Goal: Contribute content: Contribute content

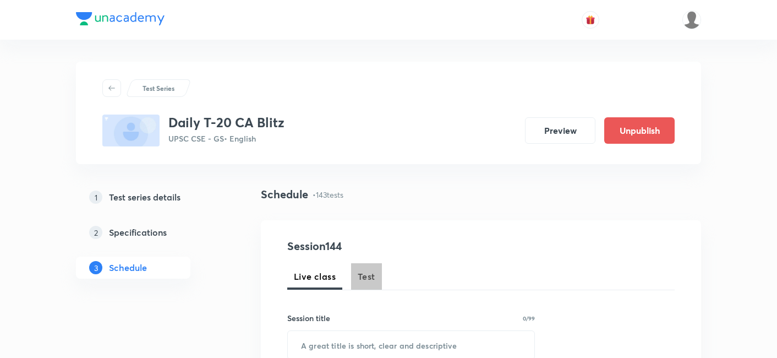
click at [366, 276] on span "Test" at bounding box center [367, 276] width 18 height 13
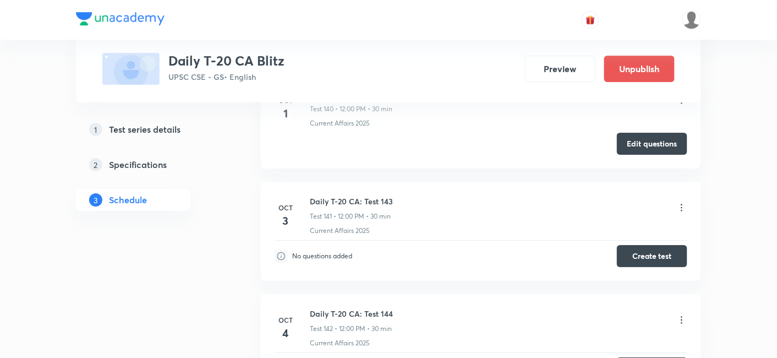
scroll to position [15585, 0]
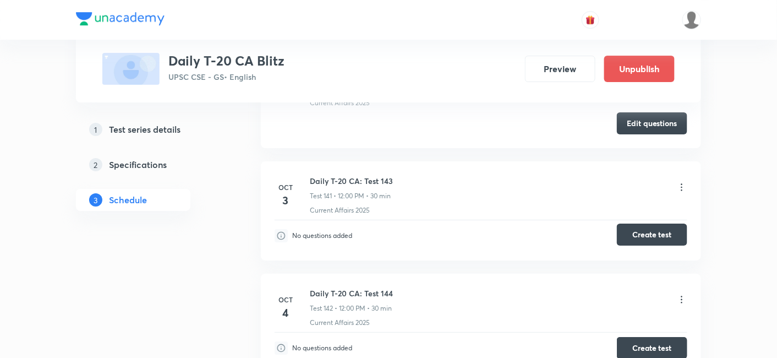
click at [665, 223] on button "Create test" at bounding box center [652, 234] width 70 height 22
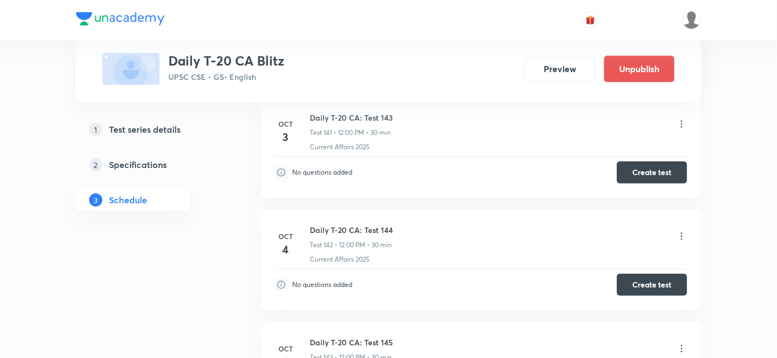
scroll to position [15707, 0]
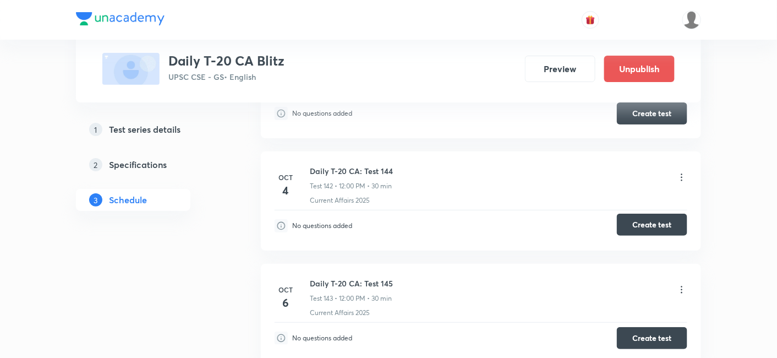
click at [632, 214] on button "Create test" at bounding box center [652, 225] width 70 height 22
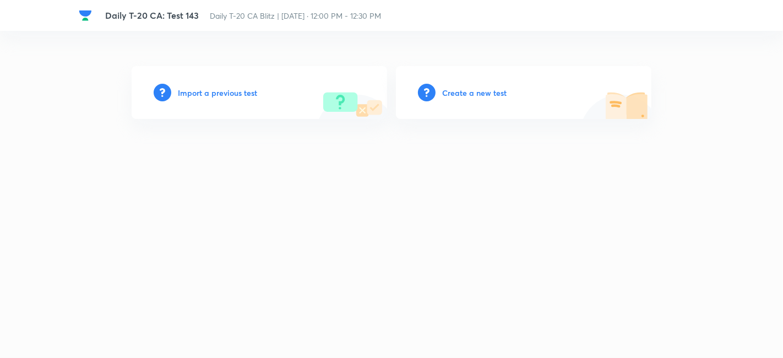
click at [492, 96] on h6 "Create a new test" at bounding box center [474, 93] width 64 height 12
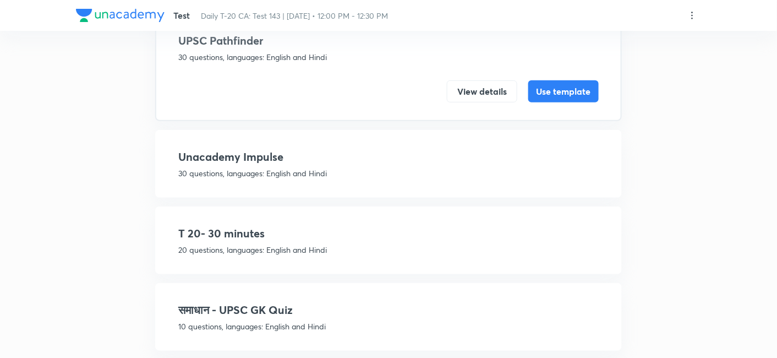
scroll to position [122, 0]
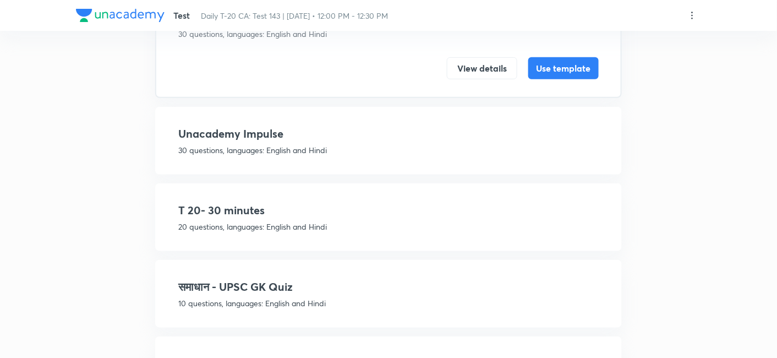
click at [461, 213] on h4 "T 20- 30 minutes" at bounding box center [388, 210] width 421 height 17
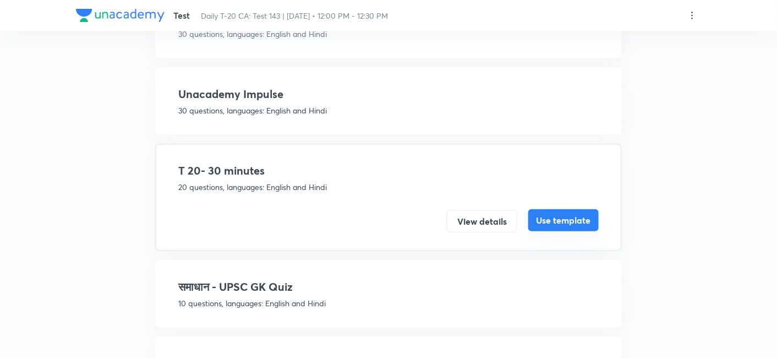
click at [565, 214] on button "Use template" at bounding box center [563, 220] width 70 height 22
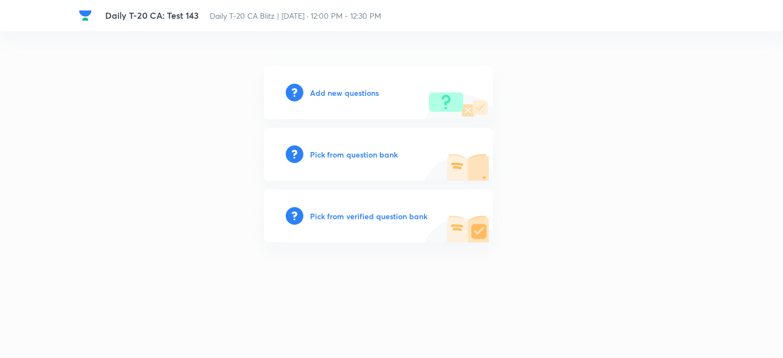
click at [362, 92] on h6 "Add new questions" at bounding box center [344, 93] width 69 height 12
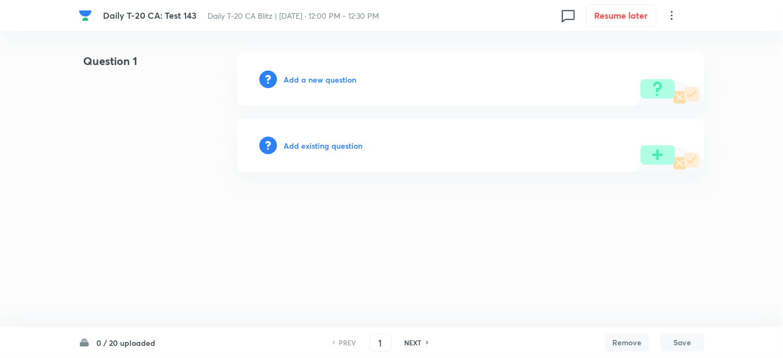
click at [338, 80] on h6 "Add a new question" at bounding box center [319, 80] width 73 height 12
click at [338, 80] on h6 "Choose a question type" at bounding box center [325, 80] width 85 height 12
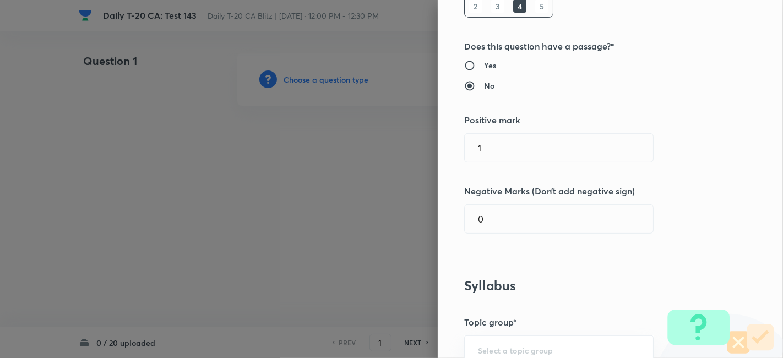
scroll to position [183, 0]
drag, startPoint x: 494, startPoint y: 148, endPoint x: 416, endPoint y: 147, distance: 77.6
click at [416, 147] on div "Question settings Question type* Single choice correct Number of options* 2 3 4…" at bounding box center [391, 179] width 783 height 358
type input "2"
type input "0.66"
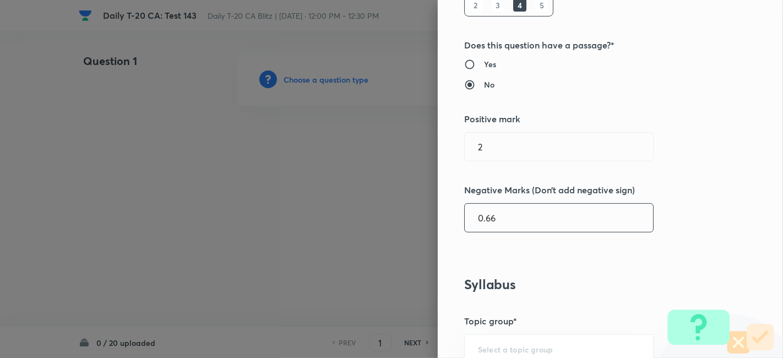
click at [586, 259] on div "Question settings Question type* Single choice correct Number of options* 2 3 4…" at bounding box center [610, 179] width 345 height 358
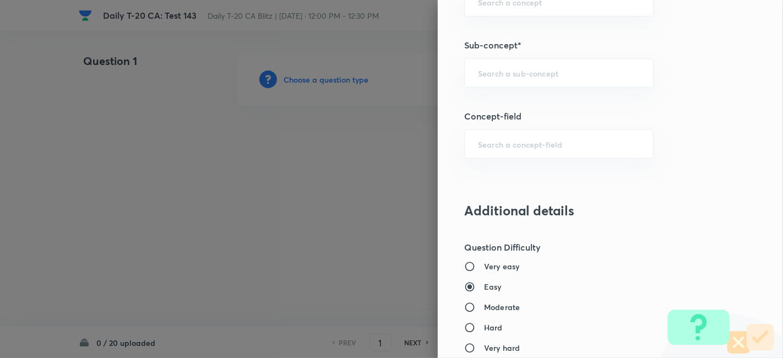
scroll to position [673, 0]
click at [561, 71] on input "text" at bounding box center [559, 72] width 162 height 10
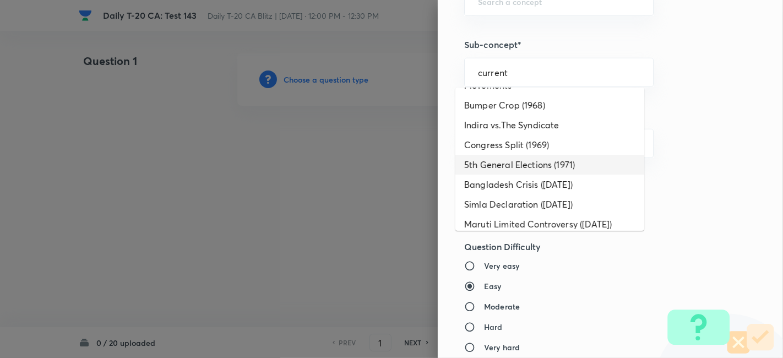
scroll to position [0, 0]
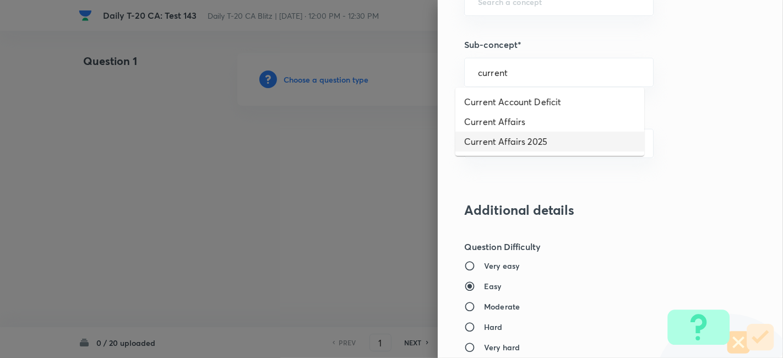
click at [549, 137] on li "Current Affairs 2025" at bounding box center [549, 142] width 189 height 20
type input "Current Affairs 2025"
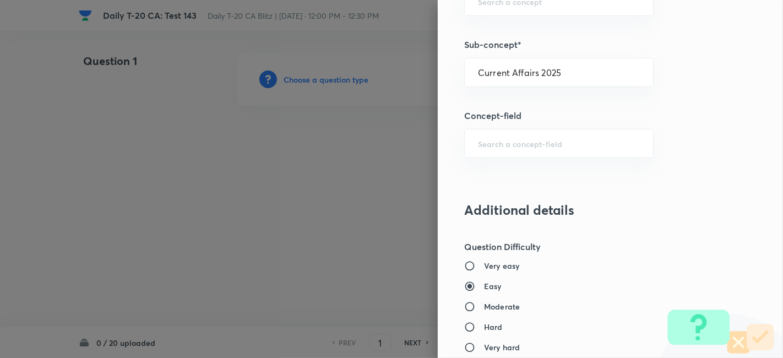
type input "Current Affairs"
type input "Current Affairs 2025"
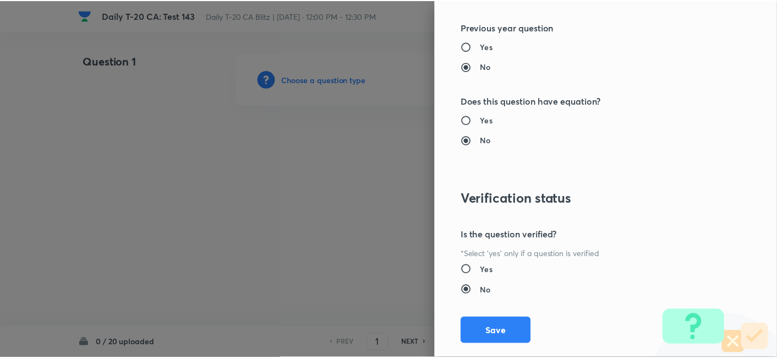
scroll to position [1139, 0]
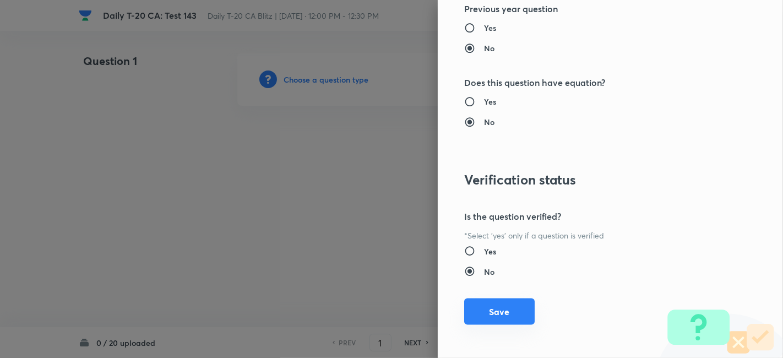
click at [509, 307] on button "Save" at bounding box center [499, 311] width 70 height 26
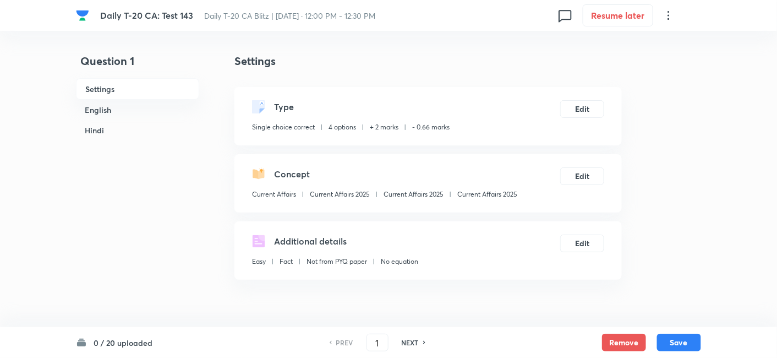
click at [481, 200] on div "Current Affairs Current Affairs 2025 Current Affairs 2025 Current Affairs 2025" at bounding box center [384, 196] width 265 height 14
copy div "Current Affairs 2025 Edit"
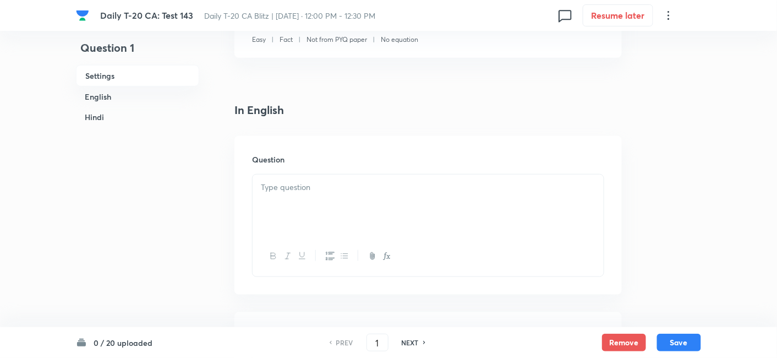
scroll to position [244, 0]
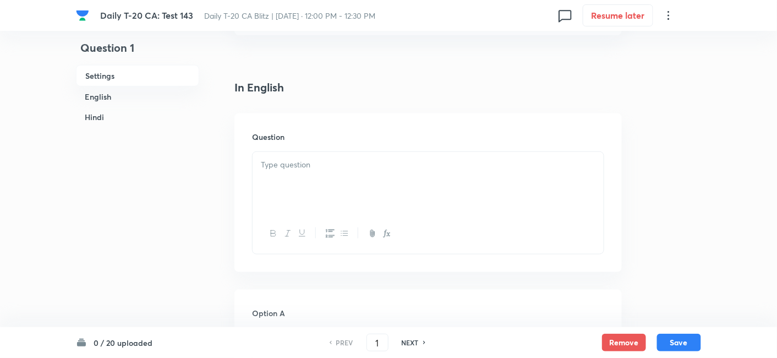
click at [354, 180] on div at bounding box center [428, 183] width 351 height 62
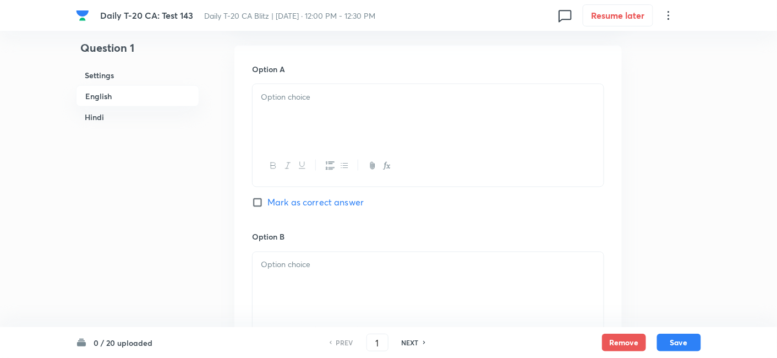
scroll to position [489, 0]
click at [335, 138] on div at bounding box center [428, 115] width 351 height 62
click at [348, 281] on div at bounding box center [428, 283] width 351 height 62
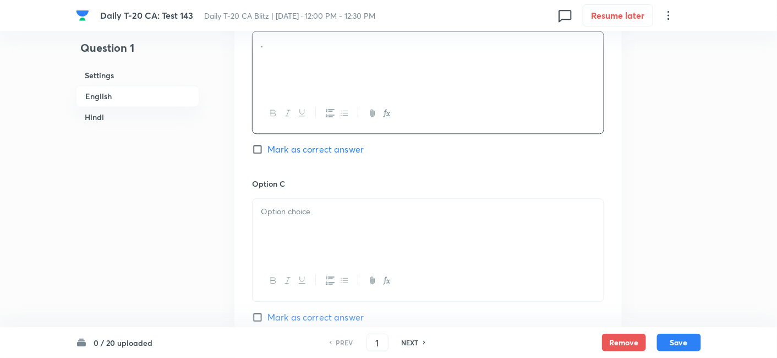
scroll to position [795, 0]
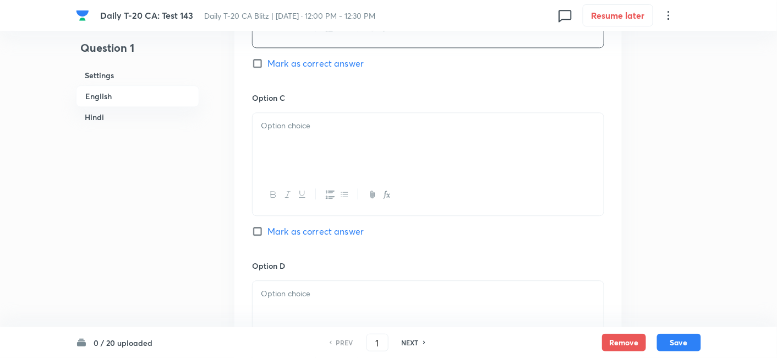
click at [319, 156] on div at bounding box center [428, 144] width 351 height 62
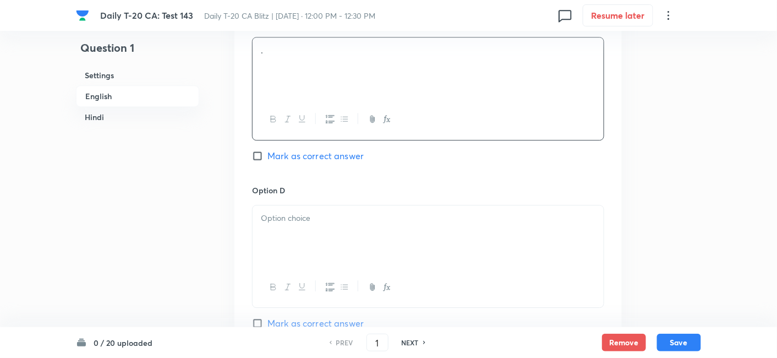
scroll to position [917, 0]
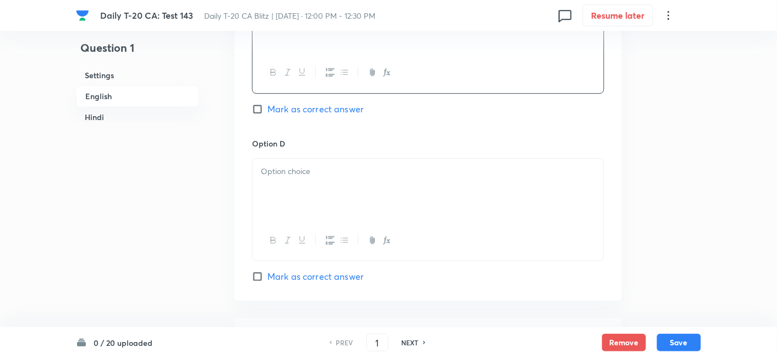
click at [312, 182] on div at bounding box center [428, 190] width 351 height 62
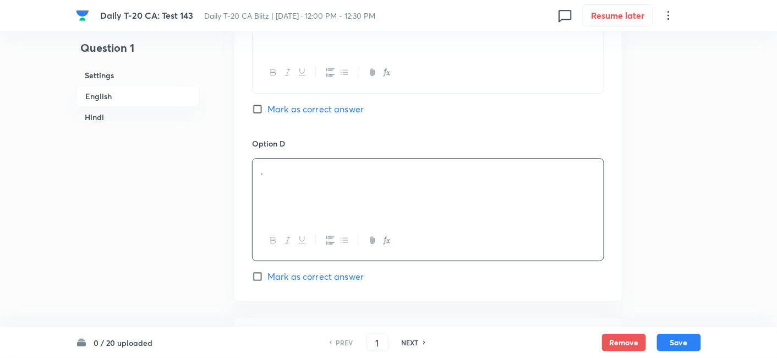
click at [340, 272] on span "Mark as correct answer" at bounding box center [315, 276] width 96 height 13
click at [267, 272] on input "Mark as correct answer" at bounding box center [259, 276] width 15 height 11
checkbox input "true"
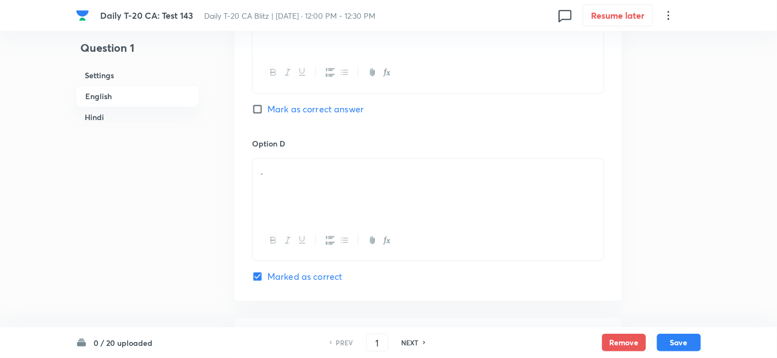
checkbox input "true"
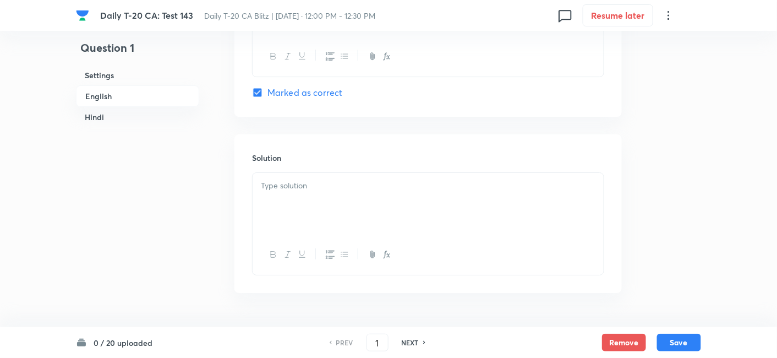
click at [327, 217] on div at bounding box center [428, 204] width 351 height 62
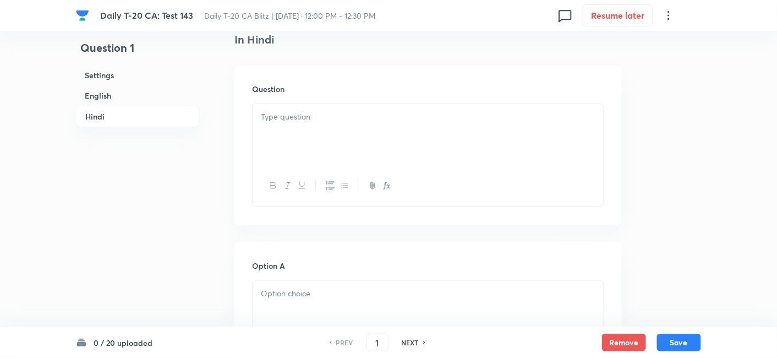
click at [324, 166] on div at bounding box center [428, 186] width 351 height 40
click at [312, 135] on div at bounding box center [428, 135] width 351 height 62
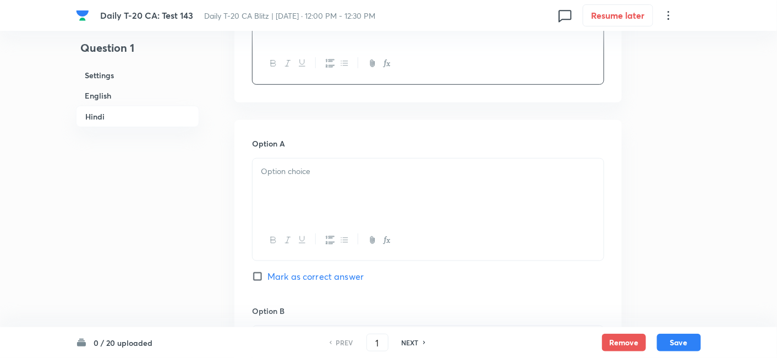
click at [311, 192] on div at bounding box center [428, 190] width 351 height 62
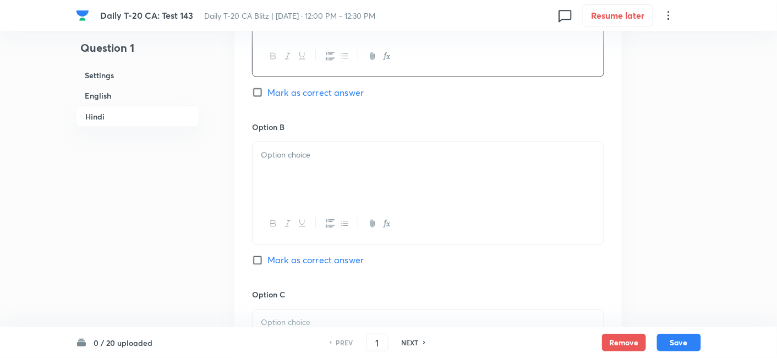
click at [313, 173] on div at bounding box center [428, 173] width 351 height 62
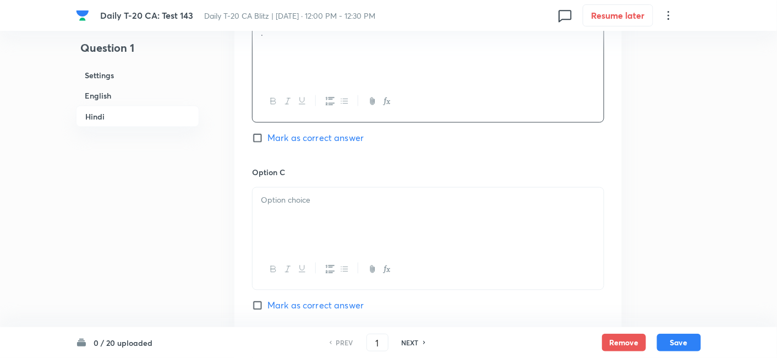
click at [312, 198] on p at bounding box center [428, 200] width 335 height 13
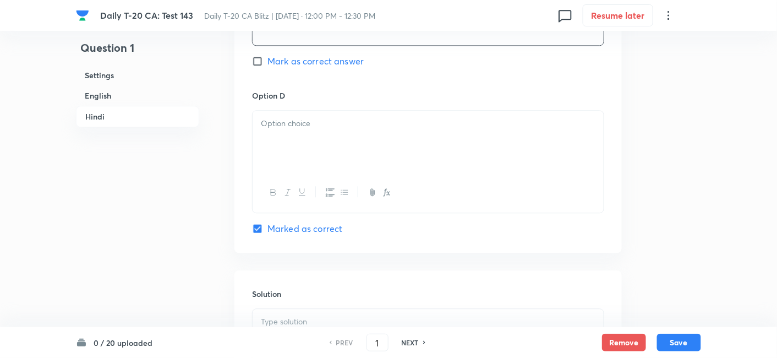
click at [316, 144] on div at bounding box center [428, 142] width 351 height 62
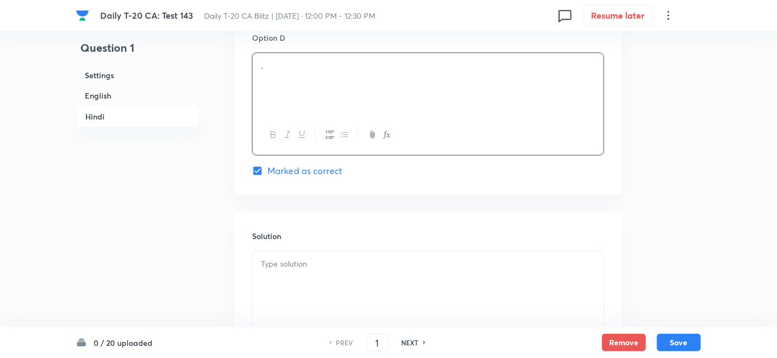
scroll to position [2244, 0]
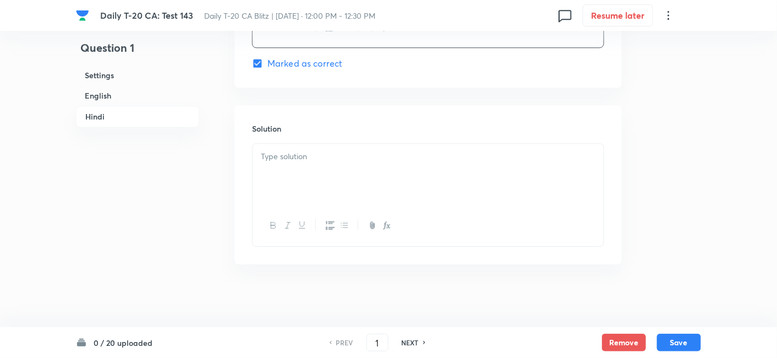
click at [318, 208] on div at bounding box center [428, 225] width 351 height 40
click at [337, 171] on div at bounding box center [428, 175] width 351 height 62
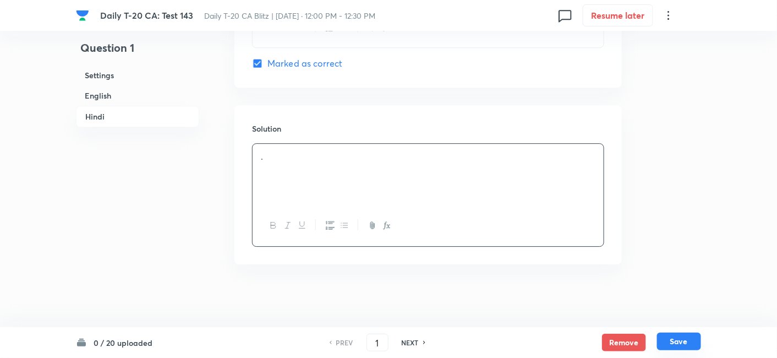
click at [682, 343] on button "Save" at bounding box center [679, 341] width 44 height 18
type input "2"
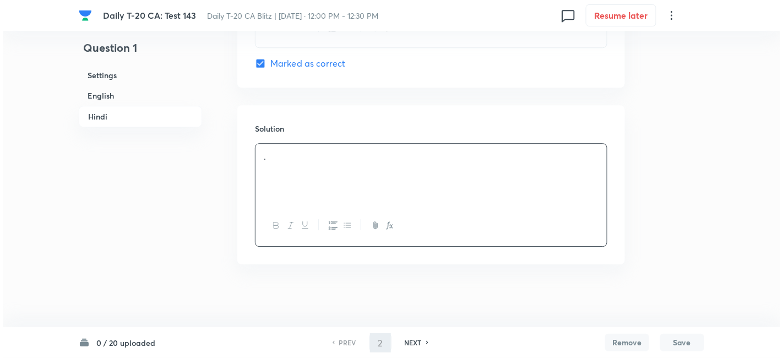
scroll to position [0, 0]
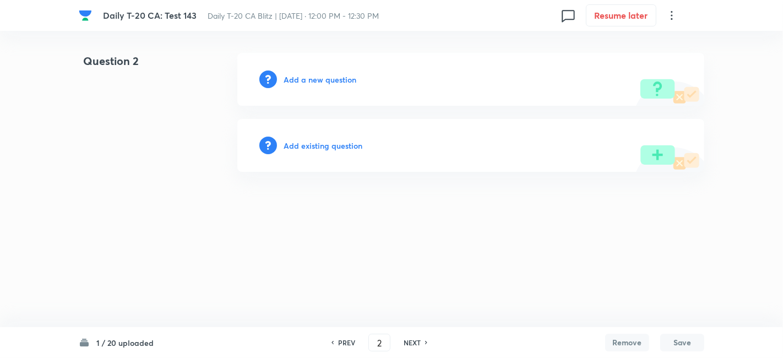
click at [338, 80] on h6 "Add a new question" at bounding box center [319, 80] width 73 height 12
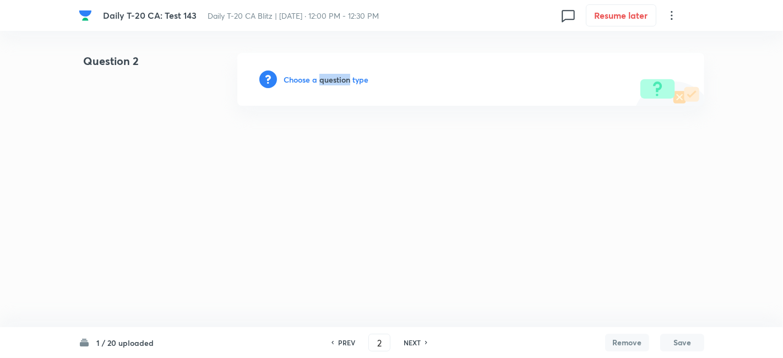
click at [338, 80] on h6 "Choose a question type" at bounding box center [325, 80] width 85 height 12
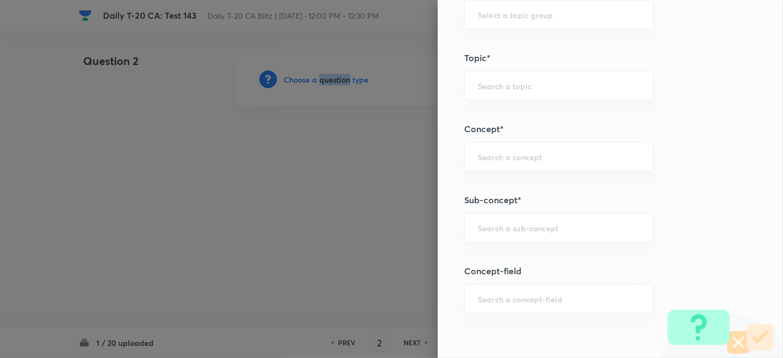
scroll to position [550, 0]
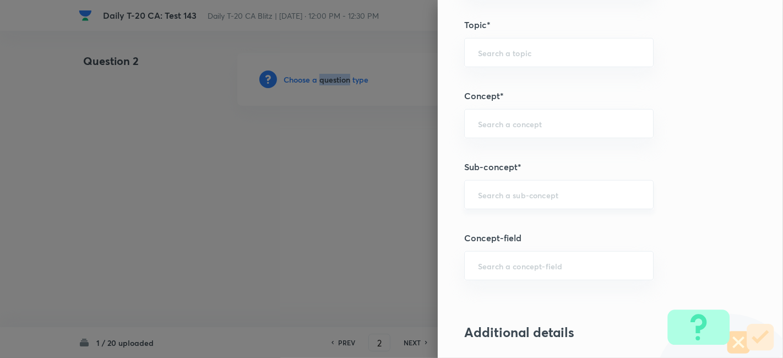
click at [547, 180] on div "​" at bounding box center [558, 194] width 189 height 29
paste input "Current Affairs 2025"
click at [588, 191] on input "Current Affairs 2025" at bounding box center [559, 194] width 162 height 10
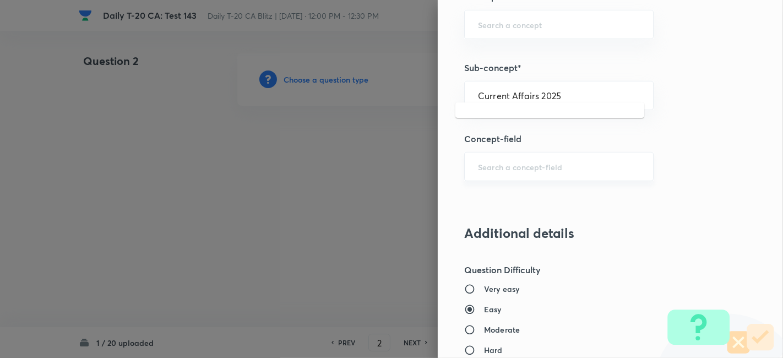
scroll to position [673, 0]
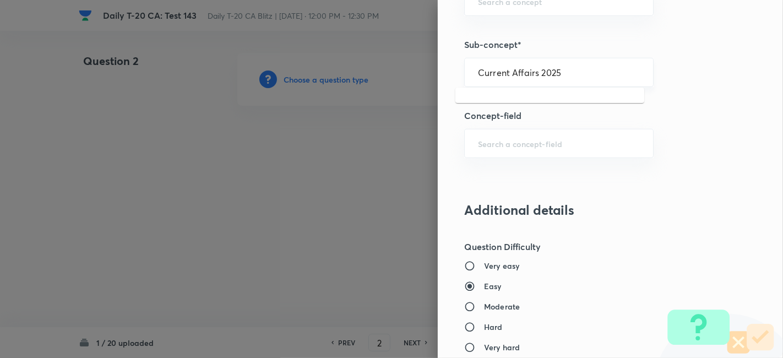
click at [591, 67] on input "Current Affairs 2025" at bounding box center [559, 72] width 162 height 10
click at [546, 97] on li "Current Affairs 2025" at bounding box center [549, 102] width 189 height 20
type input "Current Affairs 2025"
type input "Current Affairs"
type input "Current Affairs 2025"
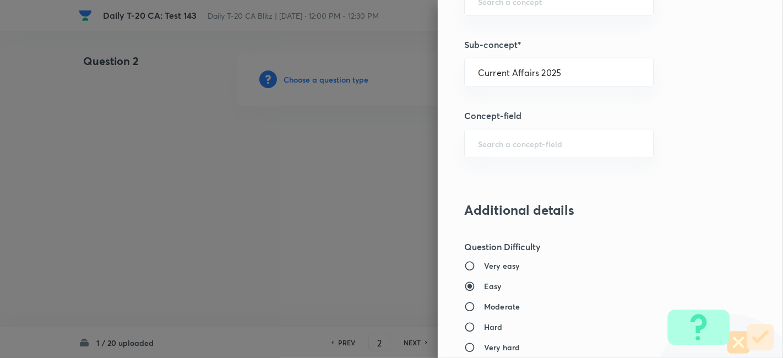
type input "Current Affairs 2025"
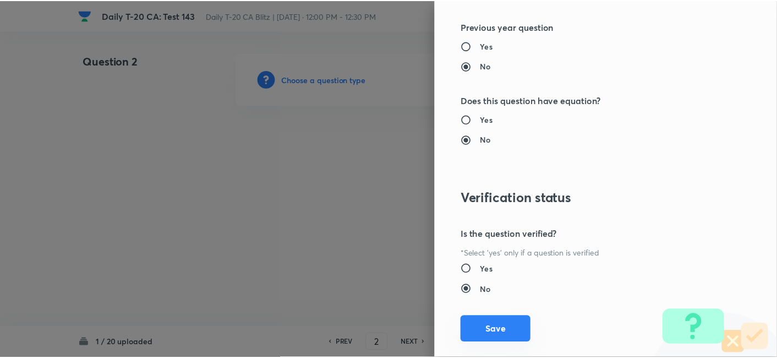
scroll to position [1139, 0]
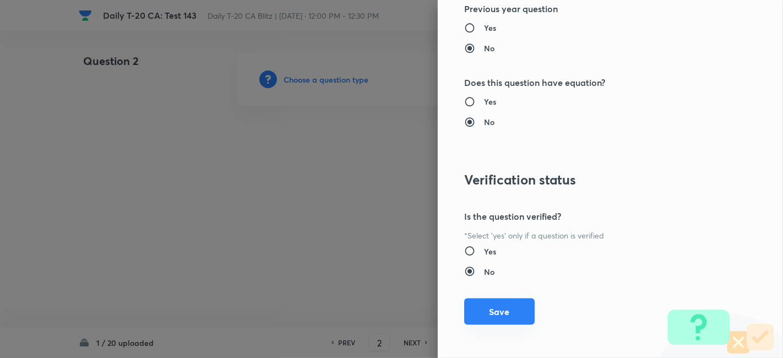
click at [500, 302] on button "Save" at bounding box center [499, 311] width 70 height 26
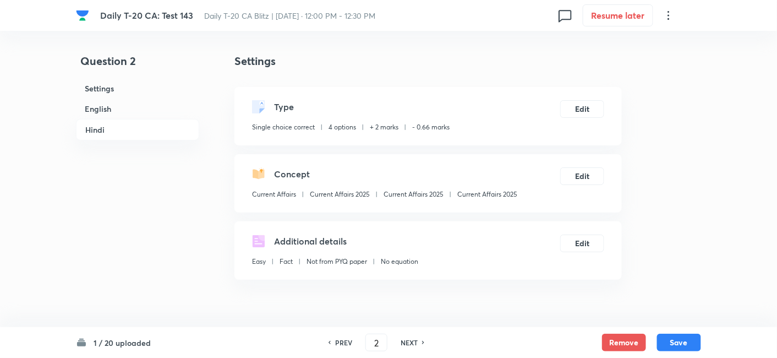
click at [118, 102] on h6 "English" at bounding box center [137, 109] width 123 height 20
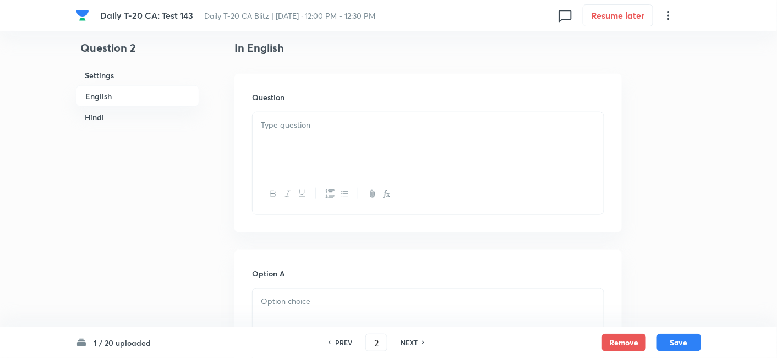
click at [289, 139] on div at bounding box center [428, 143] width 351 height 62
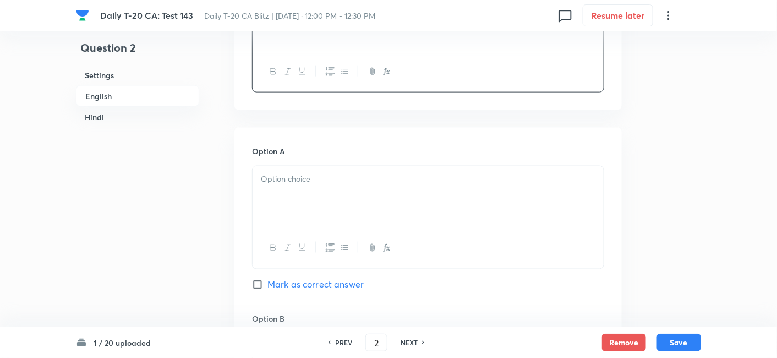
click at [307, 177] on div at bounding box center [428, 197] width 351 height 62
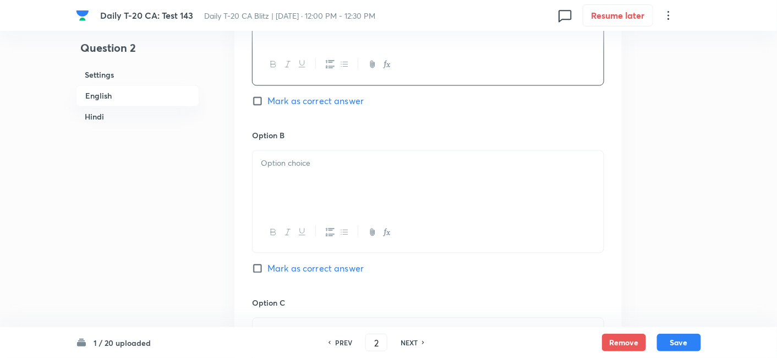
click at [319, 204] on div at bounding box center [428, 182] width 351 height 62
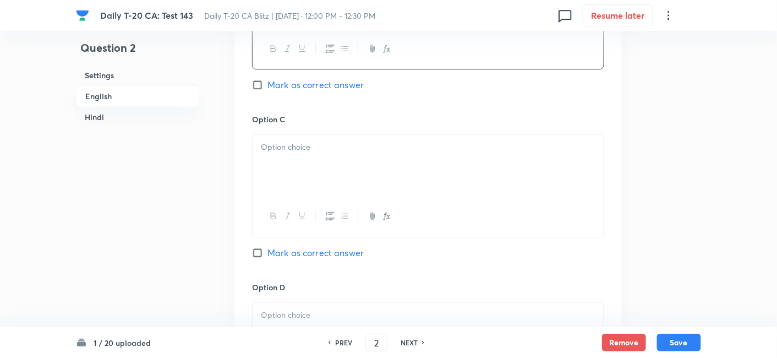
click at [320, 172] on div at bounding box center [428, 165] width 351 height 62
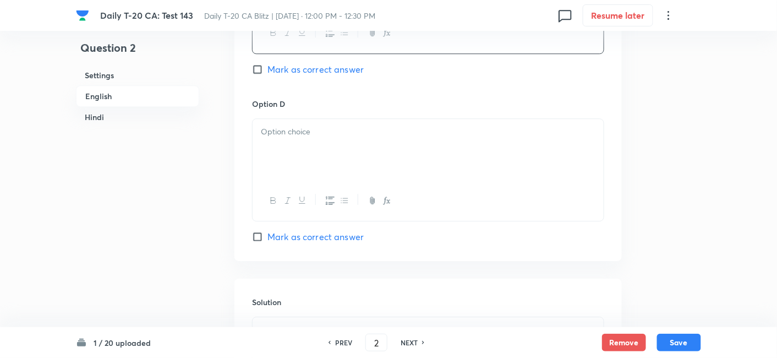
drag, startPoint x: 325, startPoint y: 157, endPoint x: 330, endPoint y: 173, distance: 16.6
click at [326, 157] on div at bounding box center [428, 150] width 351 height 62
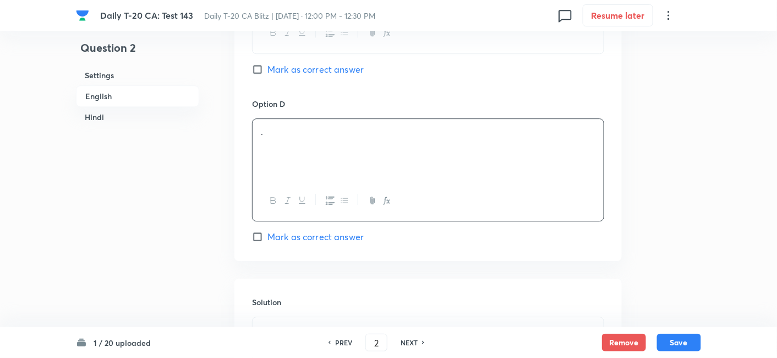
click at [336, 237] on span "Mark as correct answer" at bounding box center [315, 236] width 96 height 13
click at [267, 237] on input "Mark as correct answer" at bounding box center [259, 236] width 15 height 11
checkbox input "true"
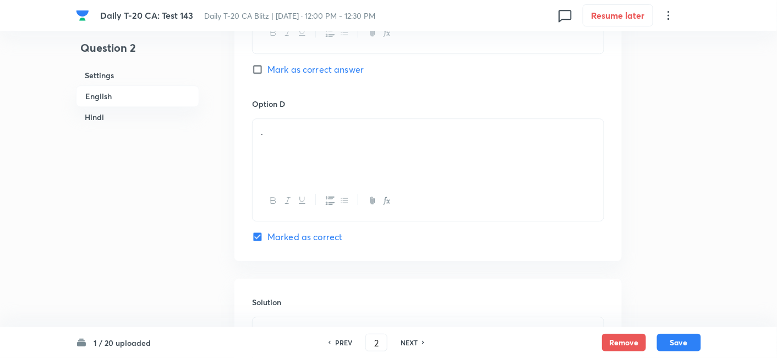
checkbox input "true"
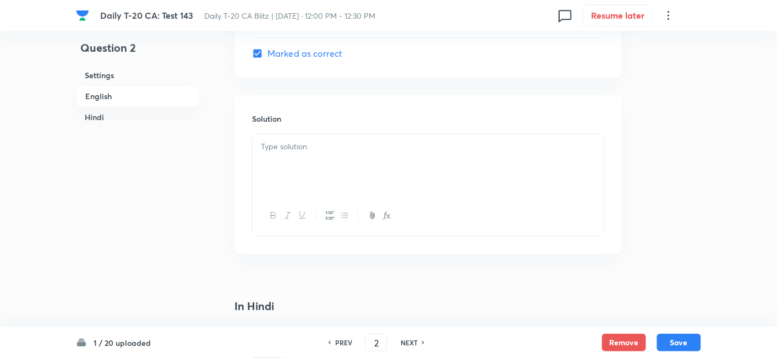
click at [317, 190] on div at bounding box center [428, 165] width 351 height 62
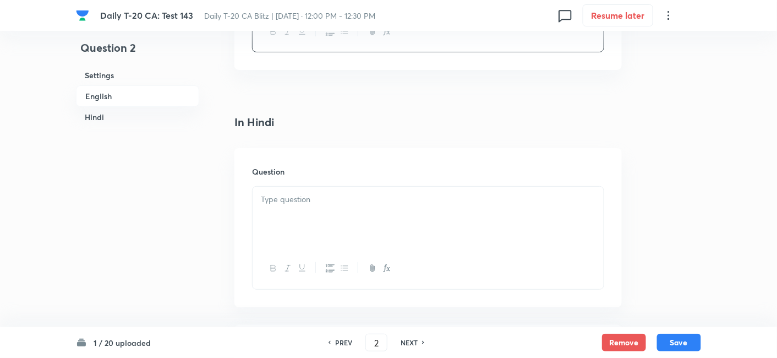
click at [312, 196] on p at bounding box center [428, 199] width 335 height 13
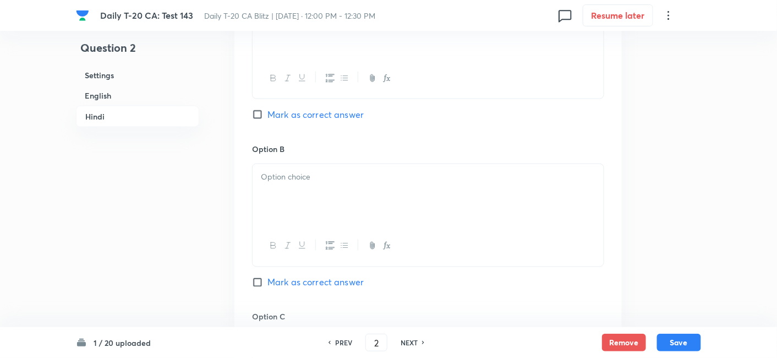
click at [314, 205] on div at bounding box center [428, 195] width 351 height 62
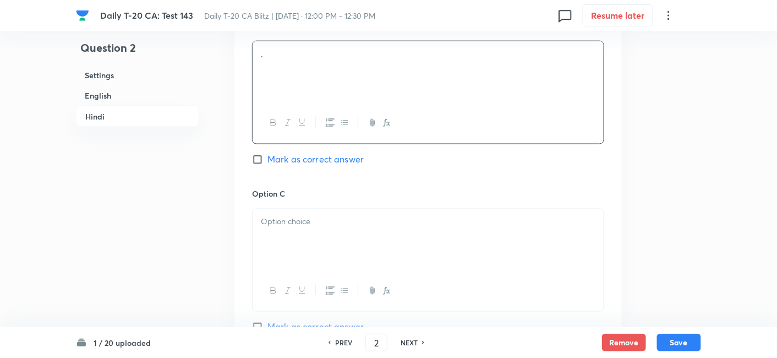
click at [314, 227] on div at bounding box center [428, 240] width 351 height 62
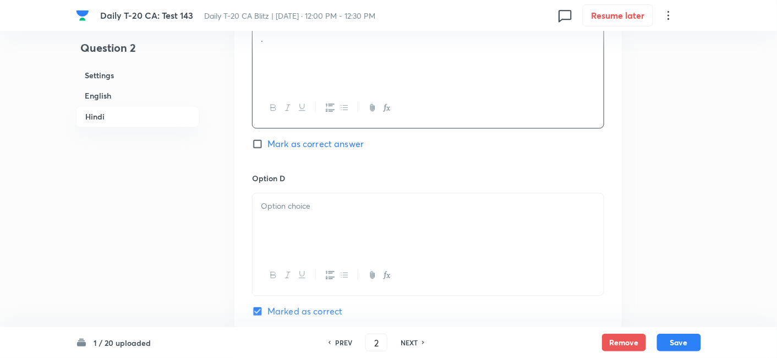
click at [317, 230] on div at bounding box center [428, 224] width 351 height 62
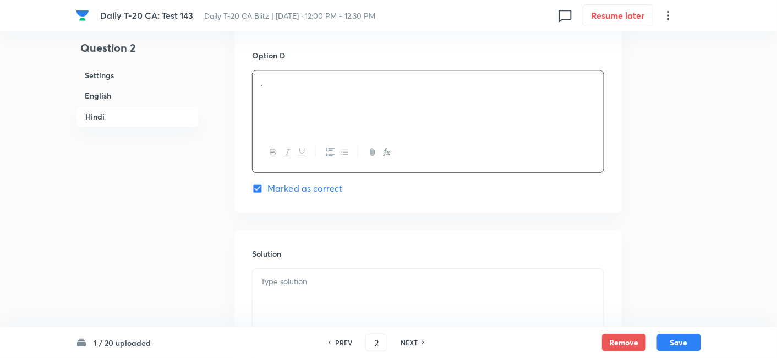
scroll to position [2180, 0]
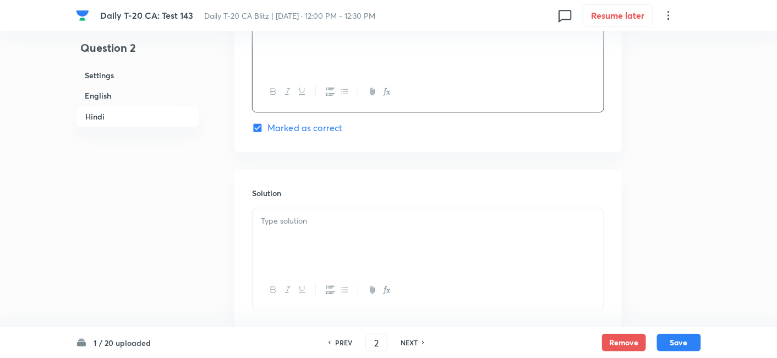
click at [324, 215] on p at bounding box center [428, 221] width 335 height 13
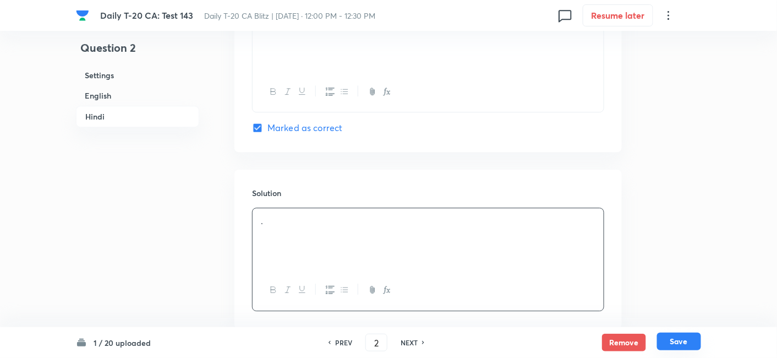
click at [683, 342] on button "Save" at bounding box center [679, 341] width 44 height 18
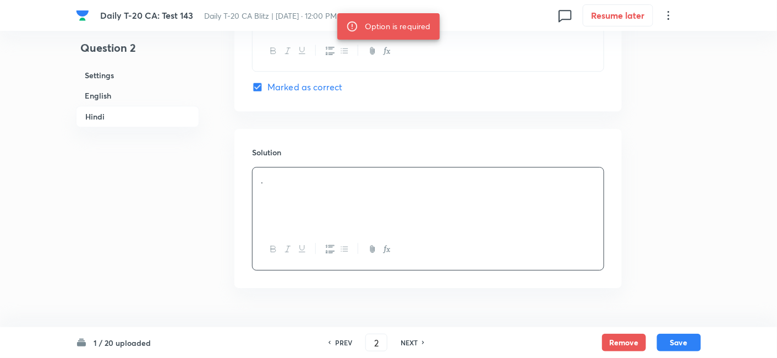
scroll to position [2244, 0]
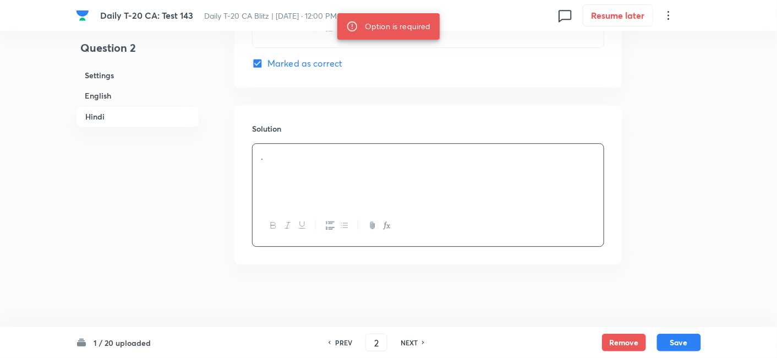
click at [149, 94] on h6 "English" at bounding box center [137, 95] width 123 height 20
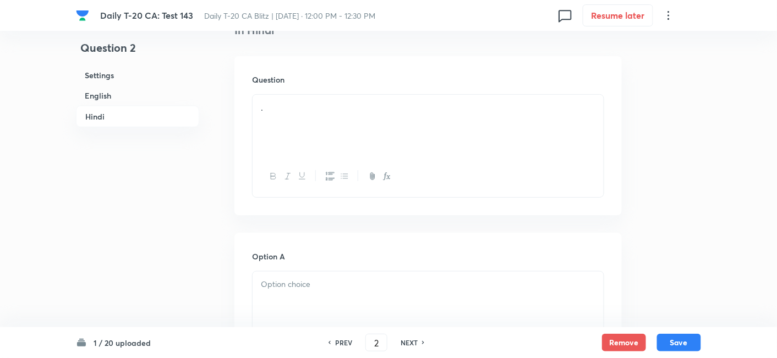
scroll to position [1446, 0]
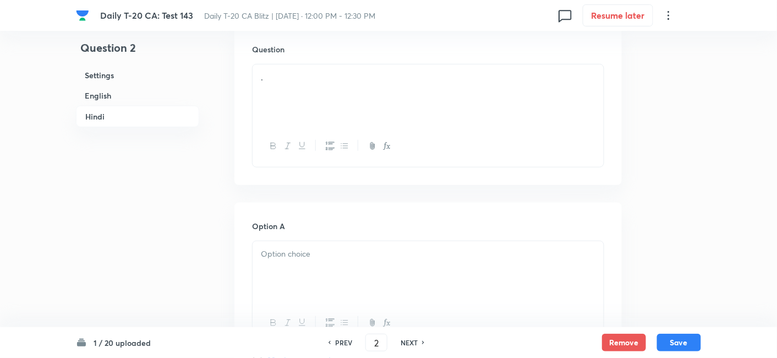
click at [330, 252] on p at bounding box center [428, 254] width 335 height 13
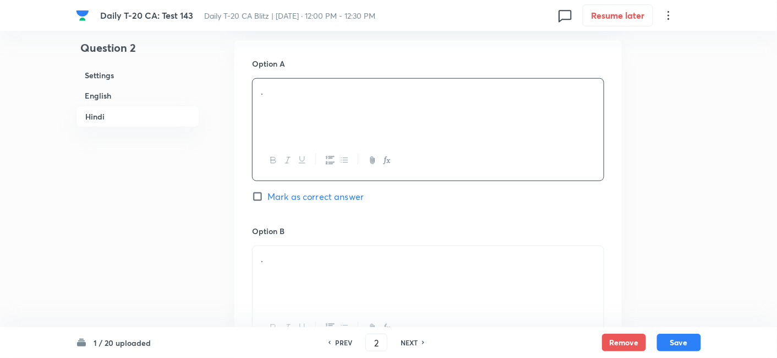
scroll to position [1629, 0]
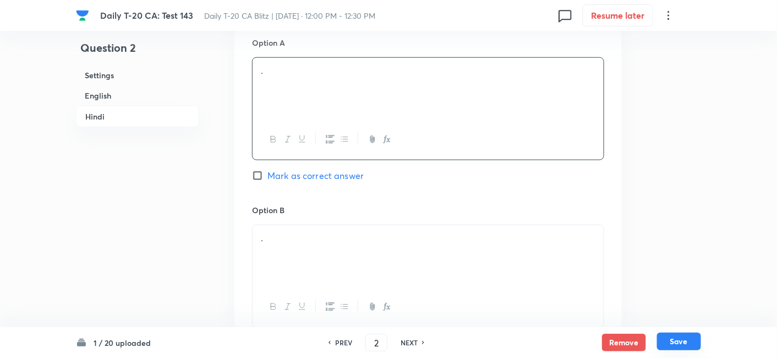
click at [700, 337] on button "Save" at bounding box center [679, 341] width 44 height 18
type input "3"
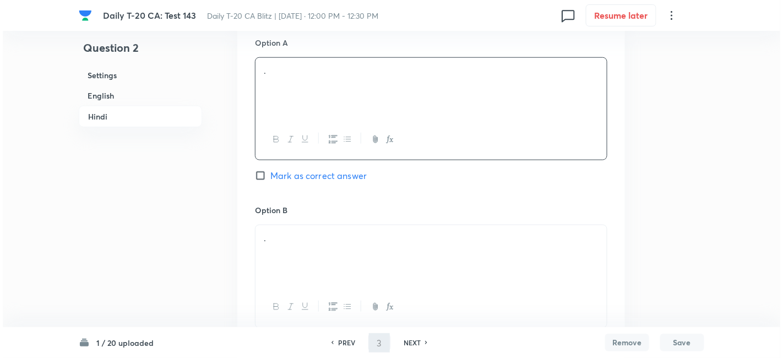
scroll to position [0, 0]
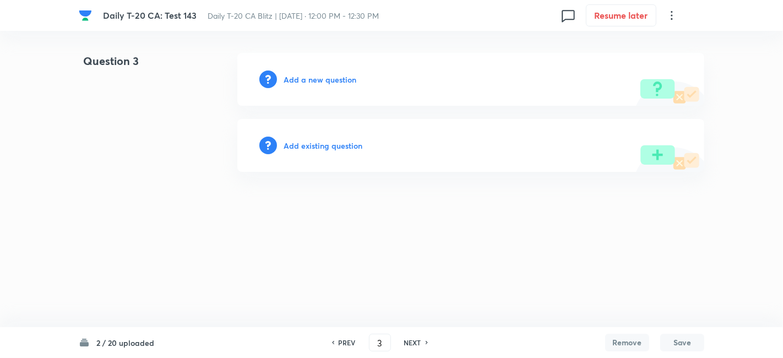
click at [333, 77] on h6 "Add a new question" at bounding box center [319, 80] width 73 height 12
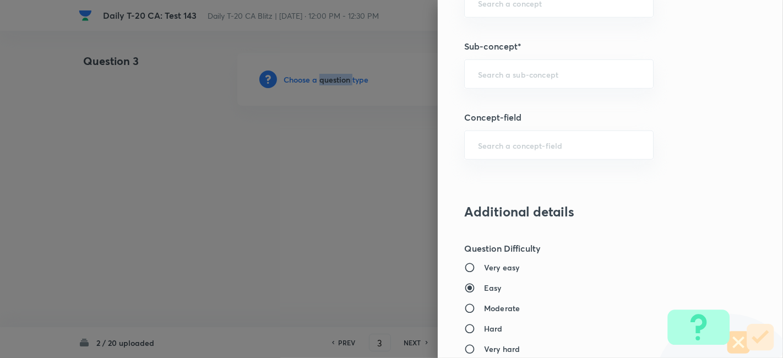
scroll to position [611, 0]
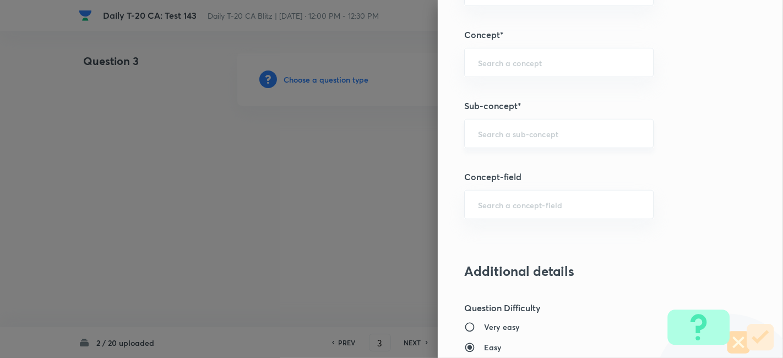
click at [547, 128] on input "text" at bounding box center [559, 133] width 162 height 10
paste input "Current Affairs 2025"
click at [572, 133] on input "Current Affairs 2025" at bounding box center [559, 133] width 162 height 10
click at [539, 157] on li "Current Affairs 2025" at bounding box center [549, 163] width 189 height 20
type input "Current Affairs 2025"
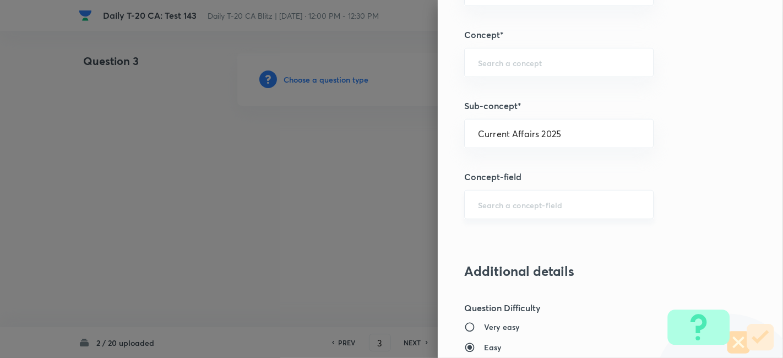
type input "Current Affairs"
type input "Current Affairs 2025"
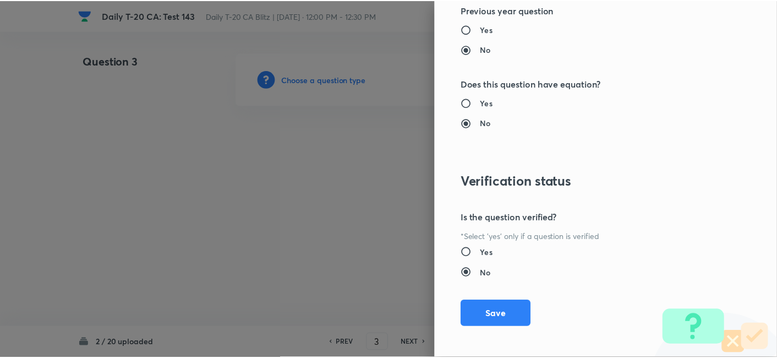
scroll to position [1139, 0]
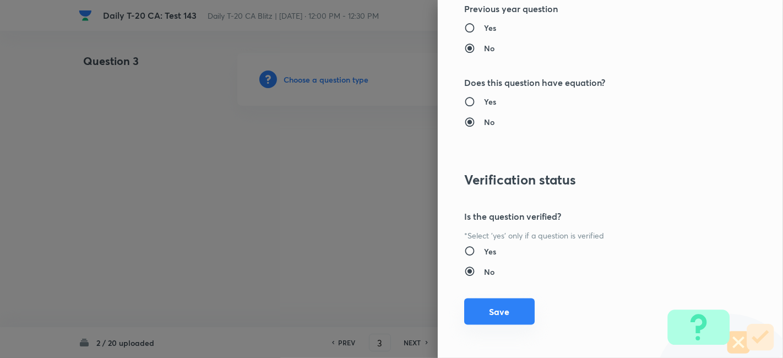
click at [505, 314] on button "Save" at bounding box center [499, 311] width 70 height 26
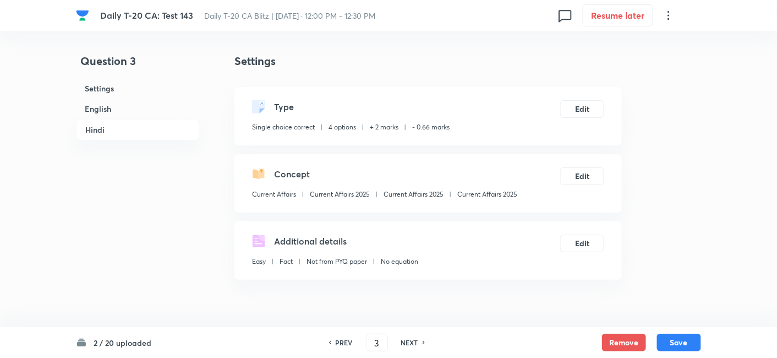
click at [112, 111] on h6 "English" at bounding box center [137, 109] width 123 height 20
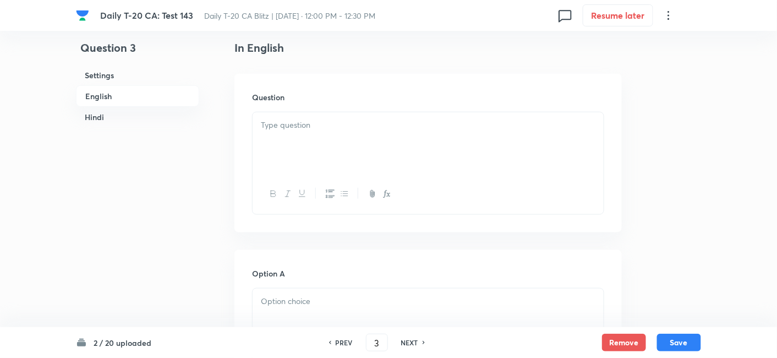
click at [329, 125] on p at bounding box center [428, 125] width 335 height 13
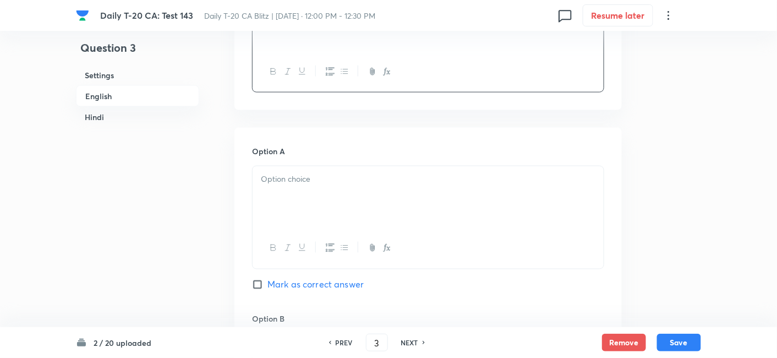
click at [313, 179] on p at bounding box center [428, 179] width 335 height 13
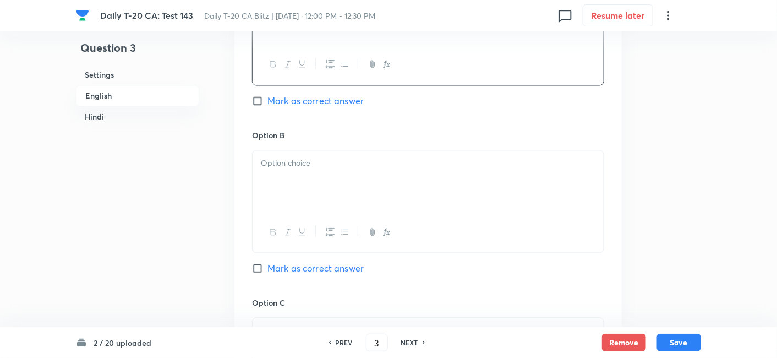
click at [316, 188] on div at bounding box center [428, 182] width 351 height 62
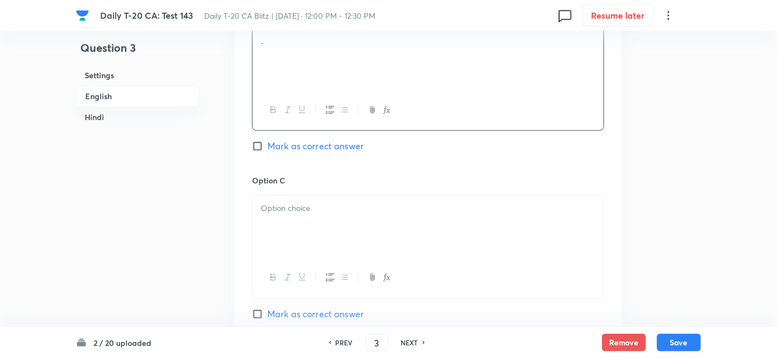
click at [316, 203] on p at bounding box center [428, 208] width 335 height 13
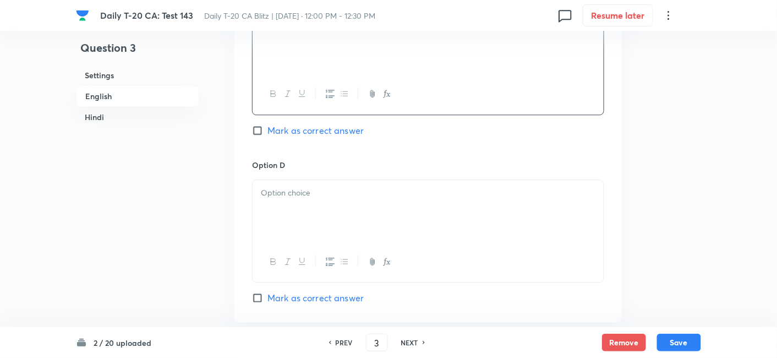
click at [318, 206] on div at bounding box center [428, 211] width 351 height 62
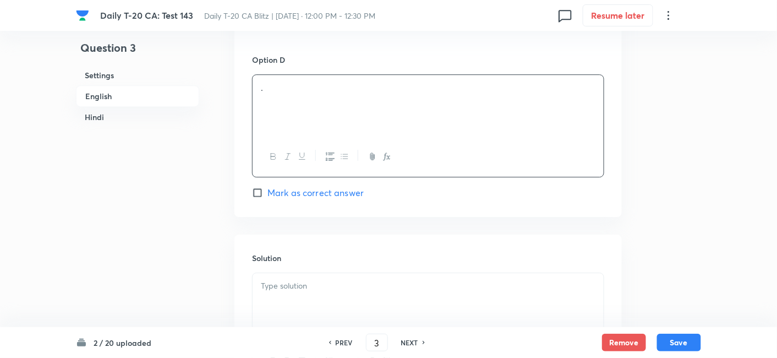
scroll to position [1018, 0]
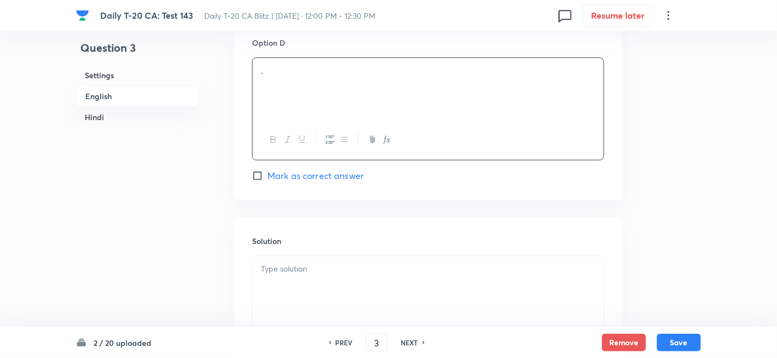
click at [338, 272] on p at bounding box center [428, 269] width 335 height 13
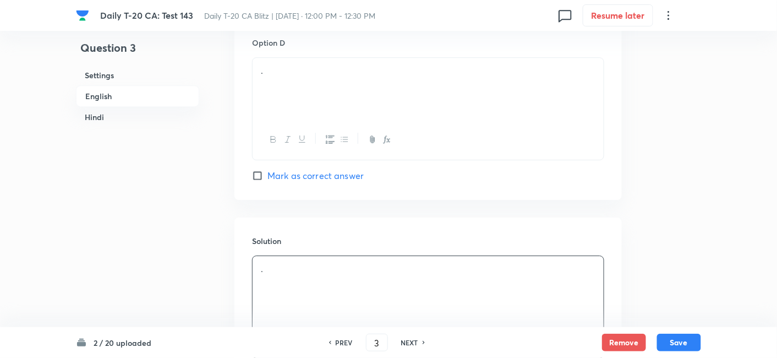
click at [331, 173] on span "Mark as correct answer" at bounding box center [315, 175] width 96 height 13
click at [267, 173] on input "Mark as correct answer" at bounding box center [259, 175] width 15 height 11
checkbox input "true"
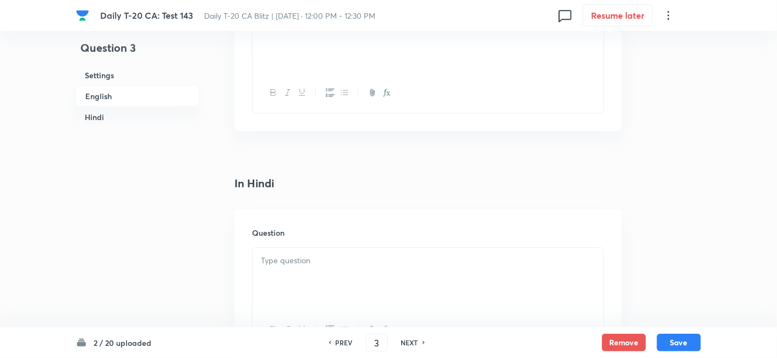
click at [342, 283] on div at bounding box center [428, 279] width 351 height 62
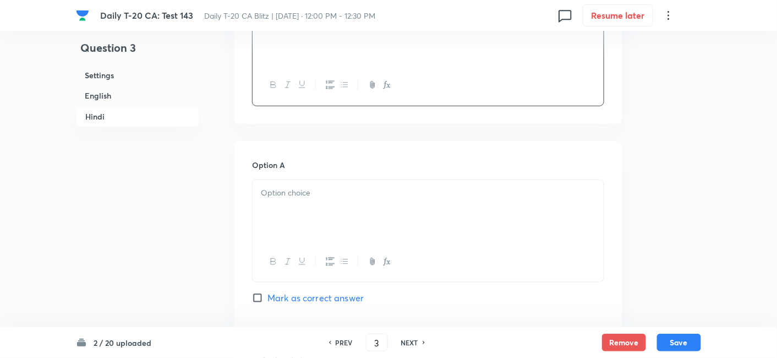
click at [338, 210] on div at bounding box center [428, 211] width 351 height 62
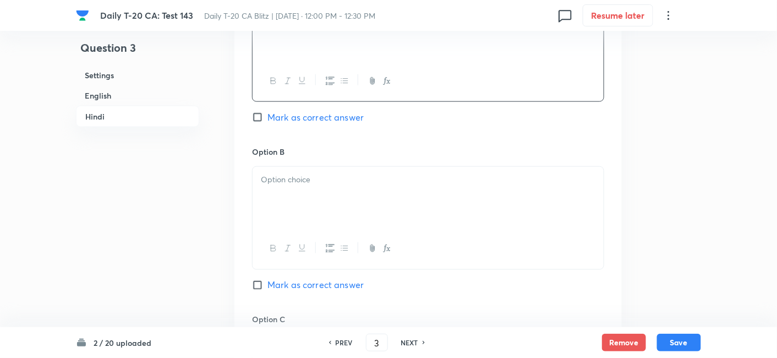
scroll to position [1690, 0]
click at [338, 216] on div at bounding box center [428, 195] width 351 height 62
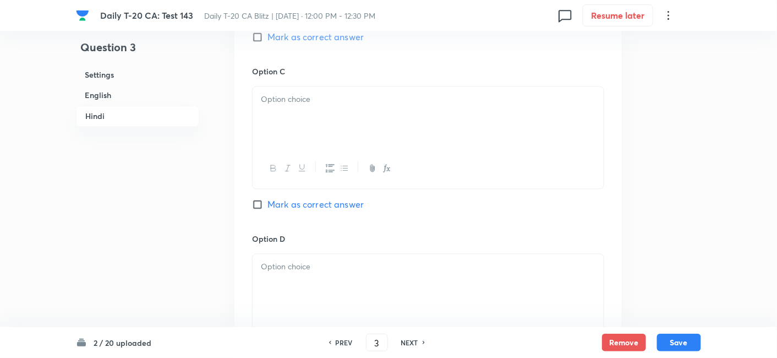
click at [321, 118] on div at bounding box center [428, 118] width 351 height 62
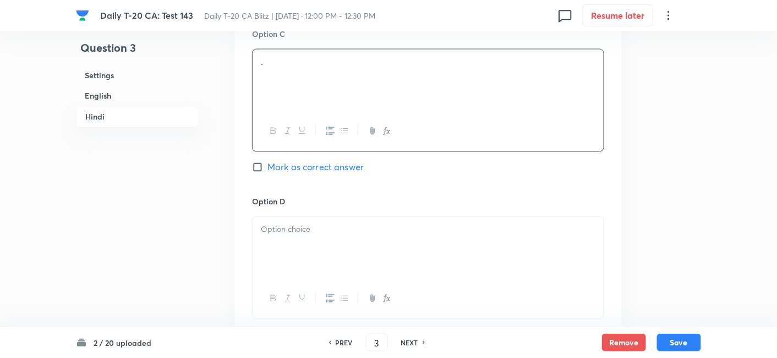
scroll to position [2057, 0]
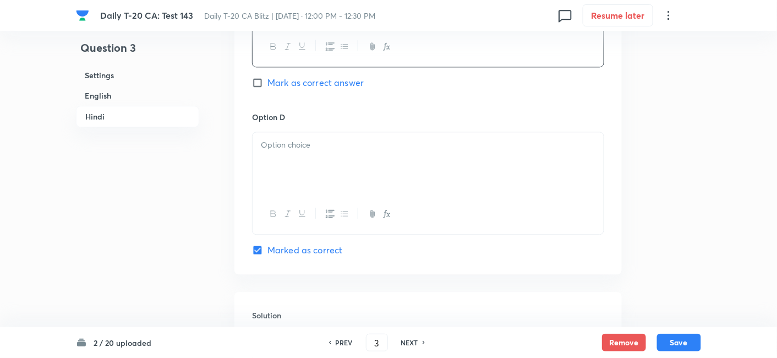
click at [322, 166] on div at bounding box center [428, 163] width 351 height 62
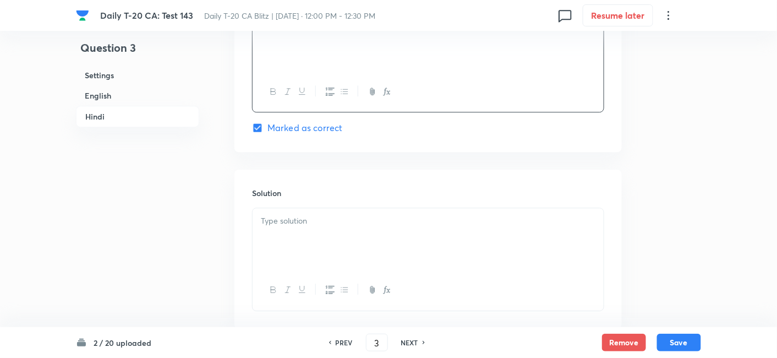
click at [322, 228] on div at bounding box center [428, 239] width 351 height 62
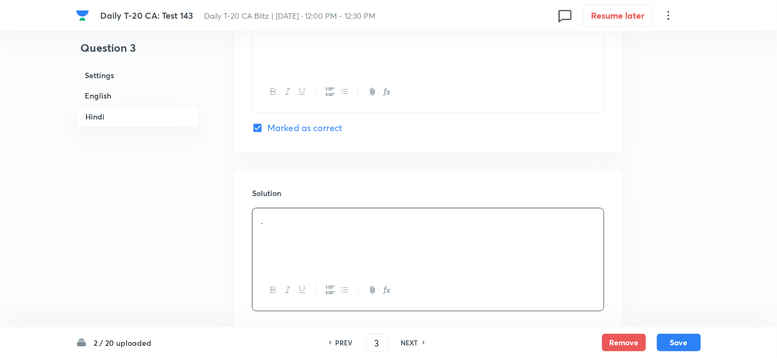
scroll to position [2244, 0]
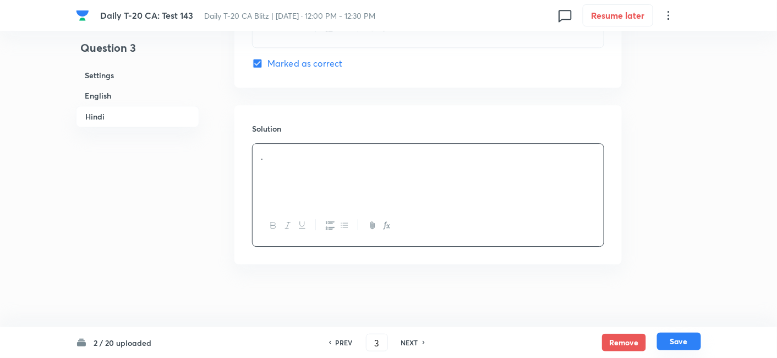
click at [690, 344] on button "Save" at bounding box center [679, 341] width 44 height 18
type input "4"
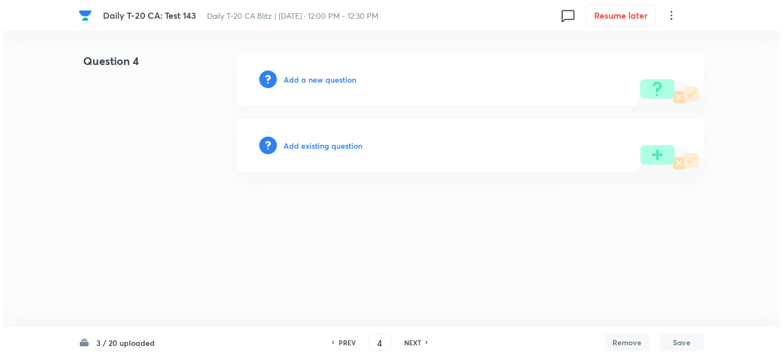
scroll to position [0, 0]
click at [330, 78] on h6 "Add a new question" at bounding box center [319, 80] width 73 height 12
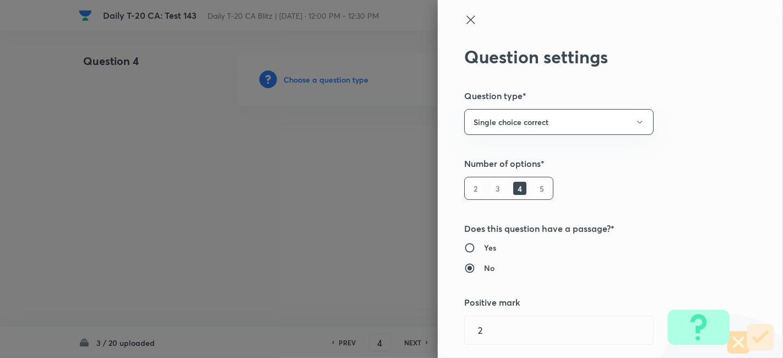
type input "Current Affairs"
type input "Current Affairs 2025"
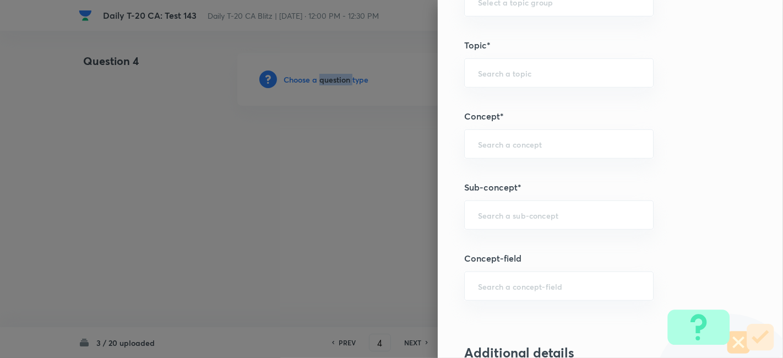
scroll to position [550, 0]
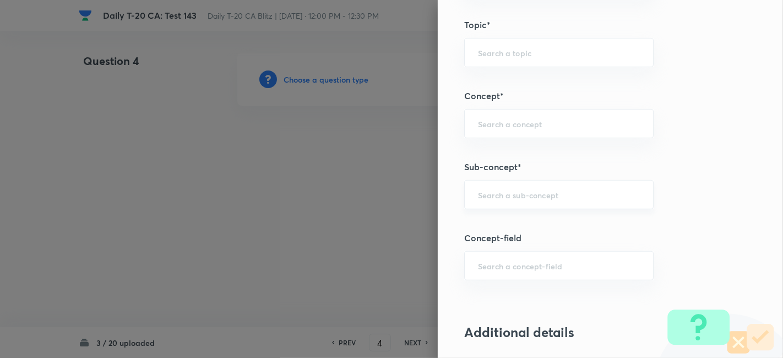
click at [532, 191] on input "text" at bounding box center [559, 194] width 162 height 10
paste input "Current Affairs 2025"
click at [532, 191] on input "Current Affairs 2025" at bounding box center [559, 194] width 162 height 10
click at [514, 228] on li "Current Affairs 2025" at bounding box center [549, 224] width 189 height 20
type input "Current Affairs 2025"
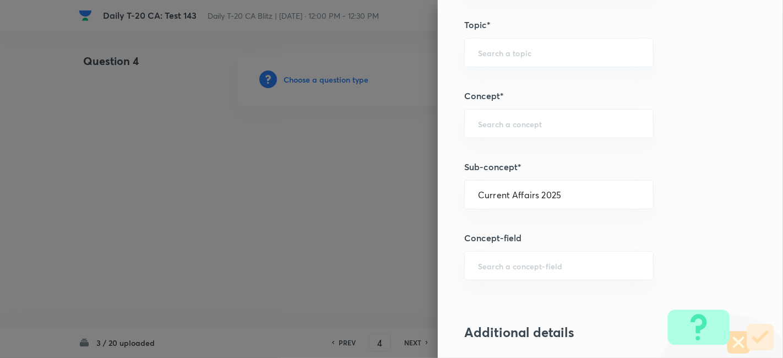
type input "Current Affairs"
type input "Current Affairs 2025"
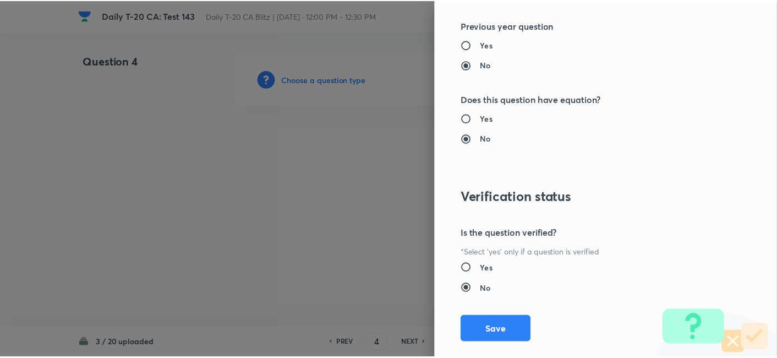
scroll to position [1139, 0]
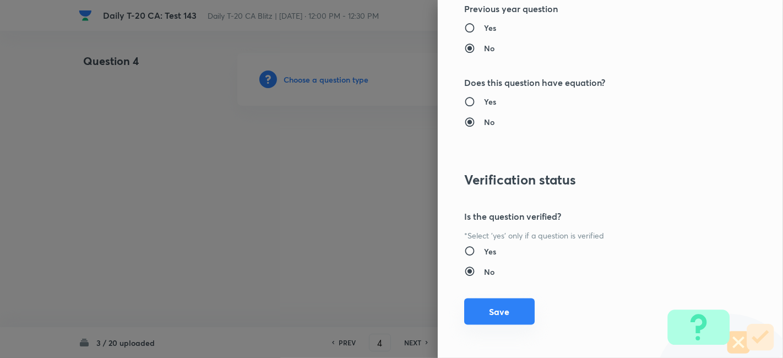
click at [504, 304] on button "Save" at bounding box center [499, 311] width 70 height 26
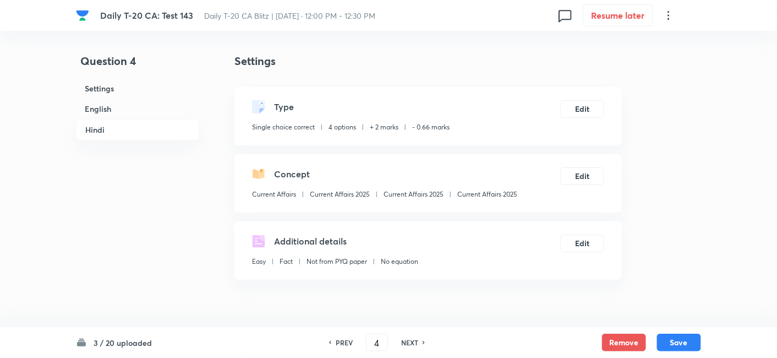
click at [120, 110] on h6 "English" at bounding box center [137, 109] width 123 height 20
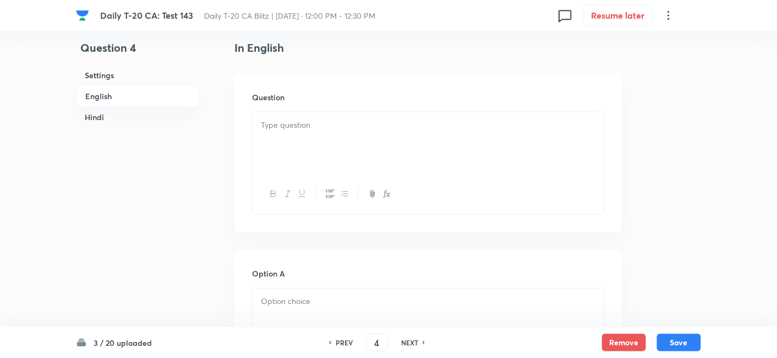
click at [134, 76] on h6 "Settings" at bounding box center [137, 75] width 123 height 20
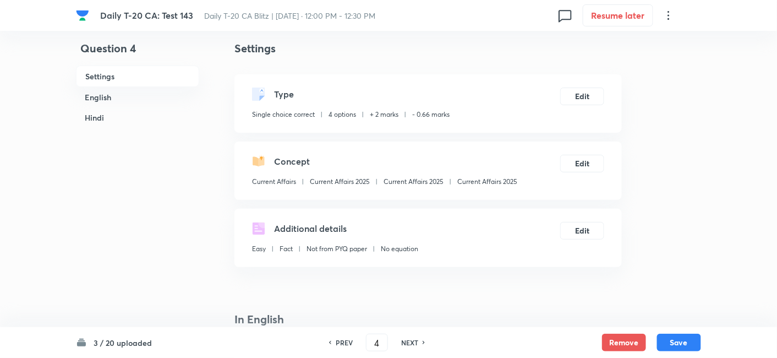
click at [113, 101] on h6 "English" at bounding box center [137, 97] width 123 height 20
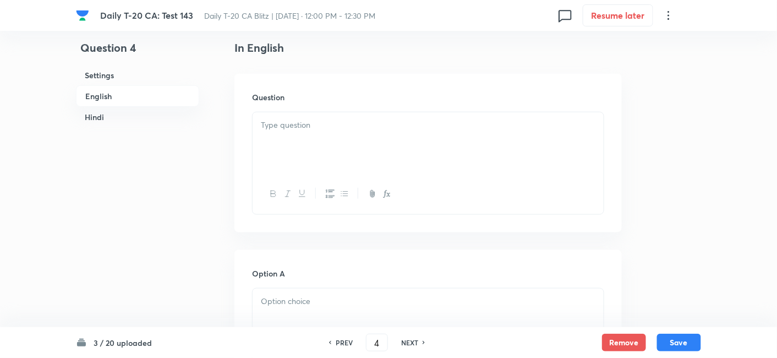
click at [309, 142] on div at bounding box center [428, 143] width 351 height 62
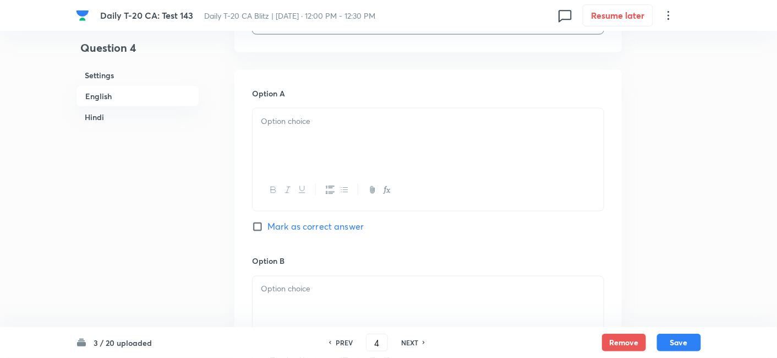
scroll to position [467, 0]
click at [319, 146] on div at bounding box center [428, 136] width 351 height 62
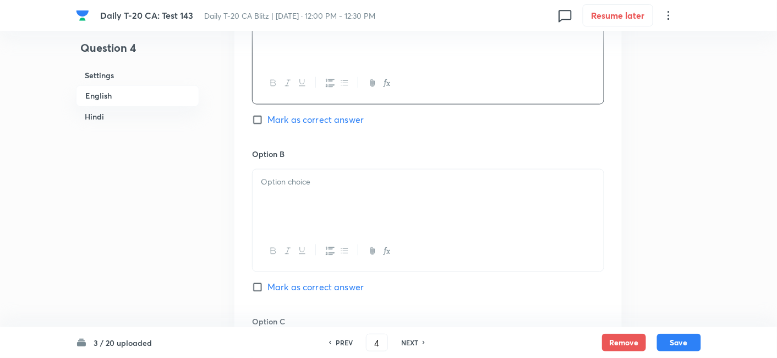
scroll to position [589, 0]
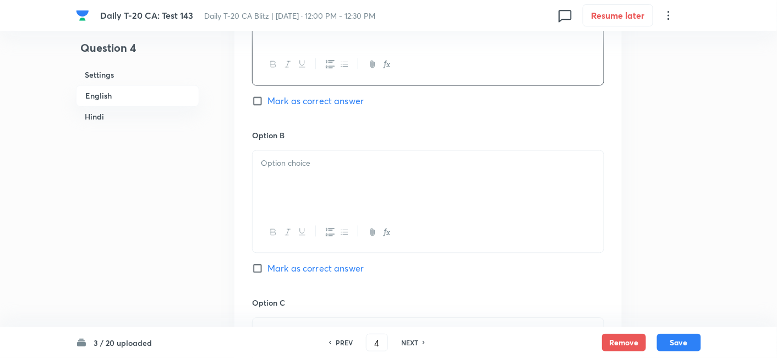
click at [311, 177] on div at bounding box center [428, 182] width 351 height 62
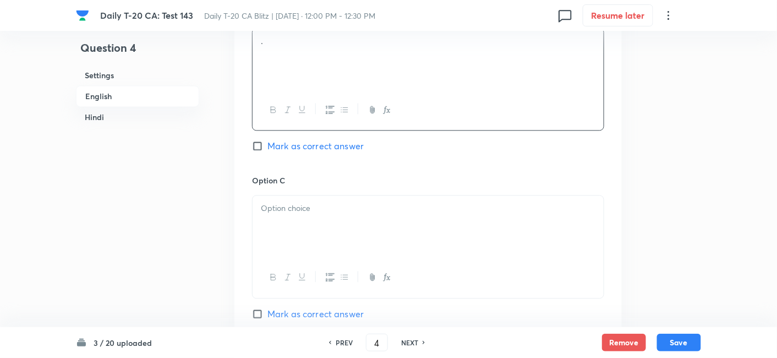
click at [325, 213] on p at bounding box center [428, 208] width 335 height 13
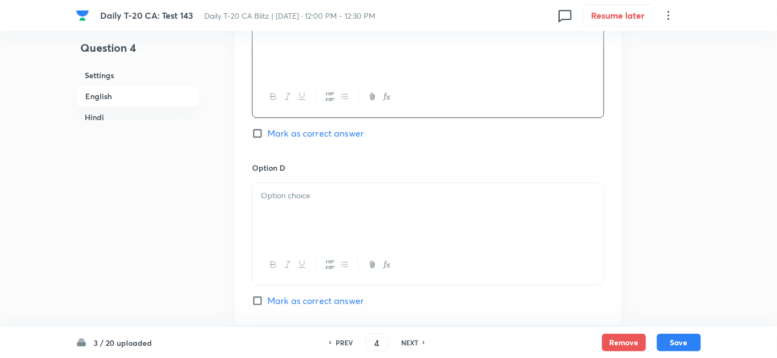
scroll to position [896, 0]
click at [317, 202] on div at bounding box center [428, 211] width 351 height 62
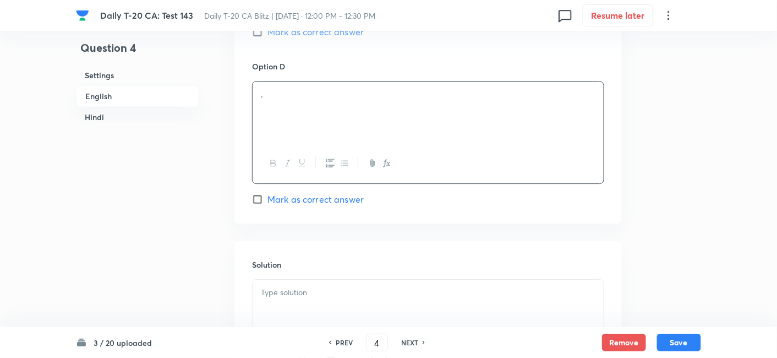
scroll to position [1018, 0]
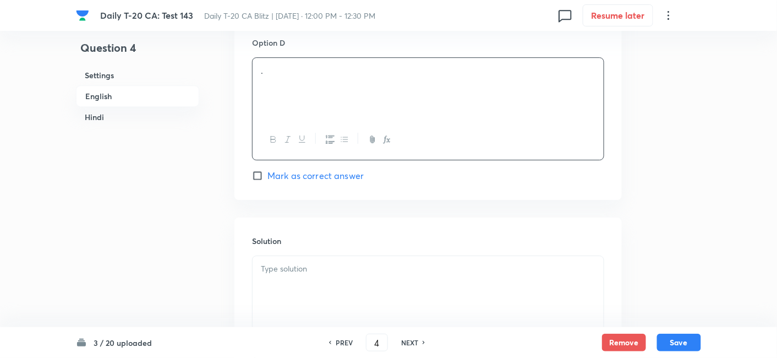
click at [322, 173] on span "Mark as correct answer" at bounding box center [315, 175] width 96 height 13
click at [267, 173] on input "Mark as correct answer" at bounding box center [259, 175] width 15 height 11
checkbox input "true"
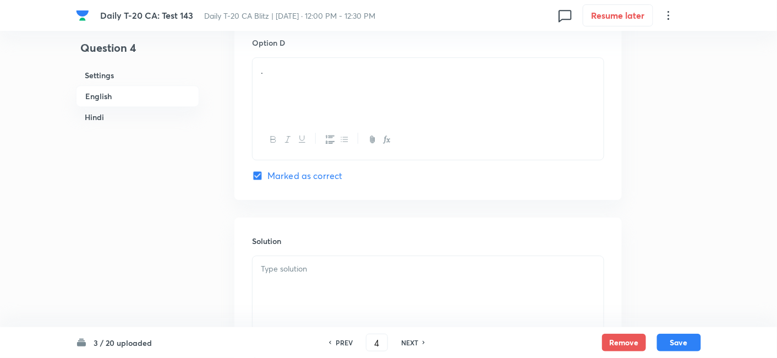
checkbox input "true"
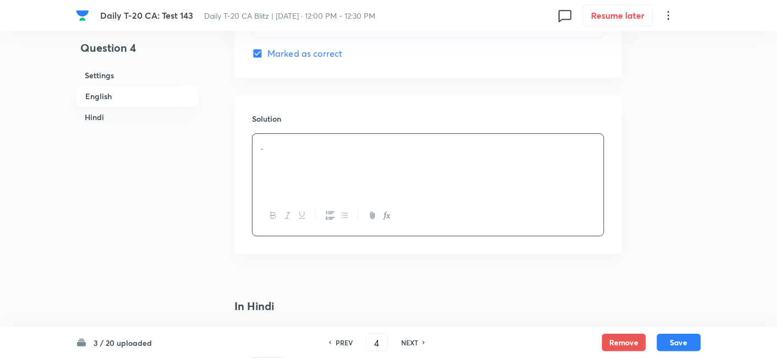
click at [305, 172] on div "." at bounding box center [428, 165] width 351 height 62
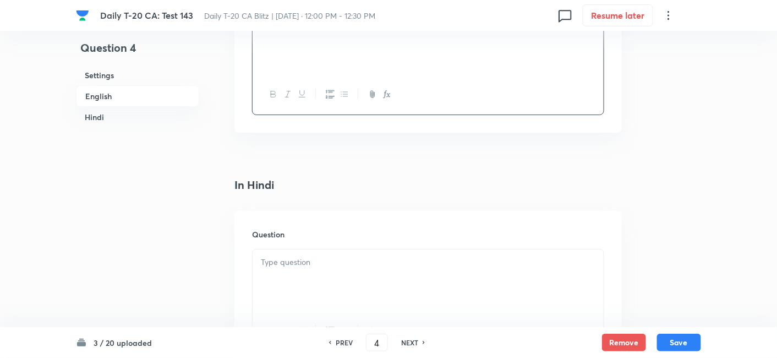
scroll to position [1263, 0]
click at [318, 261] on p at bounding box center [428, 260] width 335 height 13
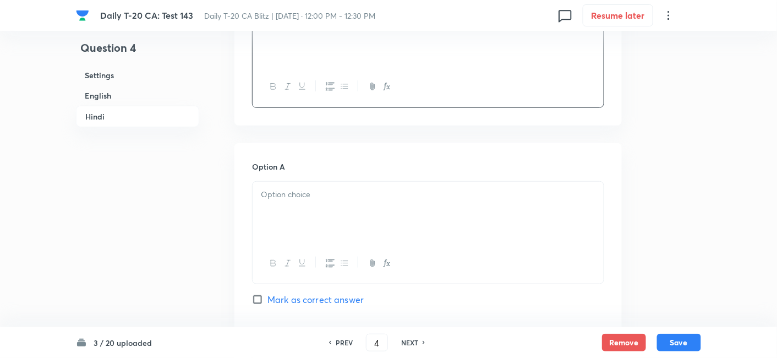
scroll to position [1559, 0]
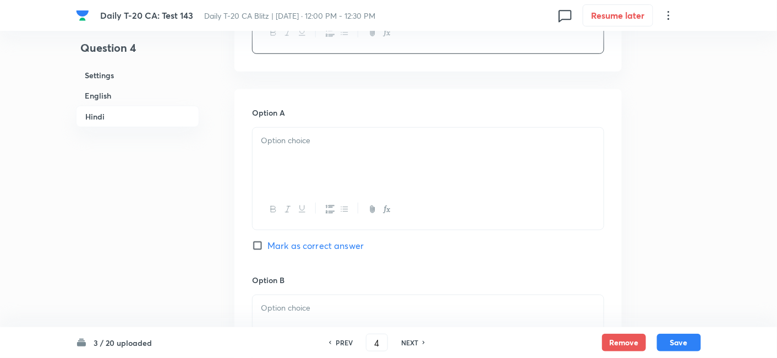
click at [319, 189] on div at bounding box center [428, 209] width 351 height 40
click at [329, 156] on div at bounding box center [428, 159] width 351 height 62
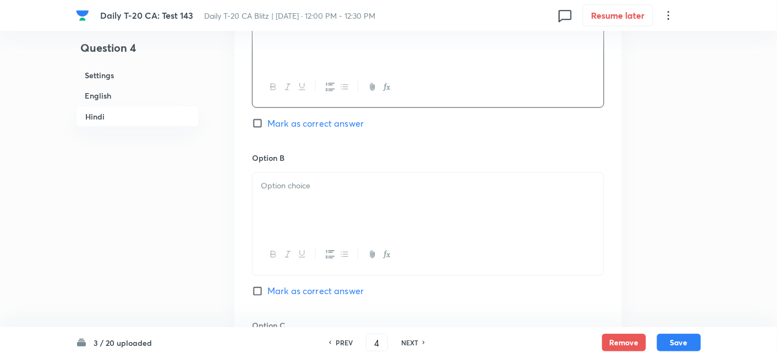
click at [322, 212] on div at bounding box center [428, 204] width 351 height 62
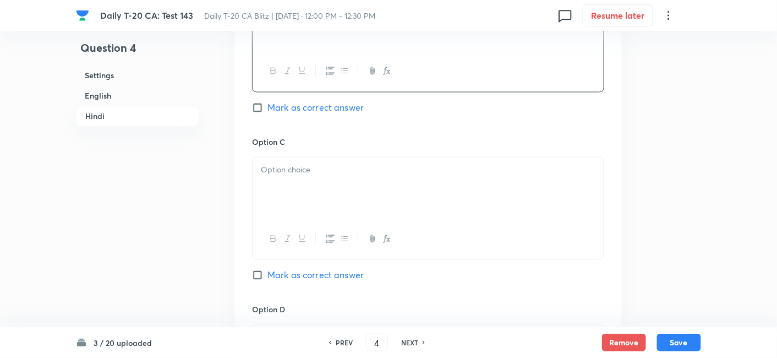
click at [309, 179] on div at bounding box center [428, 188] width 351 height 62
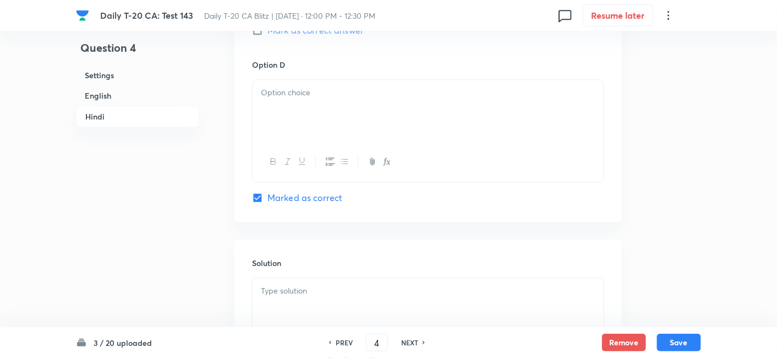
click at [317, 129] on div at bounding box center [428, 111] width 351 height 62
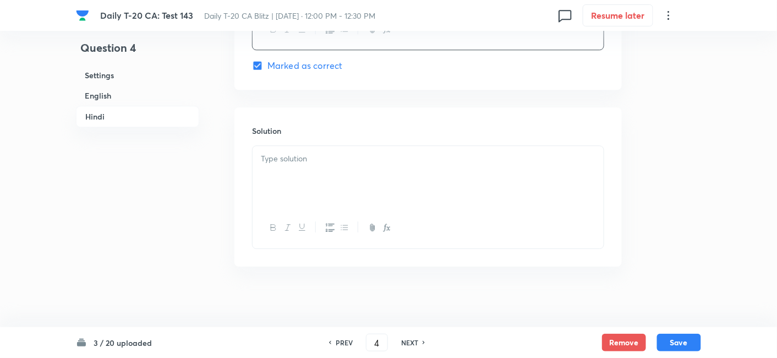
scroll to position [2244, 0]
click at [318, 155] on p at bounding box center [428, 156] width 335 height 13
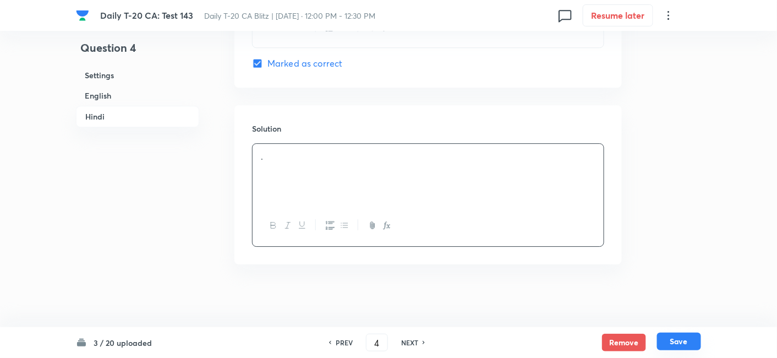
click at [683, 342] on button "Save" at bounding box center [679, 341] width 44 height 18
type input "5"
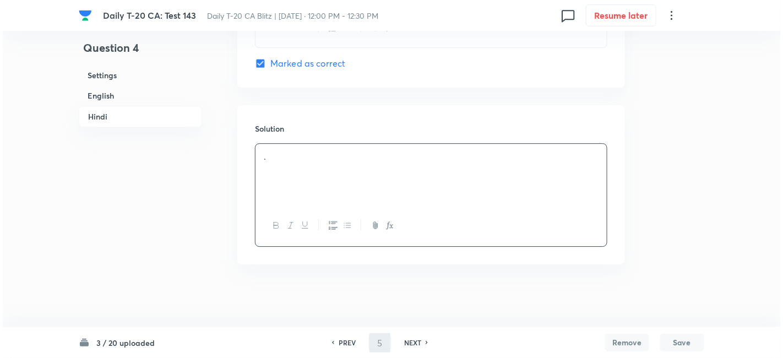
scroll to position [0, 0]
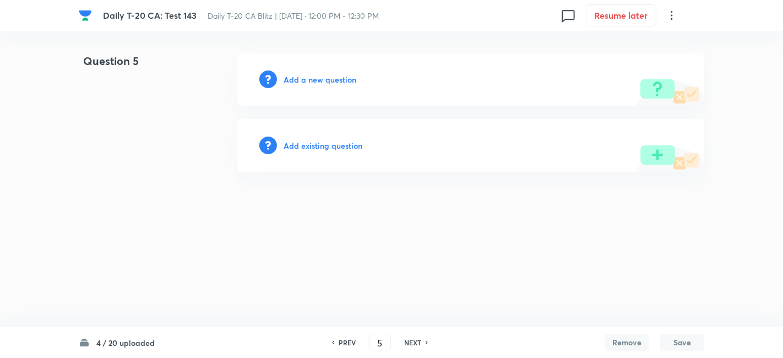
click at [314, 78] on h6 "Add a new question" at bounding box center [319, 80] width 73 height 12
click at [314, 78] on h6 "Choose a question type" at bounding box center [325, 80] width 85 height 12
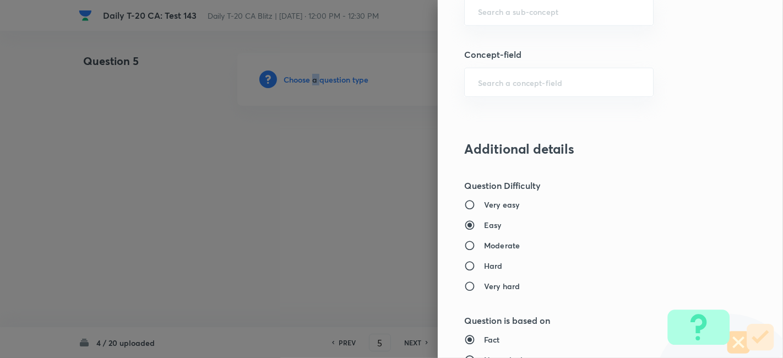
scroll to position [673, 0]
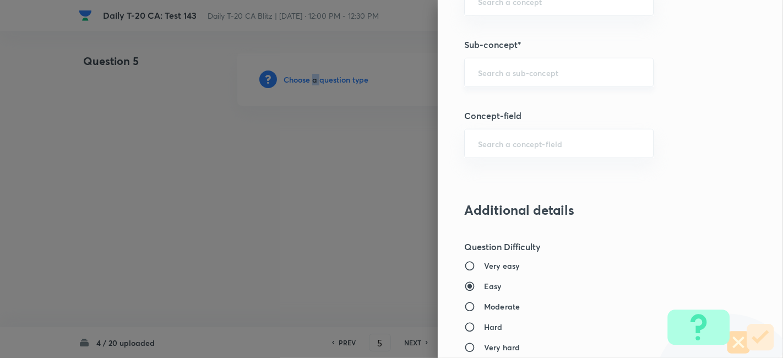
click at [547, 84] on div "​" at bounding box center [558, 72] width 189 height 29
paste input "Current Affairs 2025"
click at [556, 69] on input "Current Affairs 2025" at bounding box center [559, 72] width 162 height 10
click at [526, 104] on li "Current Affairs 2025" at bounding box center [549, 102] width 189 height 20
type input "Current Affairs 2025"
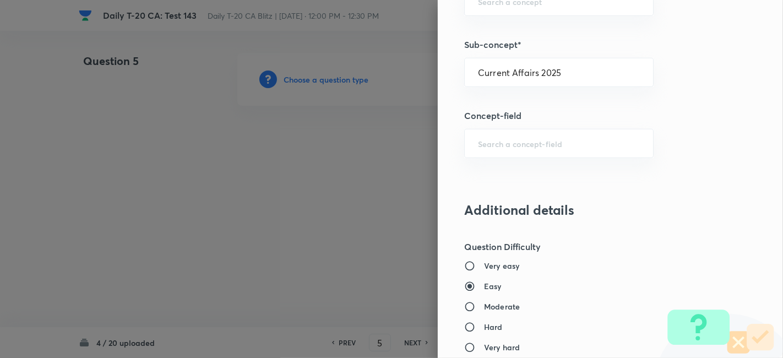
type input "Current Affairs"
type input "Current Affairs 2025"
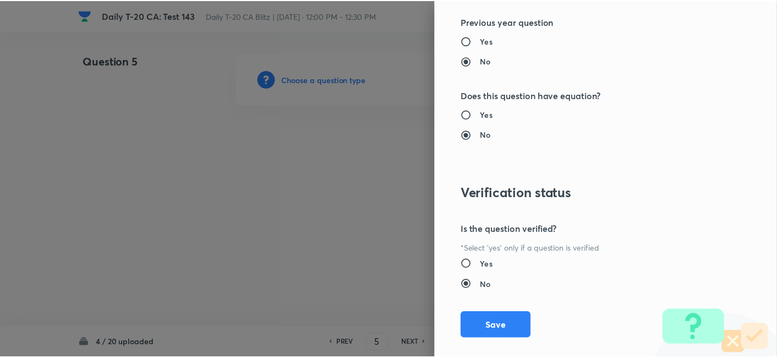
scroll to position [1139, 0]
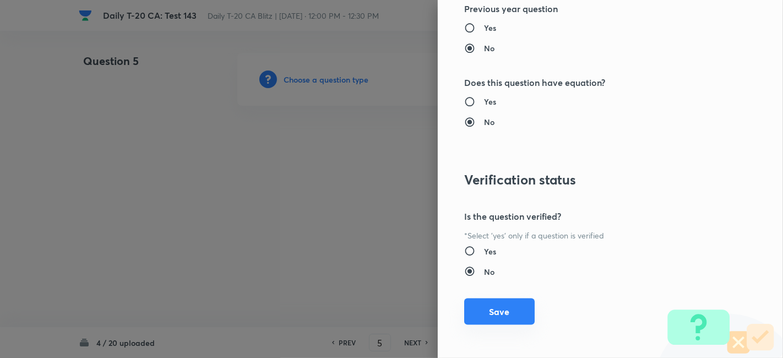
drag, startPoint x: 494, startPoint y: 317, endPoint x: 489, endPoint y: 310, distance: 7.9
click at [494, 317] on button "Save" at bounding box center [499, 311] width 70 height 26
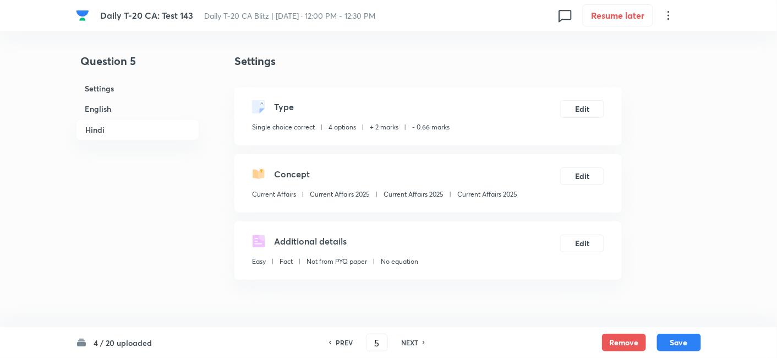
click at [140, 107] on h6 "English" at bounding box center [137, 109] width 123 height 20
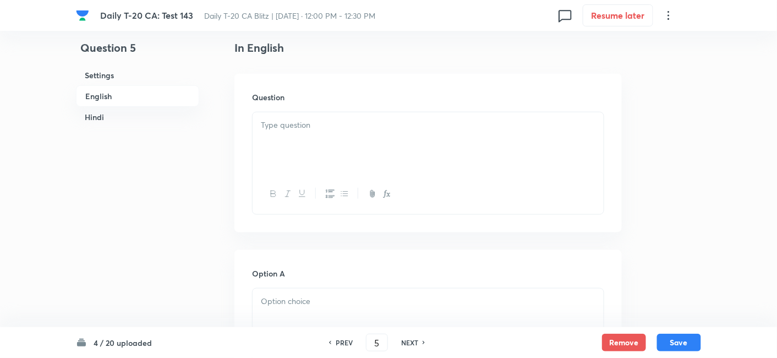
click at [339, 129] on p at bounding box center [428, 125] width 335 height 13
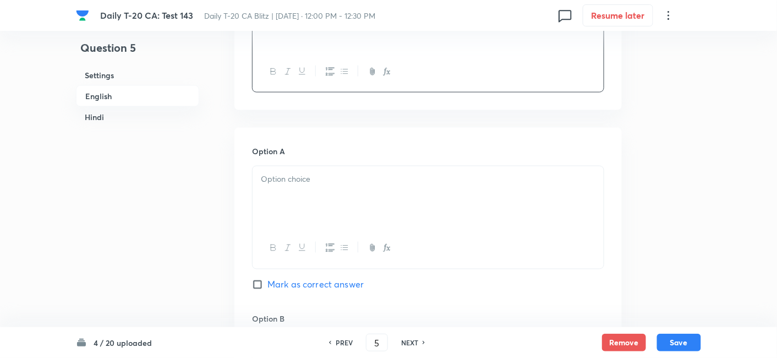
click at [324, 194] on div at bounding box center [428, 197] width 351 height 62
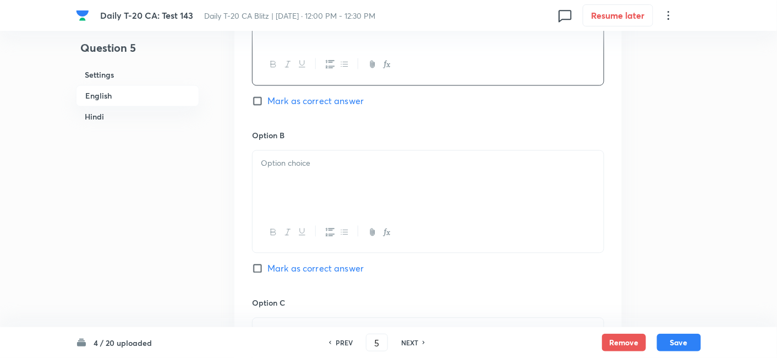
click at [324, 191] on div at bounding box center [428, 182] width 351 height 62
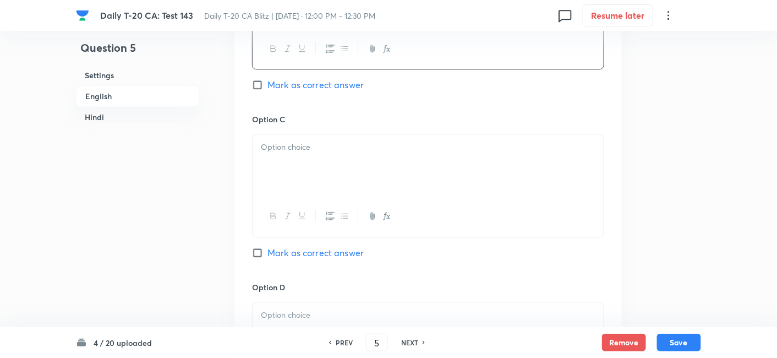
click at [323, 189] on div at bounding box center [428, 165] width 351 height 62
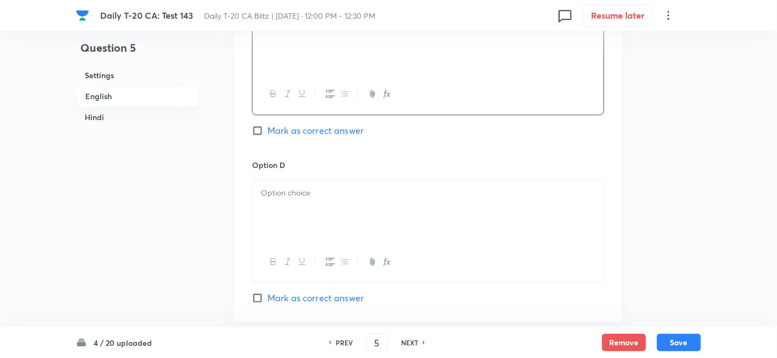
click at [317, 193] on p at bounding box center [428, 193] width 335 height 13
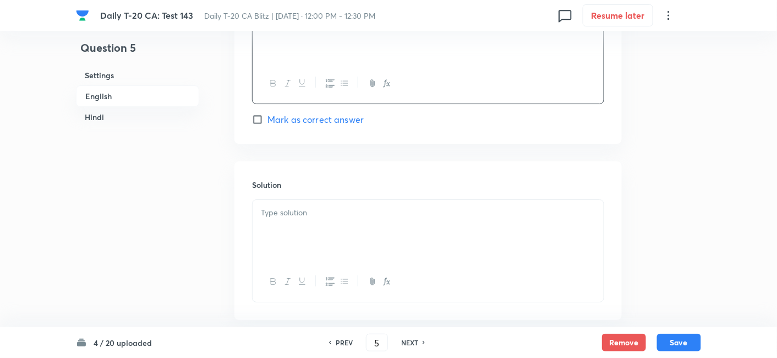
scroll to position [1079, 0]
click at [324, 117] on span "Mark as correct answer" at bounding box center [315, 114] width 96 height 13
click at [267, 117] on input "Mark as correct answer" at bounding box center [259, 114] width 15 height 11
checkbox input "true"
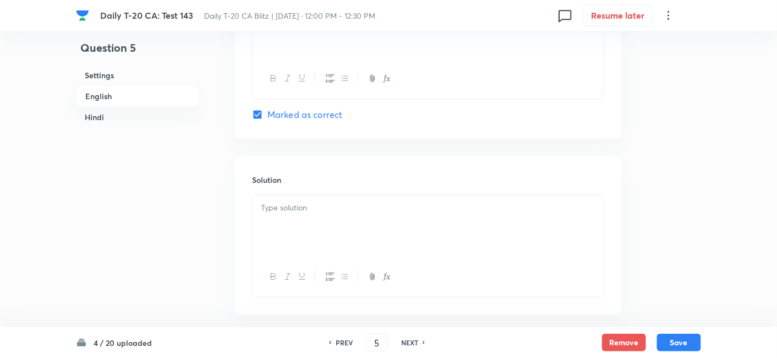
checkbox input "true"
click at [335, 241] on div at bounding box center [428, 226] width 351 height 62
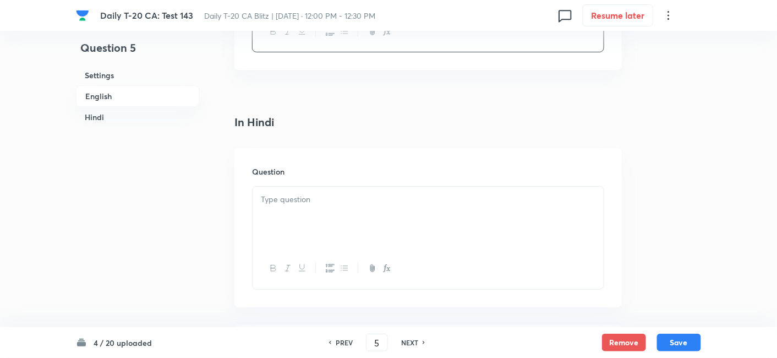
click at [330, 215] on div at bounding box center [428, 218] width 351 height 62
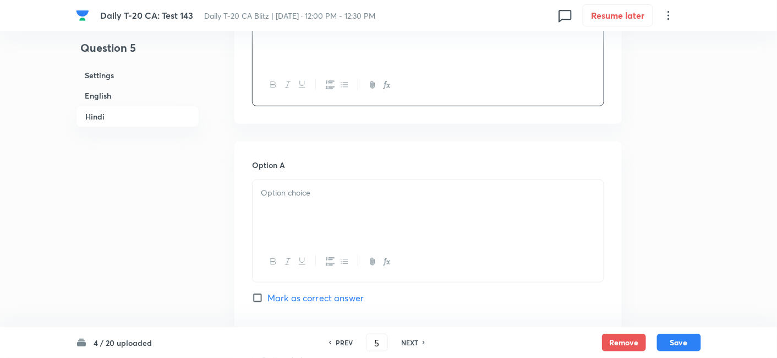
click at [328, 224] on div at bounding box center [428, 211] width 351 height 62
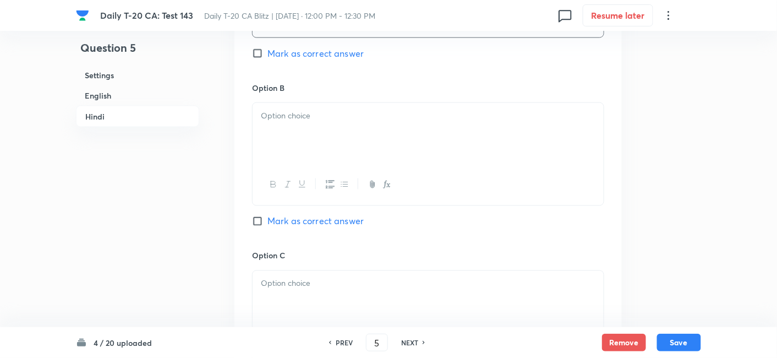
click at [321, 138] on div at bounding box center [428, 134] width 351 height 62
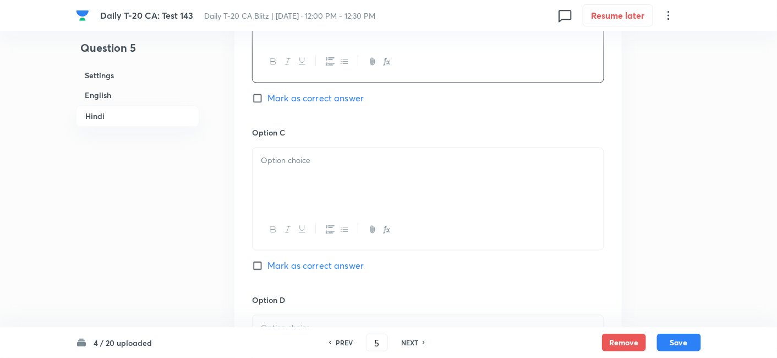
click at [316, 191] on div at bounding box center [428, 179] width 351 height 62
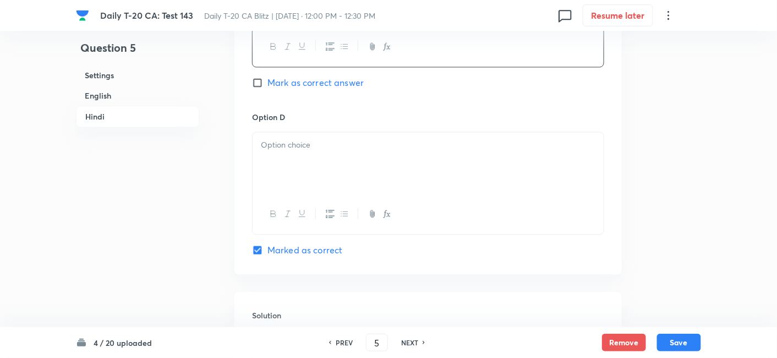
click at [325, 153] on div at bounding box center [428, 163] width 351 height 62
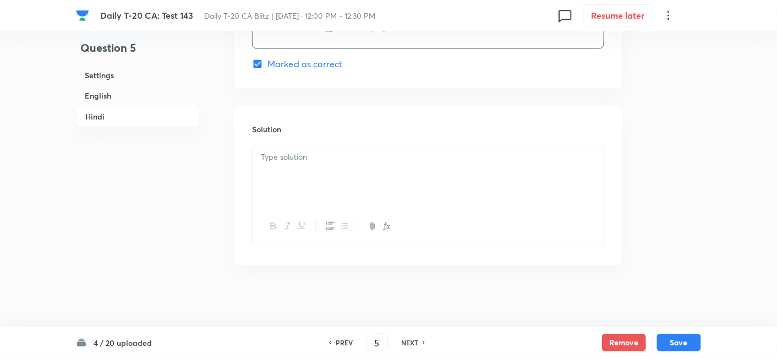
scroll to position [2244, 0]
click at [316, 180] on div at bounding box center [428, 175] width 351 height 62
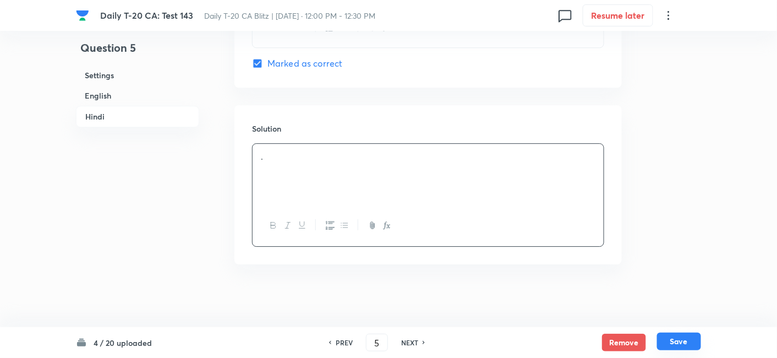
click at [691, 344] on button "Save" at bounding box center [679, 341] width 44 height 18
type input "6"
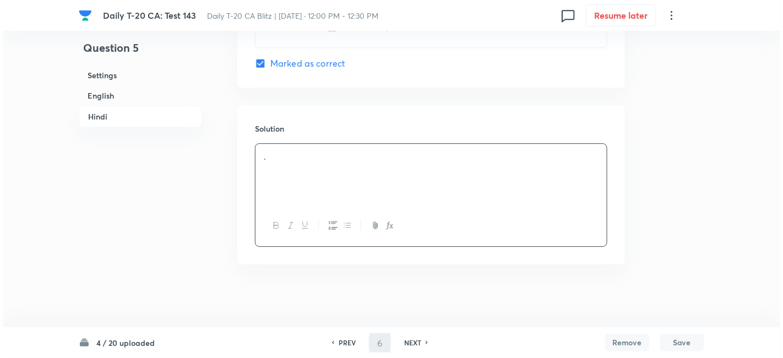
scroll to position [0, 0]
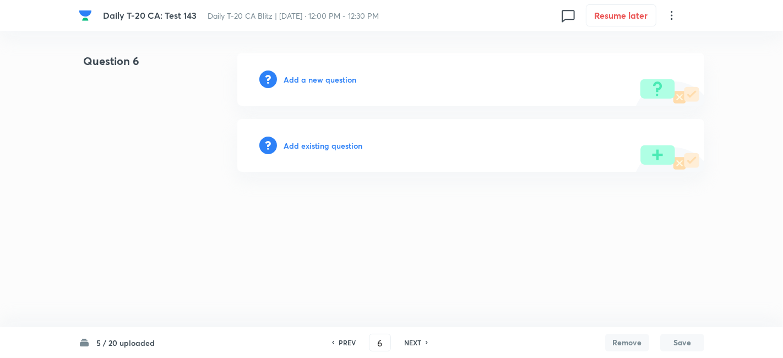
click at [319, 85] on div "Add a new question" at bounding box center [470, 79] width 467 height 53
click at [331, 78] on h6 "Add a new question" at bounding box center [319, 80] width 73 height 12
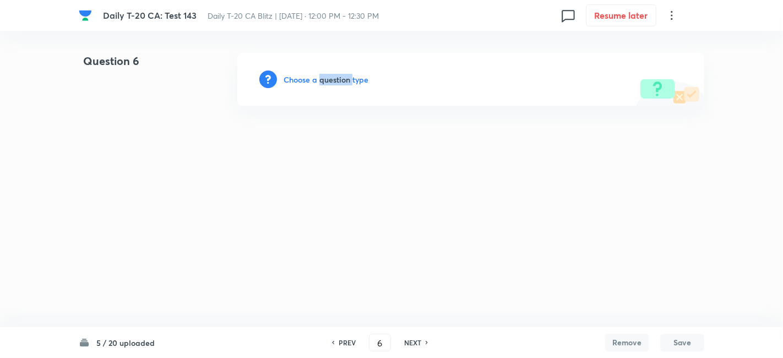
click at [331, 78] on h6 "Choose a question type" at bounding box center [325, 80] width 85 height 12
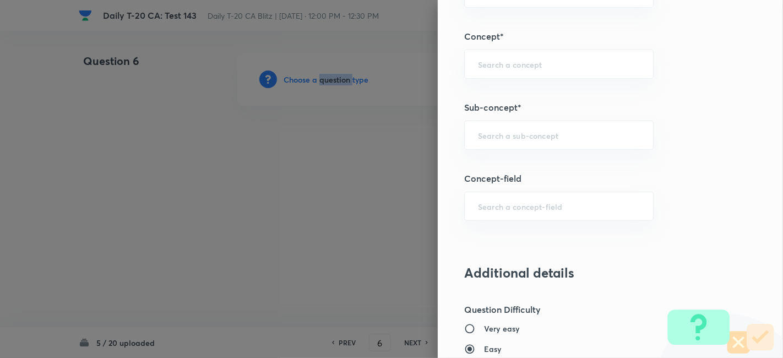
scroll to position [611, 0]
click at [563, 128] on input "text" at bounding box center [559, 133] width 162 height 10
paste input "Current Affairs 2025"
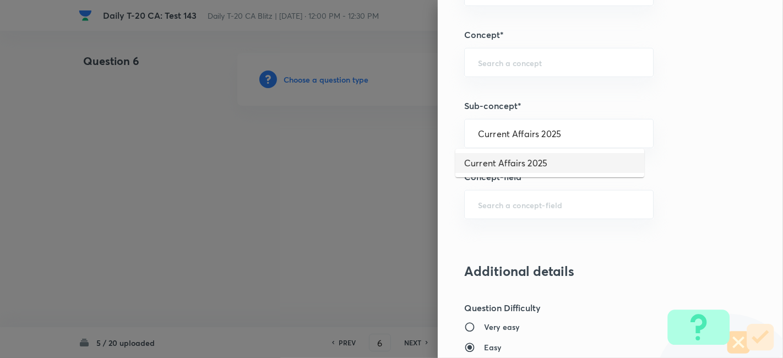
click at [539, 170] on li "Current Affairs 2025" at bounding box center [549, 163] width 189 height 20
type input "Current Affairs 2025"
type input "Current Affairs"
type input "Current Affairs 2025"
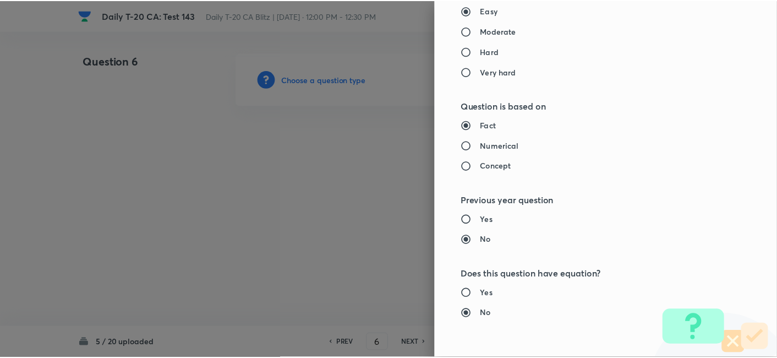
scroll to position [1139, 0]
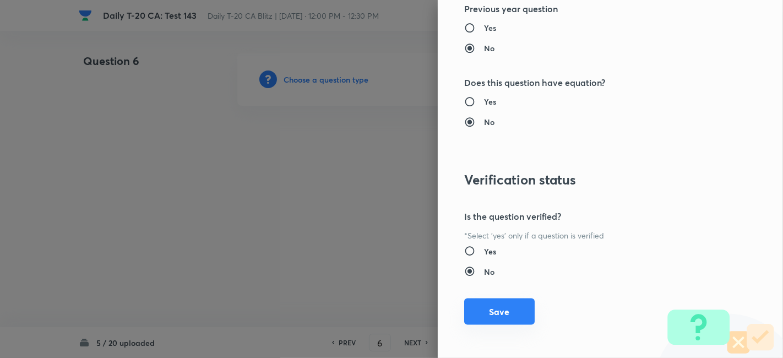
click at [512, 301] on button "Save" at bounding box center [499, 311] width 70 height 26
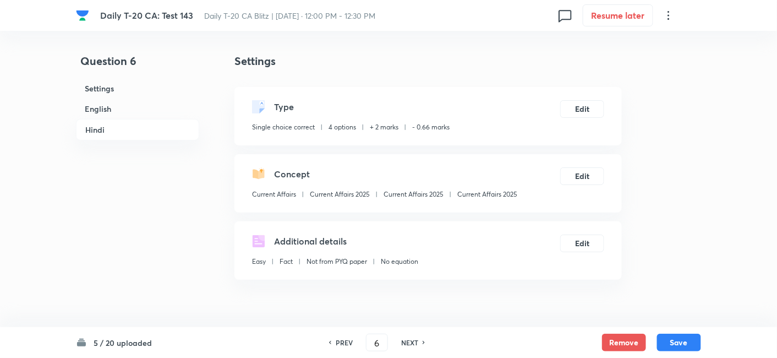
click at [119, 108] on h6 "English" at bounding box center [137, 109] width 123 height 20
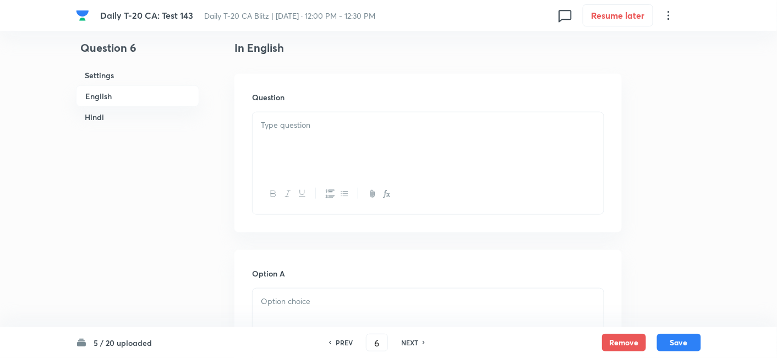
click at [340, 127] on p at bounding box center [428, 125] width 335 height 13
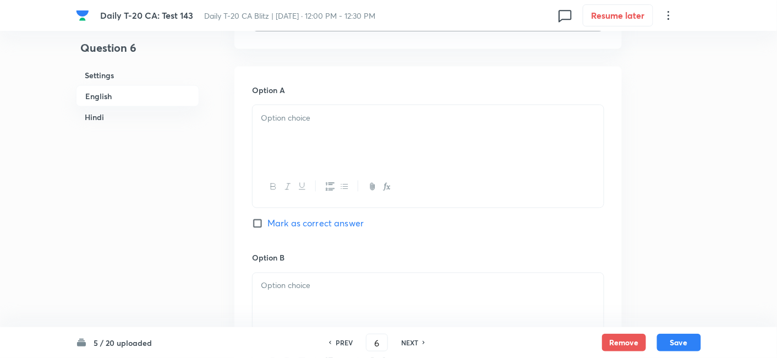
click at [307, 145] on div at bounding box center [428, 136] width 351 height 62
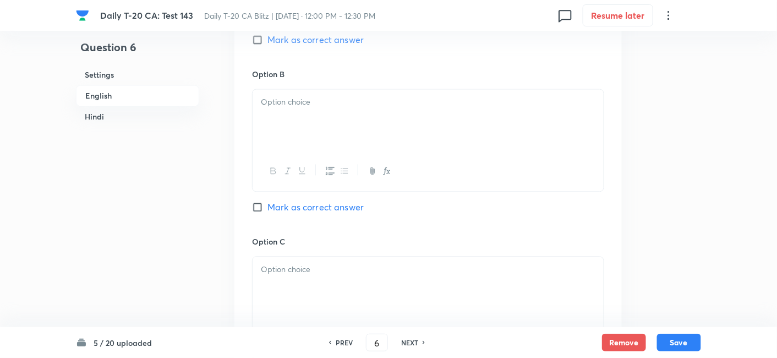
click at [332, 116] on div at bounding box center [428, 121] width 351 height 62
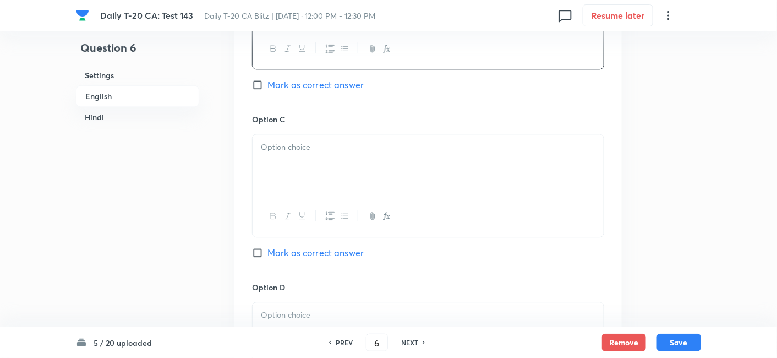
click at [339, 164] on div at bounding box center [428, 165] width 351 height 62
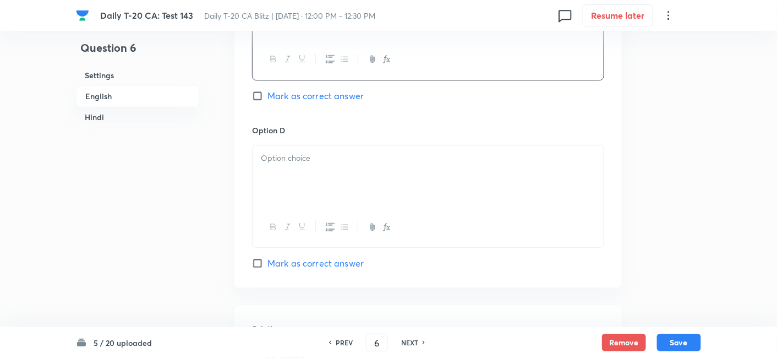
scroll to position [957, 0]
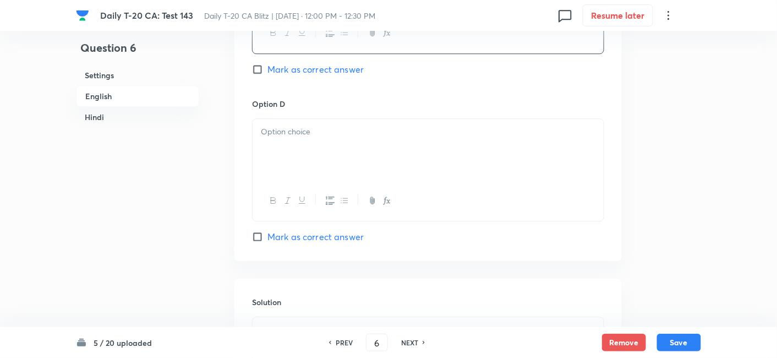
click at [340, 165] on div at bounding box center [428, 150] width 351 height 62
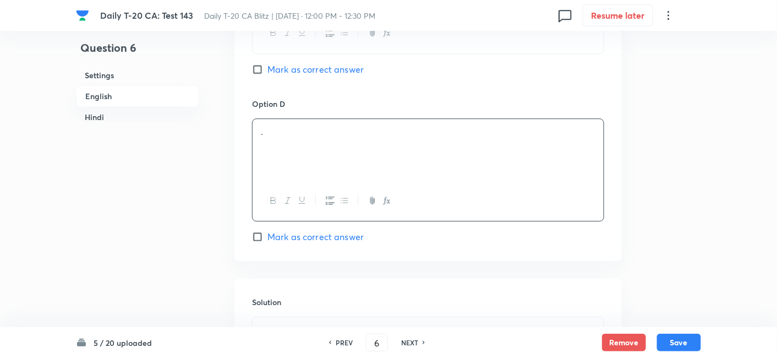
click at [368, 233] on div "Option D . [PERSON_NAME] as correct answer" at bounding box center [428, 170] width 352 height 145
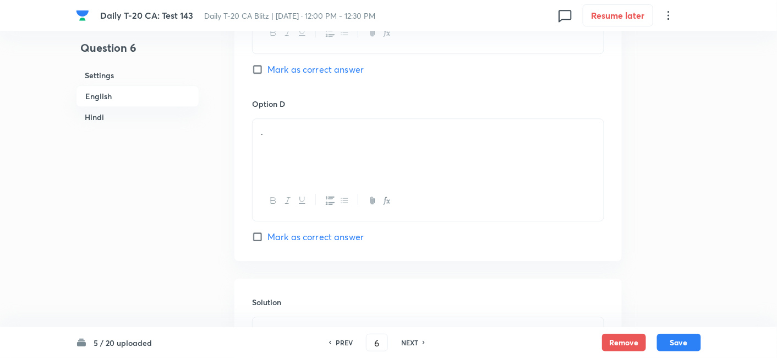
click at [352, 232] on span "Mark as correct answer" at bounding box center [315, 236] width 96 height 13
click at [267, 232] on input "Mark as correct answer" at bounding box center [259, 236] width 15 height 11
checkbox input "true"
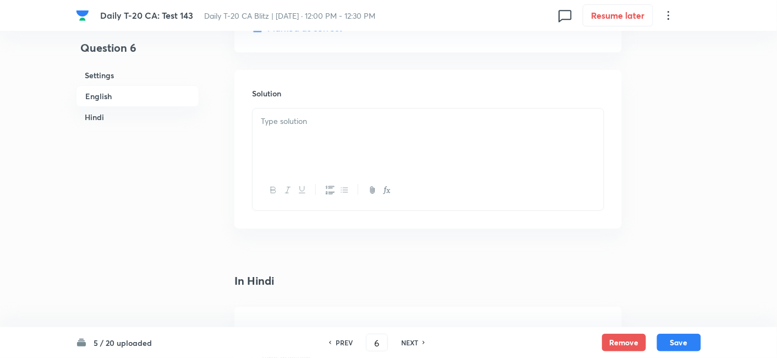
scroll to position [1201, 0]
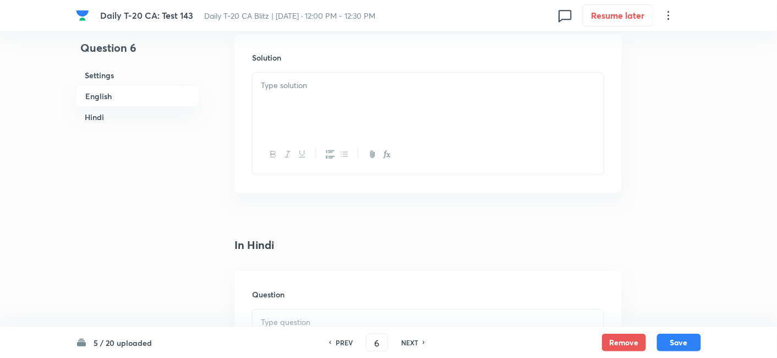
click at [319, 137] on div at bounding box center [428, 154] width 351 height 40
click at [333, 100] on div at bounding box center [428, 104] width 351 height 62
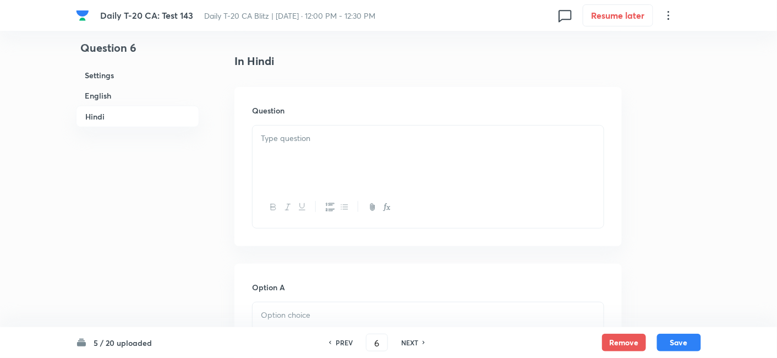
click at [327, 160] on div at bounding box center [428, 156] width 351 height 62
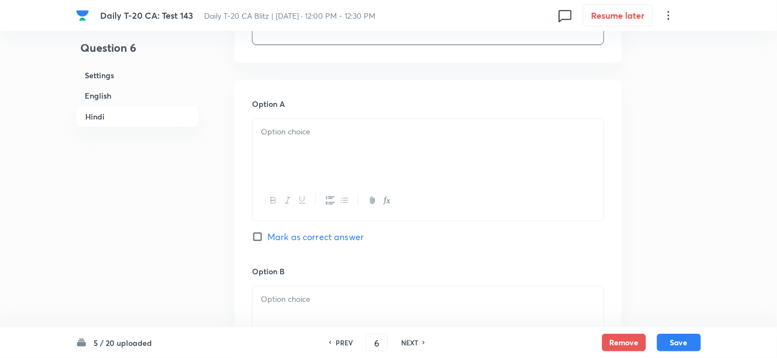
click at [327, 161] on div at bounding box center [428, 150] width 351 height 62
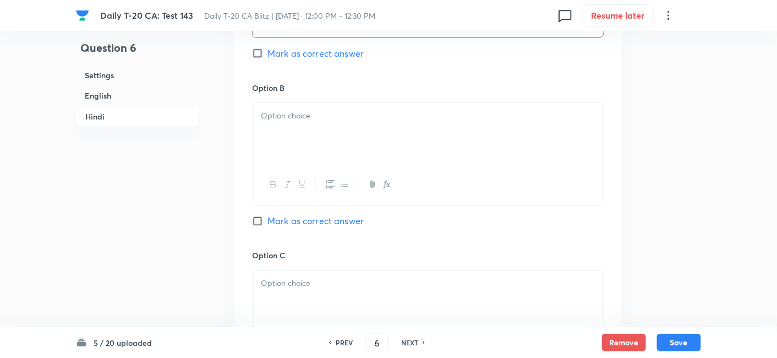
click at [327, 161] on div at bounding box center [428, 134] width 351 height 62
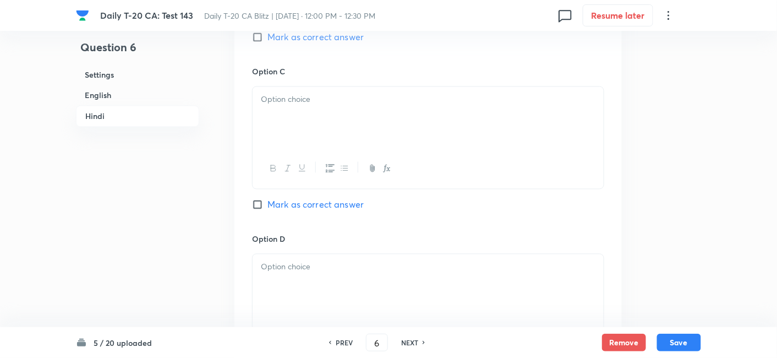
click at [335, 110] on div at bounding box center [428, 118] width 351 height 62
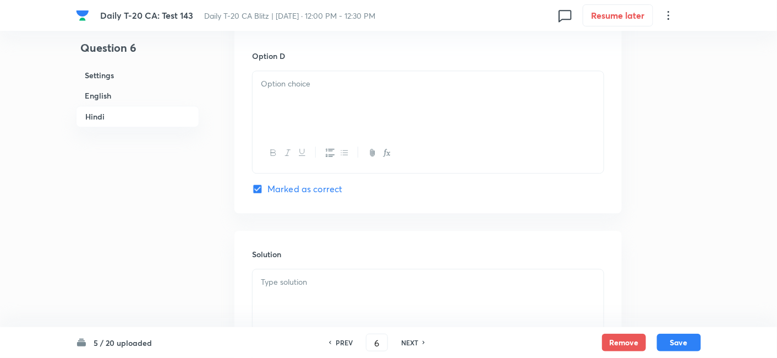
click at [328, 157] on div at bounding box center [428, 153] width 351 height 40
click at [340, 99] on div at bounding box center [428, 102] width 351 height 62
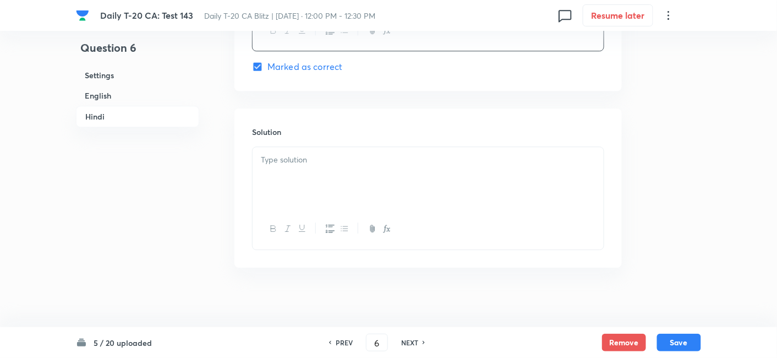
scroll to position [2244, 0]
click at [331, 166] on div at bounding box center [428, 175] width 351 height 62
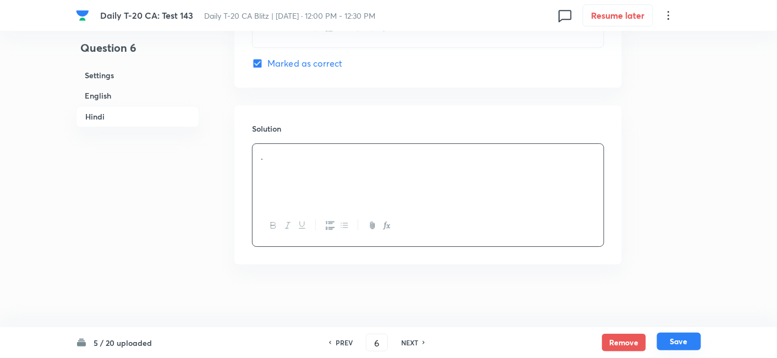
click at [674, 340] on button "Save" at bounding box center [679, 341] width 44 height 18
type input "7"
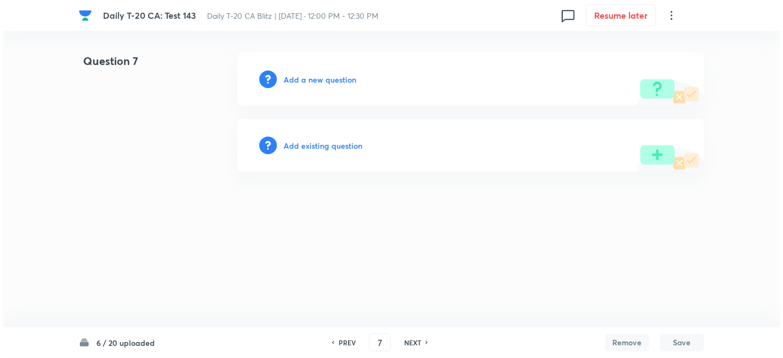
scroll to position [0, 0]
click at [334, 80] on h6 "Add a new question" at bounding box center [319, 80] width 73 height 12
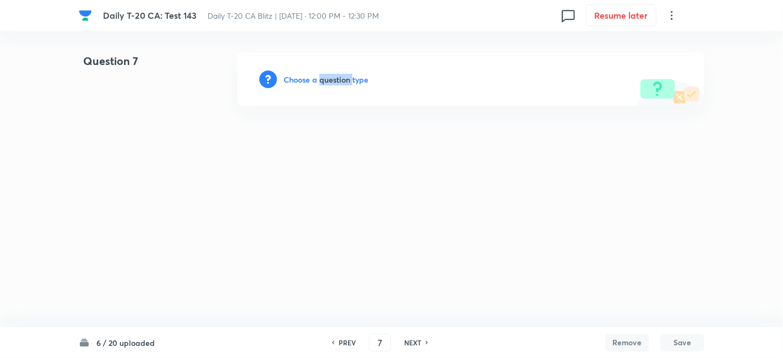
click at [334, 80] on h6 "Choose a question type" at bounding box center [325, 80] width 85 height 12
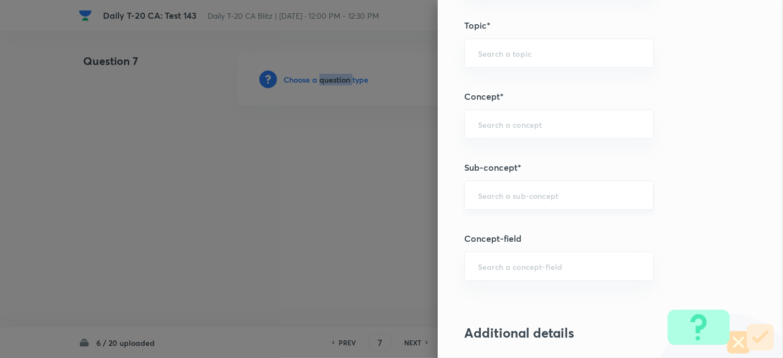
scroll to position [550, 0]
click at [572, 193] on input "text" at bounding box center [559, 194] width 162 height 10
paste input "Current Affairs 2025"
click at [581, 189] on input "Current Affairs 2025" at bounding box center [559, 194] width 162 height 10
click at [542, 232] on li "Current Affairs 2025" at bounding box center [549, 224] width 189 height 20
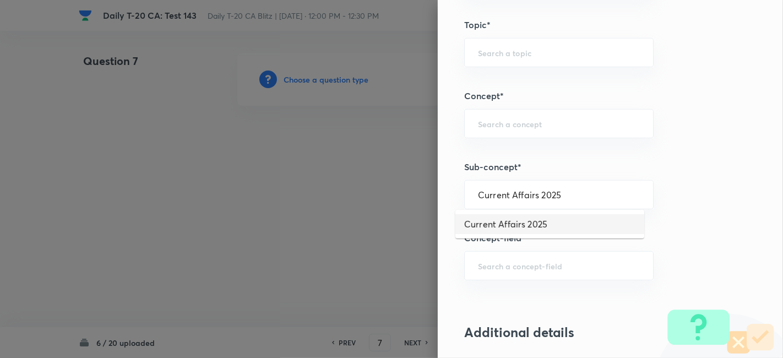
type input "Current Affairs 2025"
type input "Current Affairs"
type input "Current Affairs 2025"
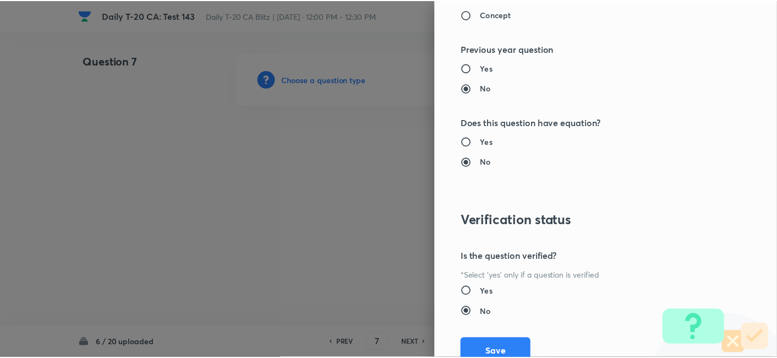
scroll to position [1139, 0]
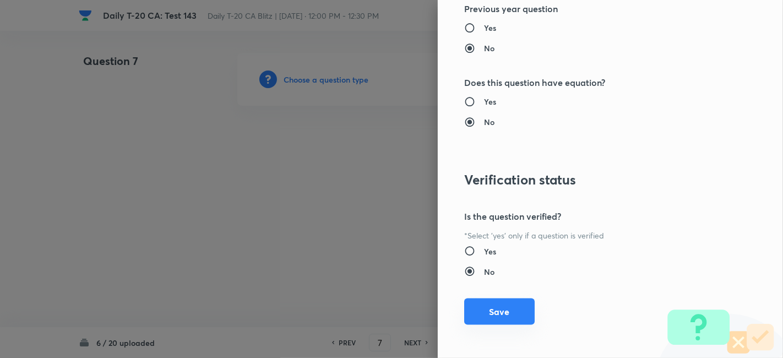
click at [510, 303] on button "Save" at bounding box center [499, 311] width 70 height 26
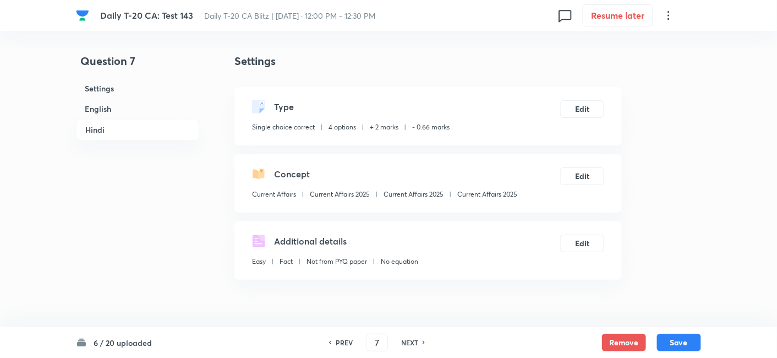
click at [130, 111] on h6 "English" at bounding box center [137, 109] width 123 height 20
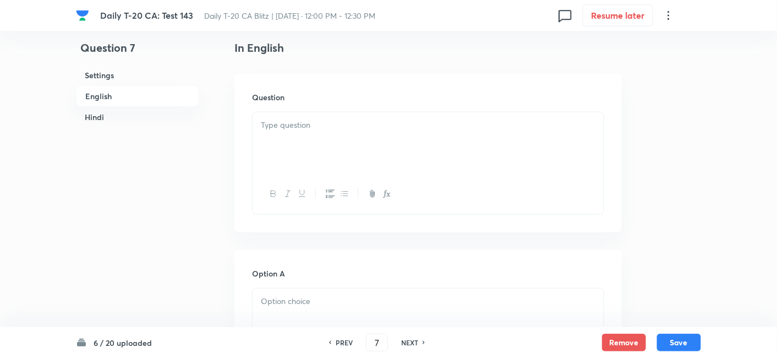
click at [338, 144] on div at bounding box center [428, 143] width 351 height 62
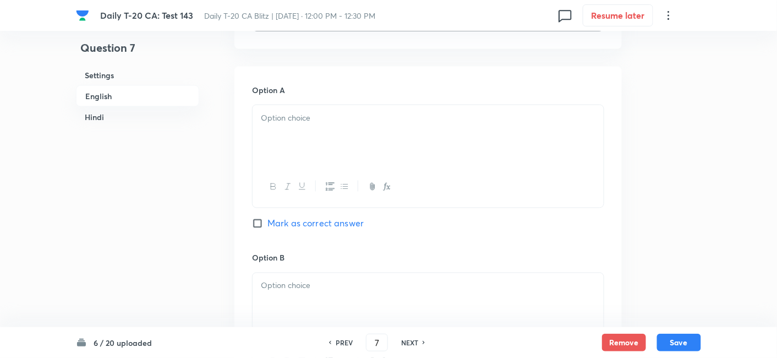
click at [322, 148] on div at bounding box center [428, 136] width 351 height 62
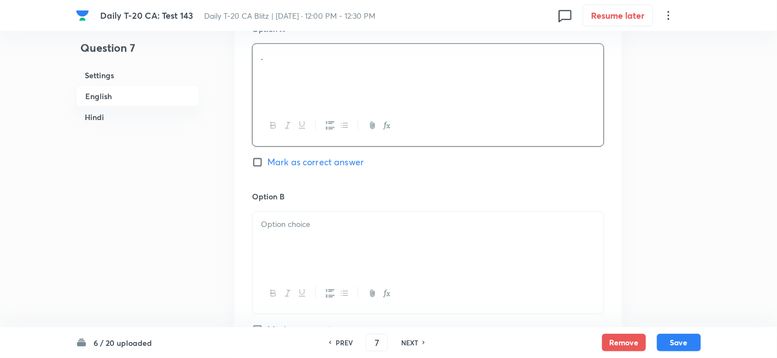
click at [322, 225] on p at bounding box center [428, 225] width 335 height 13
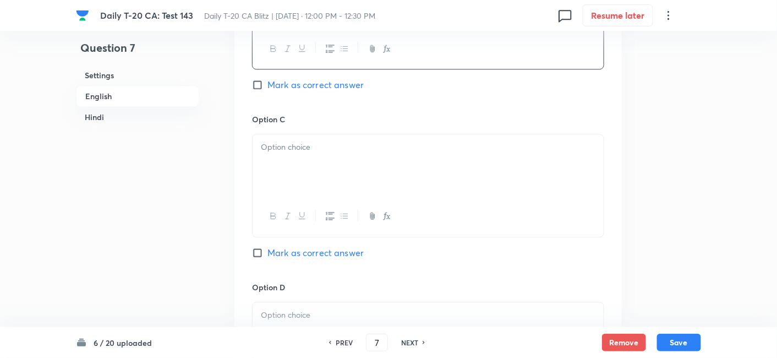
click at [307, 173] on div at bounding box center [428, 165] width 351 height 62
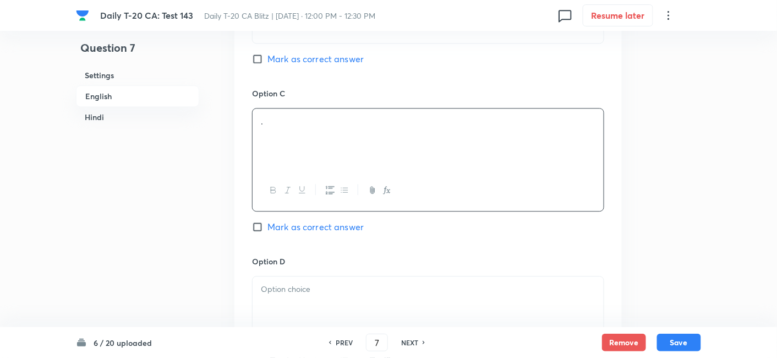
scroll to position [896, 0]
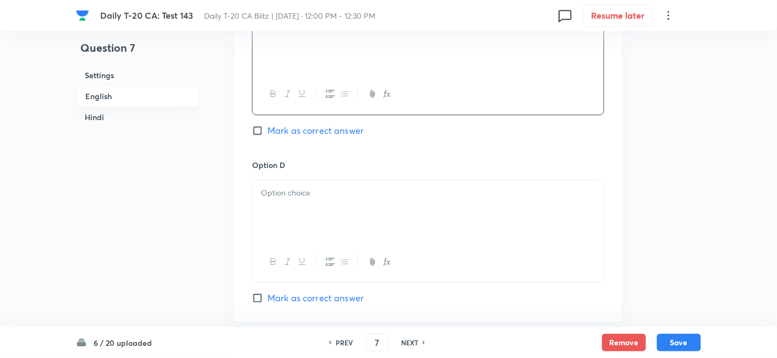
click at [333, 215] on div at bounding box center [428, 211] width 351 height 62
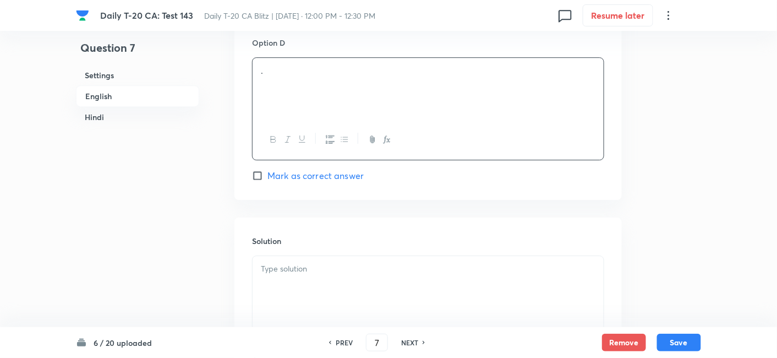
click at [320, 173] on span "Mark as correct answer" at bounding box center [315, 175] width 96 height 13
click at [267, 173] on input "Mark as correct answer" at bounding box center [259, 175] width 15 height 11
checkbox input "true"
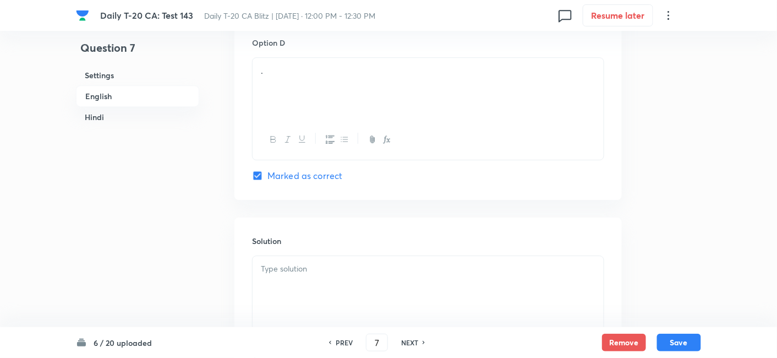
checkbox input "true"
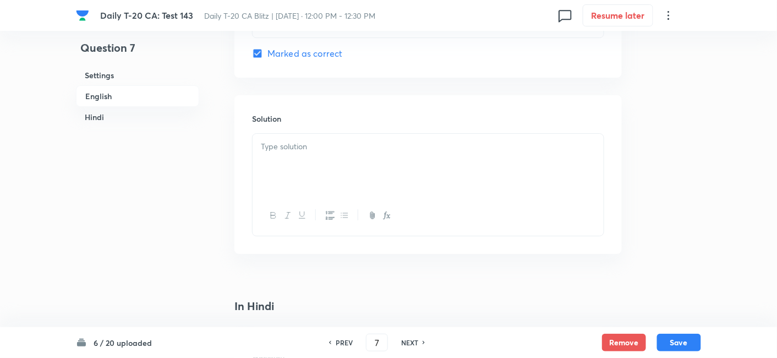
click at [309, 162] on div at bounding box center [428, 165] width 351 height 62
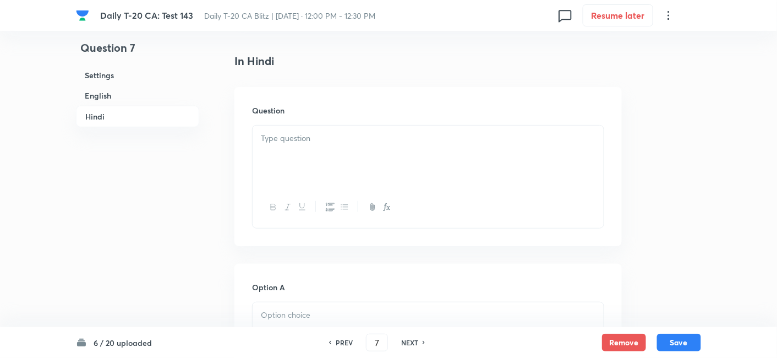
click at [324, 172] on div at bounding box center [428, 156] width 351 height 62
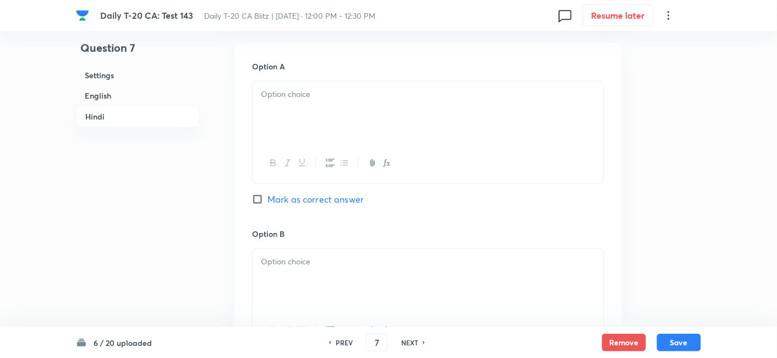
scroll to position [1629, 0]
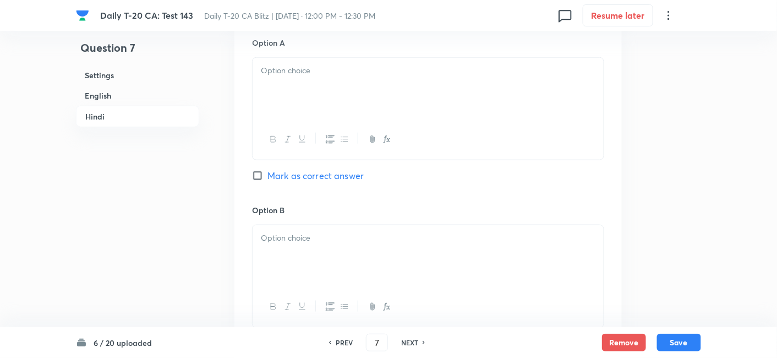
click at [330, 87] on div at bounding box center [428, 89] width 351 height 62
click at [334, 275] on div at bounding box center [428, 256] width 351 height 62
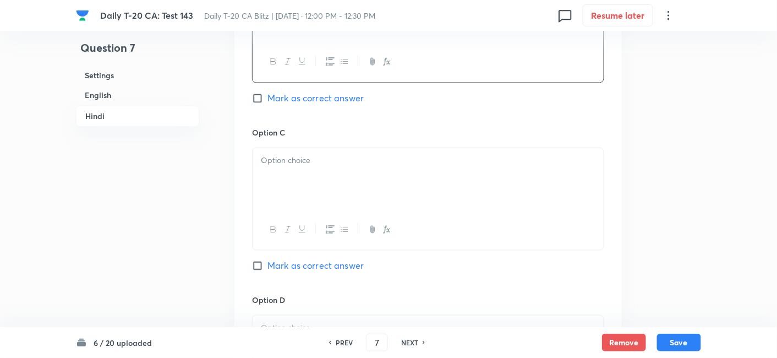
click at [318, 170] on div at bounding box center [428, 179] width 351 height 62
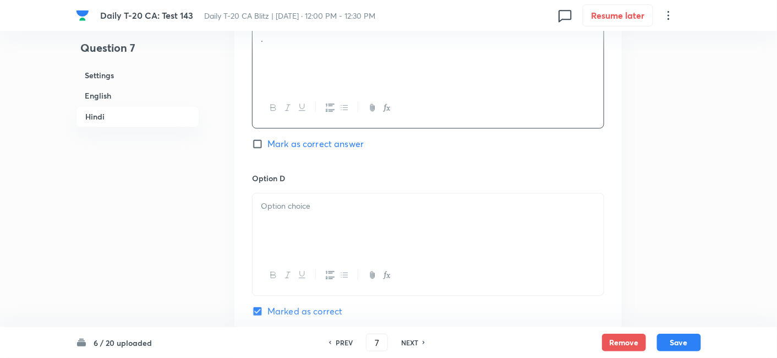
click at [325, 217] on div at bounding box center [428, 224] width 351 height 62
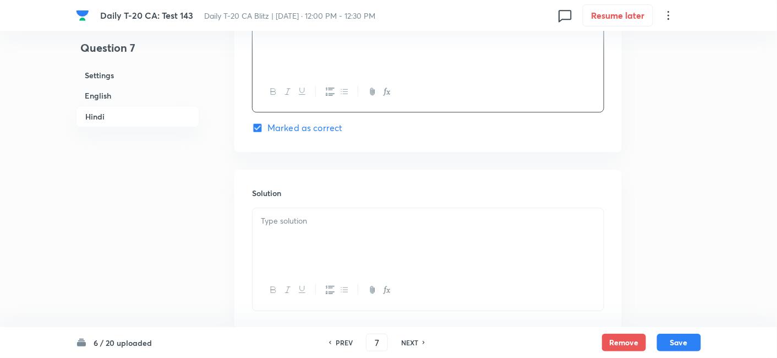
click at [325, 235] on div at bounding box center [428, 239] width 351 height 62
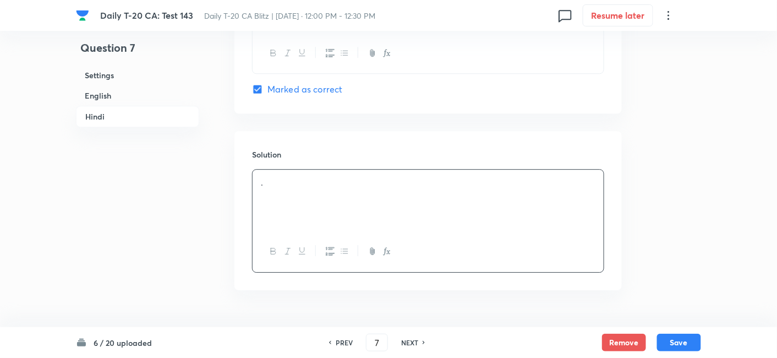
scroll to position [2244, 0]
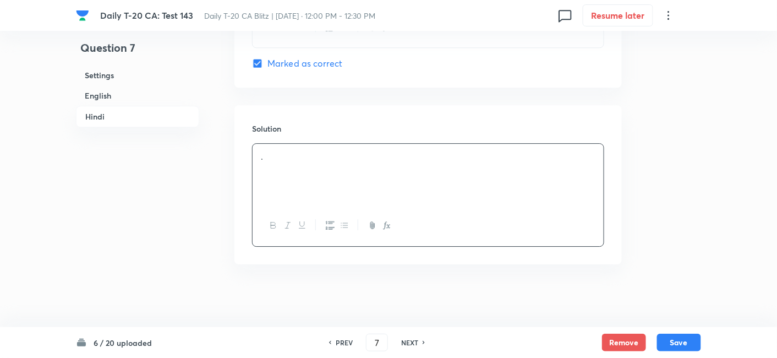
click at [684, 351] on div "6 / 20 uploaded PREV 7 ​ NEXT Remove Save" at bounding box center [388, 342] width 625 height 31
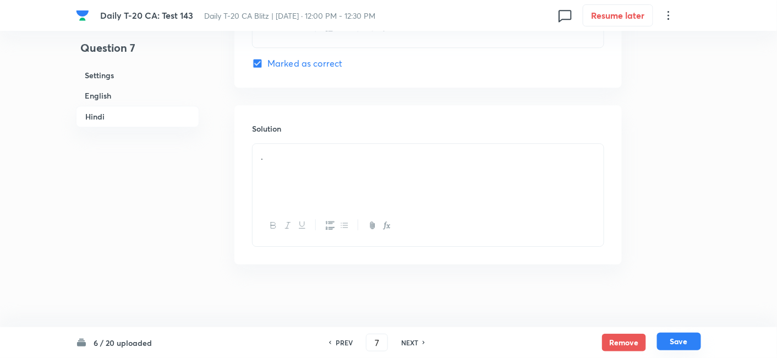
click at [681, 340] on button "Save" at bounding box center [679, 341] width 44 height 18
type input "8"
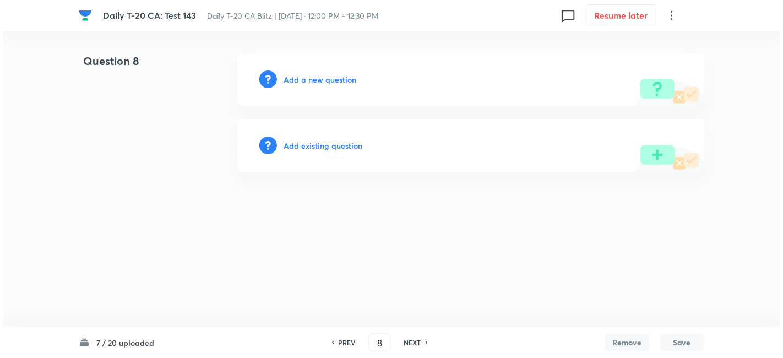
scroll to position [0, 0]
click at [341, 77] on h6 "Add a new question" at bounding box center [319, 80] width 73 height 12
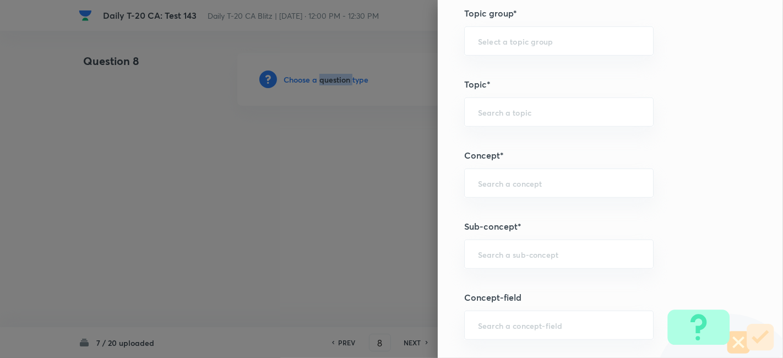
scroll to position [550, 0]
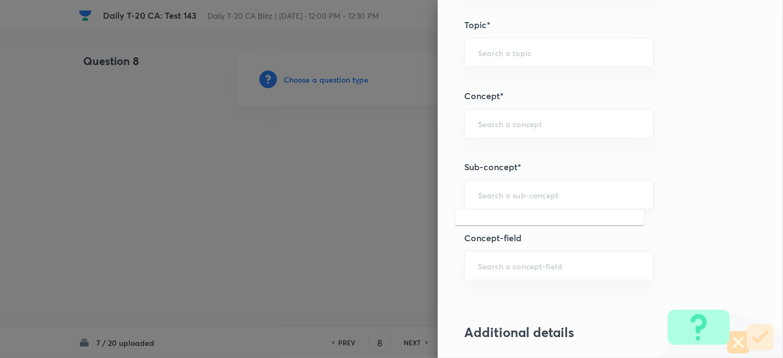
click at [565, 192] on input "text" at bounding box center [559, 194] width 162 height 10
paste input "Current Affairs 2025"
click at [586, 189] on input "Current Affairs 2025" at bounding box center [559, 194] width 162 height 10
click at [540, 226] on li "Current Affairs 2025" at bounding box center [549, 224] width 189 height 20
type input "Current Affairs 2025"
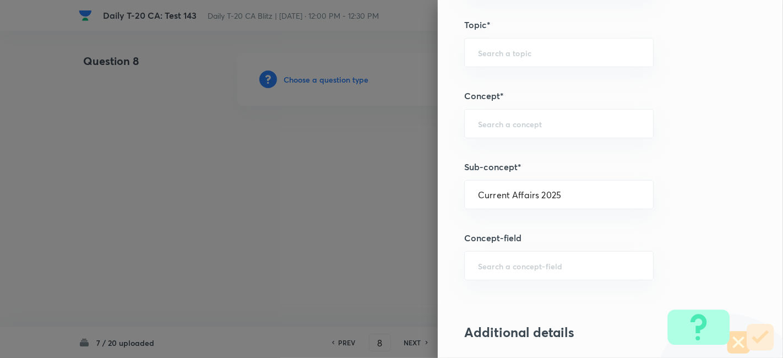
type input "Current Affairs"
type input "Current Affairs 2025"
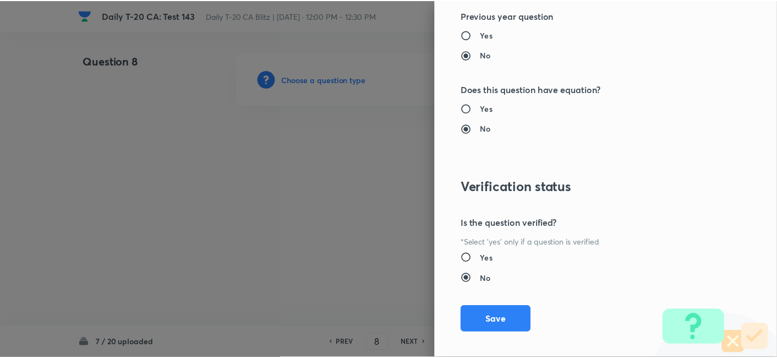
scroll to position [1139, 0]
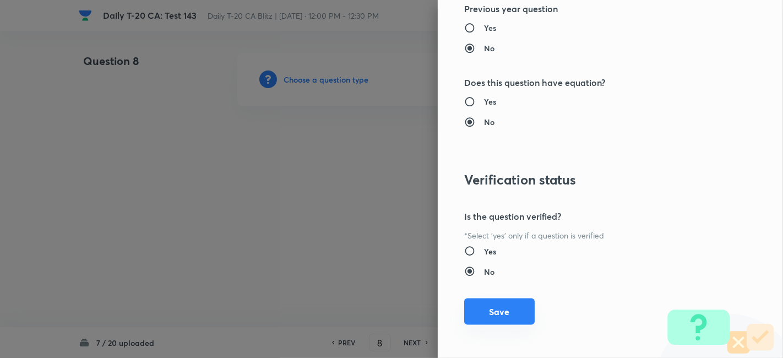
click at [512, 304] on button "Save" at bounding box center [499, 311] width 70 height 26
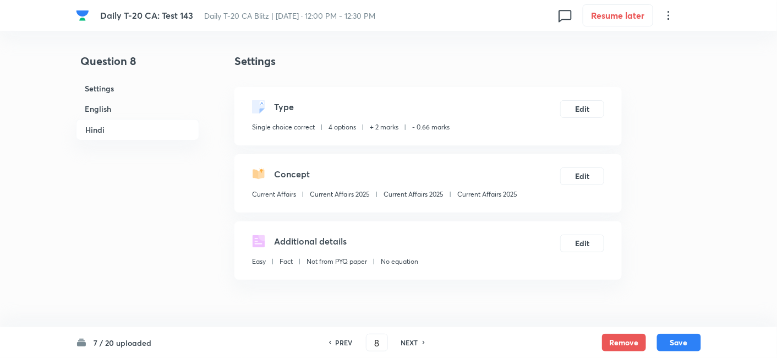
click at [133, 108] on h6 "English" at bounding box center [137, 109] width 123 height 20
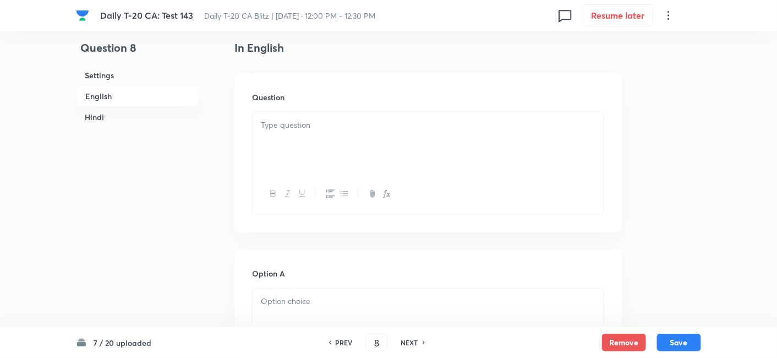
click at [312, 142] on div at bounding box center [428, 143] width 351 height 62
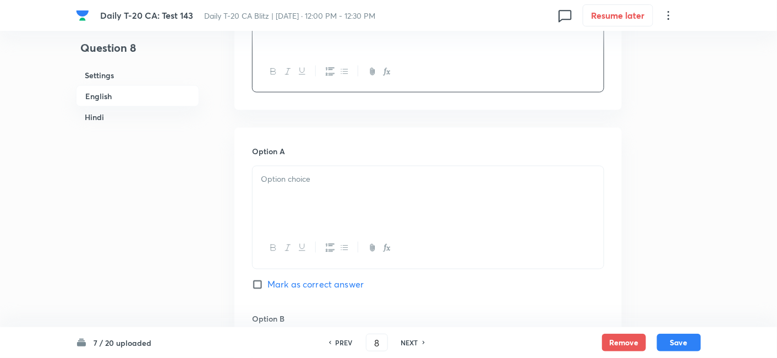
click at [308, 164] on div "Option A Mark as correct answer" at bounding box center [428, 228] width 352 height 167
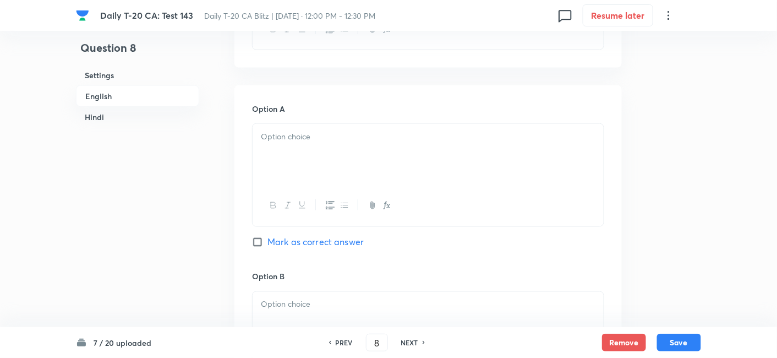
scroll to position [528, 0]
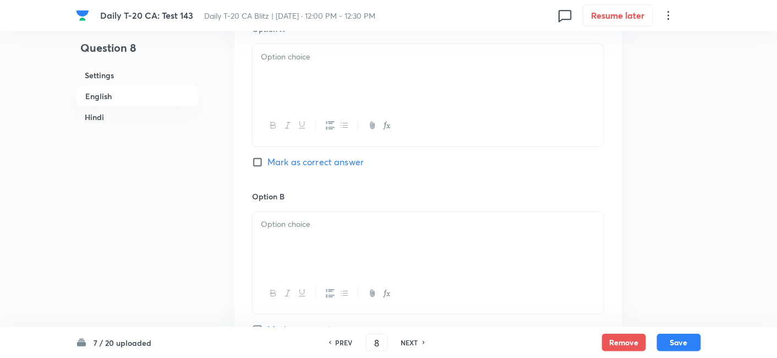
click at [318, 70] on div at bounding box center [428, 75] width 351 height 62
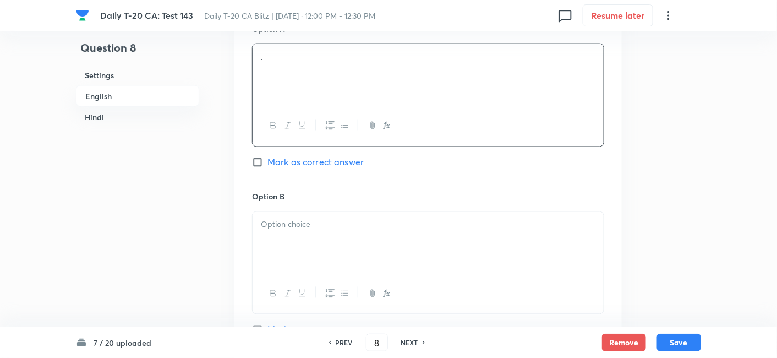
click at [321, 242] on div at bounding box center [428, 243] width 351 height 62
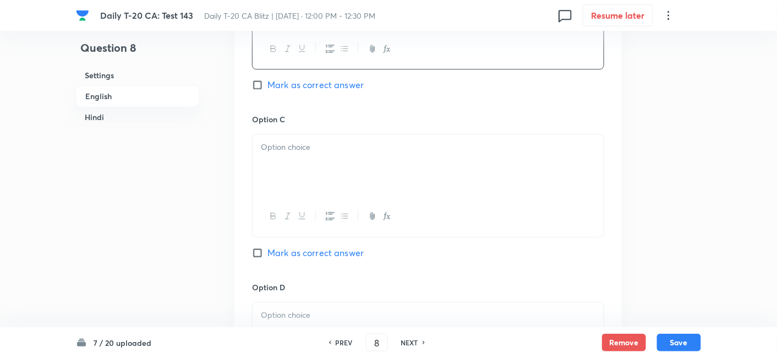
click at [319, 170] on div at bounding box center [428, 165] width 351 height 62
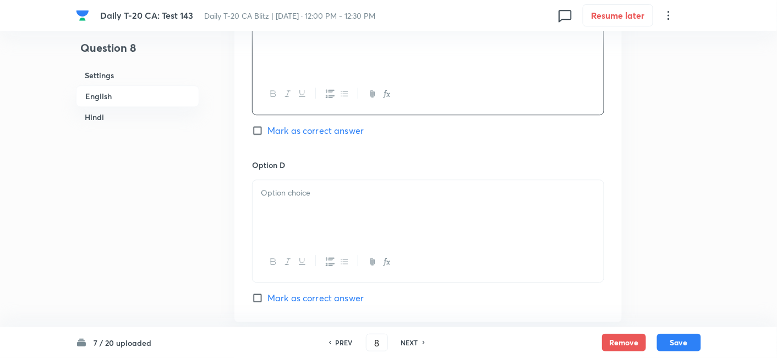
click at [325, 213] on div at bounding box center [428, 211] width 351 height 62
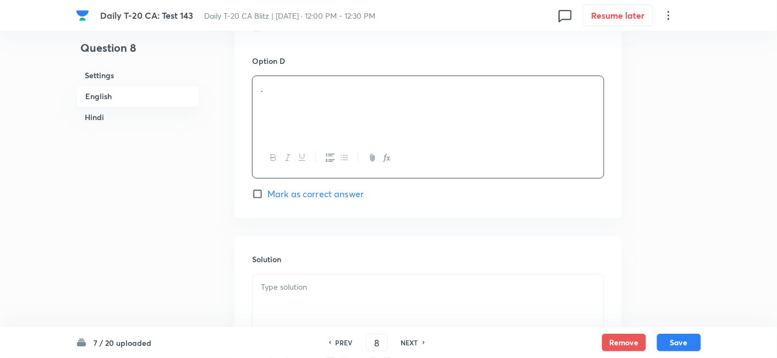
scroll to position [1018, 0]
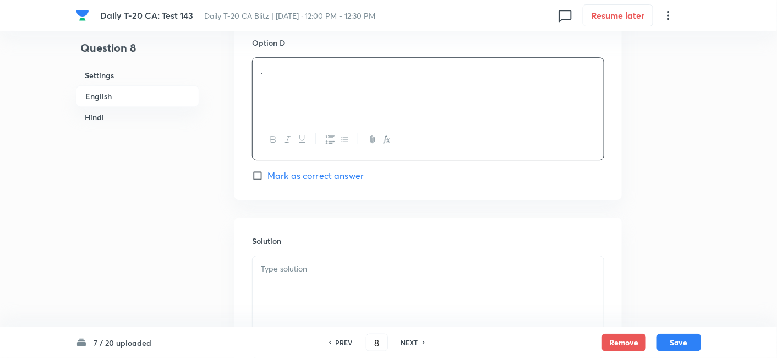
click at [327, 166] on div "Option D . [PERSON_NAME] as correct answer" at bounding box center [428, 109] width 352 height 145
click at [332, 179] on span "Mark as correct answer" at bounding box center [315, 175] width 96 height 13
click at [267, 179] on input "Mark as correct answer" at bounding box center [259, 175] width 15 height 11
checkbox input "true"
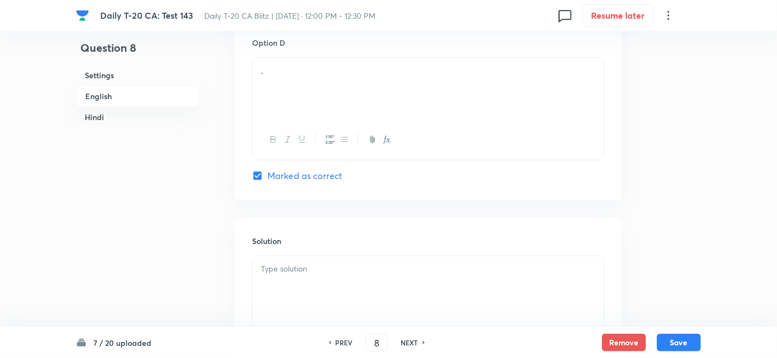
checkbox input "true"
click at [337, 282] on div at bounding box center [428, 287] width 351 height 62
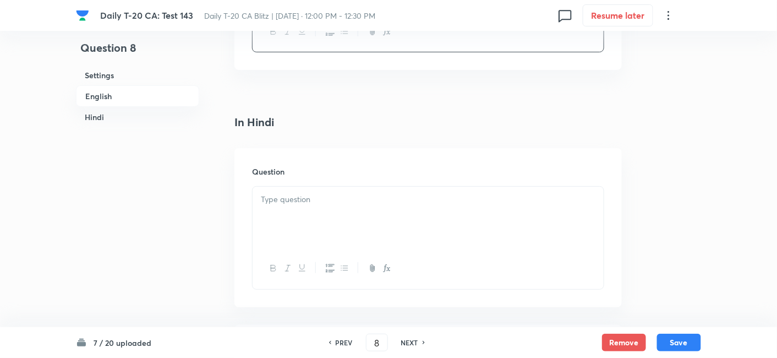
click at [320, 205] on div at bounding box center [428, 218] width 351 height 62
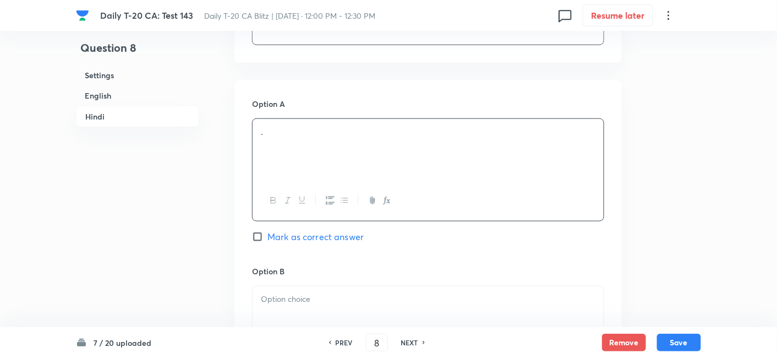
click at [327, 148] on div "." at bounding box center [428, 150] width 351 height 62
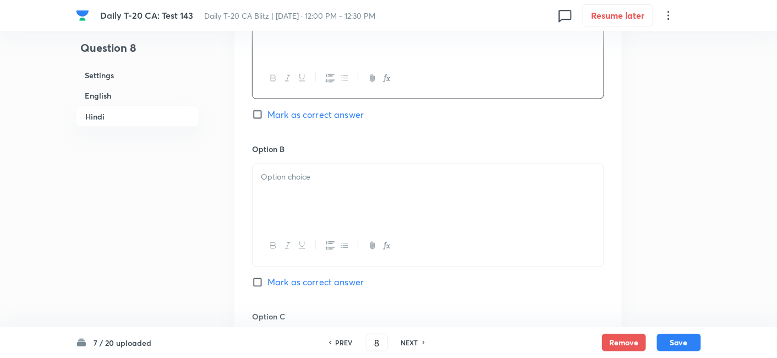
click at [315, 207] on div at bounding box center [428, 195] width 351 height 62
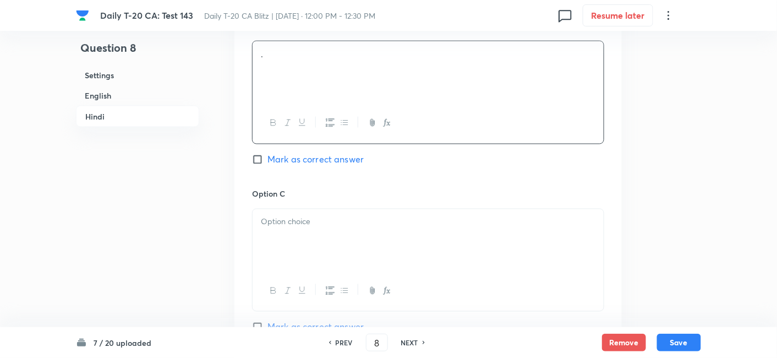
click at [313, 229] on div at bounding box center [428, 240] width 351 height 62
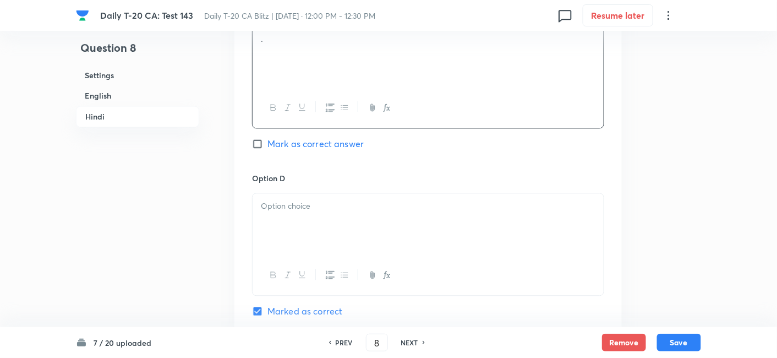
click at [319, 224] on div at bounding box center [428, 224] width 351 height 62
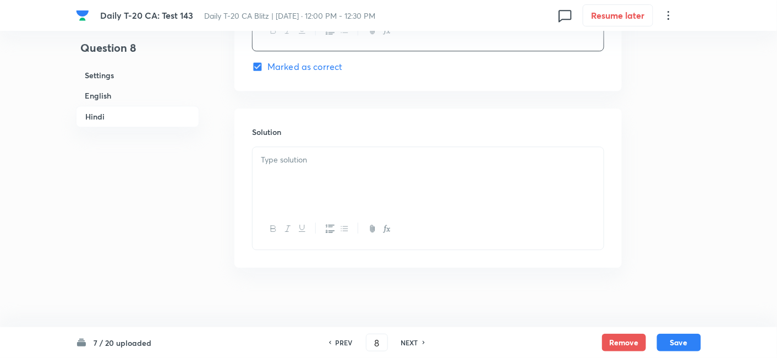
click at [318, 190] on div at bounding box center [428, 178] width 351 height 62
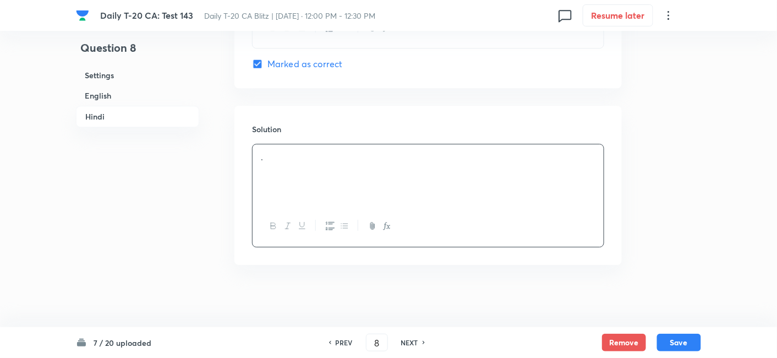
scroll to position [2244, 0]
click at [683, 337] on button "Save" at bounding box center [679, 341] width 44 height 18
type input "9"
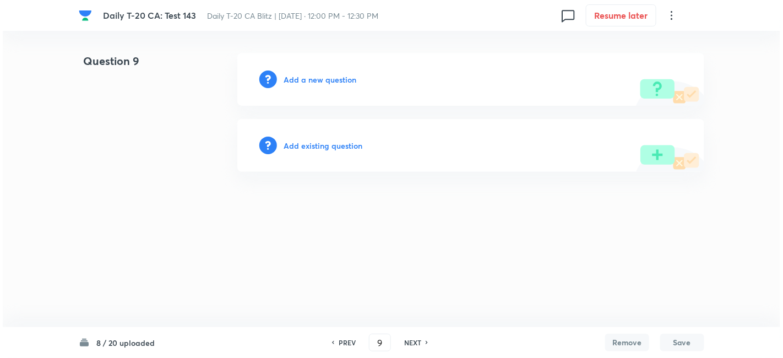
scroll to position [0, 0]
click at [311, 78] on h6 "Add a new question" at bounding box center [319, 80] width 73 height 12
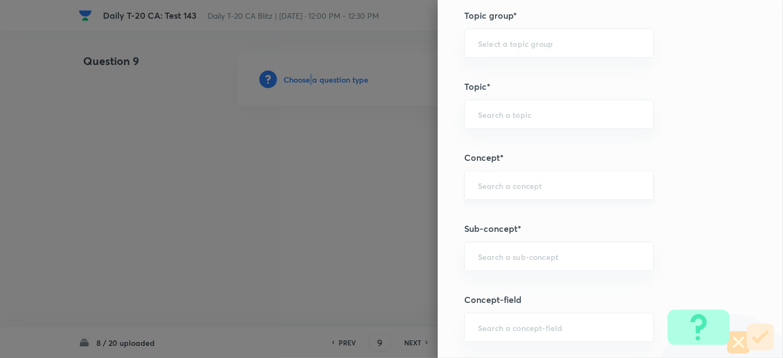
scroll to position [673, 0]
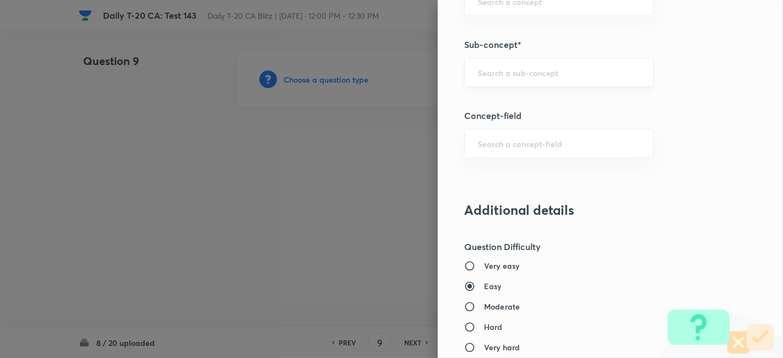
click at [585, 74] on input "text" at bounding box center [559, 72] width 162 height 10
paste input "Current Affairs 2025"
click at [580, 73] on input "Current Affairs 2025" at bounding box center [559, 72] width 162 height 10
click at [549, 100] on li "Current Affairs 2025" at bounding box center [549, 102] width 189 height 20
type input "Current Affairs 2025"
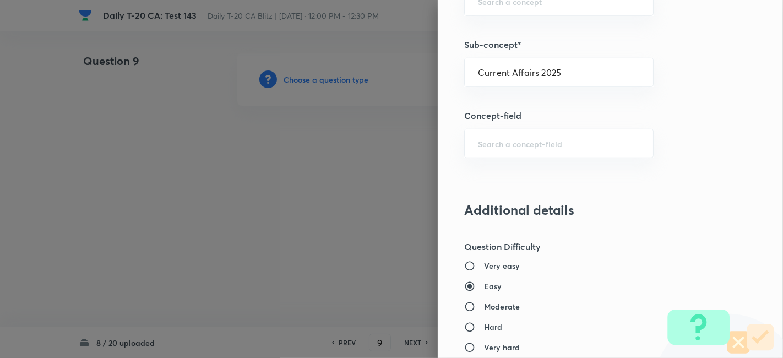
type input "Current Affairs"
type input "Current Affairs 2025"
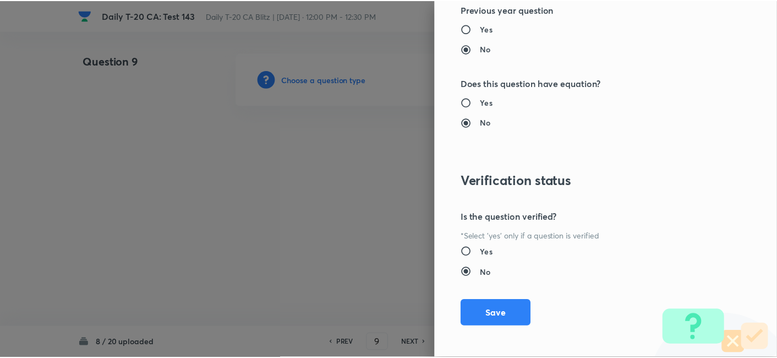
scroll to position [1139, 0]
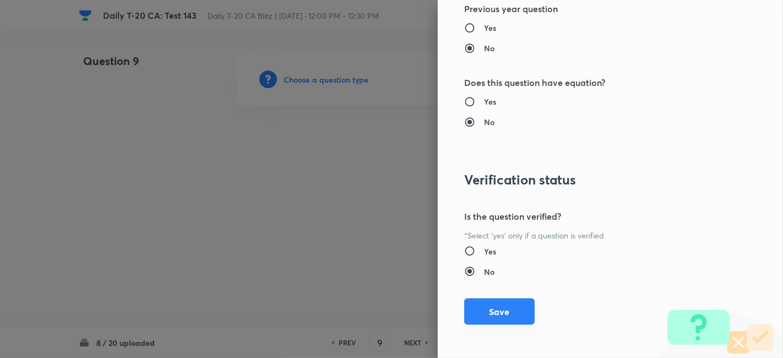
click at [512, 304] on button "Save" at bounding box center [499, 311] width 70 height 26
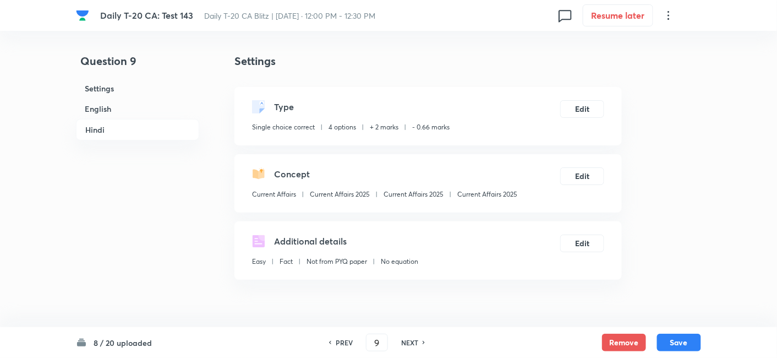
click at [118, 103] on h6 "English" at bounding box center [137, 109] width 123 height 20
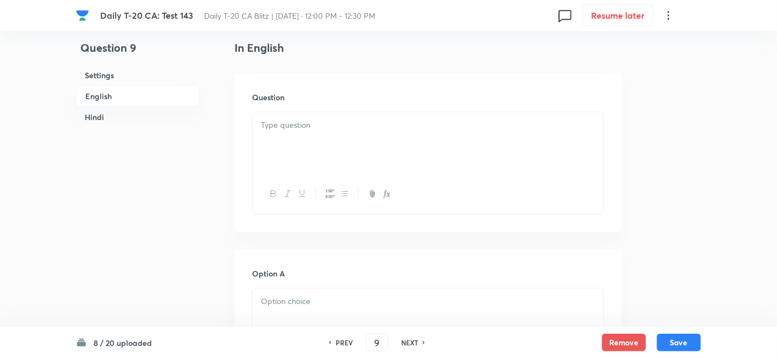
click at [312, 125] on p at bounding box center [428, 125] width 335 height 13
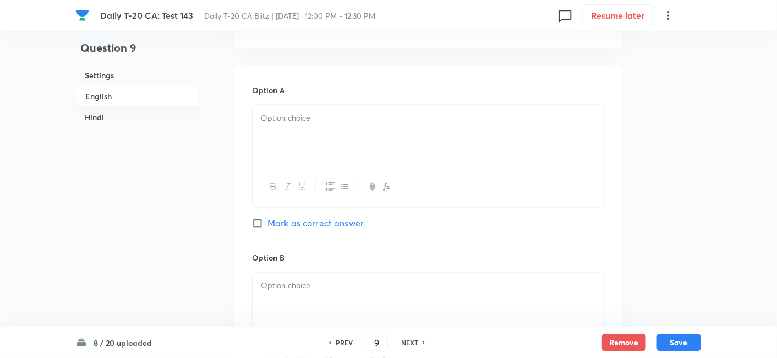
click at [307, 148] on div at bounding box center [428, 136] width 351 height 62
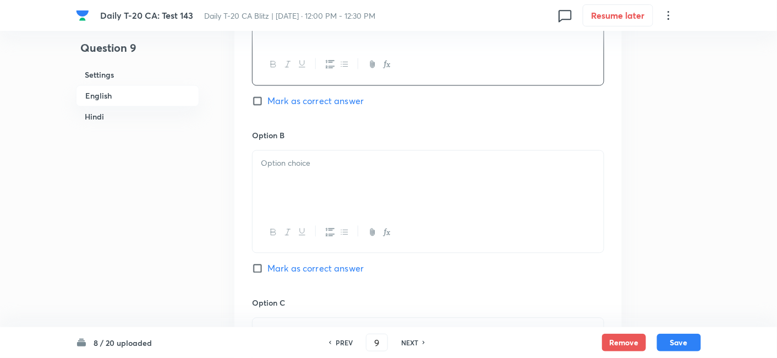
click at [318, 174] on div at bounding box center [428, 182] width 351 height 62
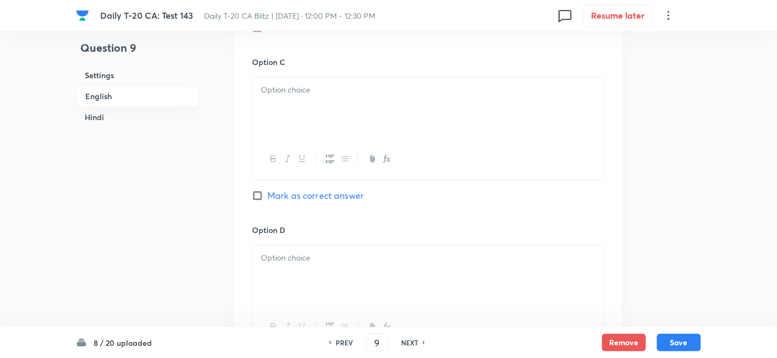
scroll to position [834, 0]
click at [327, 101] on div at bounding box center [428, 104] width 351 height 62
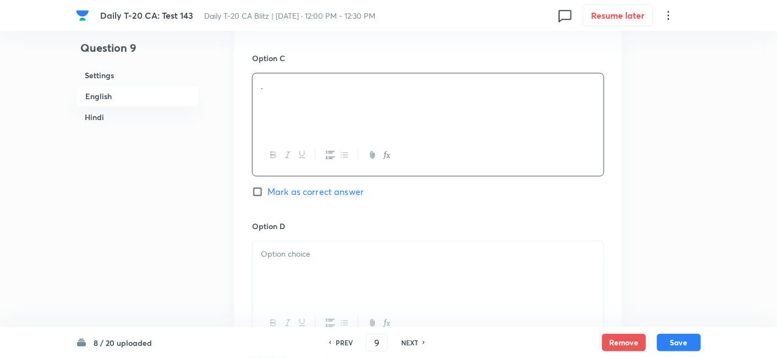
click at [330, 276] on div at bounding box center [428, 272] width 351 height 62
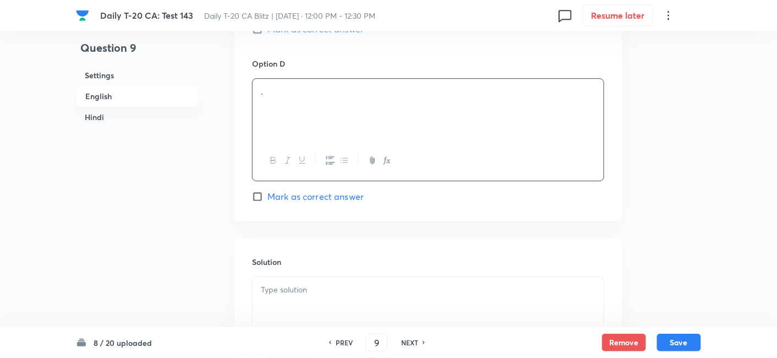
scroll to position [1018, 0]
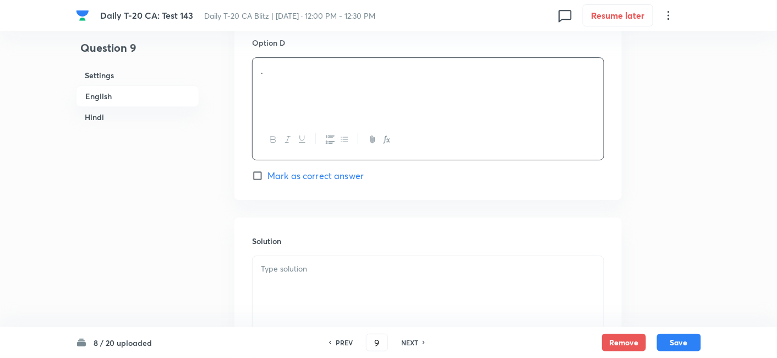
click at [347, 170] on span "Mark as correct answer" at bounding box center [315, 175] width 96 height 13
click at [267, 170] on input "Mark as correct answer" at bounding box center [259, 175] width 15 height 11
checkbox input "true"
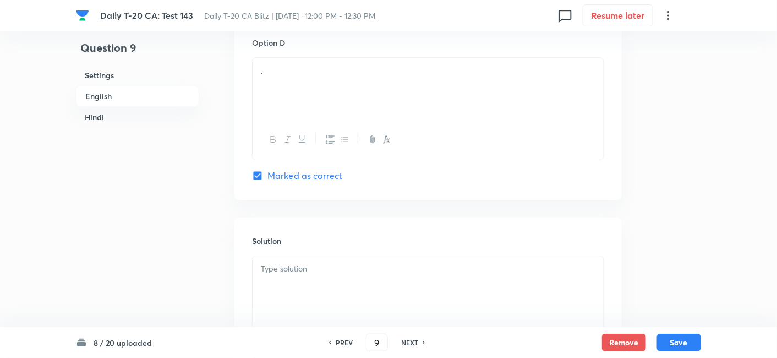
checkbox input "true"
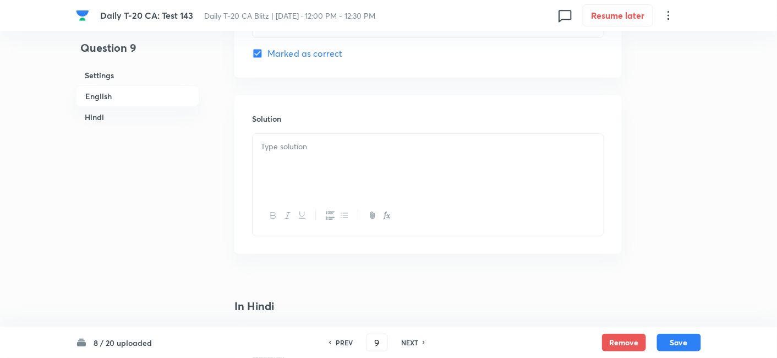
click at [326, 160] on div at bounding box center [428, 165] width 351 height 62
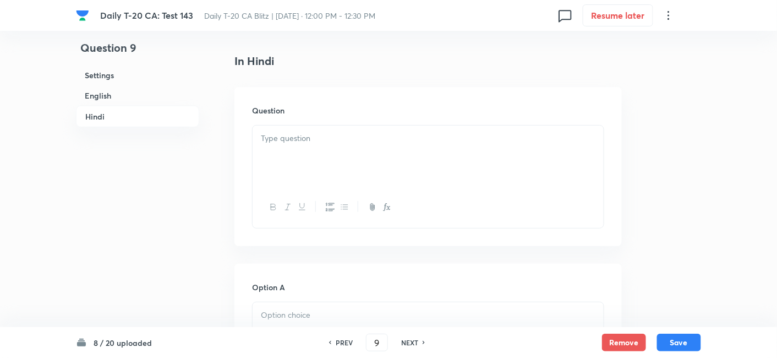
click at [327, 160] on div at bounding box center [428, 156] width 351 height 62
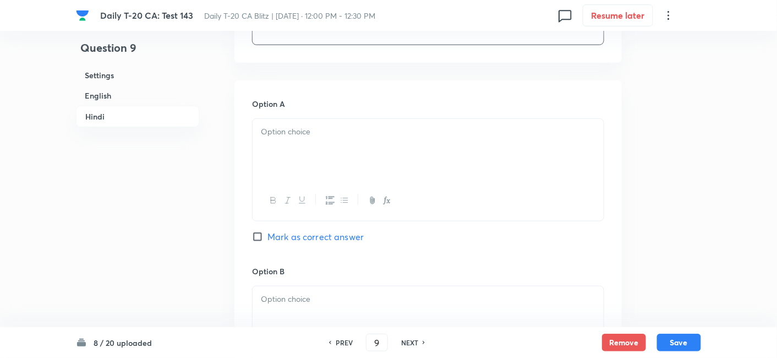
click at [325, 169] on div at bounding box center [428, 150] width 351 height 62
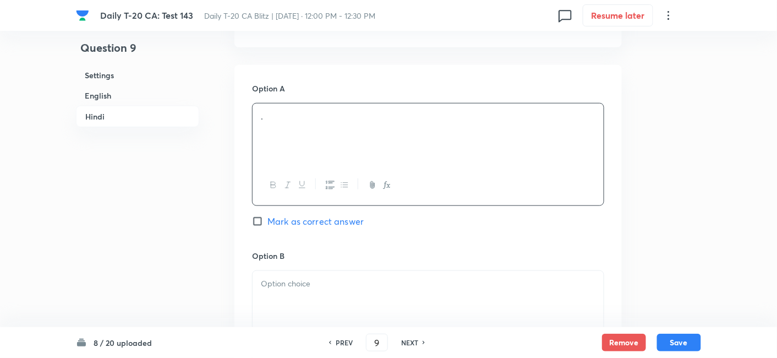
scroll to position [1446, 0]
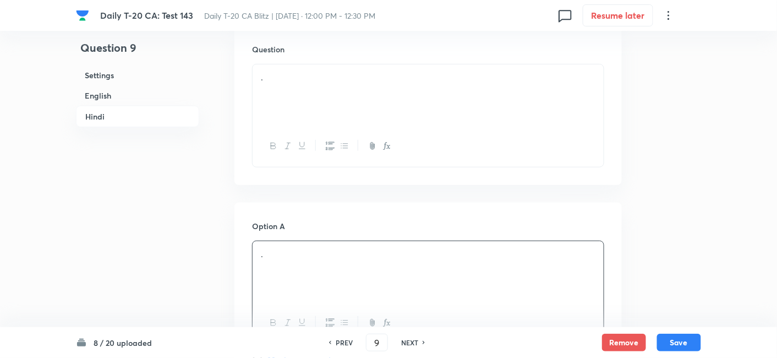
click at [335, 108] on div "." at bounding box center [428, 95] width 351 height 62
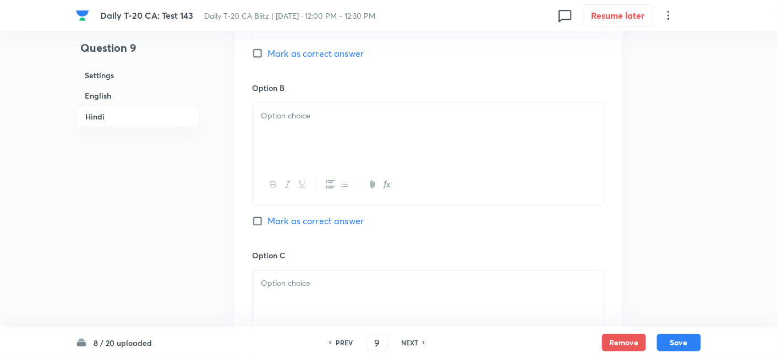
click at [333, 113] on p at bounding box center [428, 116] width 335 height 13
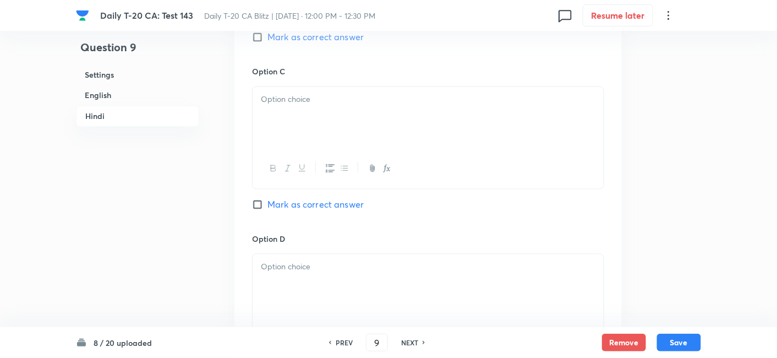
click at [337, 111] on div at bounding box center [428, 118] width 351 height 62
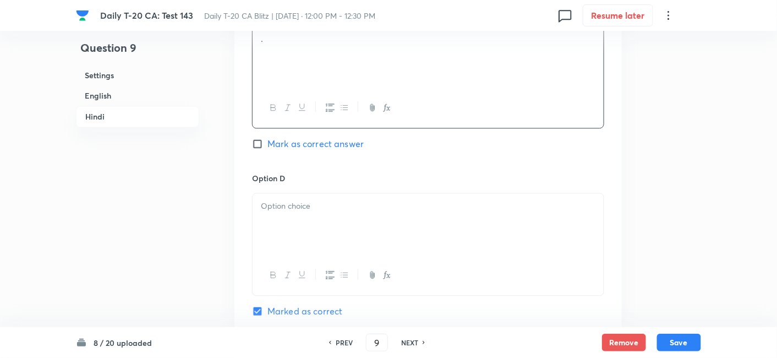
click at [327, 203] on p at bounding box center [428, 206] width 335 height 13
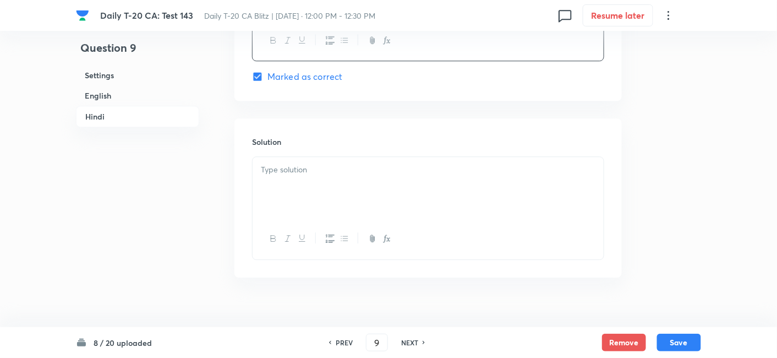
scroll to position [2241, 0]
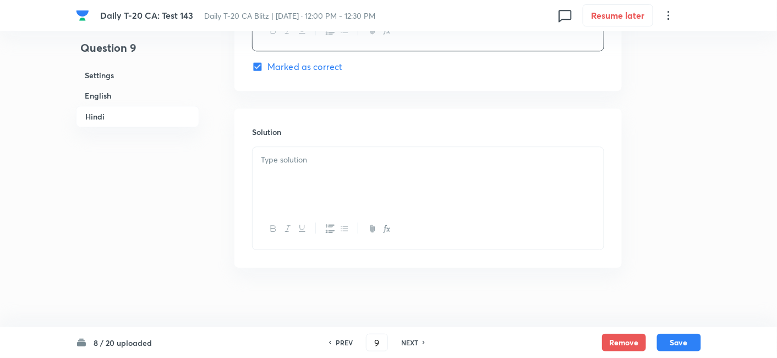
click at [327, 203] on div at bounding box center [428, 178] width 351 height 62
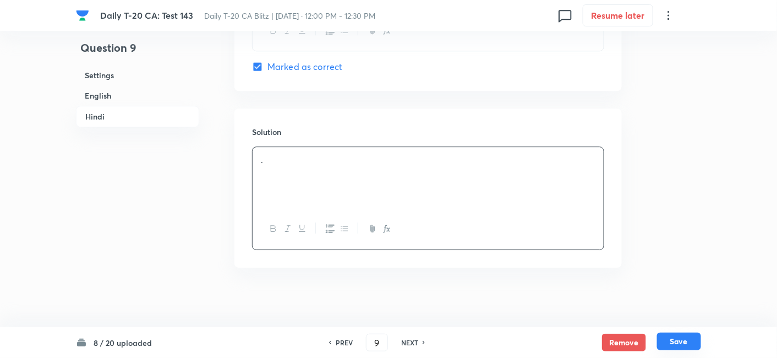
click at [694, 343] on button "Save" at bounding box center [679, 341] width 44 height 18
type input "10"
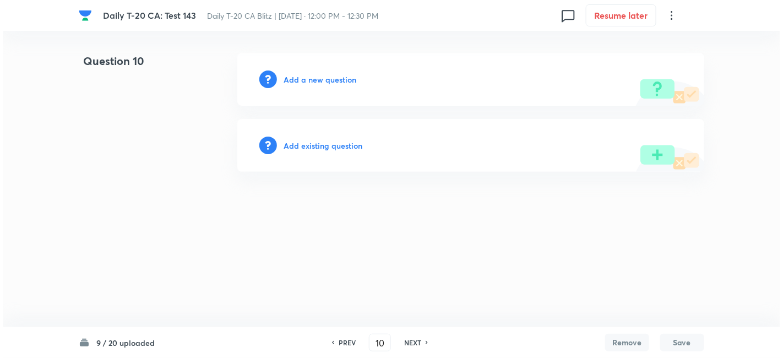
scroll to position [0, 0]
click at [305, 76] on h6 "Add a new question" at bounding box center [319, 80] width 73 height 12
click at [305, 76] on h6 "Choose a question type" at bounding box center [325, 80] width 85 height 12
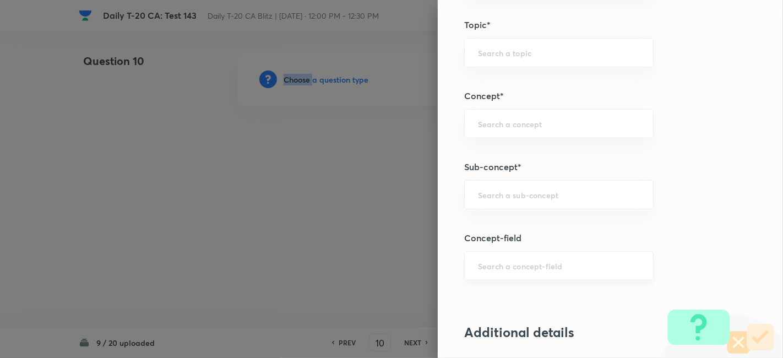
scroll to position [611, 0]
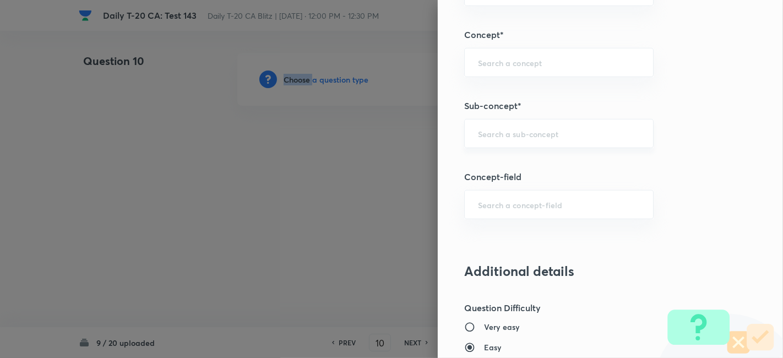
click at [538, 125] on div "​" at bounding box center [558, 133] width 189 height 29
paste input "Current Affairs 2025"
click at [581, 129] on input "Current Affairs 2025" at bounding box center [559, 133] width 162 height 10
click at [552, 170] on li "Current Affairs 2025" at bounding box center [549, 163] width 189 height 20
type input "Current Affairs 2025"
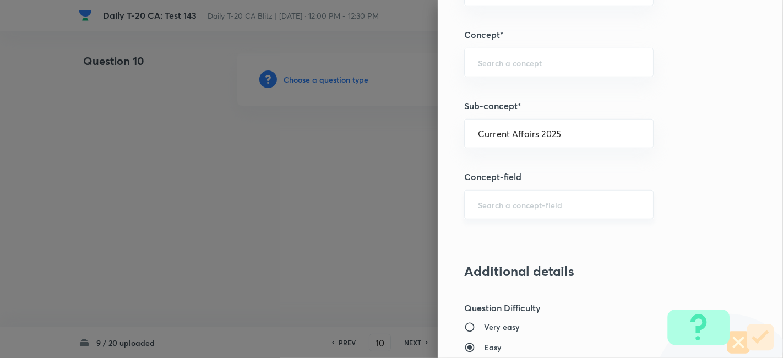
type input "Current Affairs"
type input "Current Affairs 2025"
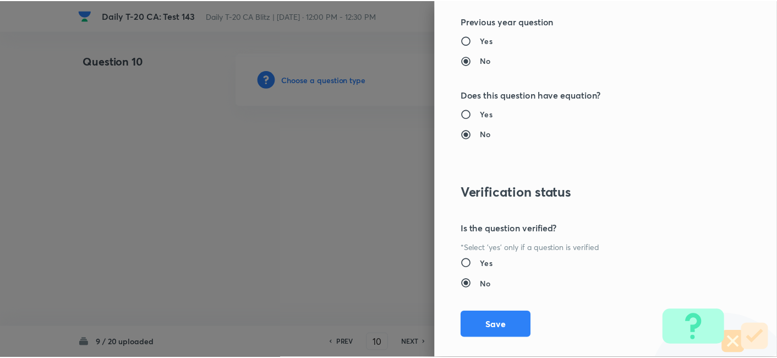
scroll to position [1139, 0]
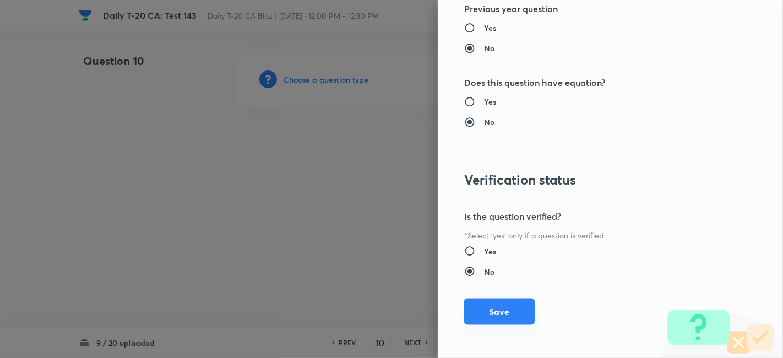
click at [504, 301] on button "Save" at bounding box center [499, 311] width 70 height 26
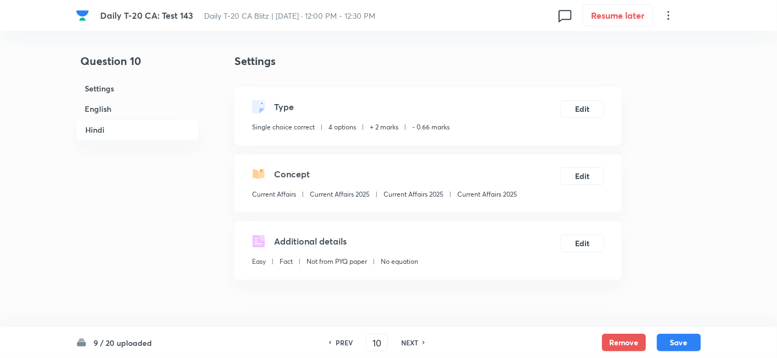
click at [138, 103] on h6 "English" at bounding box center [137, 109] width 123 height 20
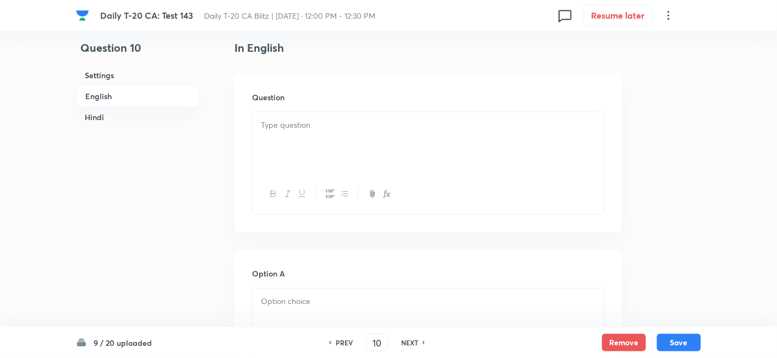
click at [353, 135] on div at bounding box center [428, 143] width 351 height 62
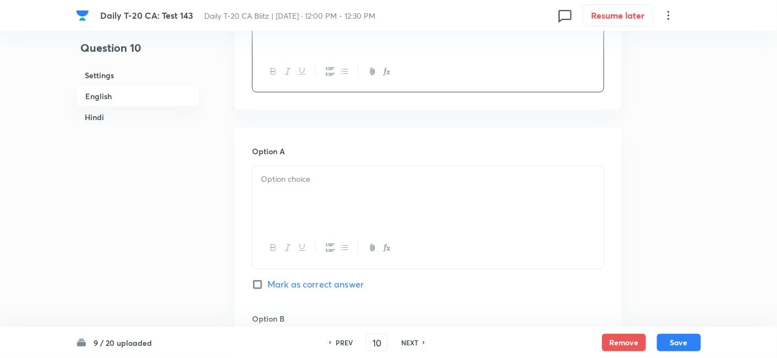
click at [313, 190] on div at bounding box center [428, 197] width 351 height 62
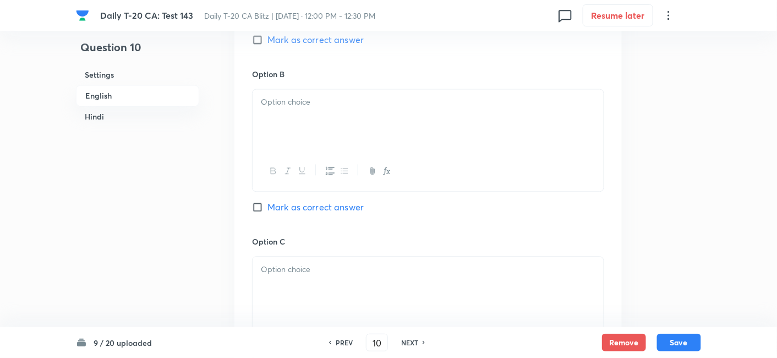
click at [319, 131] on div at bounding box center [428, 121] width 351 height 62
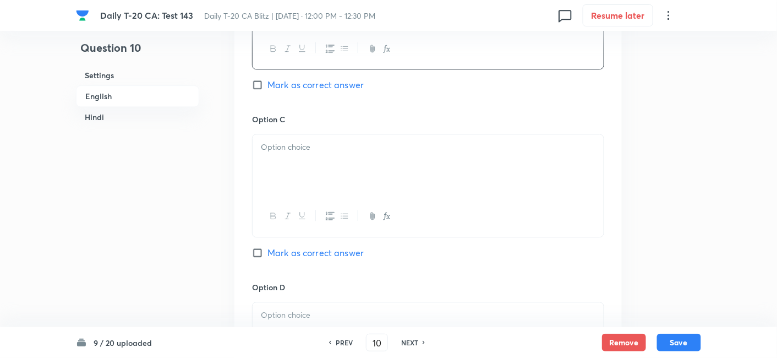
click at [318, 166] on div at bounding box center [428, 165] width 351 height 62
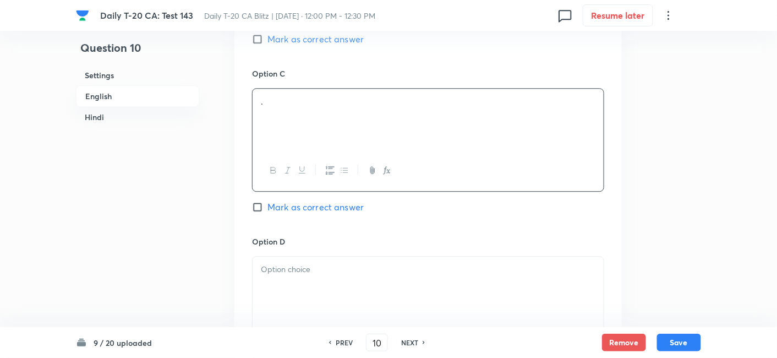
scroll to position [896, 0]
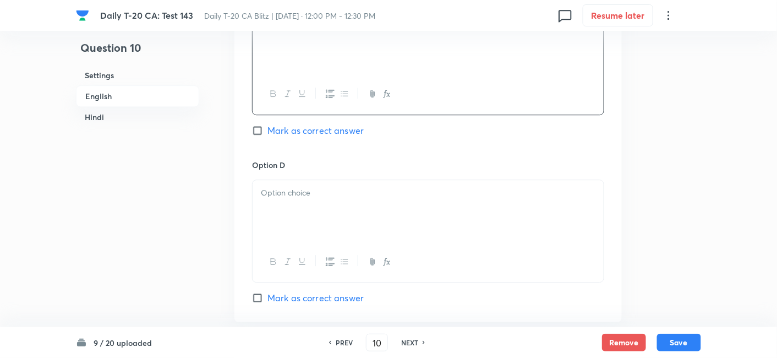
click at [319, 182] on div at bounding box center [428, 211] width 351 height 62
click at [346, 294] on span "Mark as correct answer" at bounding box center [315, 297] width 96 height 13
click at [267, 294] on input "Mark as correct answer" at bounding box center [259, 297] width 15 height 11
checkbox input "true"
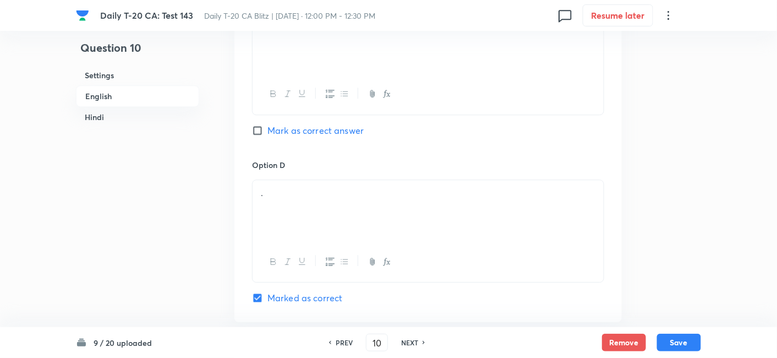
checkbox input "true"
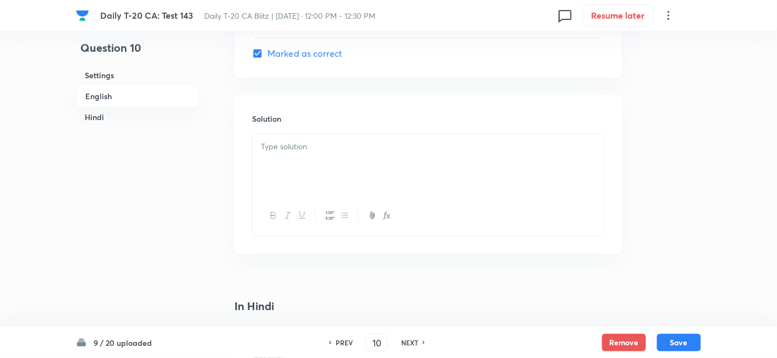
click at [320, 147] on p at bounding box center [428, 146] width 335 height 13
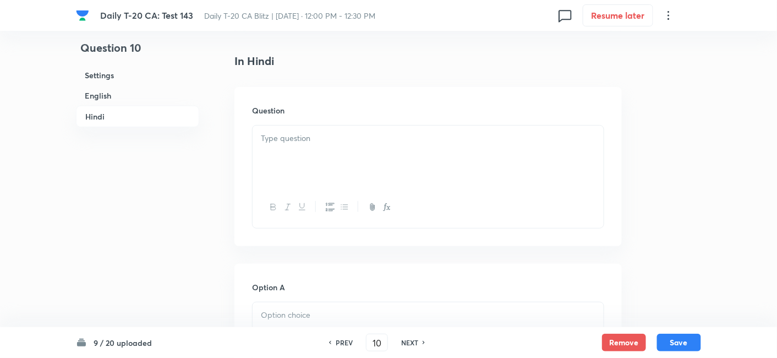
click at [324, 170] on div at bounding box center [428, 156] width 351 height 62
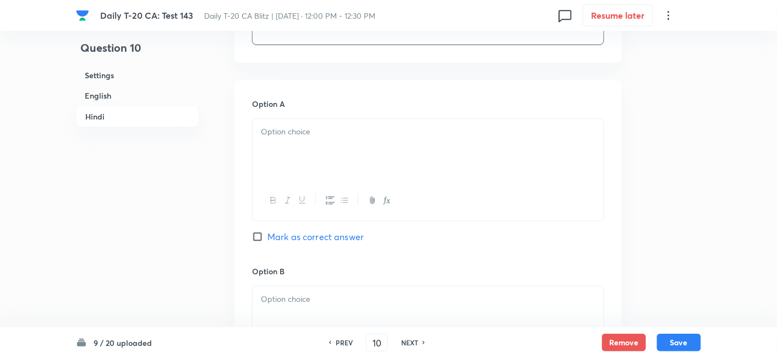
click at [328, 173] on div at bounding box center [428, 150] width 351 height 62
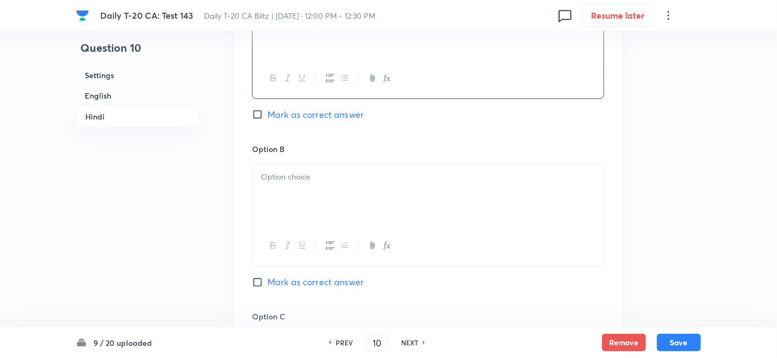
click at [324, 180] on p at bounding box center [428, 177] width 335 height 13
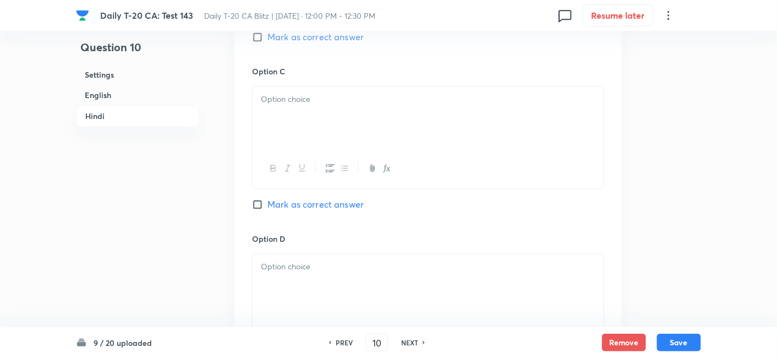
click at [320, 127] on div at bounding box center [428, 118] width 351 height 62
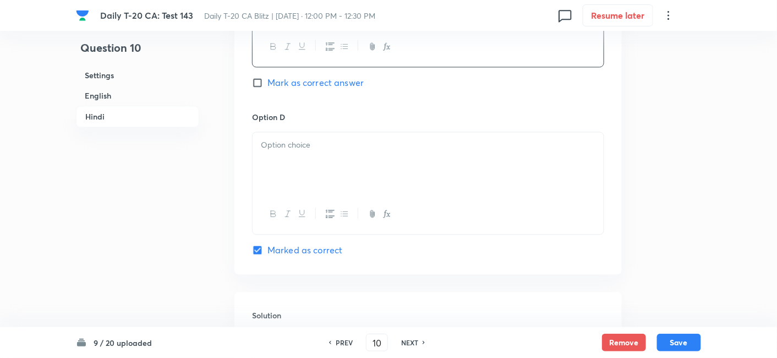
click at [326, 172] on div at bounding box center [428, 163] width 351 height 62
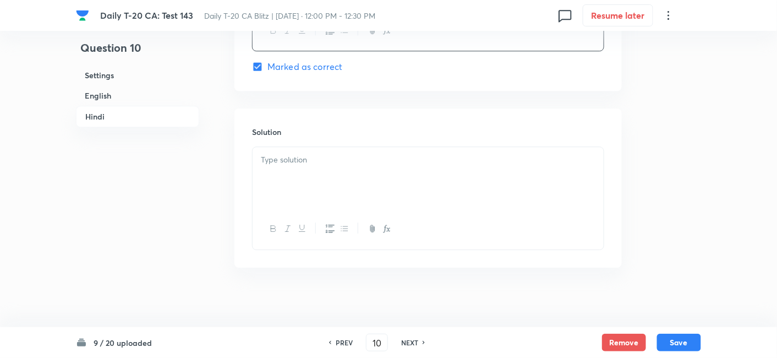
click at [329, 200] on div at bounding box center [428, 178] width 351 height 62
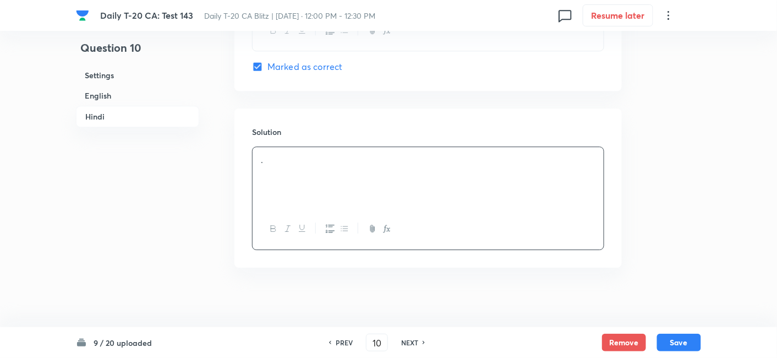
scroll to position [2244, 0]
click at [674, 346] on button "Save" at bounding box center [679, 341] width 44 height 18
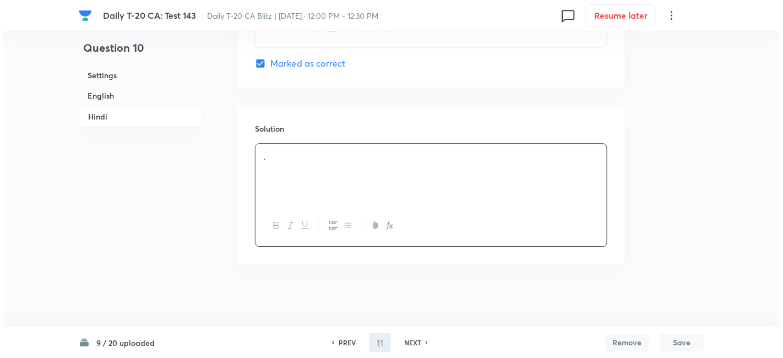
scroll to position [0, 0]
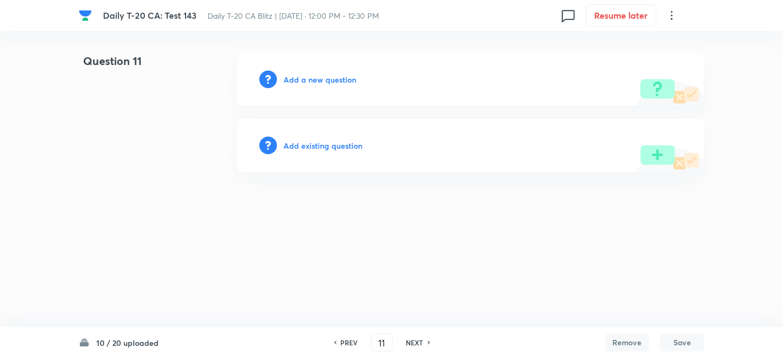
click at [308, 68] on div "Add a new question" at bounding box center [470, 79] width 467 height 53
click at [310, 78] on h6 "Add a new question" at bounding box center [319, 80] width 73 height 12
click at [310, 78] on h6 "Choose a question type" at bounding box center [325, 80] width 85 height 12
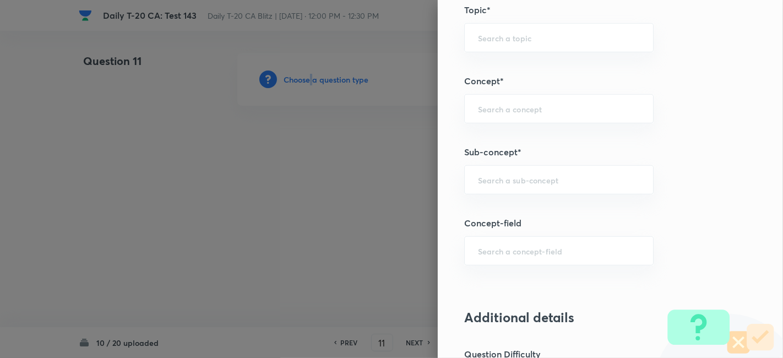
scroll to position [611, 0]
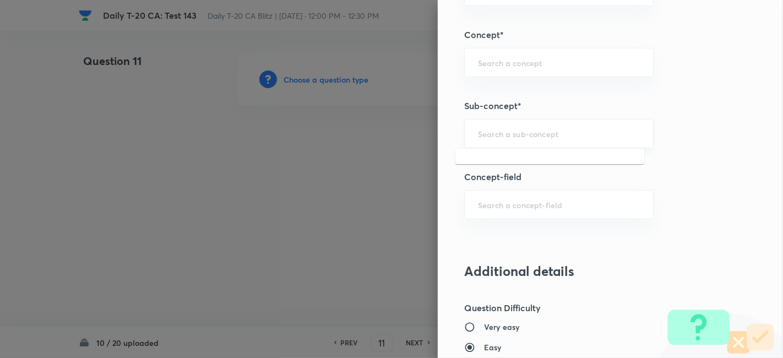
click at [564, 132] on input "text" at bounding box center [559, 133] width 162 height 10
paste input "Current Affairs 2025"
click at [595, 125] on div "Current Affairs 2025 ​" at bounding box center [558, 133] width 189 height 29
click at [525, 167] on li "Current Affairs 2025" at bounding box center [549, 163] width 189 height 20
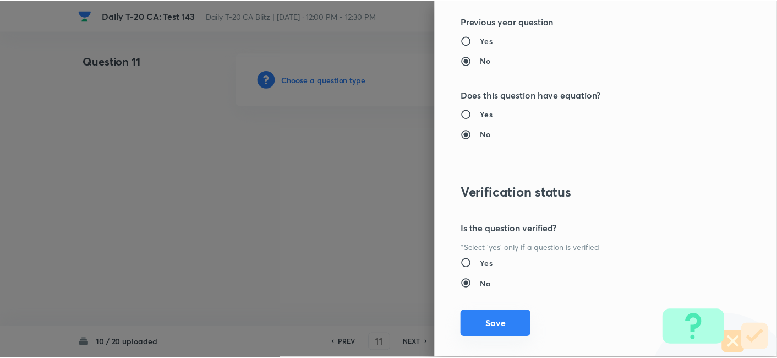
scroll to position [1139, 0]
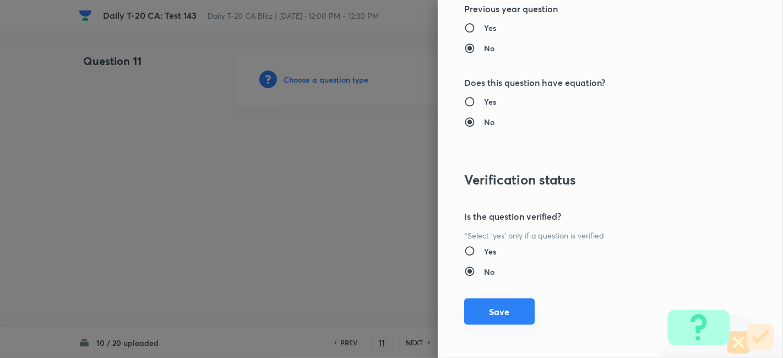
click at [499, 307] on button "Save" at bounding box center [499, 311] width 70 height 26
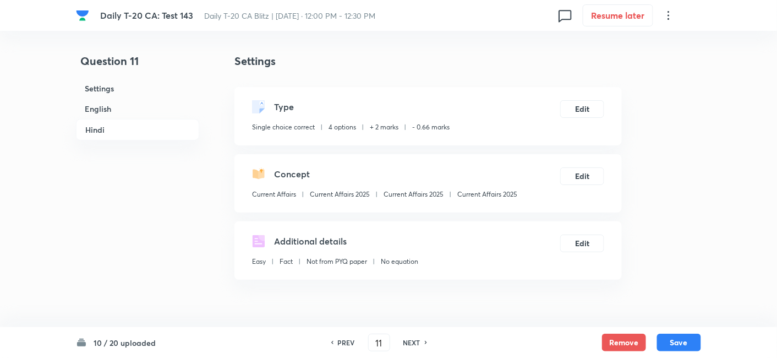
click at [123, 107] on h6 "English" at bounding box center [137, 109] width 123 height 20
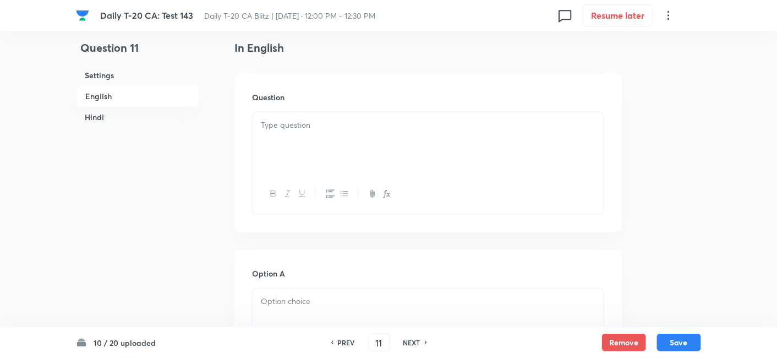
click at [335, 156] on div at bounding box center [428, 143] width 351 height 62
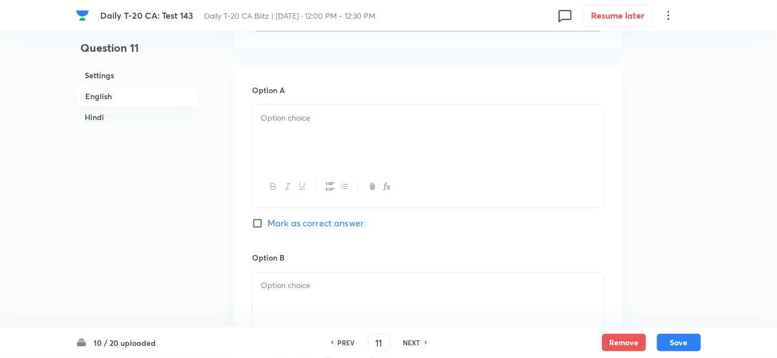
drag, startPoint x: 309, startPoint y: 176, endPoint x: 313, endPoint y: 168, distance: 8.4
click at [309, 176] on div at bounding box center [428, 187] width 351 height 40
click at [318, 129] on div at bounding box center [428, 136] width 351 height 62
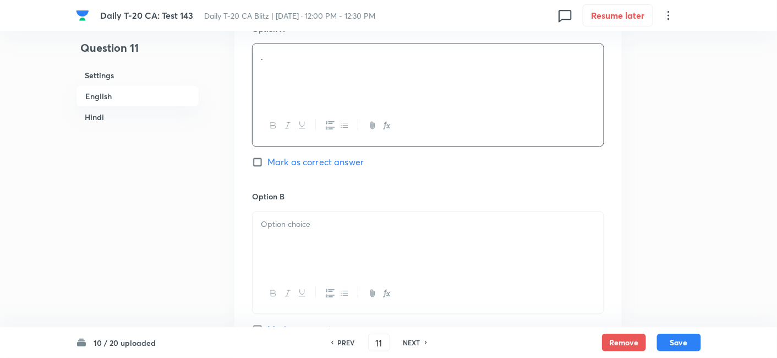
click at [330, 215] on div "Option B Mark as correct answer" at bounding box center [428, 274] width 352 height 167
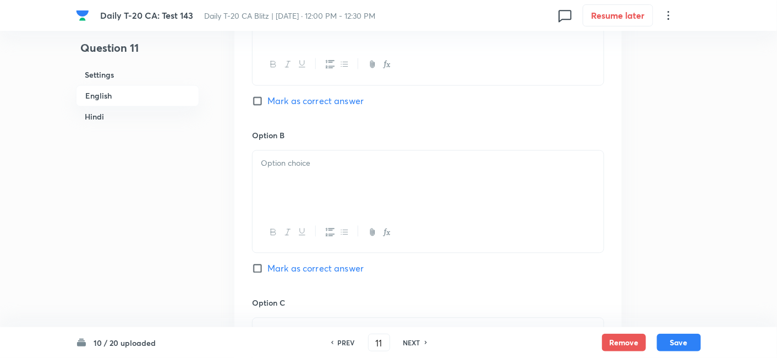
click at [324, 171] on div at bounding box center [428, 182] width 351 height 62
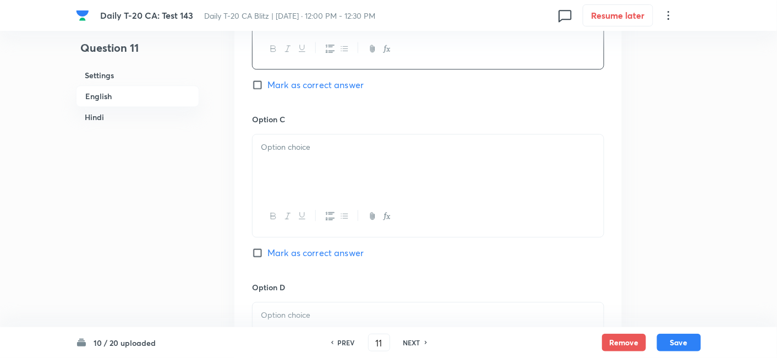
click at [326, 177] on div at bounding box center [428, 165] width 351 height 62
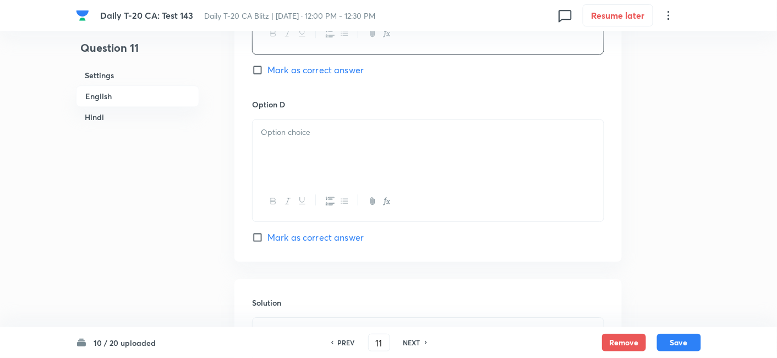
scroll to position [957, 0]
click at [296, 151] on div at bounding box center [428, 150] width 351 height 62
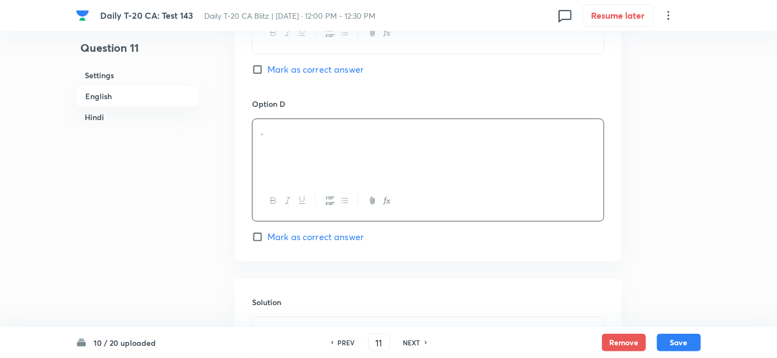
click at [342, 232] on span "Mark as correct answer" at bounding box center [315, 236] width 96 height 13
click at [267, 232] on input "Mark as correct answer" at bounding box center [259, 236] width 15 height 11
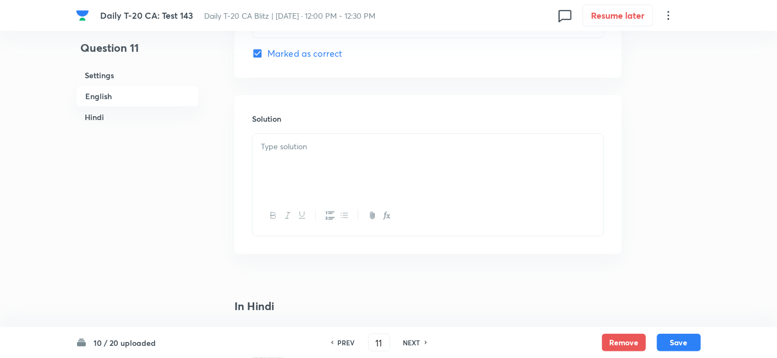
click at [318, 162] on div at bounding box center [428, 165] width 351 height 62
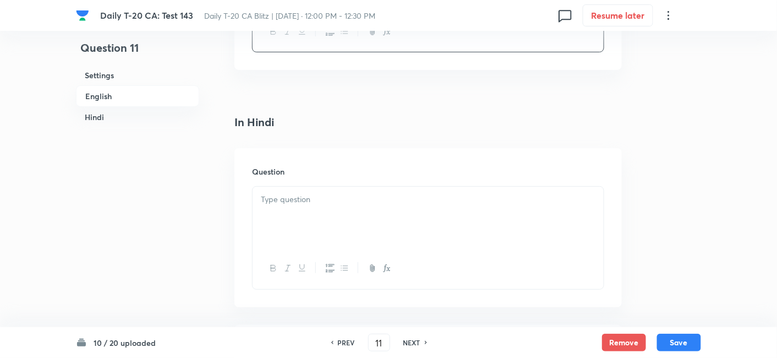
click at [335, 210] on div at bounding box center [428, 218] width 351 height 62
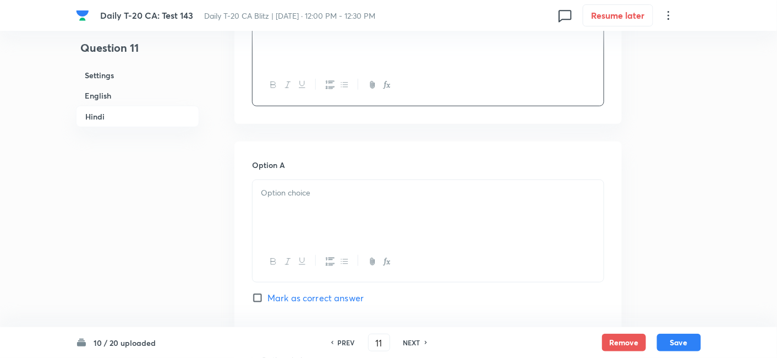
click at [335, 187] on p at bounding box center [428, 193] width 335 height 13
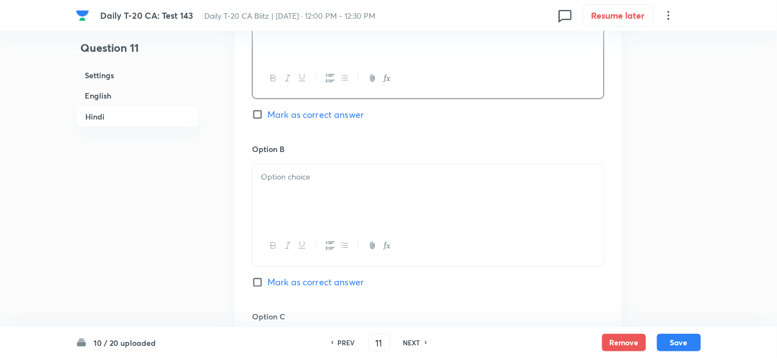
click at [335, 190] on div at bounding box center [428, 195] width 351 height 62
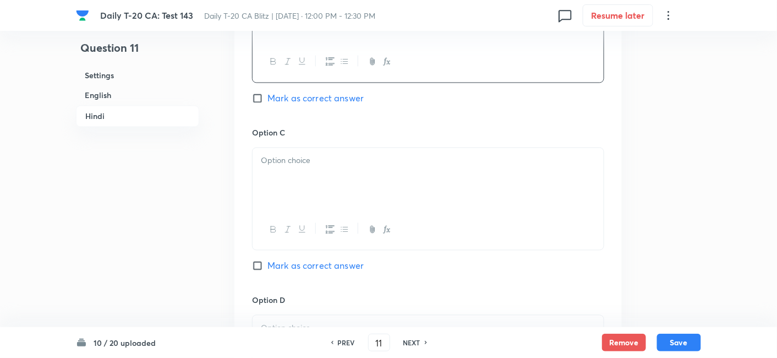
click at [335, 194] on div at bounding box center [428, 179] width 351 height 62
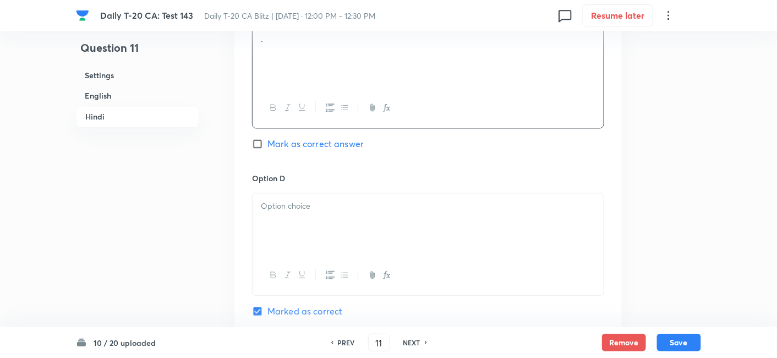
click at [335, 200] on p at bounding box center [428, 206] width 335 height 13
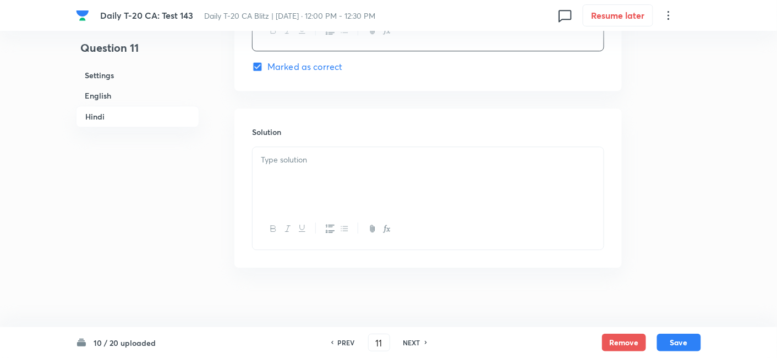
click at [335, 186] on div at bounding box center [428, 178] width 351 height 62
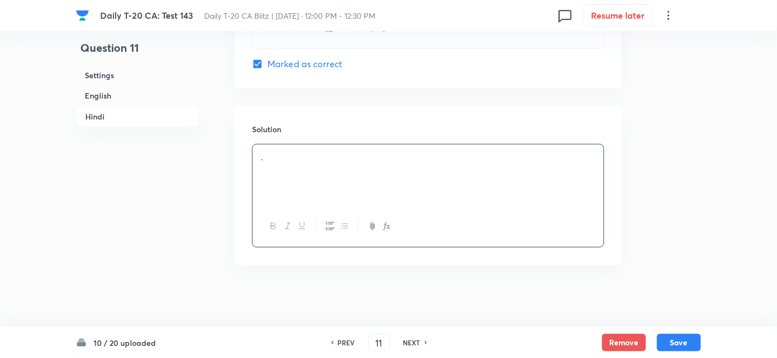
scroll to position [2244, 0]
click at [704, 337] on div "10 / 20 uploaded PREV 11 ​ NEXT Remove Save" at bounding box center [388, 342] width 777 height 31
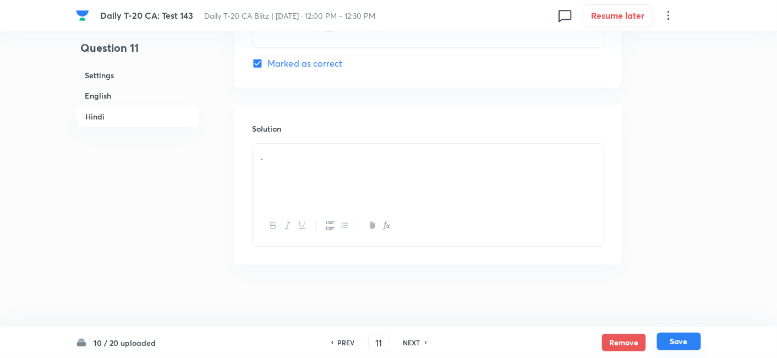
click at [691, 338] on button "Save" at bounding box center [679, 341] width 44 height 18
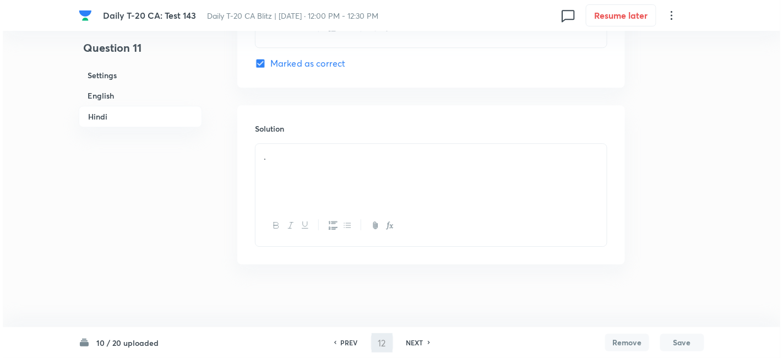
scroll to position [0, 0]
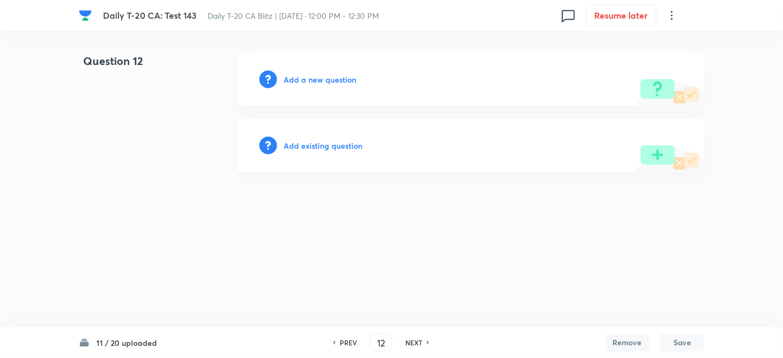
click at [322, 80] on h6 "Add a new question" at bounding box center [319, 80] width 73 height 12
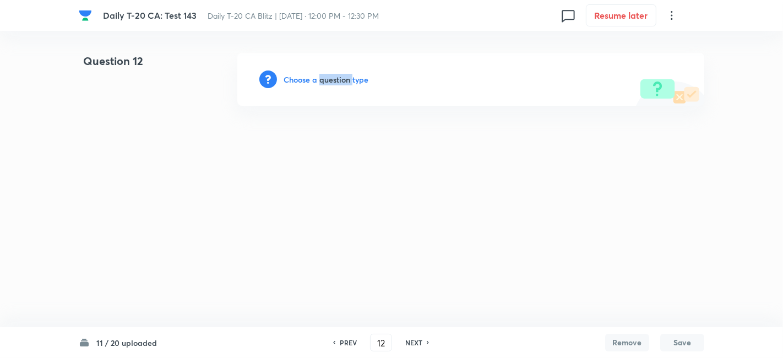
click at [322, 80] on h6 "Choose a question type" at bounding box center [325, 80] width 85 height 12
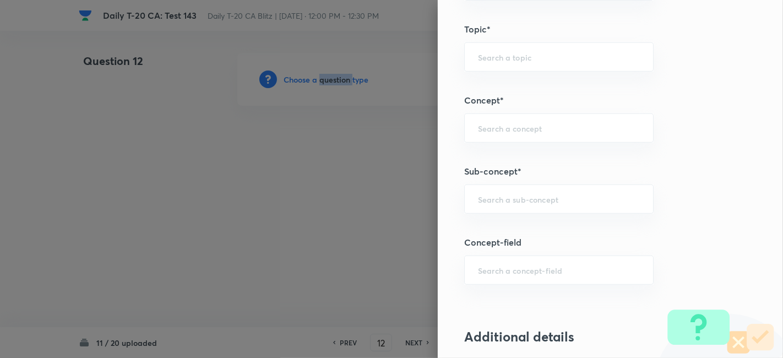
scroll to position [550, 0]
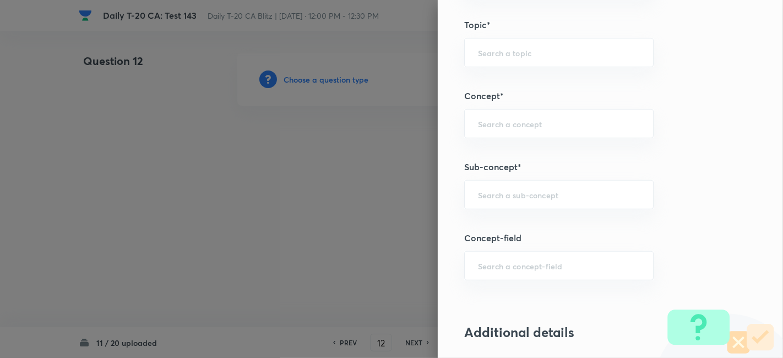
click at [592, 171] on h5 "Sub-concept*" at bounding box center [591, 166] width 255 height 13
click at [593, 186] on div "​" at bounding box center [558, 194] width 189 height 29
paste input "Current Affairs 2025"
click at [598, 192] on input "Current Affairs 2025" at bounding box center [559, 194] width 162 height 10
click at [538, 230] on li "Current Affairs 2025" at bounding box center [549, 224] width 189 height 20
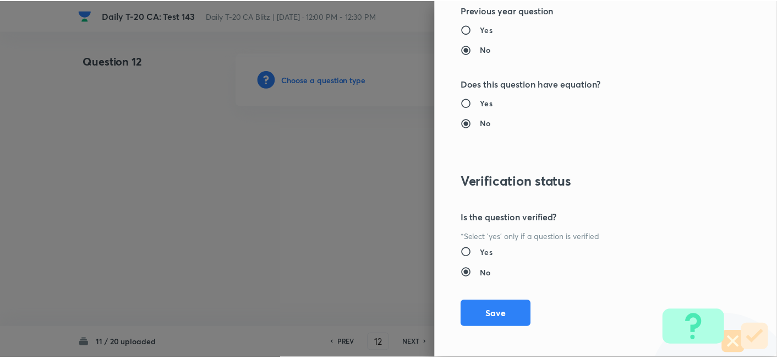
scroll to position [1139, 0]
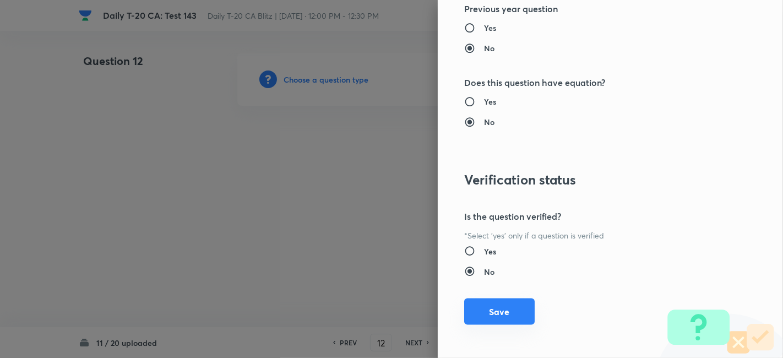
click at [505, 299] on button "Save" at bounding box center [499, 311] width 70 height 26
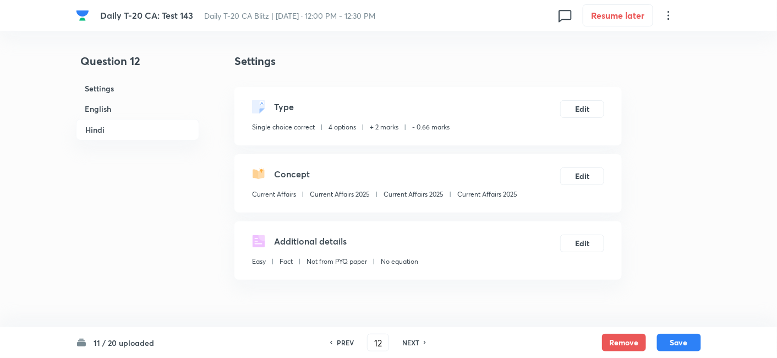
click at [146, 109] on h6 "English" at bounding box center [137, 109] width 123 height 20
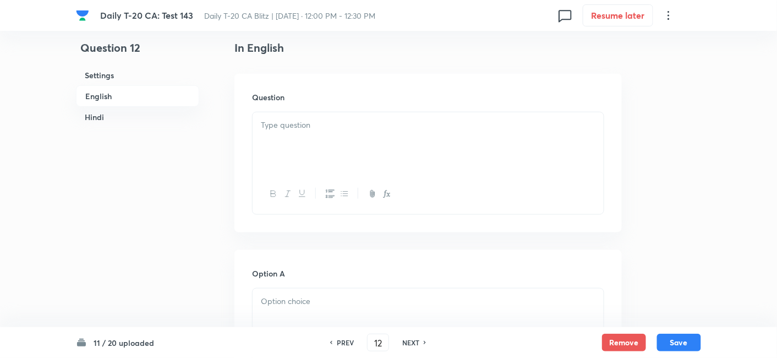
click at [315, 143] on div at bounding box center [428, 143] width 351 height 62
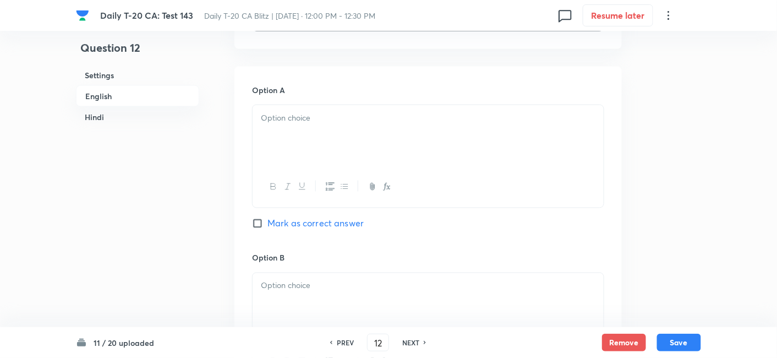
click at [301, 160] on div at bounding box center [428, 136] width 351 height 62
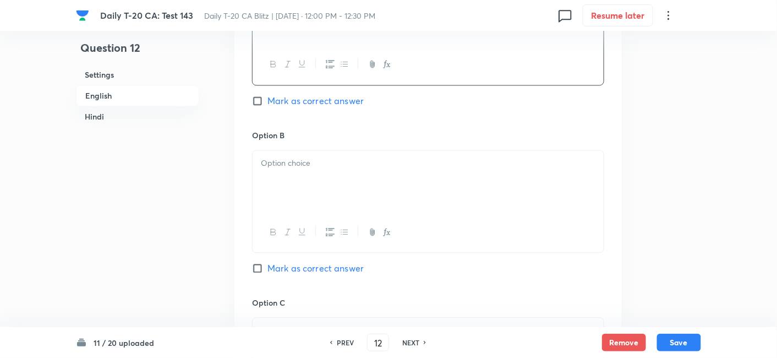
click at [312, 183] on div at bounding box center [428, 182] width 351 height 62
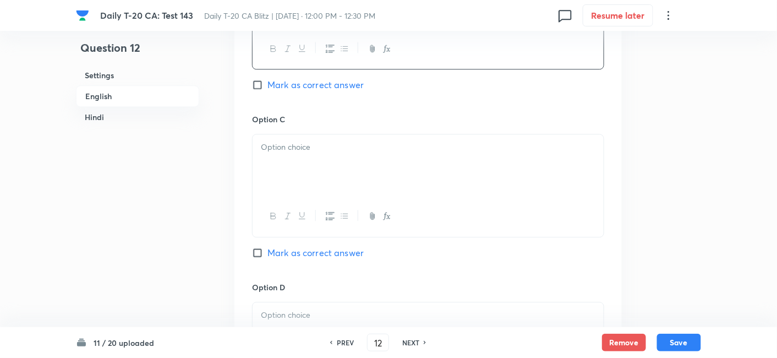
click at [315, 167] on div at bounding box center [428, 165] width 351 height 62
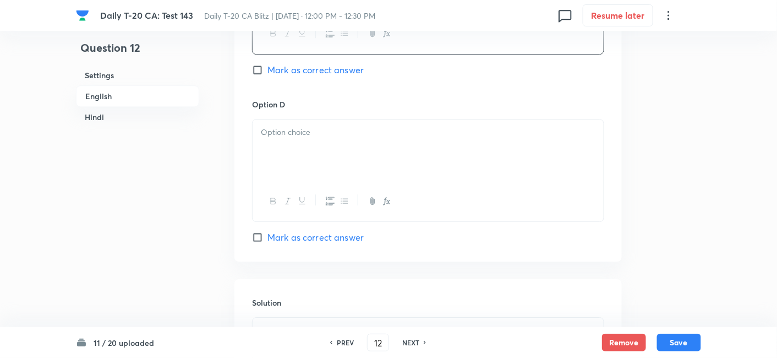
scroll to position [957, 0]
click at [316, 162] on div at bounding box center [428, 150] width 351 height 62
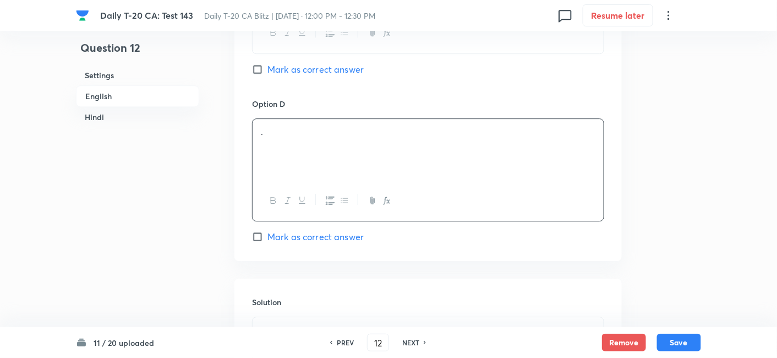
click at [329, 230] on span "Mark as correct answer" at bounding box center [315, 236] width 96 height 13
click at [267, 231] on input "Mark as correct answer" at bounding box center [259, 236] width 15 height 11
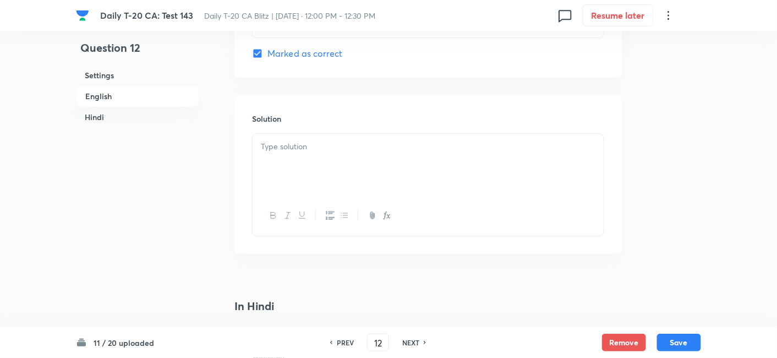
click at [314, 169] on div at bounding box center [428, 165] width 351 height 62
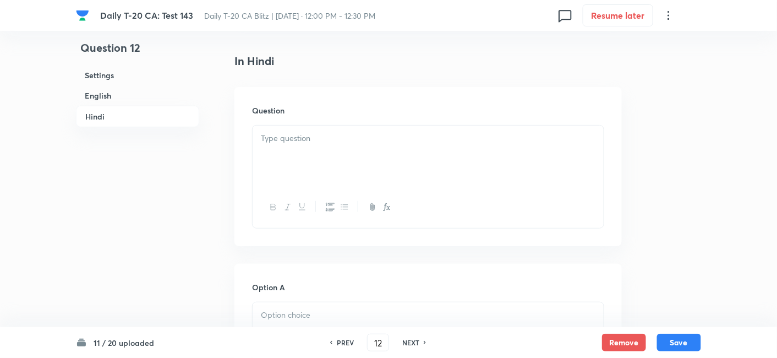
click at [314, 169] on div at bounding box center [428, 156] width 351 height 62
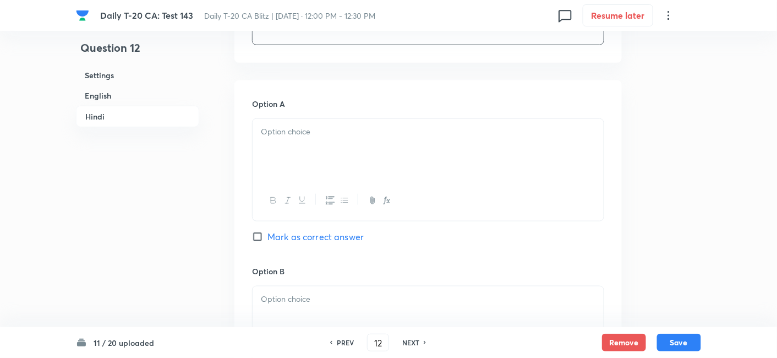
click at [316, 166] on div at bounding box center [428, 150] width 351 height 62
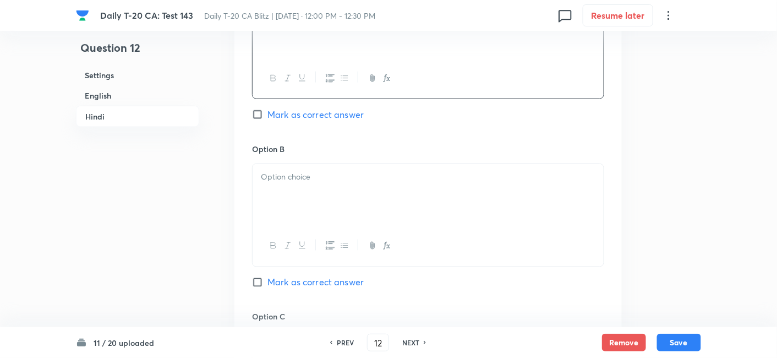
click at [321, 189] on div at bounding box center [428, 195] width 351 height 62
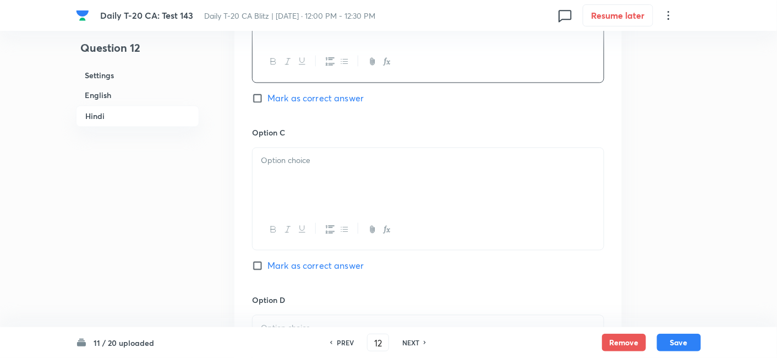
click at [322, 193] on div at bounding box center [428, 179] width 351 height 62
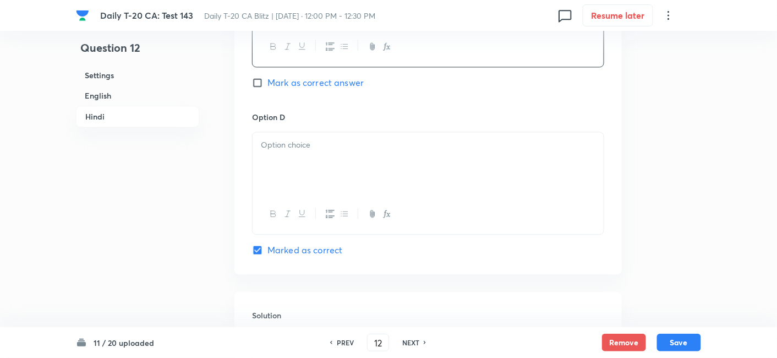
click at [324, 194] on div at bounding box center [428, 214] width 351 height 40
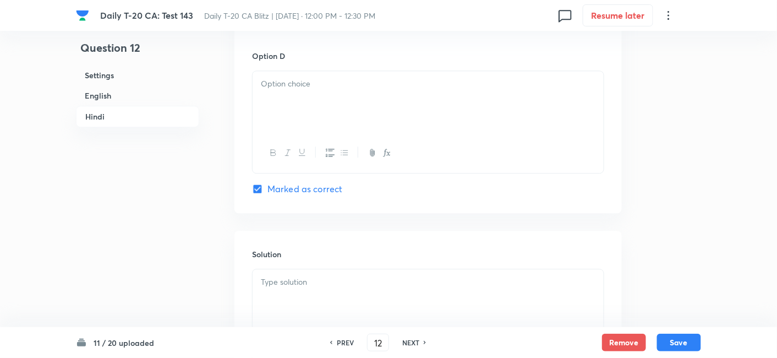
click at [324, 105] on div at bounding box center [428, 102] width 351 height 62
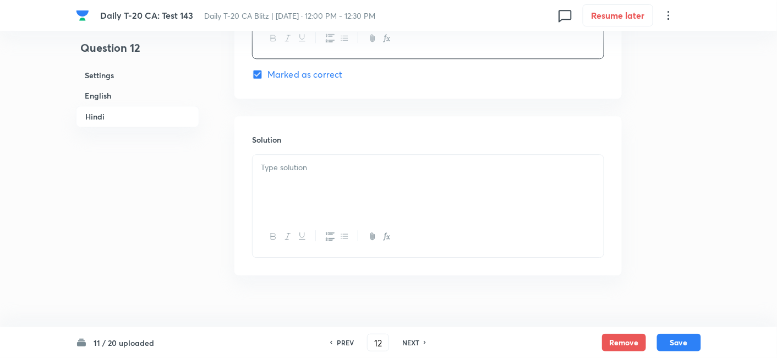
scroll to position [2241, 0]
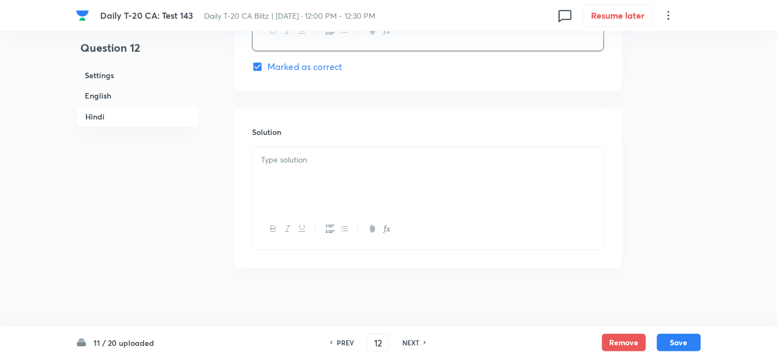
click at [319, 168] on div at bounding box center [428, 178] width 351 height 62
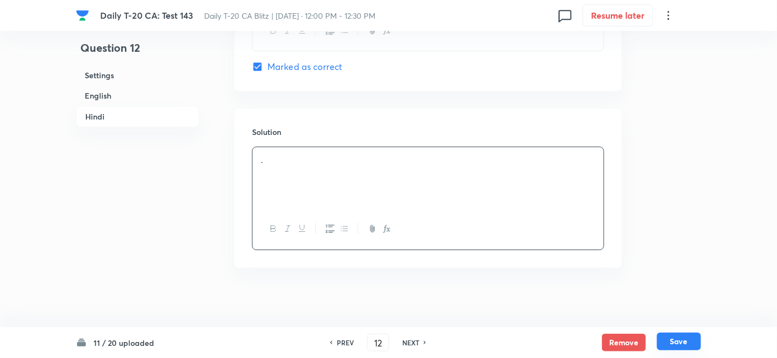
click at [697, 336] on button "Save" at bounding box center [679, 341] width 44 height 18
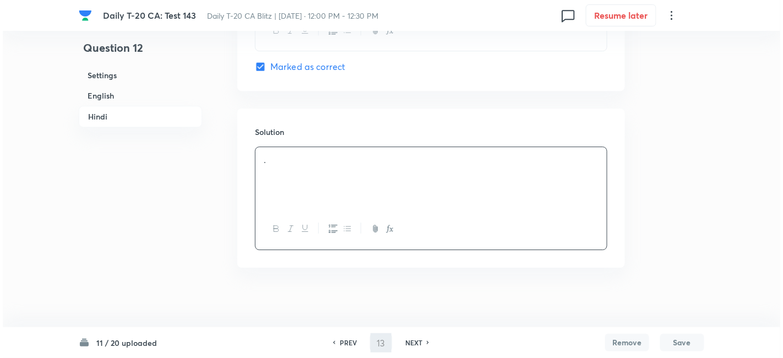
scroll to position [0, 0]
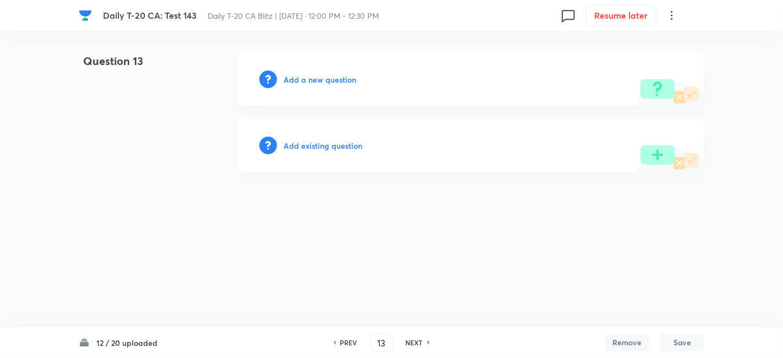
click at [324, 78] on h6 "Add a new question" at bounding box center [319, 80] width 73 height 12
click at [324, 78] on h6 "Choose a question type" at bounding box center [325, 80] width 85 height 12
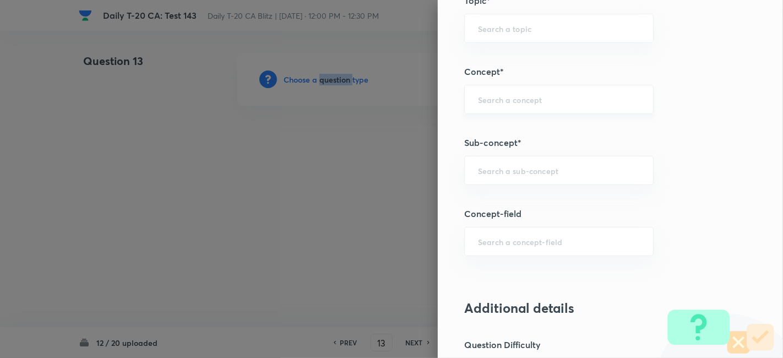
scroll to position [611, 0]
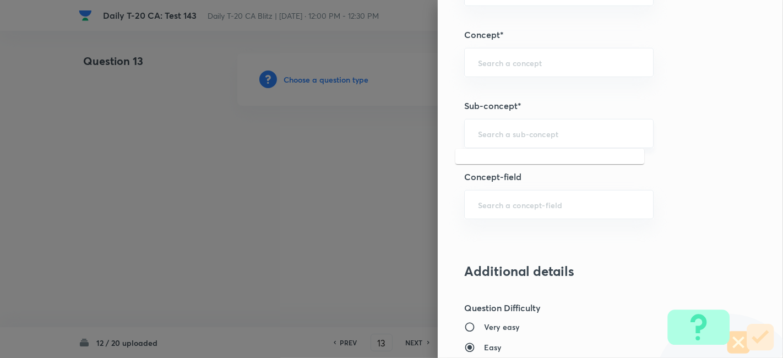
click at [571, 133] on input "text" at bounding box center [559, 133] width 162 height 10
paste input "Current Affairs 2025"
click at [592, 125] on div "Current Affairs 2025 ​" at bounding box center [558, 133] width 189 height 29
click at [522, 165] on li "Current Affairs 2025" at bounding box center [549, 163] width 189 height 20
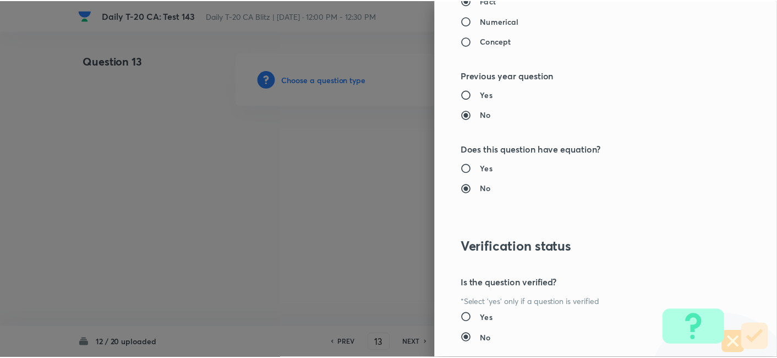
scroll to position [1101, 0]
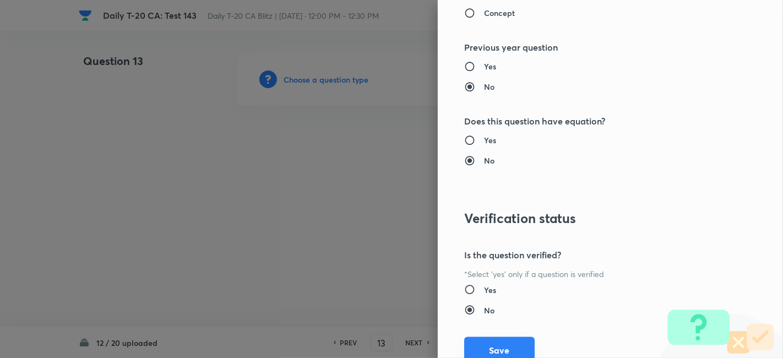
click at [510, 345] on button "Save" at bounding box center [499, 350] width 70 height 26
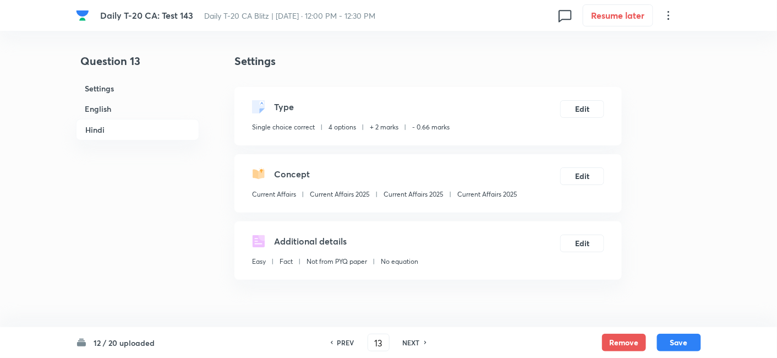
click at [132, 109] on h6 "English" at bounding box center [137, 109] width 123 height 20
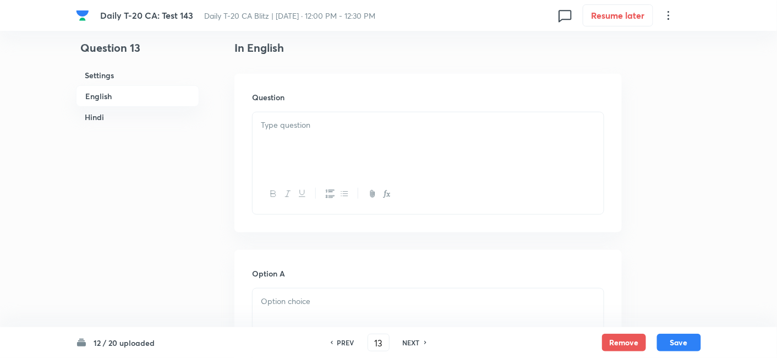
click at [371, 135] on div at bounding box center [428, 143] width 351 height 62
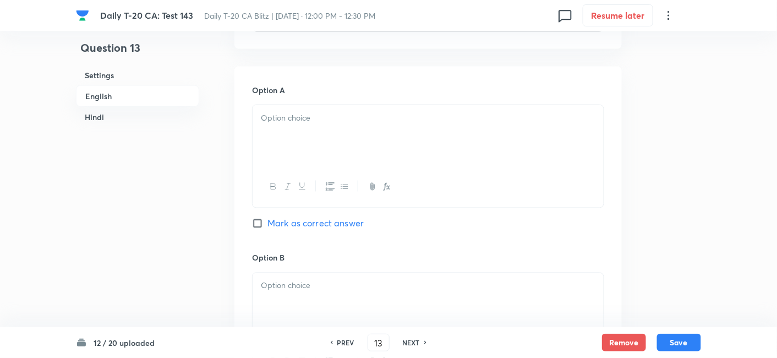
click at [305, 145] on div at bounding box center [428, 136] width 351 height 62
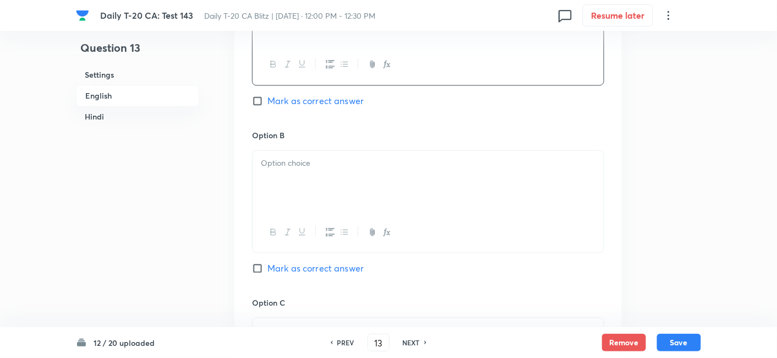
click at [322, 160] on p at bounding box center [428, 163] width 335 height 13
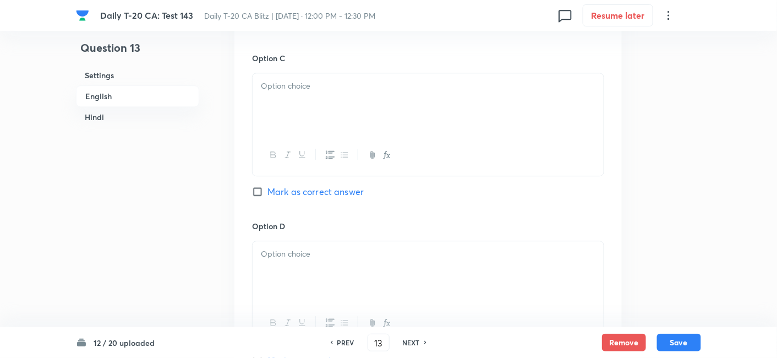
click at [310, 108] on div at bounding box center [428, 104] width 351 height 62
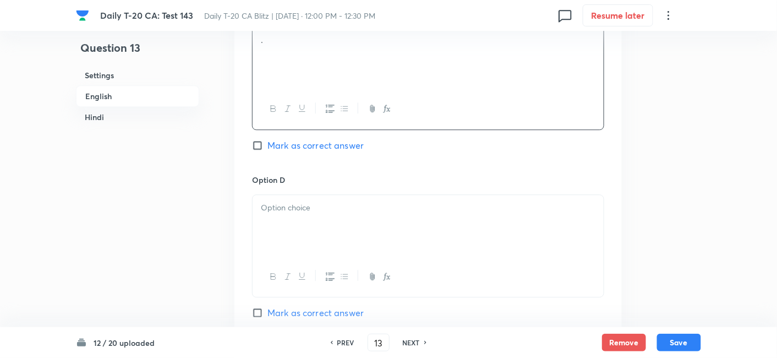
scroll to position [957, 0]
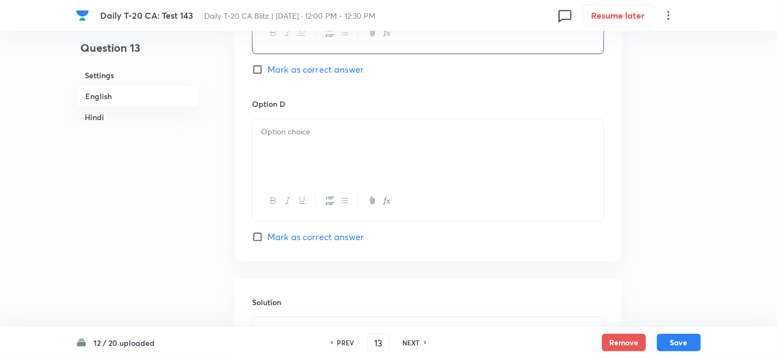
click at [318, 140] on div at bounding box center [428, 150] width 351 height 62
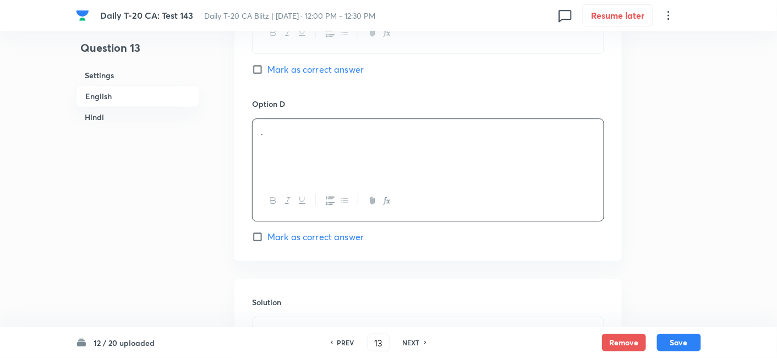
click at [348, 237] on span "Mark as correct answer" at bounding box center [315, 236] width 96 height 13
click at [267, 237] on input "Mark as correct answer" at bounding box center [259, 236] width 15 height 11
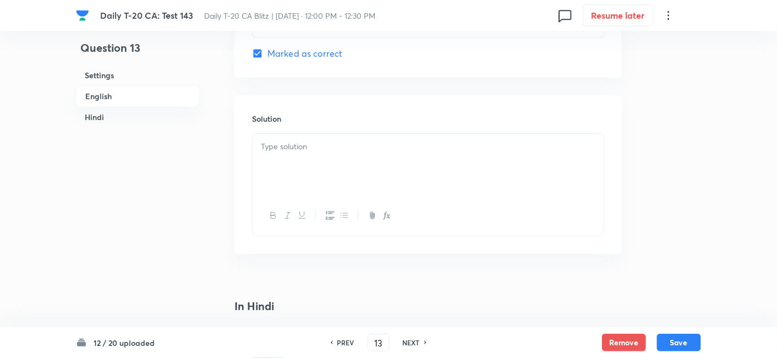
click at [320, 157] on div at bounding box center [428, 165] width 351 height 62
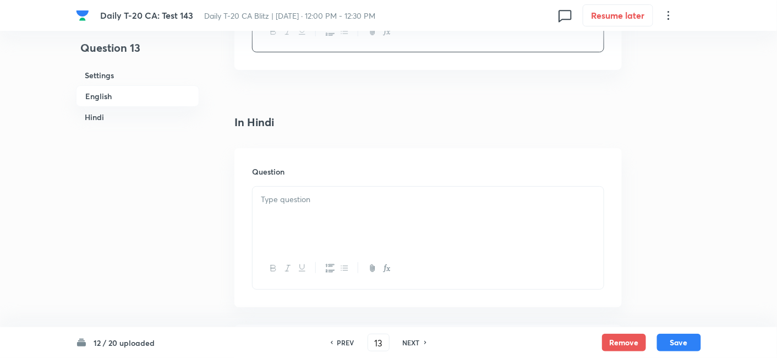
click at [332, 210] on div at bounding box center [428, 218] width 351 height 62
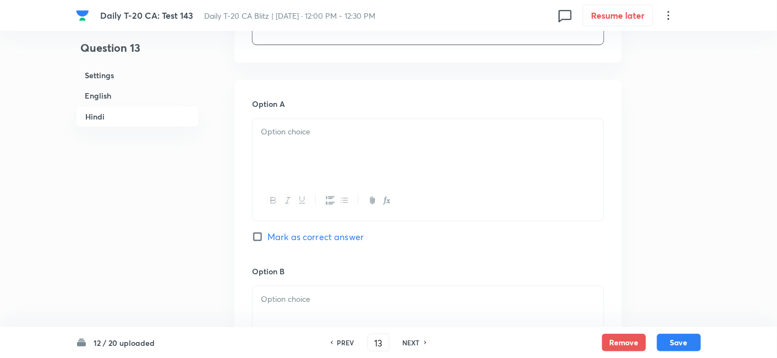
click at [320, 145] on div at bounding box center [428, 150] width 351 height 62
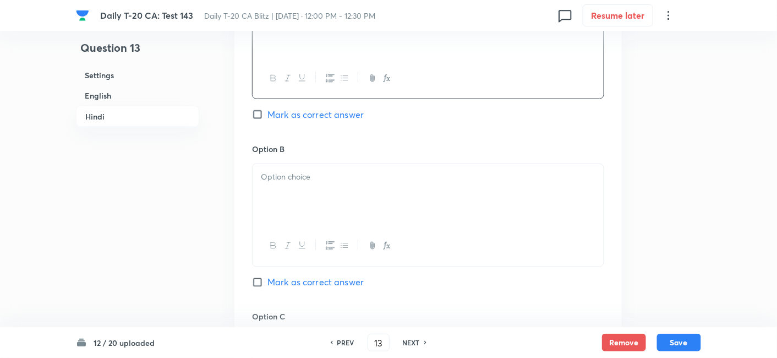
click at [323, 178] on p at bounding box center [428, 177] width 335 height 13
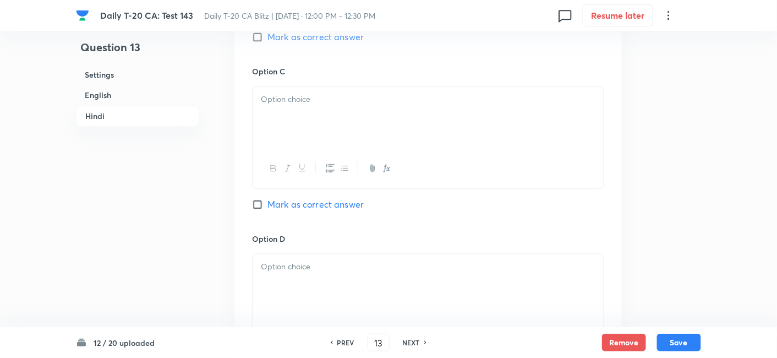
click at [327, 128] on div at bounding box center [428, 118] width 351 height 62
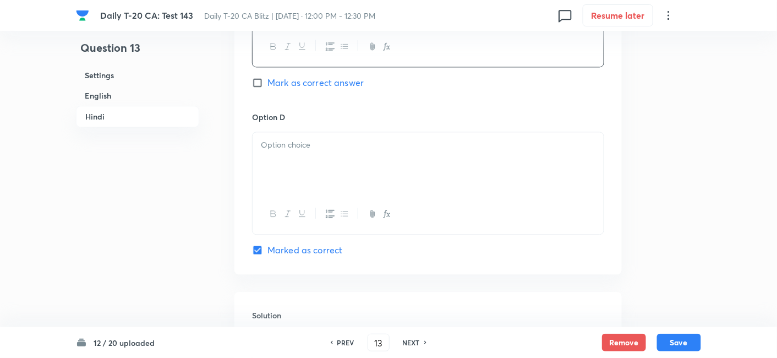
click at [323, 164] on div at bounding box center [428, 163] width 351 height 62
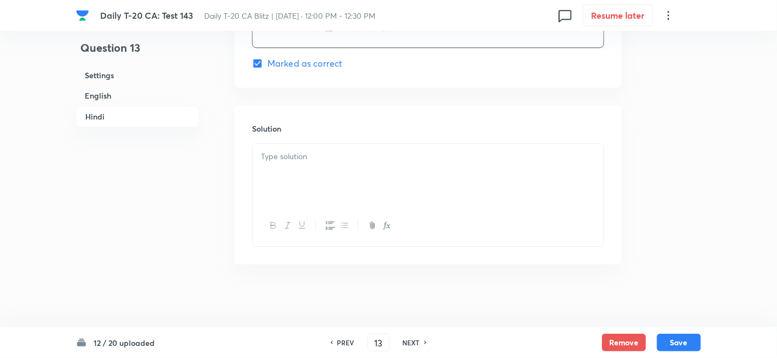
click at [323, 164] on div at bounding box center [428, 175] width 351 height 62
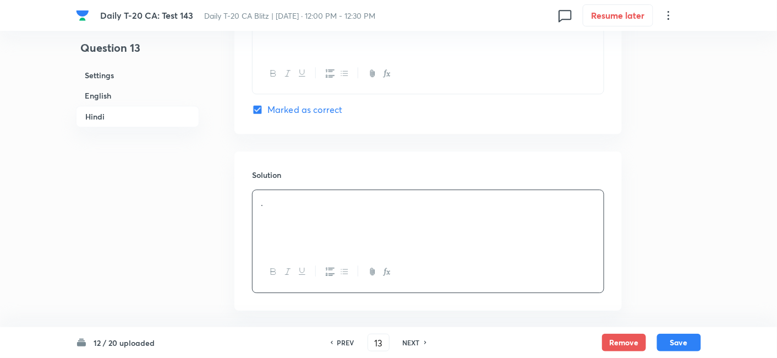
scroll to position [2182, 0]
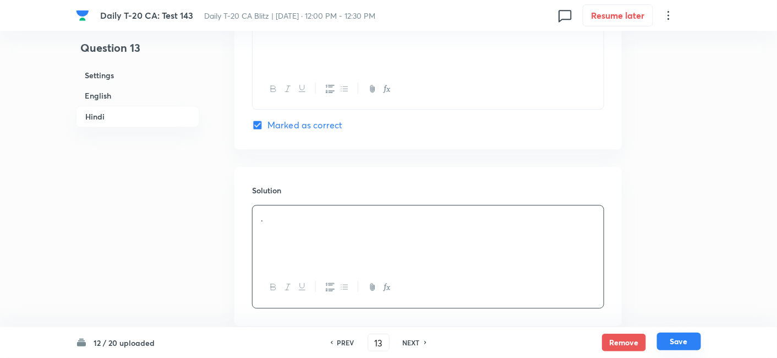
click at [684, 341] on button "Save" at bounding box center [679, 341] width 44 height 18
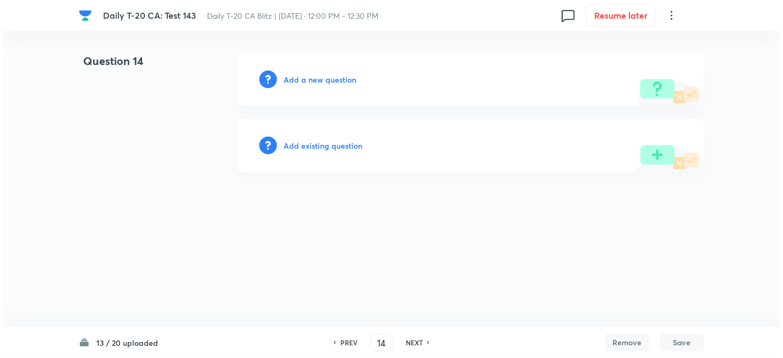
scroll to position [0, 0]
click at [311, 73] on div "Add a new question" at bounding box center [470, 79] width 467 height 53
click at [311, 74] on h6 "Add a new question" at bounding box center [319, 80] width 73 height 12
click at [316, 84] on h6 "Choose a question type" at bounding box center [325, 80] width 85 height 12
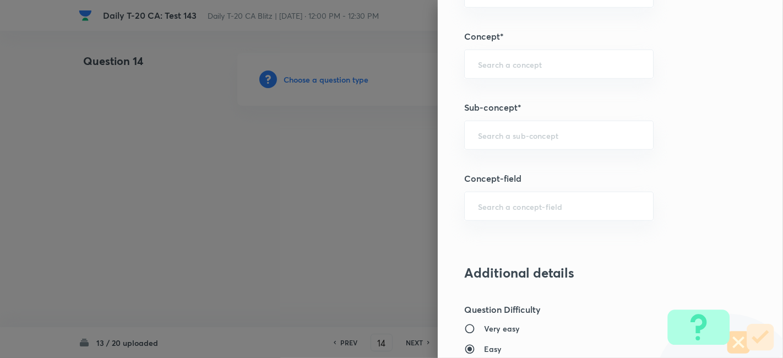
scroll to position [611, 0]
click at [561, 138] on div "​" at bounding box center [558, 133] width 189 height 29
paste input "Current Affairs 2025"
click at [600, 134] on input "Current Affairs 2025" at bounding box center [559, 133] width 162 height 10
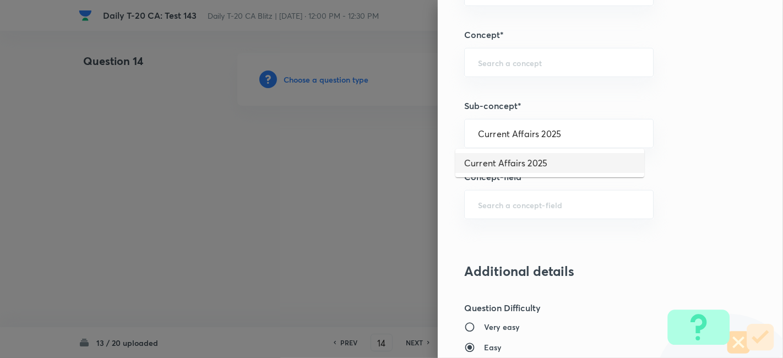
drag, startPoint x: 534, startPoint y: 158, endPoint x: 533, endPoint y: 168, distance: 10.0
click at [534, 159] on li "Current Affairs 2025" at bounding box center [549, 163] width 189 height 20
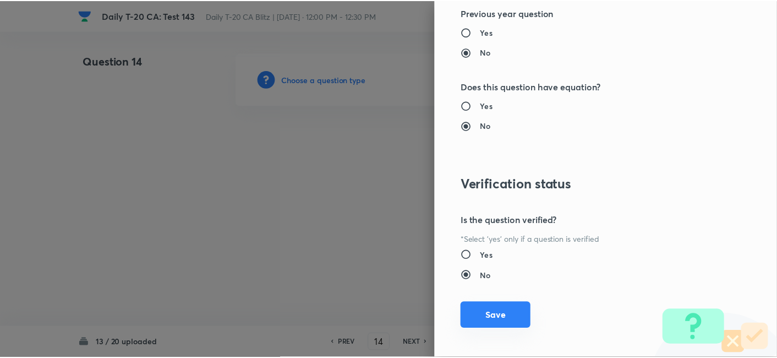
scroll to position [1139, 0]
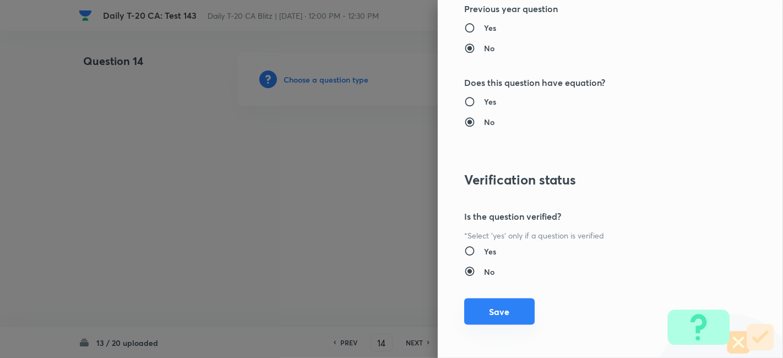
click at [500, 309] on button "Save" at bounding box center [499, 311] width 70 height 26
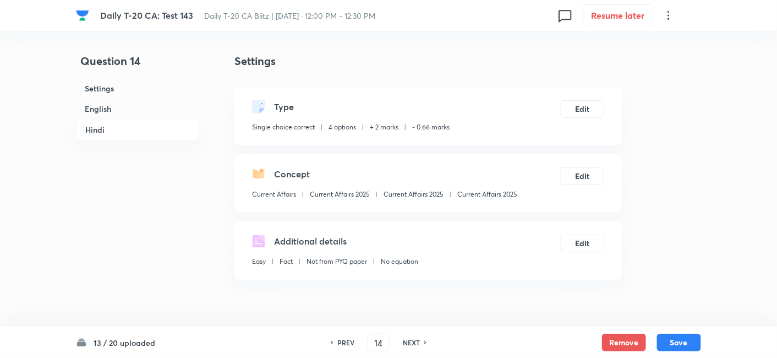
click at [108, 112] on h6 "English" at bounding box center [137, 109] width 123 height 20
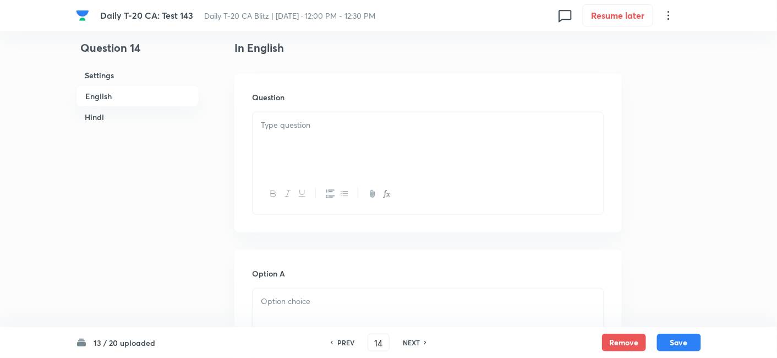
click at [281, 147] on div at bounding box center [428, 143] width 351 height 62
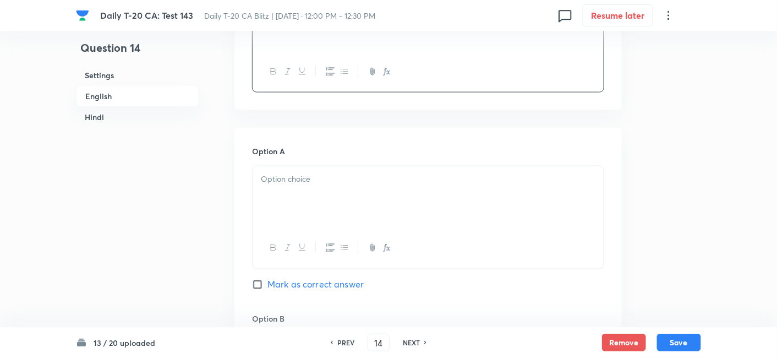
drag, startPoint x: 319, startPoint y: 176, endPoint x: 329, endPoint y: 186, distance: 14.0
click at [320, 177] on p at bounding box center [428, 179] width 335 height 13
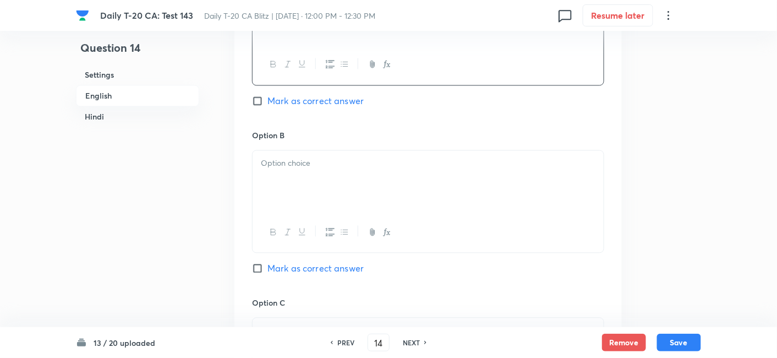
click at [330, 187] on div at bounding box center [428, 182] width 351 height 62
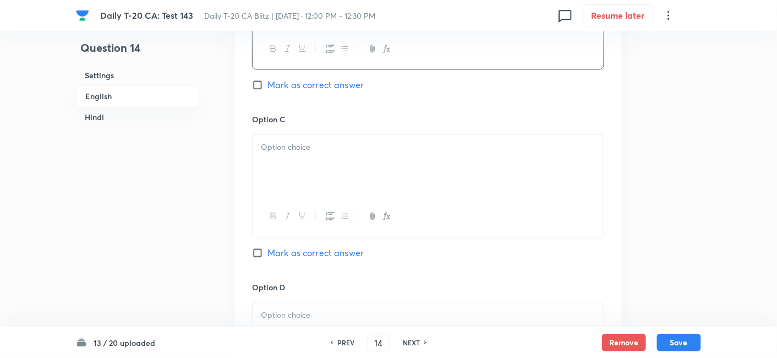
click at [330, 187] on div at bounding box center [428, 165] width 351 height 62
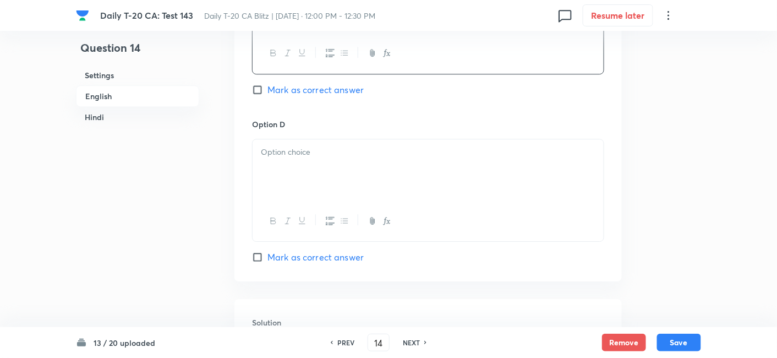
scroll to position [957, 0]
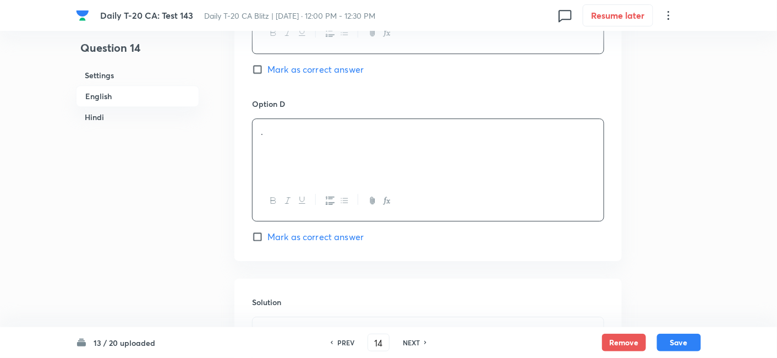
click at [322, 151] on div "." at bounding box center [428, 150] width 351 height 62
click at [351, 236] on span "Mark as correct answer" at bounding box center [315, 236] width 96 height 13
click at [267, 236] on input "Mark as correct answer" at bounding box center [259, 236] width 15 height 11
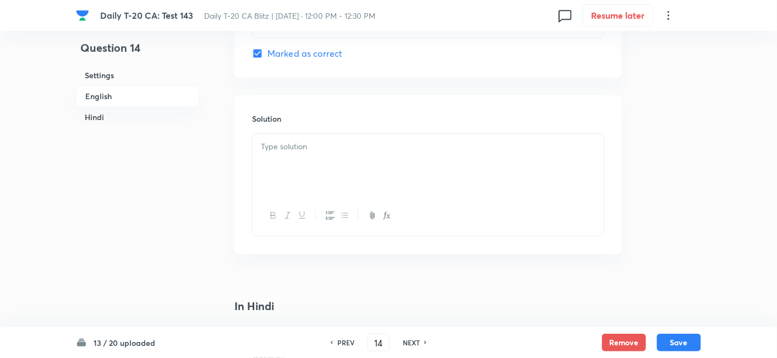
click at [332, 200] on div at bounding box center [428, 215] width 351 height 40
click at [335, 170] on div at bounding box center [428, 165] width 351 height 62
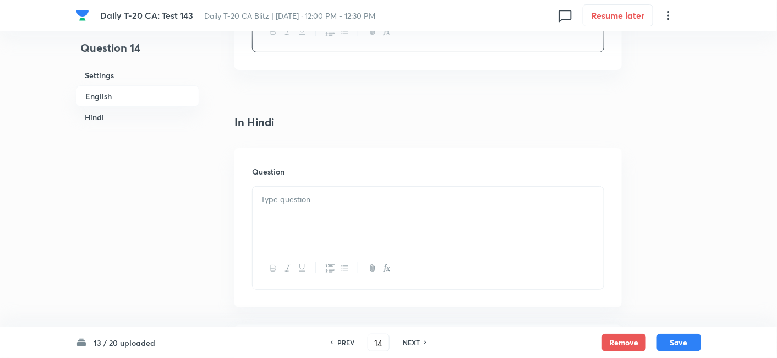
click at [327, 200] on p at bounding box center [428, 199] width 335 height 13
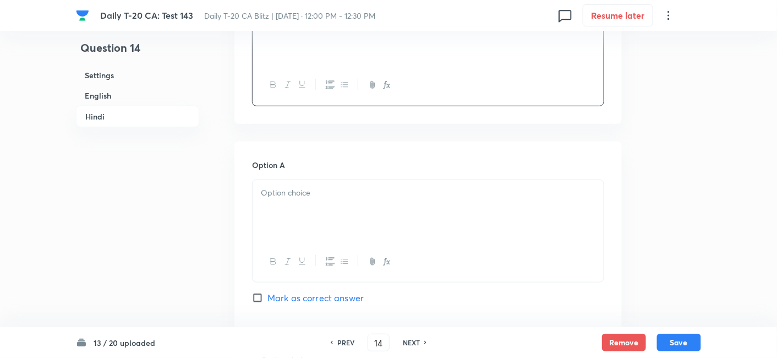
click at [327, 200] on div at bounding box center [428, 211] width 351 height 62
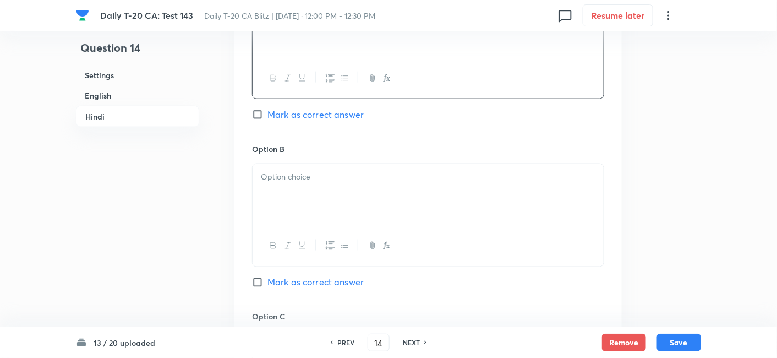
click at [327, 200] on div at bounding box center [428, 195] width 351 height 62
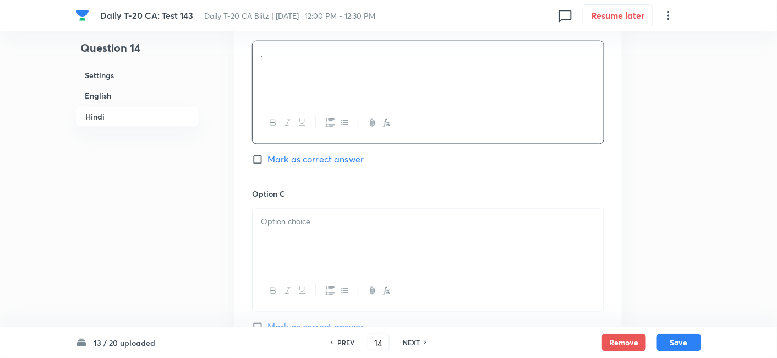
click at [335, 232] on div at bounding box center [428, 240] width 351 height 62
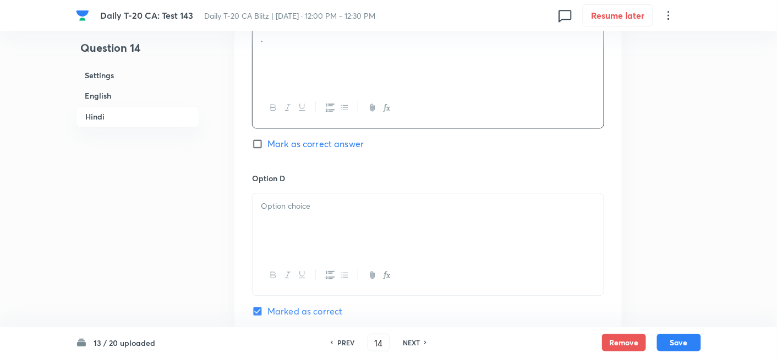
click at [337, 218] on div at bounding box center [428, 224] width 351 height 62
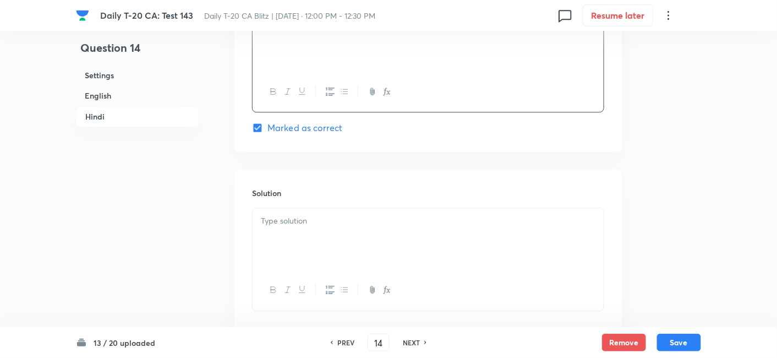
click at [337, 217] on p at bounding box center [428, 221] width 335 height 13
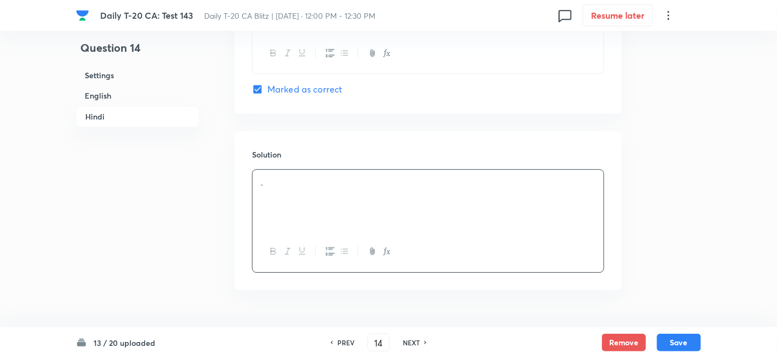
scroll to position [2244, 0]
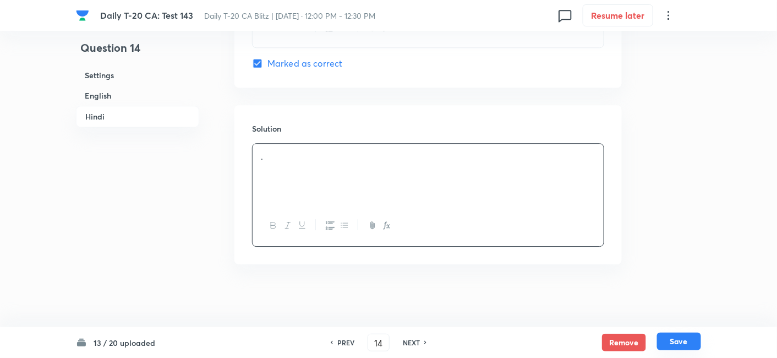
click at [679, 342] on button "Save" at bounding box center [679, 341] width 44 height 18
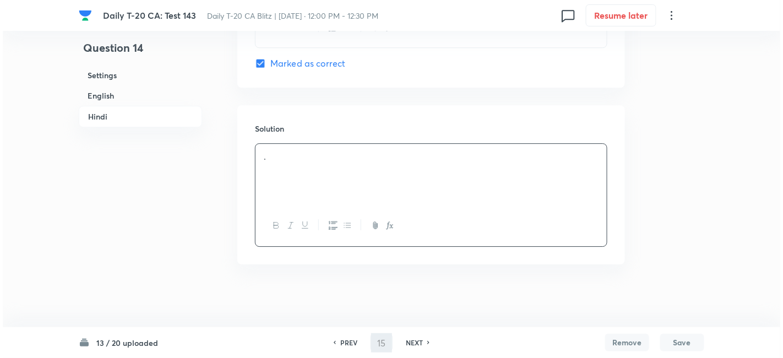
scroll to position [0, 0]
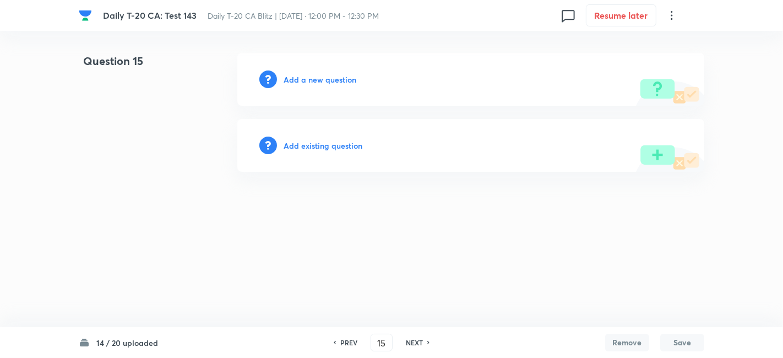
click at [320, 75] on h6 "Add a new question" at bounding box center [319, 80] width 73 height 12
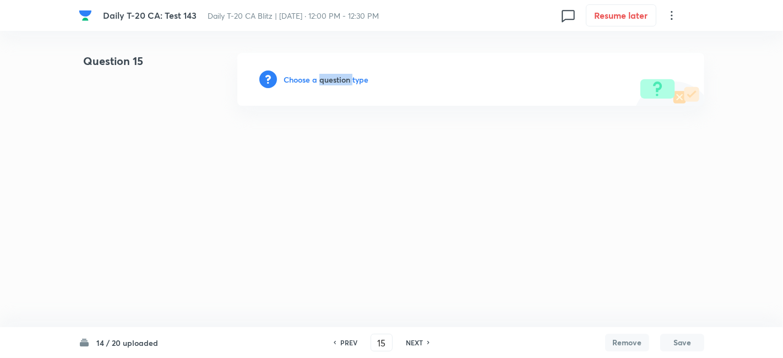
click at [320, 75] on h6 "Choose a question type" at bounding box center [325, 80] width 85 height 12
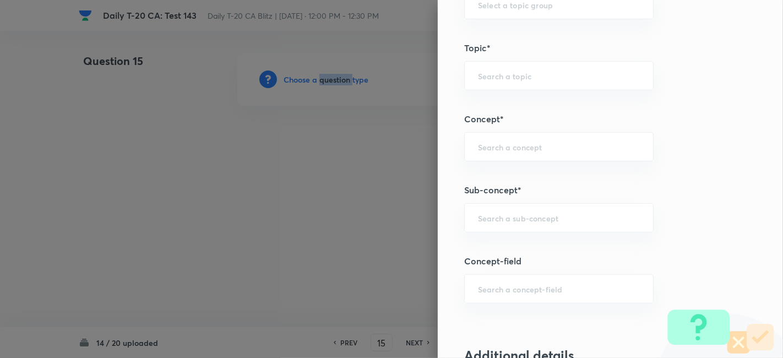
scroll to position [550, 0]
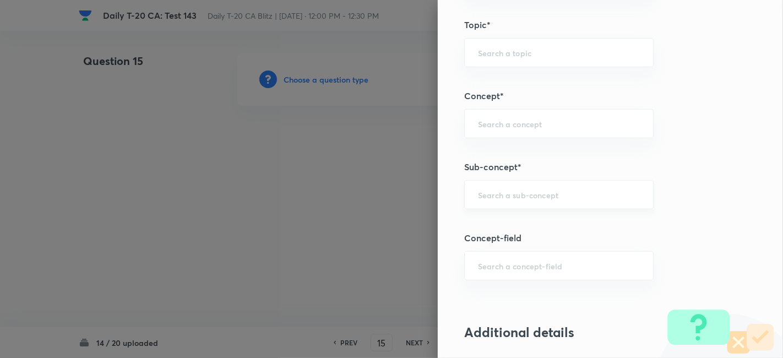
click at [566, 192] on input "text" at bounding box center [559, 194] width 162 height 10
paste input "Current Affairs 2025"
click at [583, 186] on div "Current Affairs 2025 ​" at bounding box center [558, 194] width 189 height 29
click at [536, 222] on li "Current Affairs 2025" at bounding box center [549, 224] width 189 height 20
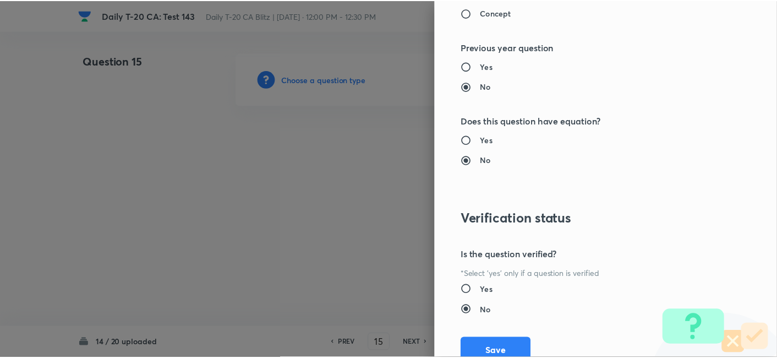
scroll to position [1139, 0]
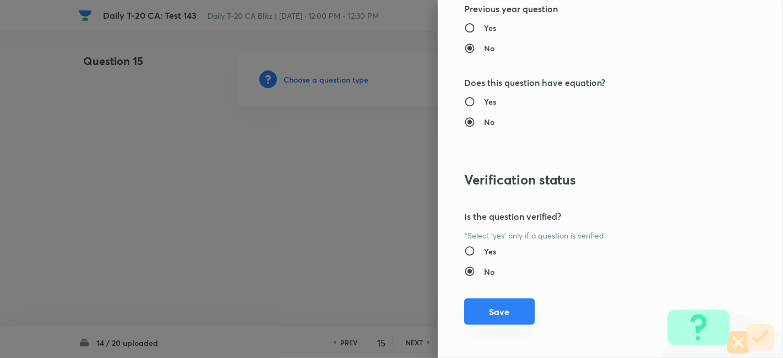
click at [511, 307] on button "Save" at bounding box center [499, 311] width 70 height 26
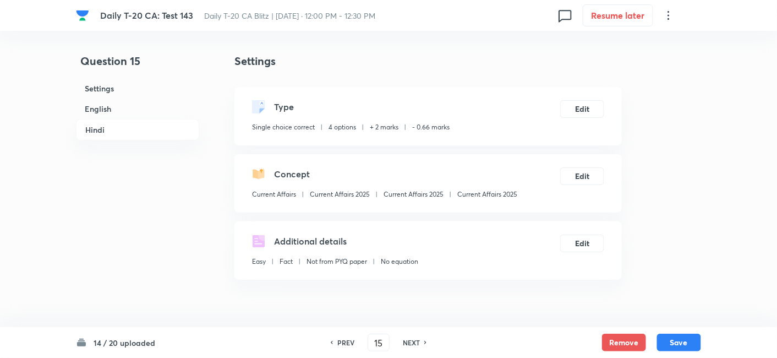
click at [118, 110] on h6 "English" at bounding box center [137, 109] width 123 height 20
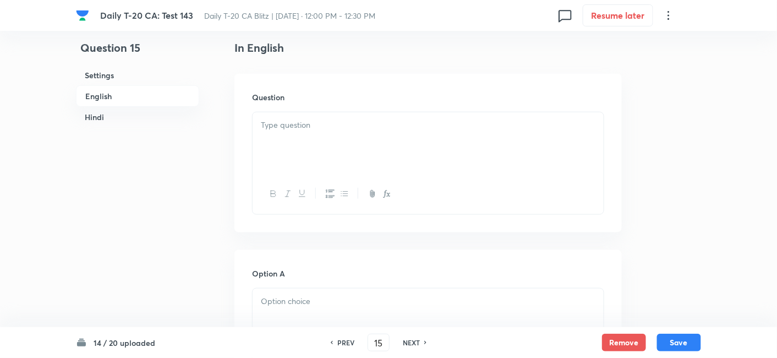
click at [291, 141] on div at bounding box center [428, 143] width 351 height 62
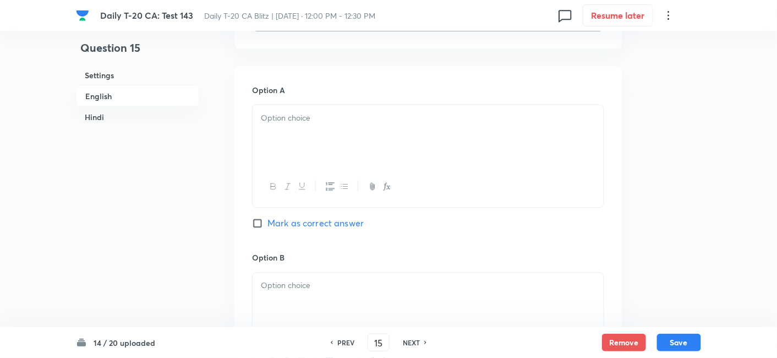
click at [320, 149] on div at bounding box center [428, 136] width 351 height 62
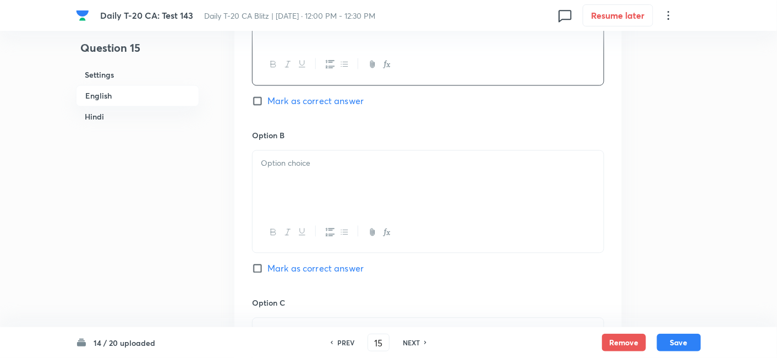
click at [324, 171] on div at bounding box center [428, 182] width 351 height 62
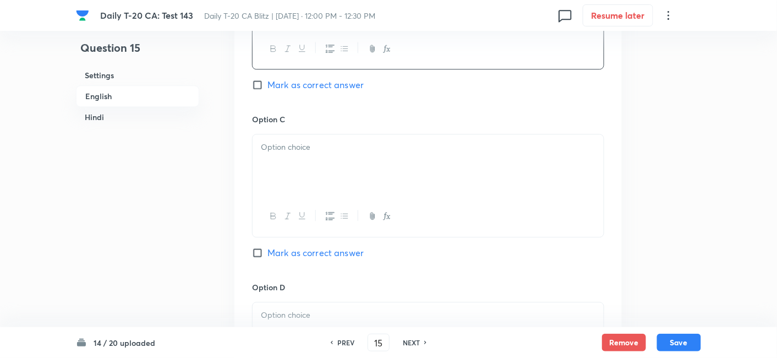
click at [325, 172] on div at bounding box center [428, 165] width 351 height 62
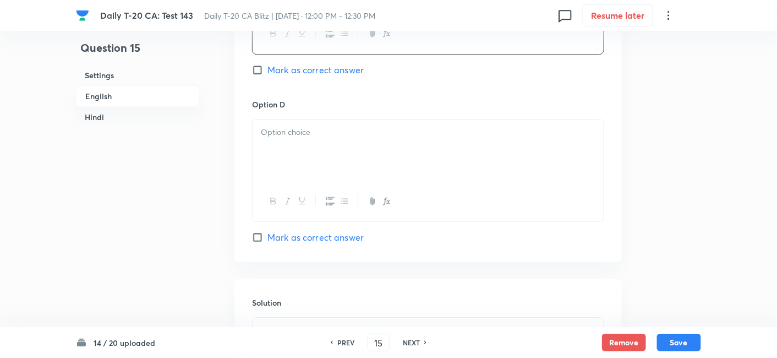
scroll to position [957, 0]
click at [325, 172] on div at bounding box center [428, 150] width 351 height 62
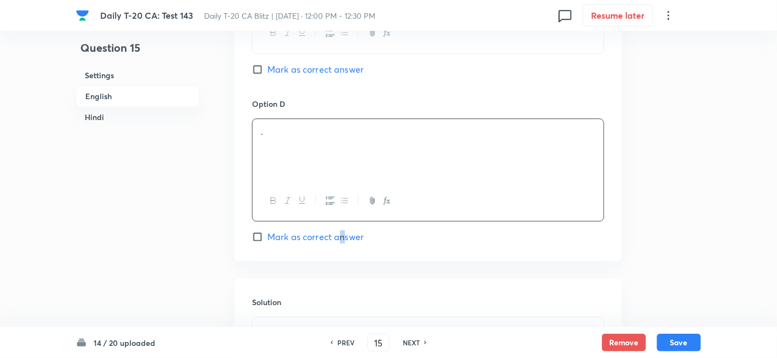
click at [342, 238] on span "Mark as correct answer" at bounding box center [315, 236] width 96 height 13
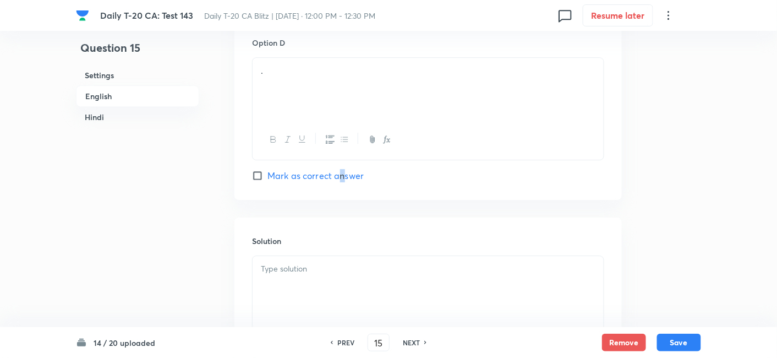
click at [341, 169] on span "Mark as correct answer" at bounding box center [315, 175] width 96 height 13
click at [267, 170] on input "Mark as correct answer" at bounding box center [259, 175] width 15 height 11
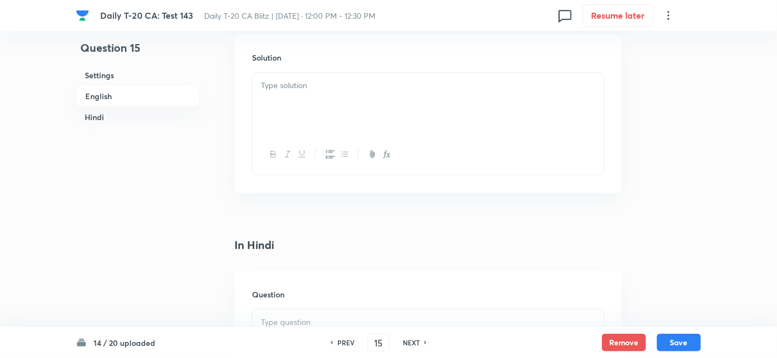
drag, startPoint x: 314, startPoint y: 126, endPoint x: 314, endPoint y: 119, distance: 7.2
click at [314, 119] on div at bounding box center [428, 104] width 351 height 62
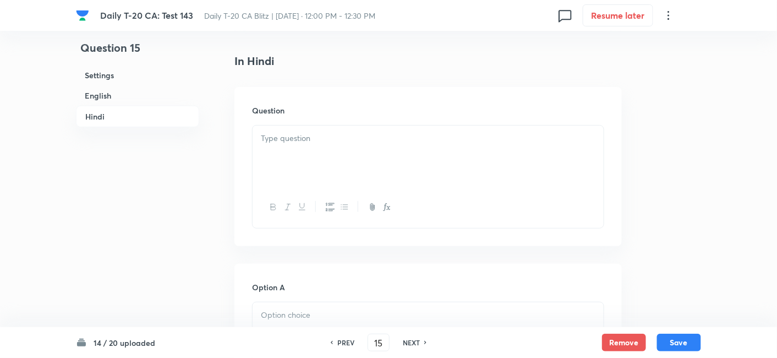
click at [315, 159] on div at bounding box center [428, 156] width 351 height 62
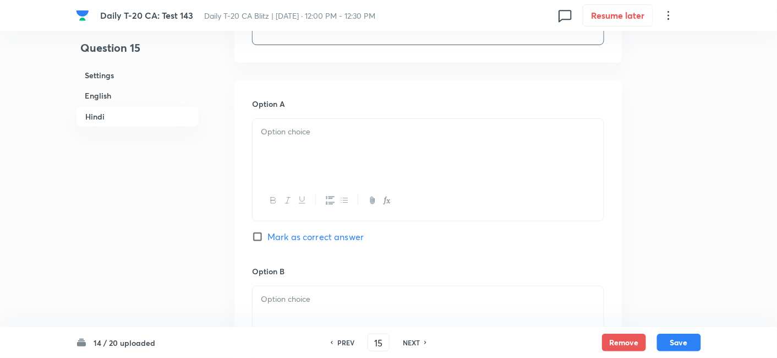
click at [316, 159] on div at bounding box center [428, 150] width 351 height 62
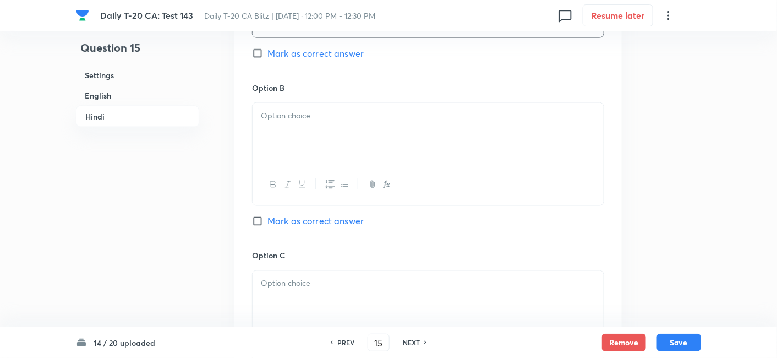
click at [321, 137] on div at bounding box center [428, 134] width 351 height 62
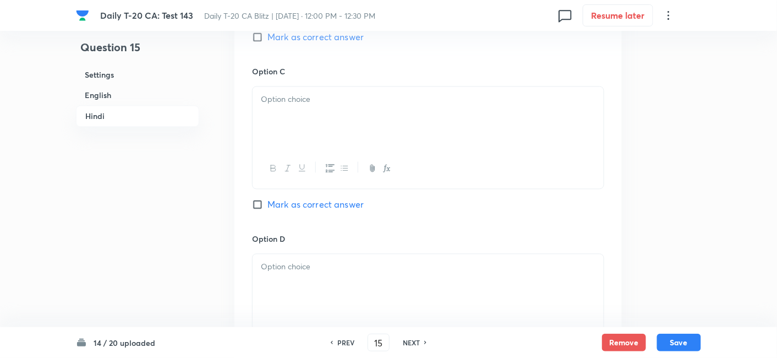
click at [320, 160] on div at bounding box center [428, 169] width 351 height 40
click at [325, 135] on div at bounding box center [428, 118] width 351 height 62
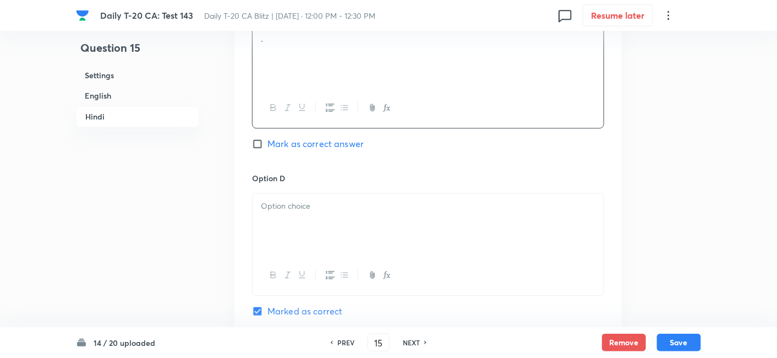
click at [323, 201] on p at bounding box center [428, 206] width 335 height 13
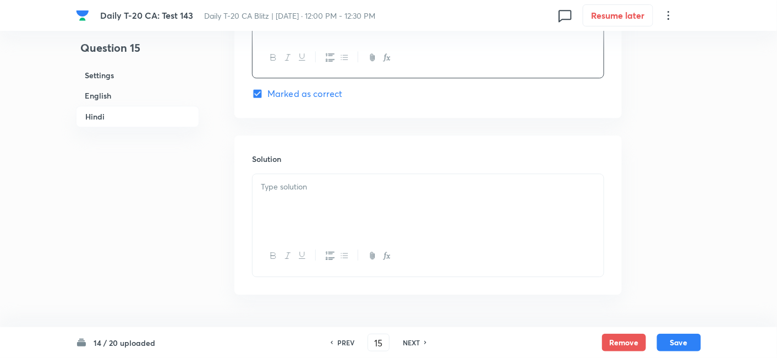
scroll to position [2244, 0]
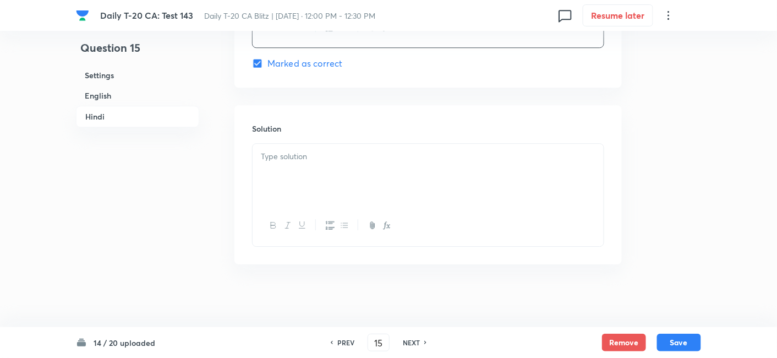
click at [320, 168] on div at bounding box center [428, 175] width 351 height 62
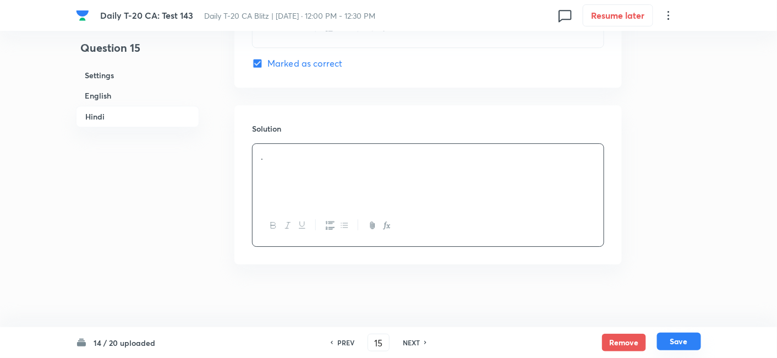
click at [681, 342] on button "Save" at bounding box center [679, 341] width 44 height 18
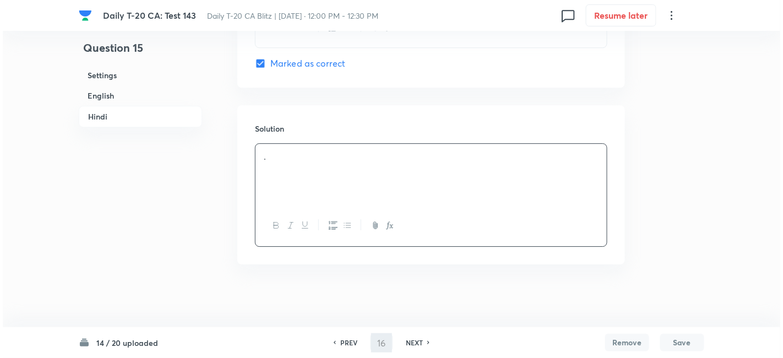
scroll to position [0, 0]
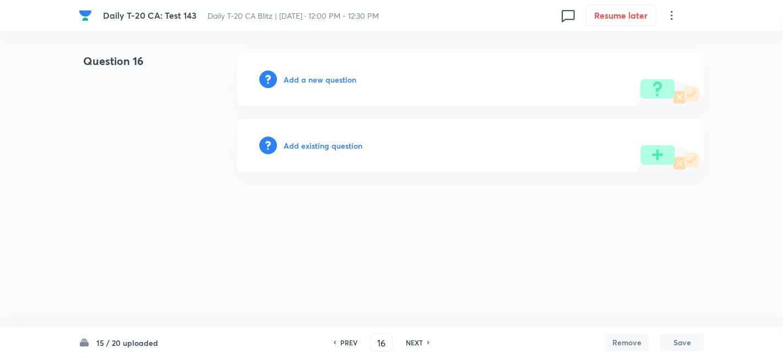
click at [328, 72] on div "Add a new question" at bounding box center [470, 79] width 467 height 53
click at [330, 76] on h6 "Add a new question" at bounding box center [319, 80] width 73 height 12
click at [330, 76] on h6 "Choose a question type" at bounding box center [325, 80] width 85 height 12
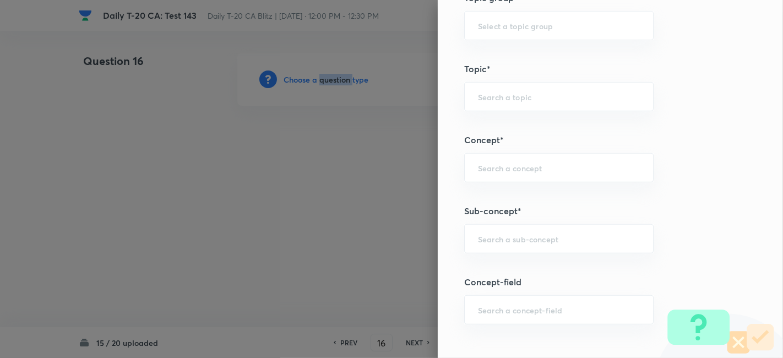
scroll to position [550, 0]
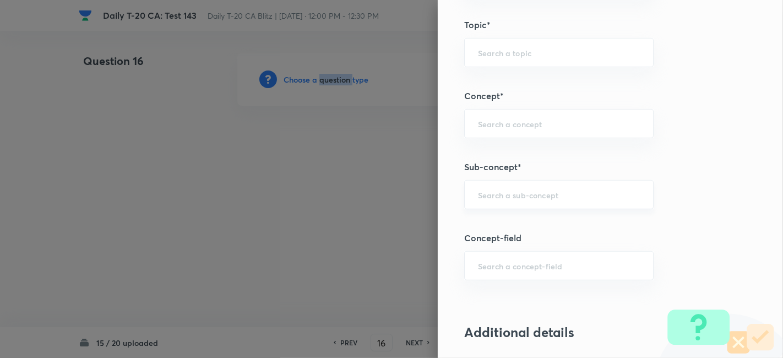
click at [576, 200] on div "​" at bounding box center [558, 194] width 189 height 29
paste input "Current Affairs 2025"
click at [609, 190] on input "Current Affairs 2025" at bounding box center [559, 194] width 162 height 10
click at [546, 227] on li "Current Affairs 2025" at bounding box center [549, 224] width 189 height 20
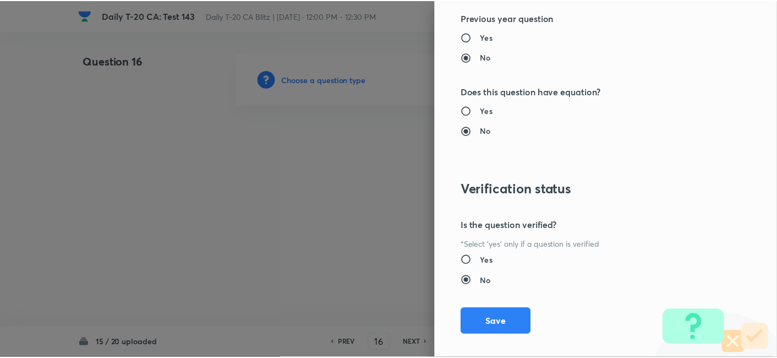
scroll to position [1139, 0]
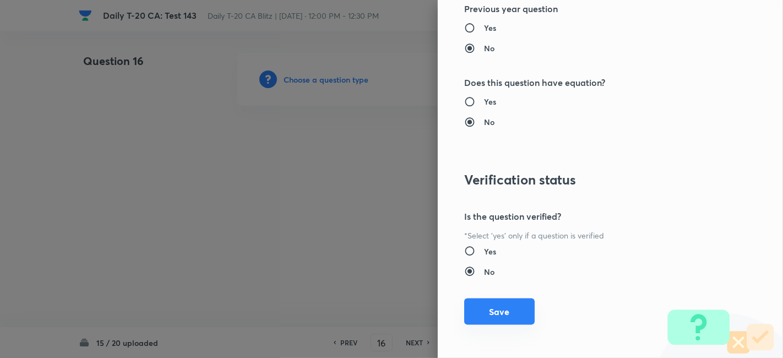
click at [507, 309] on button "Save" at bounding box center [499, 311] width 70 height 26
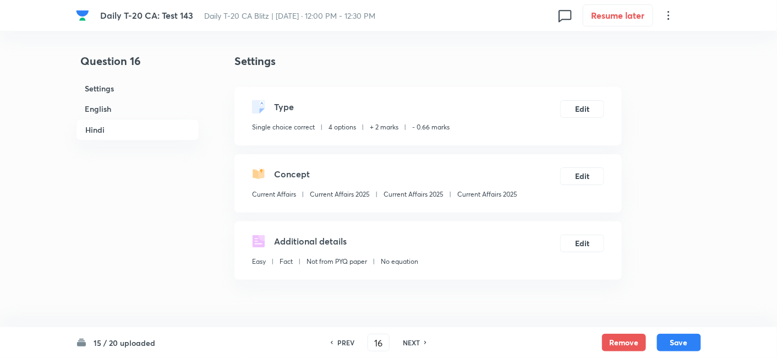
click at [132, 105] on h6 "English" at bounding box center [137, 109] width 123 height 20
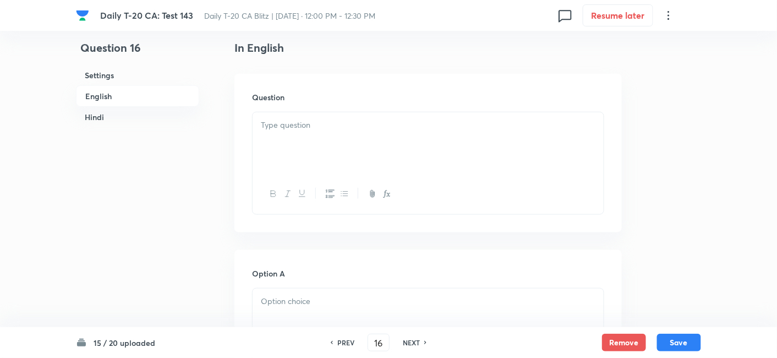
click at [318, 146] on div at bounding box center [428, 143] width 351 height 62
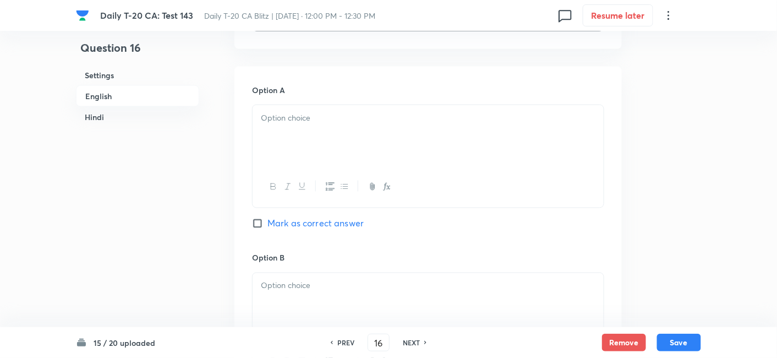
click at [321, 150] on div at bounding box center [428, 136] width 351 height 62
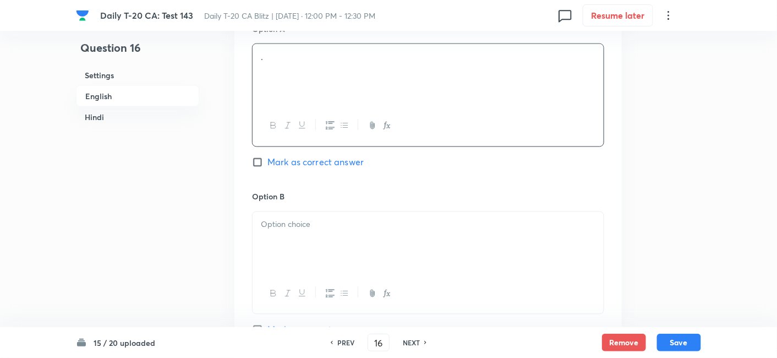
drag, startPoint x: 332, startPoint y: 222, endPoint x: 335, endPoint y: 216, distance: 7.2
click at [333, 223] on p at bounding box center [428, 225] width 335 height 13
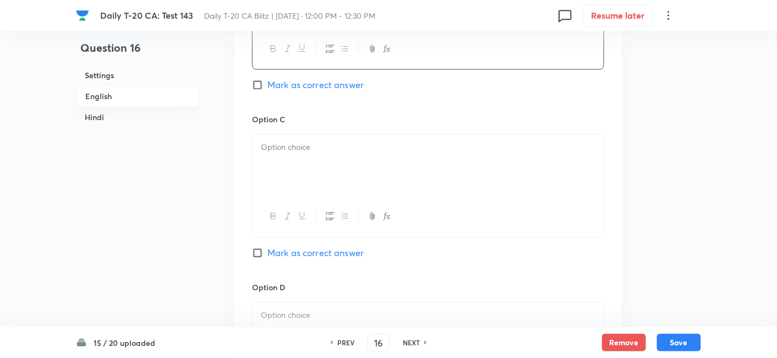
click at [325, 169] on div at bounding box center [428, 165] width 351 height 62
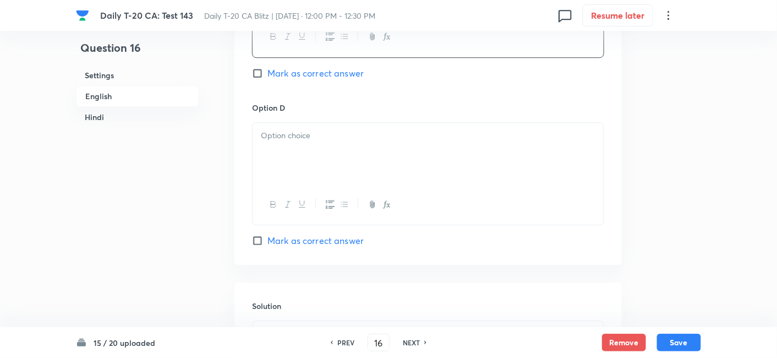
scroll to position [957, 0]
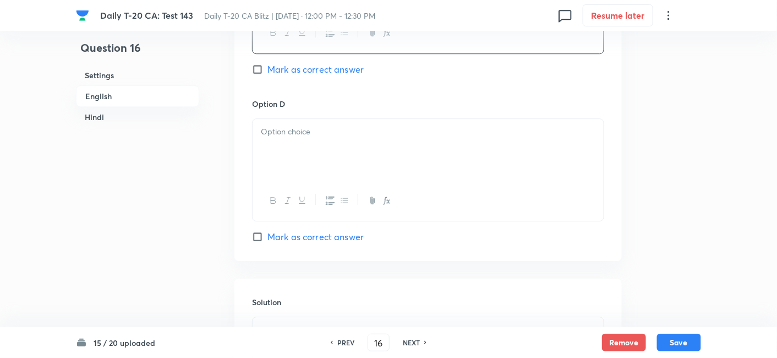
click at [323, 155] on div at bounding box center [428, 150] width 351 height 62
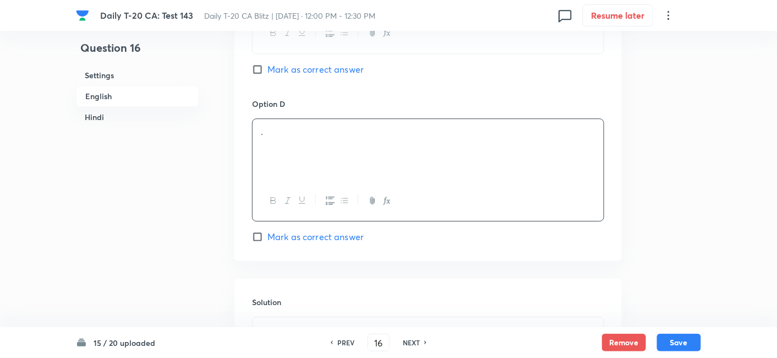
click at [342, 232] on span "Mark as correct answer" at bounding box center [315, 236] width 96 height 13
click at [267, 232] on input "Mark as correct answer" at bounding box center [259, 236] width 15 height 11
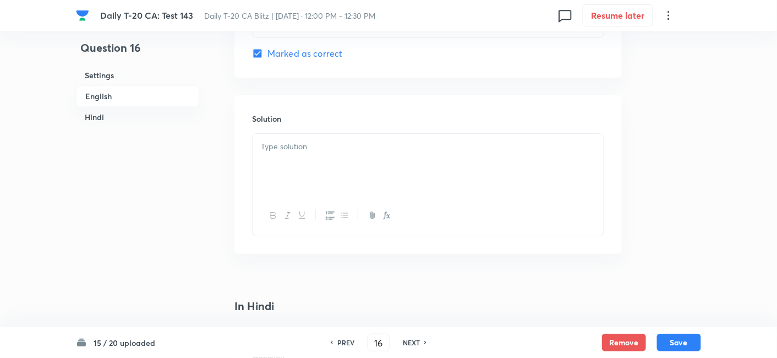
drag, startPoint x: 326, startPoint y: 183, endPoint x: 326, endPoint y: 177, distance: 6.6
click at [325, 178] on div at bounding box center [428, 165] width 351 height 62
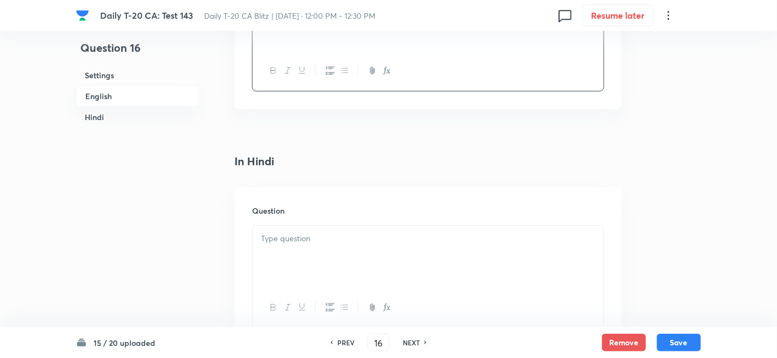
scroll to position [1324, 0]
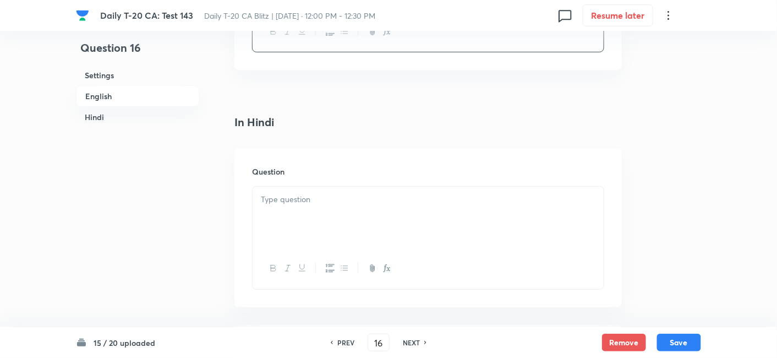
click at [325, 183] on div "Question" at bounding box center [427, 227] width 387 height 159
click at [325, 198] on p at bounding box center [428, 199] width 335 height 13
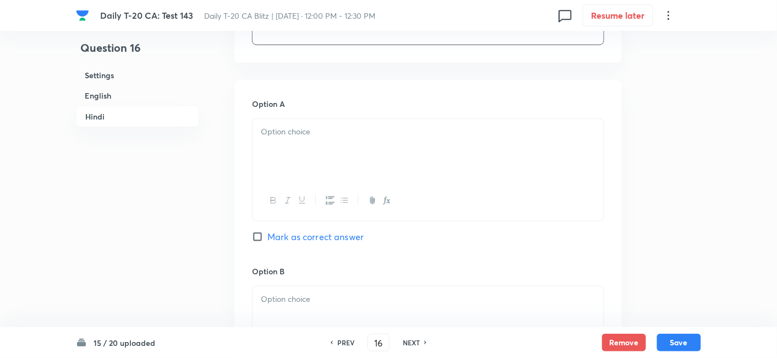
click at [329, 152] on div at bounding box center [428, 150] width 351 height 62
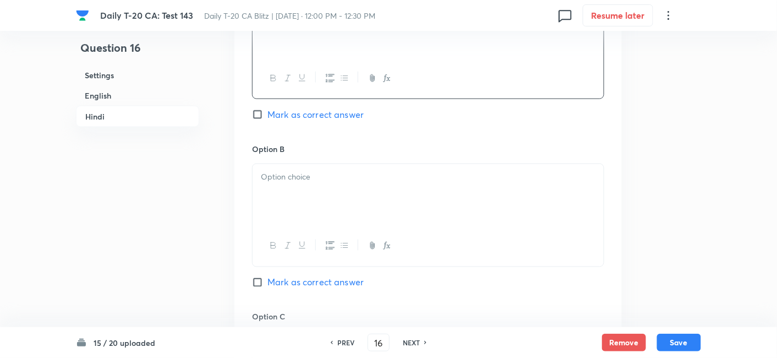
click at [331, 196] on div at bounding box center [428, 195] width 351 height 62
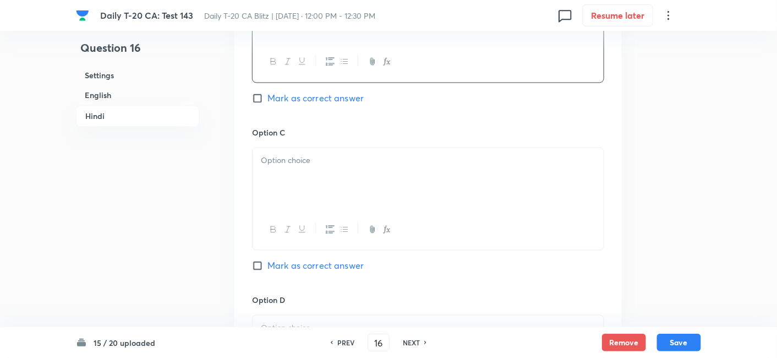
click at [331, 196] on div at bounding box center [428, 179] width 351 height 62
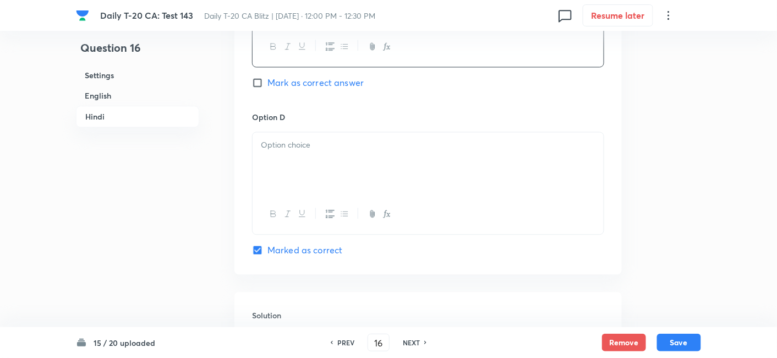
click at [333, 182] on div at bounding box center [428, 163] width 351 height 62
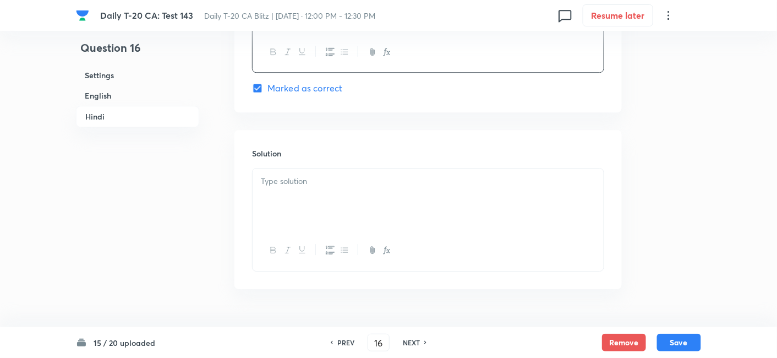
scroll to position [2244, 0]
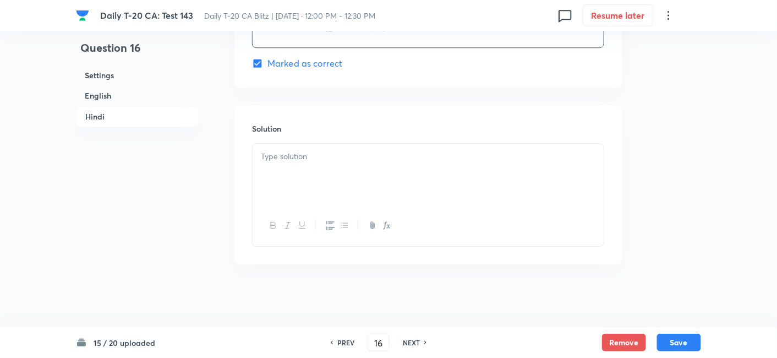
click at [330, 180] on div at bounding box center [428, 175] width 351 height 62
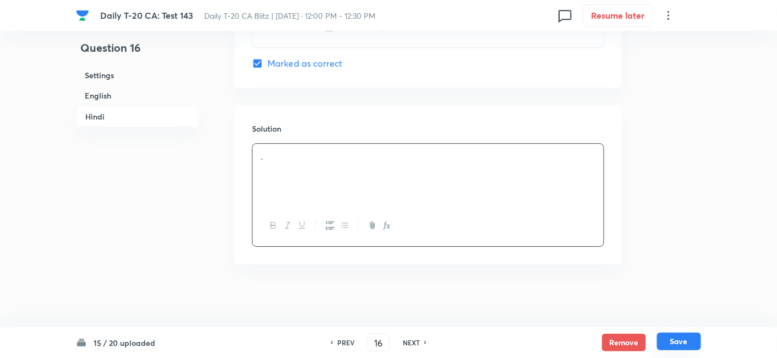
click at [684, 343] on button "Save" at bounding box center [679, 341] width 44 height 18
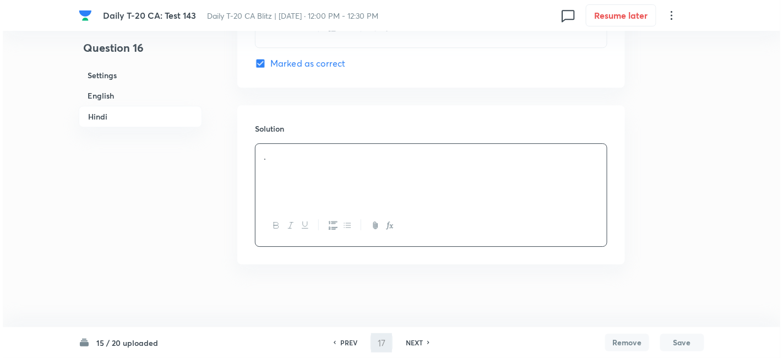
scroll to position [0, 0]
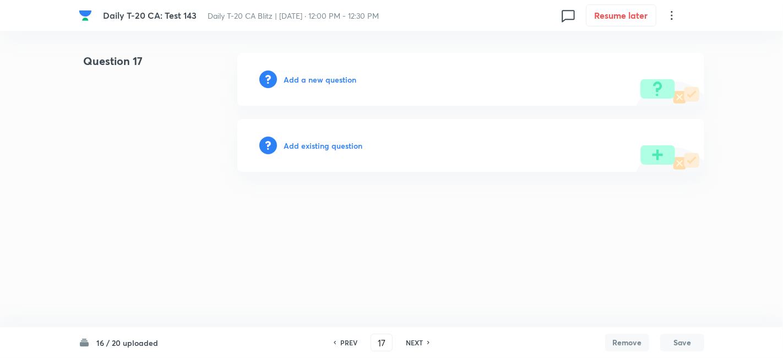
click at [298, 72] on div "Add a new question" at bounding box center [470, 79] width 467 height 53
click at [330, 79] on h6 "Add a new question" at bounding box center [319, 80] width 73 height 12
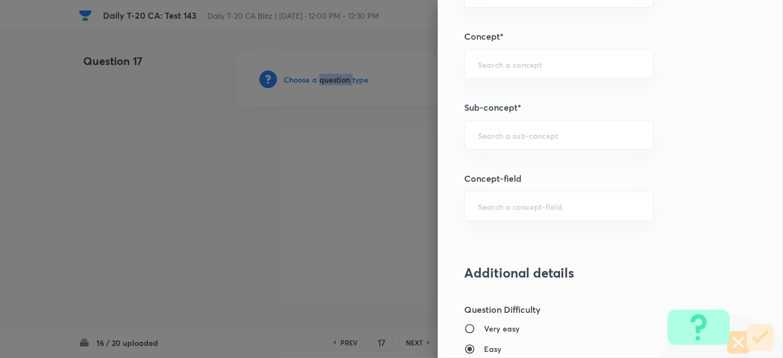
scroll to position [611, 0]
click at [556, 137] on div "​" at bounding box center [558, 133] width 189 height 29
paste input "Current Affairs 2025"
click at [582, 129] on input "Current Affairs 2025" at bounding box center [559, 133] width 162 height 10
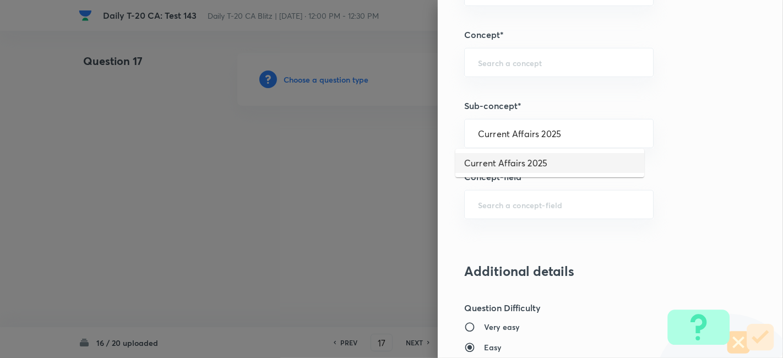
click at [548, 158] on li "Current Affairs 2025" at bounding box center [549, 163] width 189 height 20
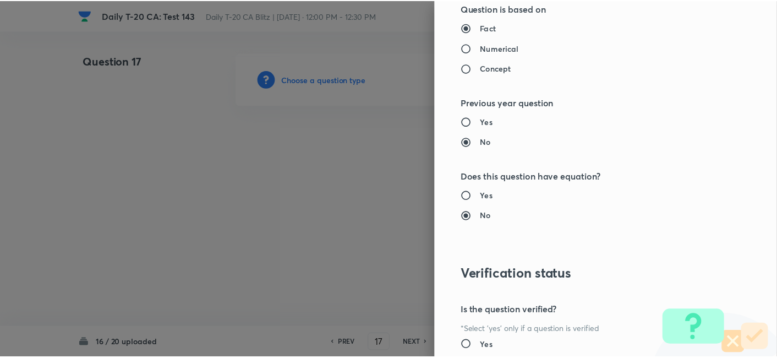
scroll to position [1139, 0]
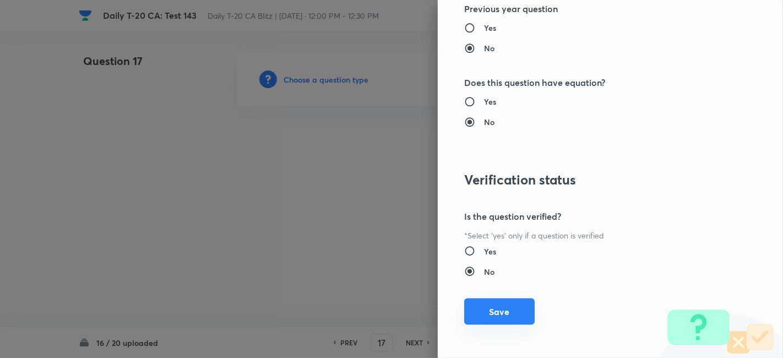
click at [490, 310] on button "Save" at bounding box center [499, 311] width 70 height 26
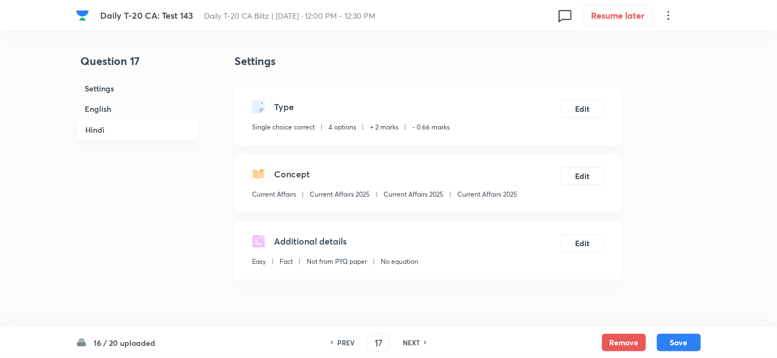
click at [116, 102] on h6 "English" at bounding box center [137, 109] width 123 height 20
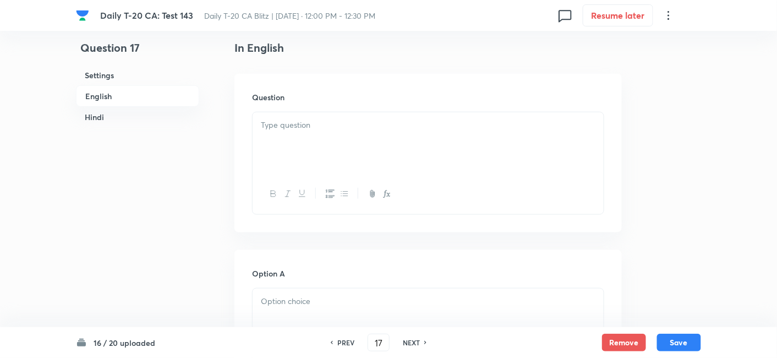
click at [344, 132] on div at bounding box center [428, 143] width 351 height 62
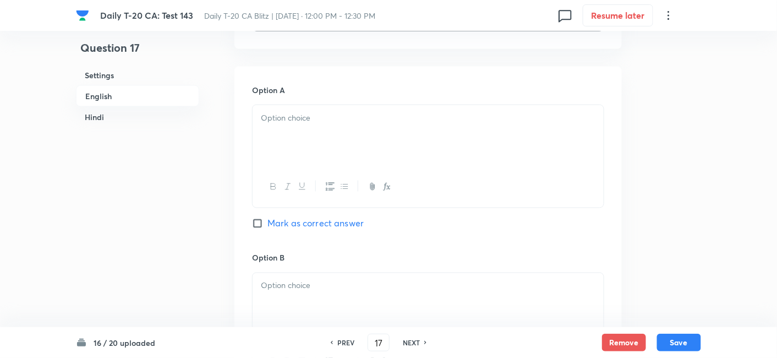
click at [330, 175] on div at bounding box center [428, 187] width 351 height 40
click at [334, 143] on div at bounding box center [428, 136] width 351 height 62
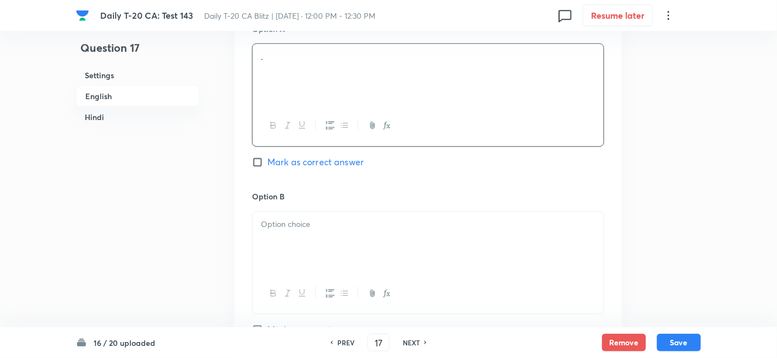
click at [332, 212] on div at bounding box center [428, 243] width 351 height 62
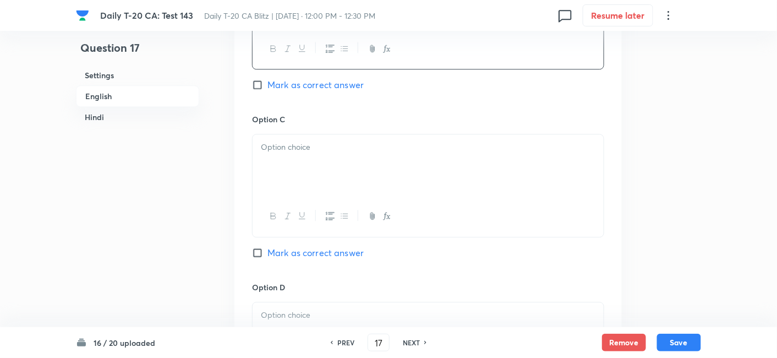
click at [319, 172] on div at bounding box center [428, 165] width 351 height 62
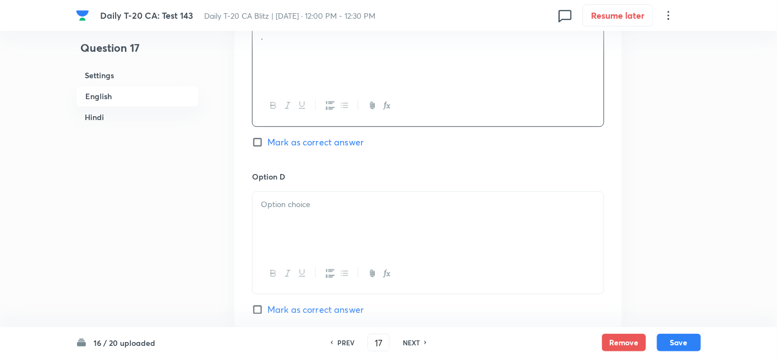
scroll to position [957, 0]
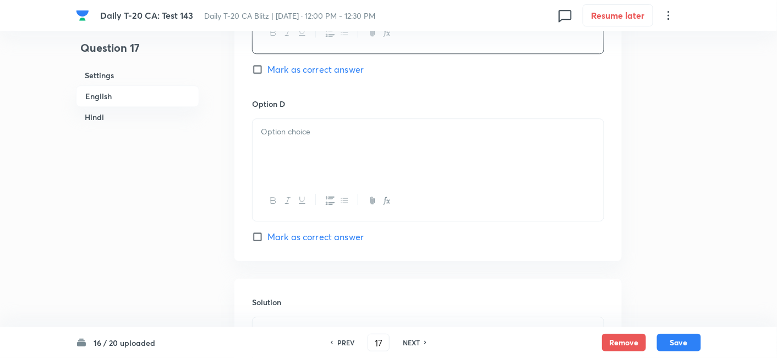
click at [315, 152] on div at bounding box center [428, 150] width 351 height 62
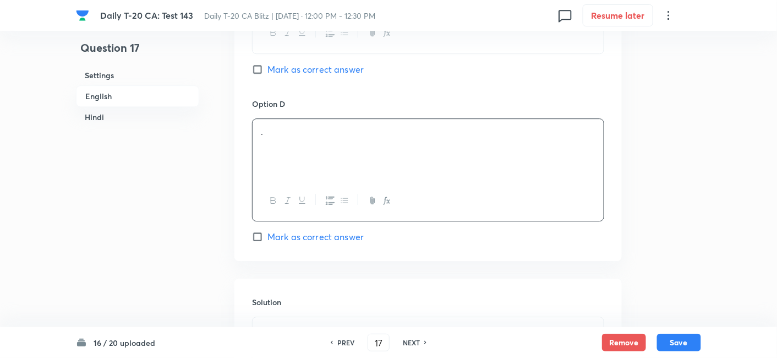
click at [347, 236] on span "Mark as correct answer" at bounding box center [315, 236] width 96 height 13
click at [267, 236] on input "Mark as correct answer" at bounding box center [259, 236] width 15 height 11
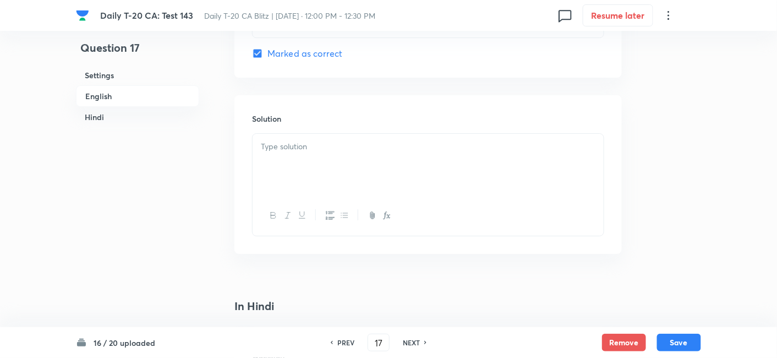
drag, startPoint x: 325, startPoint y: 181, endPoint x: 324, endPoint y: 173, distance: 7.3
click at [324, 173] on div at bounding box center [428, 165] width 351 height 62
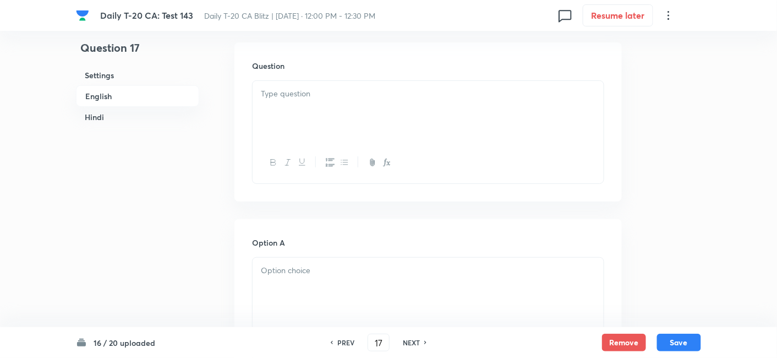
scroll to position [1446, 0]
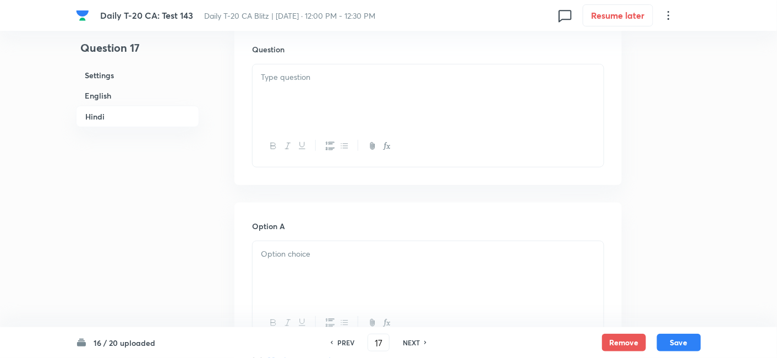
click at [329, 101] on div at bounding box center [428, 95] width 351 height 62
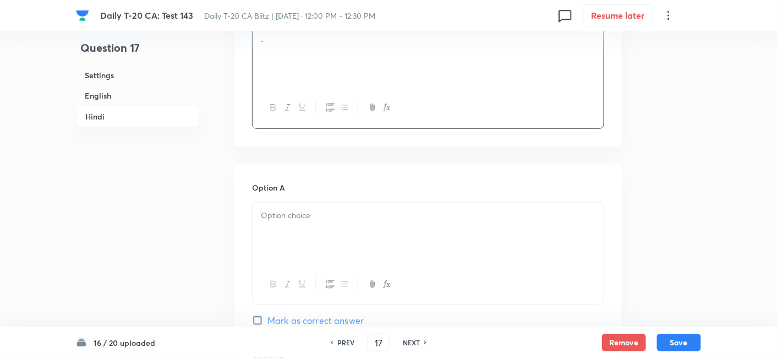
scroll to position [1507, 0]
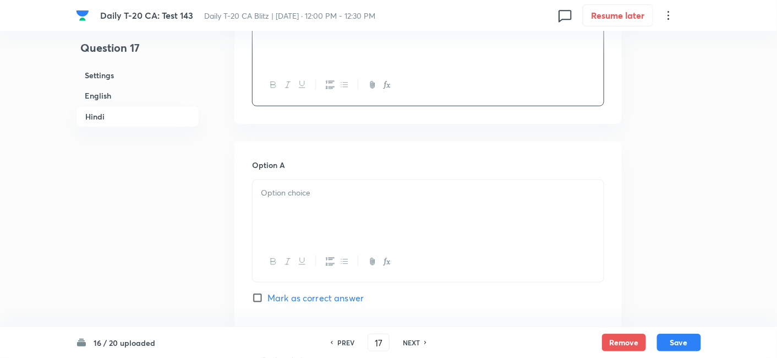
click at [325, 174] on div "Option A Mark as correct answer" at bounding box center [428, 242] width 352 height 167
click at [327, 194] on p at bounding box center [428, 193] width 335 height 13
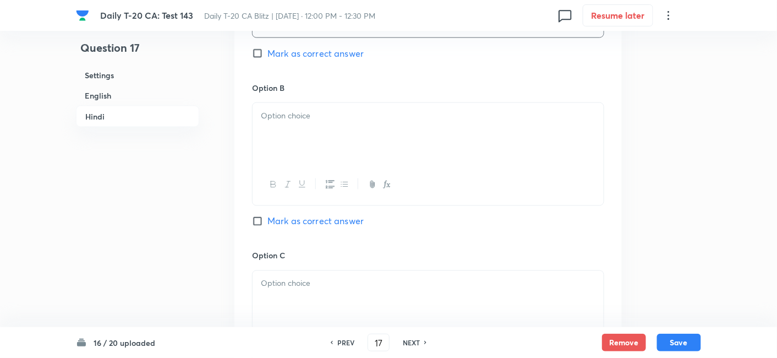
click at [318, 137] on div at bounding box center [428, 134] width 351 height 62
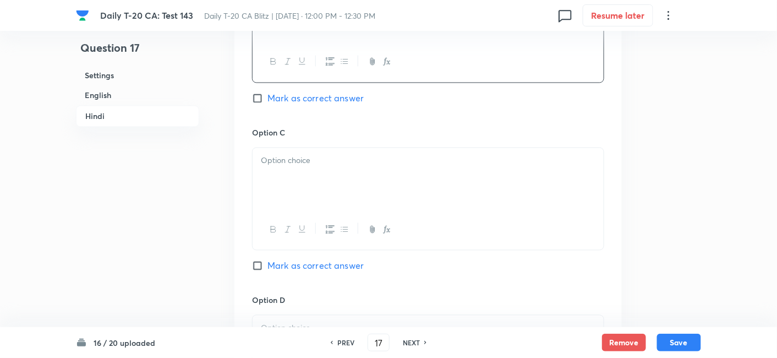
click at [322, 174] on div at bounding box center [428, 179] width 351 height 62
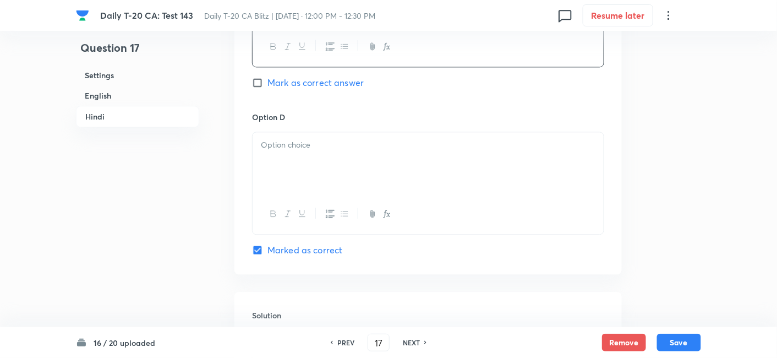
click at [320, 180] on div at bounding box center [428, 163] width 351 height 62
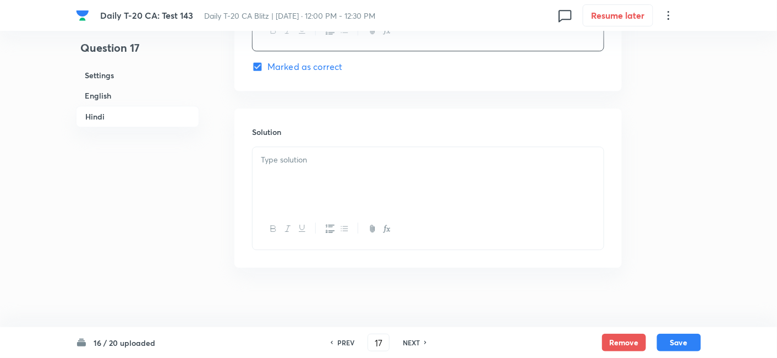
click at [316, 184] on div at bounding box center [428, 178] width 351 height 62
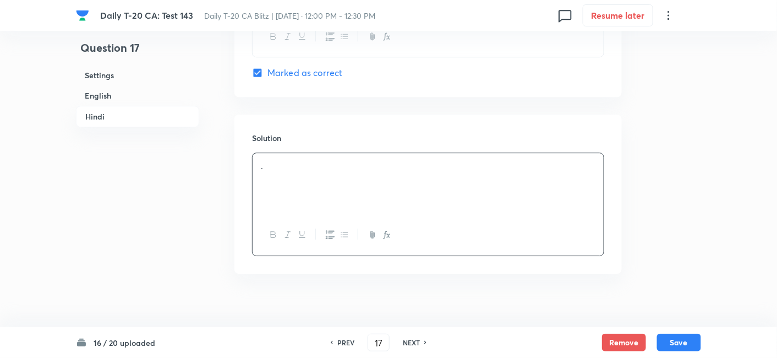
scroll to position [2244, 0]
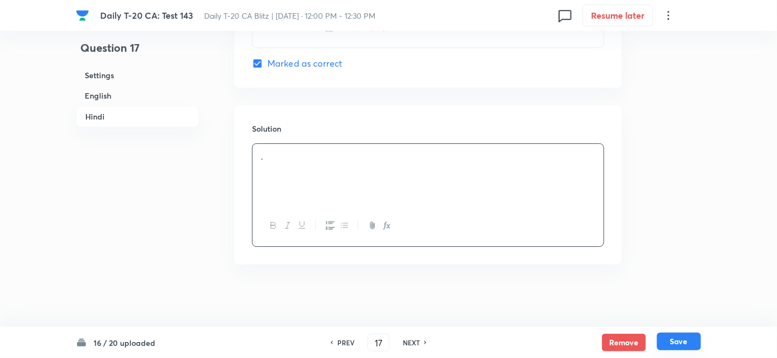
click at [683, 338] on button "Save" at bounding box center [679, 341] width 44 height 18
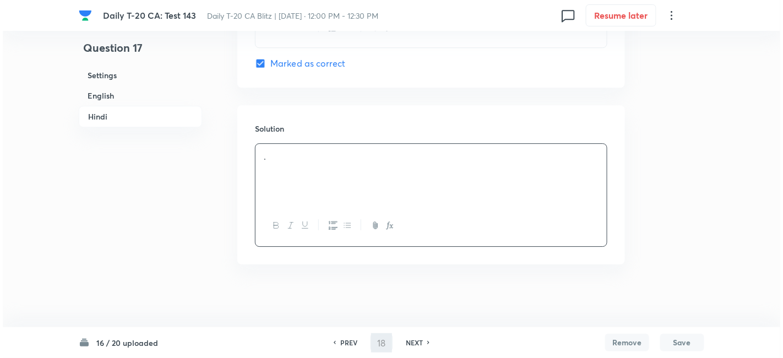
scroll to position [0, 0]
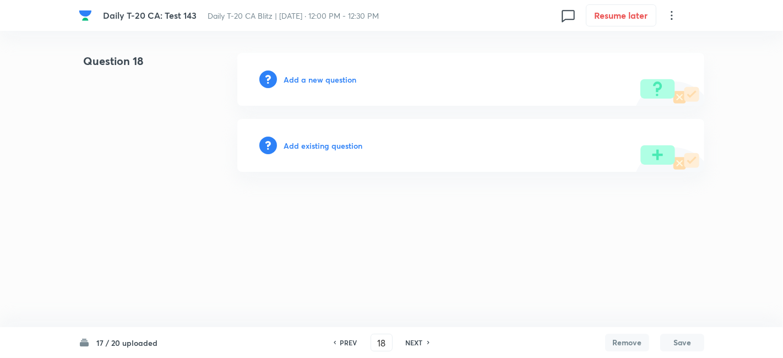
click at [320, 79] on h6 "Add a new question" at bounding box center [319, 80] width 73 height 12
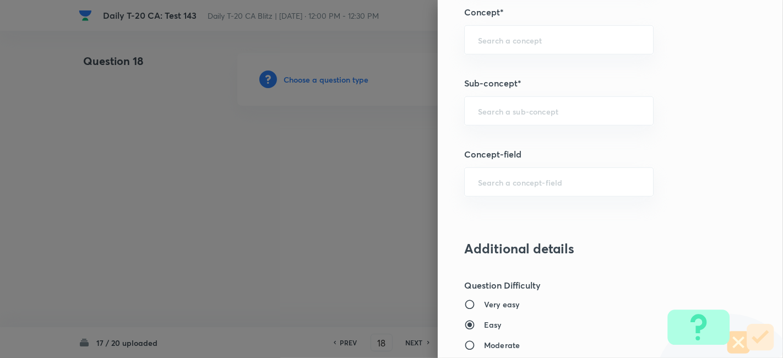
scroll to position [611, 0]
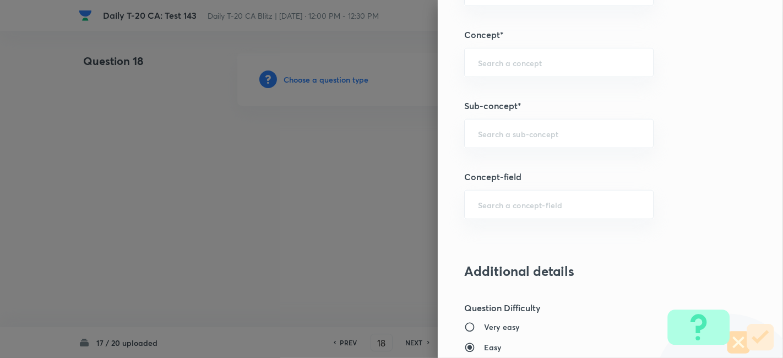
click at [561, 114] on div "Question settings Question type* Single choice correct Number of options* 2 3 4…" at bounding box center [610, 179] width 345 height 358
click at [564, 132] on input "text" at bounding box center [559, 133] width 162 height 10
paste input "Current Affairs 2025"
click at [599, 129] on input "Current Affairs 2025" at bounding box center [559, 133] width 162 height 10
click at [549, 164] on li "Current Affairs 2025" at bounding box center [549, 163] width 189 height 20
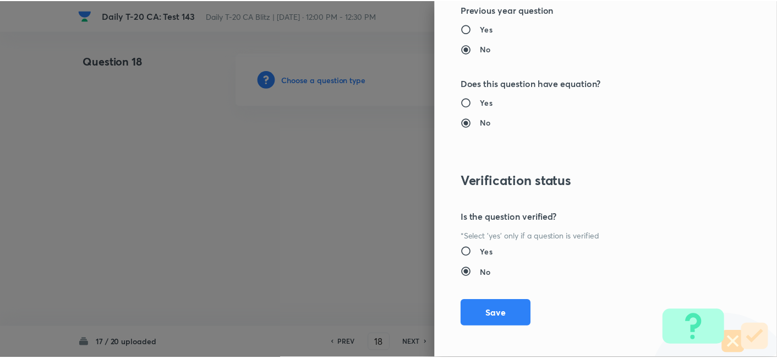
scroll to position [1139, 0]
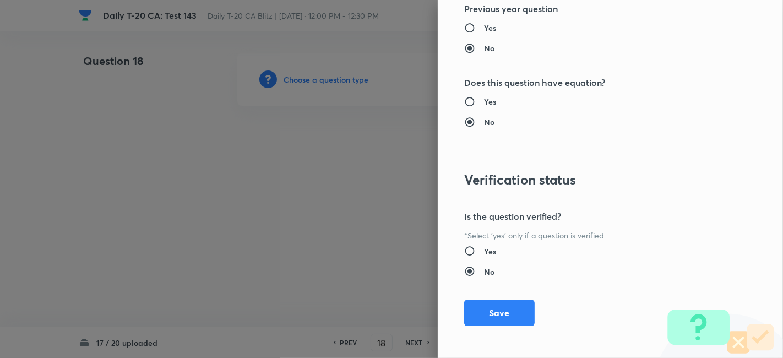
click at [516, 293] on div "Question settings Question type* Single choice correct Number of options* 2 3 4…" at bounding box center [610, 179] width 345 height 358
click at [516, 301] on button "Save" at bounding box center [499, 311] width 70 height 26
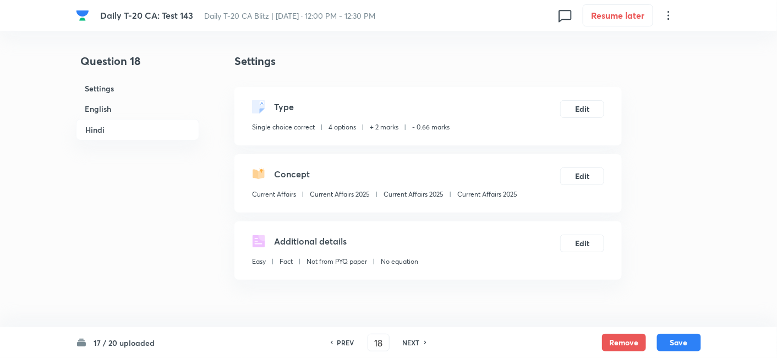
click at [146, 100] on h6 "English" at bounding box center [137, 109] width 123 height 20
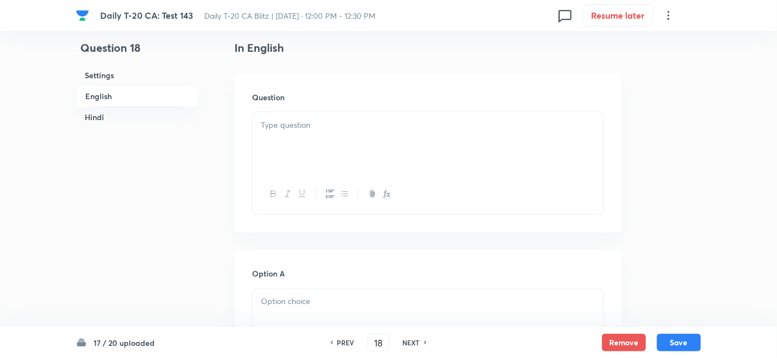
click at [323, 114] on div at bounding box center [428, 143] width 351 height 62
click at [322, 116] on div at bounding box center [428, 143] width 351 height 62
click at [330, 150] on div at bounding box center [428, 143] width 351 height 62
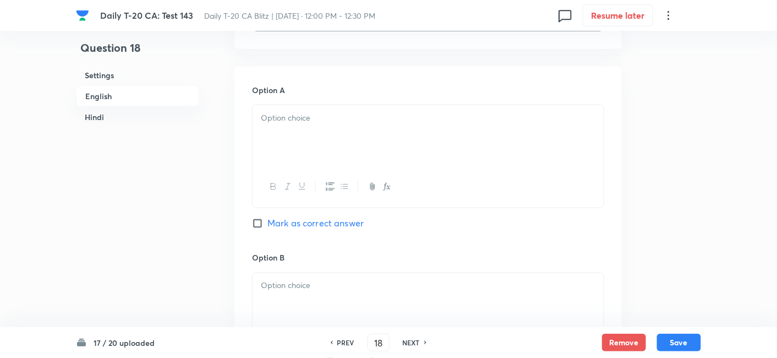
click at [330, 151] on div at bounding box center [428, 136] width 351 height 62
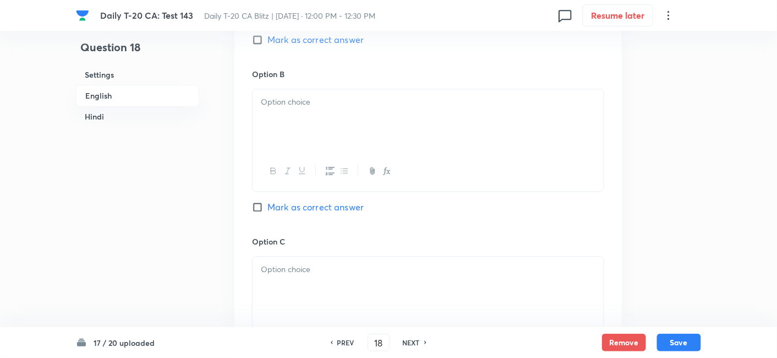
click at [331, 120] on div at bounding box center [428, 121] width 351 height 62
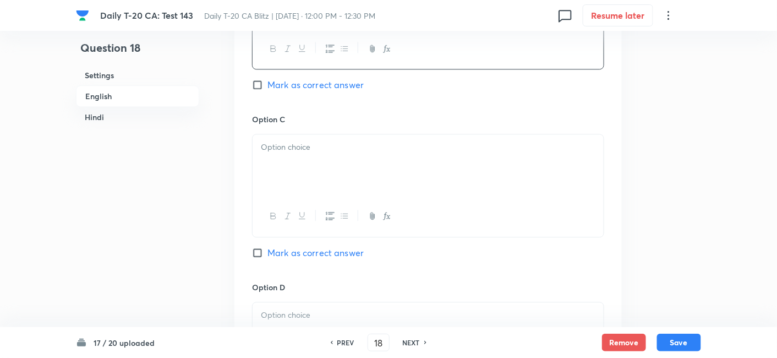
click at [327, 161] on div at bounding box center [428, 165] width 351 height 62
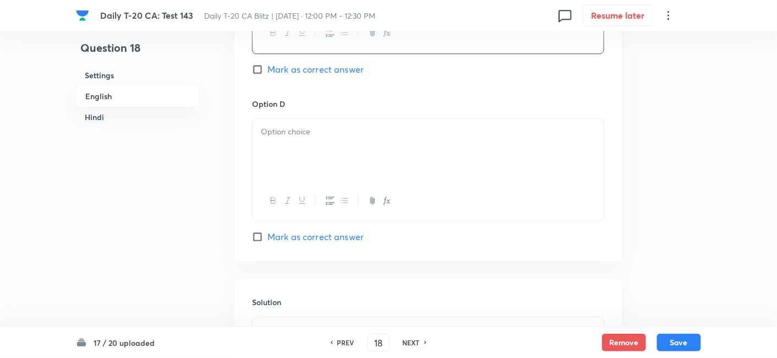
click at [327, 161] on div at bounding box center [428, 150] width 351 height 62
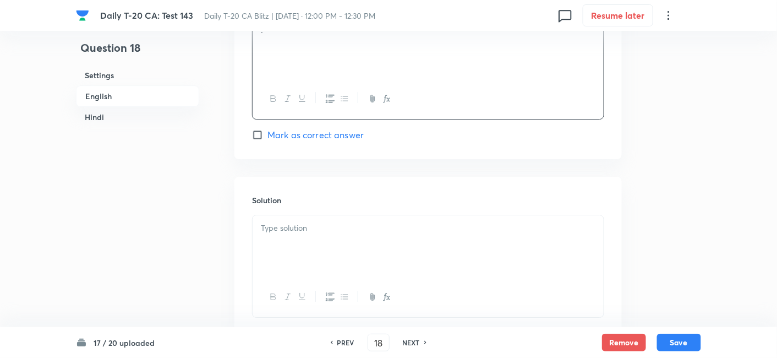
scroll to position [1079, 0]
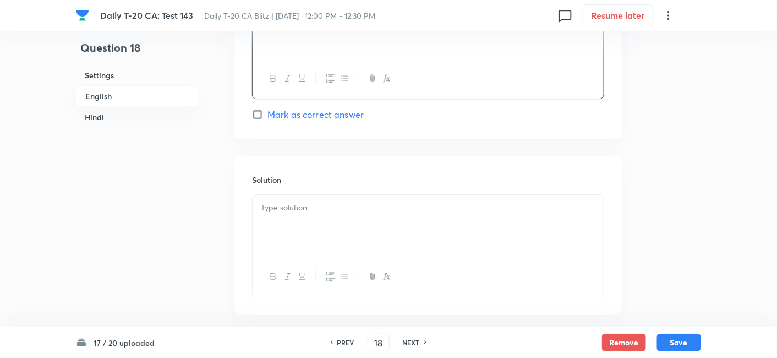
click at [322, 112] on span "Mark as correct answer" at bounding box center [315, 114] width 96 height 13
click at [267, 112] on input "Mark as correct answer" at bounding box center [259, 114] width 15 height 11
click at [326, 235] on div at bounding box center [428, 226] width 351 height 62
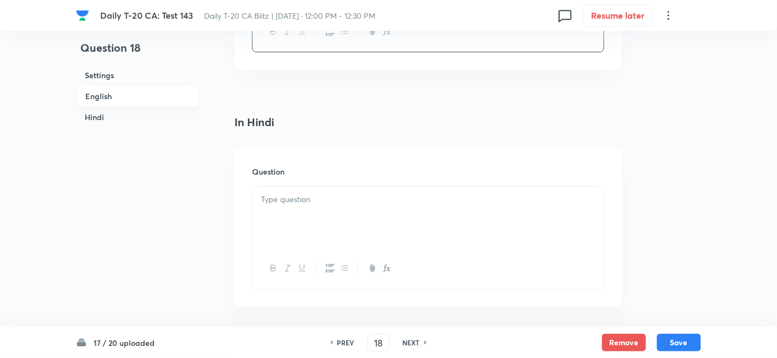
click at [331, 195] on p at bounding box center [428, 199] width 335 height 13
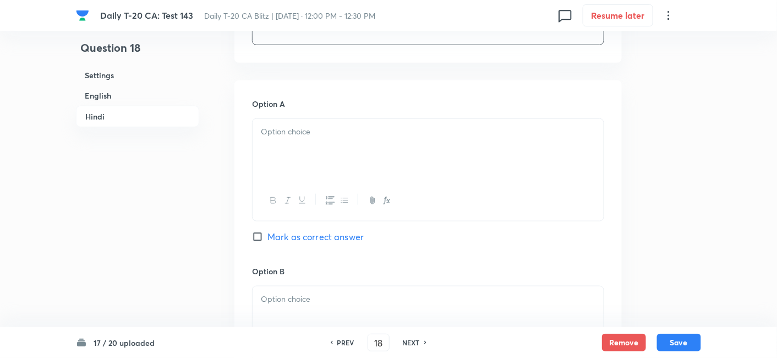
click at [340, 173] on div at bounding box center [428, 150] width 351 height 62
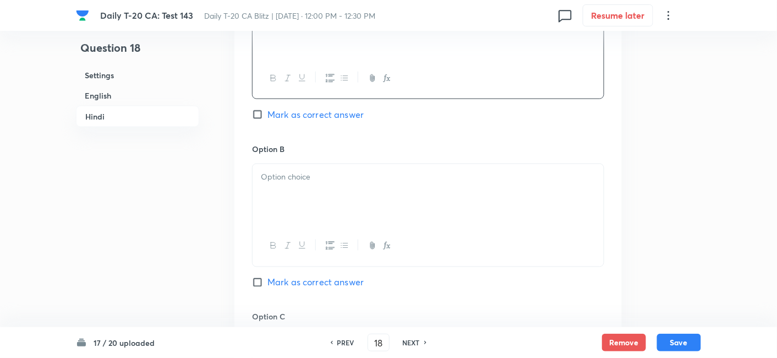
click at [318, 195] on div at bounding box center [428, 195] width 351 height 62
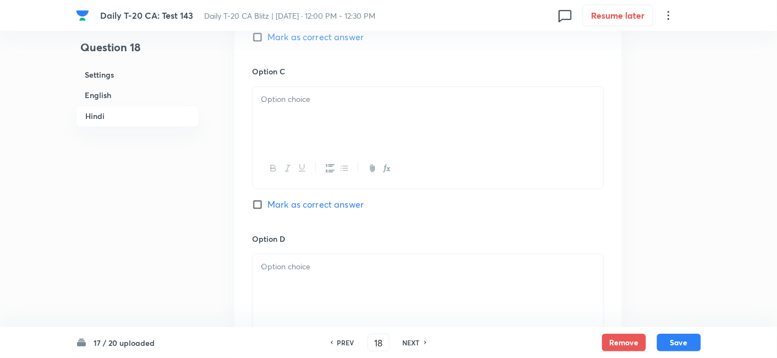
click at [313, 126] on div at bounding box center [428, 118] width 351 height 62
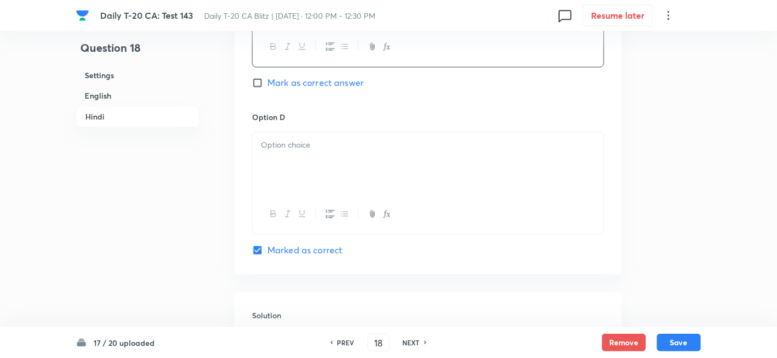
click at [314, 174] on div at bounding box center [428, 163] width 351 height 62
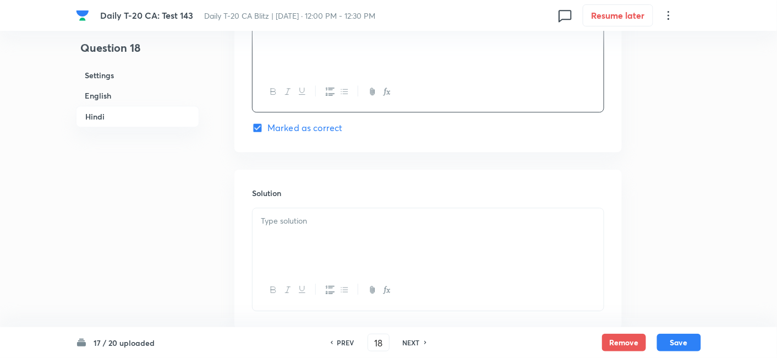
click at [313, 220] on p at bounding box center [428, 221] width 335 height 13
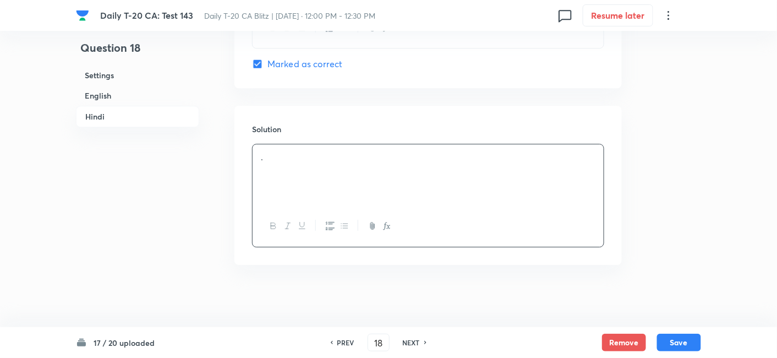
scroll to position [2244, 0]
click at [676, 350] on button "Save" at bounding box center [679, 341] width 44 height 18
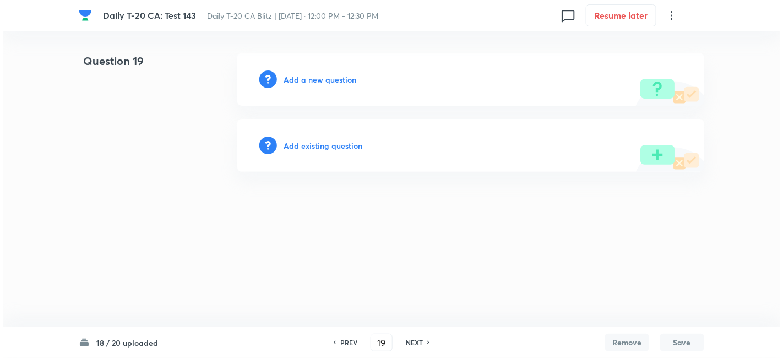
scroll to position [0, 0]
click at [322, 83] on h6 "Add a new question" at bounding box center [319, 80] width 73 height 12
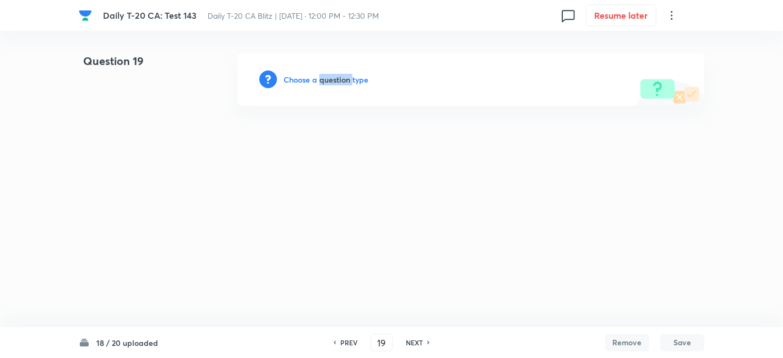
click at [322, 83] on h6 "Choose a question type" at bounding box center [325, 80] width 85 height 12
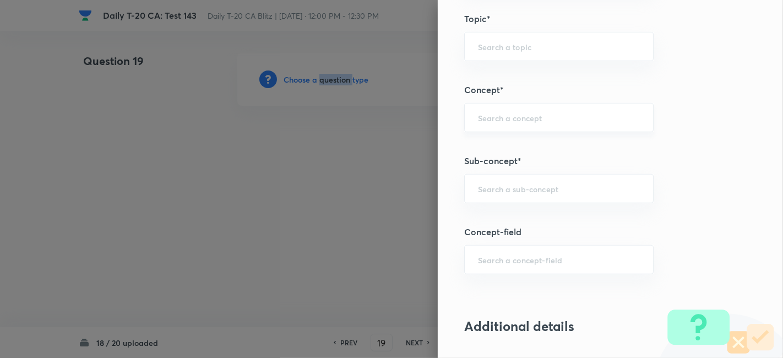
scroll to position [611, 0]
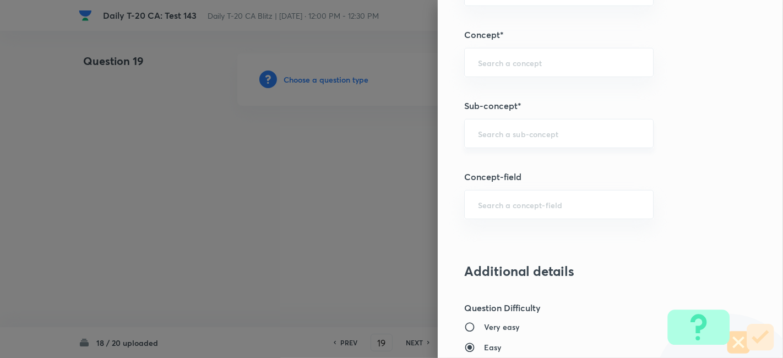
click at [558, 133] on input "text" at bounding box center [559, 133] width 162 height 10
paste input "Current Affairs 2025"
click at [600, 135] on input "Current Affairs 2025" at bounding box center [559, 133] width 162 height 10
click at [556, 165] on li "Current Affairs 2025" at bounding box center [549, 163] width 189 height 20
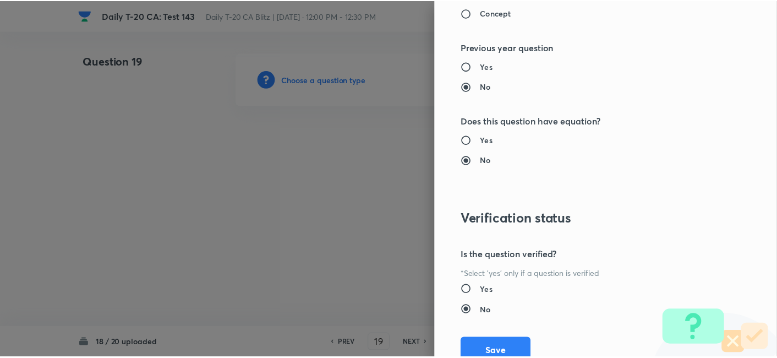
scroll to position [1139, 0]
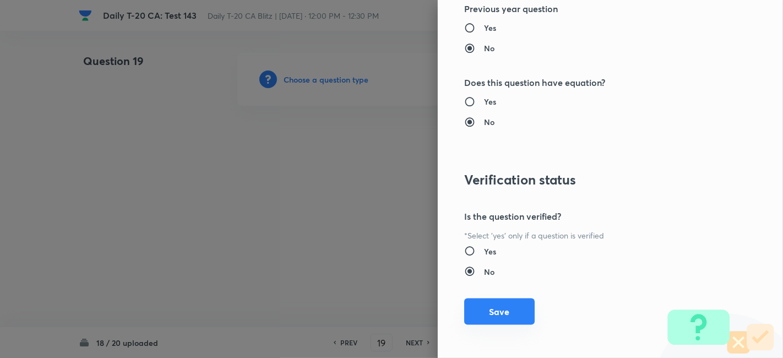
click at [502, 307] on button "Save" at bounding box center [499, 311] width 70 height 26
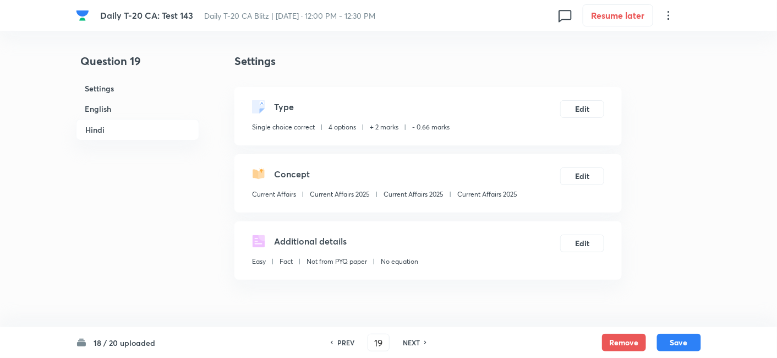
click at [125, 107] on h6 "English" at bounding box center [137, 109] width 123 height 20
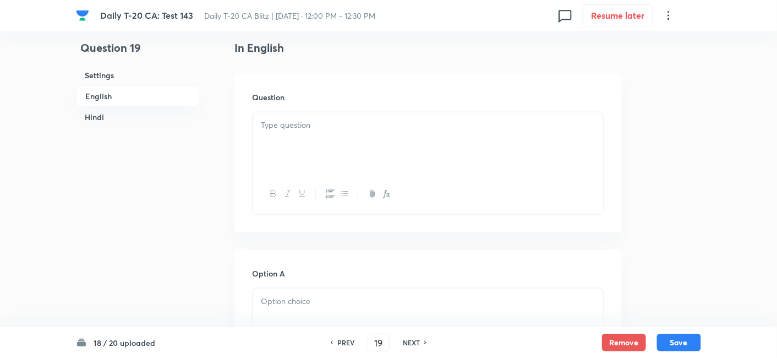
click at [325, 152] on div at bounding box center [428, 143] width 351 height 62
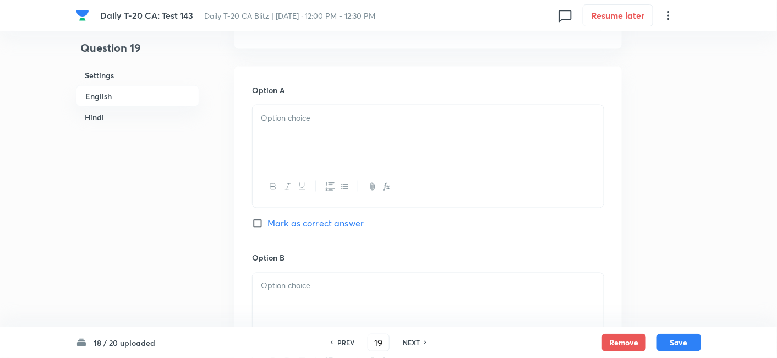
click at [305, 134] on div at bounding box center [428, 136] width 351 height 62
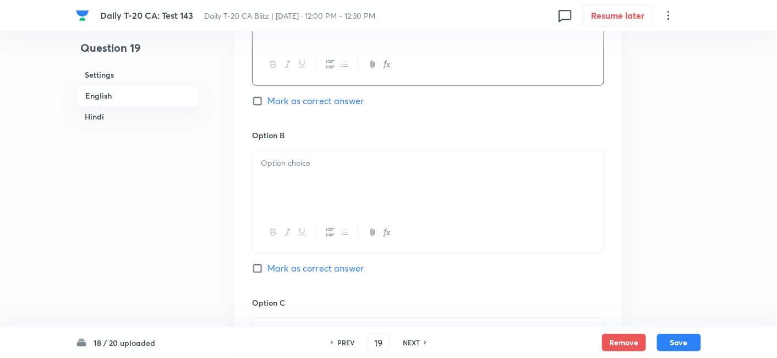
click at [297, 176] on div at bounding box center [428, 182] width 351 height 62
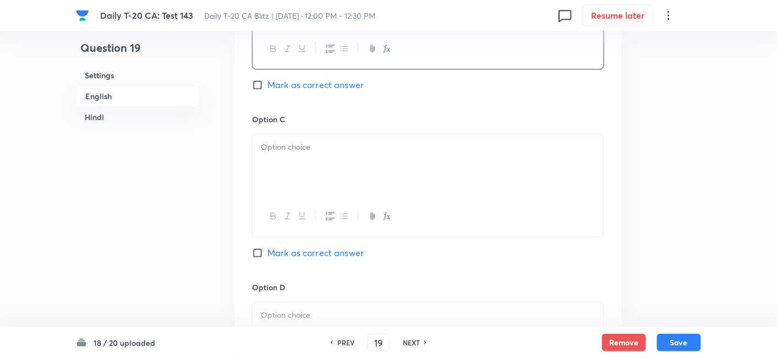
click at [319, 175] on div at bounding box center [428, 165] width 351 height 62
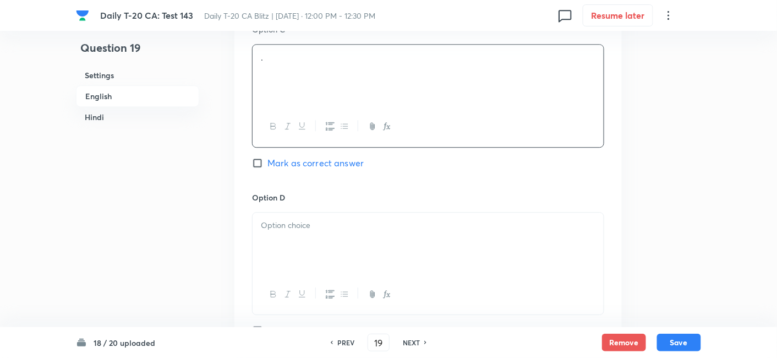
scroll to position [957, 0]
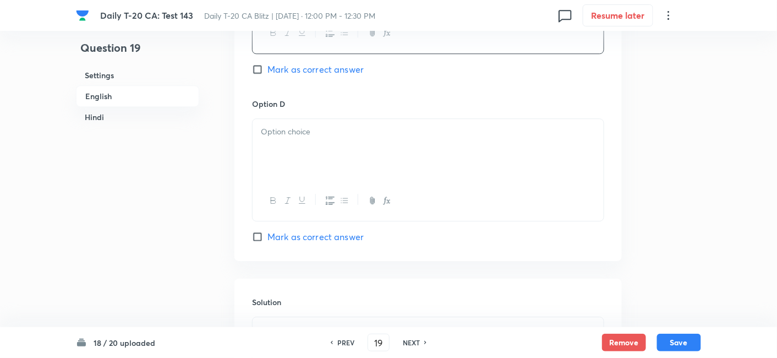
click at [323, 163] on div at bounding box center [428, 150] width 351 height 62
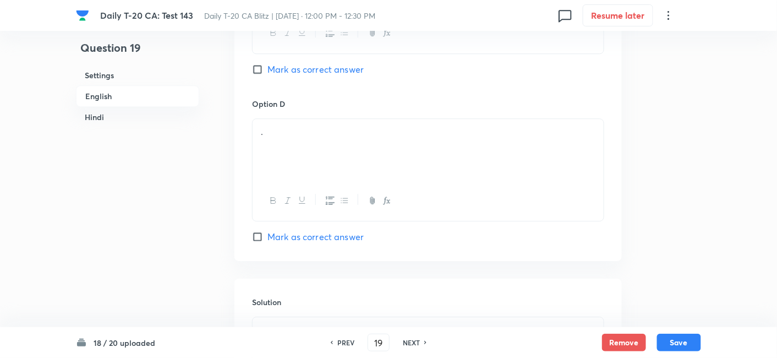
click at [341, 234] on span "Mark as correct answer" at bounding box center [315, 236] width 96 height 13
click at [267, 234] on input "Mark as correct answer" at bounding box center [259, 236] width 15 height 11
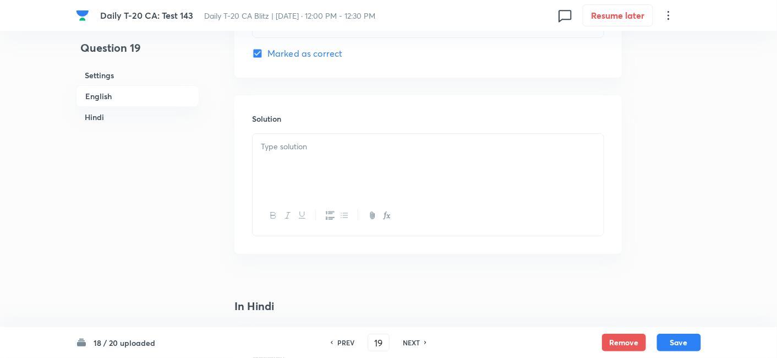
click at [331, 175] on div at bounding box center [428, 165] width 351 height 62
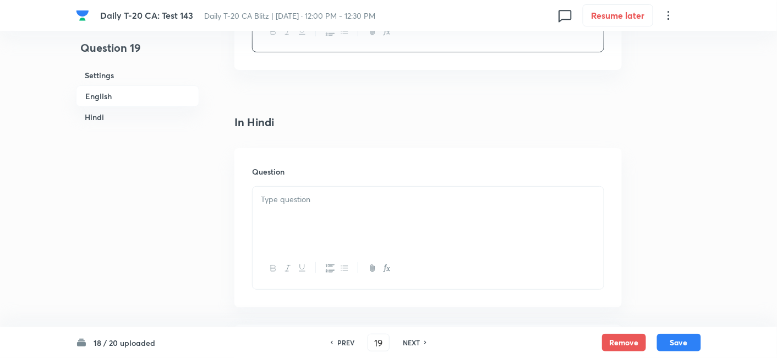
click at [316, 204] on div at bounding box center [428, 218] width 351 height 62
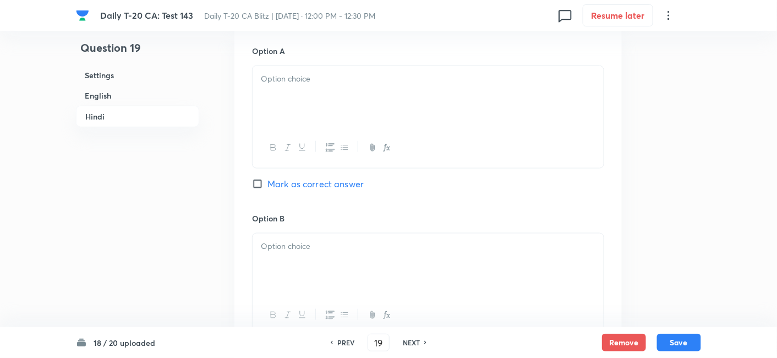
scroll to position [1629, 0]
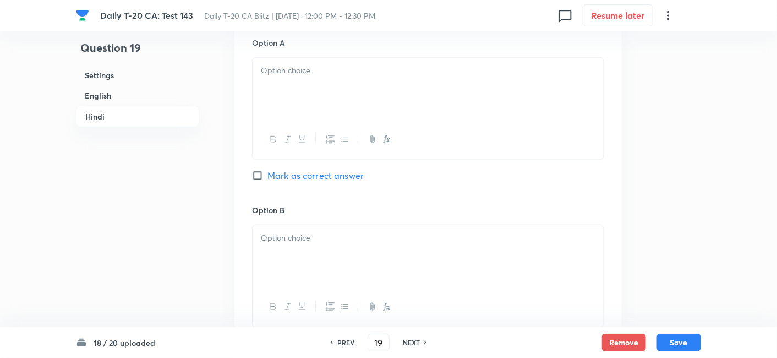
click at [321, 97] on div at bounding box center [428, 89] width 351 height 62
click at [322, 279] on div at bounding box center [428, 256] width 351 height 62
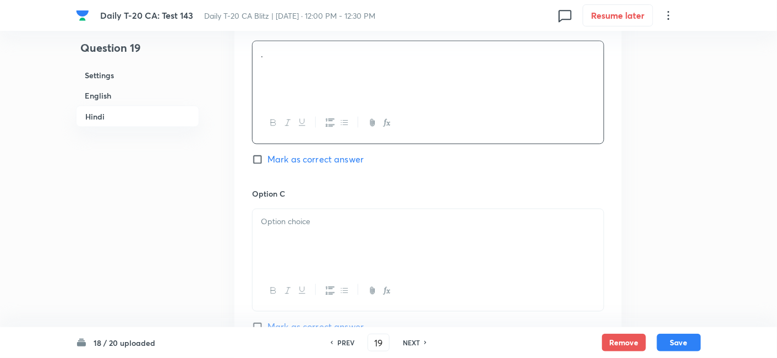
click at [327, 229] on div at bounding box center [428, 240] width 351 height 62
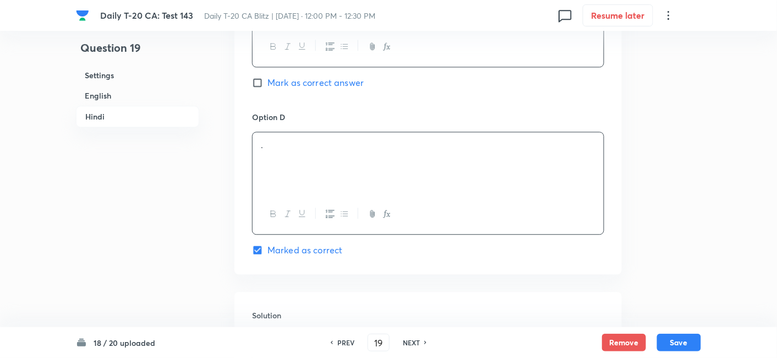
click at [312, 184] on div "." at bounding box center [428, 183] width 352 height 103
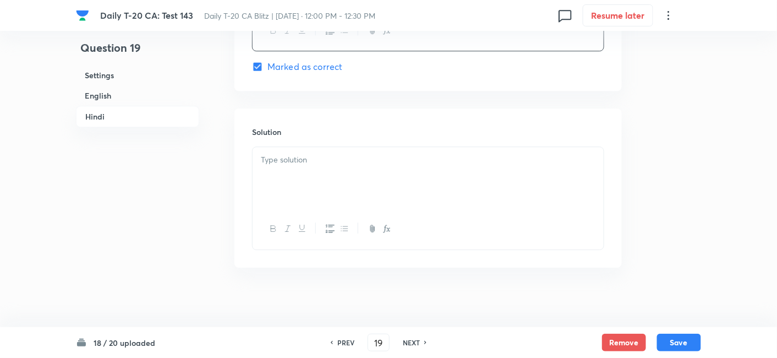
click at [314, 195] on div at bounding box center [428, 178] width 351 height 62
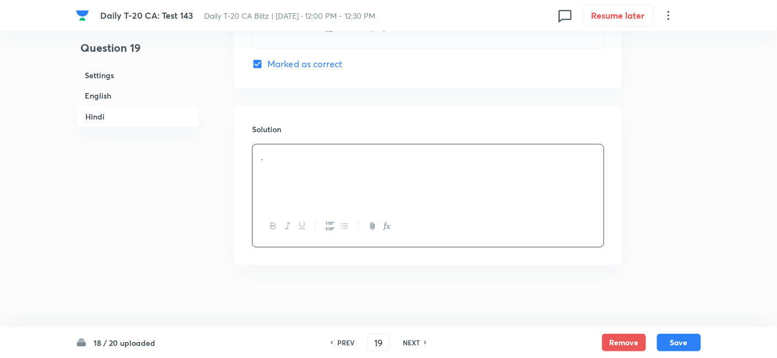
scroll to position [2244, 0]
click at [692, 335] on button "Save" at bounding box center [679, 341] width 44 height 18
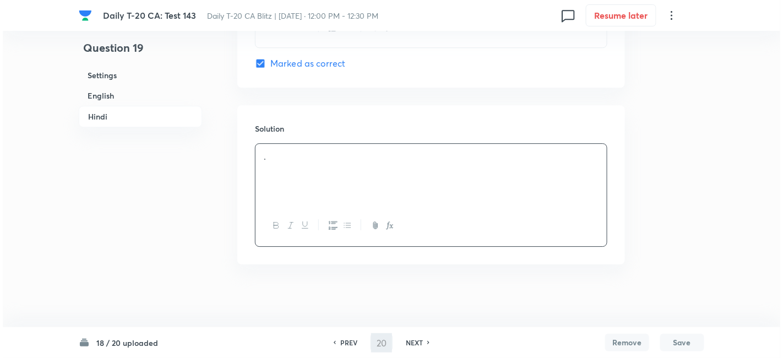
scroll to position [0, 0]
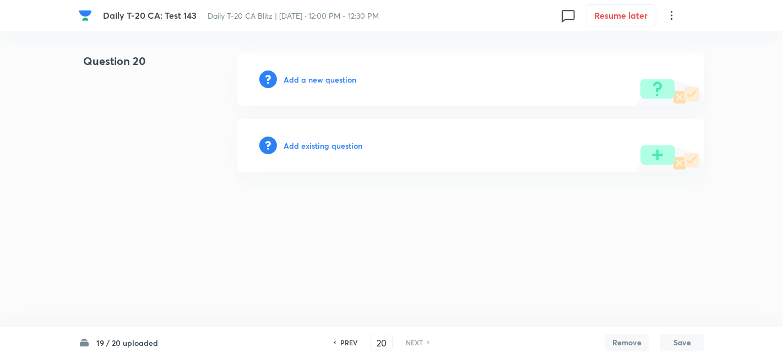
click at [330, 78] on h6 "Add a new question" at bounding box center [319, 80] width 73 height 12
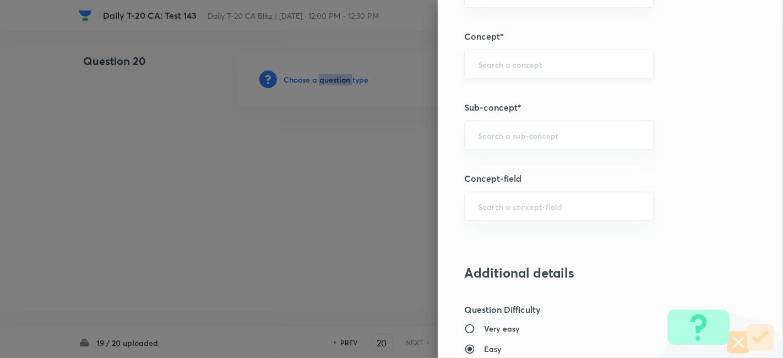
scroll to position [611, 0]
click at [578, 132] on input "text" at bounding box center [559, 133] width 162 height 10
paste input "Current Affairs 2025"
click at [605, 124] on div "Current Affairs 2025 ​" at bounding box center [558, 133] width 189 height 29
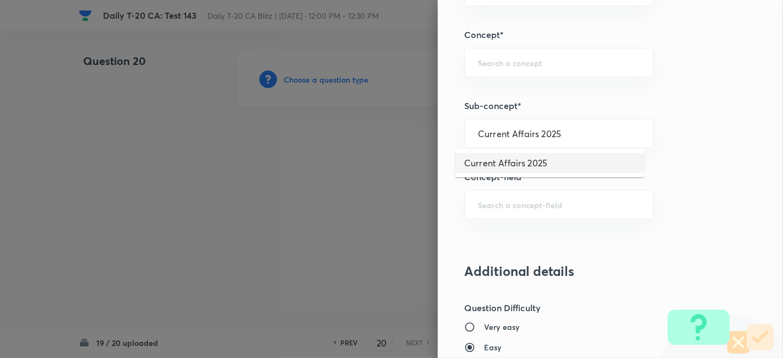
click at [548, 158] on li "Current Affairs 2025" at bounding box center [549, 163] width 189 height 20
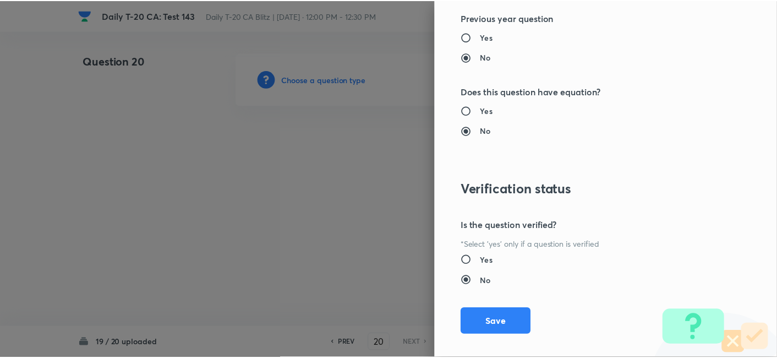
scroll to position [1139, 0]
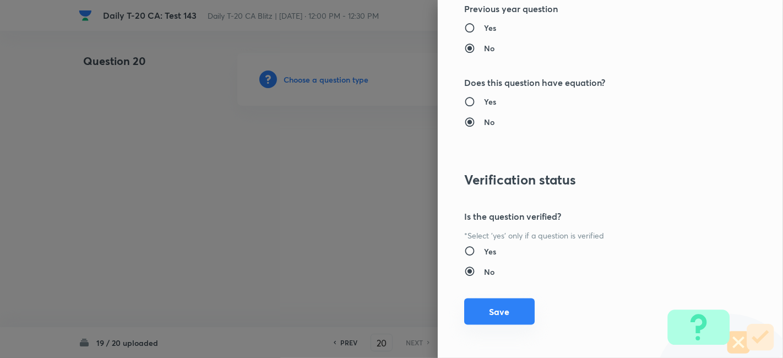
click at [505, 311] on button "Save" at bounding box center [499, 311] width 70 height 26
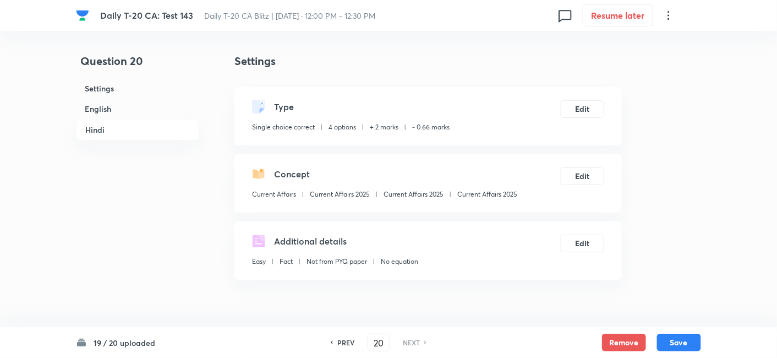
click at [132, 109] on h6 "English" at bounding box center [137, 109] width 123 height 20
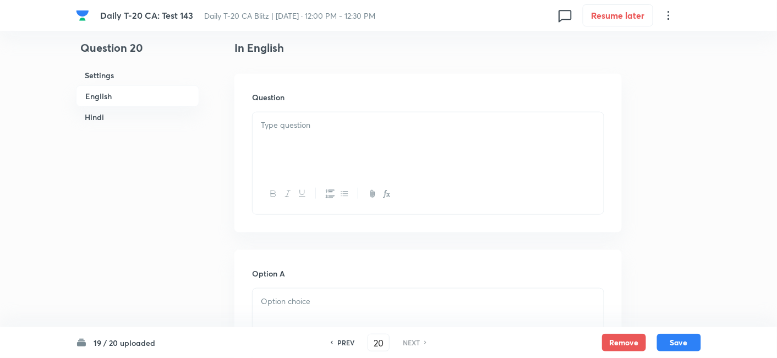
click at [338, 145] on div at bounding box center [428, 143] width 351 height 62
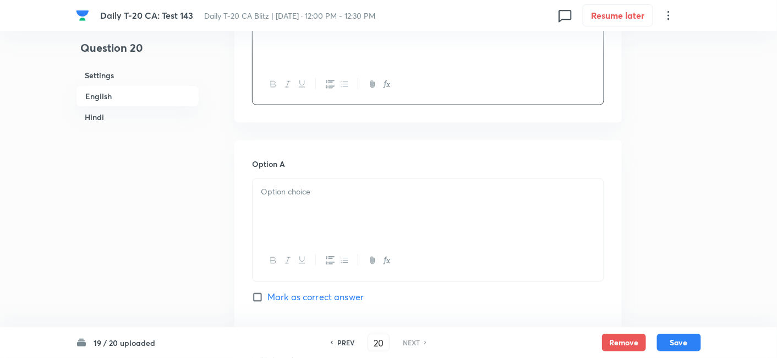
scroll to position [467, 0]
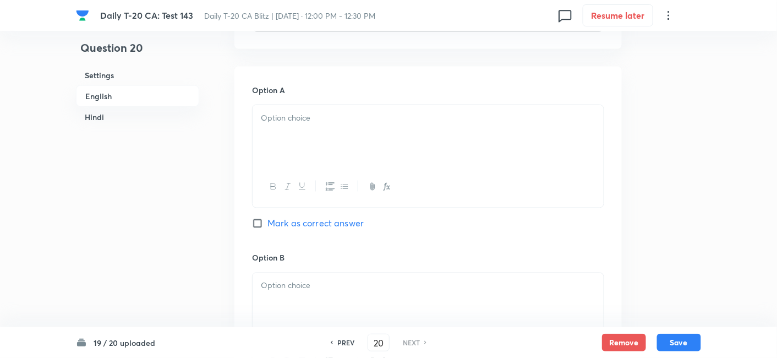
click at [325, 144] on div at bounding box center [428, 136] width 351 height 62
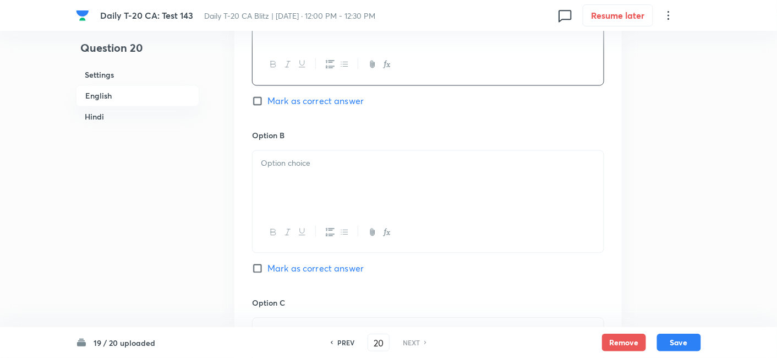
click at [318, 175] on div at bounding box center [428, 182] width 351 height 62
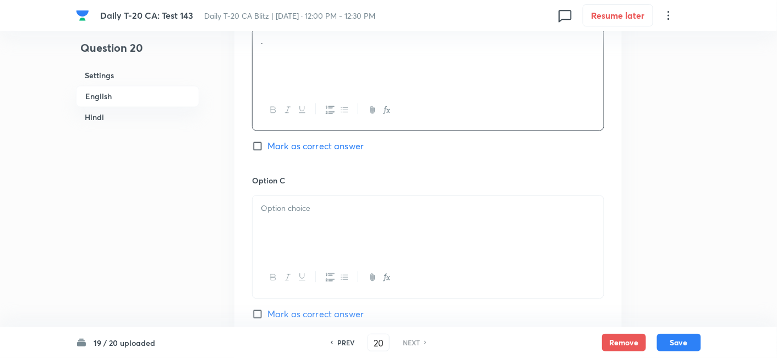
click at [332, 215] on div at bounding box center [428, 226] width 351 height 62
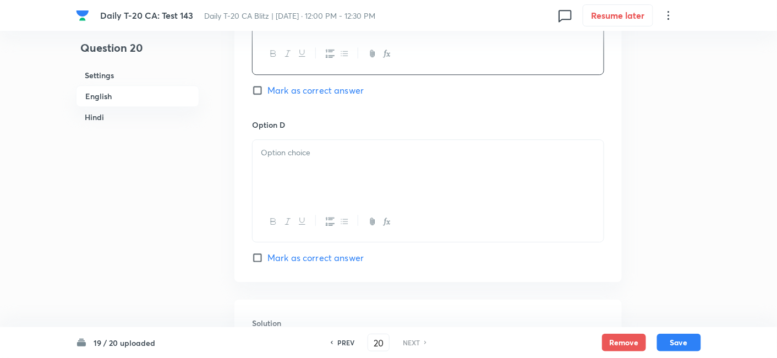
scroll to position [957, 0]
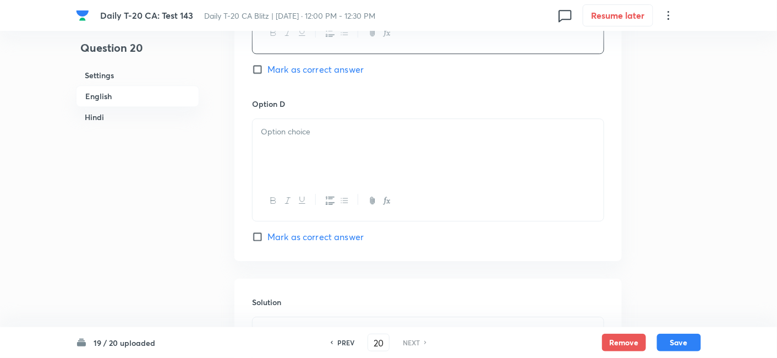
click at [308, 141] on div at bounding box center [428, 150] width 351 height 62
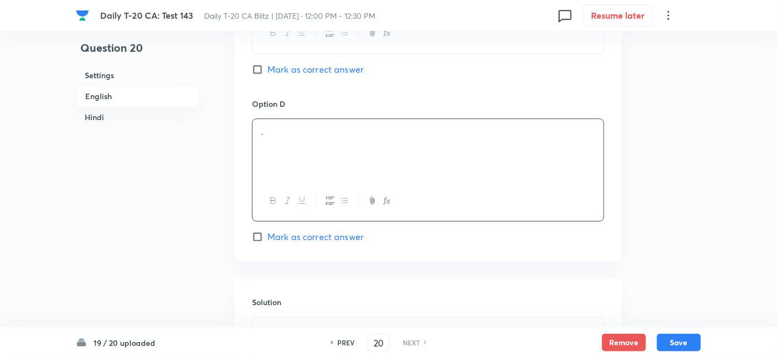
click at [346, 233] on span "Mark as correct answer" at bounding box center [315, 236] width 96 height 13
click at [267, 233] on input "Mark as correct answer" at bounding box center [259, 236] width 15 height 11
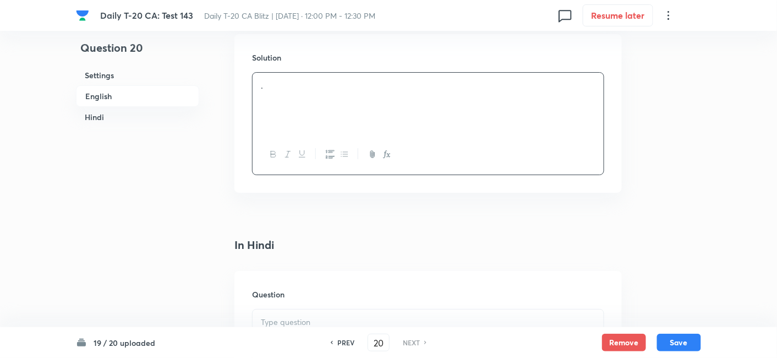
click at [325, 100] on div "." at bounding box center [428, 104] width 351 height 62
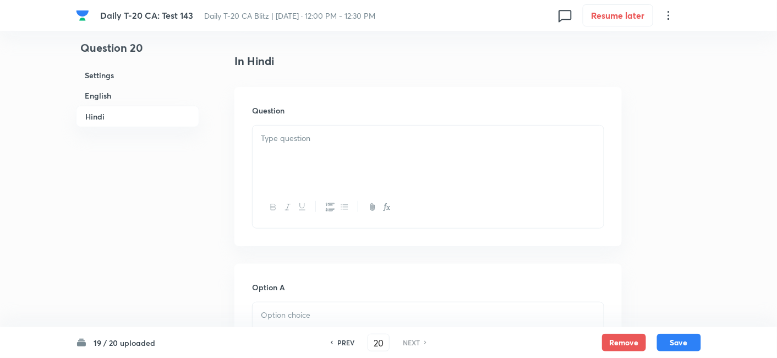
click at [319, 166] on div at bounding box center [428, 156] width 351 height 62
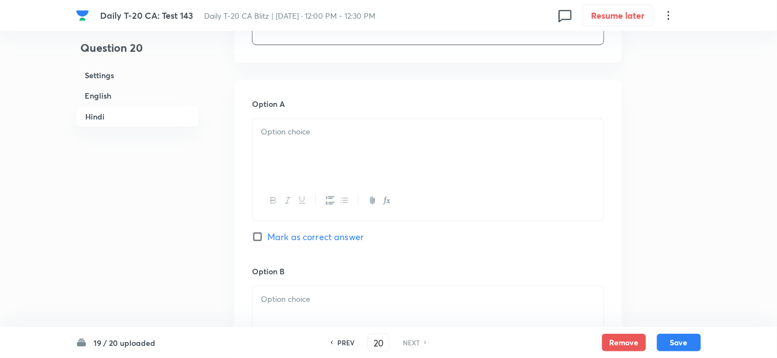
click at [325, 181] on div at bounding box center [428, 201] width 351 height 40
click at [326, 152] on div at bounding box center [428, 150] width 351 height 62
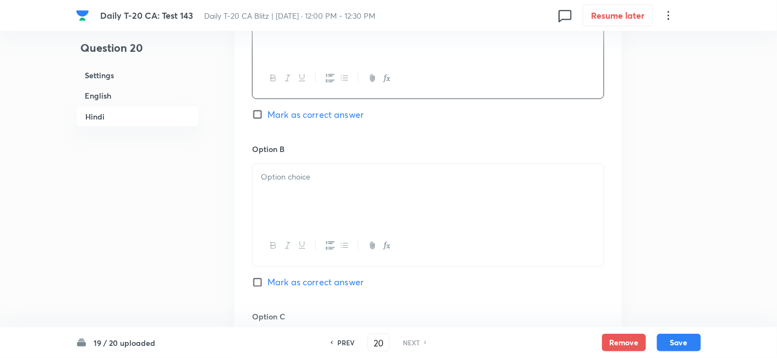
click at [331, 190] on div at bounding box center [428, 195] width 351 height 62
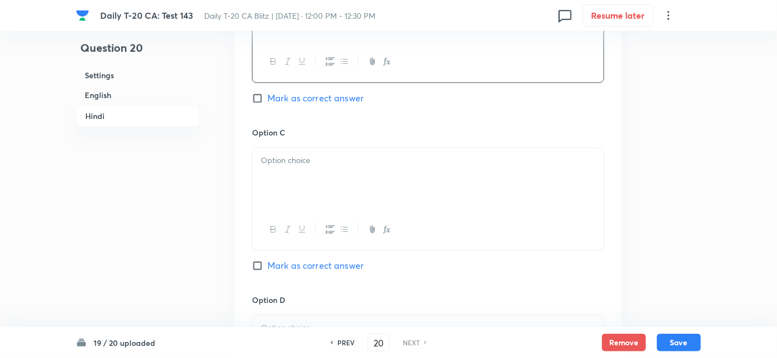
click at [323, 195] on div at bounding box center [428, 179] width 351 height 62
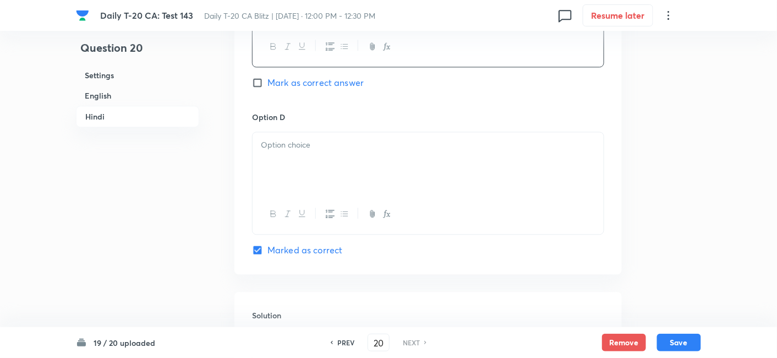
click at [321, 199] on div at bounding box center [428, 214] width 351 height 40
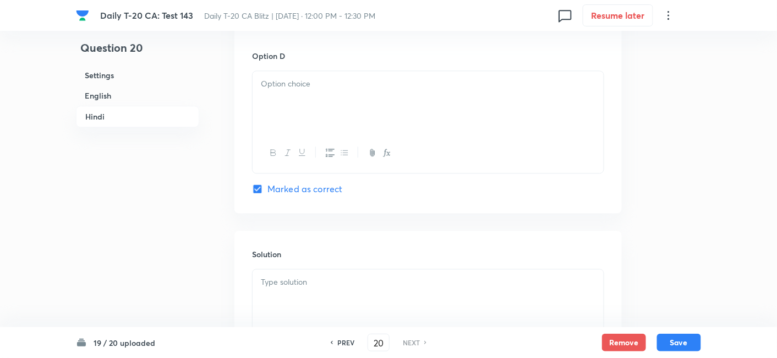
click at [314, 94] on div at bounding box center [428, 102] width 351 height 62
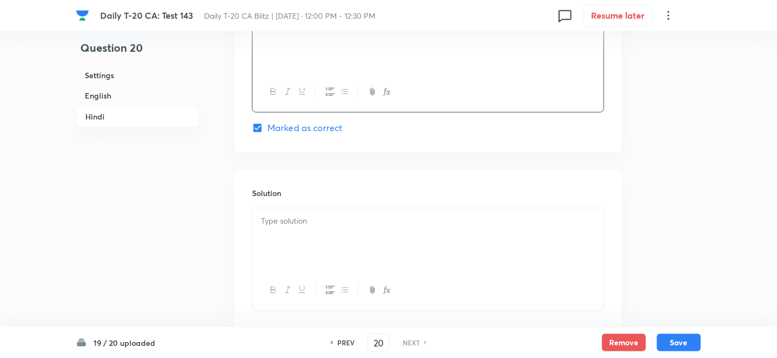
scroll to position [2241, 0]
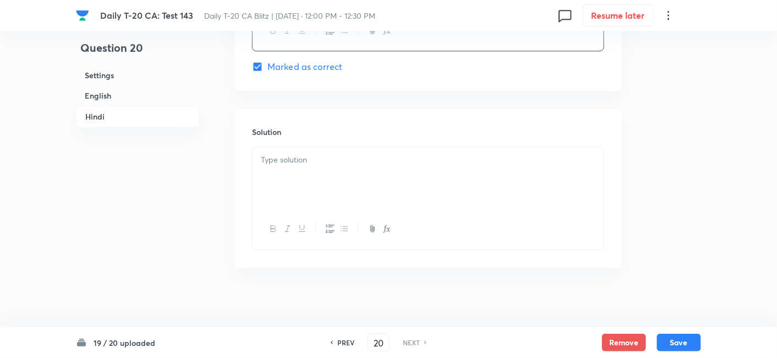
click at [320, 178] on div at bounding box center [428, 178] width 351 height 62
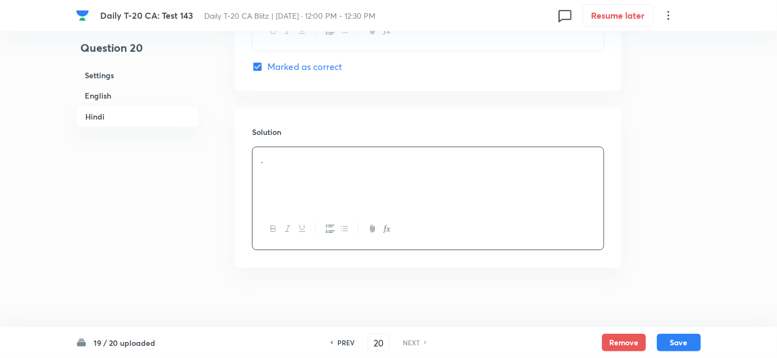
click at [694, 332] on div "19 / 20 uploaded PREV 20 ​ NEXT Remove Save" at bounding box center [388, 342] width 625 height 31
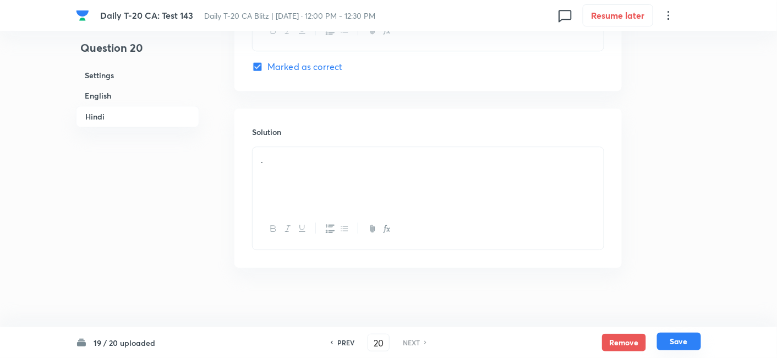
click at [687, 340] on button "Save" at bounding box center [679, 341] width 44 height 18
click at [686, 342] on button "Save" at bounding box center [679, 341] width 44 height 18
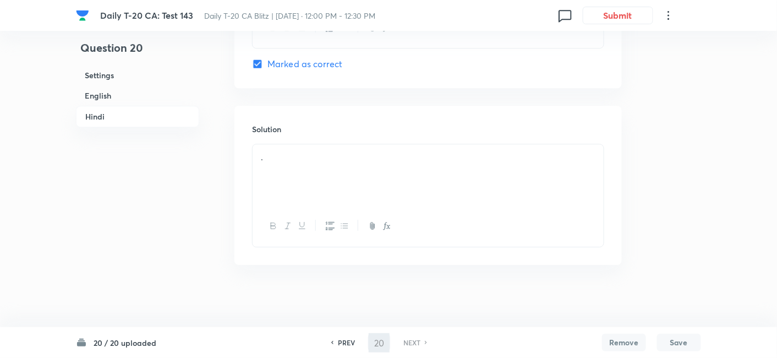
scroll to position [2244, 0]
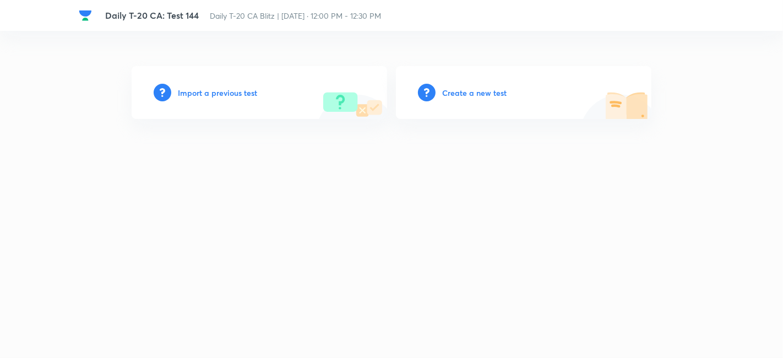
click at [466, 90] on h6 "Create a new test" at bounding box center [474, 93] width 64 height 12
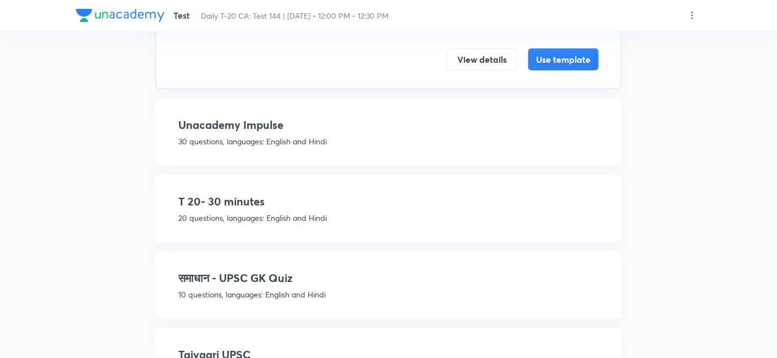
scroll to position [183, 0]
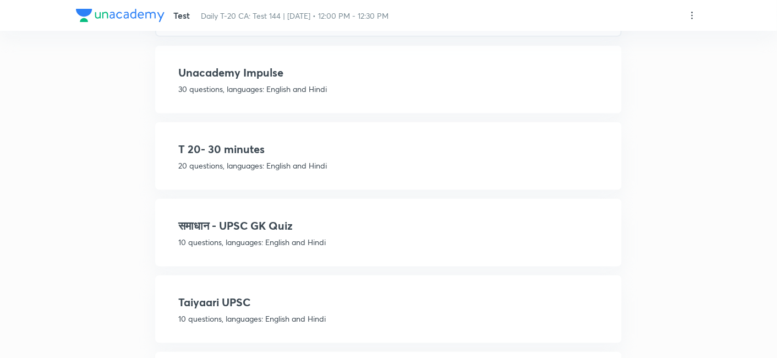
click at [298, 142] on h4 "T 20- 30 minutes" at bounding box center [388, 149] width 421 height 17
click at [413, 132] on div "T 20- 30 minutes 20 questions, languages: English and Hindi View details Use te…" at bounding box center [388, 156] width 467 height 68
click at [395, 151] on h4 "T 20- 30 minutes" at bounding box center [388, 149] width 421 height 17
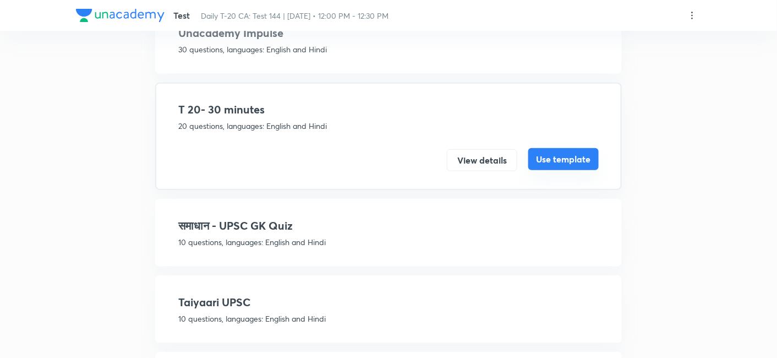
click at [556, 157] on button "Use template" at bounding box center [563, 159] width 70 height 22
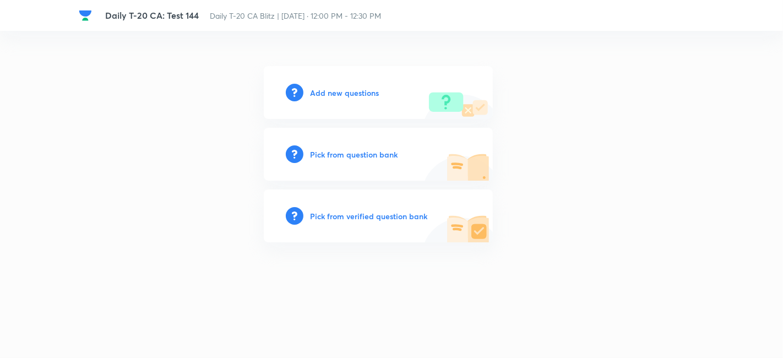
click at [327, 88] on h6 "Add new questions" at bounding box center [344, 93] width 69 height 12
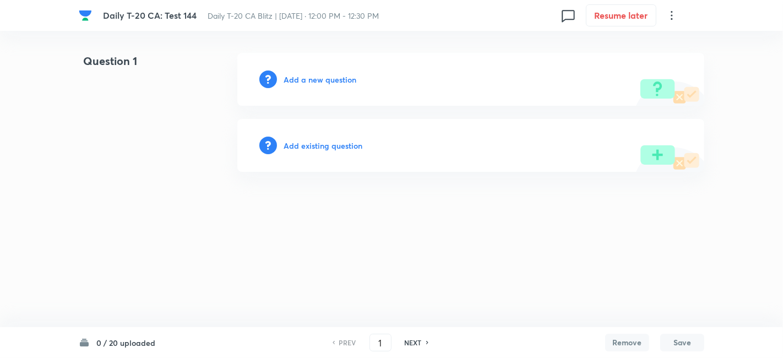
click at [329, 80] on h6 "Add a new question" at bounding box center [319, 80] width 73 height 12
click at [329, 80] on h6 "Choose a question type" at bounding box center [325, 80] width 85 height 12
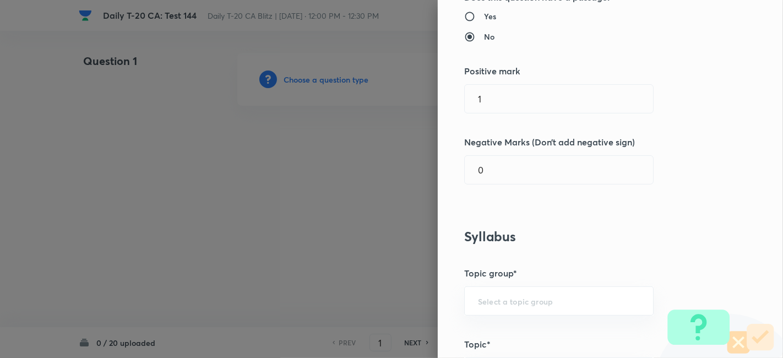
scroll to position [244, 0]
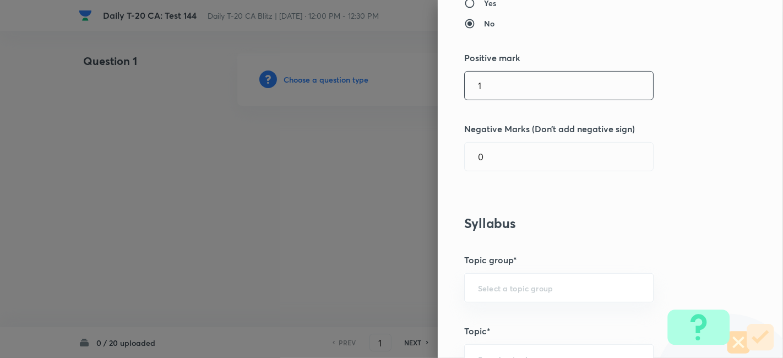
drag, startPoint x: 473, startPoint y: 88, endPoint x: 408, endPoint y: 87, distance: 65.0
click at [411, 87] on div "Question settings Question type* Single choice correct Number of options* 2 3 4…" at bounding box center [391, 179] width 783 height 358
type input "2"
type input "0.66"
click at [531, 190] on div "Question settings Question type* Single choice correct Number of options* 2 3 4…" at bounding box center [610, 179] width 345 height 358
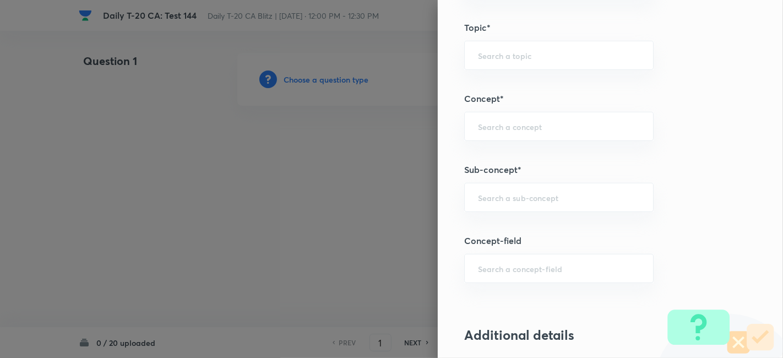
scroll to position [550, 0]
click at [543, 194] on input "text" at bounding box center [559, 194] width 162 height 10
paste input "Current Affairs 2025"
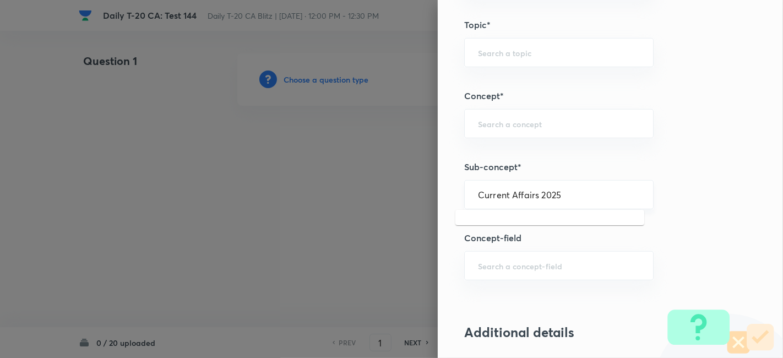
click at [599, 197] on input "Current Affairs 2025" at bounding box center [559, 194] width 162 height 10
click at [543, 225] on li "Current Affairs 2025" at bounding box center [549, 224] width 189 height 20
type input "Current Affairs 2025"
type input "Current Affairs"
type input "Current Affairs 2025"
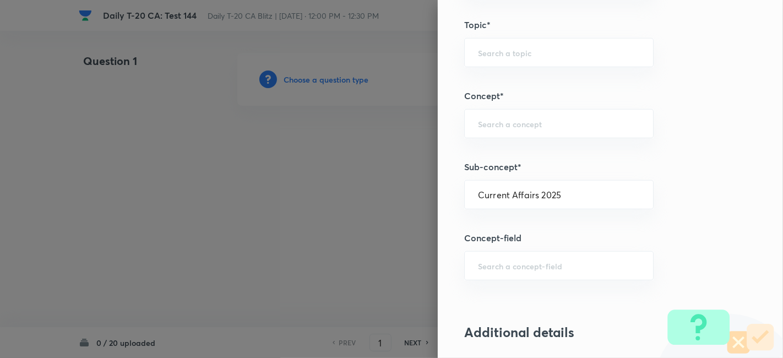
type input "Current Affairs 2025"
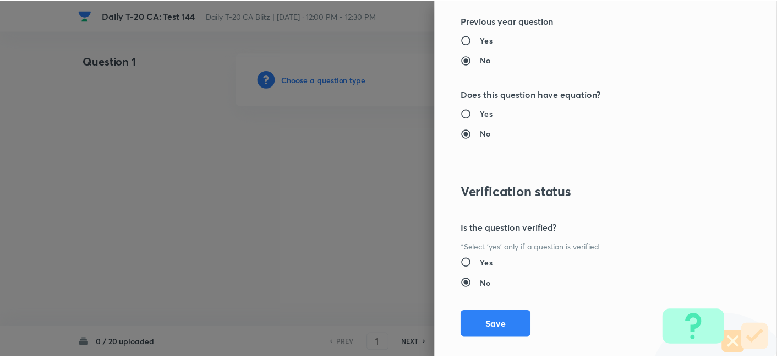
scroll to position [1139, 0]
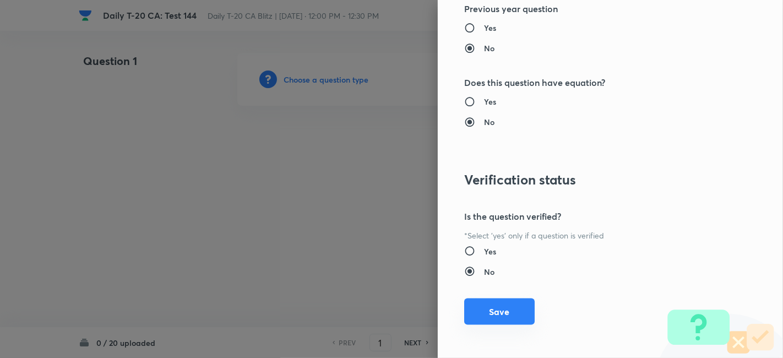
click at [506, 319] on button "Save" at bounding box center [499, 311] width 70 height 26
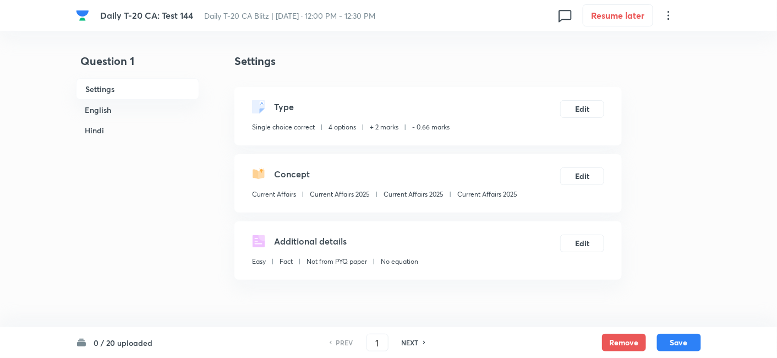
click at [135, 112] on h6 "English" at bounding box center [137, 110] width 123 height 20
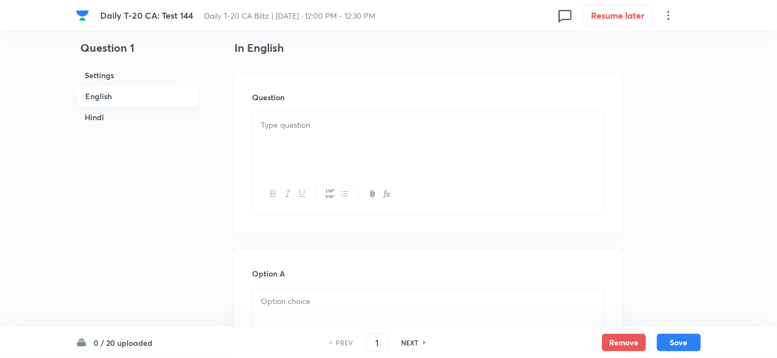
click at [316, 152] on div at bounding box center [428, 143] width 351 height 62
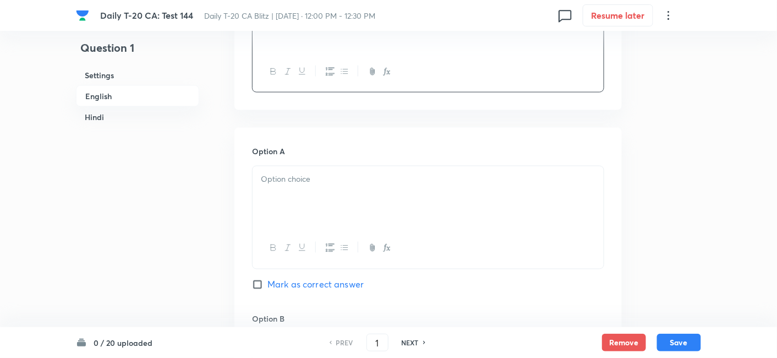
drag, startPoint x: 335, startPoint y: 176, endPoint x: 340, endPoint y: 184, distance: 9.8
click at [339, 184] on div at bounding box center [428, 197] width 351 height 62
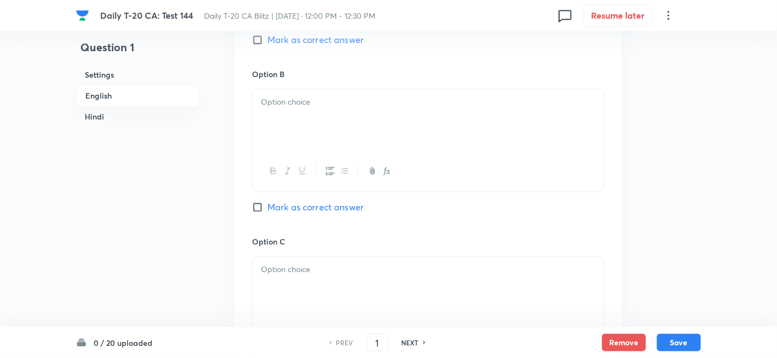
drag, startPoint x: 305, startPoint y: 131, endPoint x: 305, endPoint y: 123, distance: 7.7
click at [305, 123] on div at bounding box center [428, 121] width 351 height 62
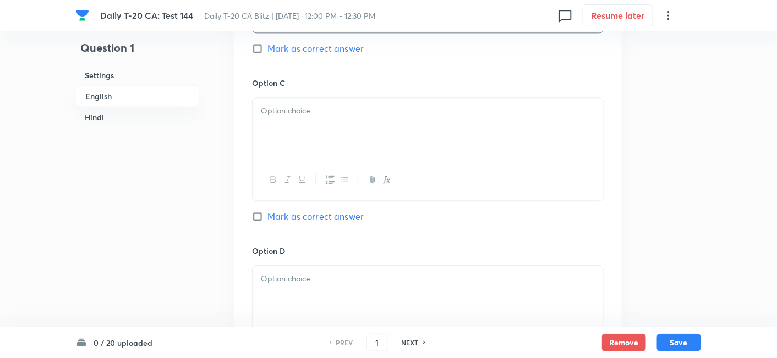
scroll to position [834, 0]
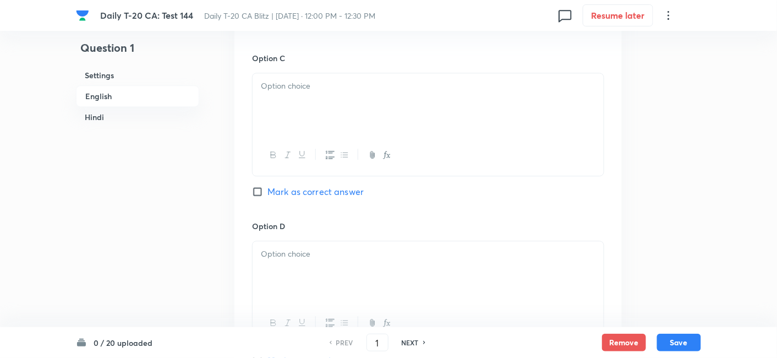
drag, startPoint x: 313, startPoint y: 100, endPoint x: 322, endPoint y: 118, distance: 20.9
click at [313, 97] on div at bounding box center [428, 104] width 351 height 62
click at [330, 270] on div at bounding box center [428, 272] width 351 height 62
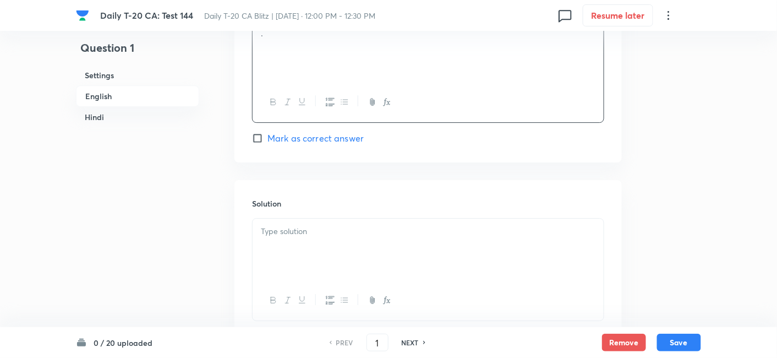
scroll to position [1079, 0]
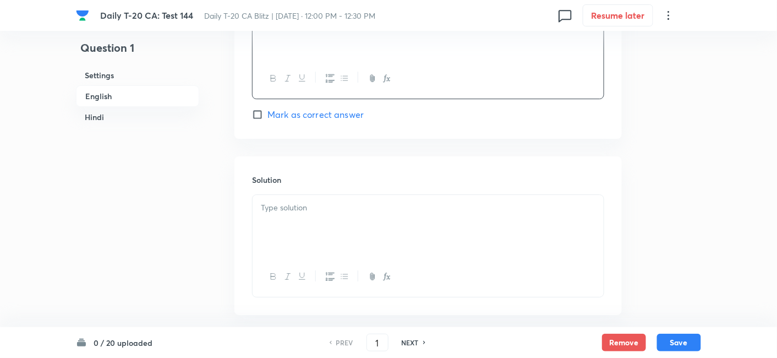
click at [324, 115] on span "Mark as correct answer" at bounding box center [315, 114] width 96 height 13
click at [267, 115] on input "Mark as correct answer" at bounding box center [259, 114] width 15 height 11
checkbox input "true"
click at [313, 248] on div at bounding box center [428, 226] width 351 height 62
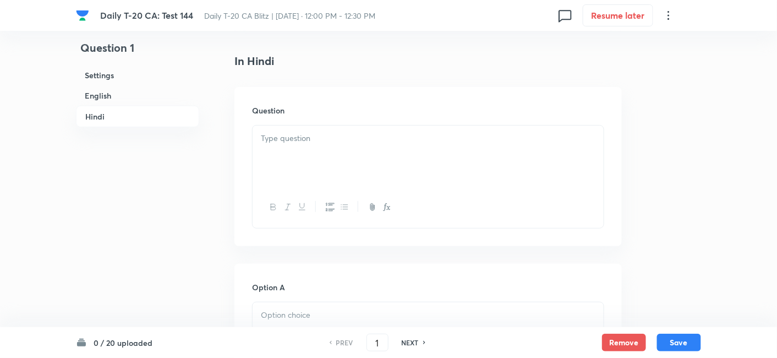
click at [324, 161] on div at bounding box center [428, 156] width 351 height 62
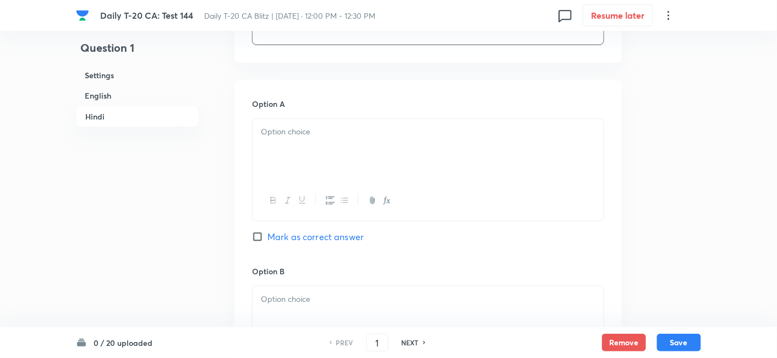
click at [324, 149] on div at bounding box center [428, 150] width 351 height 62
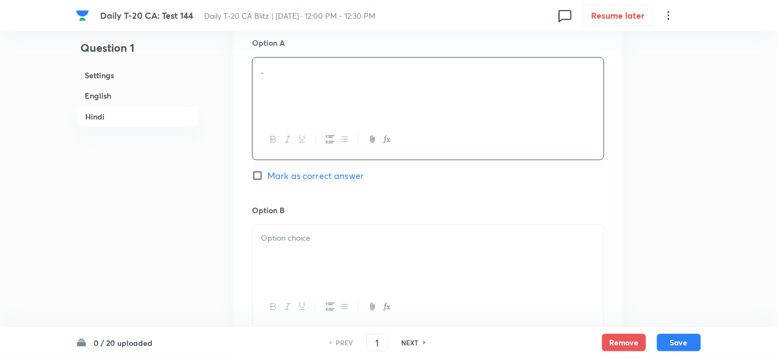
click at [313, 253] on div at bounding box center [428, 256] width 351 height 62
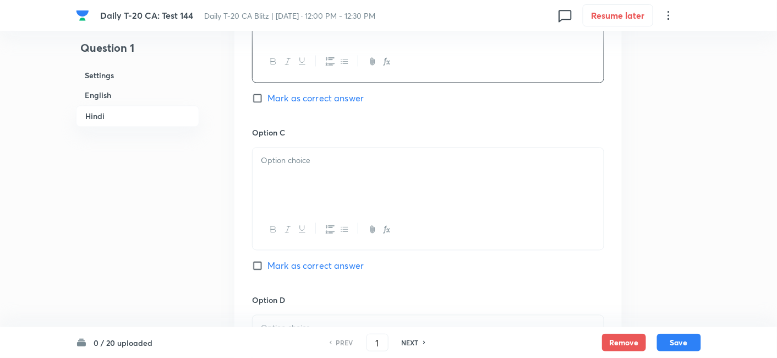
click at [329, 182] on div at bounding box center [428, 179] width 351 height 62
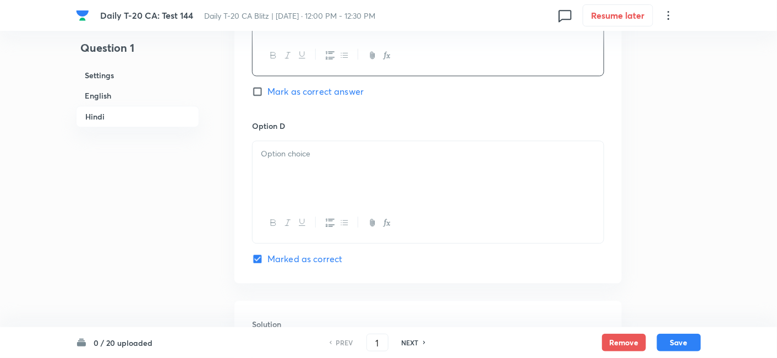
scroll to position [2057, 0]
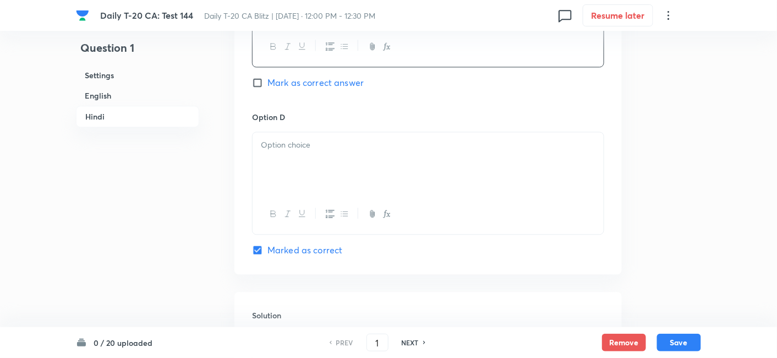
click at [330, 194] on div at bounding box center [428, 214] width 351 height 40
click at [331, 166] on div at bounding box center [428, 163] width 351 height 62
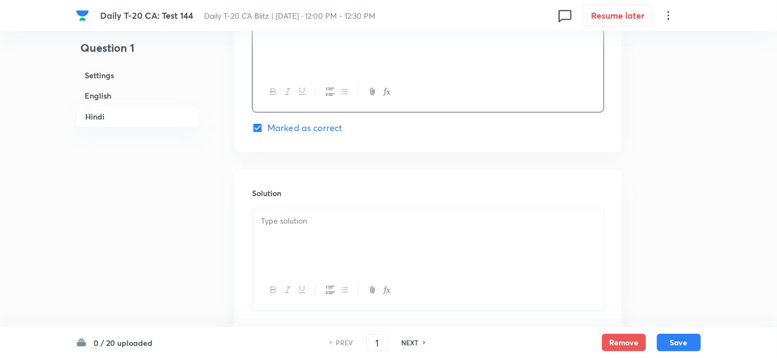
click at [310, 229] on div at bounding box center [428, 239] width 351 height 62
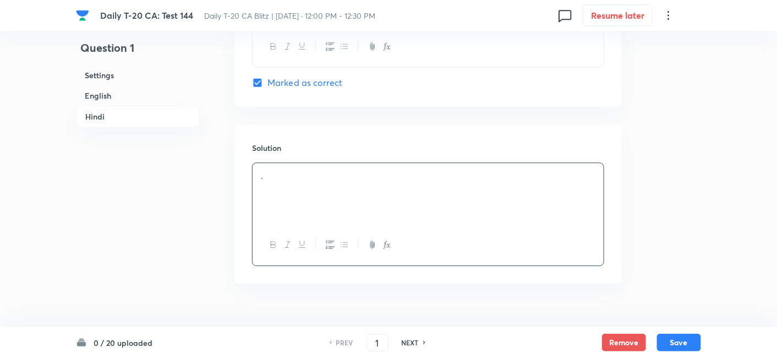
scroll to position [2244, 0]
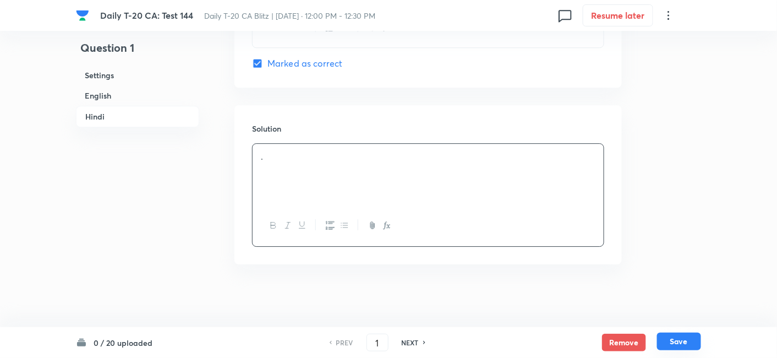
click at [687, 339] on button "Save" at bounding box center [679, 341] width 44 height 18
type input "2"
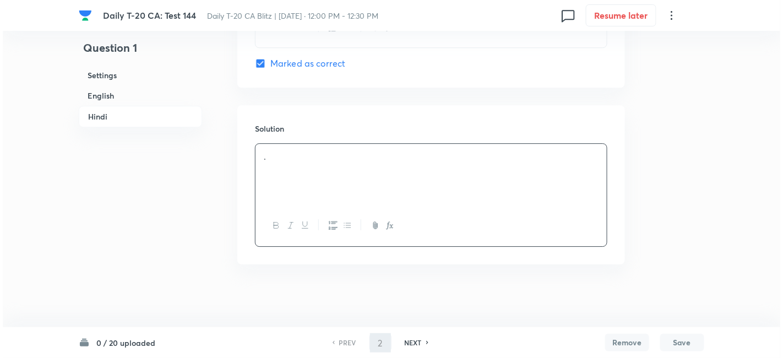
scroll to position [0, 0]
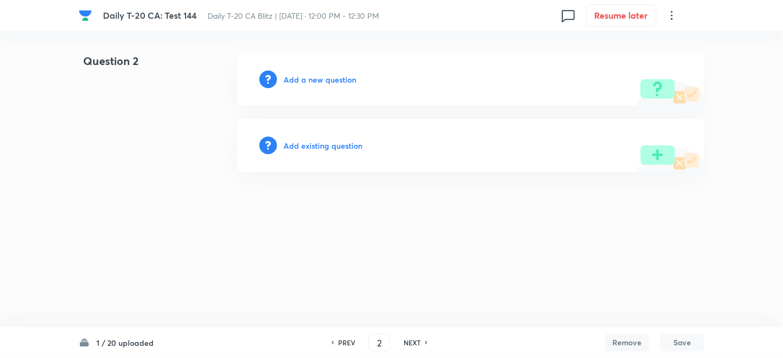
click at [325, 85] on div "Add a new question" at bounding box center [470, 79] width 467 height 53
click at [332, 81] on h6 "Add a new question" at bounding box center [319, 80] width 73 height 12
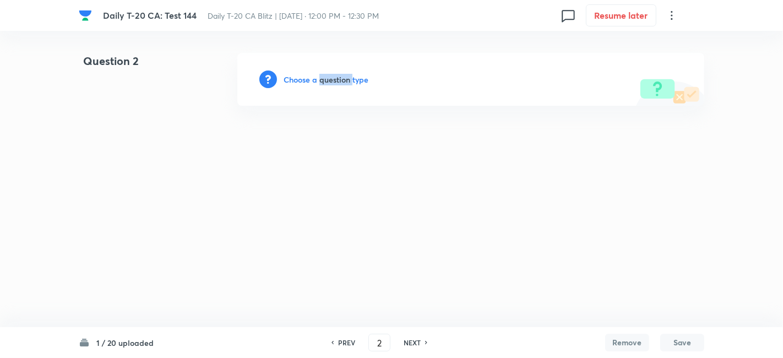
click at [332, 81] on h6 "Choose a question type" at bounding box center [325, 80] width 85 height 12
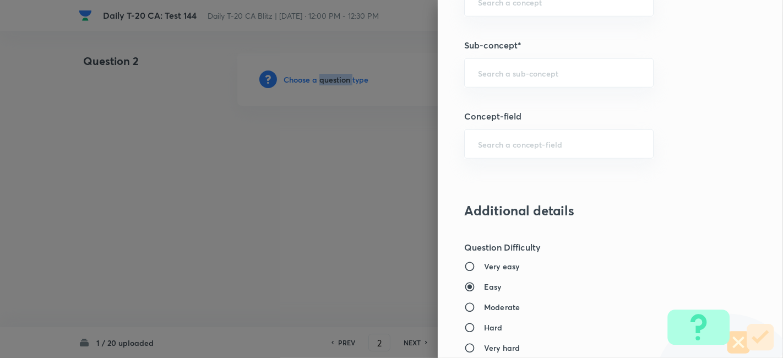
scroll to position [673, 0]
click at [563, 80] on div "​" at bounding box center [558, 72] width 189 height 29
paste input "Current Affairs 2025"
click at [594, 73] on input "Current Affairs 2025" at bounding box center [559, 72] width 162 height 10
click at [558, 95] on li "Current Affairs 2025" at bounding box center [549, 102] width 189 height 20
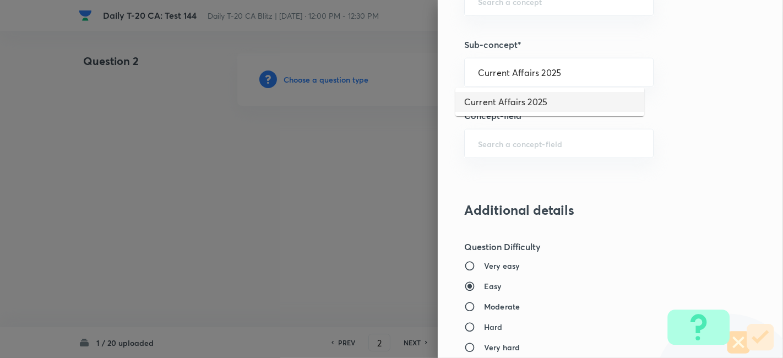
type input "Current Affairs 2025"
type input "Current Affairs"
type input "Current Affairs 2025"
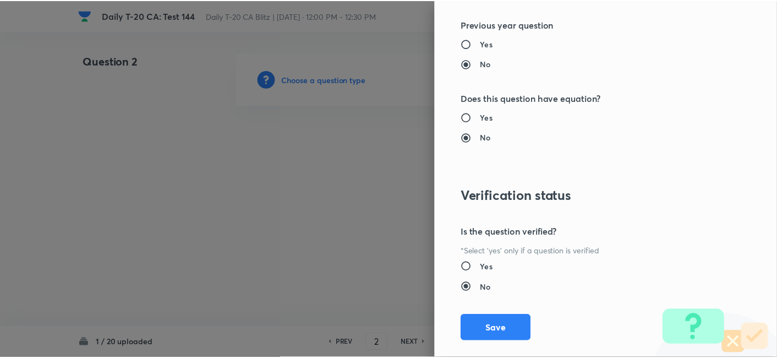
scroll to position [1139, 0]
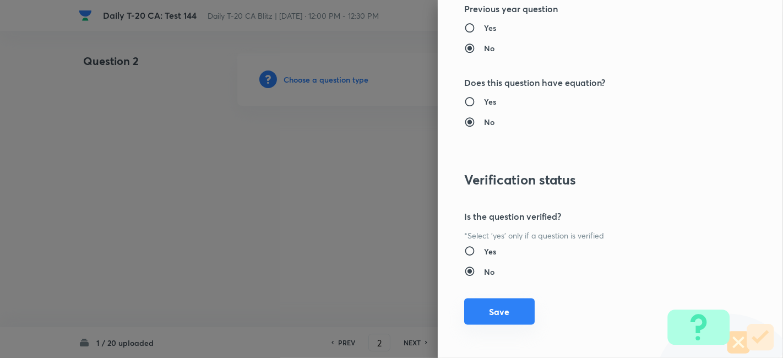
click at [498, 316] on button "Save" at bounding box center [499, 311] width 70 height 26
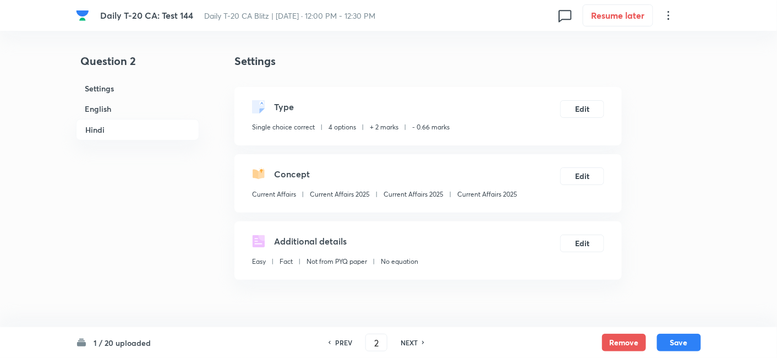
click at [107, 106] on h6 "English" at bounding box center [137, 109] width 123 height 20
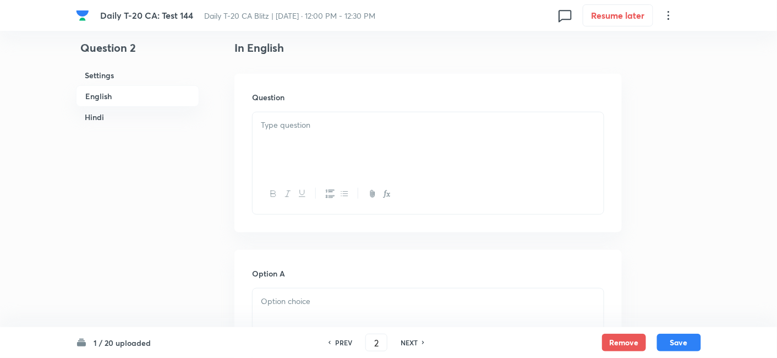
click at [298, 123] on p at bounding box center [428, 125] width 335 height 13
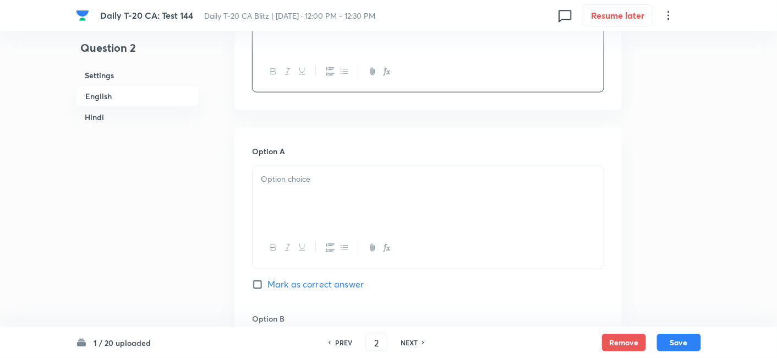
click at [309, 187] on div at bounding box center [428, 197] width 351 height 62
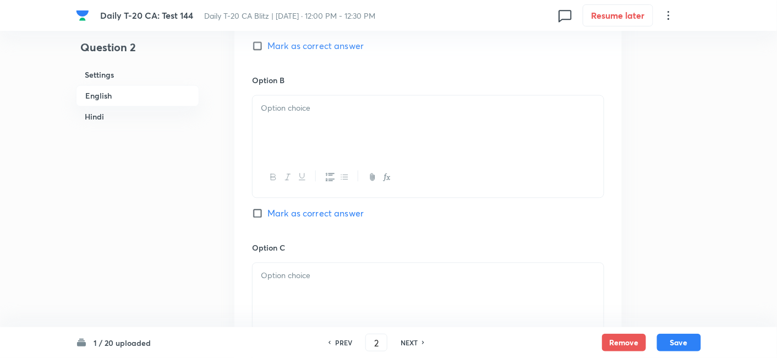
scroll to position [651, 0]
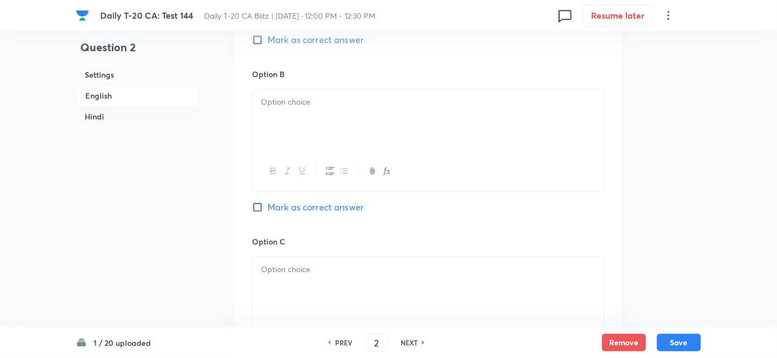
click at [315, 115] on div at bounding box center [428, 121] width 351 height 62
click at [320, 287] on div at bounding box center [428, 288] width 351 height 62
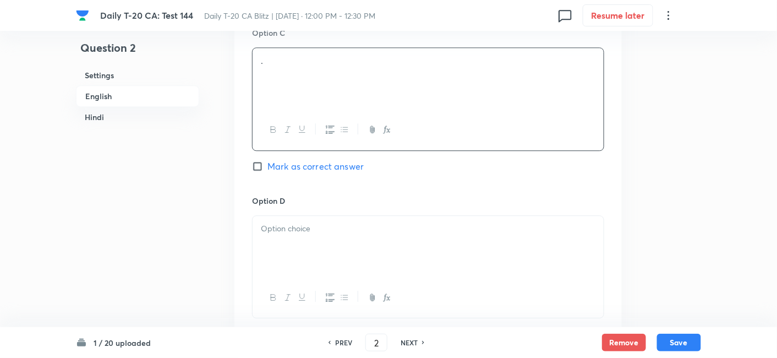
scroll to position [896, 0]
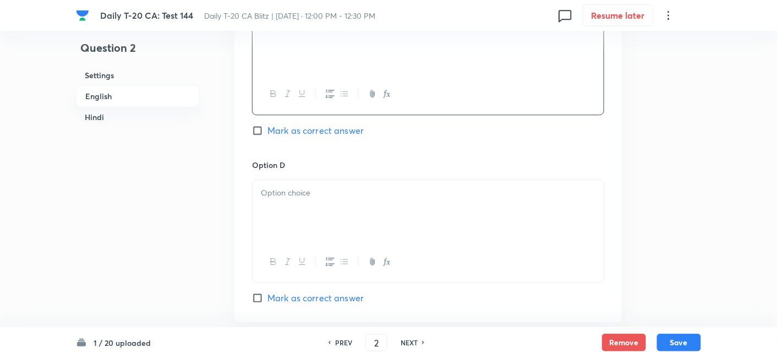
click at [329, 188] on p at bounding box center [428, 193] width 335 height 13
click at [347, 298] on span "Mark as correct answer" at bounding box center [315, 297] width 96 height 13
click at [267, 298] on input "Mark as correct answer" at bounding box center [259, 297] width 15 height 11
checkbox input "true"
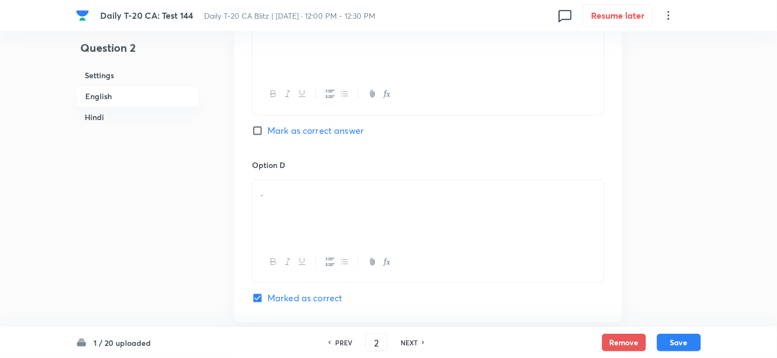
checkbox input "true"
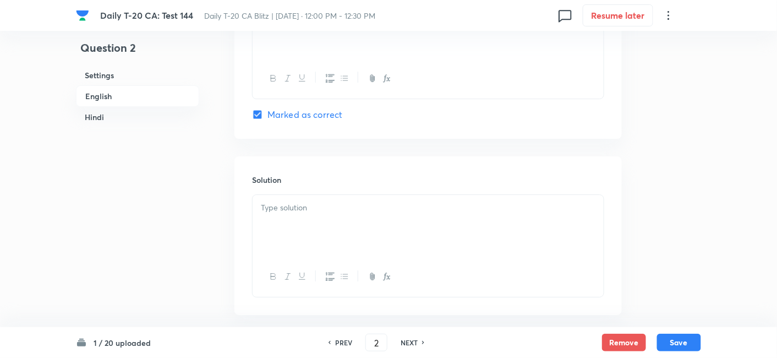
click at [331, 212] on div at bounding box center [428, 226] width 351 height 62
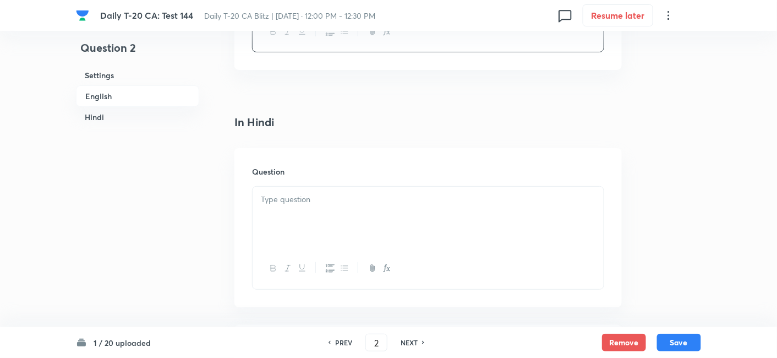
click at [334, 217] on div at bounding box center [428, 218] width 351 height 62
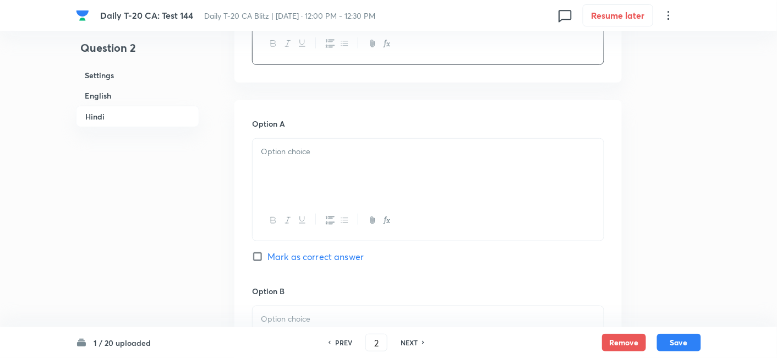
scroll to position [1568, 0]
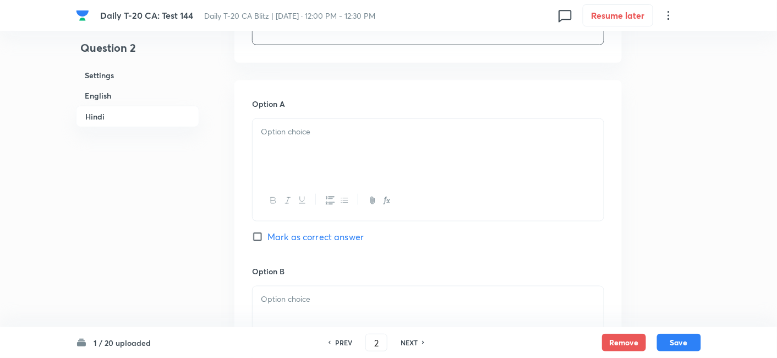
click at [332, 166] on div at bounding box center [428, 150] width 351 height 62
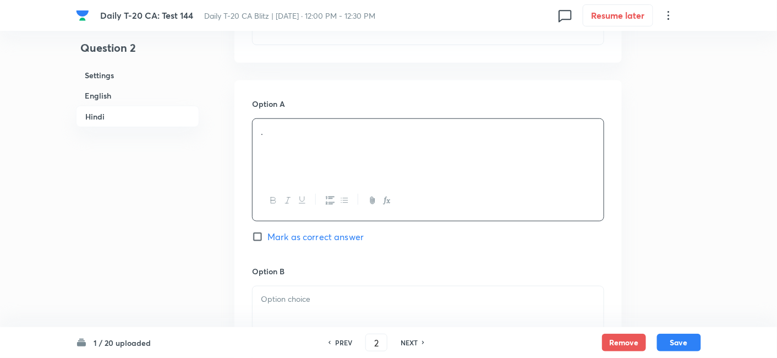
click at [320, 323] on div at bounding box center [428, 317] width 351 height 62
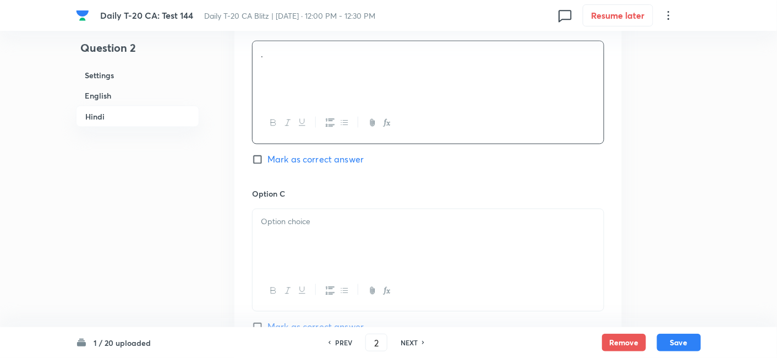
click at [330, 226] on div at bounding box center [428, 240] width 351 height 62
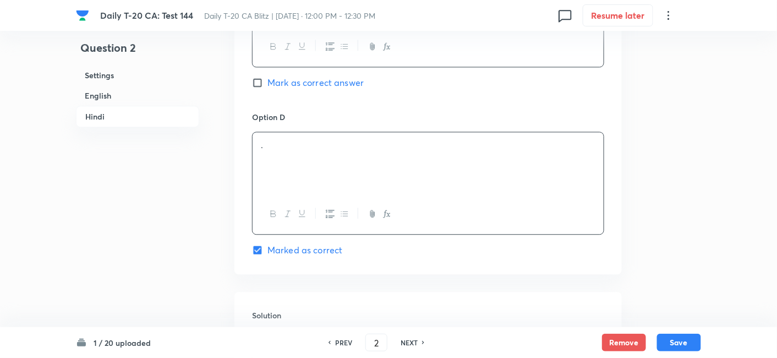
click at [320, 178] on div "." at bounding box center [428, 163] width 351 height 62
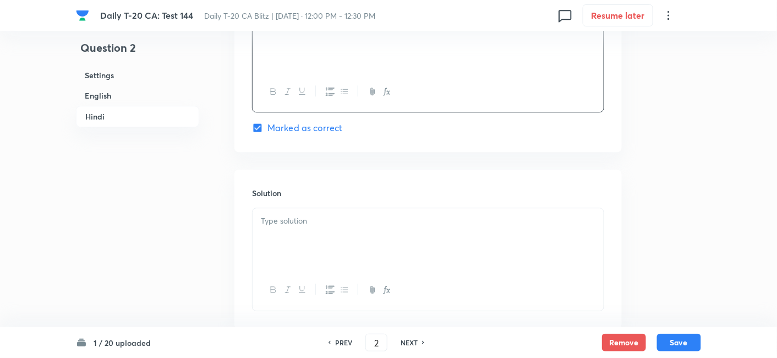
click at [312, 256] on div at bounding box center [428, 239] width 351 height 62
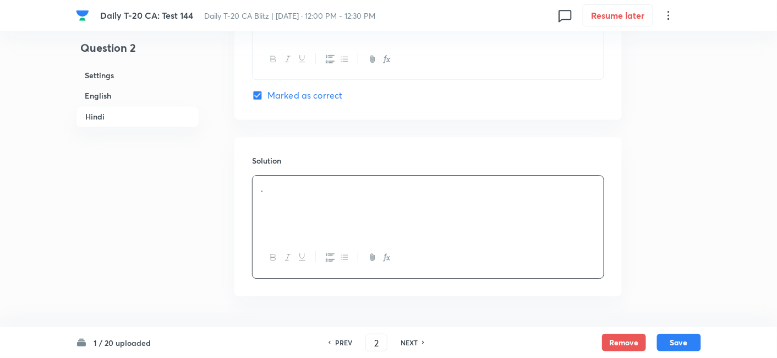
scroll to position [2244, 0]
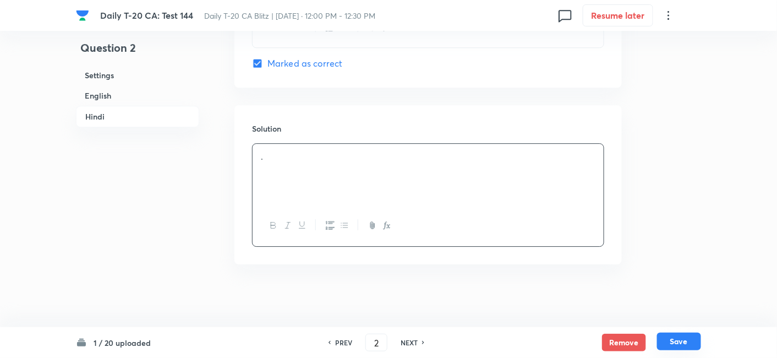
click at [686, 343] on button "Save" at bounding box center [679, 341] width 44 height 18
type input "3"
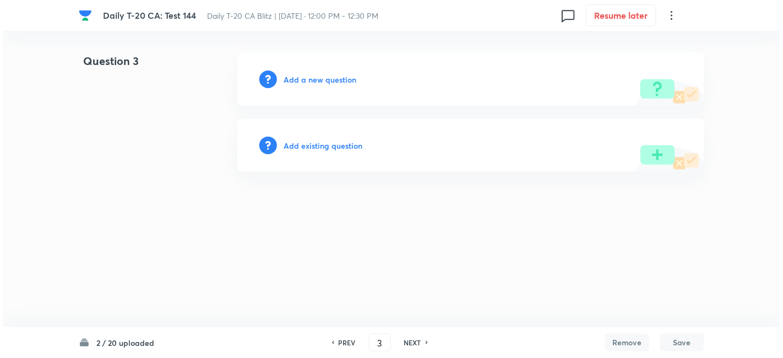
scroll to position [0, 0]
click at [300, 73] on div "Add a new question" at bounding box center [470, 79] width 467 height 53
click at [327, 79] on h6 "Add a new question" at bounding box center [319, 80] width 73 height 12
click at [327, 79] on h6 "Choose a question type" at bounding box center [325, 80] width 85 height 12
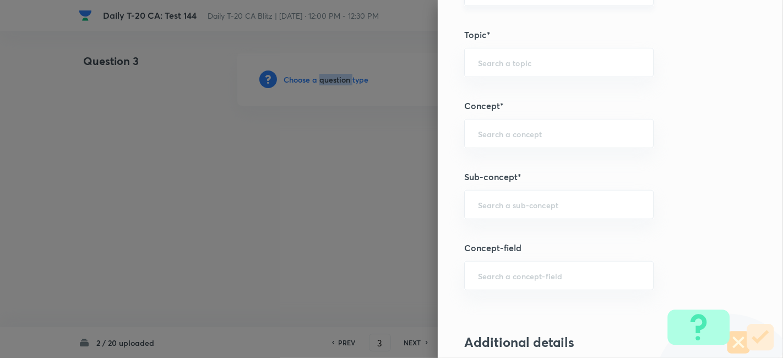
scroll to position [611, 0]
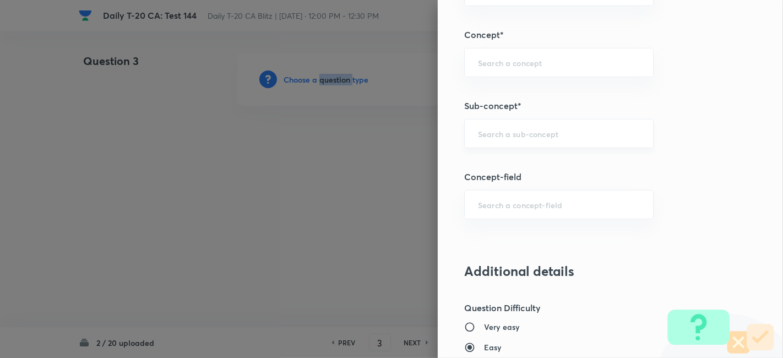
click at [568, 142] on div "​" at bounding box center [558, 133] width 189 height 29
paste input "Current Affairs 2025"
click at [594, 134] on input "Current Affairs 2025" at bounding box center [559, 133] width 162 height 10
click at [553, 156] on li "Current Affairs 2025" at bounding box center [549, 163] width 189 height 20
type input "Current Affairs 2025"
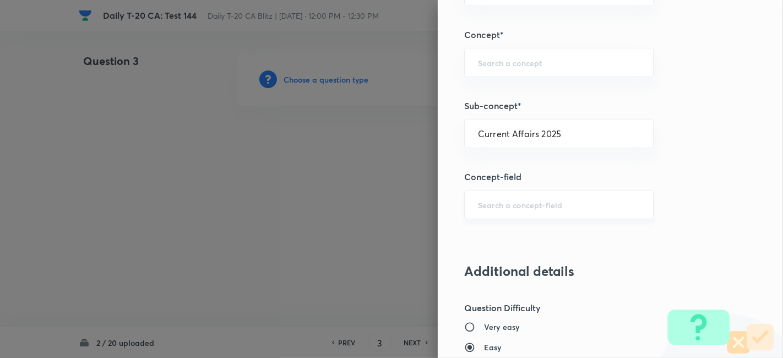
type input "Current Affairs"
type input "Current Affairs 2025"
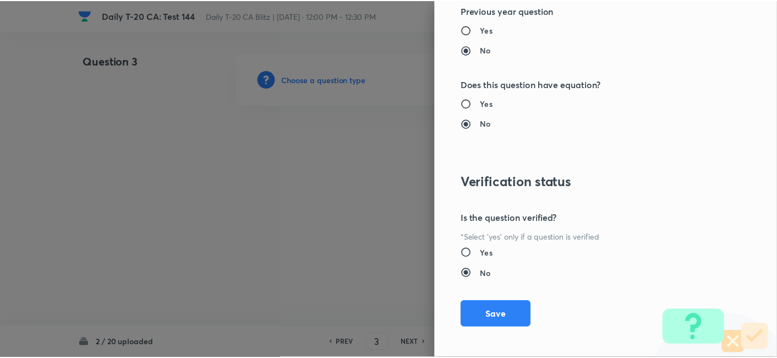
scroll to position [1139, 0]
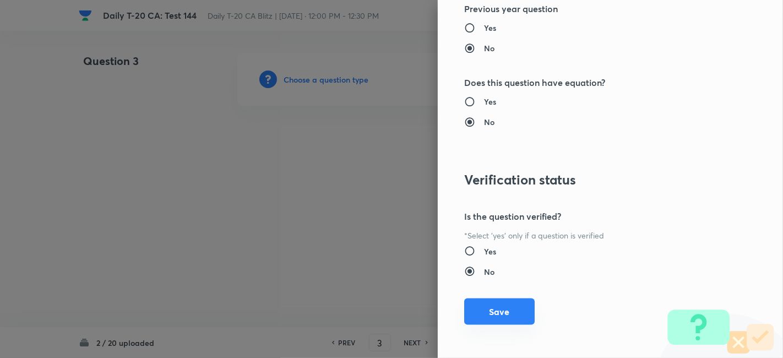
click at [503, 309] on button "Save" at bounding box center [499, 311] width 70 height 26
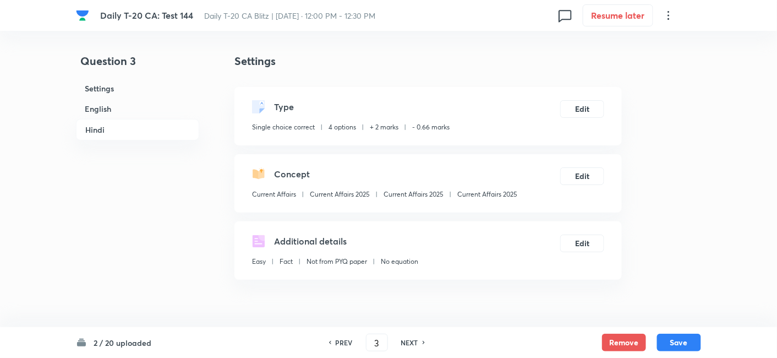
click at [122, 107] on h6 "English" at bounding box center [137, 109] width 123 height 20
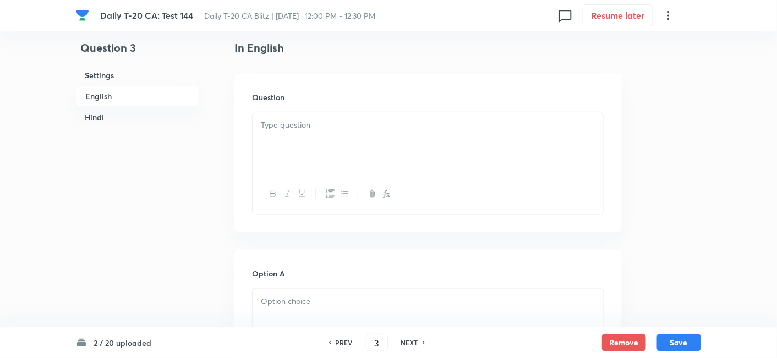
drag, startPoint x: 333, startPoint y: 140, endPoint x: 338, endPoint y: 146, distance: 7.8
click at [334, 140] on div at bounding box center [428, 143] width 351 height 62
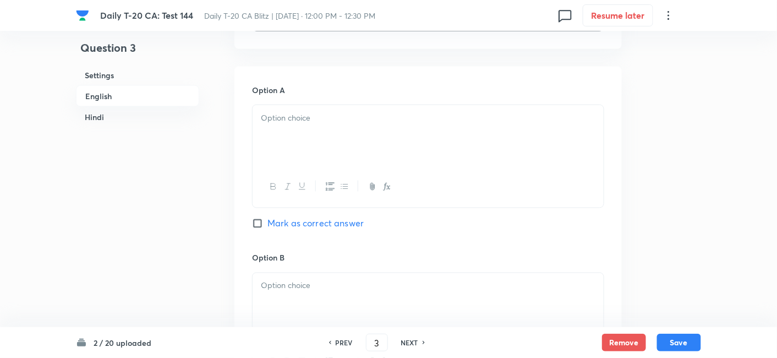
click at [317, 162] on div at bounding box center [428, 136] width 351 height 62
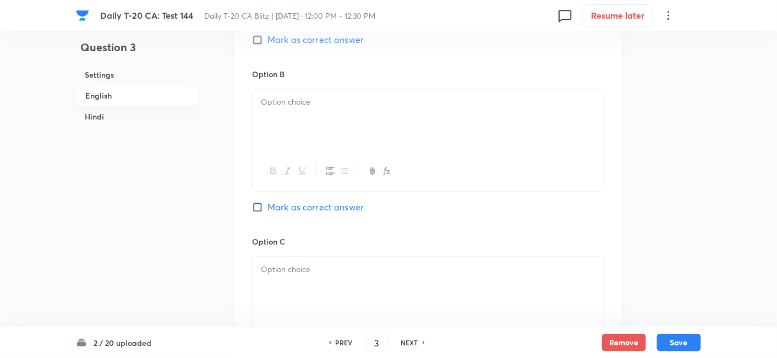
click at [334, 106] on p at bounding box center [428, 102] width 335 height 13
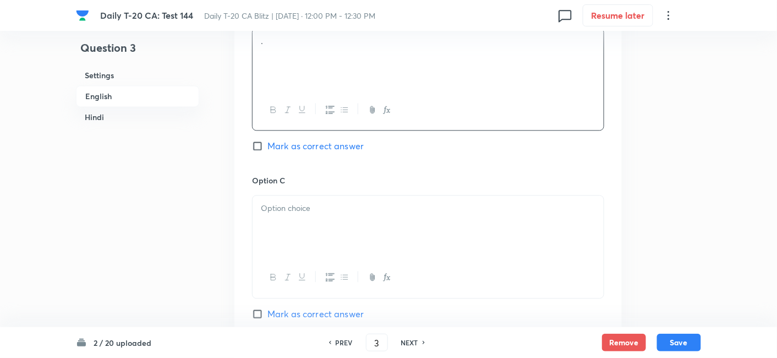
click at [334, 236] on div at bounding box center [428, 226] width 351 height 62
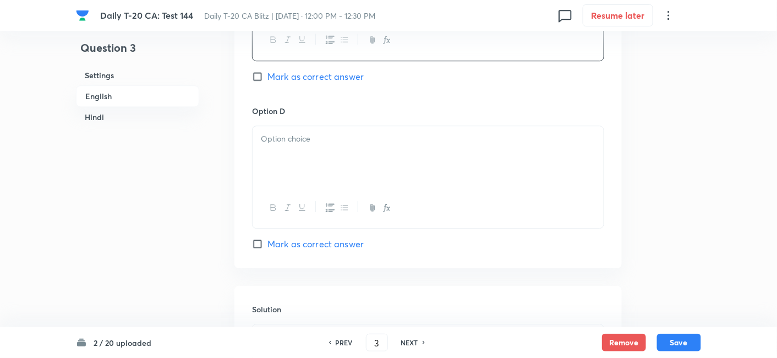
scroll to position [957, 0]
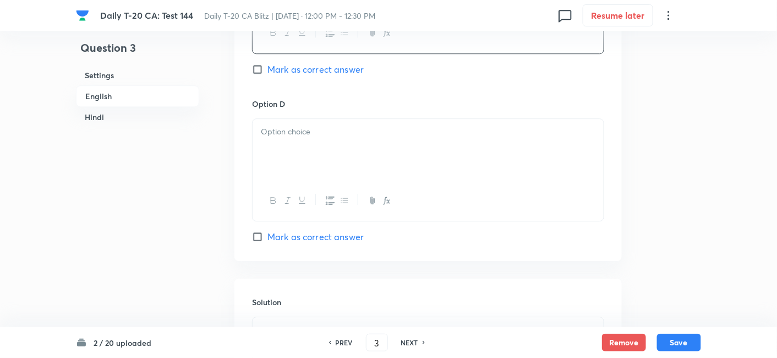
click at [330, 151] on div at bounding box center [428, 150] width 351 height 62
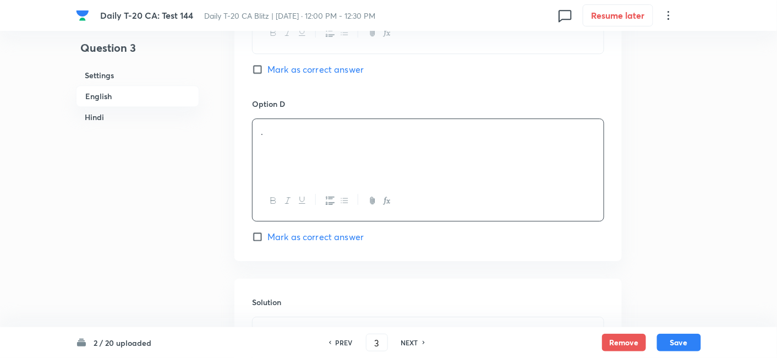
click at [351, 238] on span "Mark as correct answer" at bounding box center [315, 236] width 96 height 13
click at [267, 238] on input "Mark as correct answer" at bounding box center [259, 236] width 15 height 11
checkbox input "true"
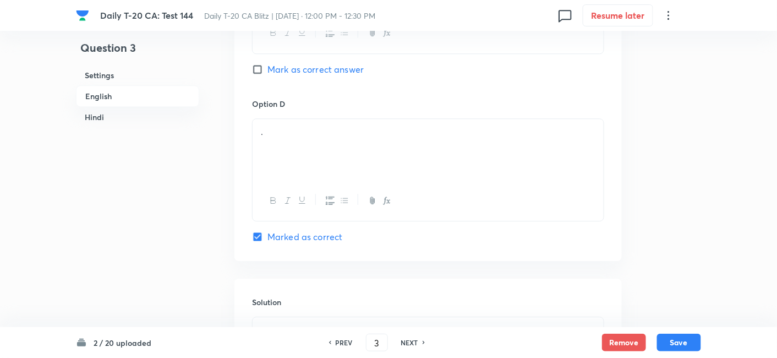
checkbox input "true"
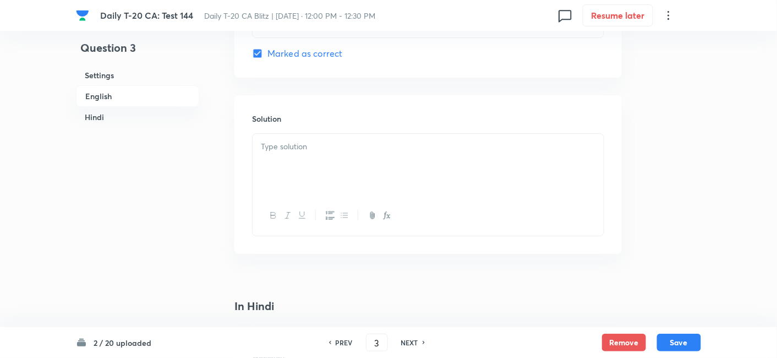
click at [316, 171] on div at bounding box center [428, 165] width 351 height 62
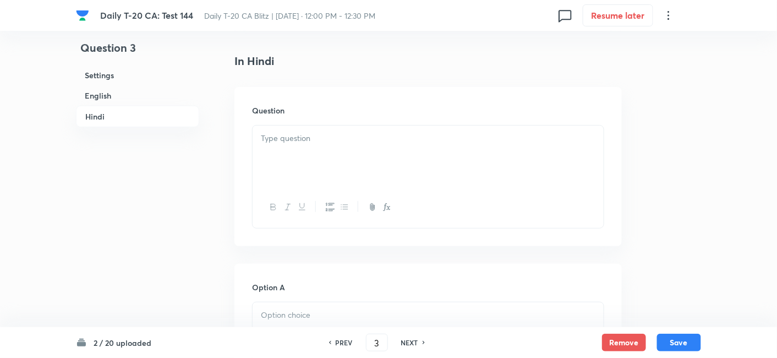
click at [323, 145] on div at bounding box center [428, 156] width 351 height 62
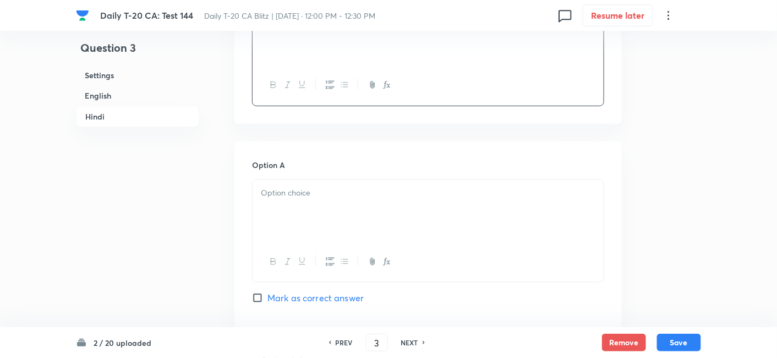
click at [327, 197] on div at bounding box center [428, 211] width 351 height 62
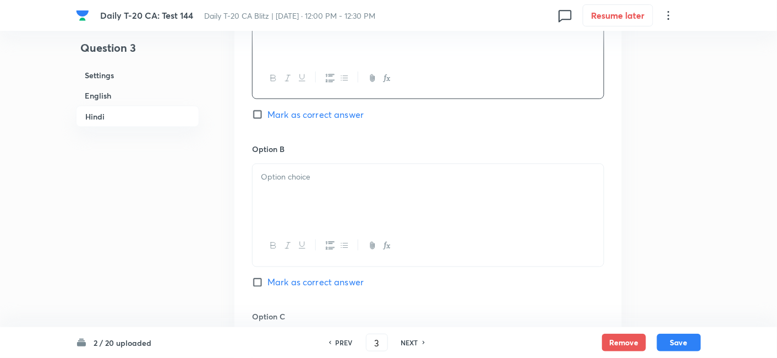
click at [332, 184] on div at bounding box center [428, 195] width 351 height 62
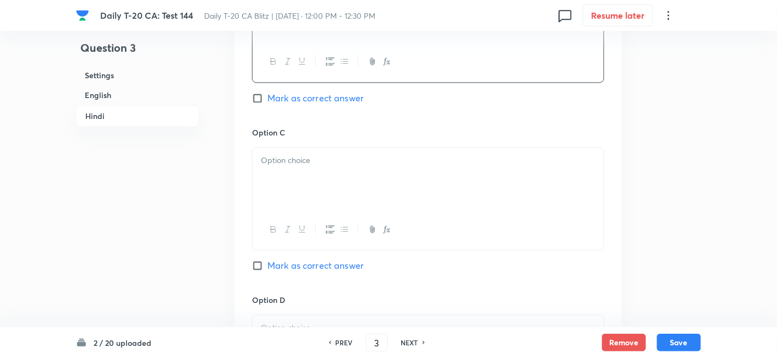
click at [325, 195] on div at bounding box center [428, 179] width 351 height 62
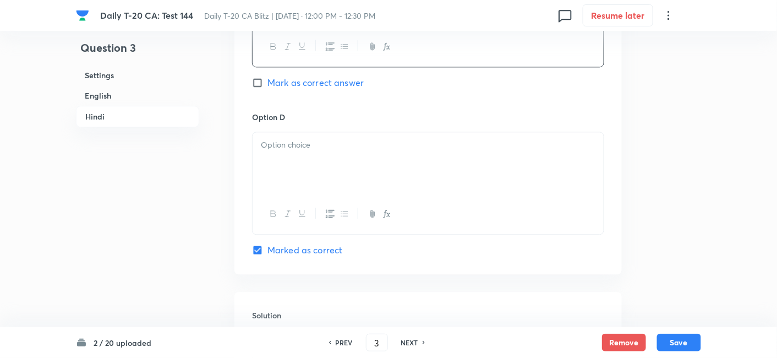
click at [330, 163] on div at bounding box center [428, 163] width 351 height 62
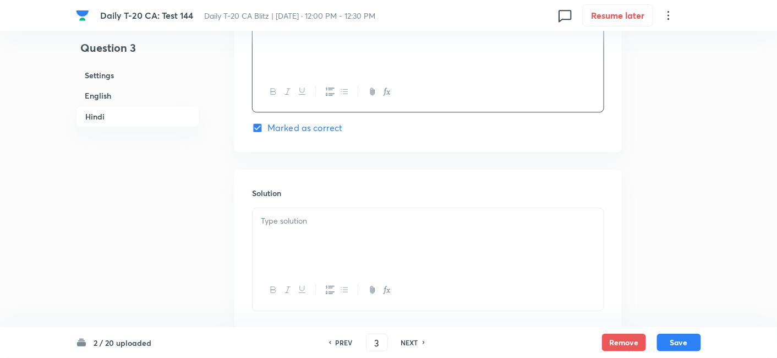
click at [324, 208] on div at bounding box center [428, 239] width 351 height 62
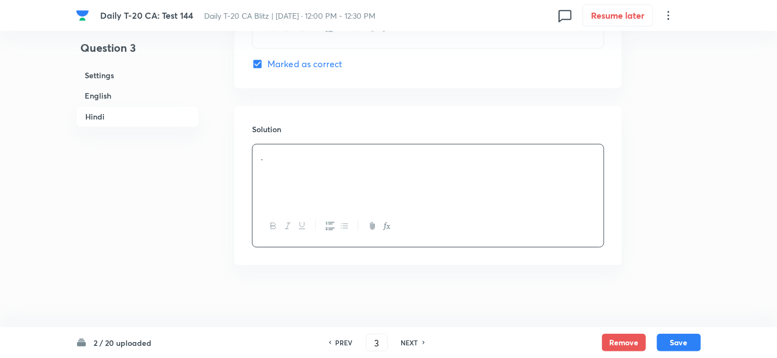
scroll to position [2244, 0]
click at [689, 345] on button "Save" at bounding box center [679, 341] width 44 height 18
type input "4"
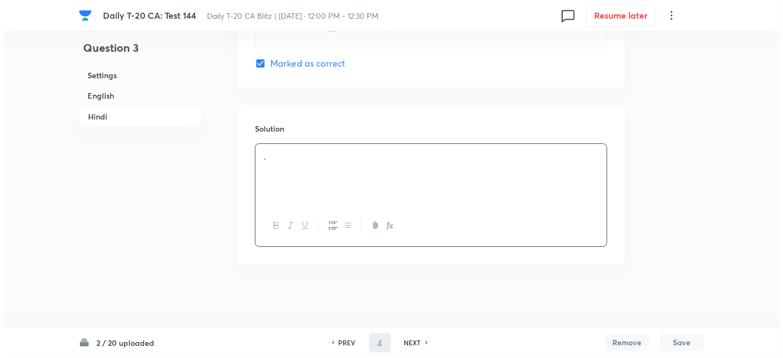
scroll to position [0, 0]
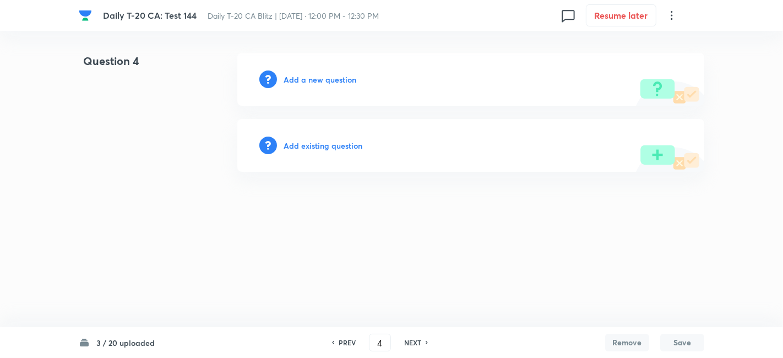
click at [302, 80] on h6 "Add a new question" at bounding box center [319, 80] width 73 height 12
click at [302, 80] on h6 "Choose a question type" at bounding box center [325, 80] width 85 height 12
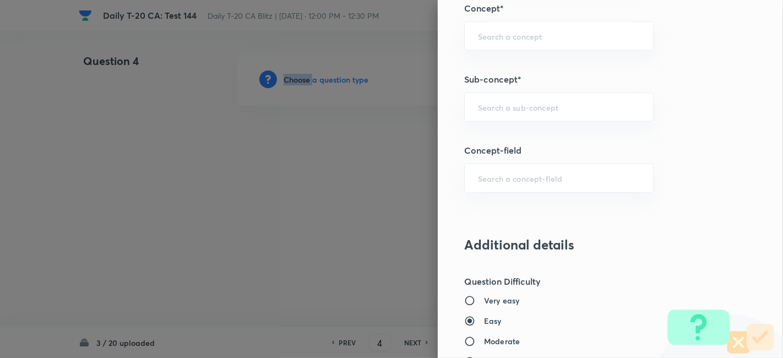
scroll to position [673, 0]
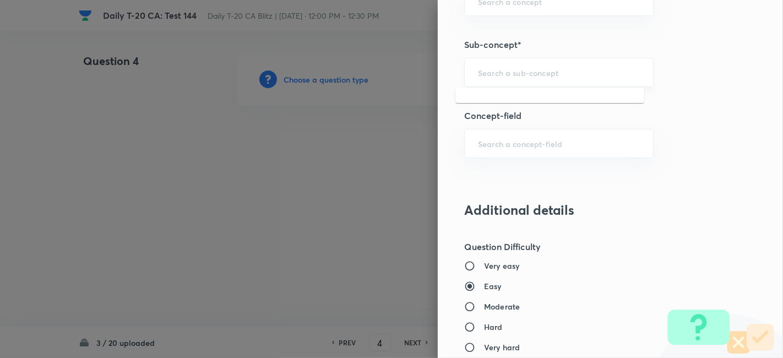
click at [552, 72] on input "text" at bounding box center [559, 72] width 162 height 10
paste input "Current Affairs 2025"
click at [595, 74] on input "Current Affairs 2025" at bounding box center [559, 72] width 162 height 10
click at [530, 106] on li "Current Affairs 2025" at bounding box center [549, 102] width 189 height 20
type input "Current Affairs 2025"
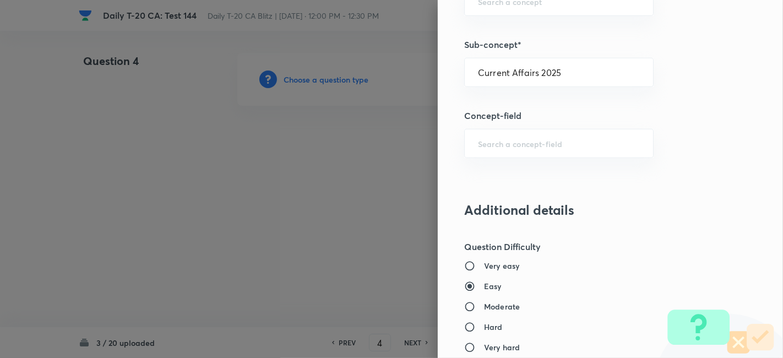
type input "Current Affairs"
type input "Current Affairs 2025"
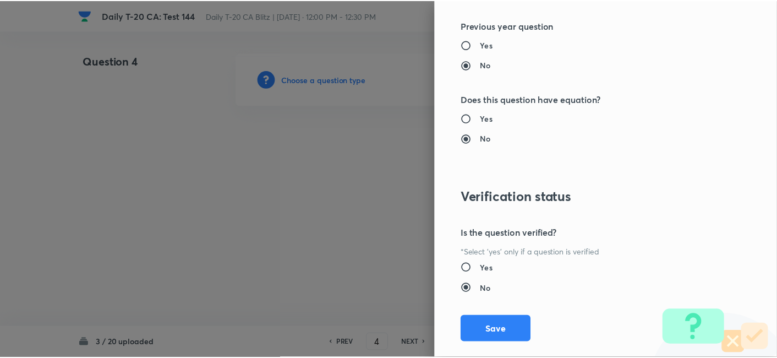
scroll to position [1139, 0]
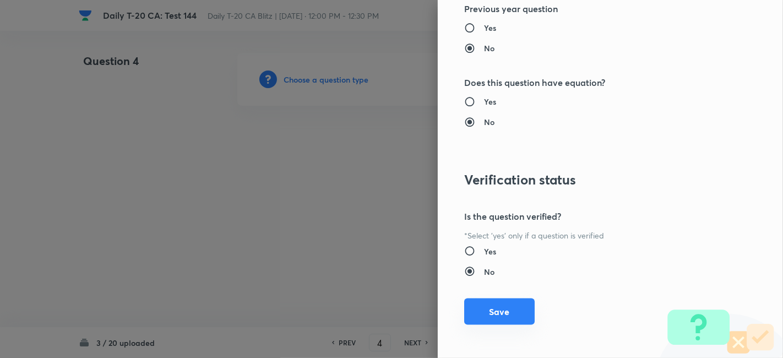
click at [510, 312] on button "Save" at bounding box center [499, 311] width 70 height 26
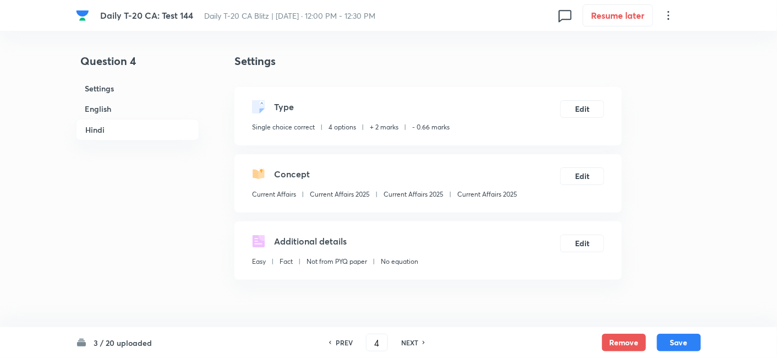
click at [117, 110] on h6 "English" at bounding box center [137, 109] width 123 height 20
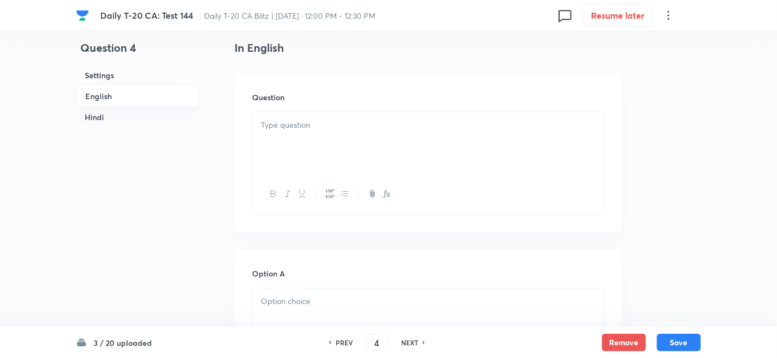
click at [345, 139] on div at bounding box center [428, 143] width 351 height 62
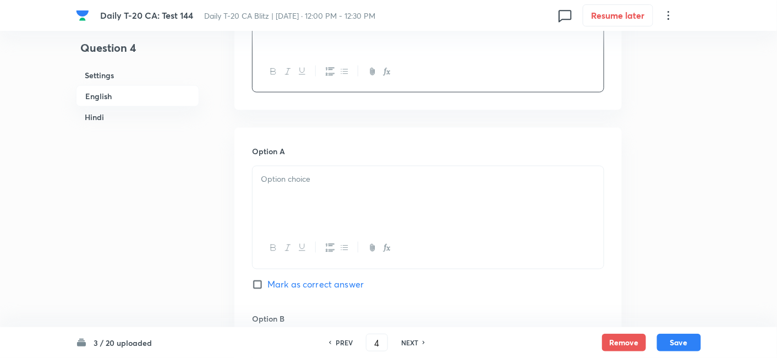
click at [316, 186] on div at bounding box center [428, 197] width 351 height 62
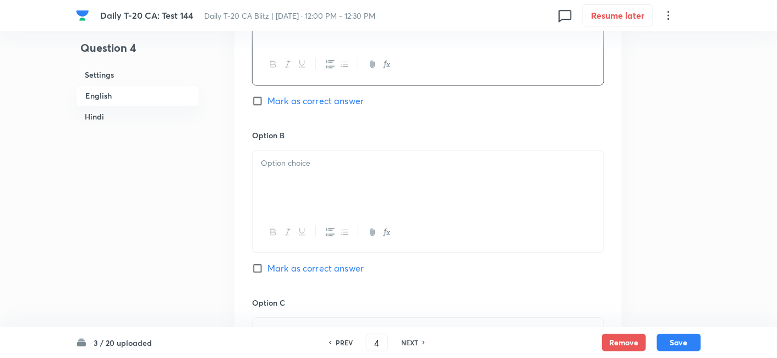
drag, startPoint x: 325, startPoint y: 203, endPoint x: 329, endPoint y: 198, distance: 6.0
click at [327, 200] on div at bounding box center [428, 182] width 351 height 62
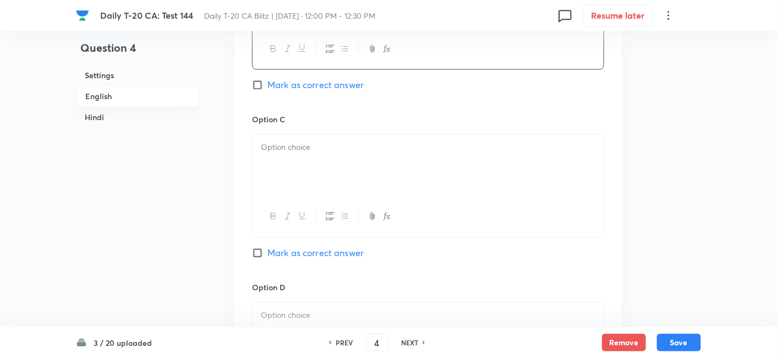
click at [309, 164] on div at bounding box center [428, 165] width 351 height 62
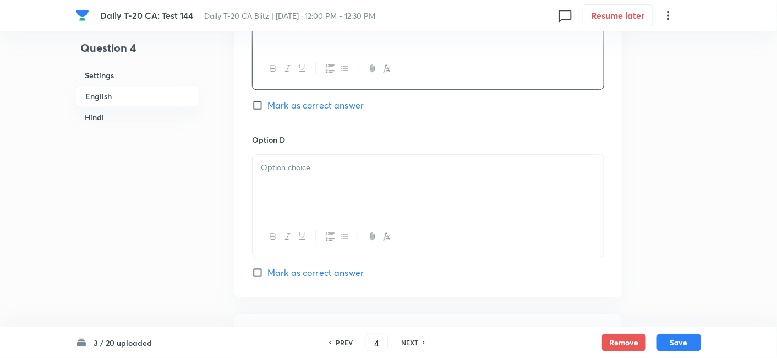
scroll to position [957, 0]
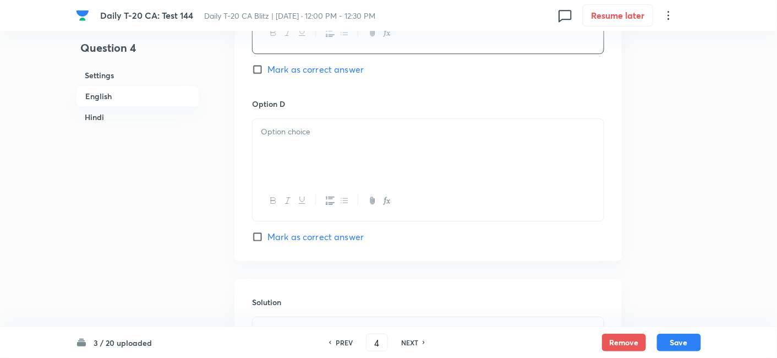
click at [310, 137] on div at bounding box center [428, 150] width 351 height 62
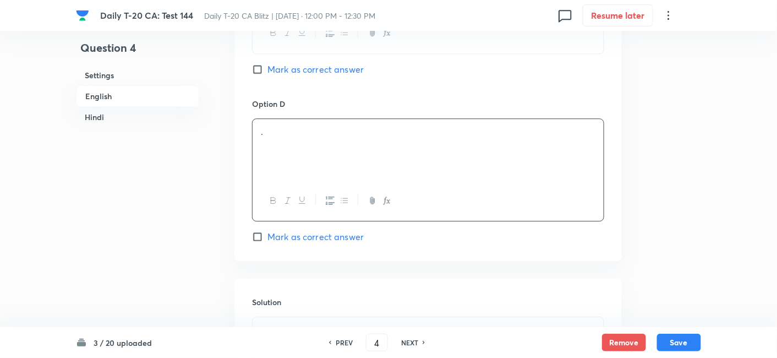
click at [352, 232] on span "Mark as correct answer" at bounding box center [315, 236] width 96 height 13
click at [267, 232] on input "Mark as correct answer" at bounding box center [259, 236] width 15 height 11
checkbox input "true"
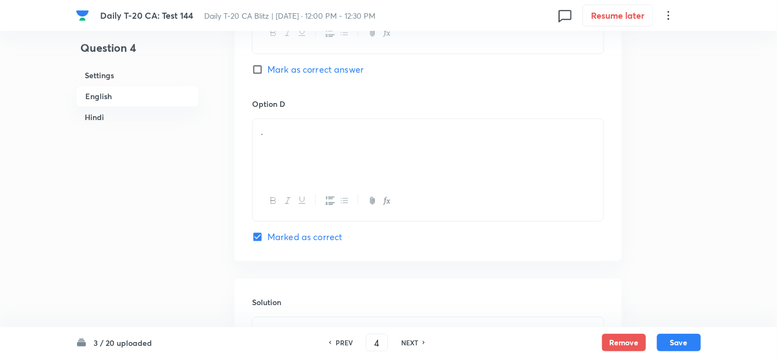
checkbox input "true"
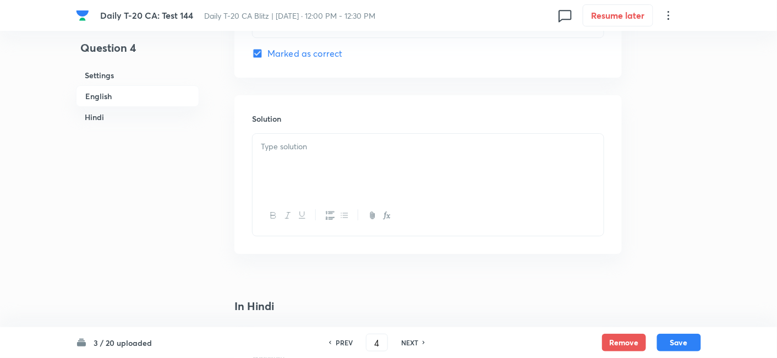
click at [320, 163] on div at bounding box center [428, 165] width 351 height 62
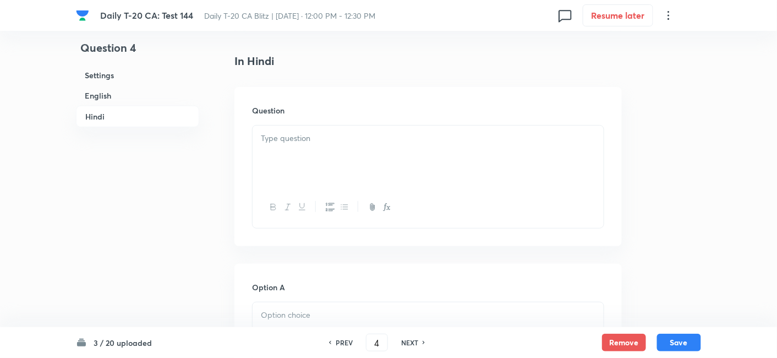
drag, startPoint x: 312, startPoint y: 168, endPoint x: 316, endPoint y: 162, distance: 7.0
click at [312, 166] on div at bounding box center [428, 156] width 351 height 62
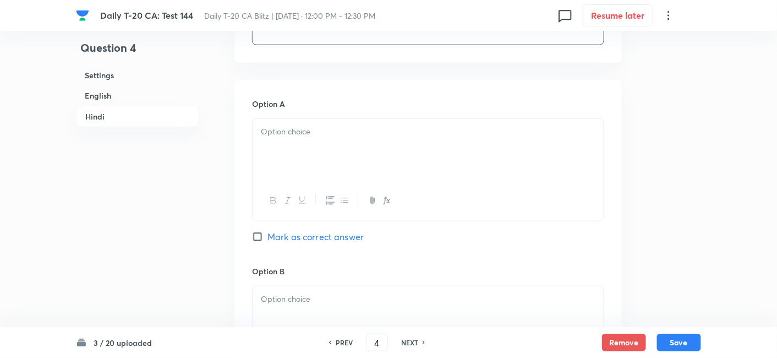
click at [316, 134] on div at bounding box center [428, 150] width 351 height 62
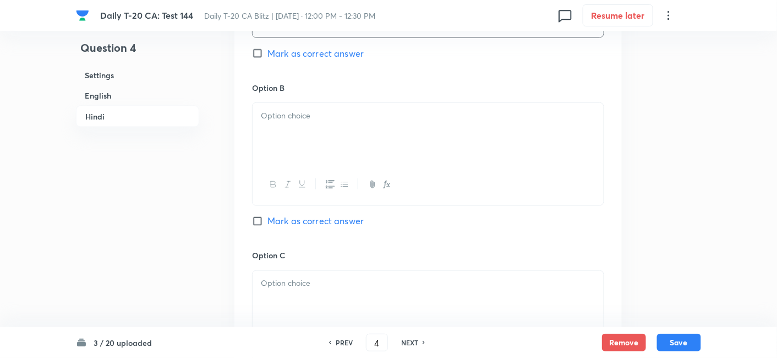
drag, startPoint x: 307, startPoint y: 139, endPoint x: 313, endPoint y: 119, distance: 20.4
click at [313, 119] on div at bounding box center [428, 134] width 351 height 62
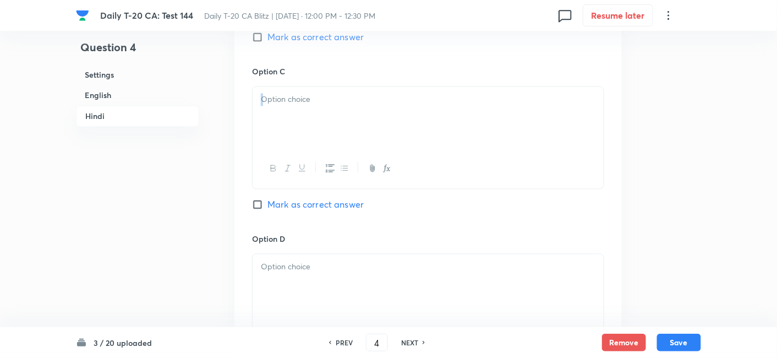
drag, startPoint x: 319, startPoint y: 150, endPoint x: 329, endPoint y: 128, distance: 24.4
click at [325, 133] on div at bounding box center [428, 137] width 352 height 103
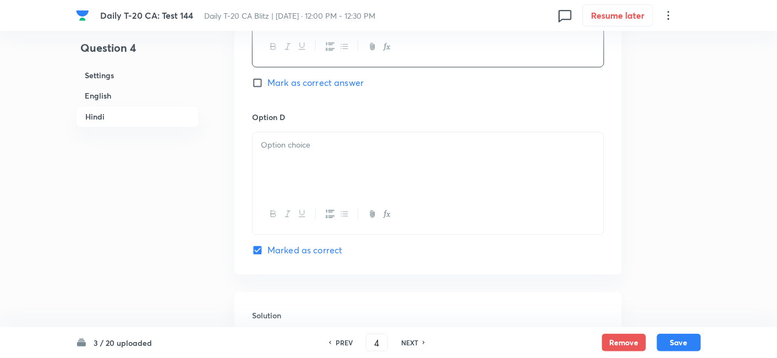
click at [319, 167] on div at bounding box center [428, 163] width 351 height 62
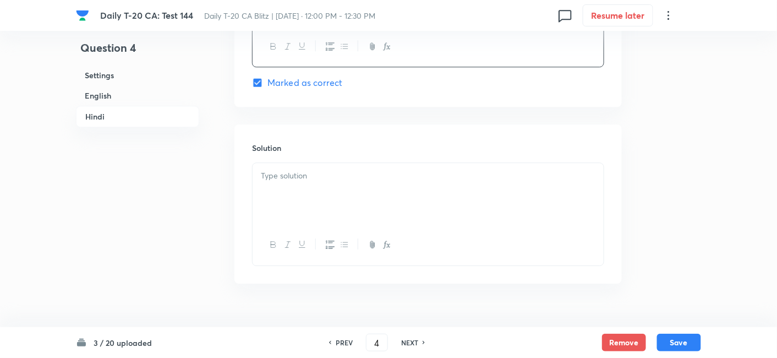
scroll to position [2241, 0]
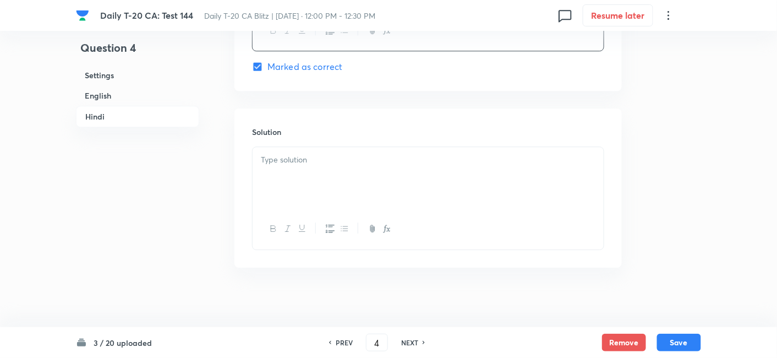
click at [320, 195] on div at bounding box center [428, 178] width 351 height 62
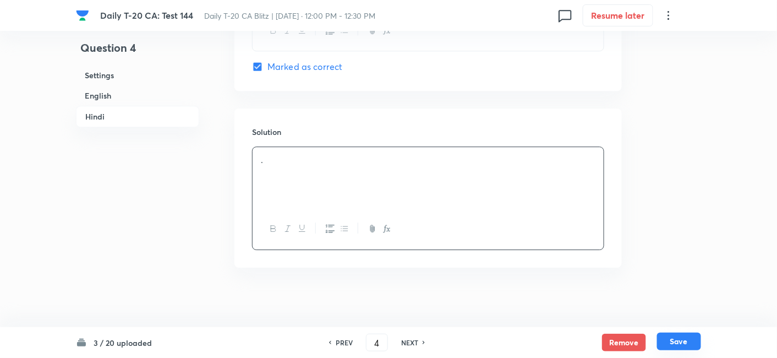
click at [683, 341] on button "Save" at bounding box center [679, 341] width 44 height 18
type input "5"
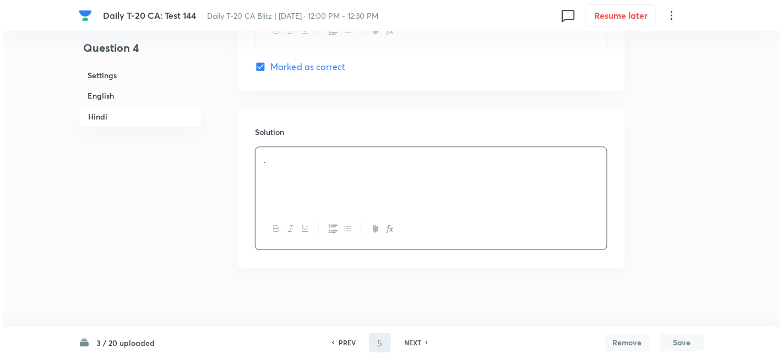
scroll to position [0, 0]
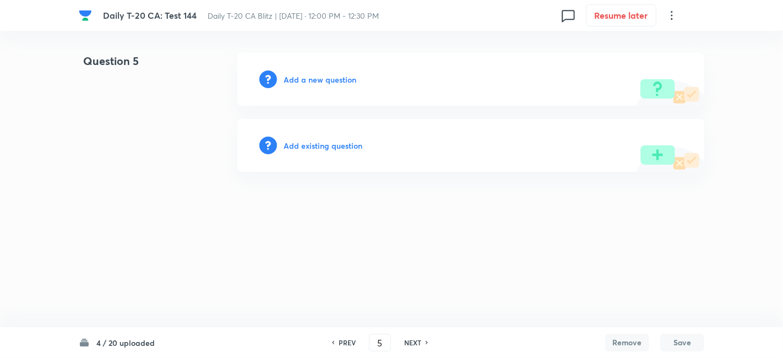
click at [307, 85] on div "Add a new question" at bounding box center [470, 79] width 467 height 53
click at [316, 74] on h6 "Add a new question" at bounding box center [319, 80] width 73 height 12
click at [316, 74] on h6 "Choose a question type" at bounding box center [325, 80] width 85 height 12
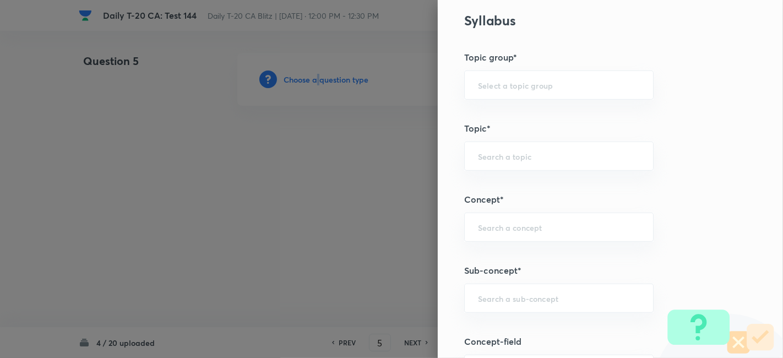
scroll to position [611, 0]
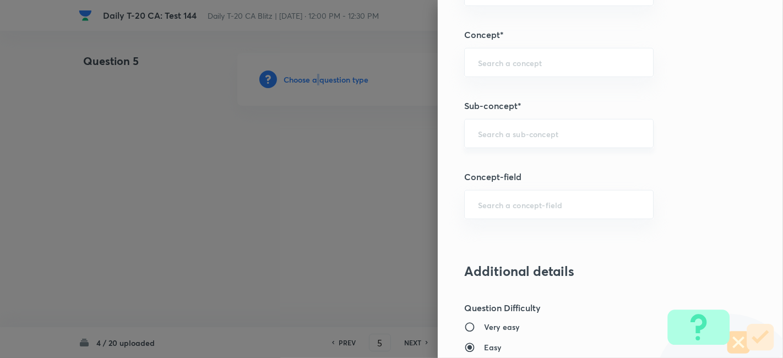
click at [556, 138] on div "​" at bounding box center [558, 133] width 189 height 29
paste input "Current Affairs 2025"
click at [603, 136] on input "Current Affairs 2025" at bounding box center [559, 133] width 162 height 10
click at [549, 158] on li "Current Affairs 2025" at bounding box center [549, 163] width 189 height 20
type input "Current Affairs 2025"
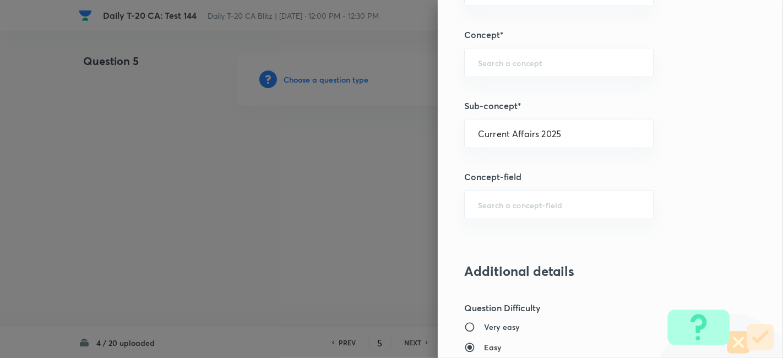
type input "Current Affairs"
type input "Current Affairs 2025"
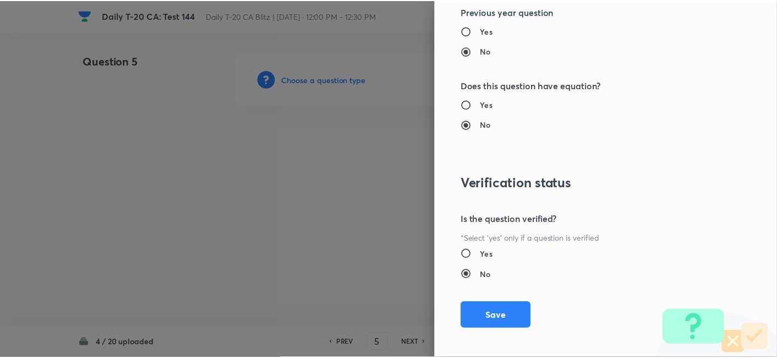
scroll to position [1139, 0]
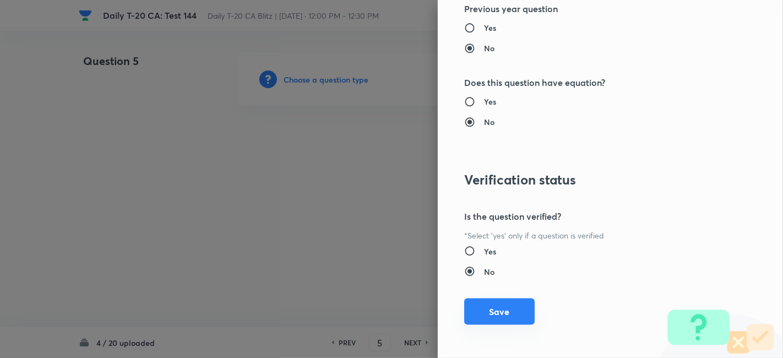
click at [507, 307] on button "Save" at bounding box center [499, 311] width 70 height 26
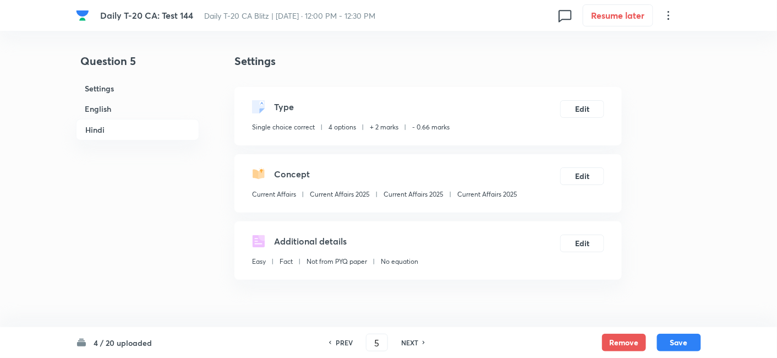
click at [125, 115] on h6 "English" at bounding box center [137, 109] width 123 height 20
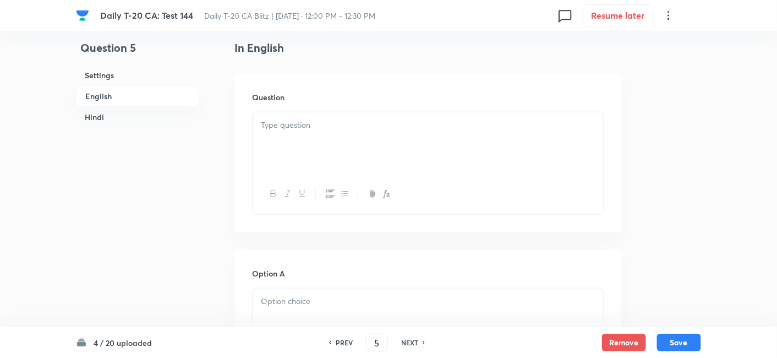
click at [132, 101] on h6 "English" at bounding box center [137, 95] width 123 height 21
click at [318, 131] on div at bounding box center [428, 143] width 351 height 62
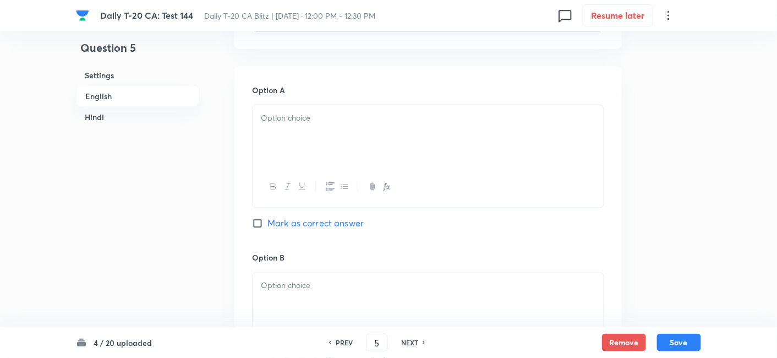
click at [314, 148] on div at bounding box center [428, 136] width 351 height 62
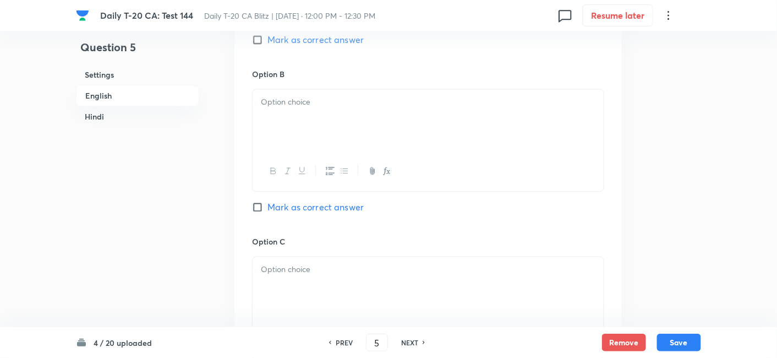
click at [315, 128] on div at bounding box center [428, 121] width 351 height 62
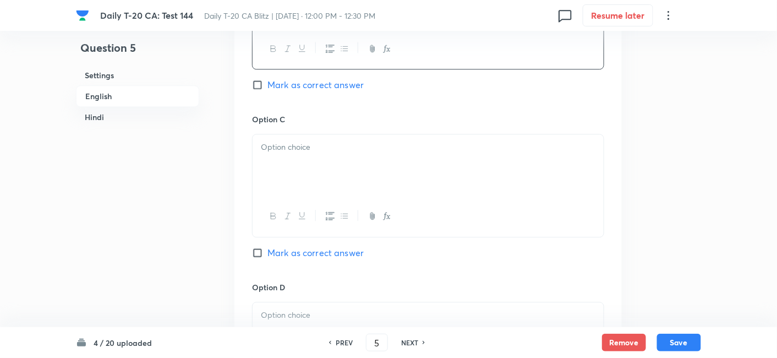
click at [317, 166] on div at bounding box center [428, 165] width 351 height 62
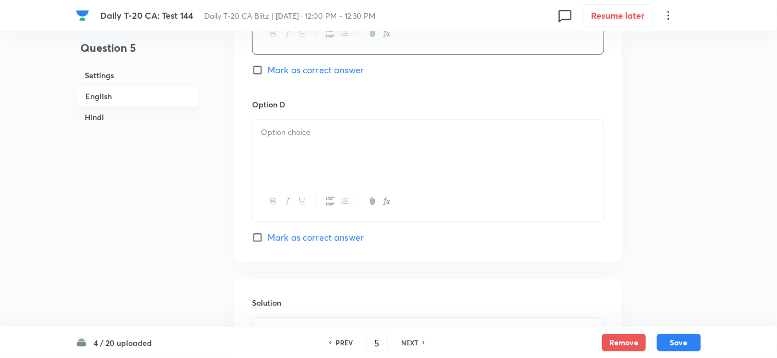
scroll to position [957, 0]
click at [320, 160] on div at bounding box center [428, 150] width 351 height 62
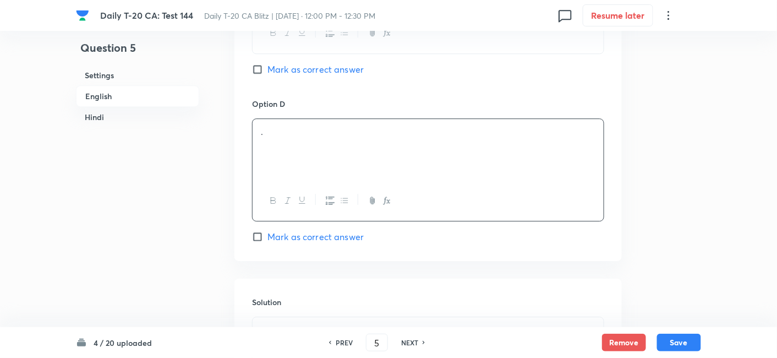
click at [326, 232] on span "Mark as correct answer" at bounding box center [315, 236] width 96 height 13
click at [267, 232] on input "Mark as correct answer" at bounding box center [259, 236] width 15 height 11
checkbox input "true"
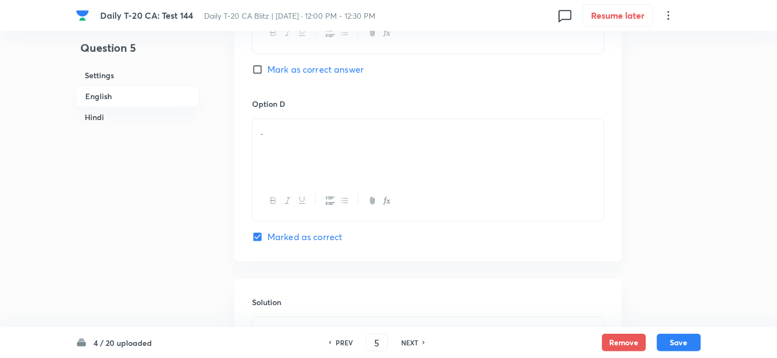
checkbox input "true"
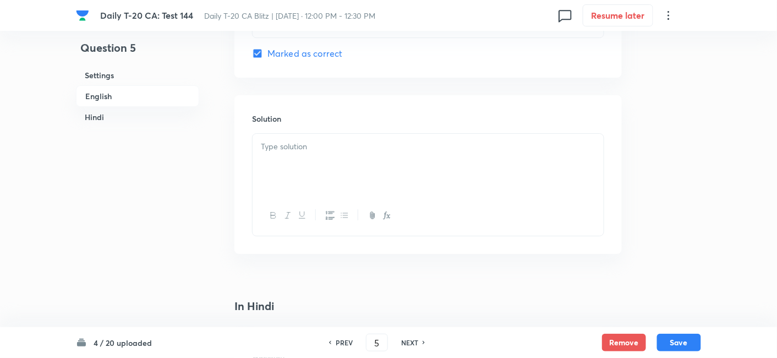
click at [320, 170] on div at bounding box center [428, 165] width 351 height 62
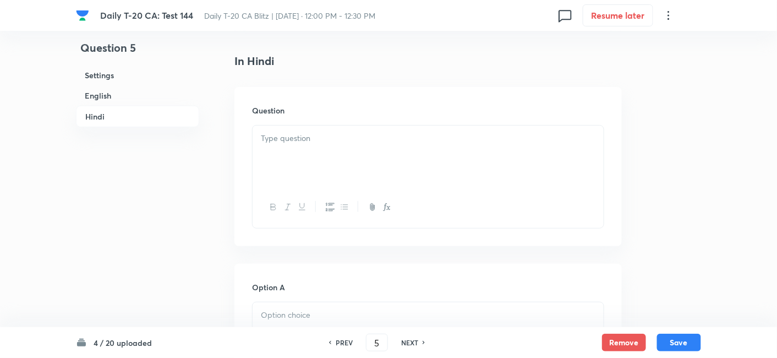
click at [320, 151] on div at bounding box center [428, 156] width 351 height 62
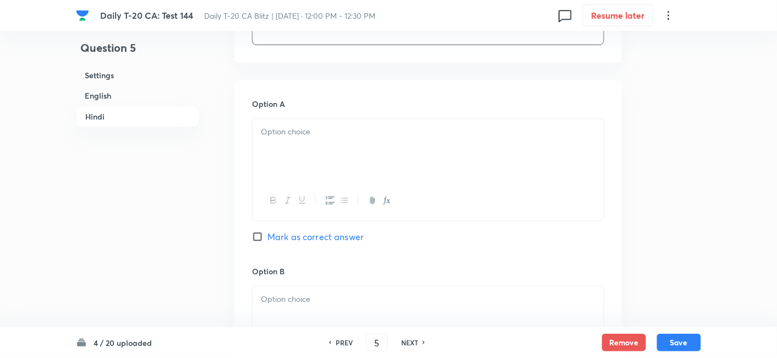
click at [324, 162] on div at bounding box center [428, 150] width 351 height 62
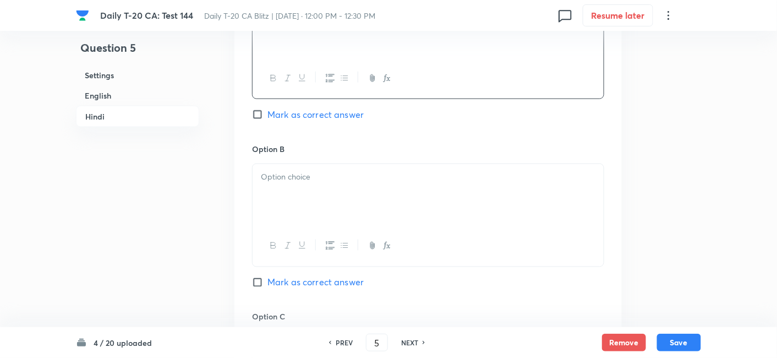
click at [320, 181] on div at bounding box center [428, 195] width 351 height 62
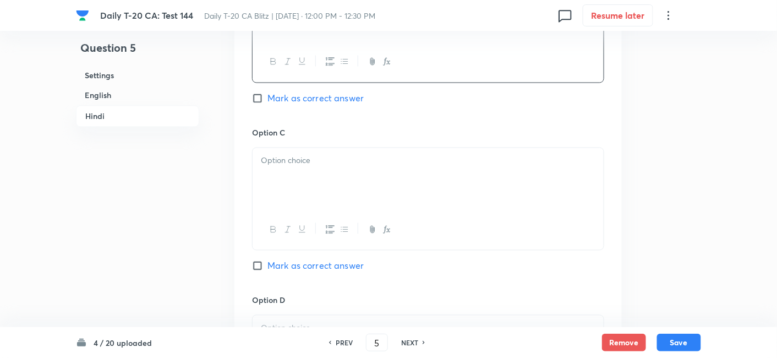
click at [320, 181] on div at bounding box center [428, 179] width 351 height 62
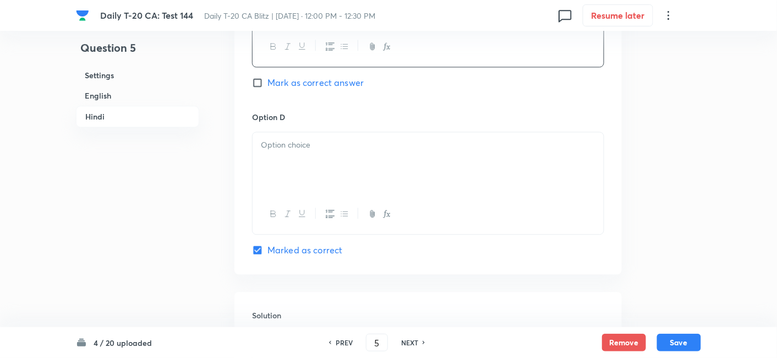
click at [320, 185] on div at bounding box center [428, 163] width 351 height 62
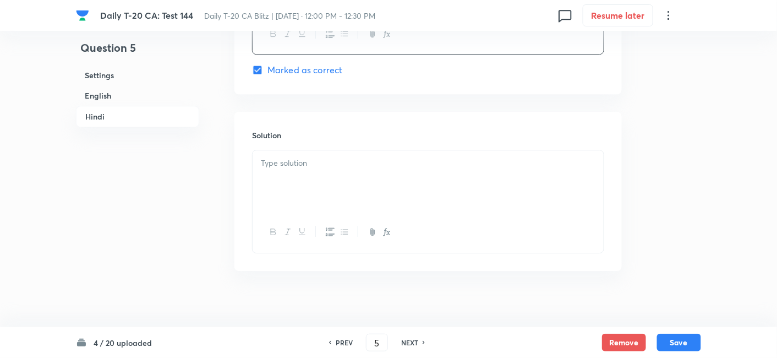
scroll to position [2241, 0]
click at [322, 203] on div at bounding box center [428, 178] width 351 height 62
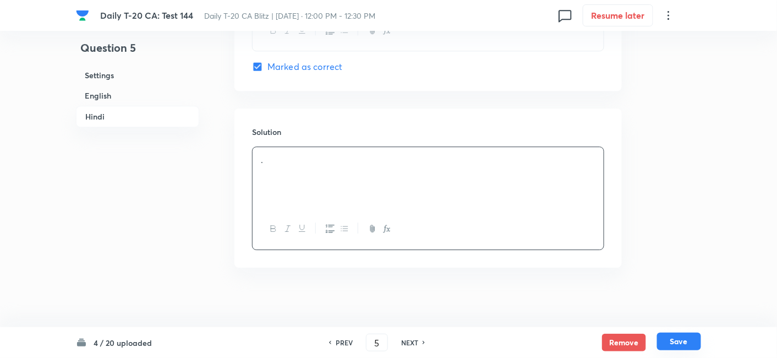
click at [684, 340] on button "Save" at bounding box center [679, 341] width 44 height 18
type input "6"
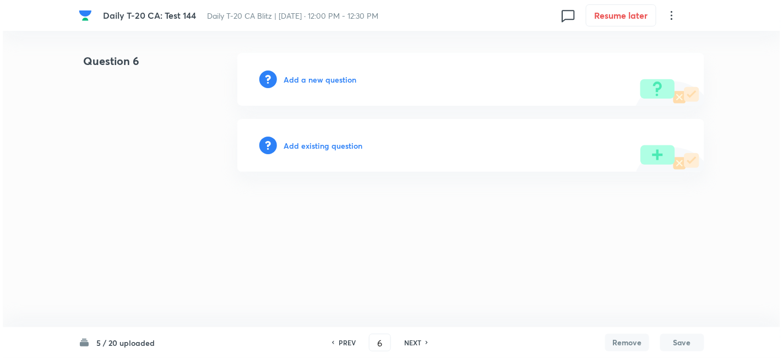
scroll to position [0, 0]
click at [329, 82] on h6 "Add a new question" at bounding box center [319, 80] width 73 height 12
click at [329, 82] on h6 "Choose a question type" at bounding box center [325, 80] width 85 height 12
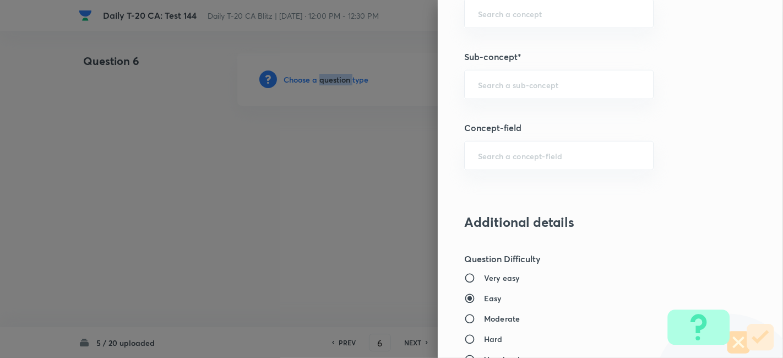
scroll to position [673, 0]
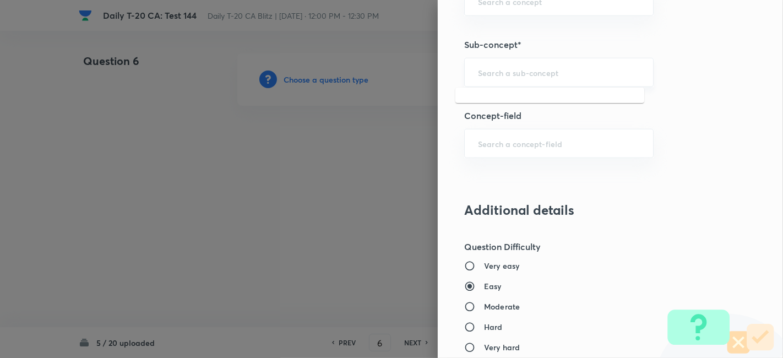
click at [550, 74] on input "text" at bounding box center [559, 72] width 162 height 10
paste input "Current Affairs 2025"
click at [559, 100] on li "Current Affairs 2025" at bounding box center [549, 102] width 189 height 20
type input "Current Affairs 2025"
type input "Current Affairs"
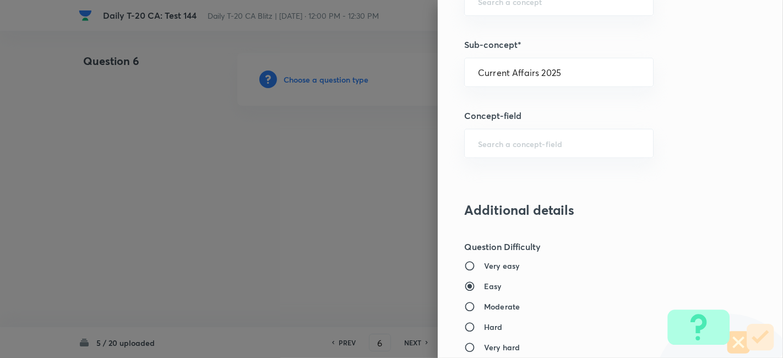
type input "Current Affairs 2025"
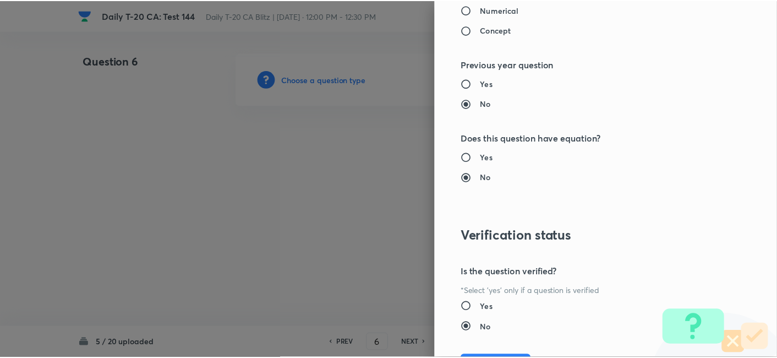
scroll to position [1139, 0]
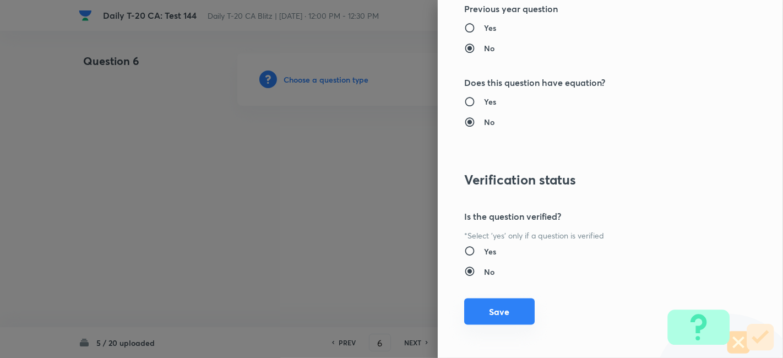
click at [493, 315] on button "Save" at bounding box center [499, 311] width 70 height 26
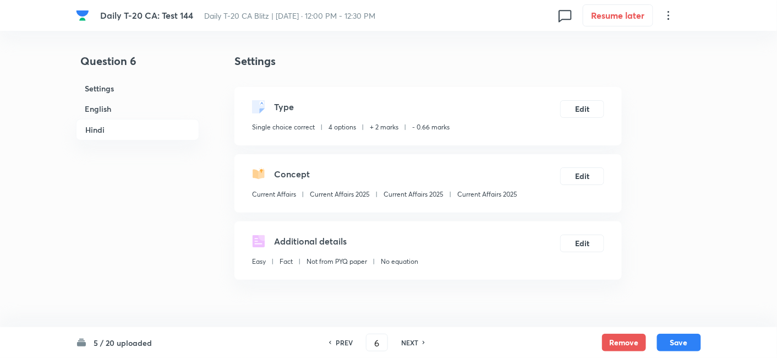
click at [119, 110] on h6 "English" at bounding box center [137, 109] width 123 height 20
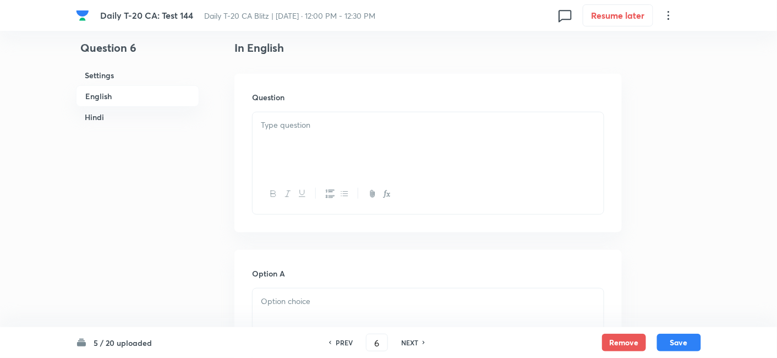
click at [309, 172] on div at bounding box center [428, 143] width 351 height 62
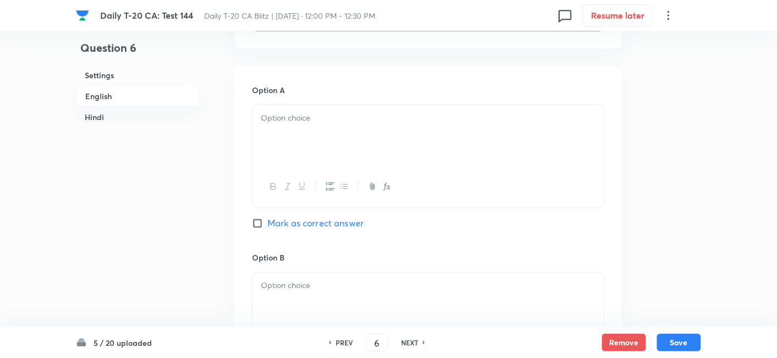
click at [316, 132] on div at bounding box center [428, 136] width 351 height 62
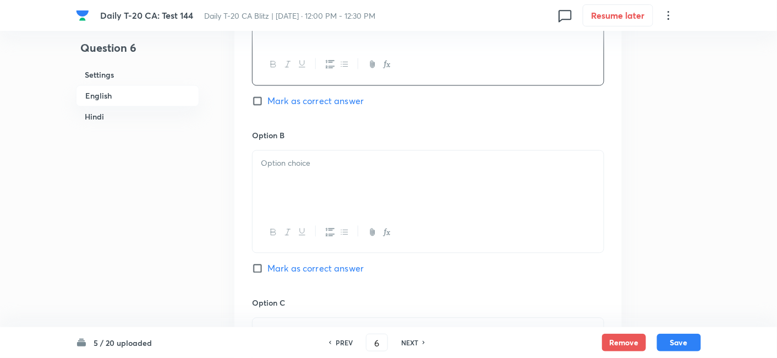
click at [319, 161] on p at bounding box center [428, 163] width 335 height 13
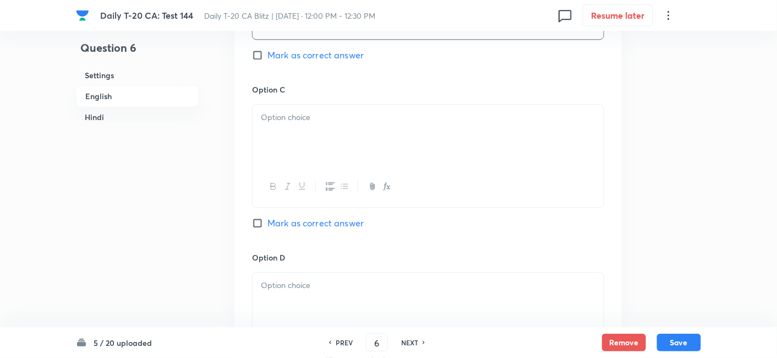
scroll to position [834, 0]
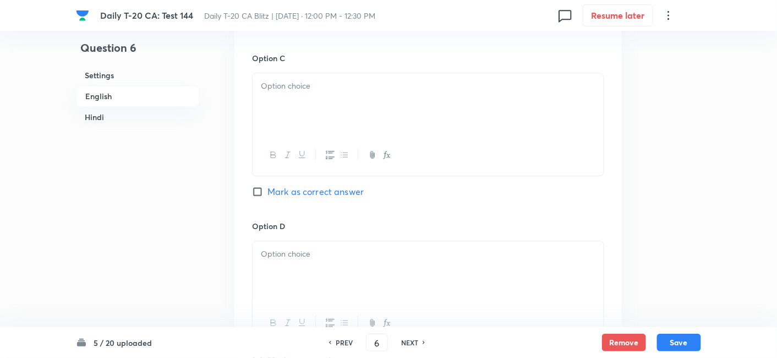
click at [320, 103] on div at bounding box center [428, 104] width 351 height 62
click at [320, 263] on div at bounding box center [428, 272] width 351 height 62
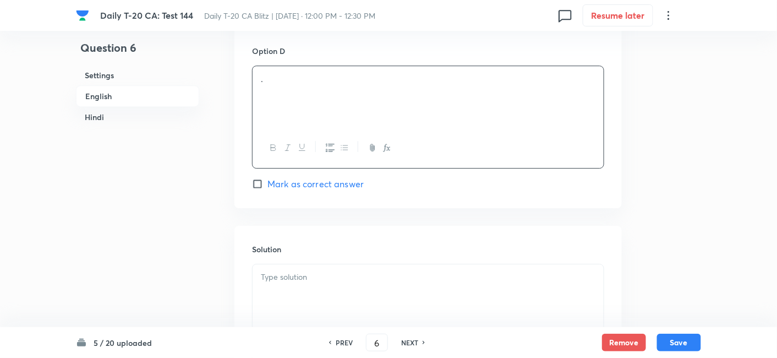
scroll to position [1018, 0]
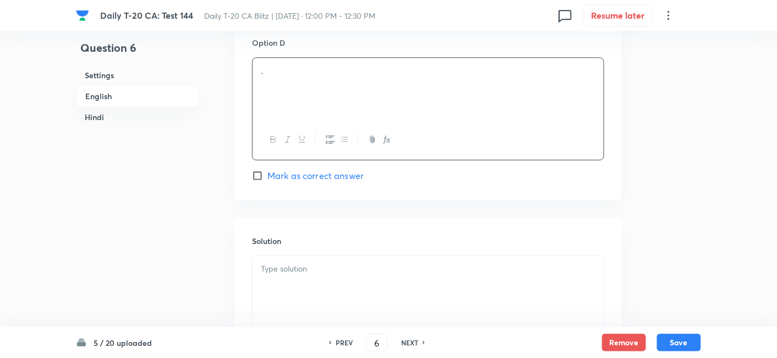
click at [327, 169] on span "Mark as correct answer" at bounding box center [315, 175] width 96 height 13
click at [267, 170] on input "Mark as correct answer" at bounding box center [259, 175] width 15 height 11
checkbox input "true"
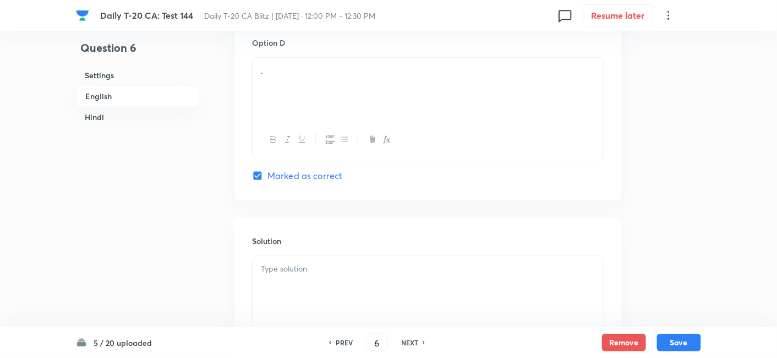
checkbox input "true"
click at [318, 272] on p at bounding box center [428, 269] width 335 height 13
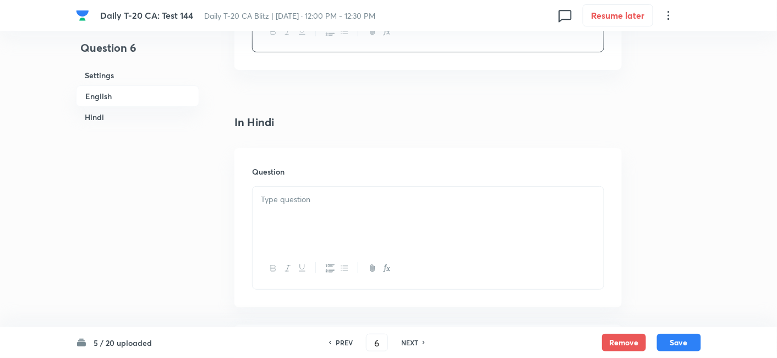
click at [324, 215] on div at bounding box center [428, 218] width 351 height 62
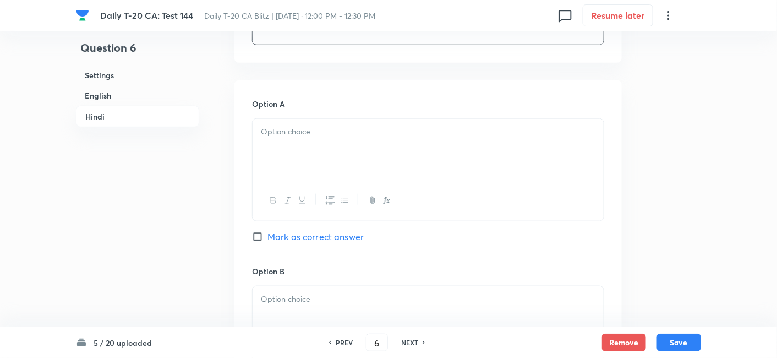
click at [330, 149] on div at bounding box center [428, 150] width 351 height 62
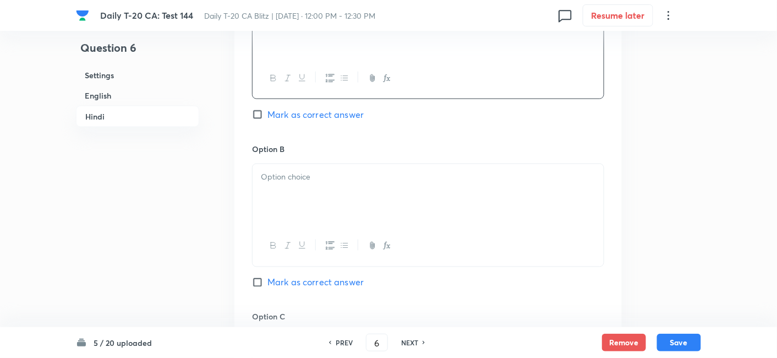
click at [323, 201] on div at bounding box center [428, 195] width 351 height 62
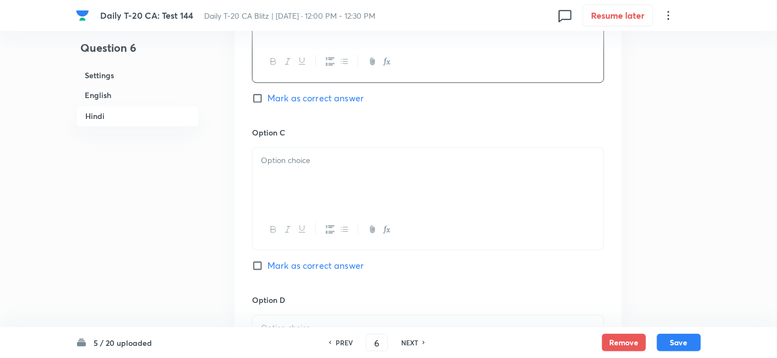
click at [316, 177] on div at bounding box center [428, 179] width 351 height 62
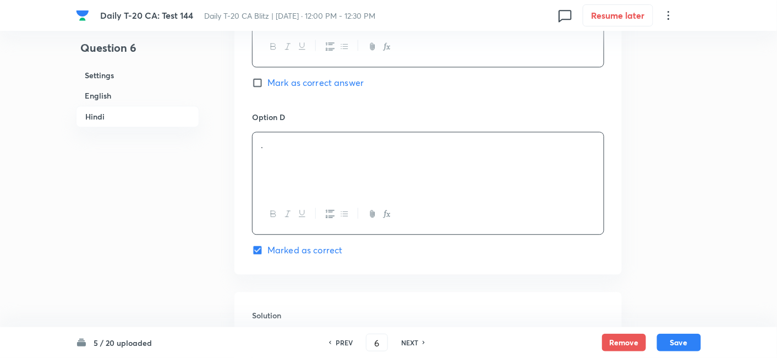
click at [325, 161] on div "." at bounding box center [428, 163] width 351 height 62
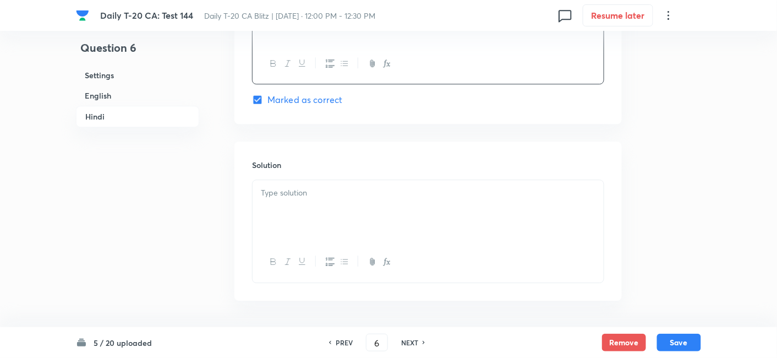
scroll to position [2241, 0]
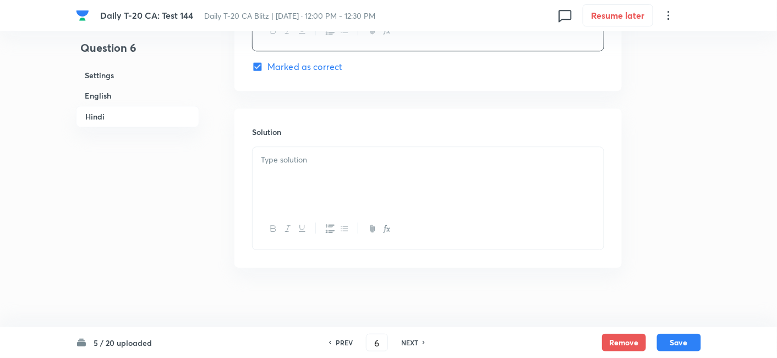
click at [316, 189] on div at bounding box center [428, 178] width 351 height 62
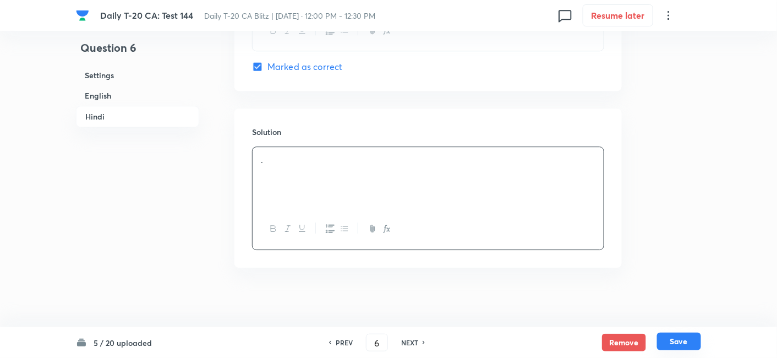
click at [676, 342] on button "Save" at bounding box center [679, 341] width 44 height 18
type input "7"
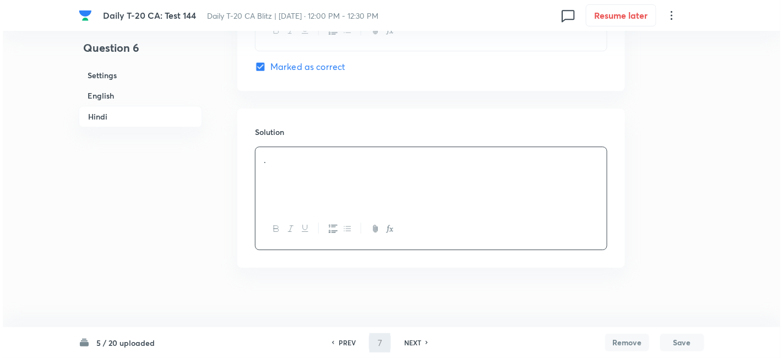
scroll to position [0, 0]
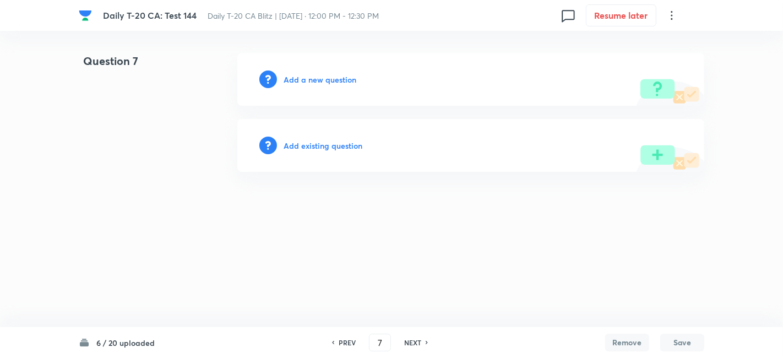
click at [319, 79] on h6 "Add a new question" at bounding box center [319, 80] width 73 height 12
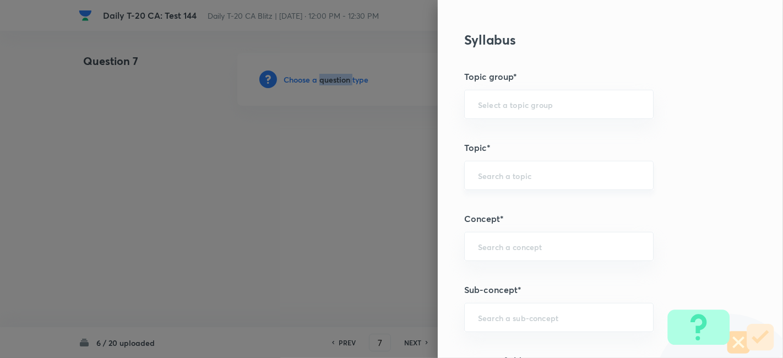
scroll to position [673, 0]
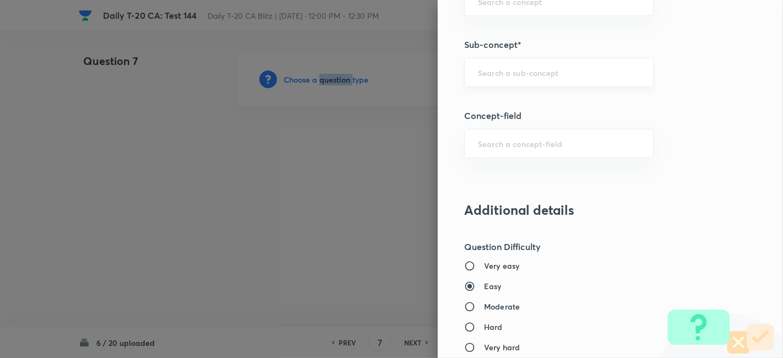
click at [559, 76] on div "​" at bounding box center [558, 72] width 189 height 29
paste input "Current Affairs 2025"
click at [589, 74] on input "Current Affairs 2025" at bounding box center [559, 72] width 162 height 10
click at [552, 97] on li "Current Affairs 2025" at bounding box center [549, 102] width 189 height 20
type input "Current Affairs 2025"
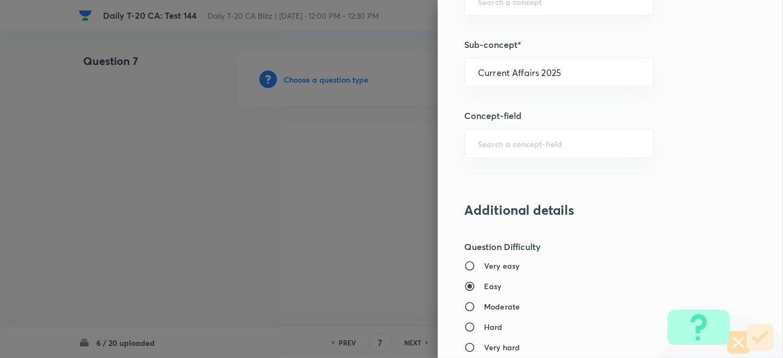
type input "Current Affairs"
type input "Current Affairs 2025"
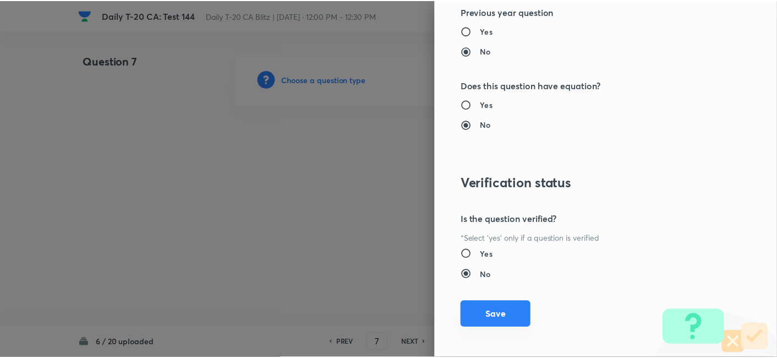
scroll to position [1139, 0]
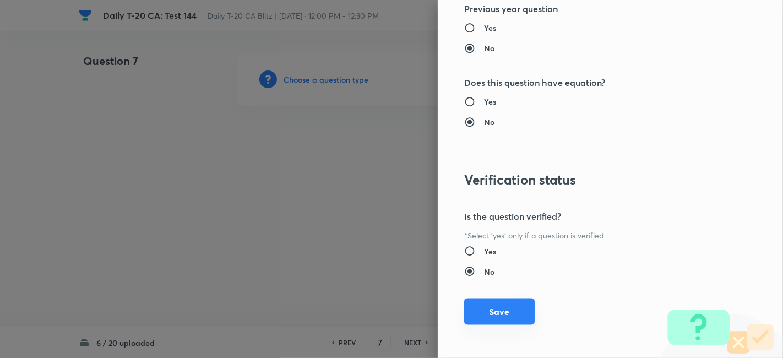
click at [505, 315] on button "Save" at bounding box center [499, 311] width 70 height 26
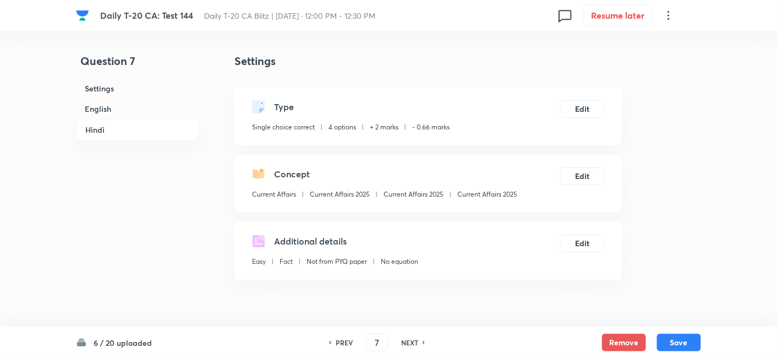
click at [127, 104] on h6 "English" at bounding box center [137, 109] width 123 height 20
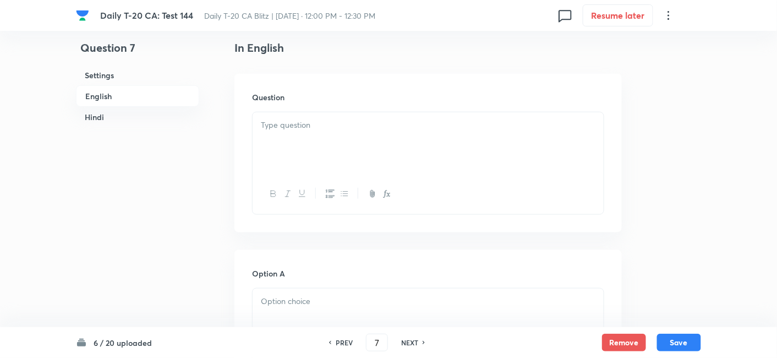
click at [342, 141] on div at bounding box center [428, 143] width 351 height 62
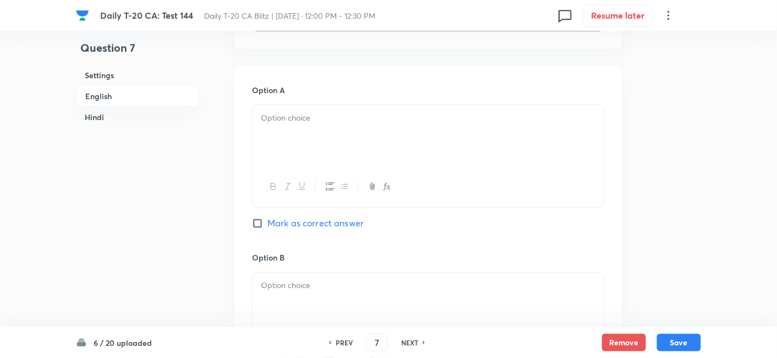
click at [320, 131] on div at bounding box center [428, 136] width 351 height 62
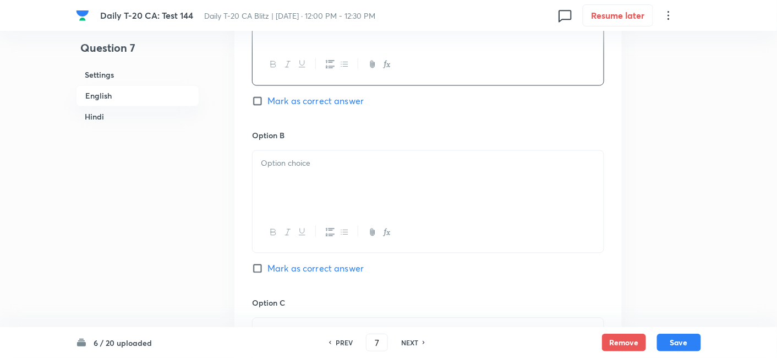
click at [319, 167] on p at bounding box center [428, 163] width 335 height 13
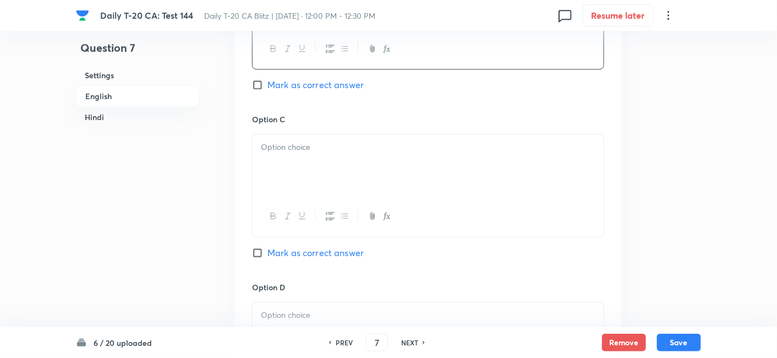
click at [328, 175] on div at bounding box center [428, 165] width 351 height 62
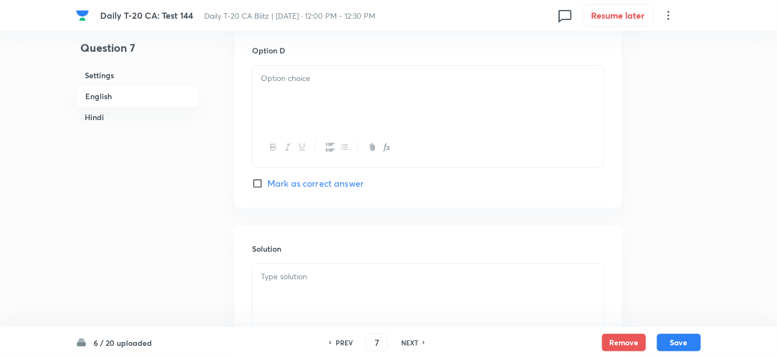
scroll to position [1018, 0]
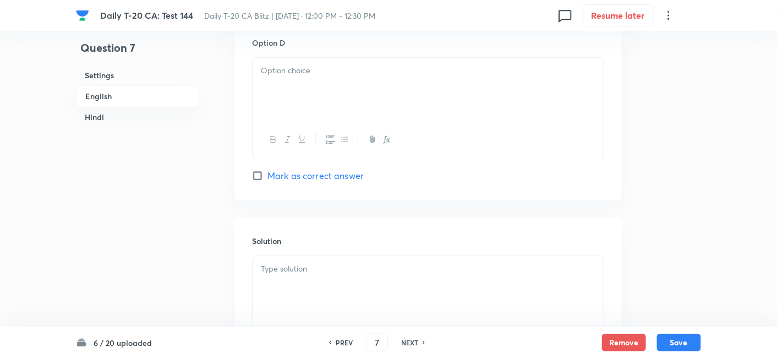
click at [321, 106] on div at bounding box center [428, 89] width 351 height 62
click at [330, 180] on span "Mark as correct answer" at bounding box center [315, 175] width 96 height 13
click at [267, 180] on input "Mark as correct answer" at bounding box center [259, 175] width 15 height 11
checkbox input "true"
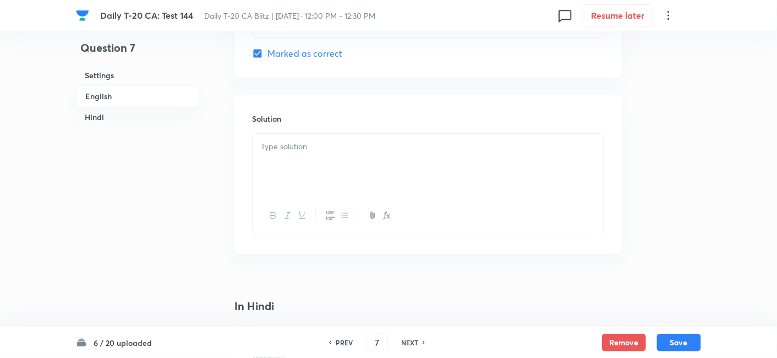
click at [319, 151] on div at bounding box center [428, 165] width 351 height 62
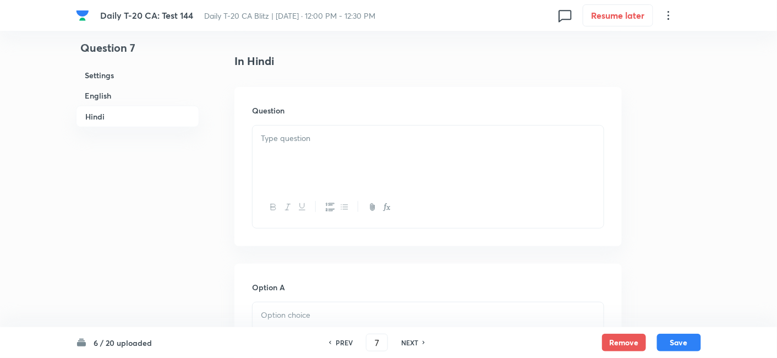
click at [320, 148] on div at bounding box center [428, 156] width 351 height 62
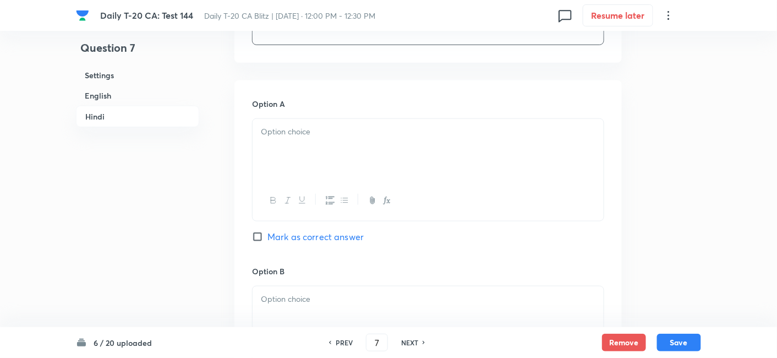
click at [324, 157] on div at bounding box center [428, 150] width 351 height 62
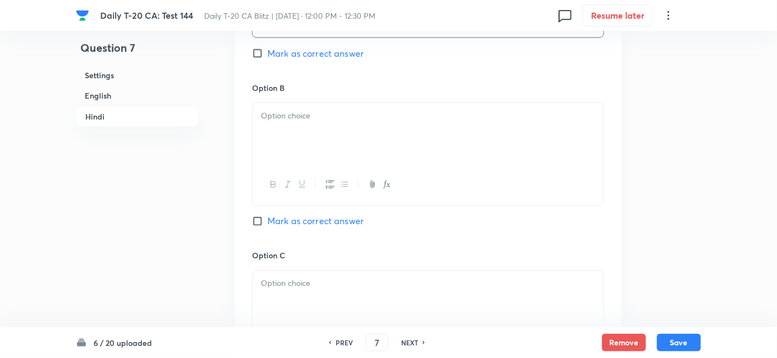
click at [320, 165] on div at bounding box center [428, 185] width 351 height 40
click at [330, 140] on div at bounding box center [428, 134] width 351 height 62
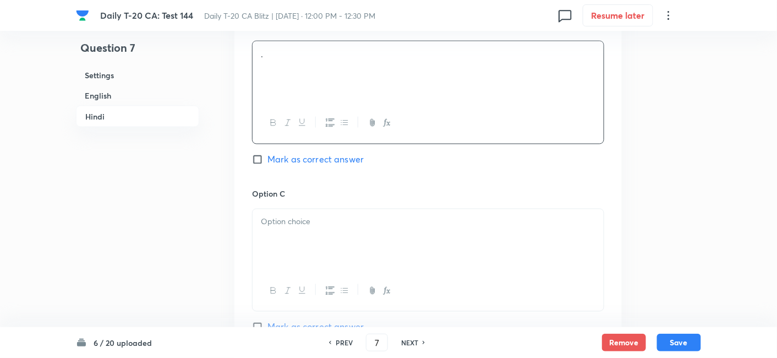
drag, startPoint x: 310, startPoint y: 214, endPoint x: 313, endPoint y: 222, distance: 8.0
click at [311, 219] on div at bounding box center [428, 240] width 351 height 62
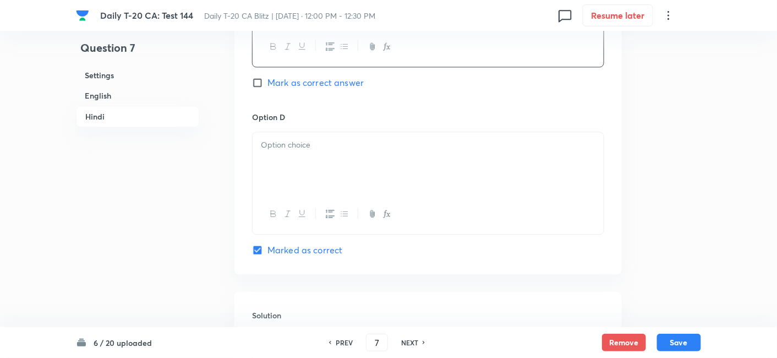
click at [329, 166] on div at bounding box center [428, 163] width 351 height 62
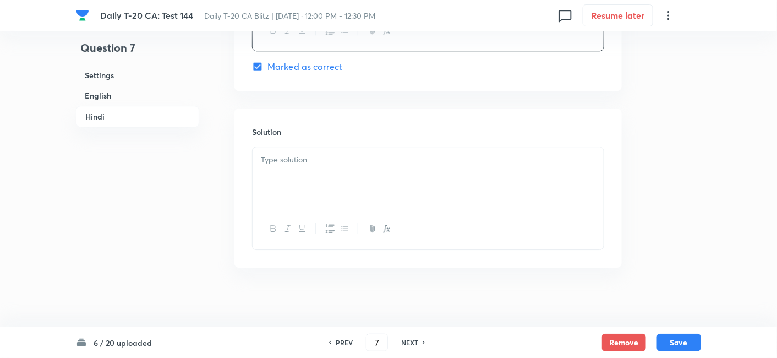
click at [324, 197] on div at bounding box center [428, 178] width 351 height 62
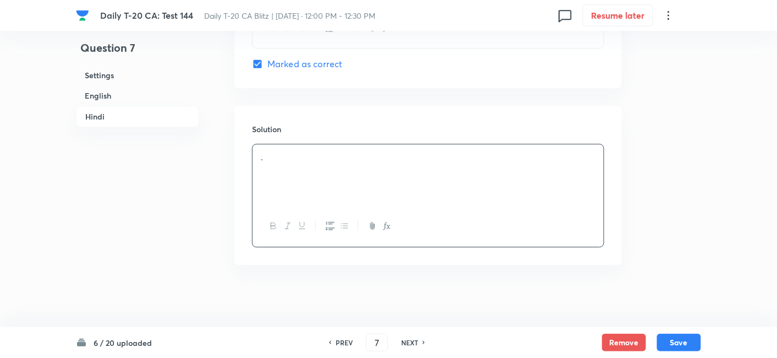
scroll to position [2244, 0]
click at [674, 342] on button "Save" at bounding box center [679, 341] width 44 height 18
type input "8"
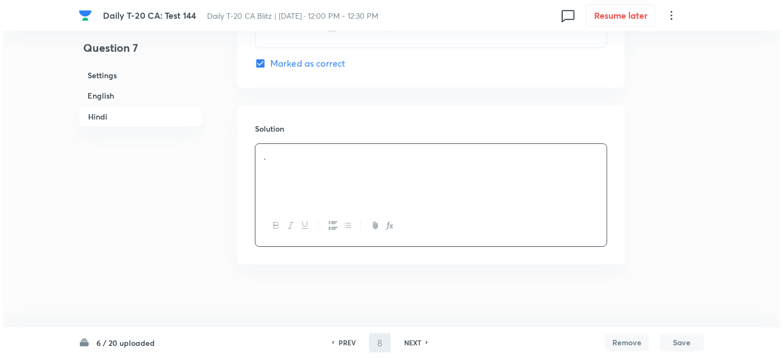
scroll to position [0, 0]
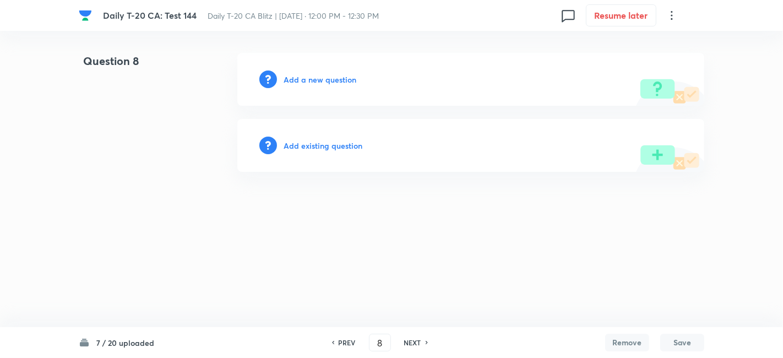
click at [294, 78] on h6 "Add a new question" at bounding box center [319, 80] width 73 height 12
click at [294, 78] on h6 "Choose a question type" at bounding box center [325, 80] width 85 height 12
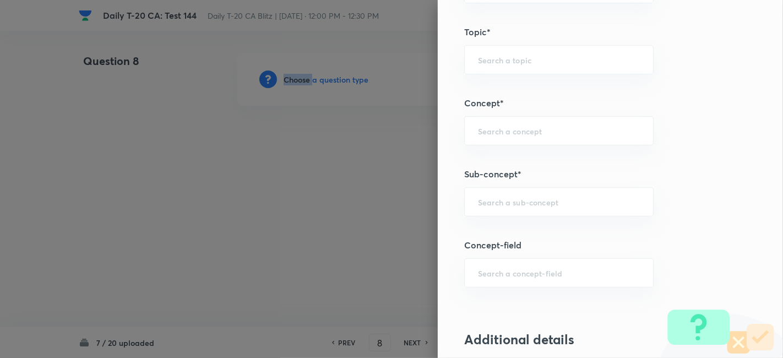
scroll to position [550, 0]
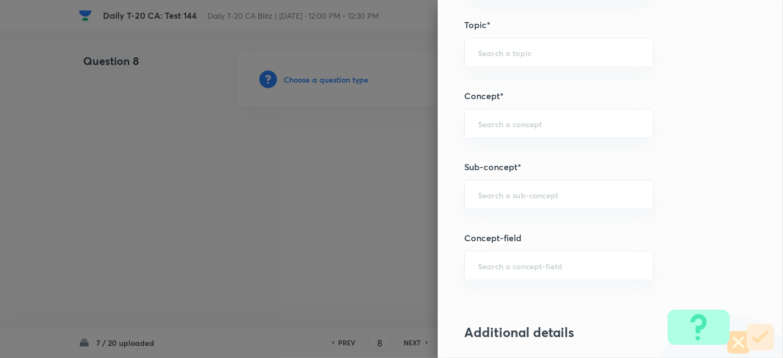
click at [567, 174] on div "Question settings Question type* Single choice correct Number of options* 2 3 4…" at bounding box center [610, 179] width 345 height 358
click at [571, 180] on div "​" at bounding box center [558, 194] width 189 height 29
paste input "Current Affairs 2025"
click at [585, 189] on input "Current Affairs 2025" at bounding box center [559, 194] width 162 height 10
click at [556, 218] on li "Current Affairs 2025" at bounding box center [549, 224] width 189 height 20
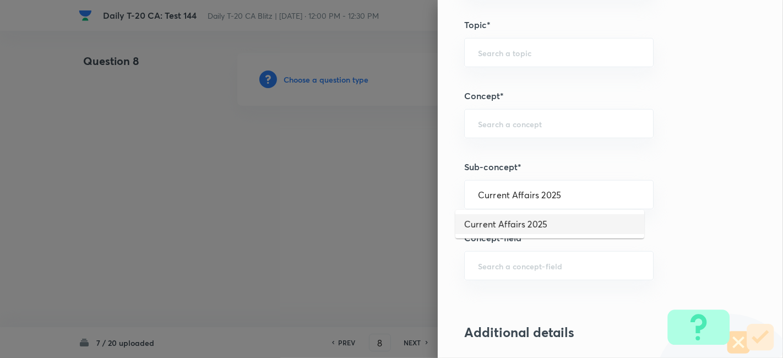
type input "Current Affairs 2025"
type input "Current Affairs"
type input "Current Affairs 2025"
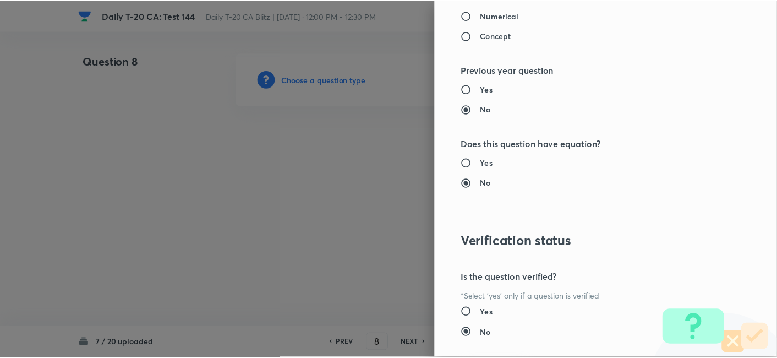
scroll to position [1139, 0]
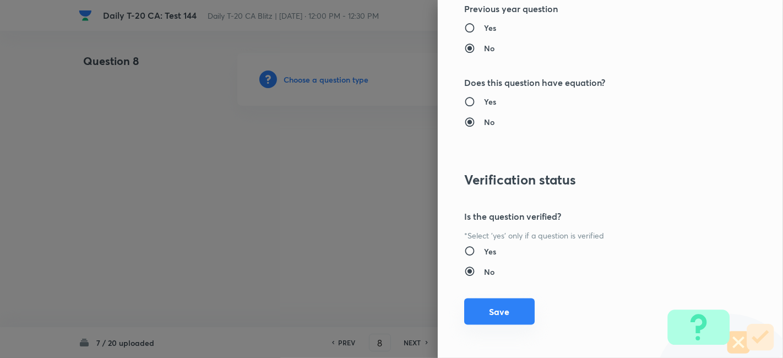
click at [516, 308] on button "Save" at bounding box center [499, 311] width 70 height 26
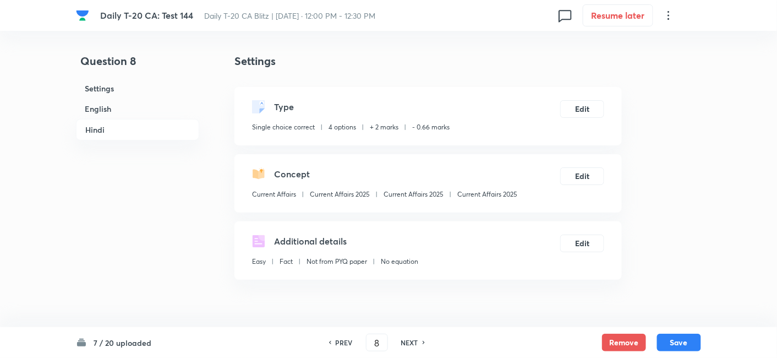
click at [118, 109] on h6 "English" at bounding box center [137, 109] width 123 height 20
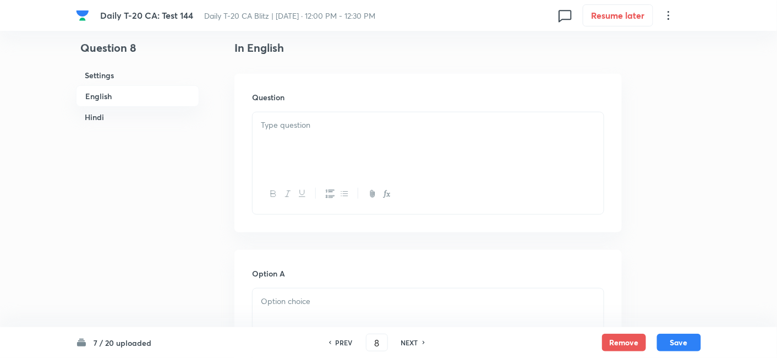
click at [346, 149] on div at bounding box center [428, 143] width 351 height 62
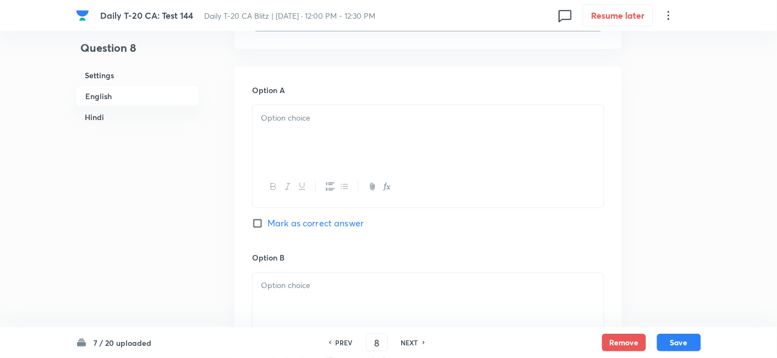
click at [316, 134] on div at bounding box center [428, 136] width 351 height 62
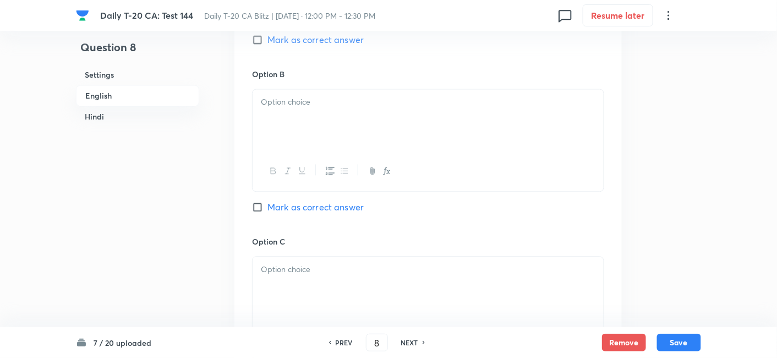
click at [331, 155] on div at bounding box center [428, 171] width 351 height 40
click at [344, 125] on div at bounding box center [428, 121] width 351 height 62
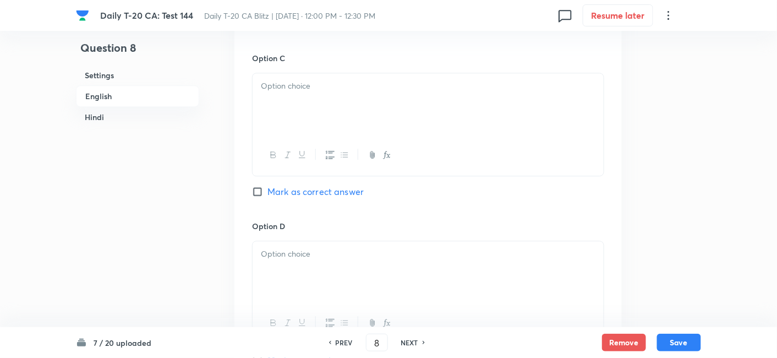
click at [332, 114] on div at bounding box center [428, 104] width 351 height 62
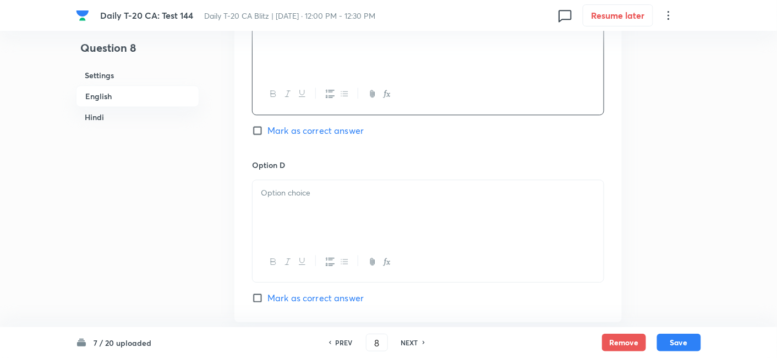
click at [327, 181] on div at bounding box center [428, 211] width 351 height 62
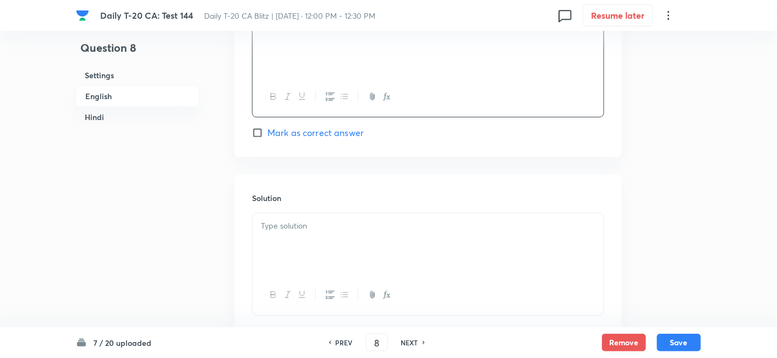
scroll to position [1079, 0]
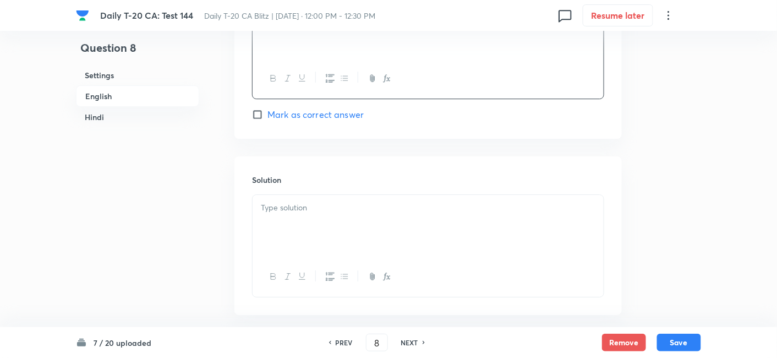
drag, startPoint x: 343, startPoint y: 114, endPoint x: 342, endPoint y: 131, distance: 17.1
click at [343, 113] on span "Mark as correct answer" at bounding box center [315, 114] width 96 height 13
click at [267, 113] on input "Mark as correct answer" at bounding box center [259, 114] width 15 height 11
checkbox input "true"
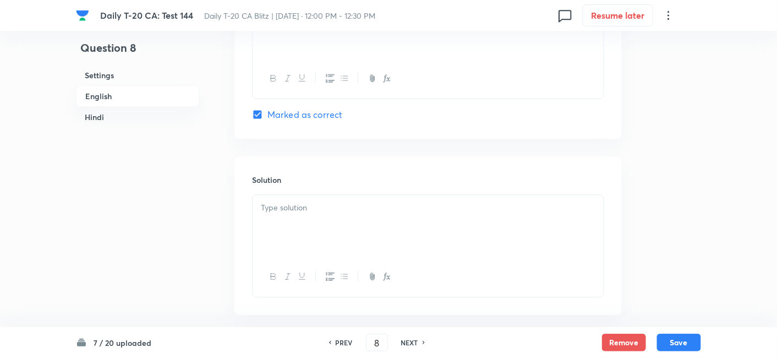
click at [315, 232] on div at bounding box center [428, 226] width 351 height 62
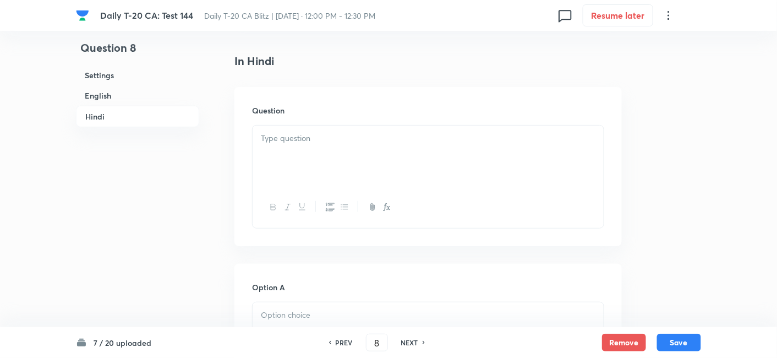
click at [325, 138] on p at bounding box center [428, 138] width 335 height 13
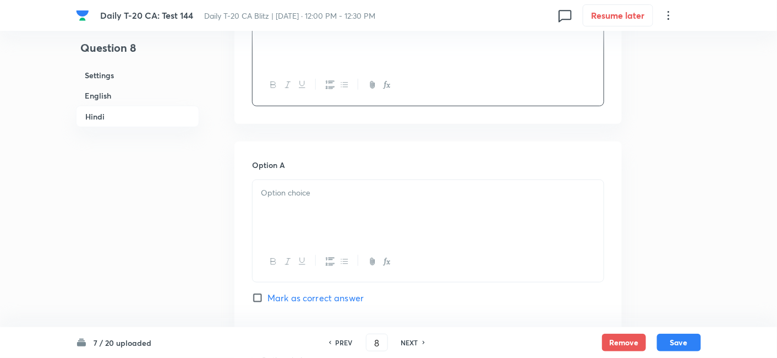
click at [322, 209] on div at bounding box center [428, 211] width 351 height 62
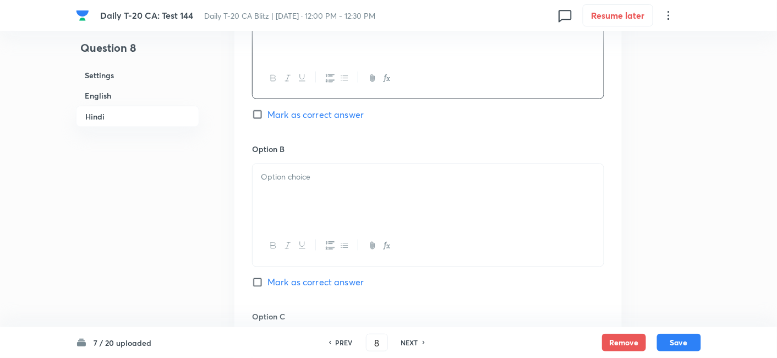
click at [330, 185] on div at bounding box center [428, 195] width 351 height 62
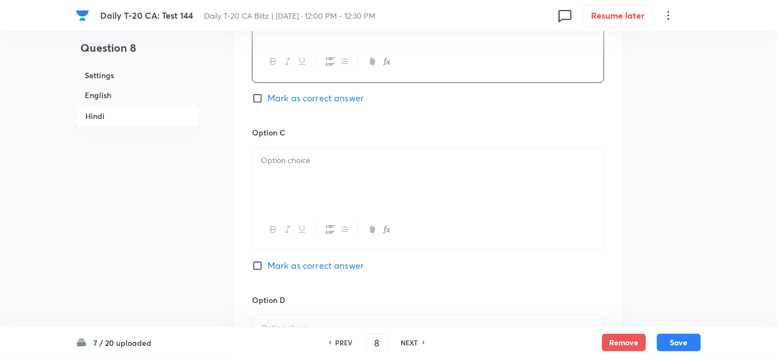
click at [335, 171] on div at bounding box center [428, 179] width 351 height 62
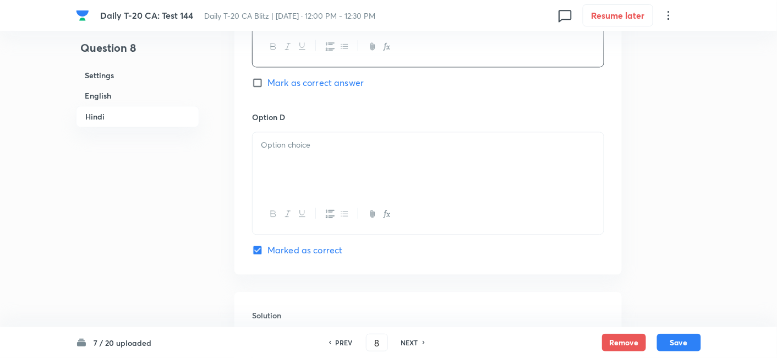
click at [331, 172] on div at bounding box center [428, 163] width 351 height 62
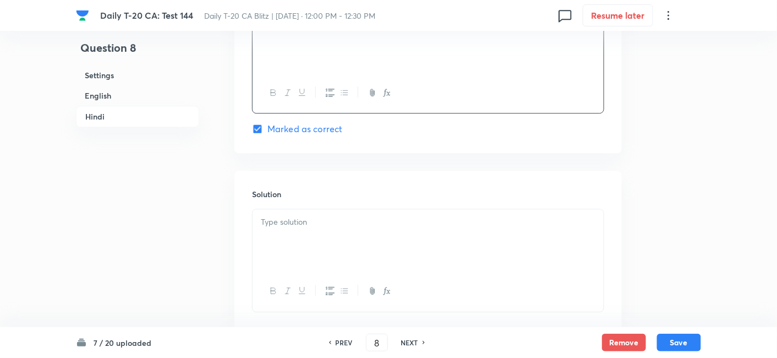
scroll to position [2244, 0]
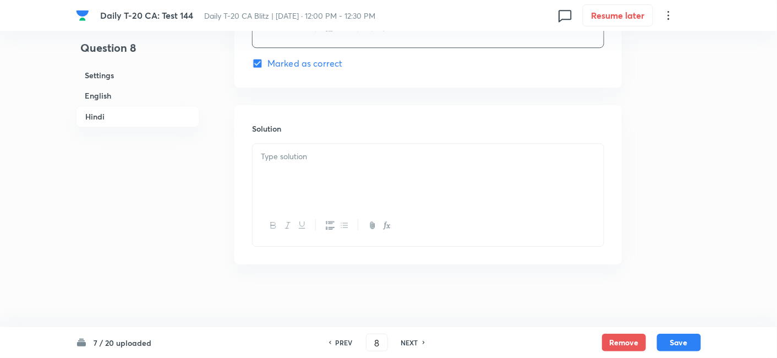
click at [336, 175] on div at bounding box center [428, 175] width 351 height 62
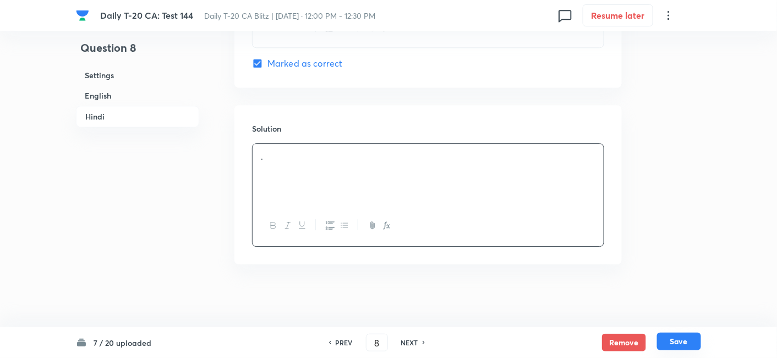
click at [673, 341] on button "Save" at bounding box center [679, 341] width 44 height 18
type input "9"
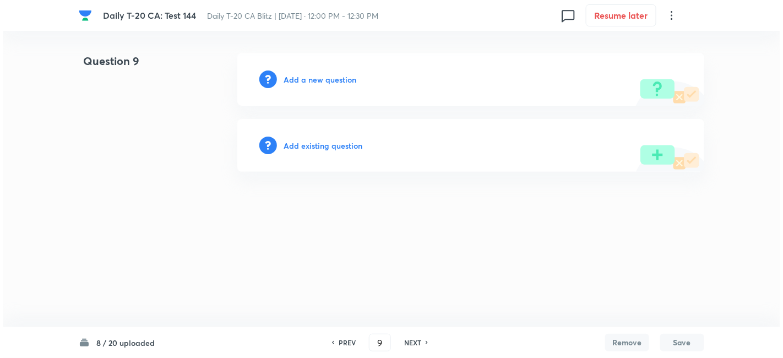
scroll to position [0, 0]
click at [324, 83] on h6 "Add a new question" at bounding box center [319, 80] width 73 height 12
click at [324, 83] on h6 "Choose a question type" at bounding box center [325, 80] width 85 height 12
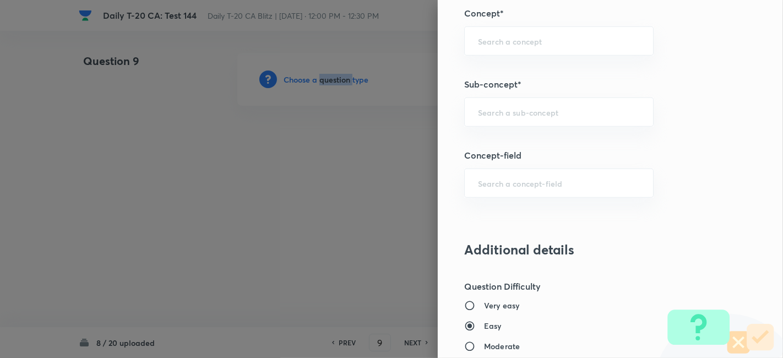
scroll to position [673, 0]
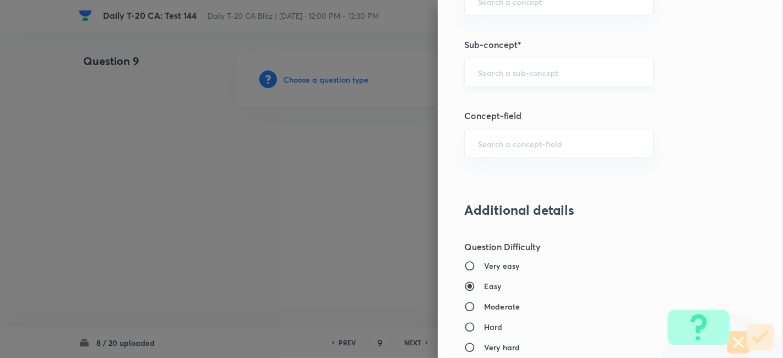
click at [567, 74] on input "text" at bounding box center [559, 72] width 162 height 10
paste input "Current Affairs 2025"
click at [587, 67] on input "Current Affairs 2025" at bounding box center [559, 72] width 162 height 10
click at [560, 101] on li "Current Affairs 2025" at bounding box center [549, 102] width 189 height 20
type input "Current Affairs 2025"
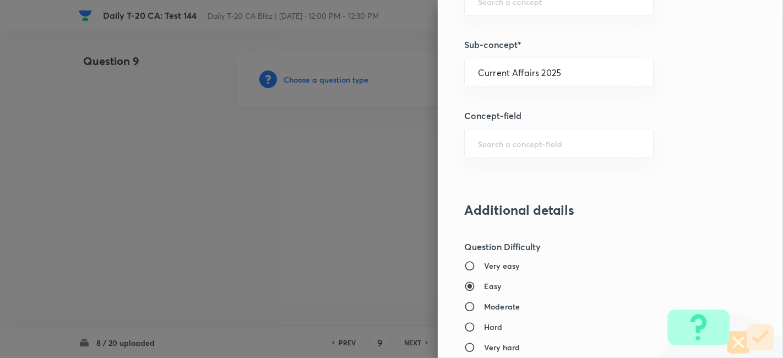
type input "Current Affairs"
type input "Current Affairs 2025"
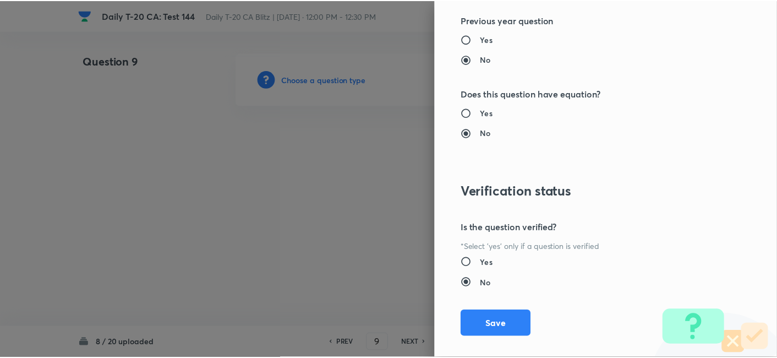
scroll to position [1139, 0]
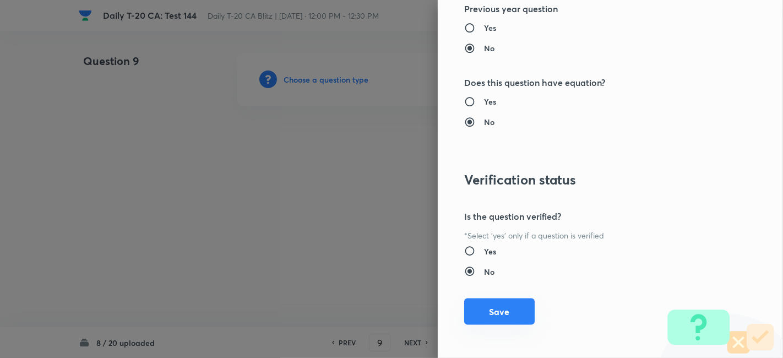
click at [511, 300] on button "Save" at bounding box center [499, 311] width 70 height 26
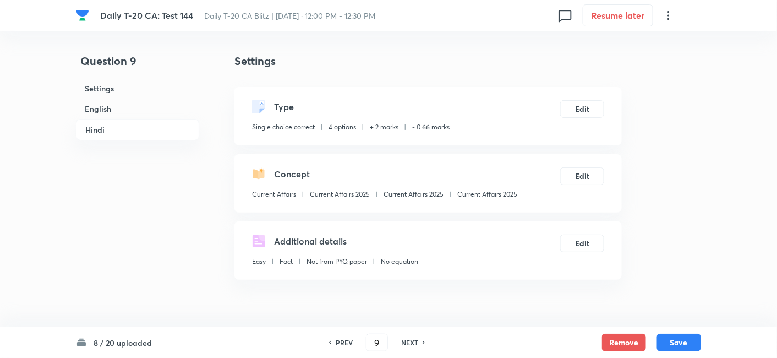
click at [133, 108] on h6 "English" at bounding box center [137, 109] width 123 height 20
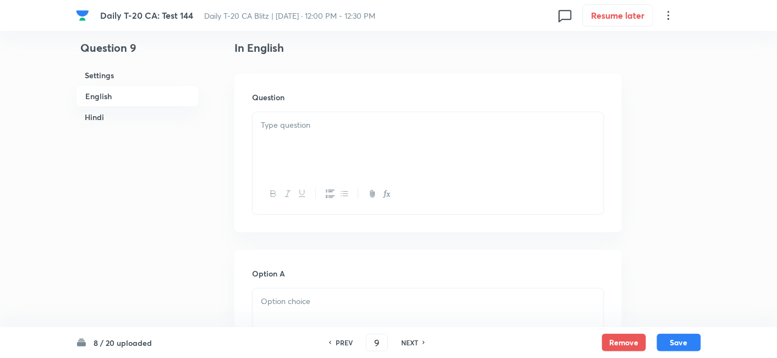
click at [310, 133] on div at bounding box center [428, 143] width 351 height 62
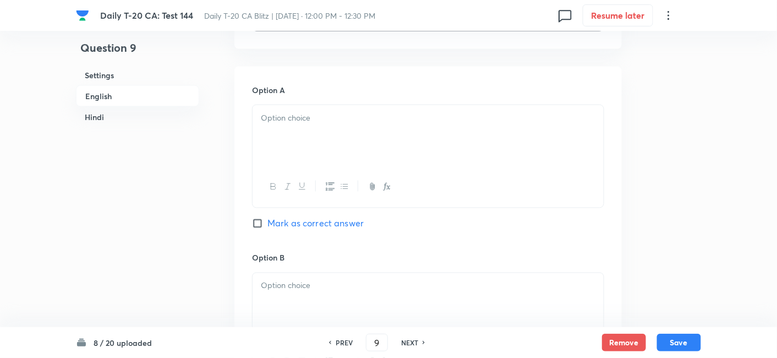
click at [329, 148] on div at bounding box center [428, 136] width 351 height 62
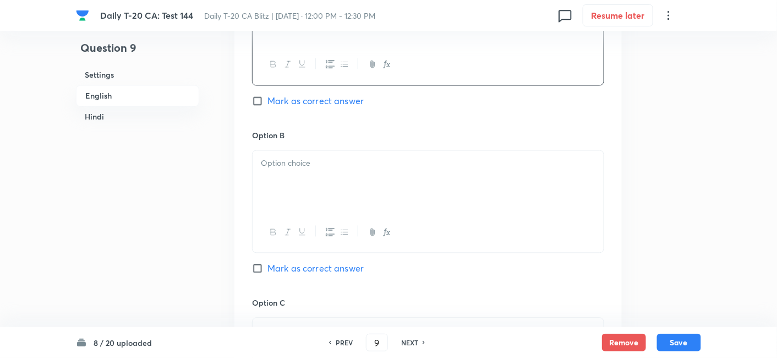
click at [320, 168] on p at bounding box center [428, 163] width 335 height 13
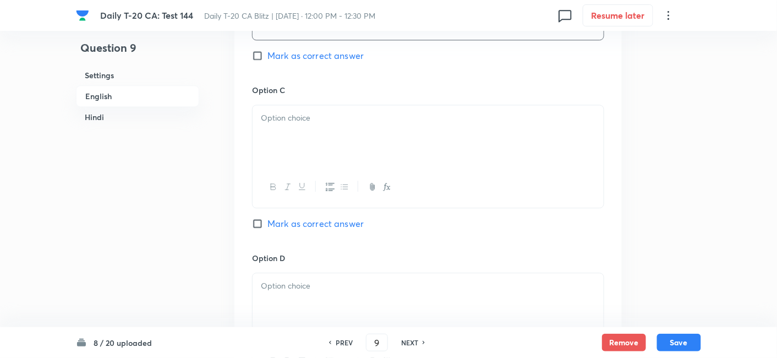
scroll to position [834, 0]
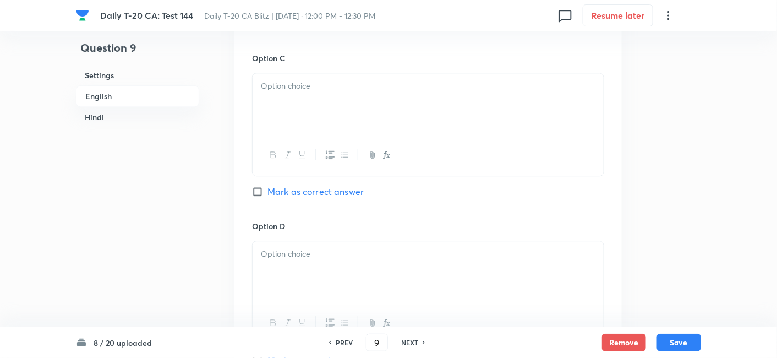
drag, startPoint x: 318, startPoint y: 105, endPoint x: 322, endPoint y: 118, distance: 13.9
click at [319, 103] on div at bounding box center [428, 104] width 351 height 62
click at [318, 263] on div at bounding box center [428, 272] width 351 height 62
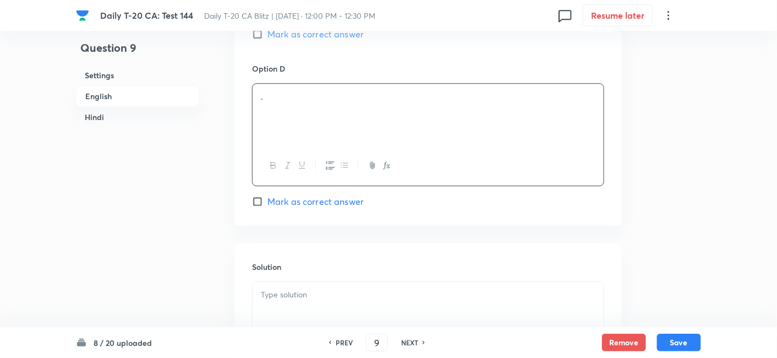
scroll to position [1018, 0]
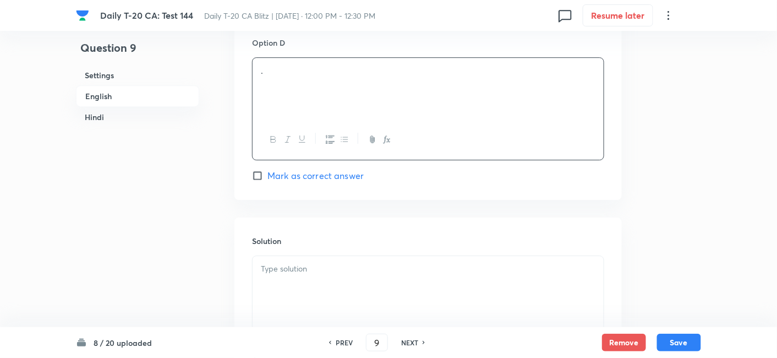
click at [355, 171] on span "Mark as correct answer" at bounding box center [315, 175] width 96 height 13
click at [267, 171] on input "Mark as correct answer" at bounding box center [259, 175] width 15 height 11
checkbox input "true"
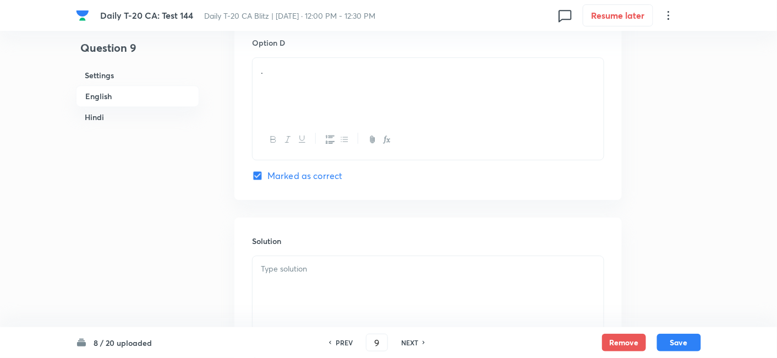
checkbox input "true"
click at [318, 280] on div at bounding box center [428, 287] width 351 height 62
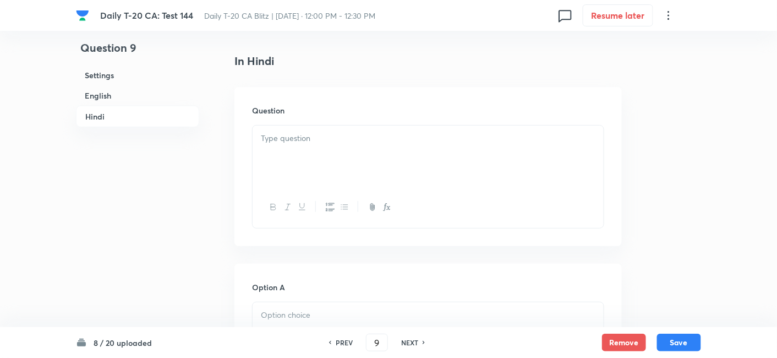
click at [329, 157] on div at bounding box center [428, 156] width 351 height 62
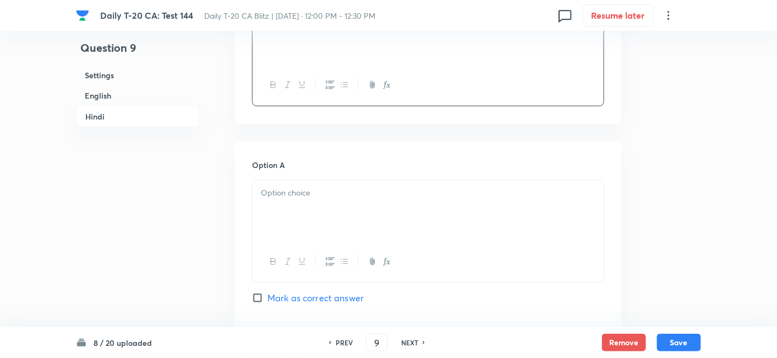
click at [328, 201] on div at bounding box center [428, 211] width 351 height 62
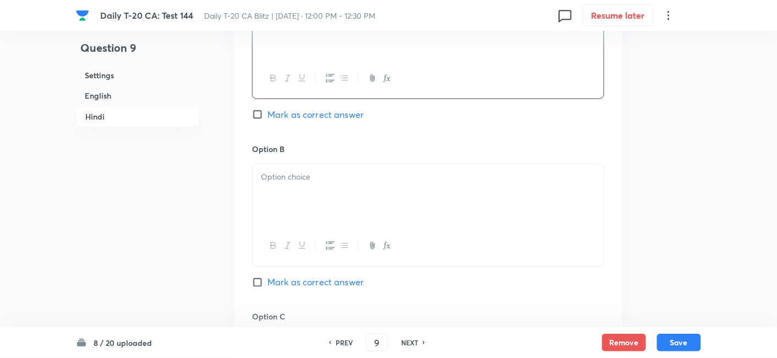
click at [329, 201] on div at bounding box center [428, 195] width 351 height 62
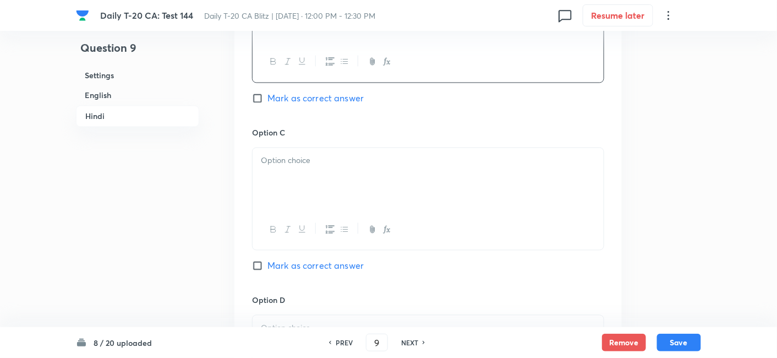
click at [327, 172] on div at bounding box center [428, 179] width 351 height 62
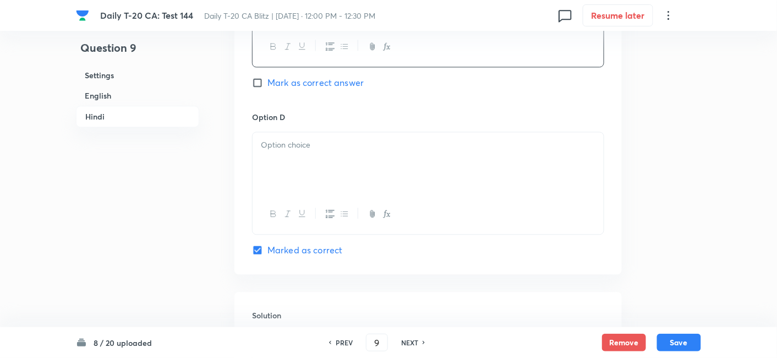
drag, startPoint x: 327, startPoint y: 160, endPoint x: 330, endPoint y: 150, distance: 11.0
click at [330, 150] on div at bounding box center [428, 163] width 351 height 62
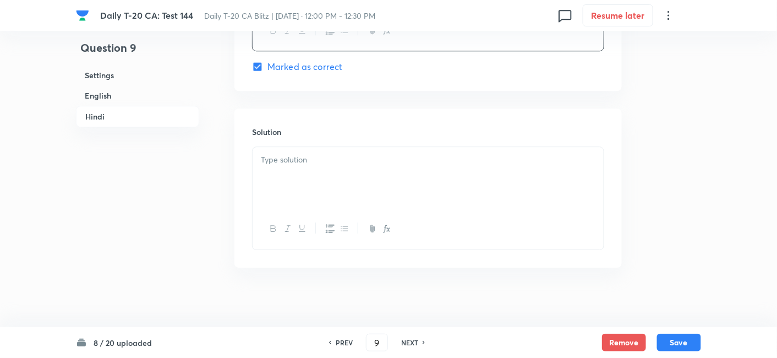
click at [318, 166] on div at bounding box center [428, 178] width 351 height 62
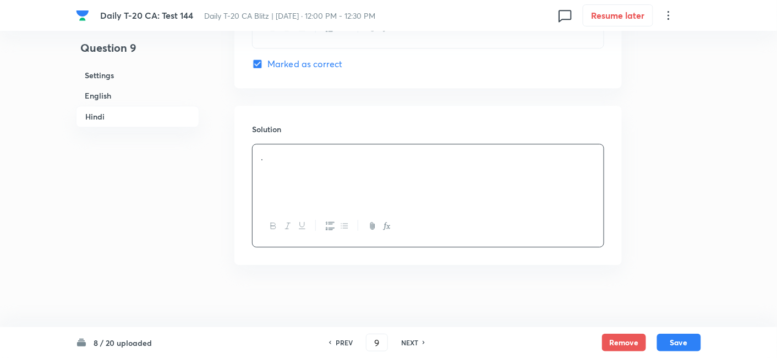
scroll to position [2244, 0]
click at [692, 345] on button "Save" at bounding box center [679, 341] width 44 height 18
type input "10"
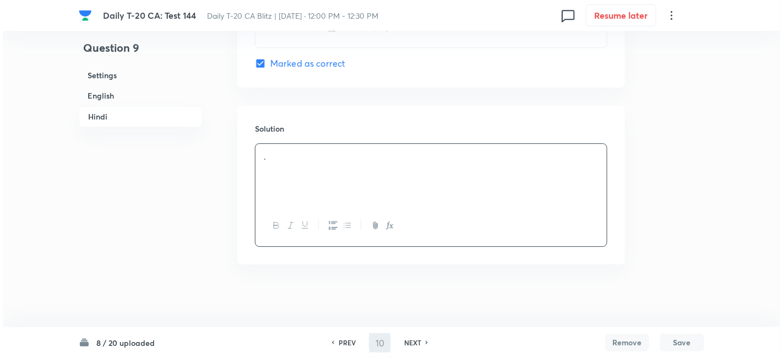
scroll to position [0, 0]
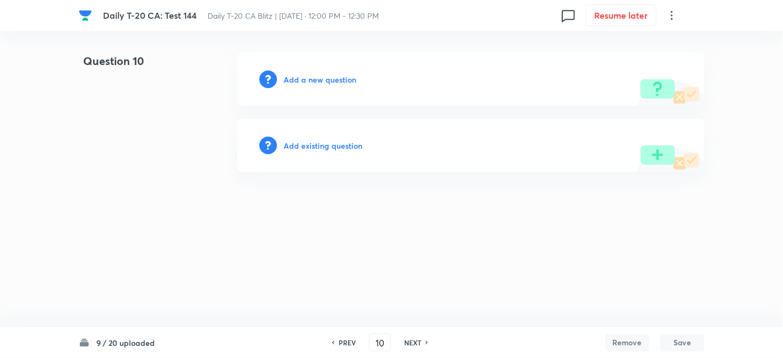
click at [342, 79] on h6 "Add a new question" at bounding box center [319, 80] width 73 height 12
click at [342, 79] on h6 "Choose a question type" at bounding box center [325, 80] width 85 height 12
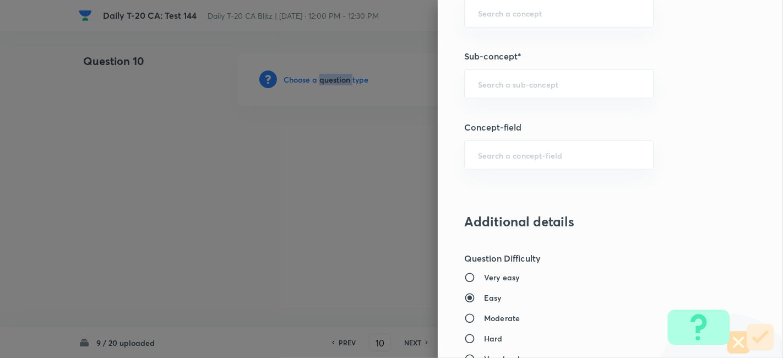
scroll to position [673, 0]
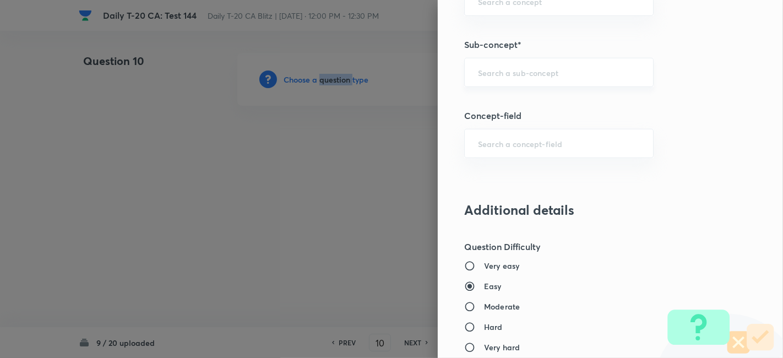
click at [600, 61] on div "​" at bounding box center [558, 72] width 189 height 29
paste input "Current Affairs 2025"
click at [600, 61] on div "Current Affairs 2025 ​" at bounding box center [558, 72] width 189 height 29
click at [542, 106] on li "Current Affairs 2025" at bounding box center [549, 102] width 189 height 20
type input "Current Affairs 2025"
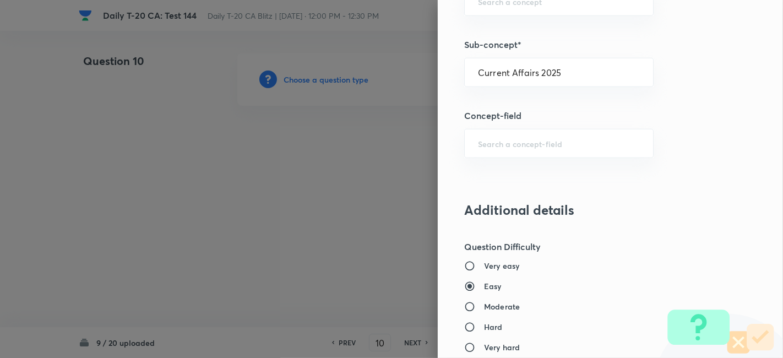
type input "Current Affairs"
type input "Current Affairs 2025"
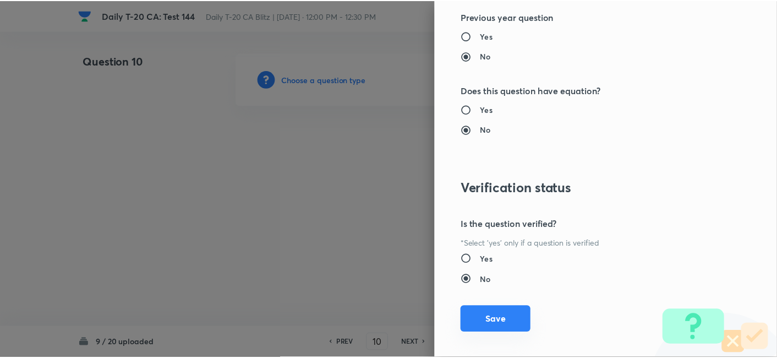
scroll to position [1139, 0]
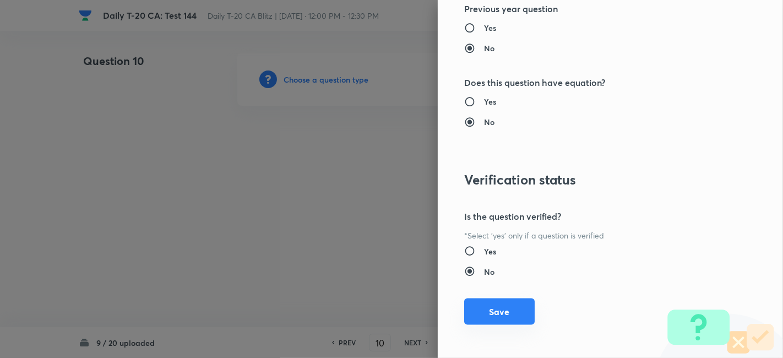
click at [498, 303] on button "Save" at bounding box center [499, 311] width 70 height 26
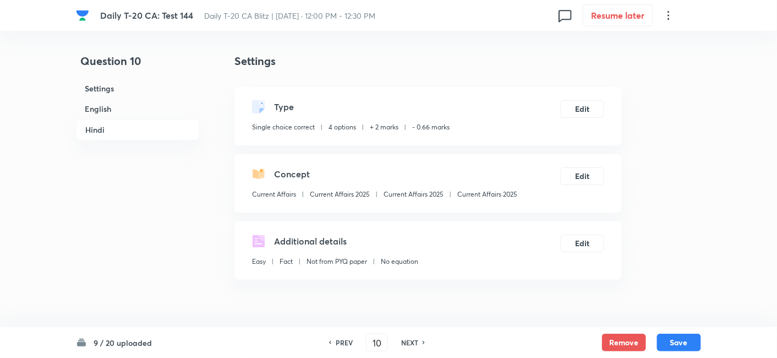
click at [132, 107] on h6 "English" at bounding box center [137, 109] width 123 height 20
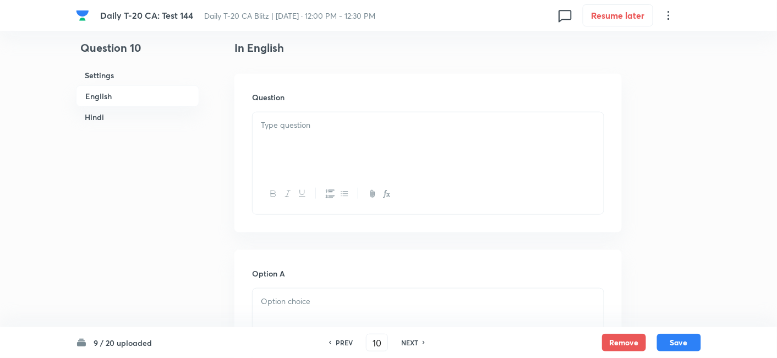
click at [303, 142] on div at bounding box center [428, 143] width 351 height 62
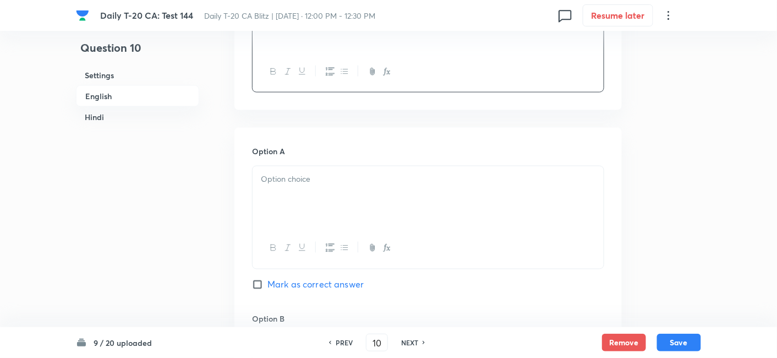
click at [325, 199] on div at bounding box center [428, 197] width 351 height 62
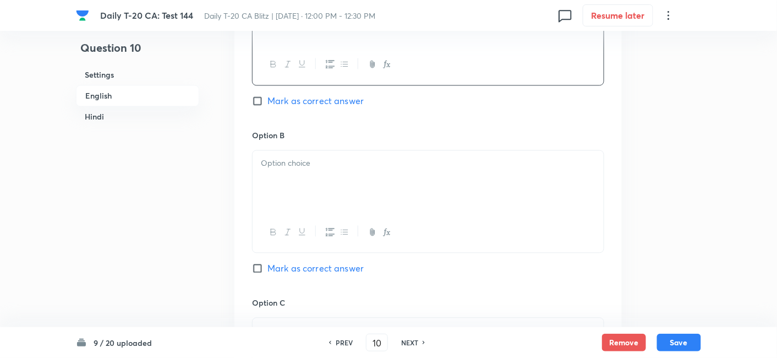
click at [332, 198] on div at bounding box center [428, 182] width 351 height 62
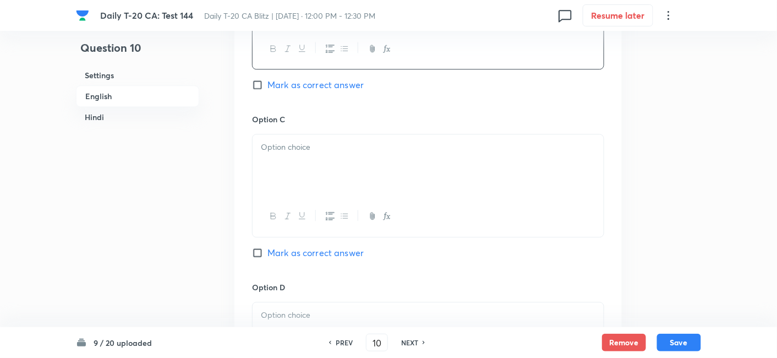
click at [312, 157] on div at bounding box center [428, 165] width 351 height 62
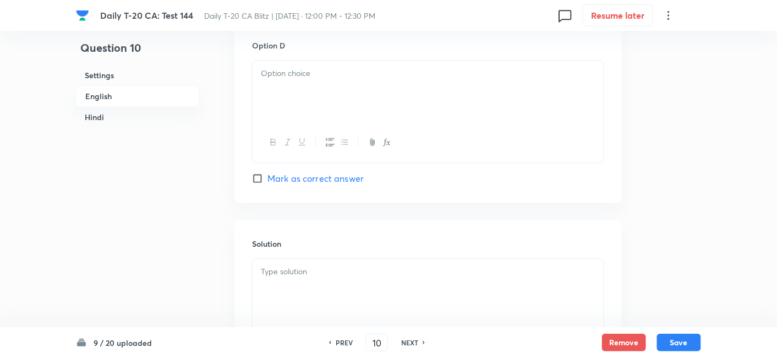
scroll to position [1018, 0]
click at [313, 94] on div at bounding box center [428, 89] width 351 height 62
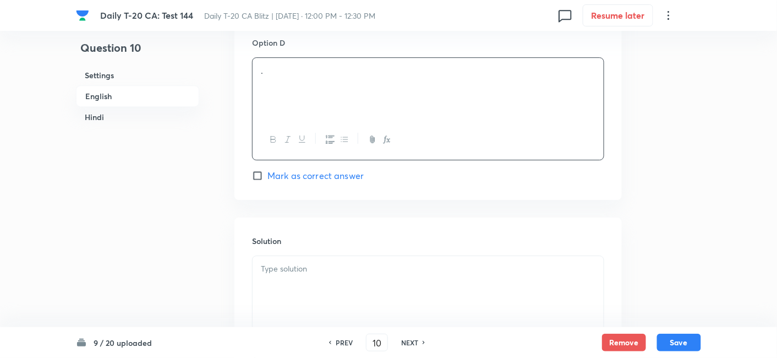
click at [335, 180] on span "Mark as correct answer" at bounding box center [315, 175] width 96 height 13
click at [267, 180] on input "Mark as correct answer" at bounding box center [259, 175] width 15 height 11
checkbox input "true"
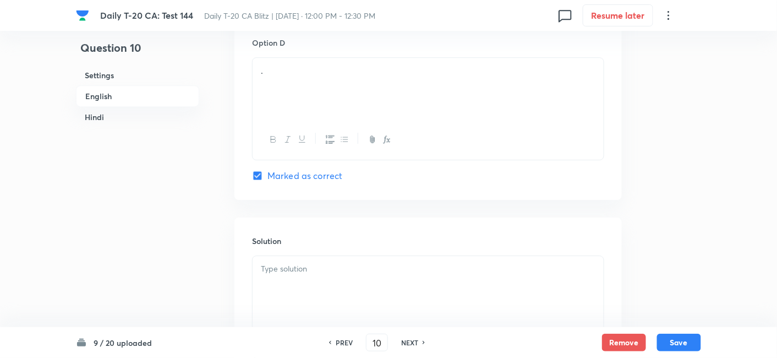
checkbox input "true"
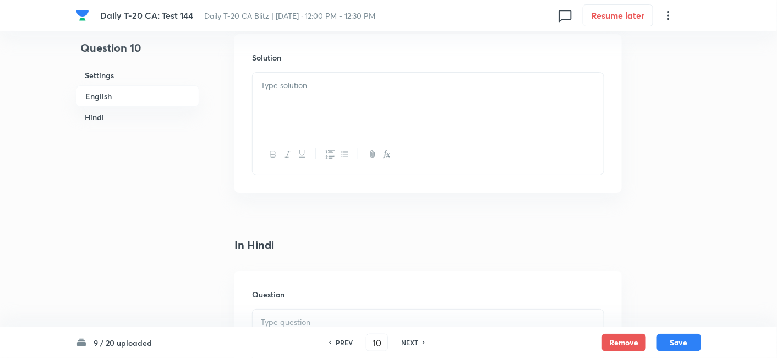
drag, startPoint x: 313, startPoint y: 114, endPoint x: 319, endPoint y: 115, distance: 6.2
click at [313, 113] on div at bounding box center [428, 104] width 351 height 62
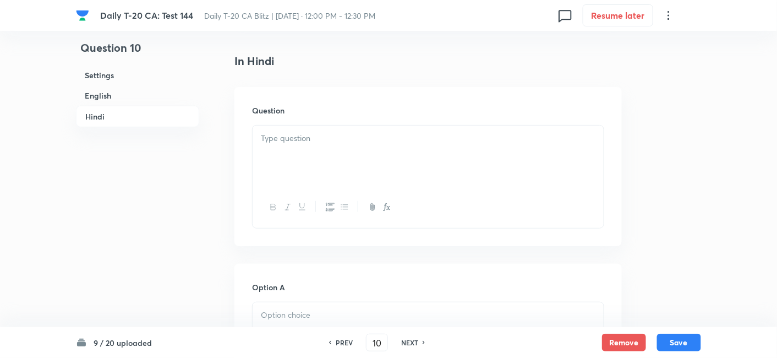
click at [316, 138] on p at bounding box center [428, 138] width 335 height 13
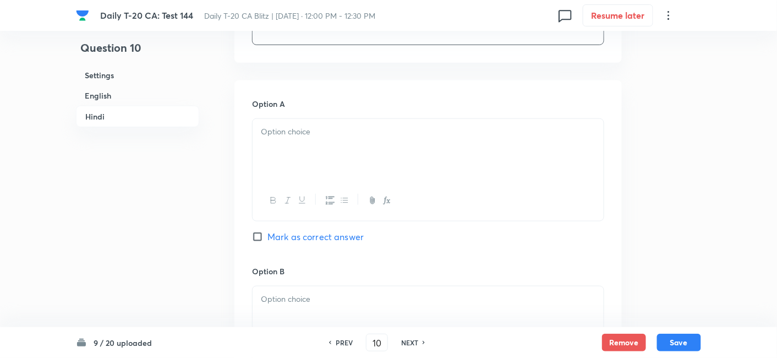
click at [317, 140] on div at bounding box center [428, 150] width 351 height 62
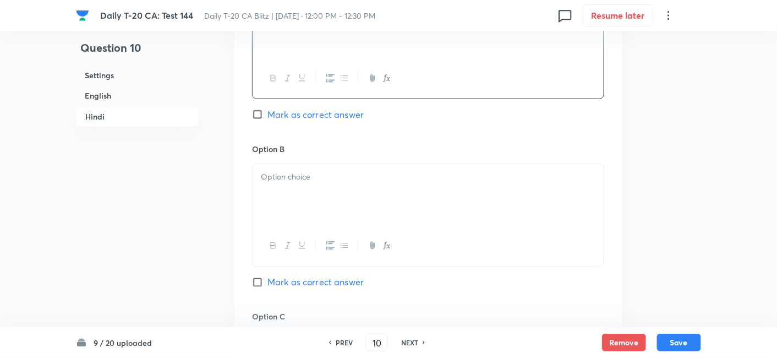
click at [325, 180] on p at bounding box center [428, 177] width 335 height 13
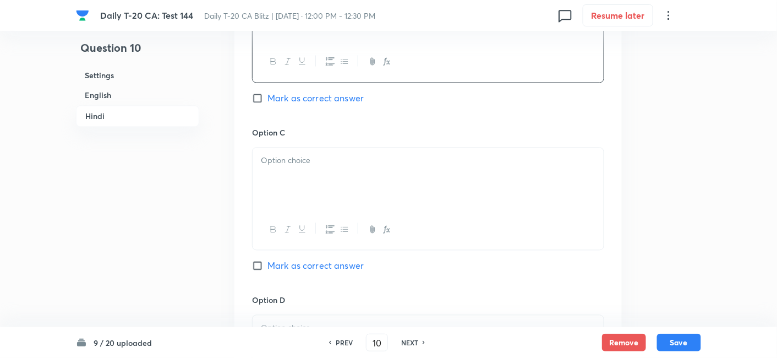
click at [325, 183] on div at bounding box center [428, 179] width 351 height 62
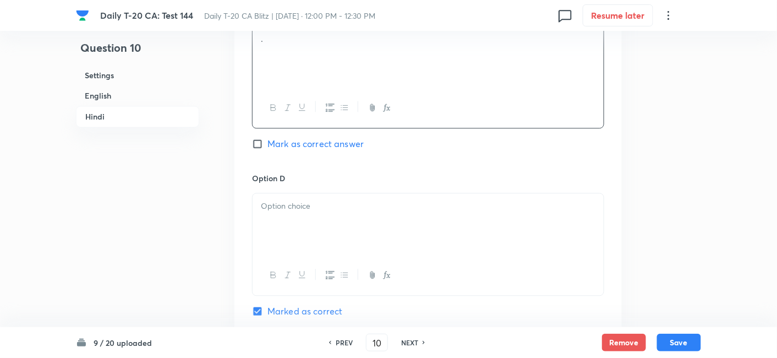
click at [331, 216] on div at bounding box center [428, 224] width 351 height 62
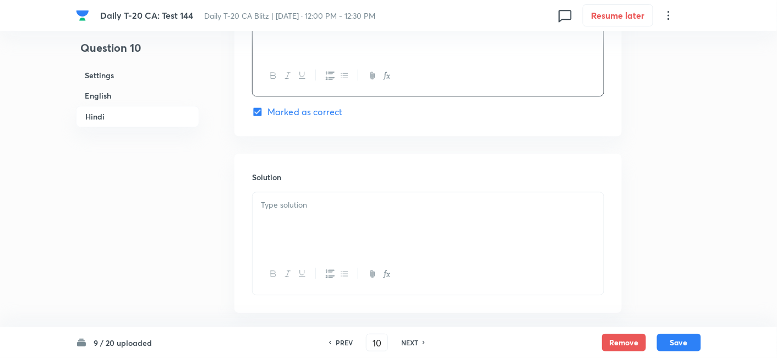
scroll to position [2244, 0]
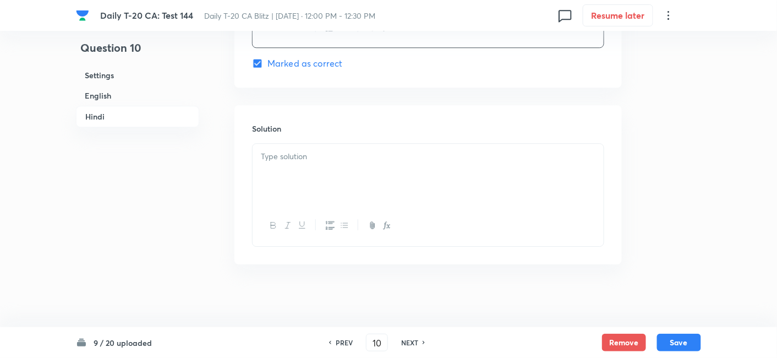
click at [330, 171] on div at bounding box center [428, 175] width 351 height 62
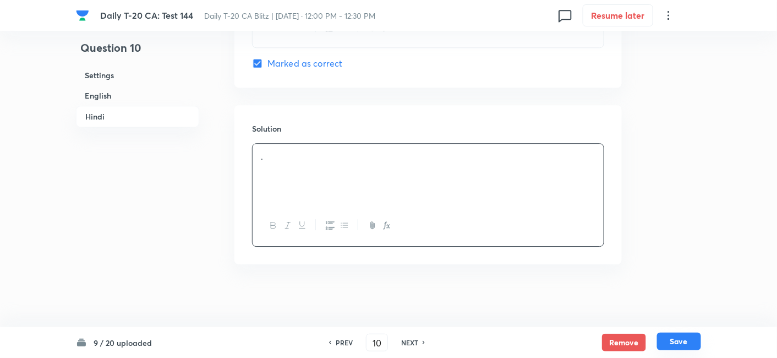
click at [685, 338] on button "Save" at bounding box center [679, 341] width 44 height 18
type input "11"
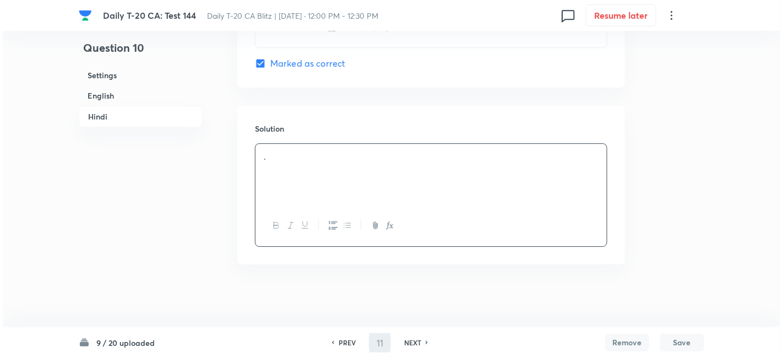
scroll to position [0, 0]
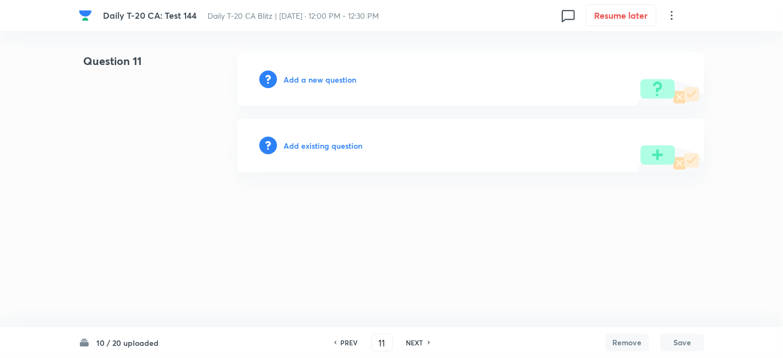
click at [317, 77] on h6 "Add a new question" at bounding box center [319, 80] width 73 height 12
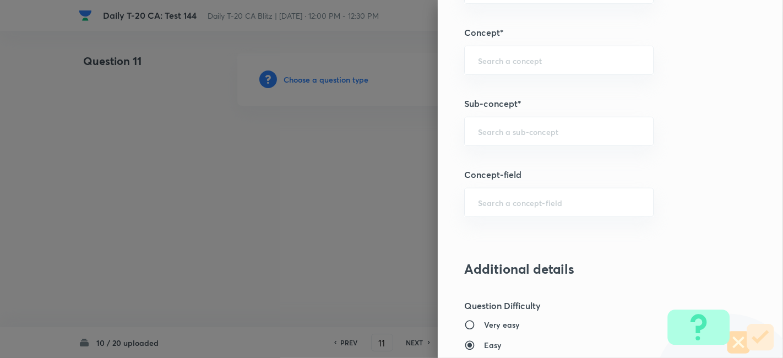
scroll to position [670, 0]
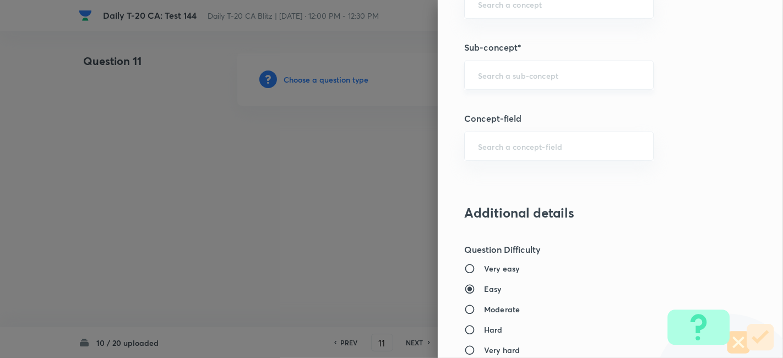
click at [573, 70] on input "text" at bounding box center [559, 75] width 162 height 10
paste input "Current Affairs 2025"
click at [588, 71] on input "Current Affairs 2025" at bounding box center [559, 75] width 162 height 10
click at [550, 100] on li "Current Affairs 2025" at bounding box center [549, 104] width 189 height 20
type input "Current Affairs 2025"
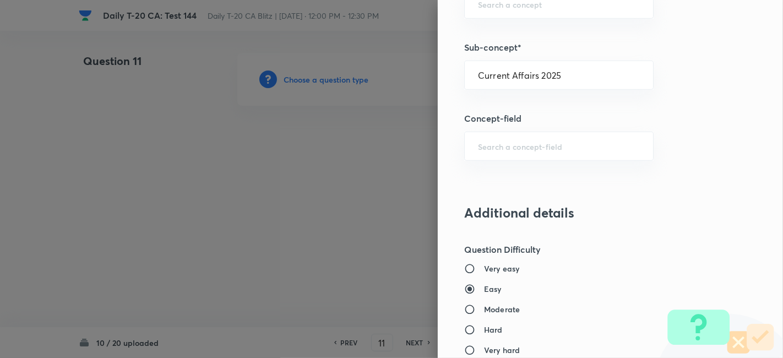
type input "Current Affairs"
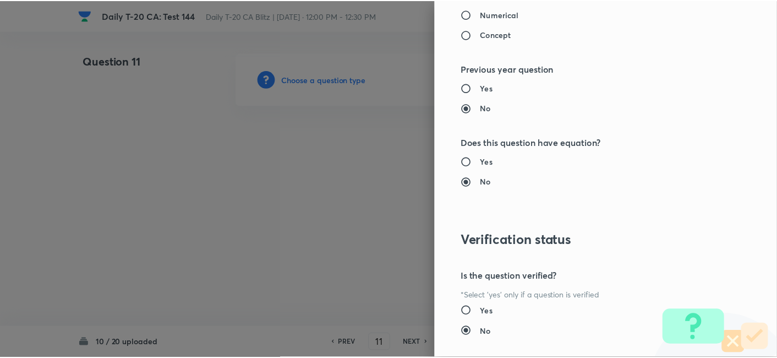
scroll to position [1139, 0]
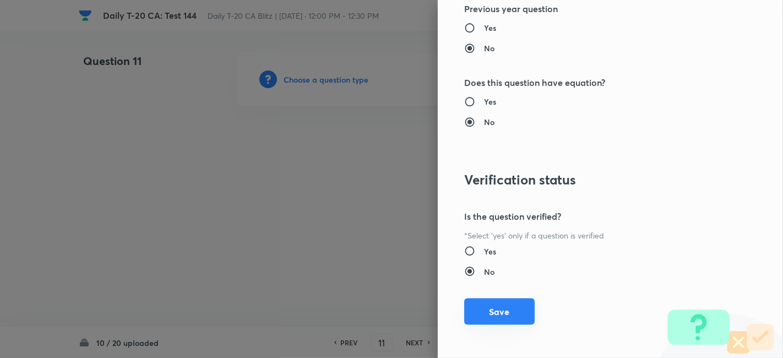
click at [518, 300] on button "Save" at bounding box center [499, 311] width 70 height 26
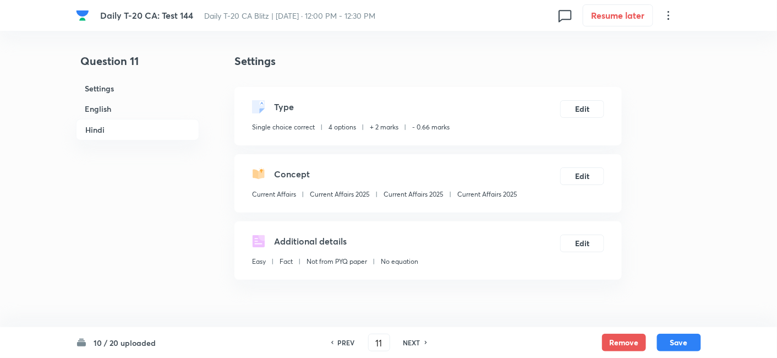
click at [103, 109] on h6 "English" at bounding box center [137, 109] width 123 height 20
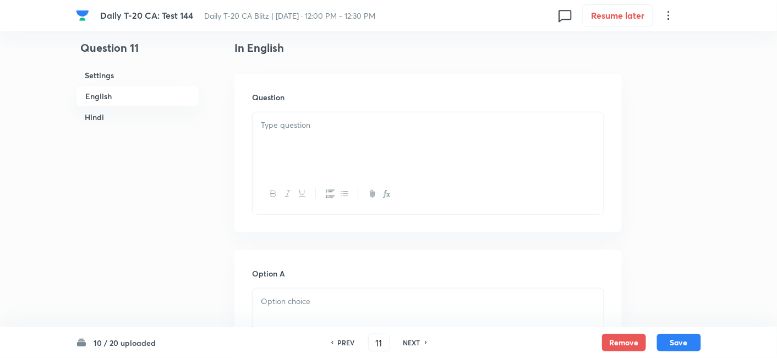
click at [321, 151] on div at bounding box center [428, 143] width 351 height 62
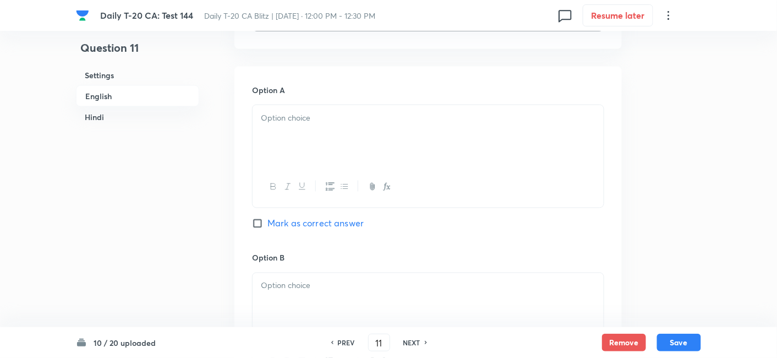
click at [318, 140] on div at bounding box center [428, 136] width 351 height 62
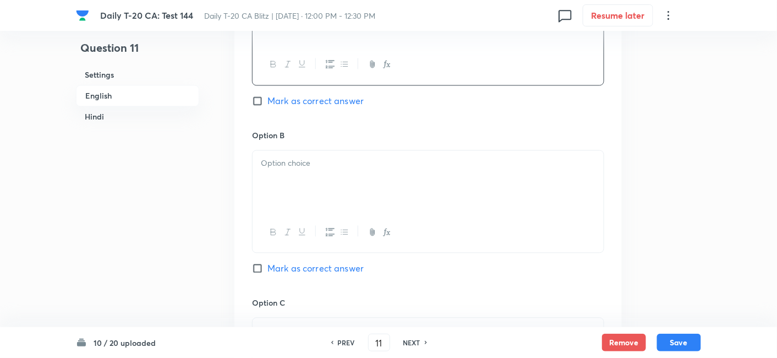
click at [321, 178] on div at bounding box center [428, 182] width 351 height 62
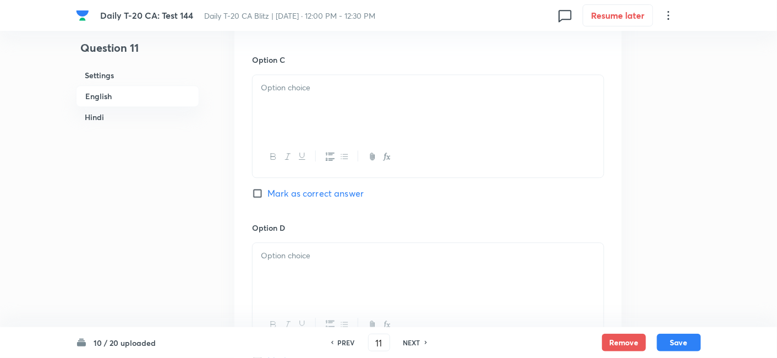
scroll to position [834, 0]
drag, startPoint x: 305, startPoint y: 141, endPoint x: 311, endPoint y: 129, distance: 12.8
click at [309, 131] on div at bounding box center [428, 124] width 352 height 103
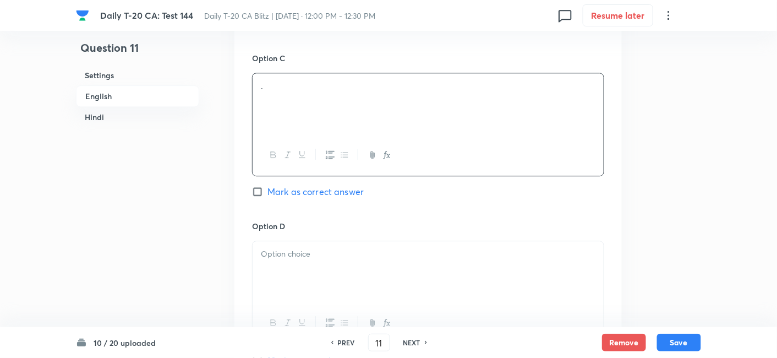
click at [330, 243] on div at bounding box center [428, 272] width 351 height 62
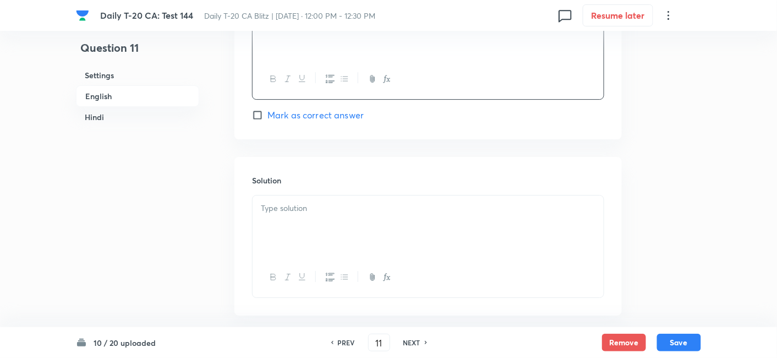
scroll to position [1079, 0]
click at [336, 114] on span "Mark as correct answer" at bounding box center [315, 114] width 96 height 13
click at [267, 114] on input "Mark as correct answer" at bounding box center [259, 114] width 15 height 11
click at [315, 234] on div at bounding box center [428, 226] width 351 height 62
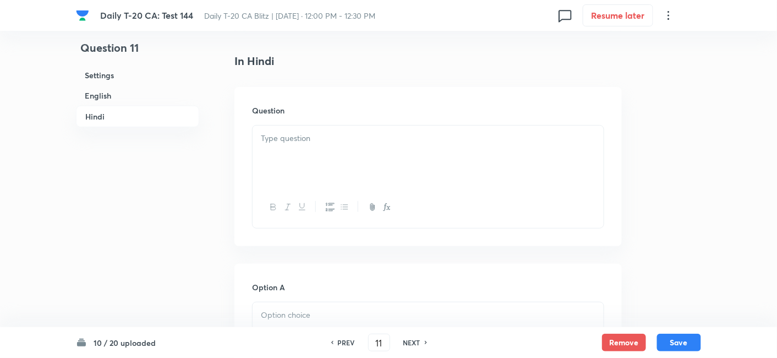
click at [311, 149] on div at bounding box center [428, 156] width 351 height 62
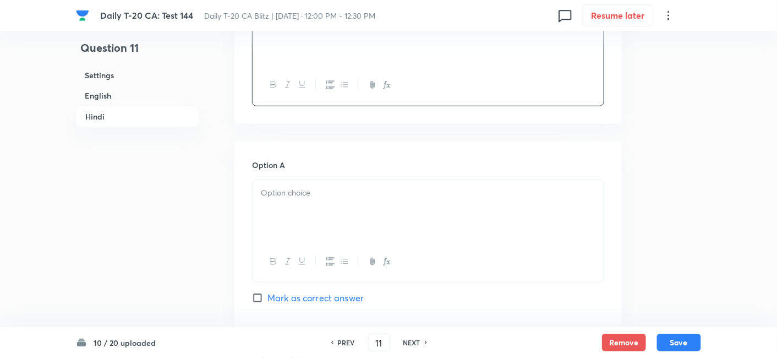
click at [316, 233] on div at bounding box center [428, 211] width 351 height 62
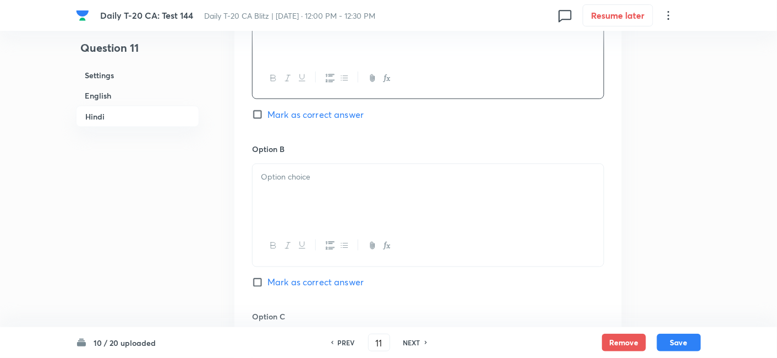
click at [314, 182] on div at bounding box center [428, 195] width 351 height 62
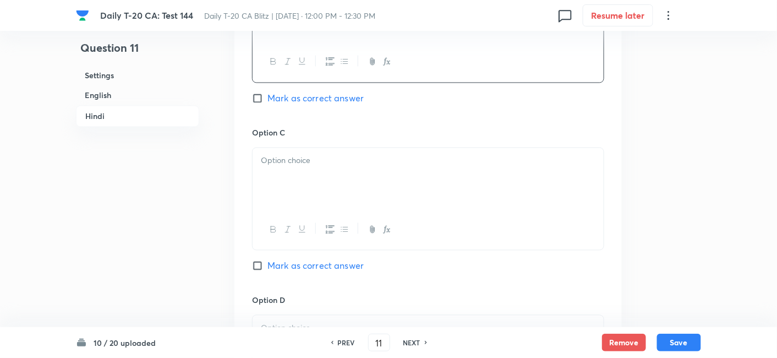
click at [331, 177] on div at bounding box center [428, 179] width 351 height 62
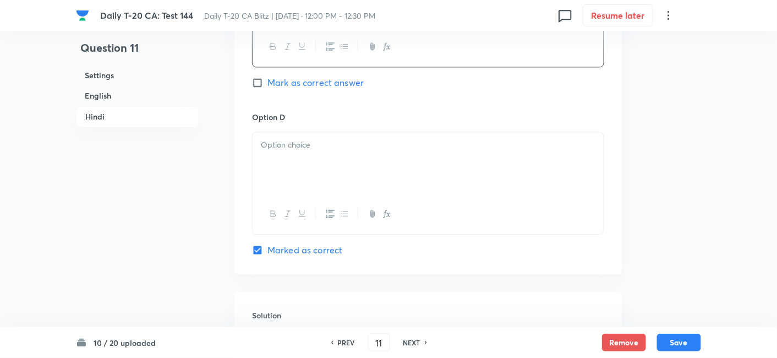
click at [315, 154] on div at bounding box center [428, 163] width 351 height 62
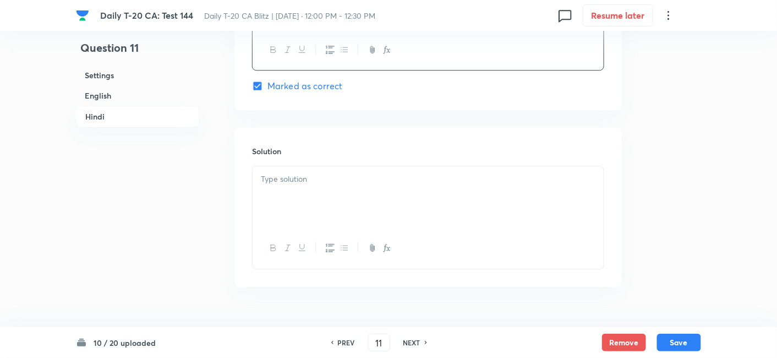
scroll to position [2241, 0]
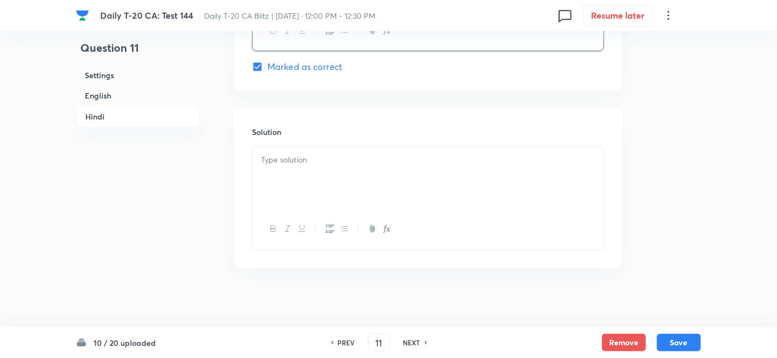
click at [322, 201] on div at bounding box center [428, 178] width 351 height 62
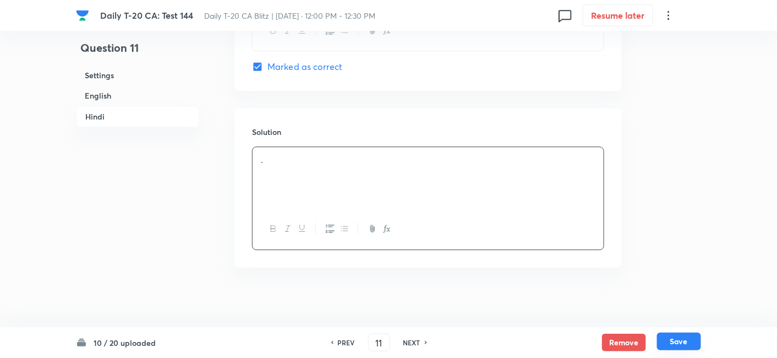
click at [667, 336] on button "Save" at bounding box center [679, 341] width 44 height 18
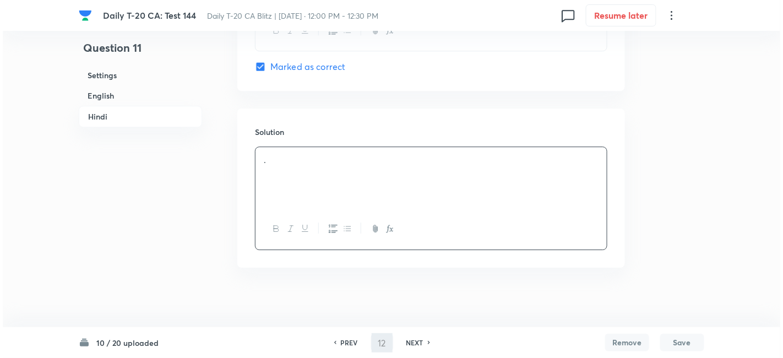
scroll to position [0, 0]
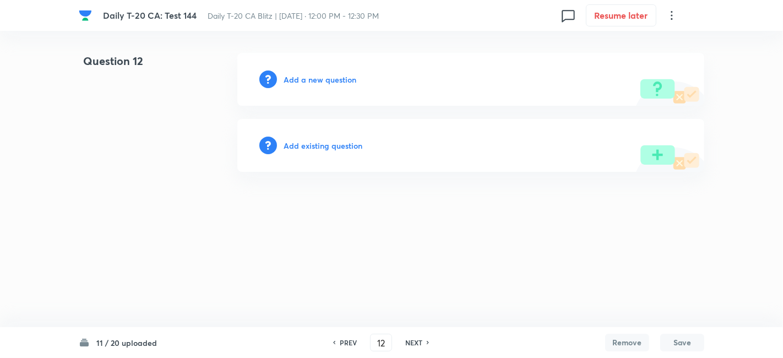
click at [325, 70] on div "Add a new question" at bounding box center [470, 79] width 467 height 53
click at [321, 76] on h6 "Add a new question" at bounding box center [319, 80] width 73 height 12
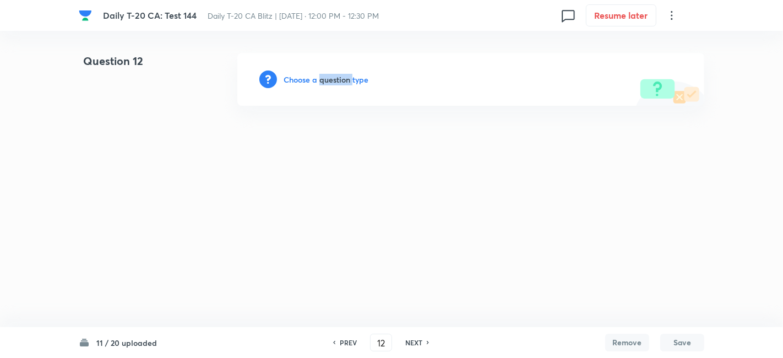
click at [321, 76] on h6 "Choose a question type" at bounding box center [325, 80] width 85 height 12
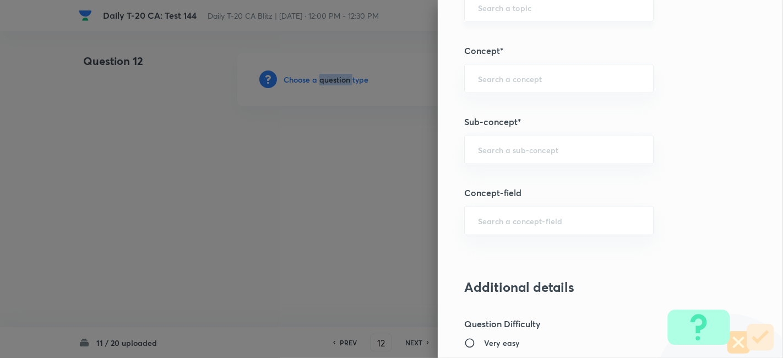
scroll to position [611, 0]
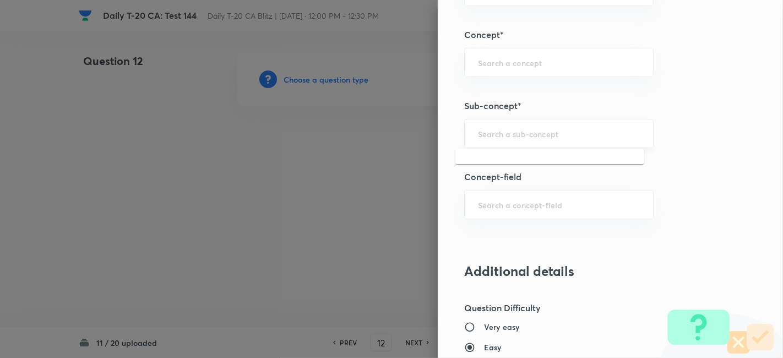
click at [553, 129] on input "text" at bounding box center [559, 133] width 162 height 10
paste input "Current Affairs 2025"
click at [592, 132] on input "Current Affairs 2025" at bounding box center [559, 133] width 162 height 10
click at [503, 164] on li "Current Affairs 2025" at bounding box center [549, 163] width 189 height 20
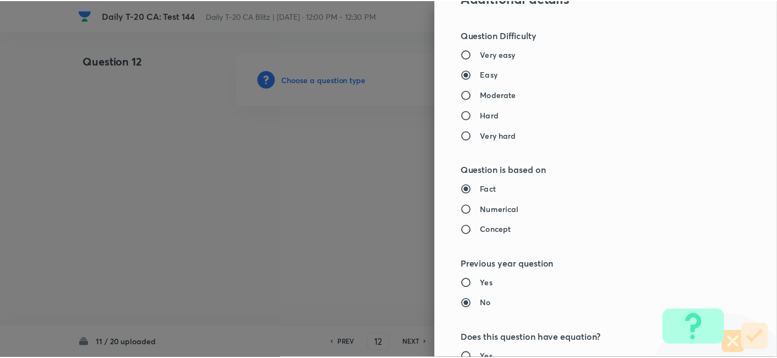
scroll to position [1101, 0]
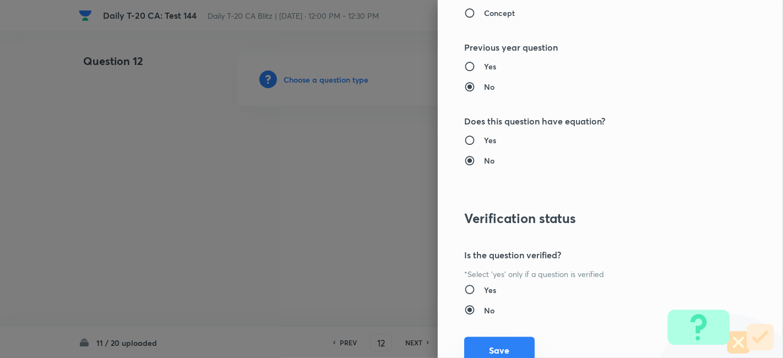
click at [503, 343] on button "Save" at bounding box center [499, 350] width 70 height 26
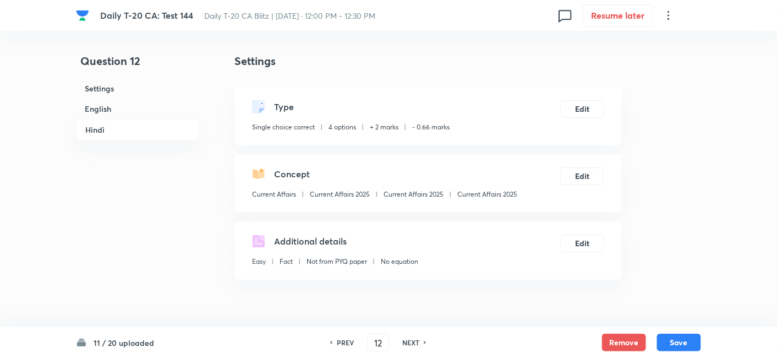
click at [102, 107] on h6 "English" at bounding box center [137, 109] width 123 height 20
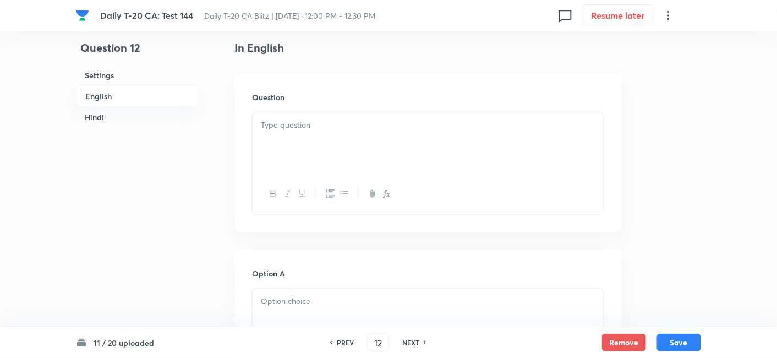
click at [310, 147] on div at bounding box center [428, 143] width 351 height 62
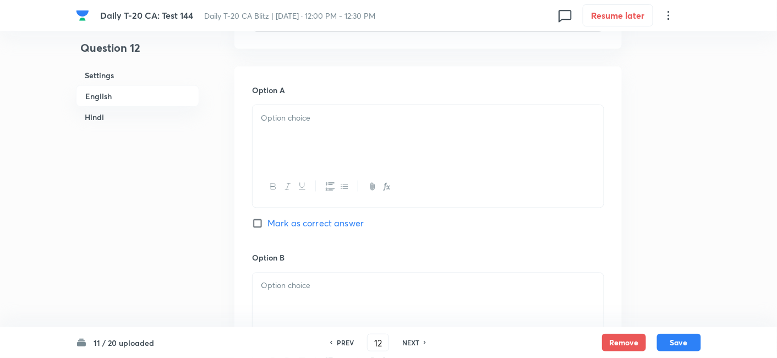
click at [333, 137] on div at bounding box center [428, 136] width 351 height 62
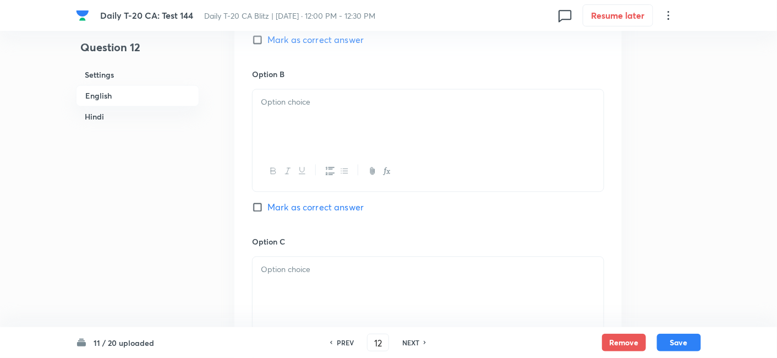
click at [314, 123] on div at bounding box center [428, 121] width 351 height 62
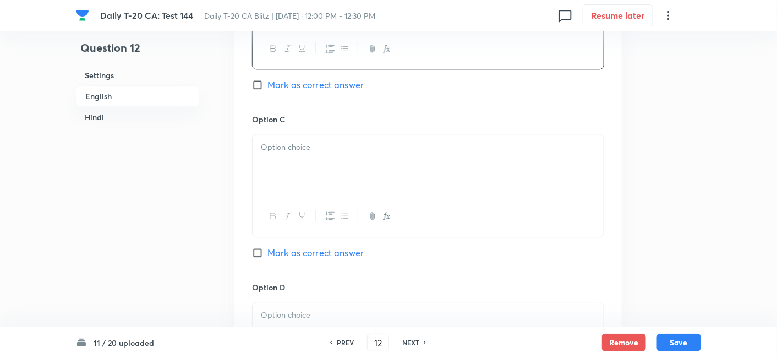
click at [319, 151] on p at bounding box center [428, 147] width 335 height 13
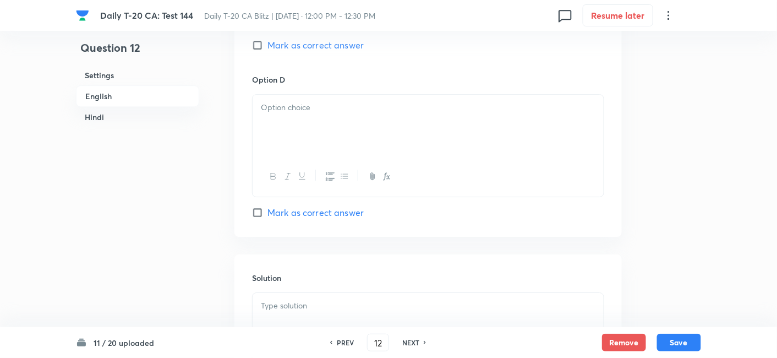
scroll to position [1018, 0]
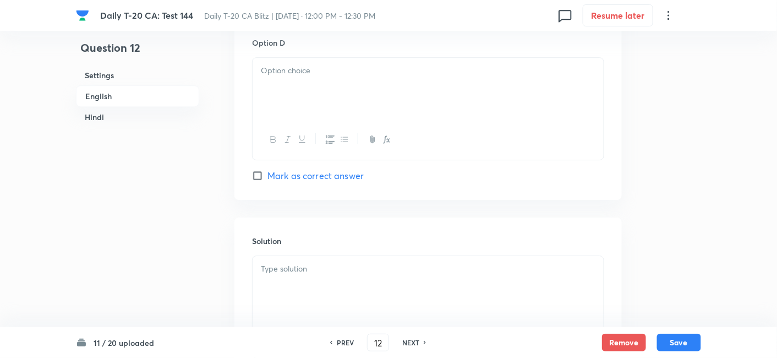
drag, startPoint x: 313, startPoint y: 111, endPoint x: 322, endPoint y: 142, distance: 32.7
click at [313, 109] on div at bounding box center [428, 89] width 351 height 62
click at [325, 176] on span "Mark as correct answer" at bounding box center [315, 175] width 96 height 13
click at [267, 176] on input "Mark as correct answer" at bounding box center [259, 175] width 15 height 11
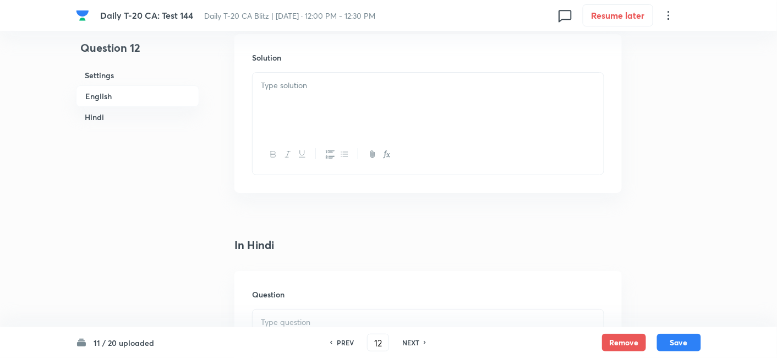
click at [301, 113] on div at bounding box center [428, 104] width 351 height 62
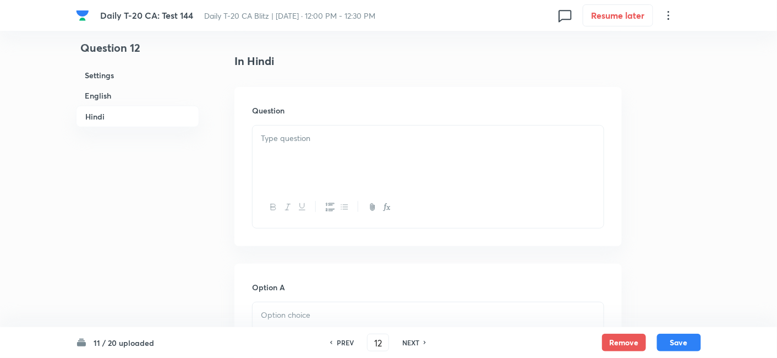
click at [313, 161] on div at bounding box center [428, 156] width 351 height 62
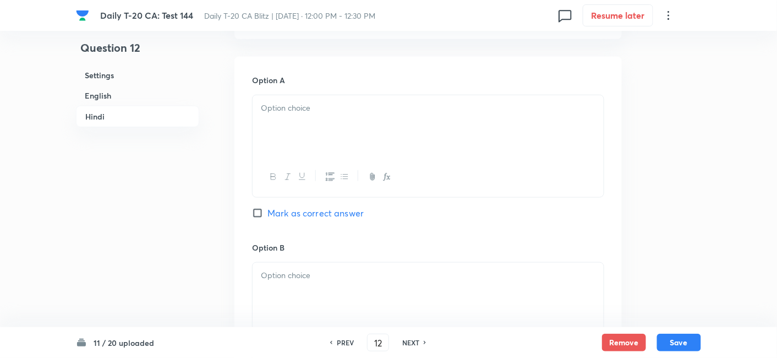
scroll to position [1629, 0]
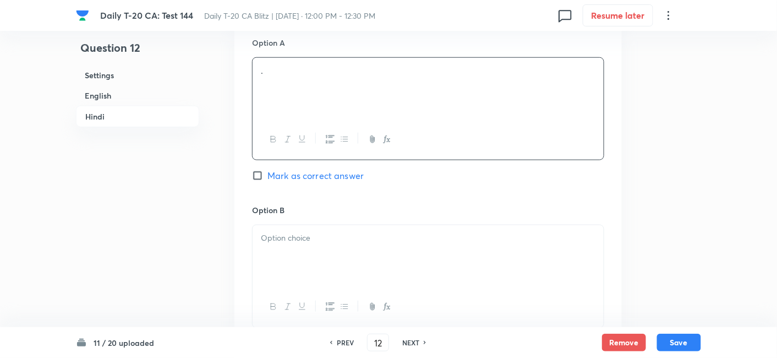
click at [303, 102] on div "." at bounding box center [428, 89] width 351 height 62
click at [324, 248] on div at bounding box center [428, 256] width 351 height 62
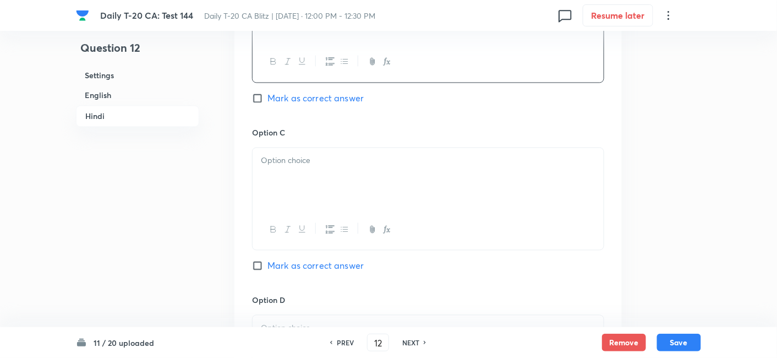
click at [313, 186] on div at bounding box center [428, 179] width 351 height 62
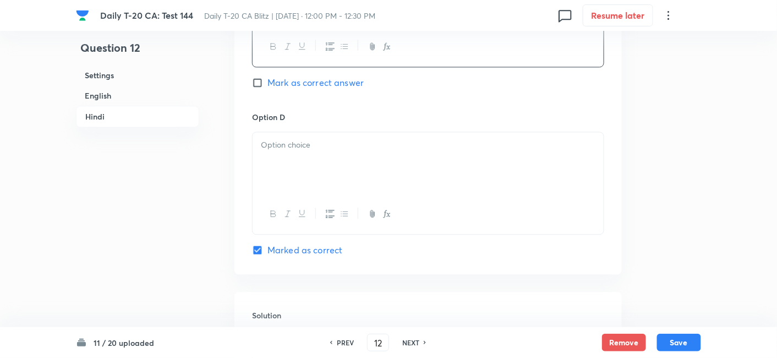
drag, startPoint x: 314, startPoint y: 197, endPoint x: 315, endPoint y: 185, distance: 11.7
click at [314, 190] on div at bounding box center [428, 183] width 352 height 103
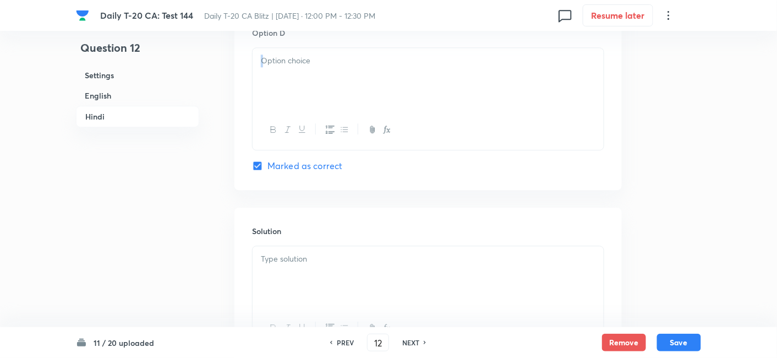
scroll to position [2119, 0]
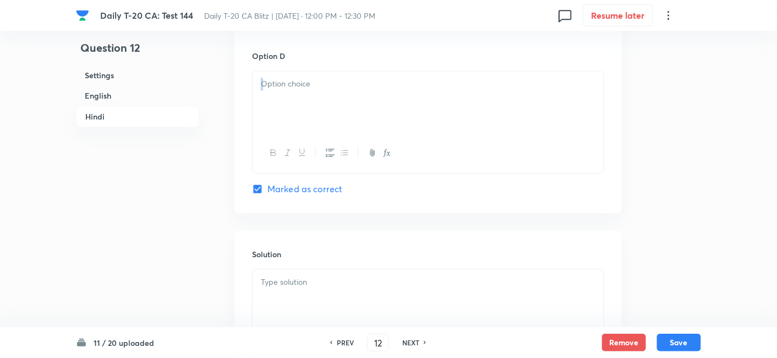
click at [313, 112] on div at bounding box center [428, 102] width 351 height 62
click at [318, 307] on div at bounding box center [428, 300] width 351 height 62
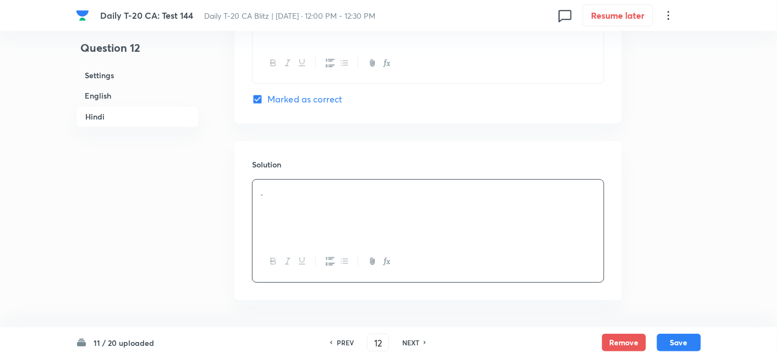
scroll to position [2244, 0]
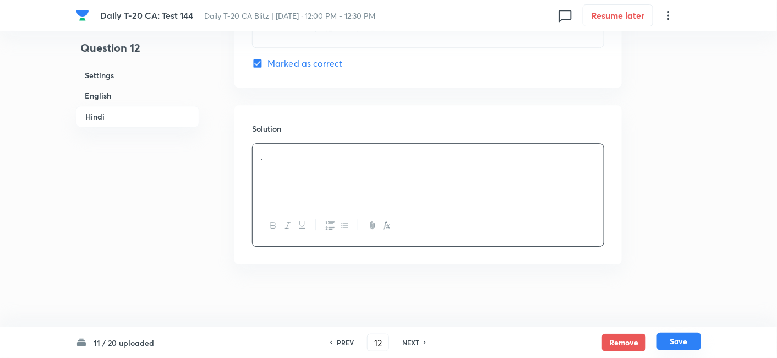
click at [692, 338] on button "Save" at bounding box center [679, 341] width 44 height 18
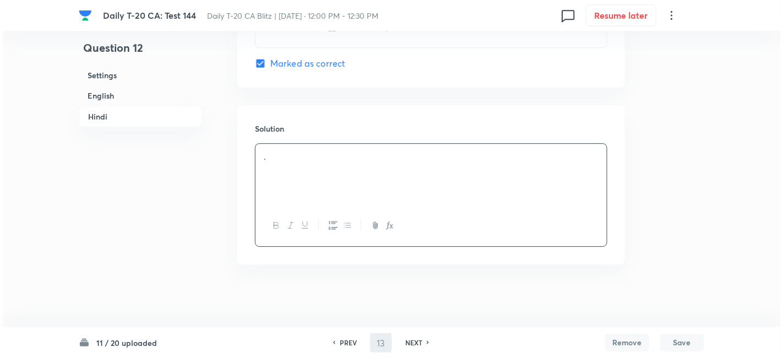
scroll to position [0, 0]
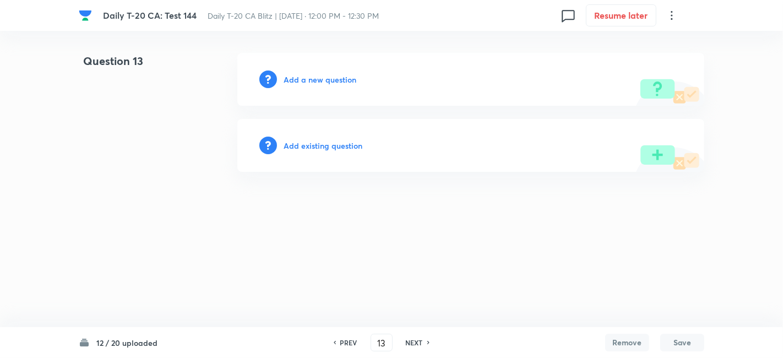
click at [320, 73] on div "Add a new question" at bounding box center [470, 79] width 467 height 53
click at [324, 79] on h6 "Add a new question" at bounding box center [319, 80] width 73 height 12
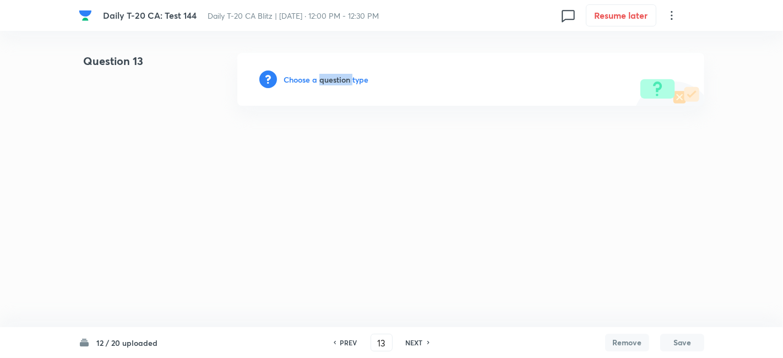
click at [324, 79] on h6 "Choose a question type" at bounding box center [325, 80] width 85 height 12
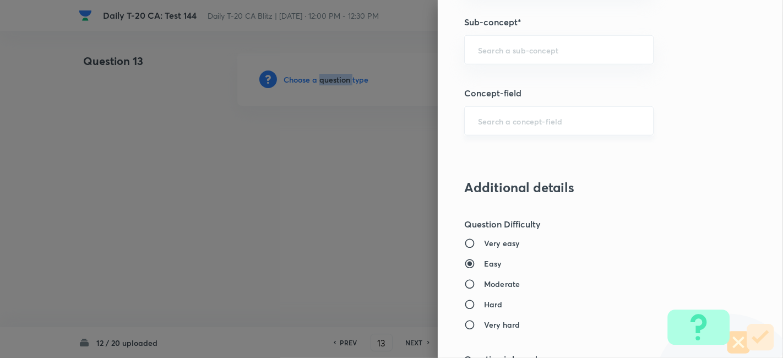
scroll to position [673, 0]
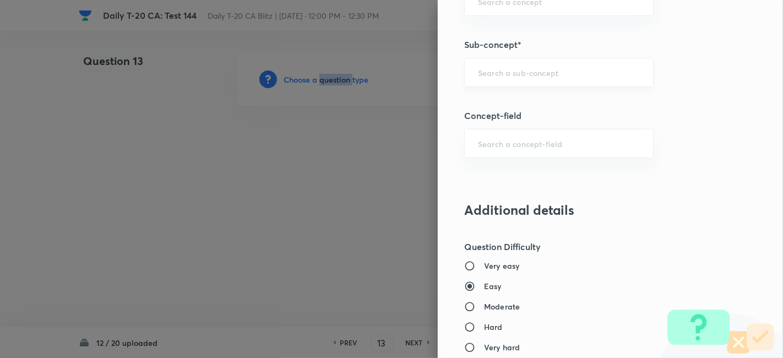
click at [547, 79] on div "​" at bounding box center [558, 72] width 189 height 29
paste input "Current Affairs 2025"
click at [605, 74] on input "Current Affairs 2025" at bounding box center [559, 72] width 162 height 10
click at [529, 107] on li "Current Affairs 2025" at bounding box center [549, 102] width 189 height 20
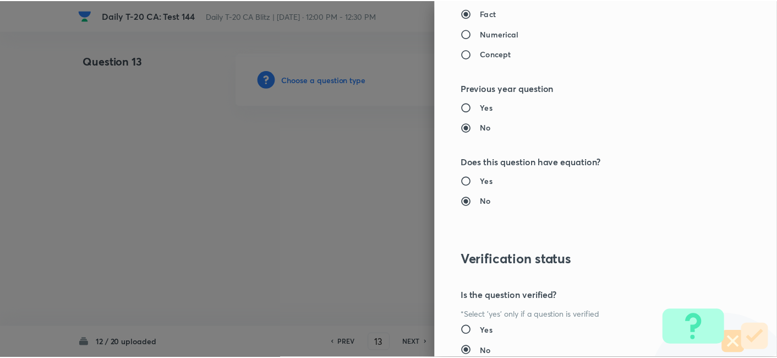
scroll to position [1139, 0]
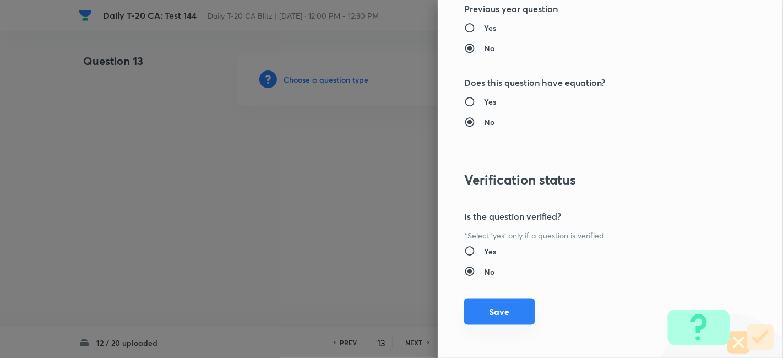
click at [501, 313] on button "Save" at bounding box center [499, 311] width 70 height 26
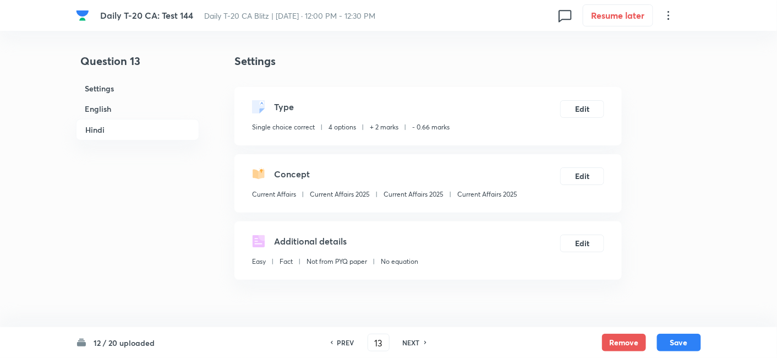
click at [121, 107] on h6 "English" at bounding box center [137, 109] width 123 height 20
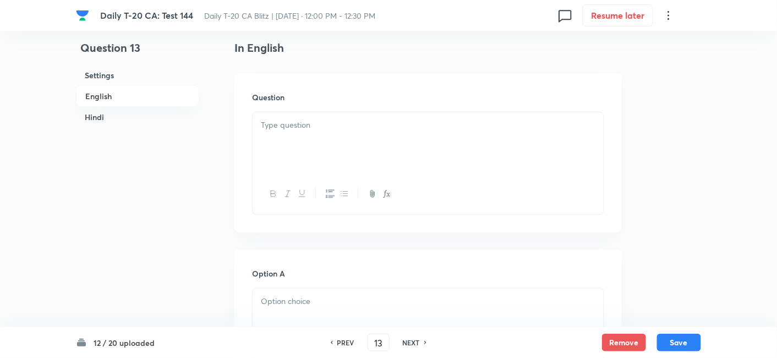
click at [266, 137] on div at bounding box center [428, 143] width 351 height 62
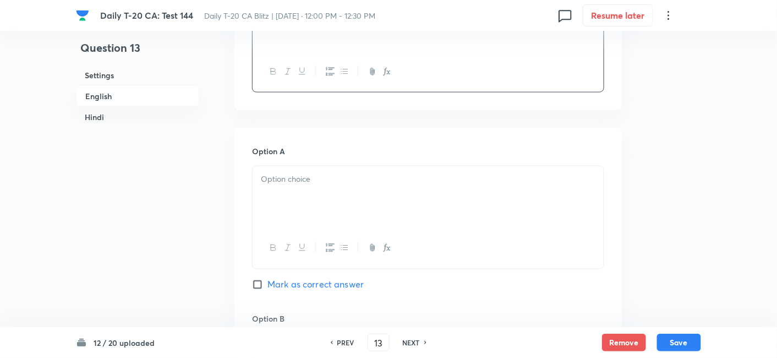
drag, startPoint x: 331, startPoint y: 188, endPoint x: 334, endPoint y: 193, distance: 5.9
click at [334, 193] on div at bounding box center [428, 197] width 351 height 62
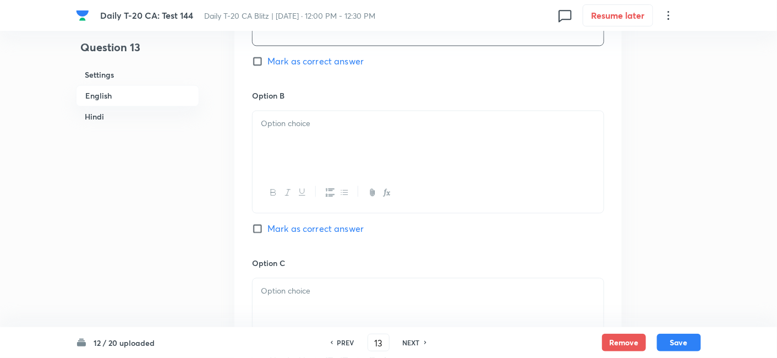
scroll to position [651, 0]
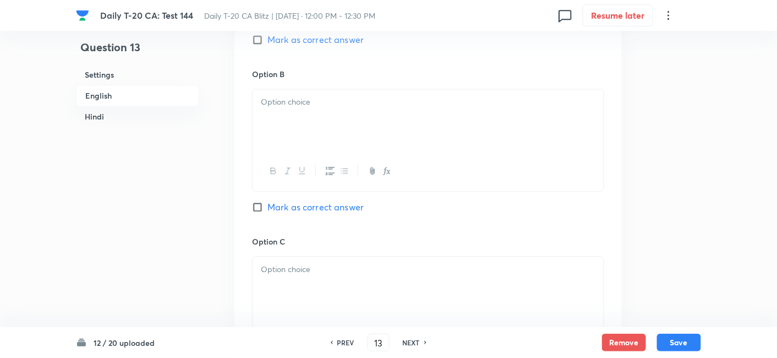
drag, startPoint x: 313, startPoint y: 145, endPoint x: 315, endPoint y: 140, distance: 5.7
click at [313, 140] on div at bounding box center [428, 121] width 351 height 62
click at [331, 269] on p at bounding box center [428, 270] width 335 height 13
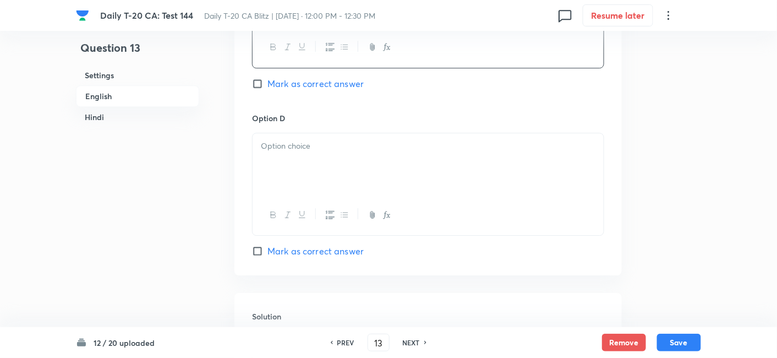
scroll to position [957, 0]
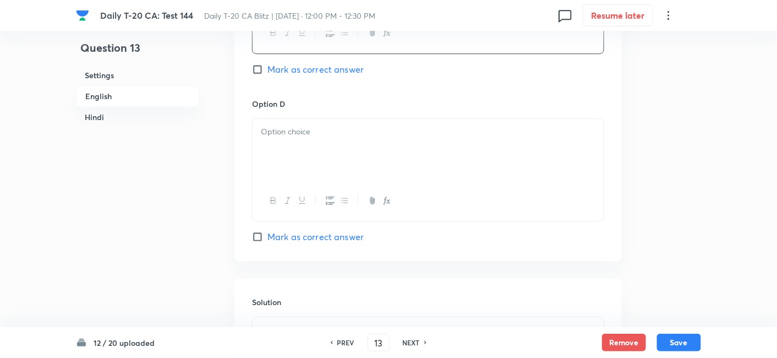
click at [316, 171] on div at bounding box center [428, 150] width 351 height 62
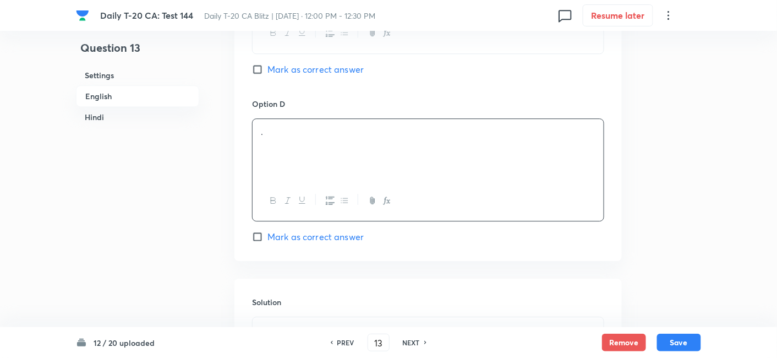
click at [341, 237] on span "Mark as correct answer" at bounding box center [315, 236] width 96 height 13
click at [267, 237] on input "Mark as correct answer" at bounding box center [259, 236] width 15 height 11
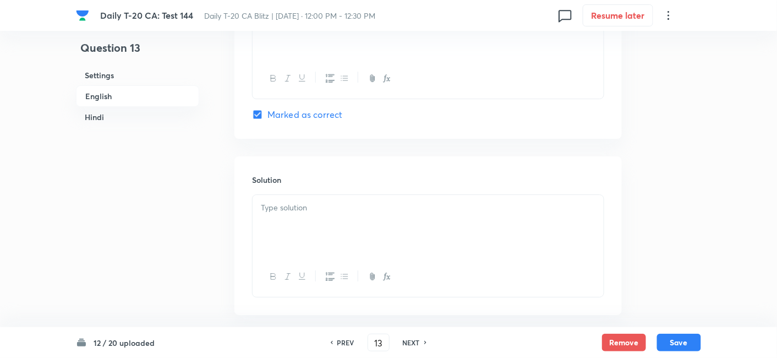
click at [336, 226] on div at bounding box center [428, 226] width 351 height 62
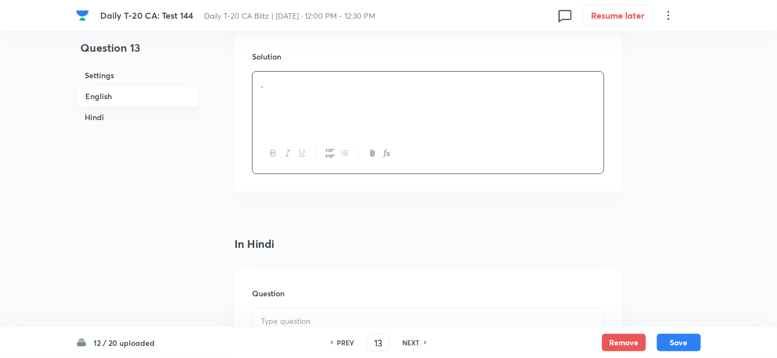
scroll to position [1263, 0]
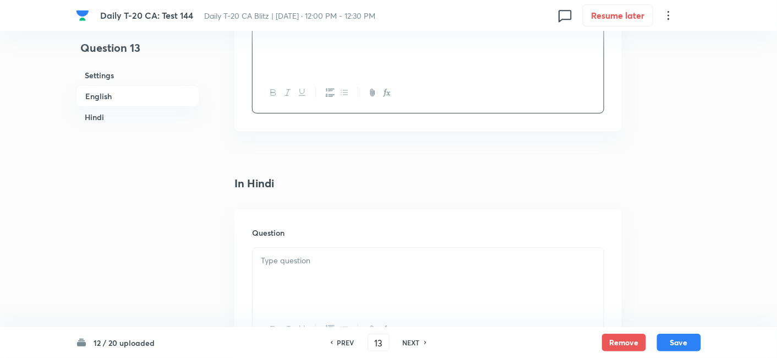
click at [339, 285] on div at bounding box center [428, 279] width 351 height 62
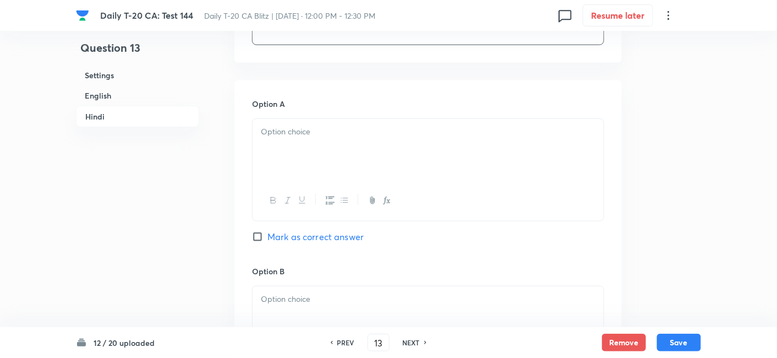
click at [324, 160] on div at bounding box center [428, 150] width 351 height 62
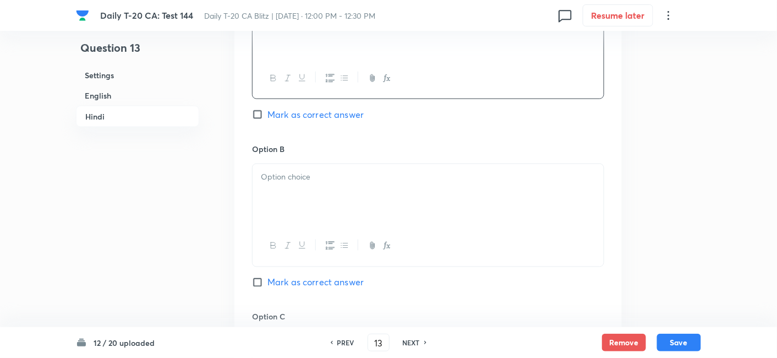
click at [320, 211] on div at bounding box center [428, 195] width 351 height 62
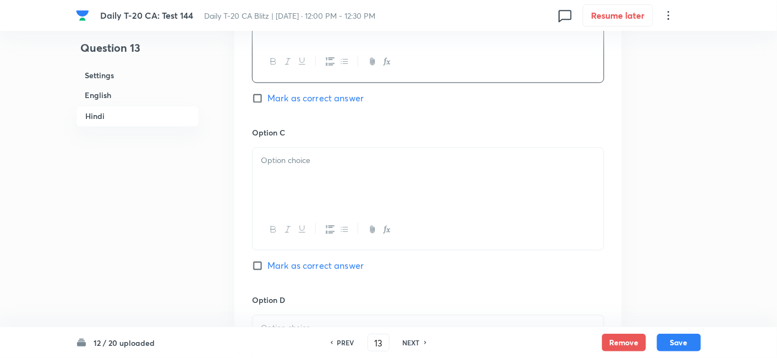
click at [317, 188] on div at bounding box center [428, 179] width 351 height 62
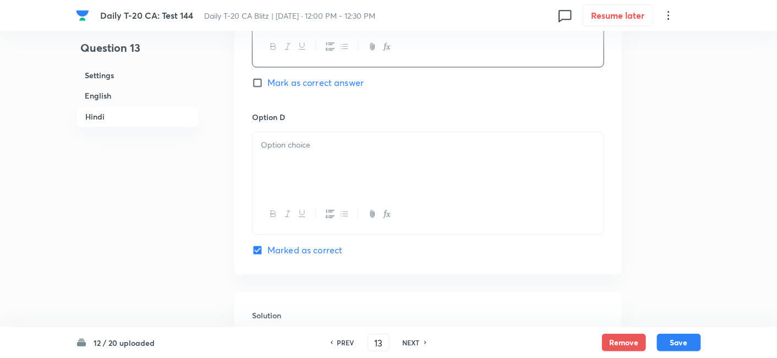
click at [318, 170] on div at bounding box center [428, 163] width 351 height 62
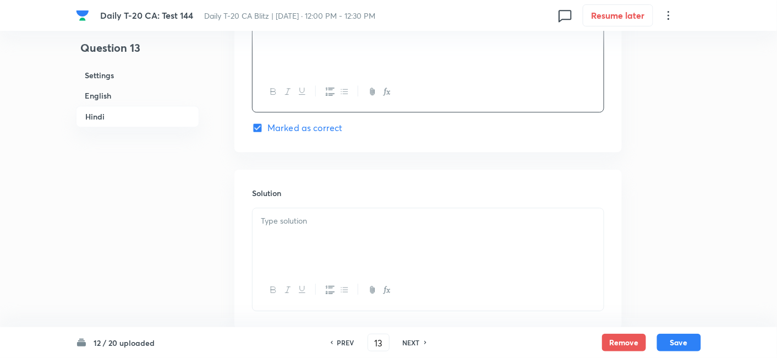
click at [309, 226] on div at bounding box center [428, 239] width 351 height 62
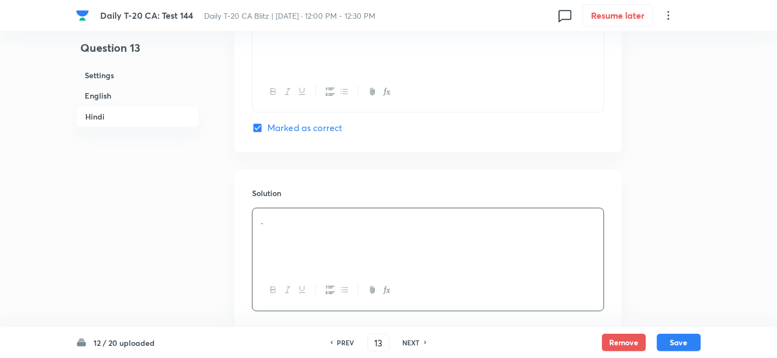
scroll to position [2244, 0]
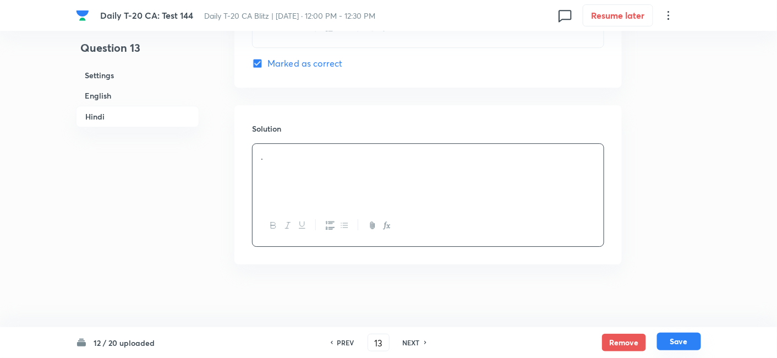
click at [677, 341] on button "Save" at bounding box center [679, 341] width 44 height 18
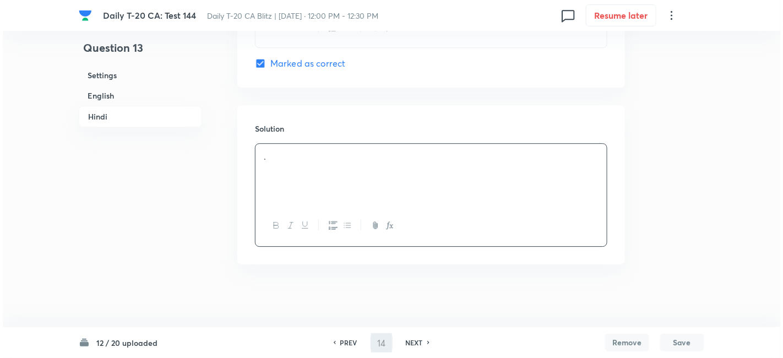
scroll to position [0, 0]
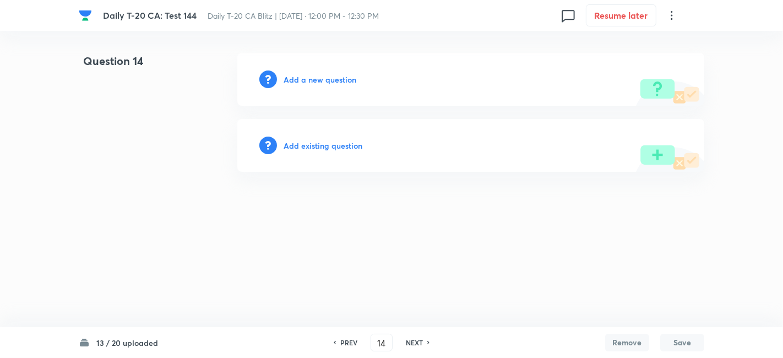
click at [319, 79] on h6 "Add a new question" at bounding box center [319, 80] width 73 height 12
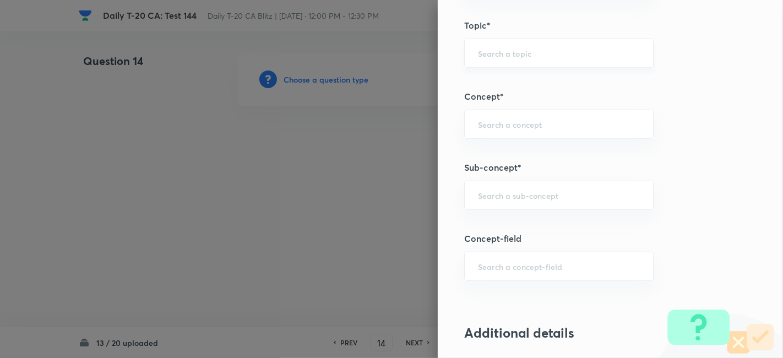
scroll to position [550, 0]
click at [551, 186] on div "​" at bounding box center [558, 194] width 189 height 29
paste input "Current Affairs 2025"
click at [607, 194] on input "Current Affairs 2025" at bounding box center [559, 194] width 162 height 10
click at [526, 227] on li "Current Affairs 2025" at bounding box center [549, 224] width 189 height 20
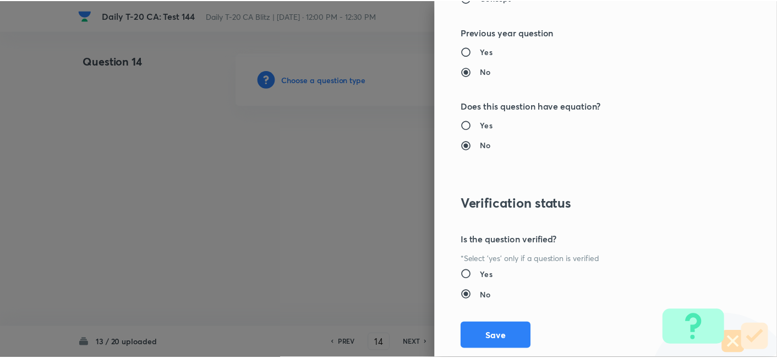
scroll to position [1139, 0]
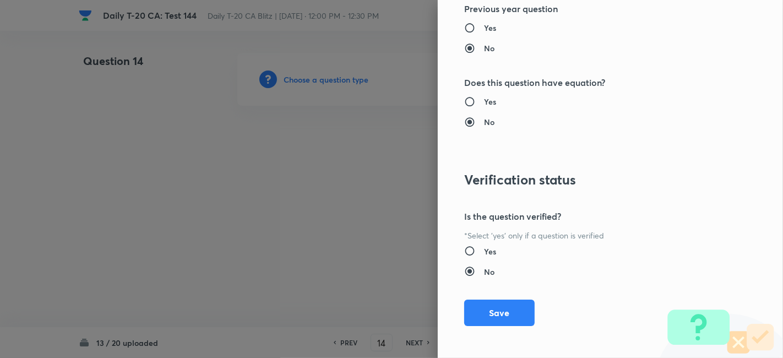
click at [510, 309] on button "Save" at bounding box center [499, 312] width 70 height 26
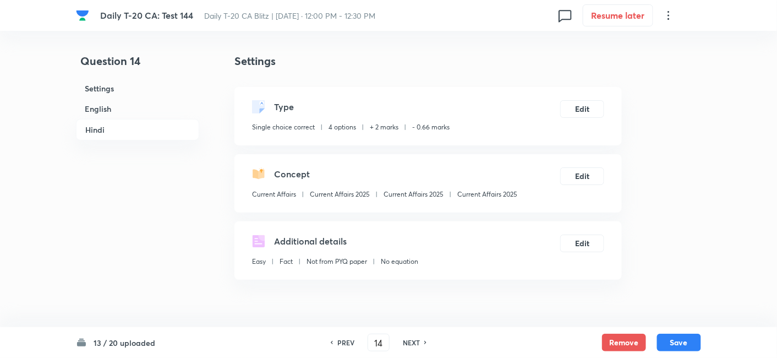
click at [165, 103] on h6 "English" at bounding box center [137, 109] width 123 height 20
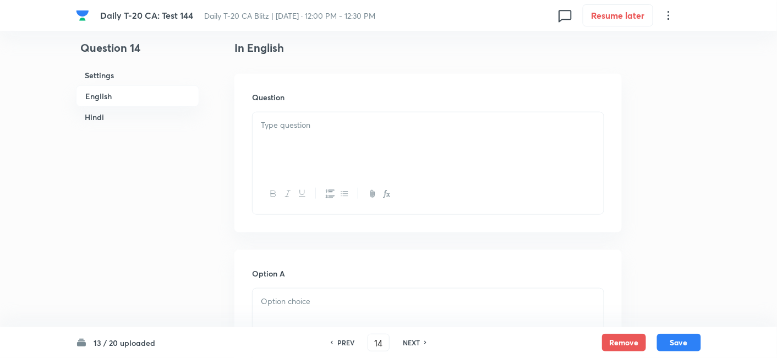
click at [326, 134] on div at bounding box center [428, 143] width 351 height 62
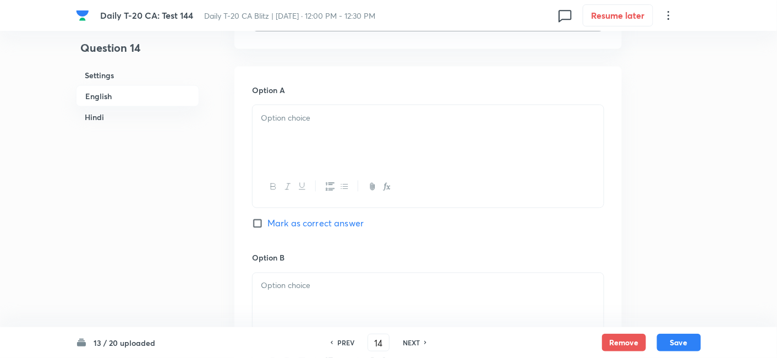
click at [324, 135] on div at bounding box center [428, 136] width 351 height 62
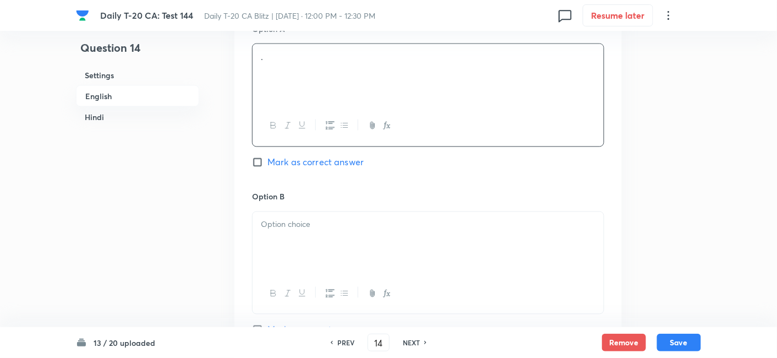
click at [314, 238] on div at bounding box center [428, 243] width 351 height 62
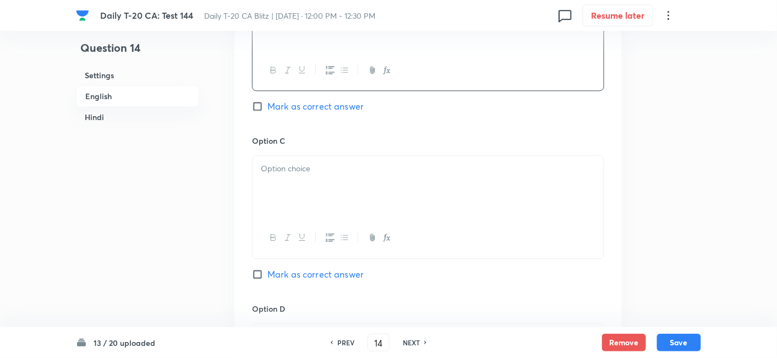
scroll to position [773, 0]
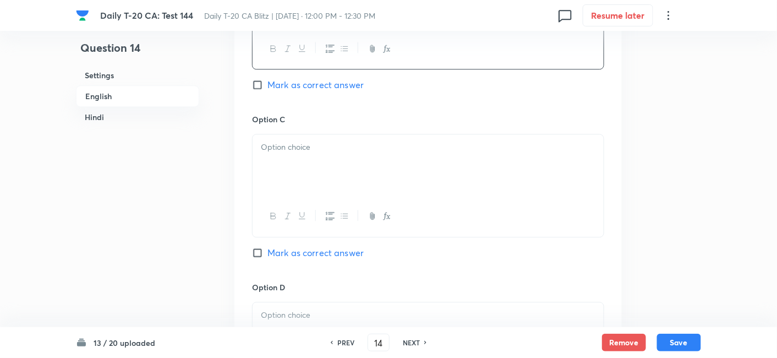
click at [318, 161] on div at bounding box center [428, 165] width 351 height 62
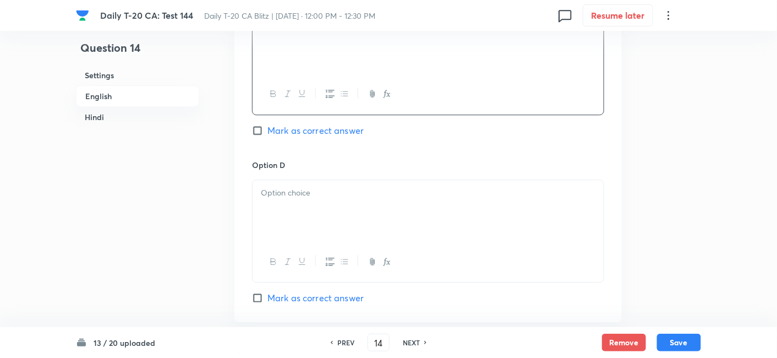
drag, startPoint x: 324, startPoint y: 227, endPoint x: 324, endPoint y: 220, distance: 7.7
click at [324, 222] on div at bounding box center [428, 211] width 351 height 62
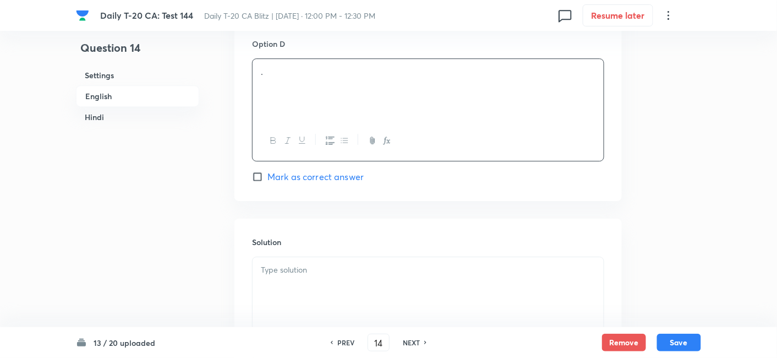
scroll to position [1018, 0]
click at [326, 177] on span "Mark as correct answer" at bounding box center [315, 175] width 96 height 13
click at [267, 177] on input "Mark as correct answer" at bounding box center [259, 175] width 15 height 11
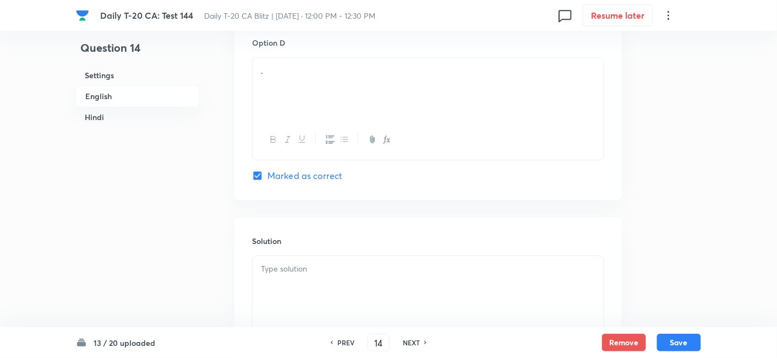
click at [326, 269] on p at bounding box center [428, 269] width 335 height 13
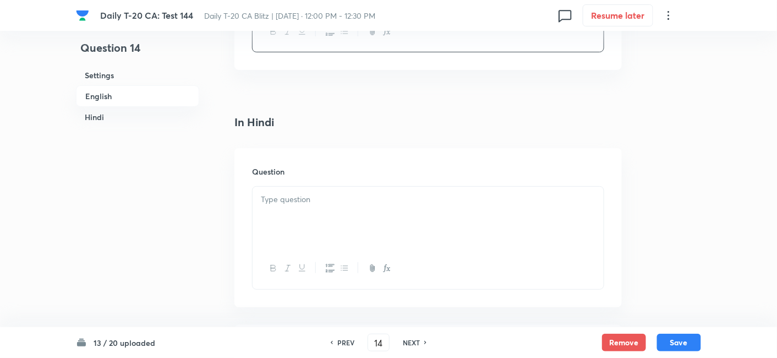
click at [332, 205] on div at bounding box center [428, 218] width 351 height 62
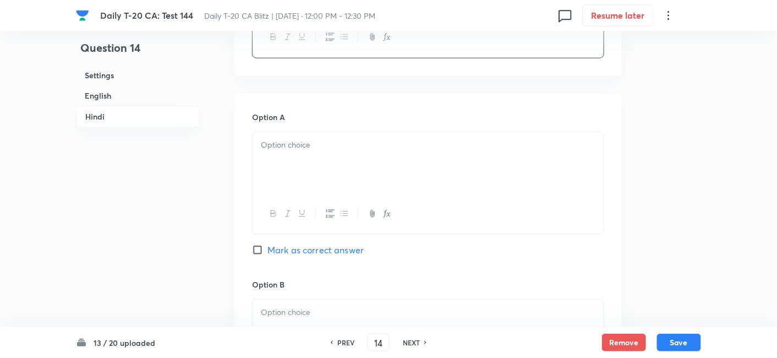
scroll to position [1568, 0]
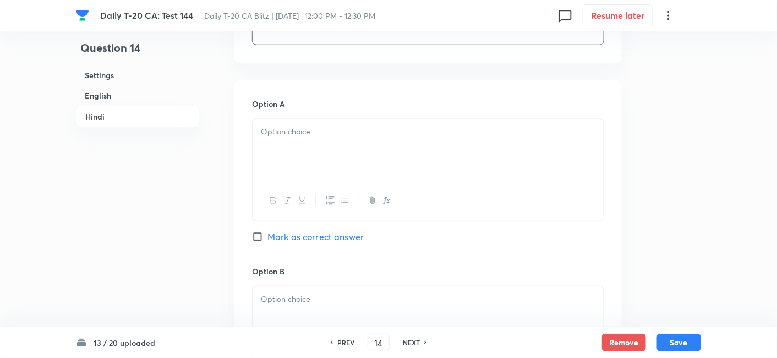
click at [319, 157] on div at bounding box center [428, 150] width 351 height 62
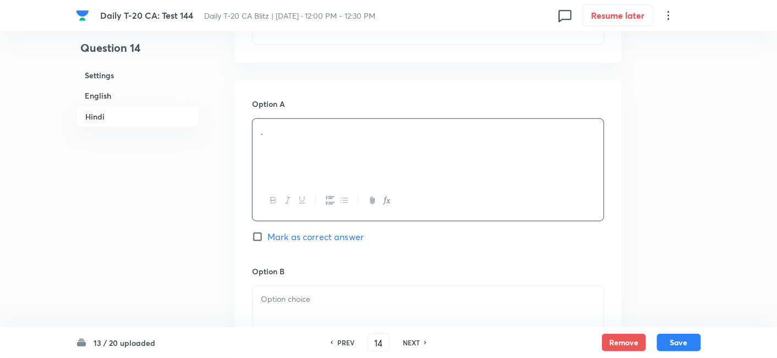
drag, startPoint x: 328, startPoint y: 329, endPoint x: 325, endPoint y: 316, distance: 13.5
click at [328, 329] on div "13 / 20 uploaded PREV 14 ​ NEXT Remove Save" at bounding box center [388, 342] width 625 height 31
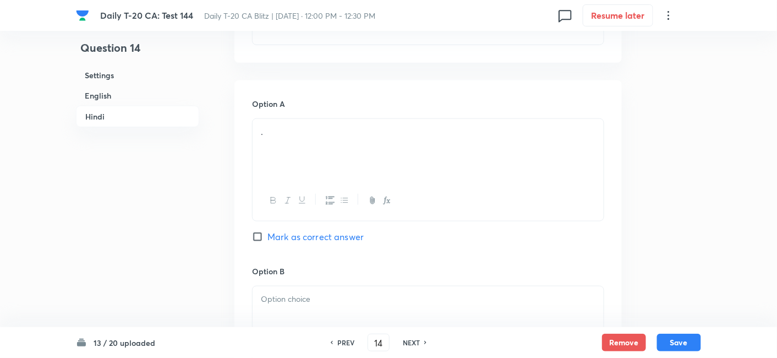
click at [326, 297] on p at bounding box center [428, 299] width 335 height 13
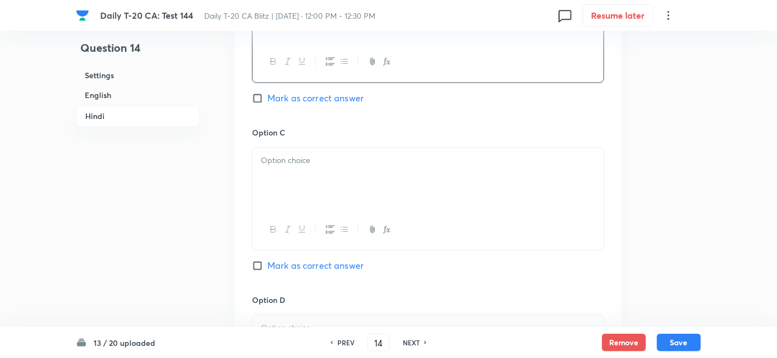
click at [314, 193] on div at bounding box center [428, 179] width 351 height 62
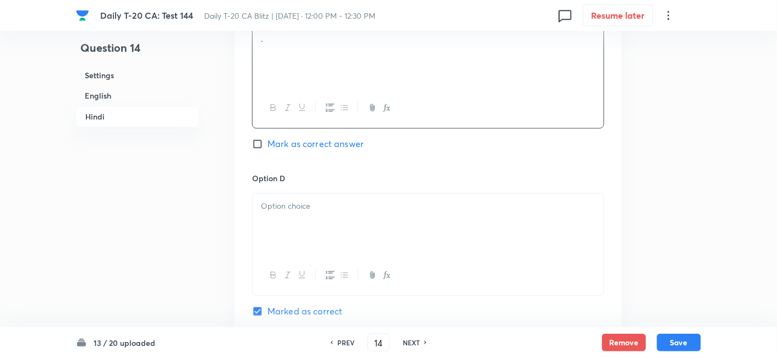
click at [313, 241] on div at bounding box center [428, 224] width 351 height 62
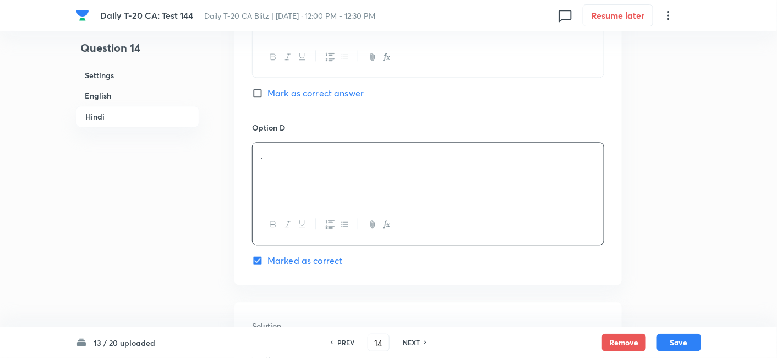
scroll to position [2241, 0]
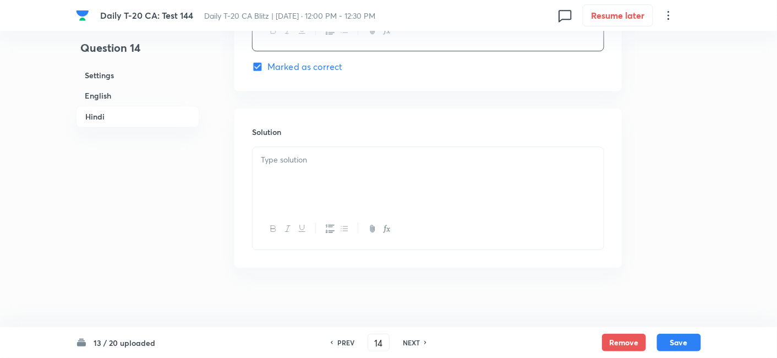
click at [307, 184] on div at bounding box center [428, 178] width 351 height 62
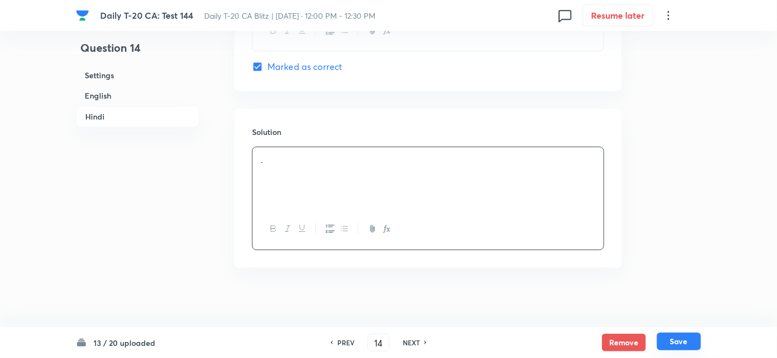
click at [678, 337] on button "Save" at bounding box center [679, 341] width 44 height 18
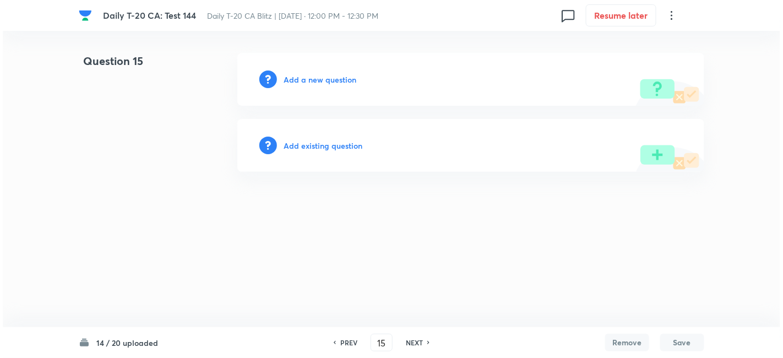
scroll to position [0, 0]
click at [302, 81] on h6 "Add a new question" at bounding box center [319, 80] width 73 height 12
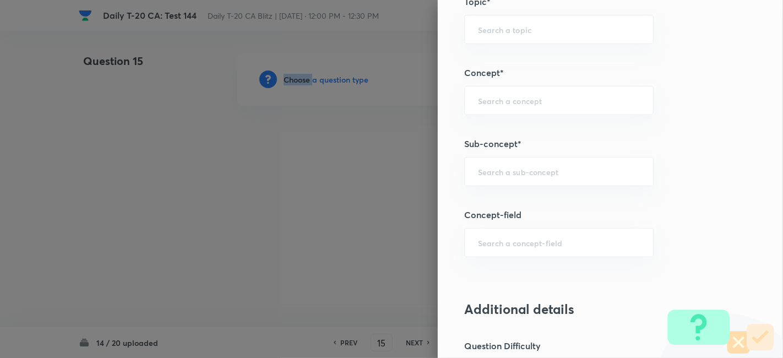
scroll to position [611, 0]
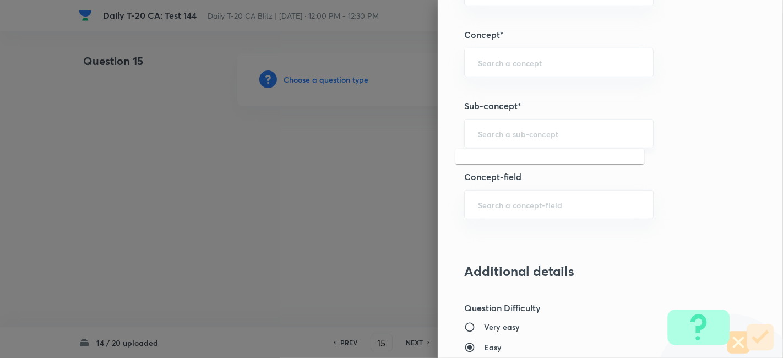
click at [564, 128] on input "text" at bounding box center [559, 133] width 162 height 10
paste input "Current Affairs 2025"
click at [602, 128] on input "Current Affairs 2025" at bounding box center [559, 133] width 162 height 10
click at [545, 161] on li "Current Affairs 2025" at bounding box center [549, 163] width 189 height 20
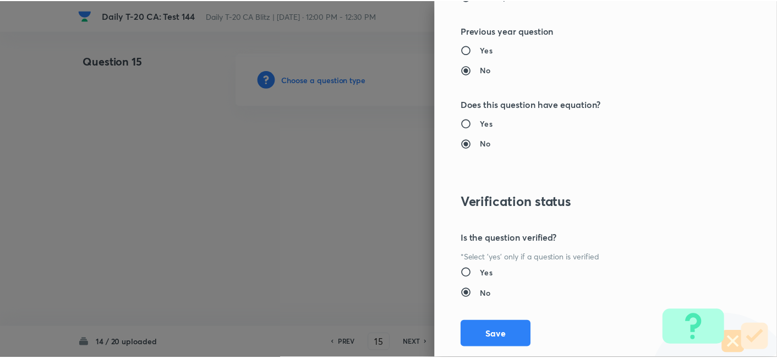
scroll to position [1139, 0]
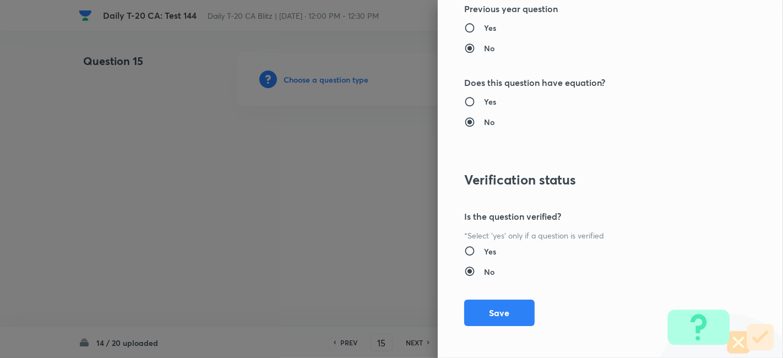
click at [503, 327] on div "Question settings Question type* Single choice correct Number of options* 2 3 4…" at bounding box center [610, 179] width 345 height 358
click at [499, 310] on button "Save" at bounding box center [499, 311] width 70 height 26
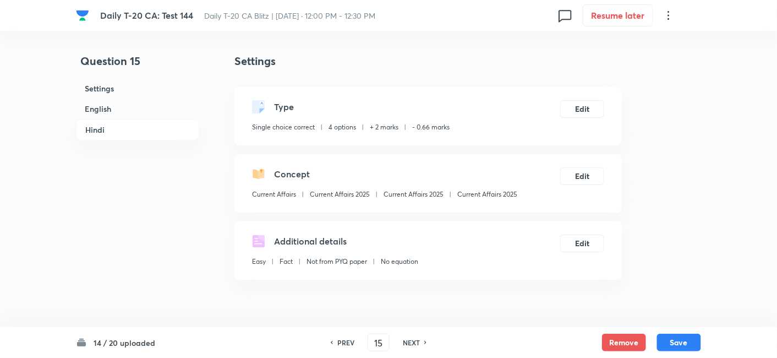
click at [126, 101] on h6 "English" at bounding box center [137, 109] width 123 height 20
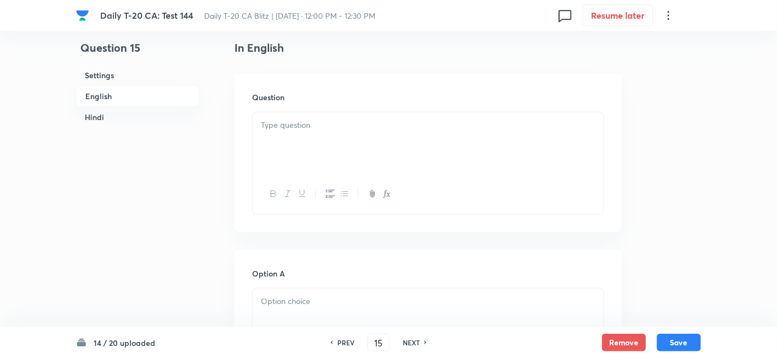
click at [303, 131] on div at bounding box center [428, 143] width 351 height 62
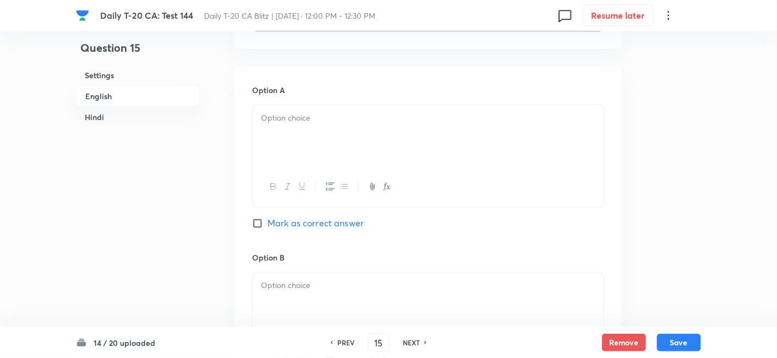
click at [315, 167] on div at bounding box center [428, 187] width 351 height 40
click at [328, 135] on div at bounding box center [428, 136] width 351 height 62
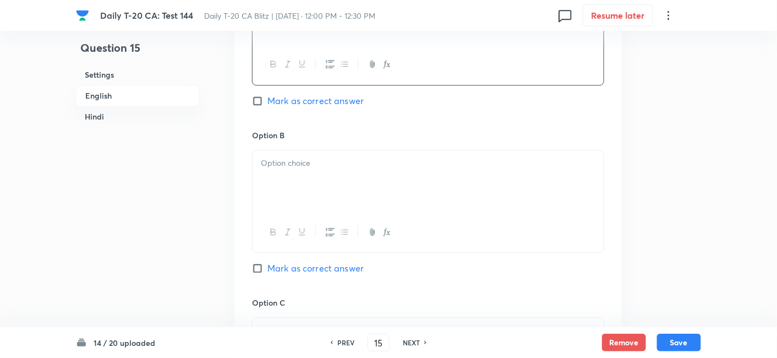
click at [327, 172] on div at bounding box center [428, 182] width 351 height 62
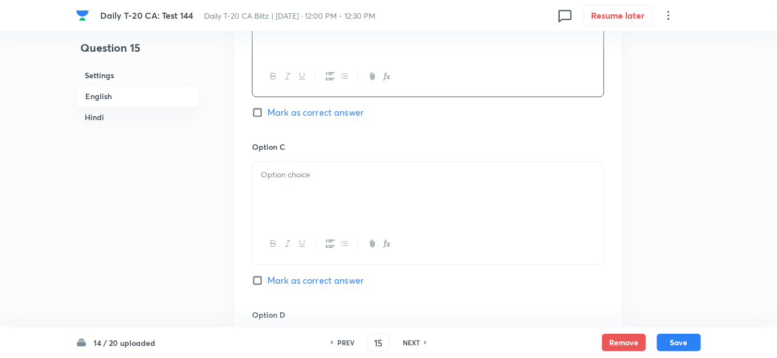
scroll to position [834, 0]
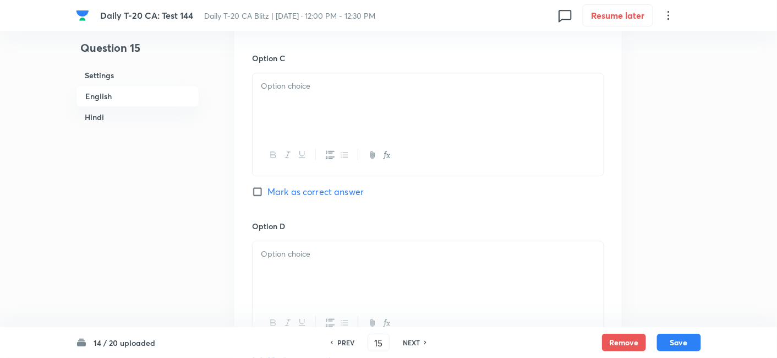
click at [302, 94] on div at bounding box center [428, 104] width 351 height 62
click at [332, 269] on div at bounding box center [428, 272] width 351 height 62
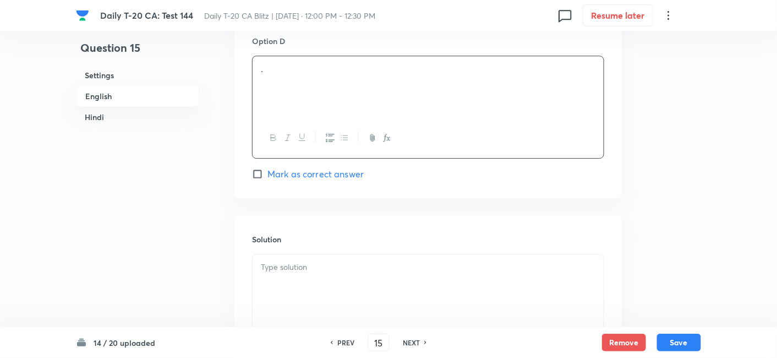
scroll to position [1079, 0]
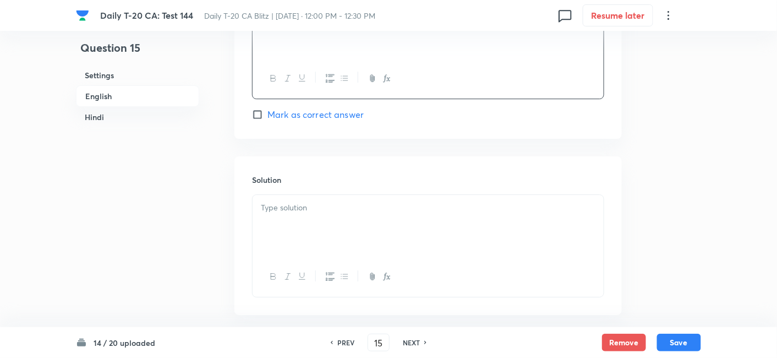
click at [346, 111] on span "Mark as correct answer" at bounding box center [315, 114] width 96 height 13
click at [267, 111] on input "Mark as correct answer" at bounding box center [259, 114] width 15 height 11
click at [340, 209] on p at bounding box center [428, 207] width 335 height 13
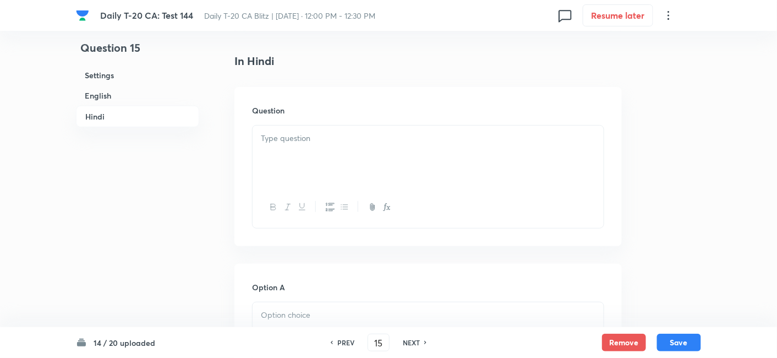
click at [335, 133] on p at bounding box center [428, 138] width 335 height 13
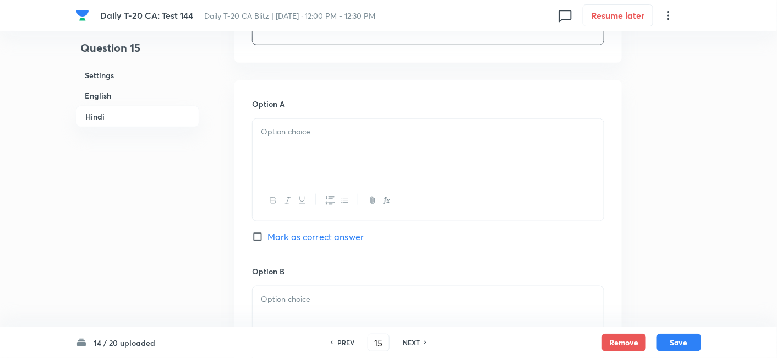
click at [338, 168] on div at bounding box center [428, 150] width 351 height 62
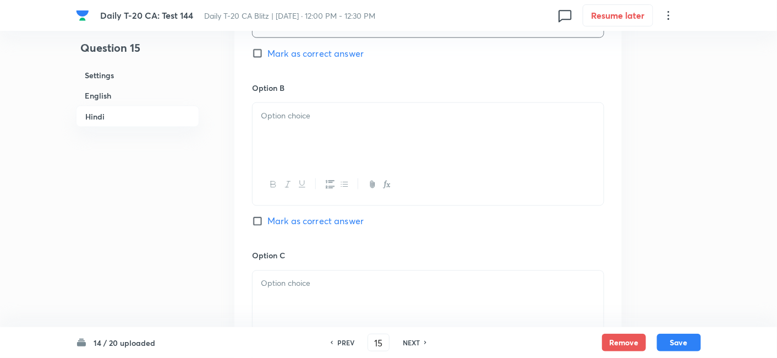
click at [317, 127] on div at bounding box center [428, 134] width 351 height 62
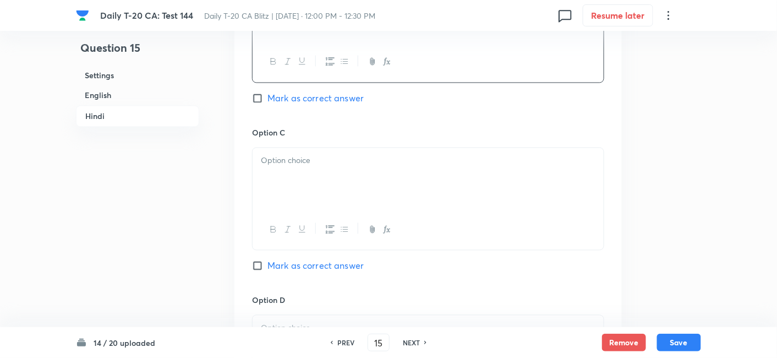
click at [319, 182] on div at bounding box center [428, 179] width 351 height 62
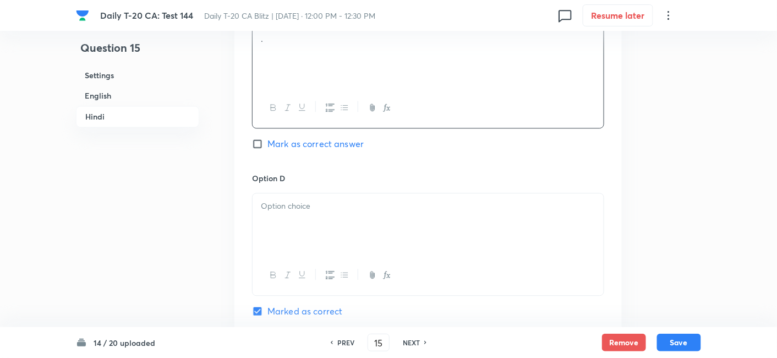
click at [309, 200] on p at bounding box center [428, 206] width 335 height 13
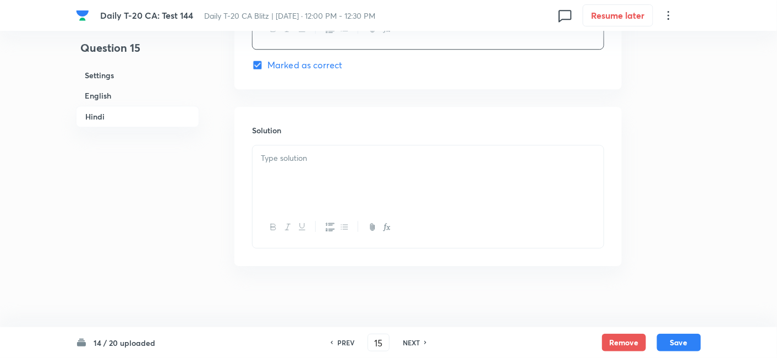
scroll to position [2244, 0]
click at [303, 183] on div at bounding box center [428, 175] width 351 height 62
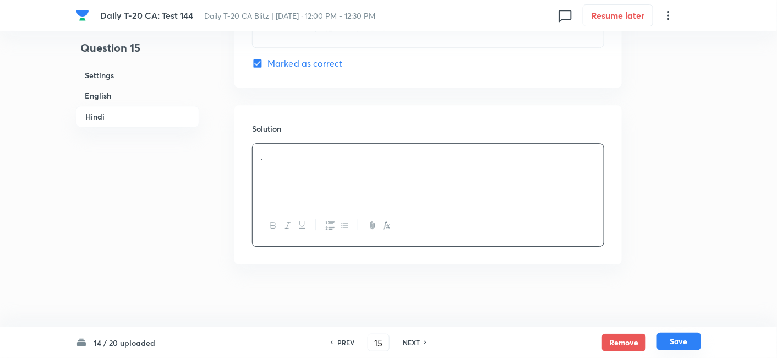
click at [680, 344] on button "Save" at bounding box center [679, 341] width 44 height 18
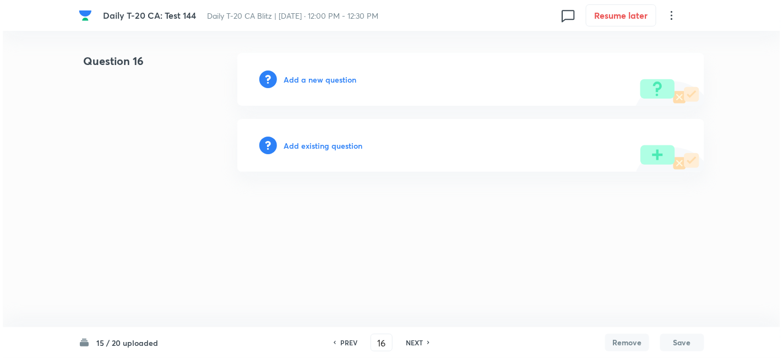
scroll to position [0, 0]
click at [316, 80] on h6 "Add a new question" at bounding box center [319, 80] width 73 height 12
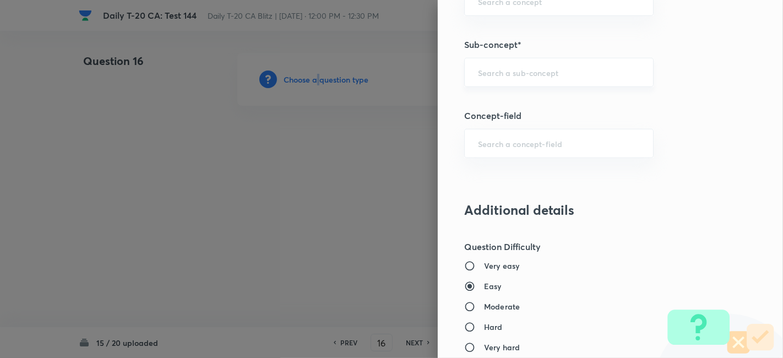
scroll to position [673, 0]
click at [559, 58] on div "​" at bounding box center [558, 72] width 189 height 29
click at [572, 68] on input "text" at bounding box center [559, 72] width 162 height 10
paste input "Current Affairs 2025"
click at [574, 68] on input "Current Affairs 2025" at bounding box center [559, 72] width 162 height 10
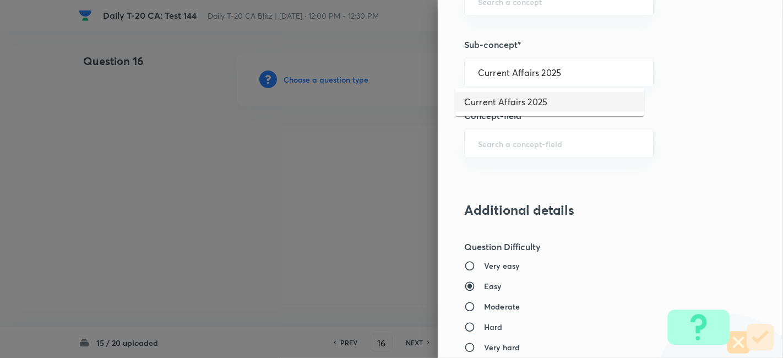
click at [542, 105] on li "Current Affairs 2025" at bounding box center [549, 102] width 189 height 20
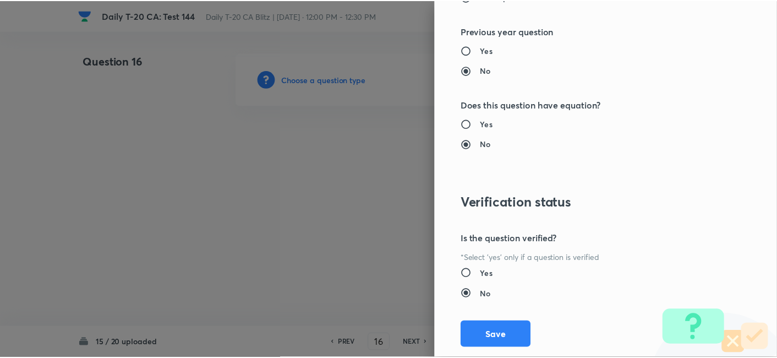
scroll to position [1139, 0]
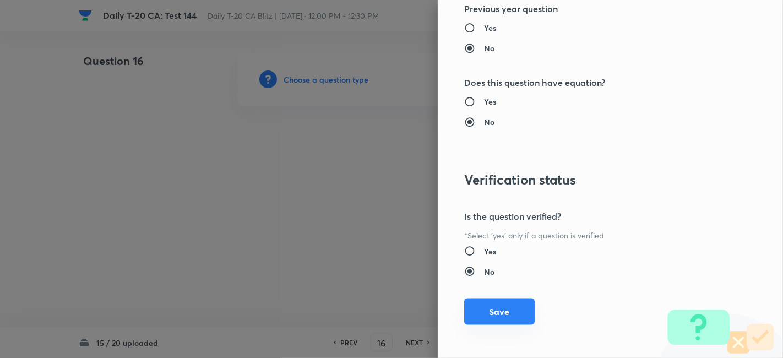
click at [499, 309] on button "Save" at bounding box center [499, 311] width 70 height 26
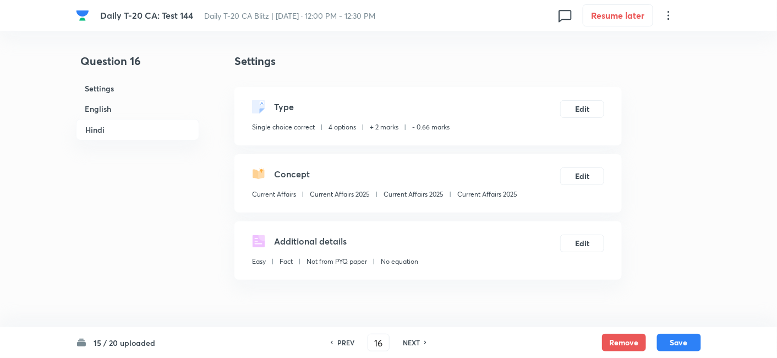
click at [158, 114] on h6 "English" at bounding box center [137, 109] width 123 height 20
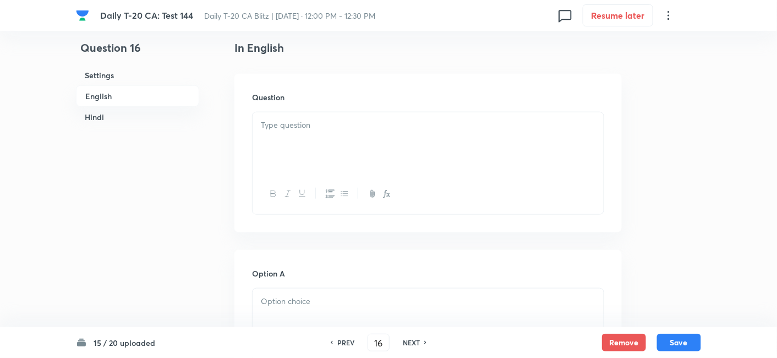
click at [398, 135] on div at bounding box center [428, 143] width 351 height 62
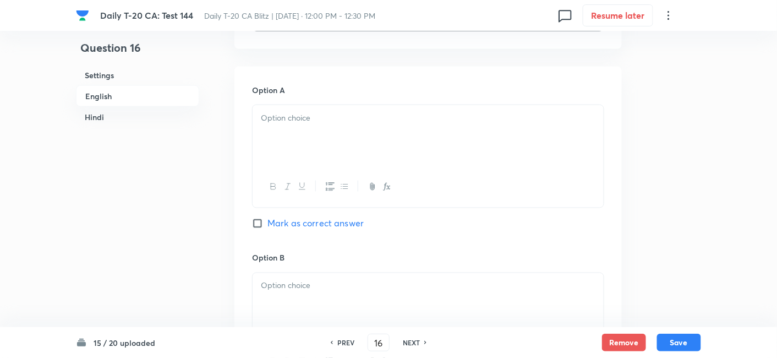
click at [324, 138] on div at bounding box center [428, 136] width 351 height 62
drag, startPoint x: 341, startPoint y: 283, endPoint x: 341, endPoint y: 277, distance: 6.6
click at [342, 284] on p at bounding box center [428, 286] width 335 height 13
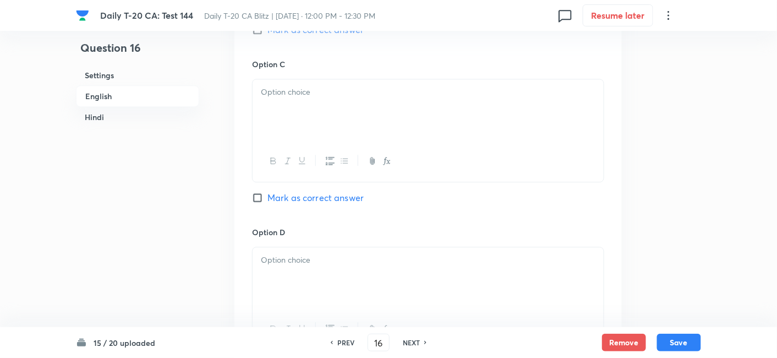
scroll to position [834, 0]
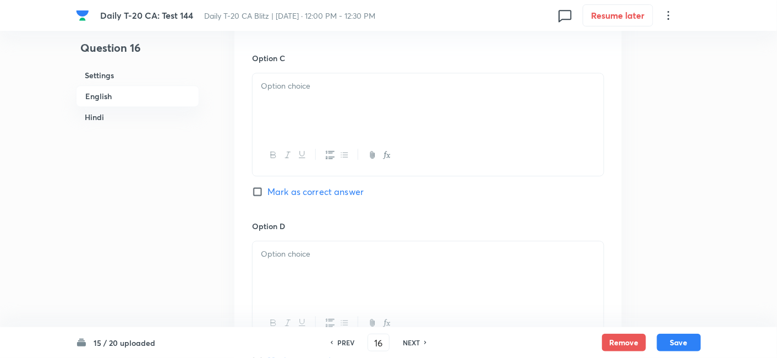
click at [329, 98] on div at bounding box center [428, 104] width 351 height 62
click at [334, 251] on p at bounding box center [428, 254] width 335 height 13
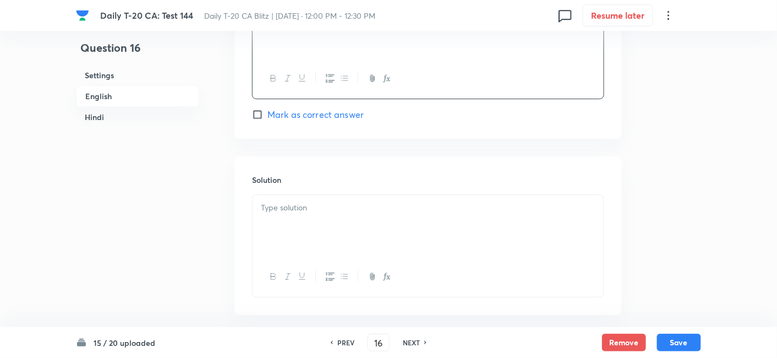
scroll to position [1079, 0]
click at [342, 223] on div at bounding box center [428, 226] width 351 height 62
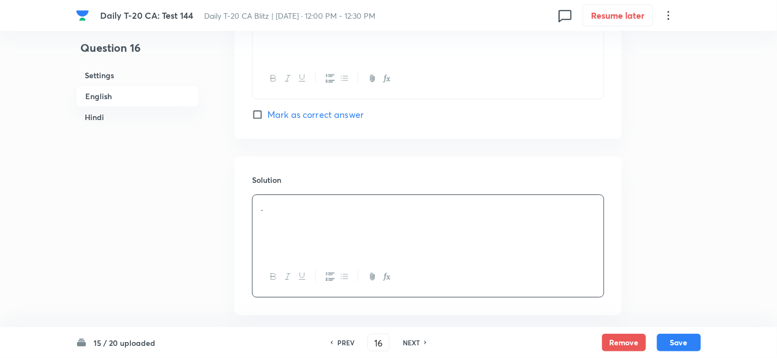
click at [347, 111] on span "Mark as correct answer" at bounding box center [315, 114] width 96 height 13
click at [267, 111] on input "Mark as correct answer" at bounding box center [259, 114] width 15 height 11
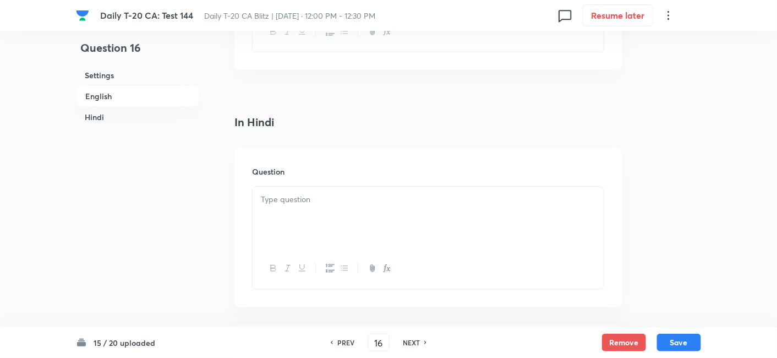
click at [325, 212] on div at bounding box center [428, 218] width 351 height 62
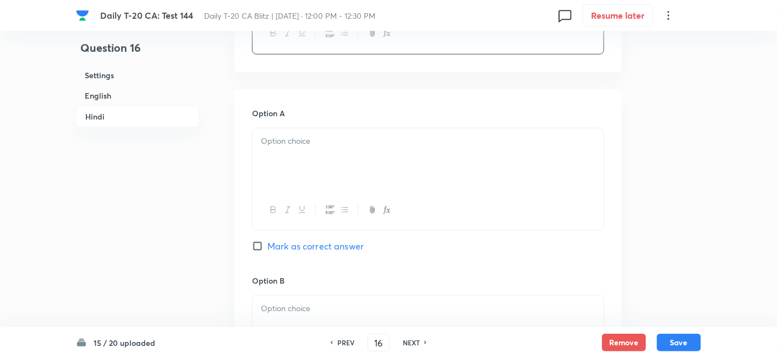
scroll to position [1568, 0]
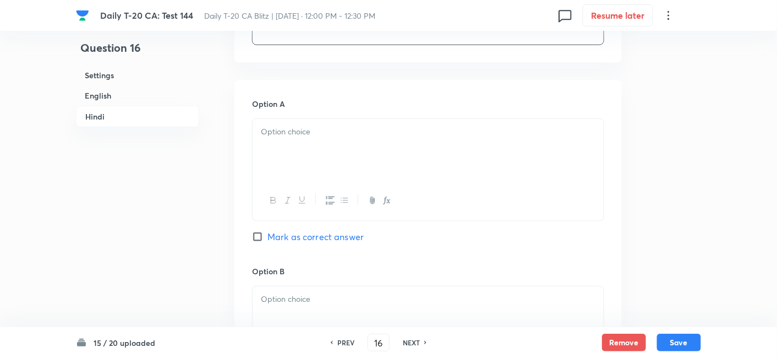
click at [334, 146] on div at bounding box center [428, 150] width 351 height 62
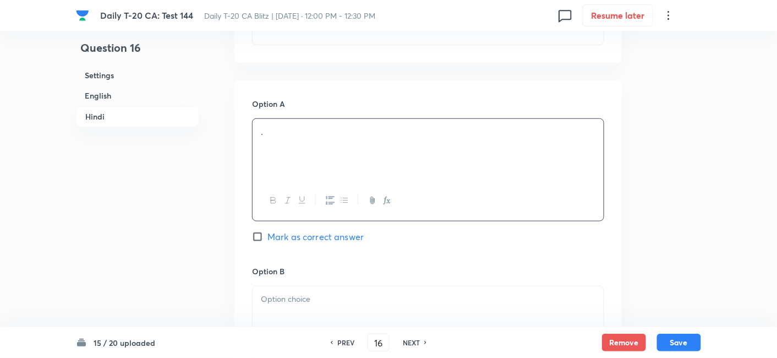
click at [325, 296] on p at bounding box center [428, 299] width 335 height 13
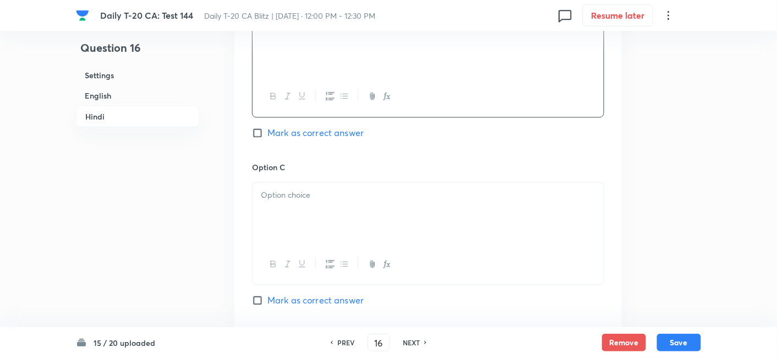
scroll to position [1874, 0]
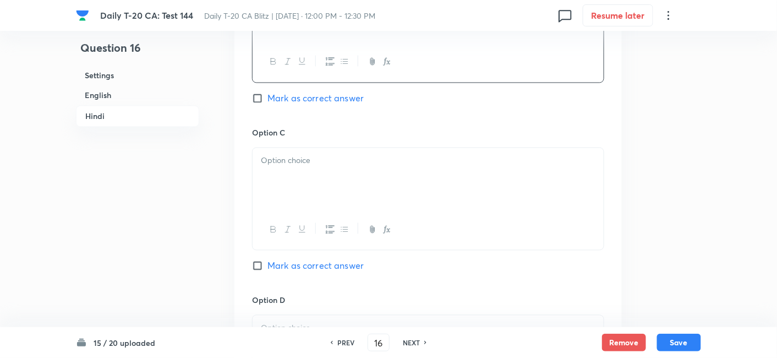
click at [327, 178] on div at bounding box center [428, 179] width 351 height 62
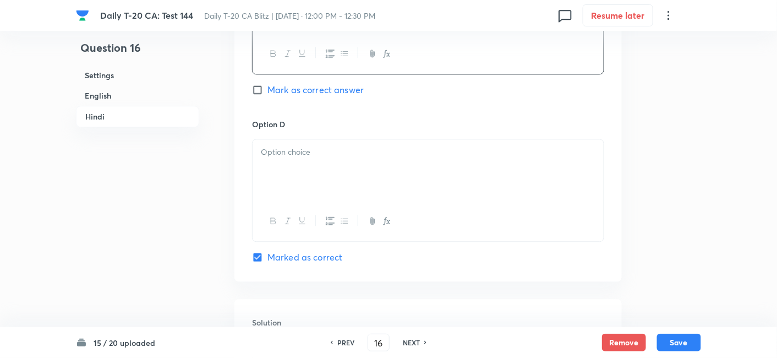
scroll to position [2057, 0]
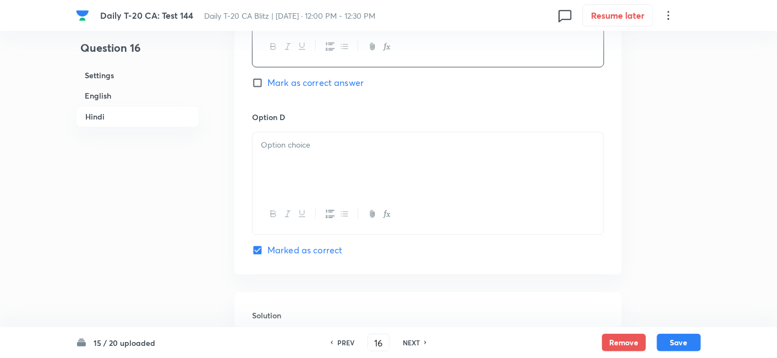
click at [329, 217] on button "button" at bounding box center [330, 214] width 14 height 14
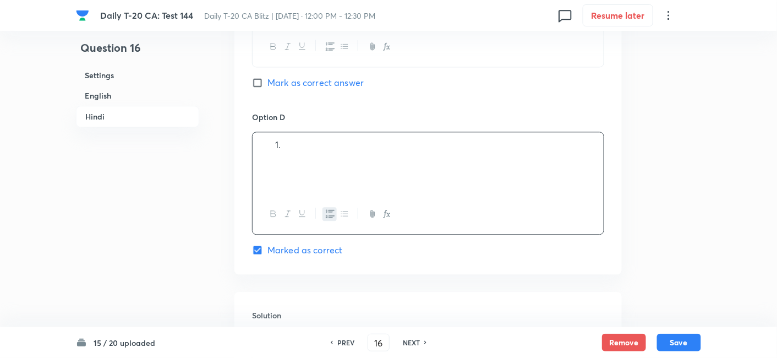
click at [333, 157] on div at bounding box center [428, 163] width 351 height 62
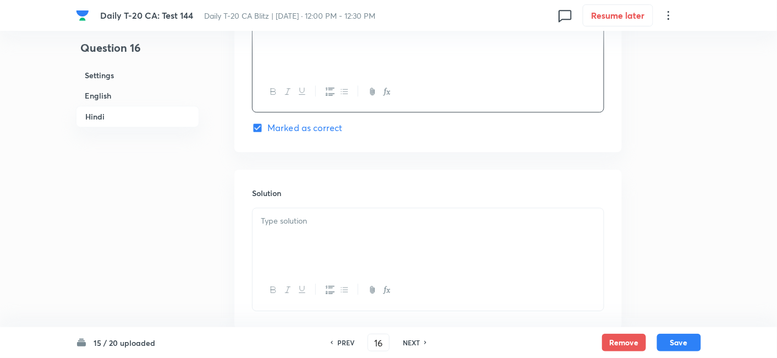
click at [336, 244] on div at bounding box center [428, 239] width 351 height 62
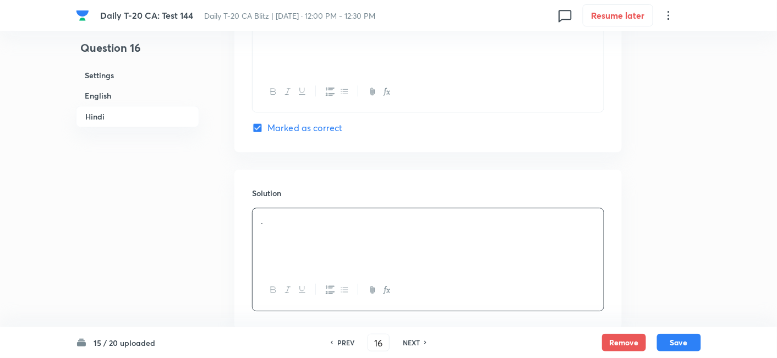
scroll to position [2244, 0]
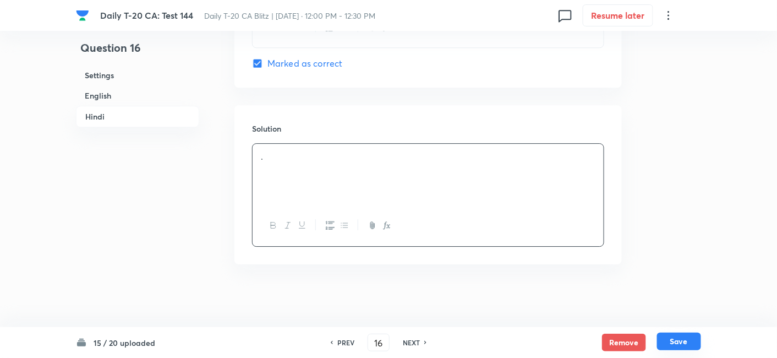
click at [679, 343] on button "Save" at bounding box center [679, 341] width 44 height 18
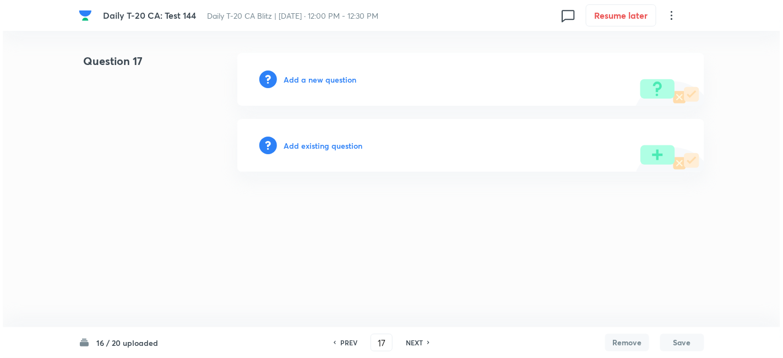
scroll to position [0, 0]
click at [340, 76] on h6 "Add a new question" at bounding box center [319, 80] width 73 height 12
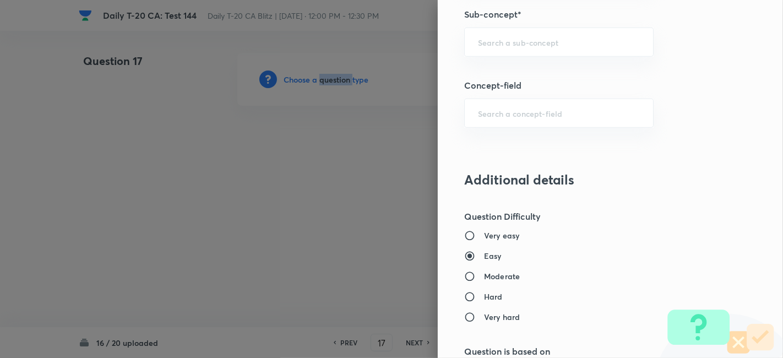
scroll to position [673, 0]
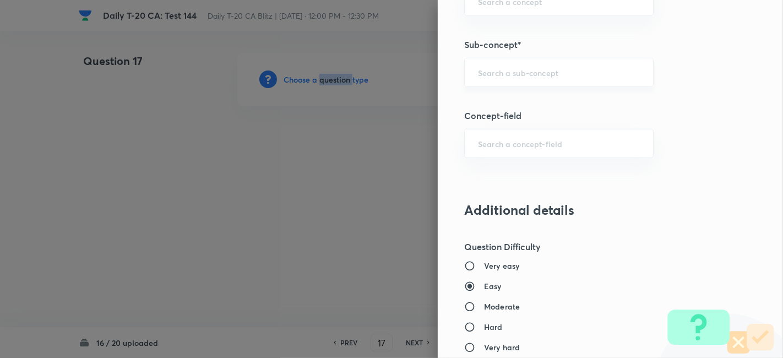
click at [554, 77] on div "​" at bounding box center [558, 72] width 189 height 29
paste input "Current Affairs 2025"
click at [608, 71] on input "Current Affairs 2025" at bounding box center [559, 72] width 162 height 10
click at [533, 108] on li "Current Affairs 2025" at bounding box center [549, 102] width 189 height 20
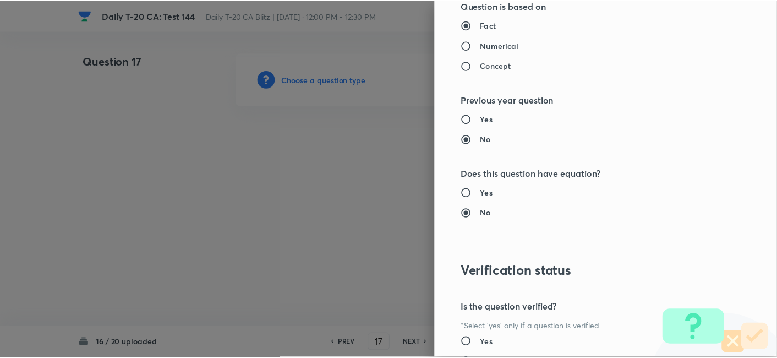
scroll to position [1139, 0]
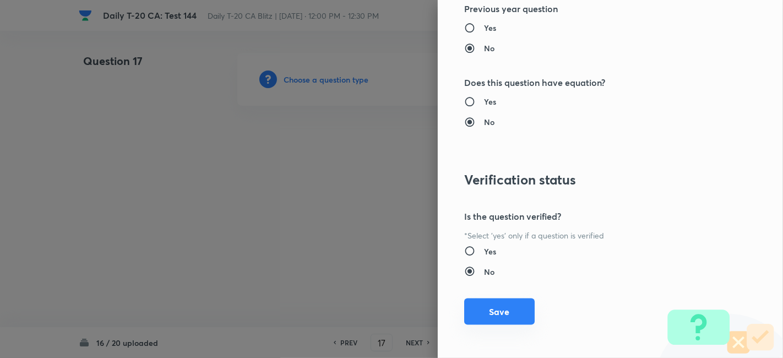
click at [507, 307] on button "Save" at bounding box center [499, 311] width 70 height 26
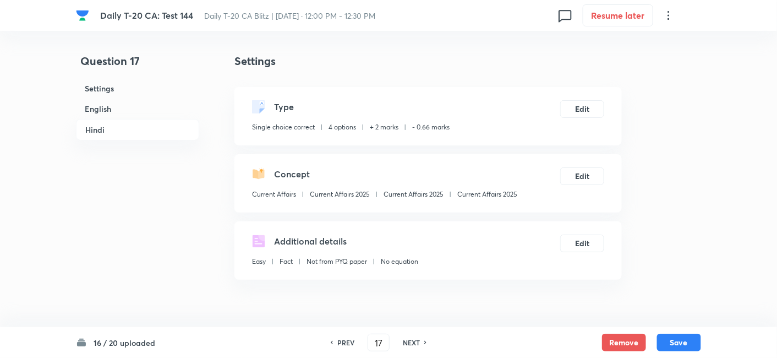
click at [120, 112] on h6 "English" at bounding box center [137, 109] width 123 height 20
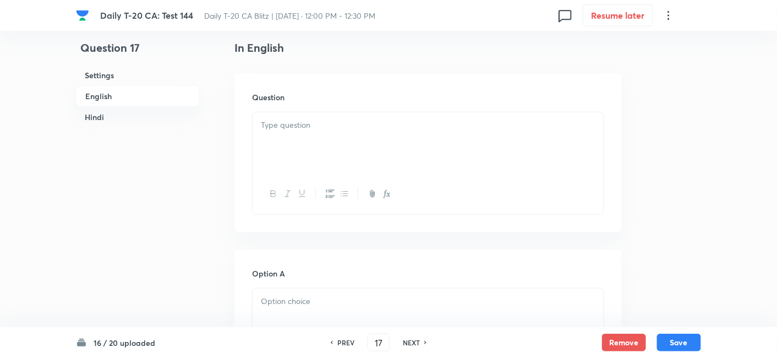
click at [299, 127] on p at bounding box center [428, 125] width 335 height 13
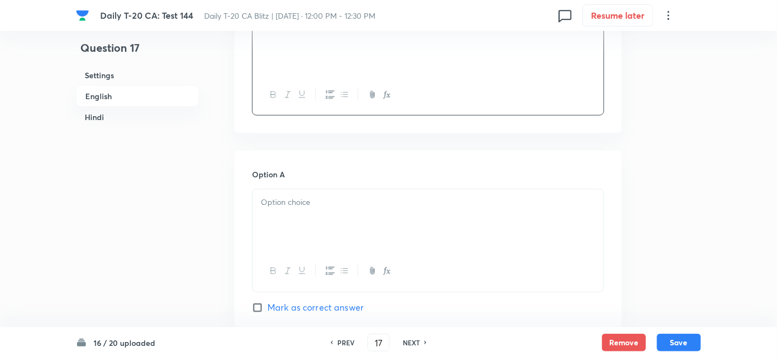
scroll to position [406, 0]
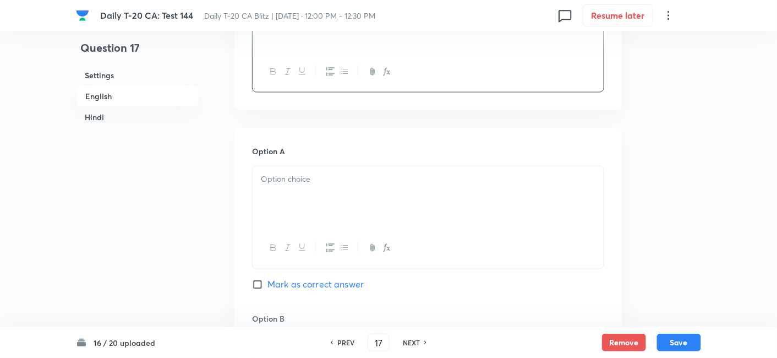
drag, startPoint x: 332, startPoint y: 162, endPoint x: 334, endPoint y: 174, distance: 11.7
click at [332, 162] on div "Option A Mark as correct answer" at bounding box center [428, 228] width 352 height 167
click at [334, 180] on p at bounding box center [428, 179] width 335 height 13
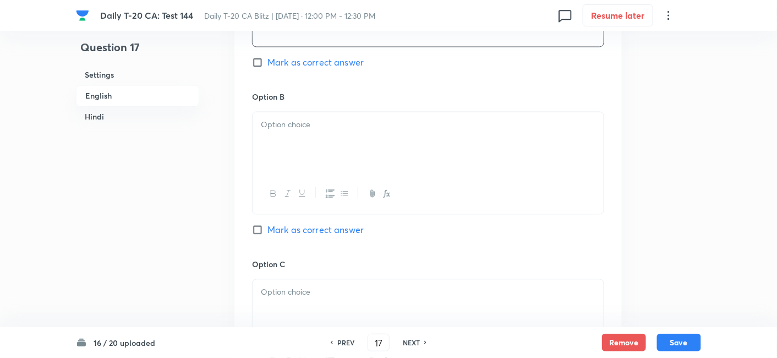
scroll to position [651, 0]
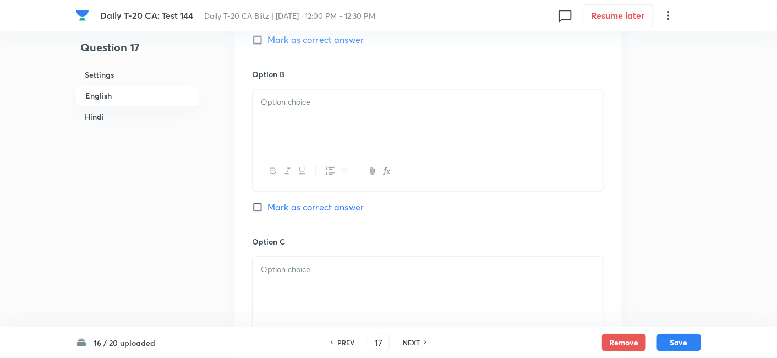
click at [330, 175] on button "button" at bounding box center [330, 172] width 14 height 14
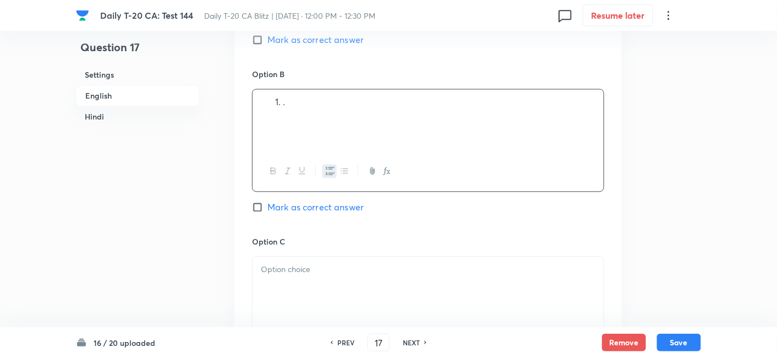
click at [319, 126] on div "." at bounding box center [428, 121] width 351 height 62
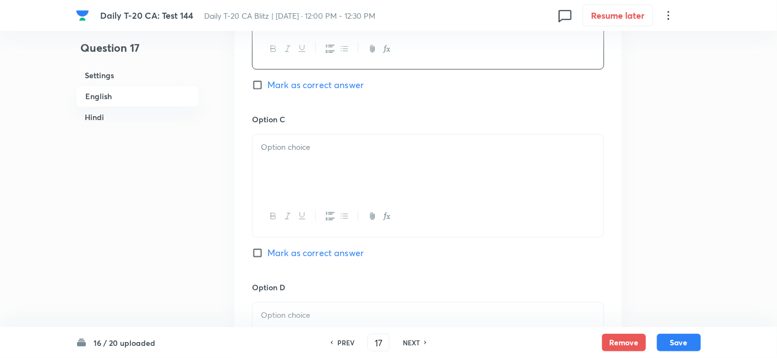
click at [313, 182] on div at bounding box center [428, 165] width 351 height 62
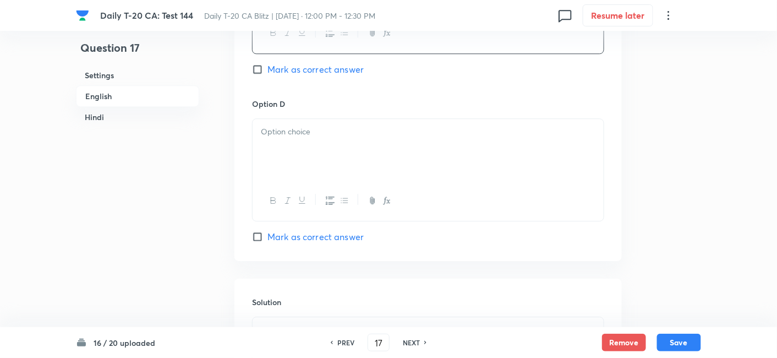
click at [325, 173] on div at bounding box center [428, 150] width 351 height 62
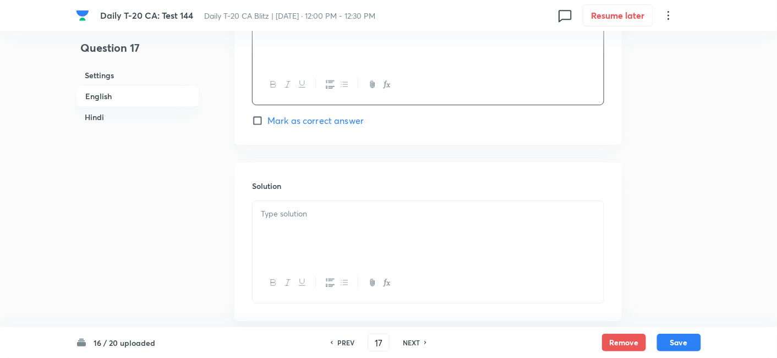
scroll to position [1079, 0]
click at [319, 116] on span "Mark as correct answer" at bounding box center [315, 114] width 96 height 13
click at [267, 116] on input "Mark as correct answer" at bounding box center [259, 114] width 15 height 11
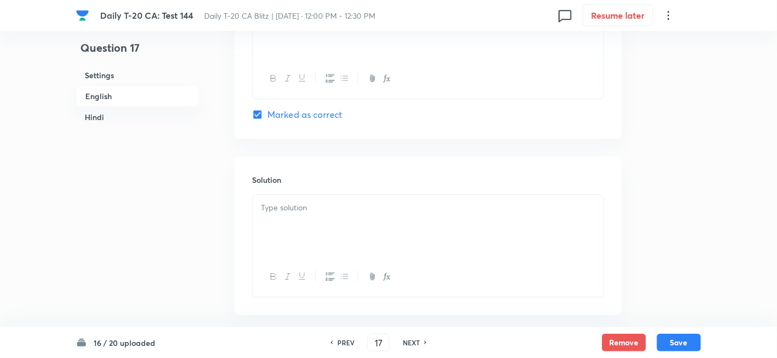
click at [324, 219] on div at bounding box center [428, 226] width 351 height 62
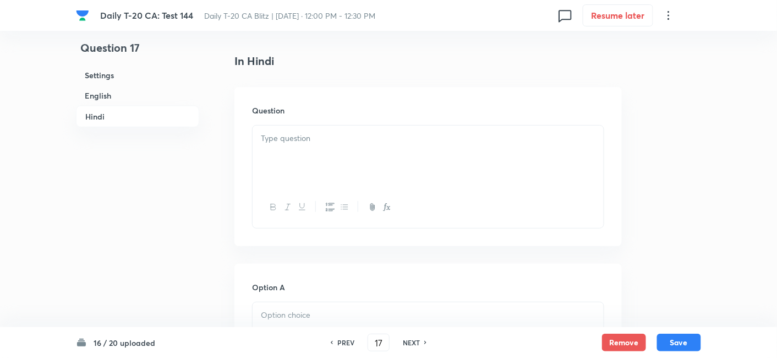
click at [313, 152] on div at bounding box center [428, 156] width 351 height 62
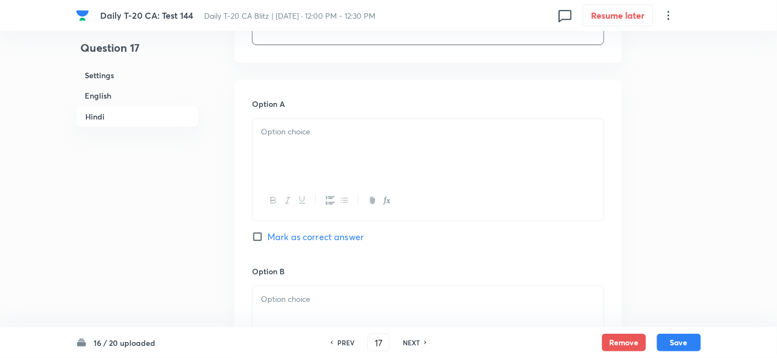
click at [314, 156] on div at bounding box center [428, 150] width 351 height 62
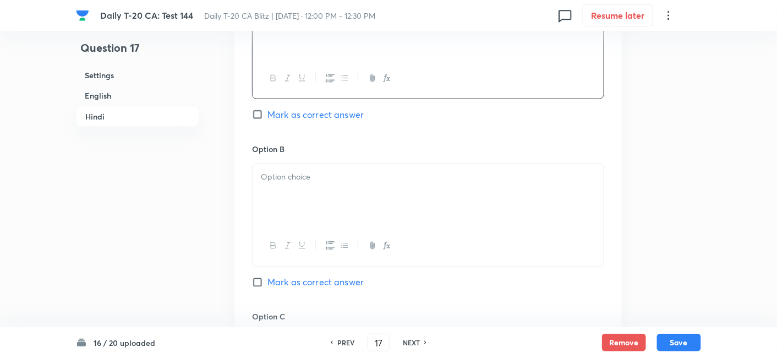
click at [313, 182] on div at bounding box center [428, 195] width 351 height 62
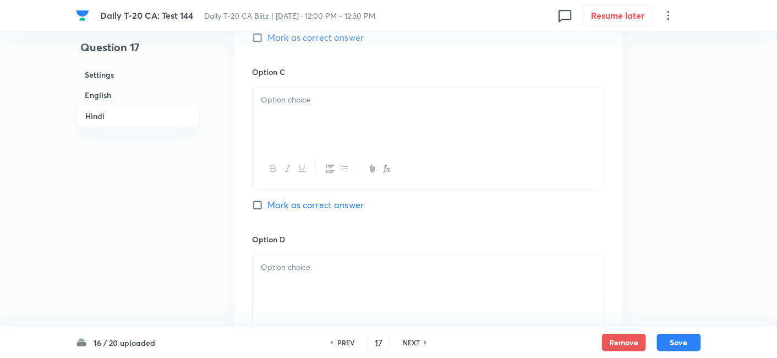
scroll to position [1935, 0]
click at [309, 152] on div at bounding box center [428, 169] width 351 height 40
click at [336, 117] on div at bounding box center [428, 118] width 351 height 62
click at [322, 261] on p at bounding box center [428, 267] width 335 height 13
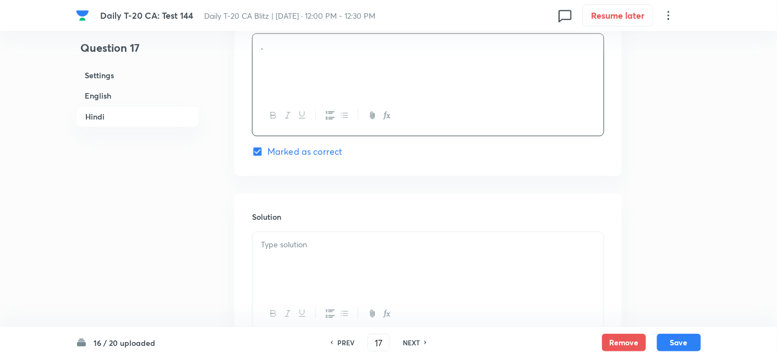
scroll to position [2180, 0]
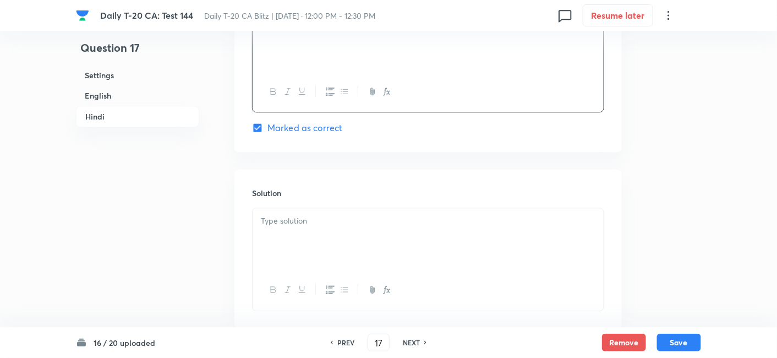
click at [327, 206] on div "Solution" at bounding box center [427, 249] width 387 height 159
click at [332, 227] on div at bounding box center [428, 239] width 351 height 62
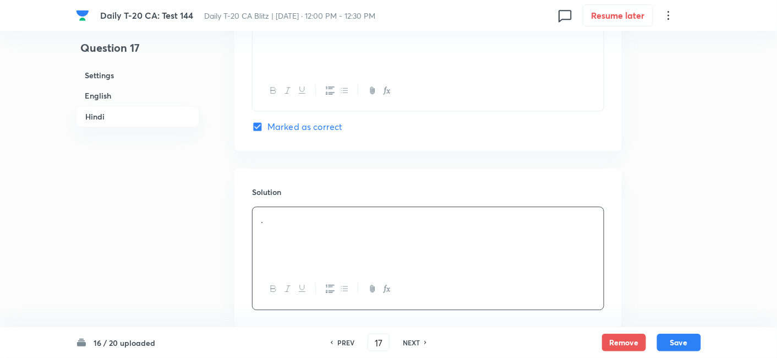
scroll to position [2244, 0]
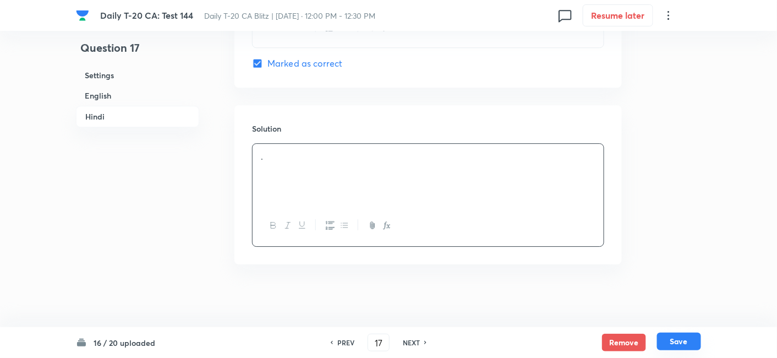
click at [686, 342] on button "Save" at bounding box center [679, 341] width 44 height 18
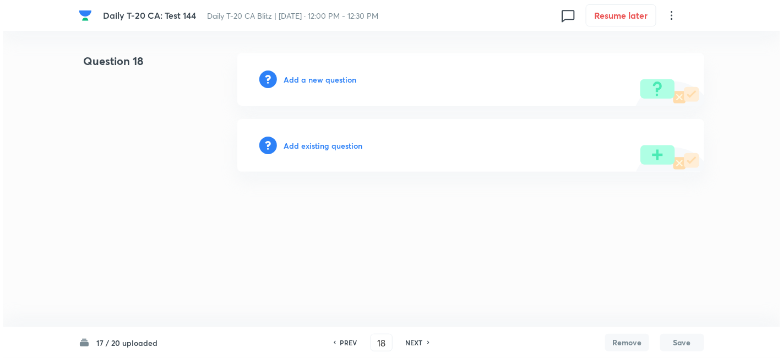
scroll to position [0, 0]
click at [309, 76] on h6 "Add a new question" at bounding box center [319, 80] width 73 height 12
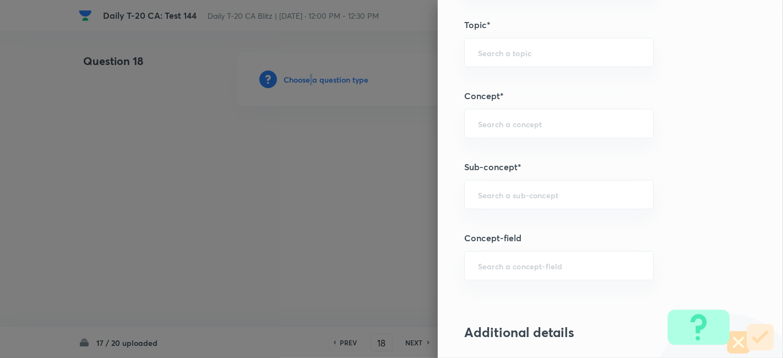
scroll to position [611, 0]
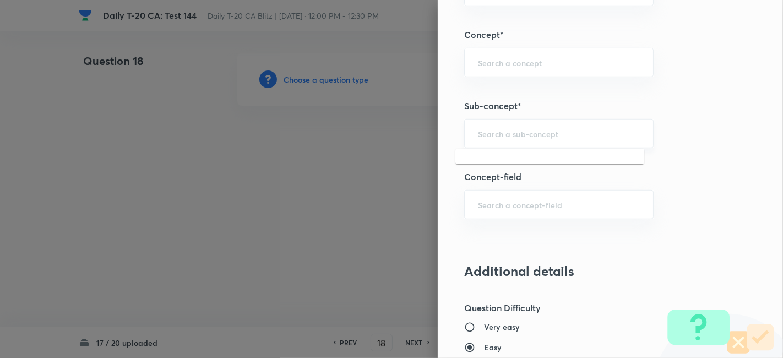
click at [554, 129] on input "text" at bounding box center [559, 133] width 162 height 10
paste input "Current Affairs 2025"
click at [604, 138] on div "Current Affairs 2025 ​" at bounding box center [558, 133] width 189 height 29
click at [527, 163] on li "Current Affairs 2025" at bounding box center [549, 163] width 189 height 20
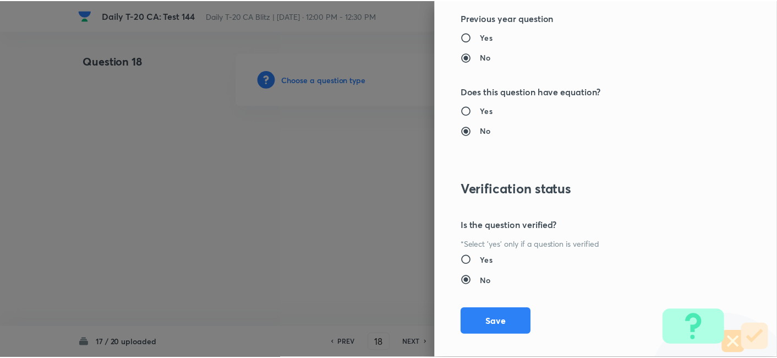
scroll to position [1139, 0]
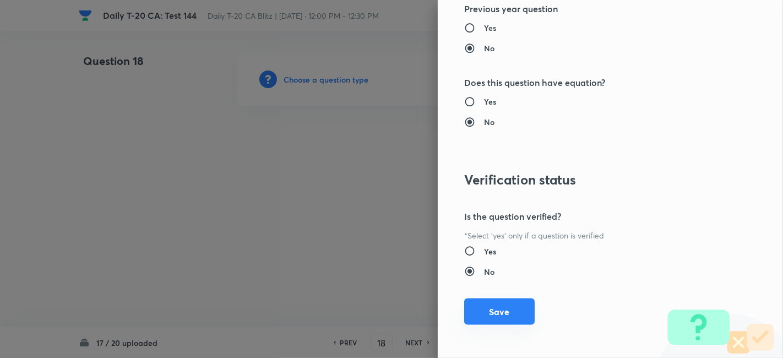
click at [501, 315] on button "Save" at bounding box center [499, 311] width 70 height 26
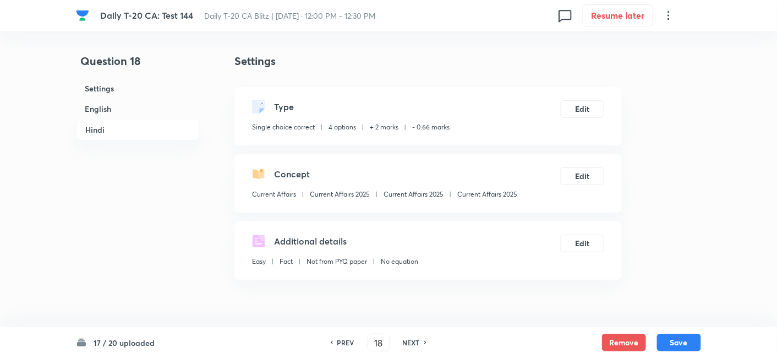
drag, startPoint x: 113, startPoint y: 107, endPoint x: 172, endPoint y: 120, distance: 60.8
click at [113, 107] on h6 "English" at bounding box center [137, 109] width 123 height 20
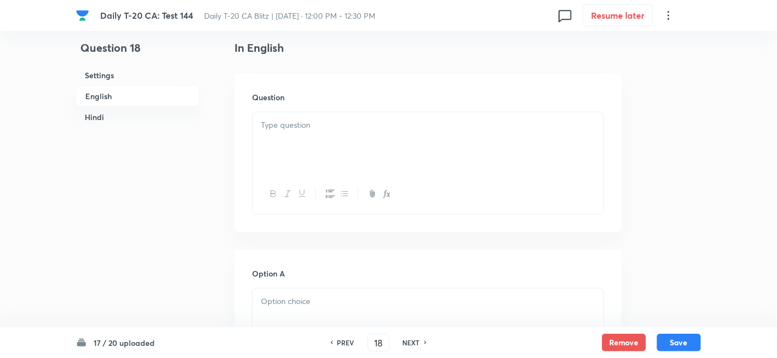
click at [305, 139] on div at bounding box center [428, 143] width 351 height 62
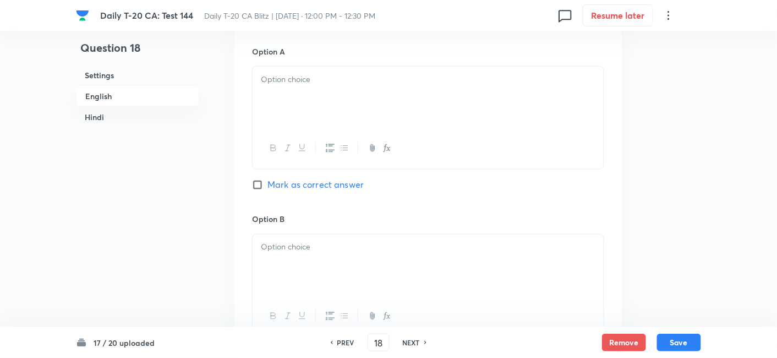
scroll to position [528, 0]
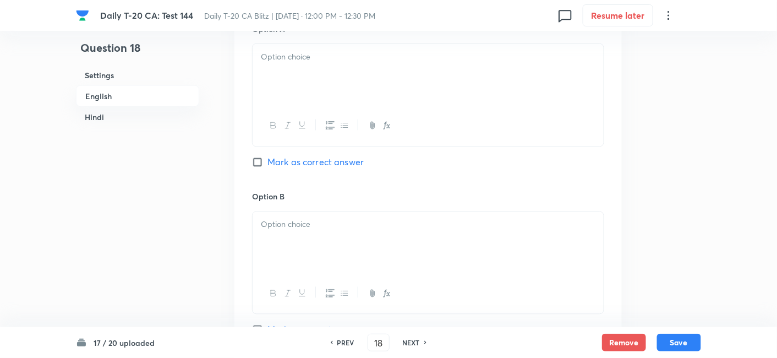
click at [323, 74] on div at bounding box center [428, 75] width 351 height 62
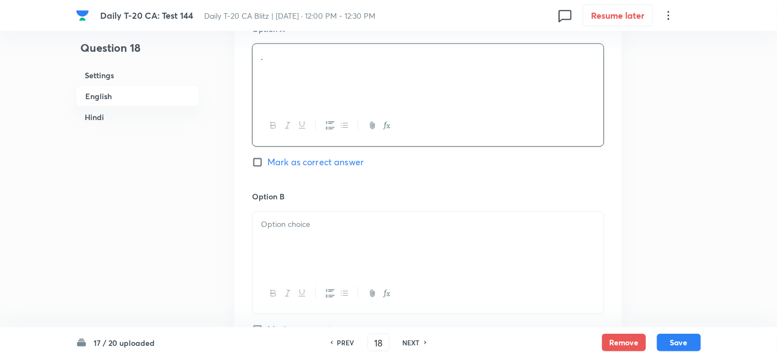
drag, startPoint x: 332, startPoint y: 237, endPoint x: 332, endPoint y: 230, distance: 7.2
click at [332, 238] on div at bounding box center [428, 243] width 351 height 62
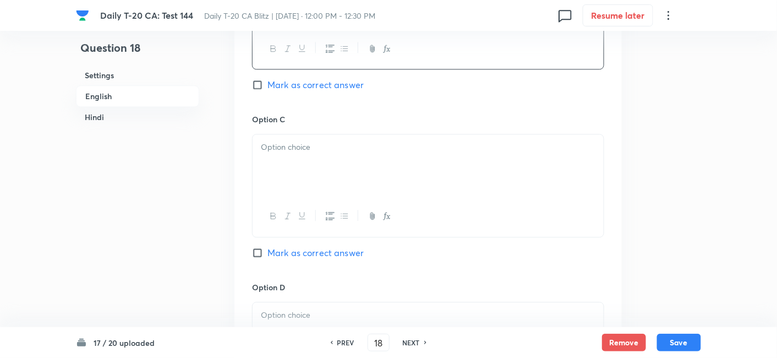
click at [312, 171] on div at bounding box center [428, 165] width 351 height 62
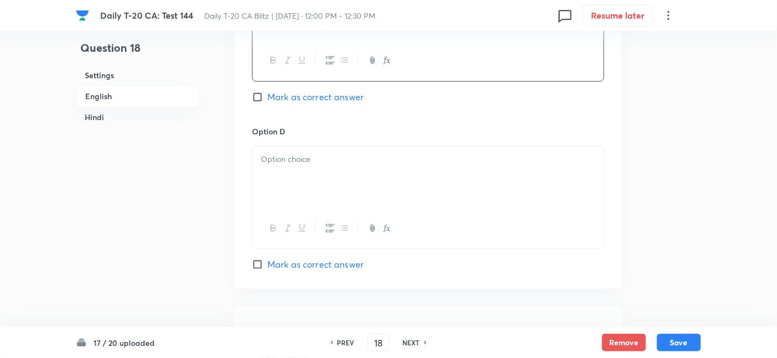
scroll to position [957, 0]
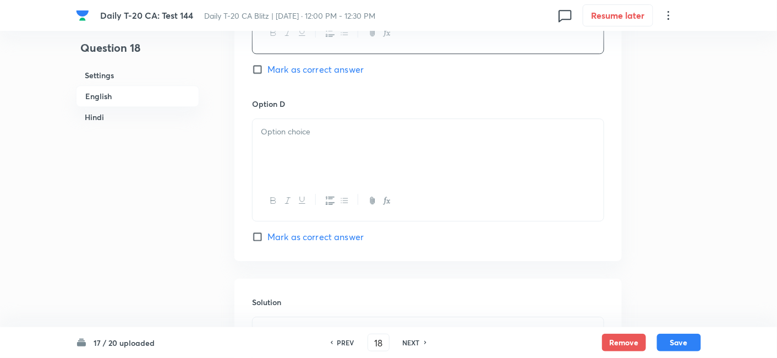
click at [312, 140] on div at bounding box center [428, 150] width 351 height 62
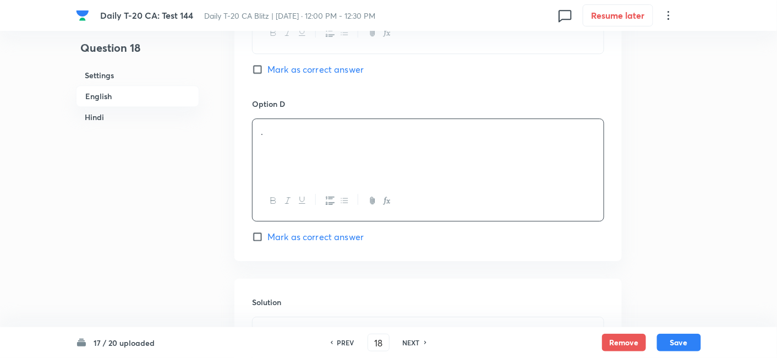
click at [336, 232] on span "Mark as correct answer" at bounding box center [315, 236] width 96 height 13
click at [267, 232] on input "Mark as correct answer" at bounding box center [259, 236] width 15 height 11
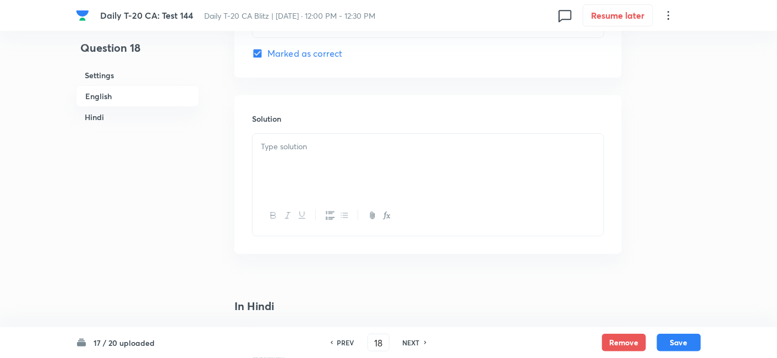
click at [309, 166] on div at bounding box center [428, 165] width 351 height 62
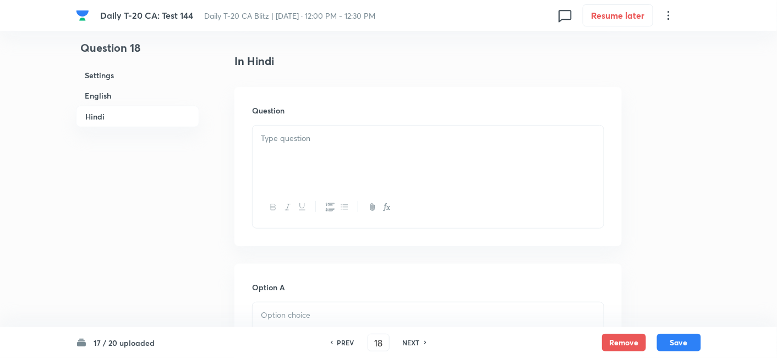
click at [313, 153] on div at bounding box center [428, 156] width 351 height 62
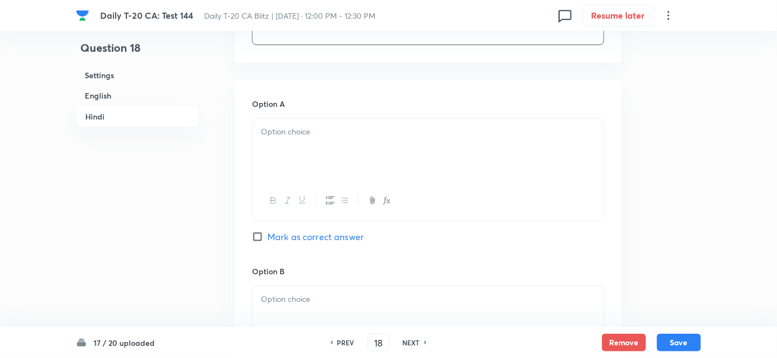
click at [313, 150] on div at bounding box center [428, 150] width 351 height 62
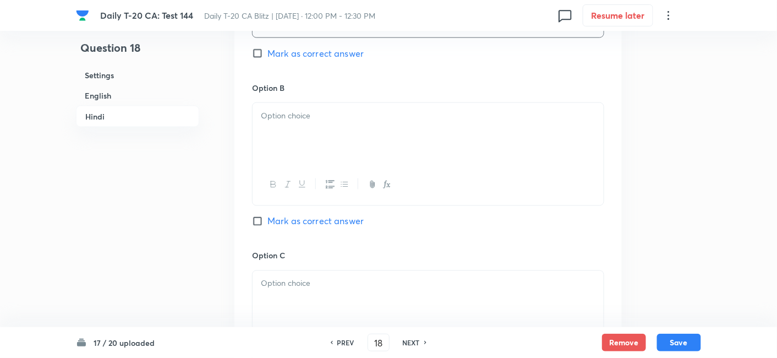
click at [307, 128] on div at bounding box center [428, 134] width 351 height 62
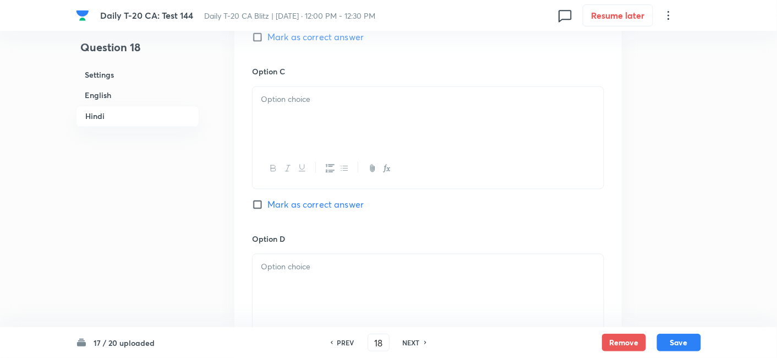
drag, startPoint x: 297, startPoint y: 125, endPoint x: 298, endPoint y: 114, distance: 10.5
click at [298, 114] on div at bounding box center [428, 118] width 351 height 62
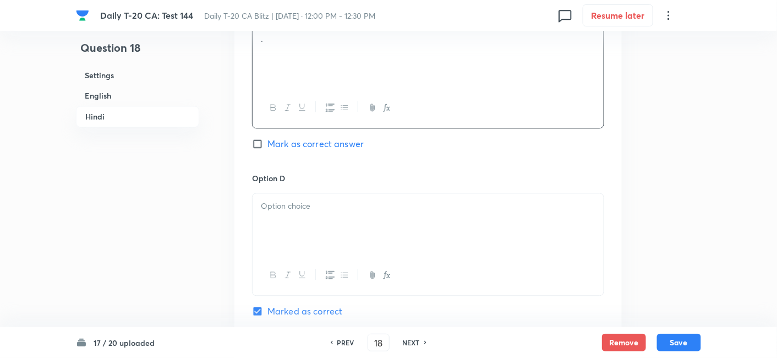
click at [319, 205] on p at bounding box center [428, 206] width 335 height 13
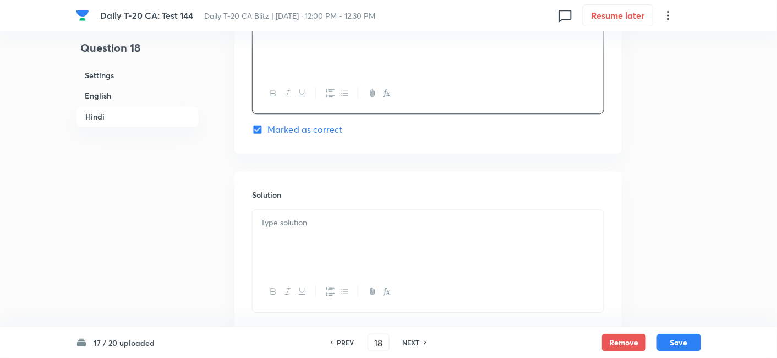
scroll to position [2180, 0]
click at [322, 226] on div at bounding box center [428, 239] width 351 height 62
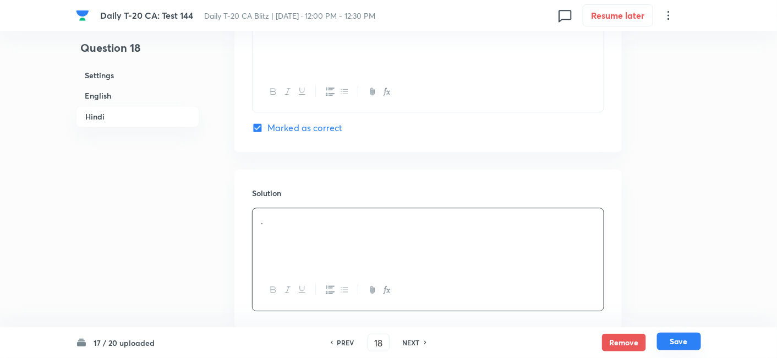
click at [695, 343] on button "Save" at bounding box center [679, 341] width 44 height 18
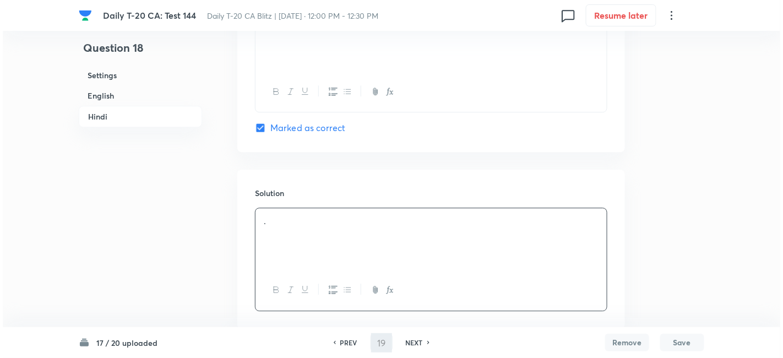
scroll to position [0, 0]
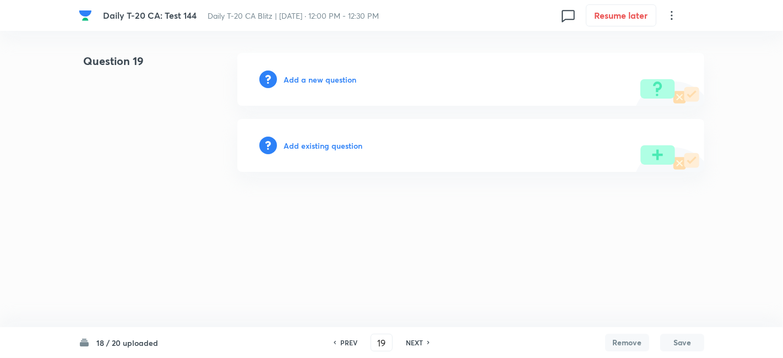
click at [327, 74] on h6 "Add a new question" at bounding box center [319, 80] width 73 height 12
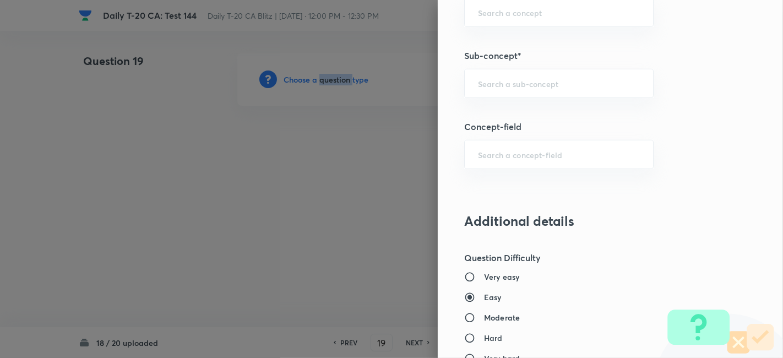
scroll to position [673, 0]
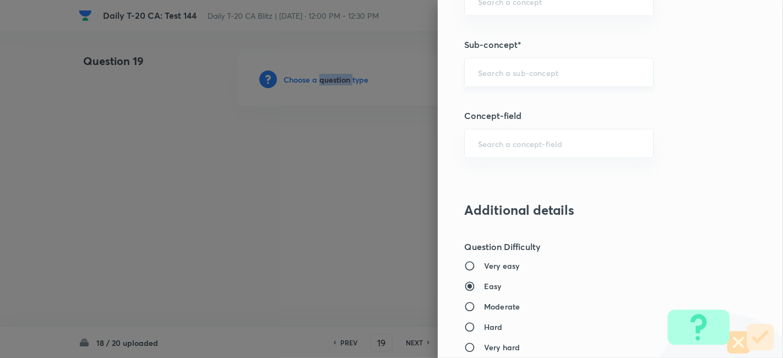
click at [554, 79] on div "​" at bounding box center [558, 72] width 189 height 29
paste input "Current Affairs 2025"
click at [590, 74] on input "Current Affairs 2025" at bounding box center [559, 72] width 162 height 10
click at [548, 101] on li "Current Affairs 2025" at bounding box center [549, 102] width 189 height 20
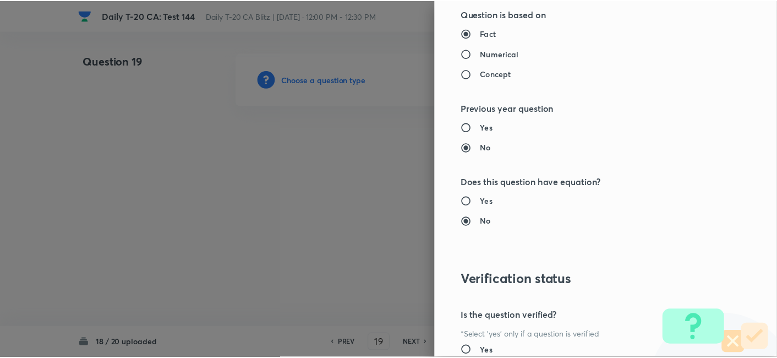
scroll to position [1139, 0]
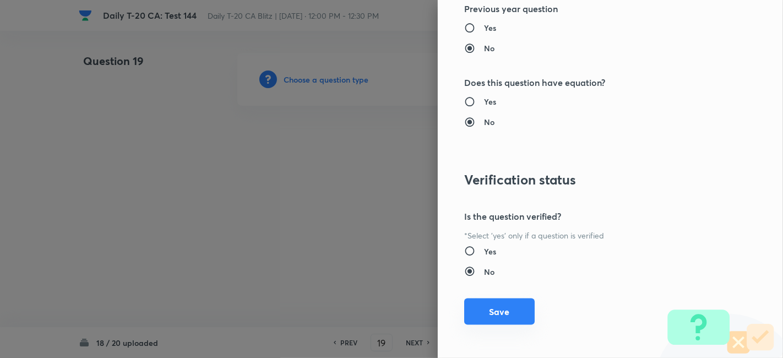
click at [505, 313] on button "Save" at bounding box center [499, 311] width 70 height 26
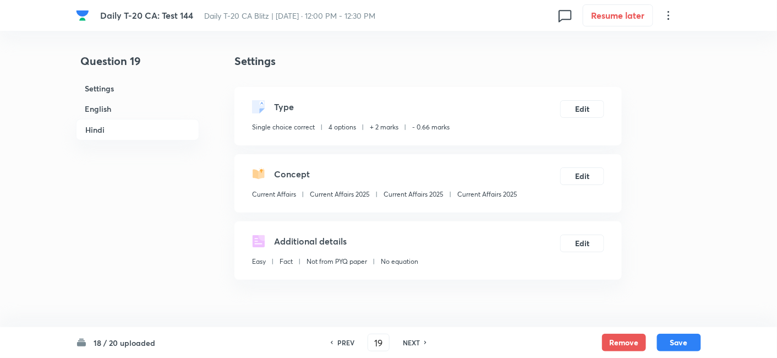
click at [143, 109] on h6 "English" at bounding box center [137, 109] width 123 height 20
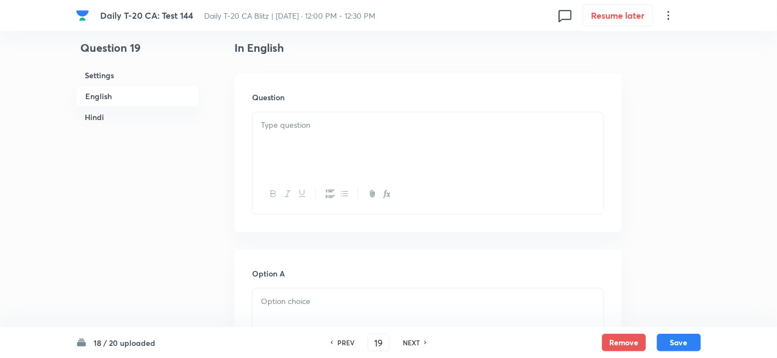
click at [338, 151] on div at bounding box center [428, 143] width 351 height 62
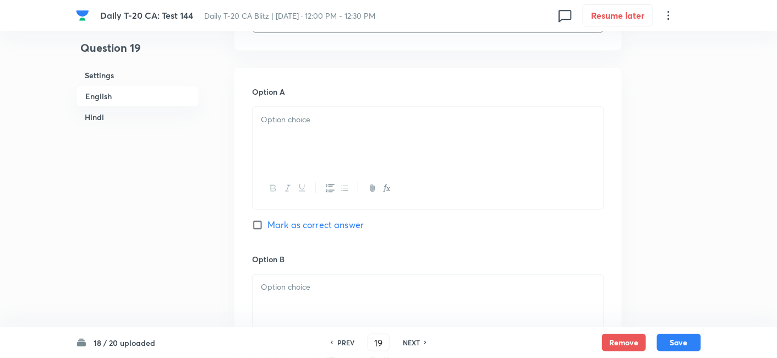
scroll to position [467, 0]
click at [311, 147] on div at bounding box center [428, 136] width 351 height 62
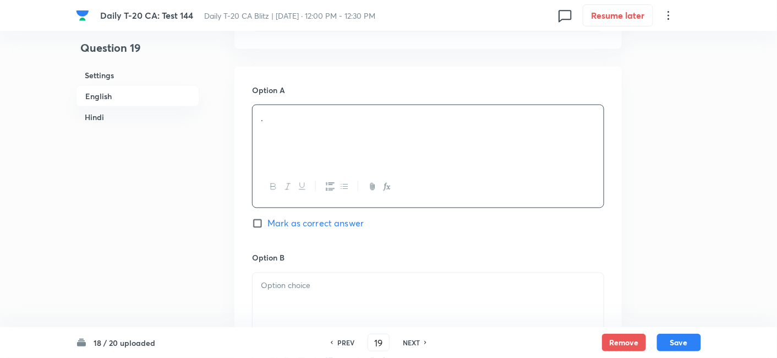
click at [326, 290] on p at bounding box center [428, 286] width 335 height 13
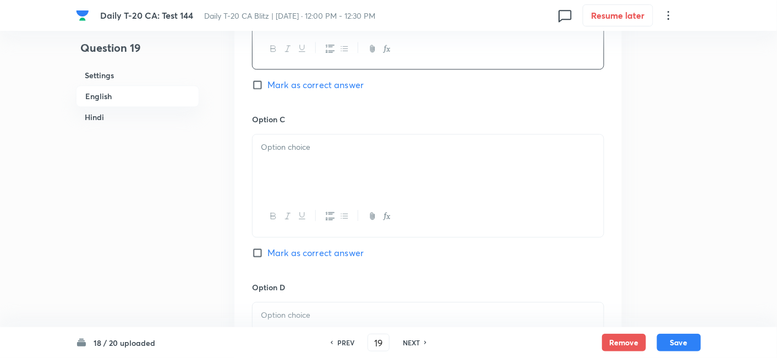
click at [313, 177] on div at bounding box center [428, 165] width 351 height 62
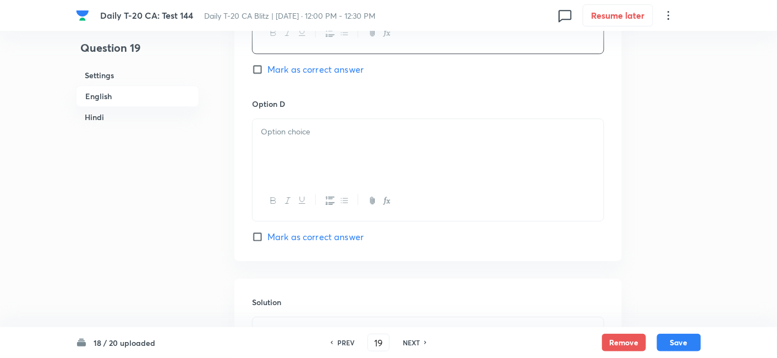
click at [315, 151] on div at bounding box center [428, 150] width 351 height 62
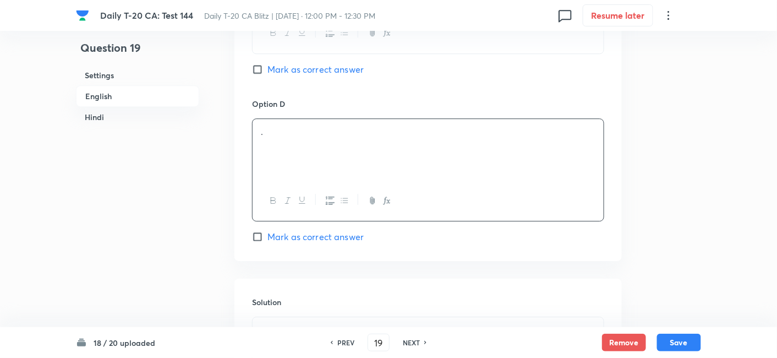
scroll to position [1018, 0]
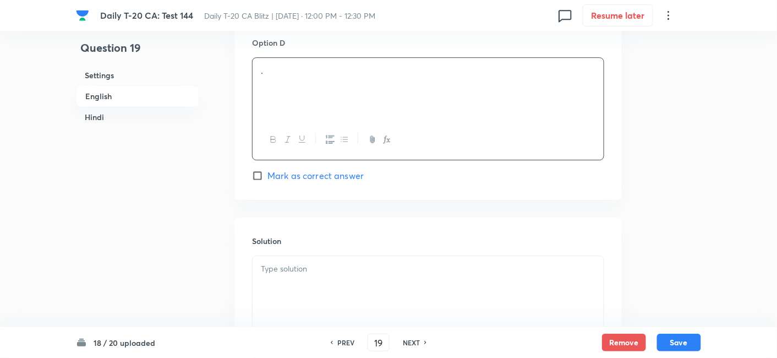
click at [336, 165] on div "Option D . [PERSON_NAME] as correct answer" at bounding box center [428, 109] width 352 height 145
click at [347, 173] on span "Mark as correct answer" at bounding box center [315, 175] width 96 height 13
click at [267, 173] on input "Mark as correct answer" at bounding box center [259, 175] width 15 height 11
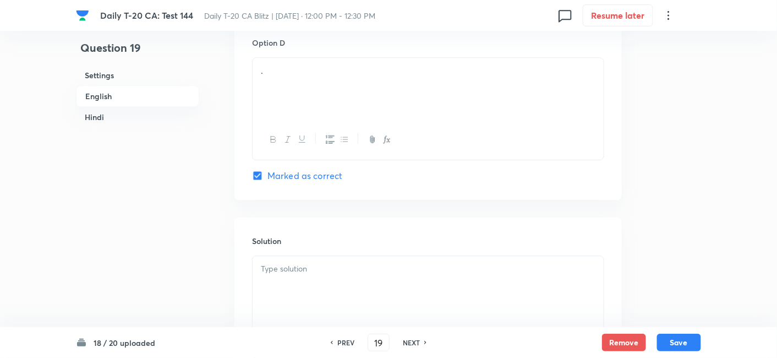
click at [333, 272] on p at bounding box center [428, 269] width 335 height 13
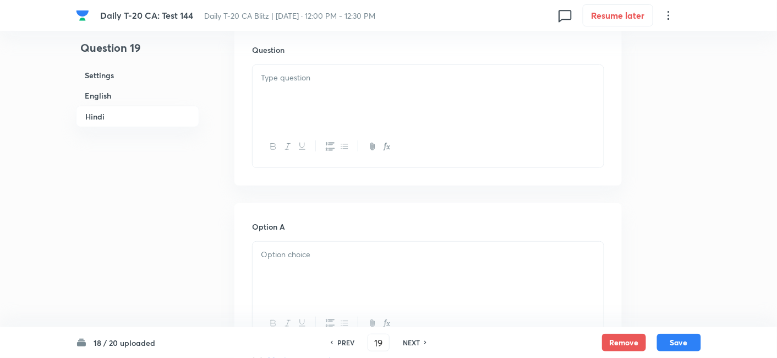
scroll to position [1446, 0]
click at [354, 96] on div at bounding box center [428, 95] width 351 height 62
click at [354, 255] on p at bounding box center [428, 254] width 335 height 13
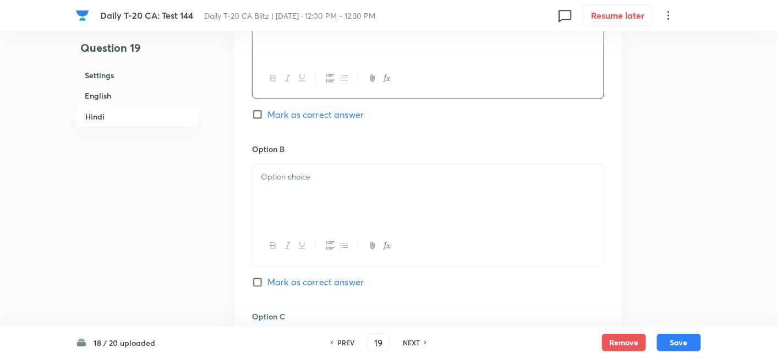
click at [350, 191] on div at bounding box center [428, 195] width 351 height 62
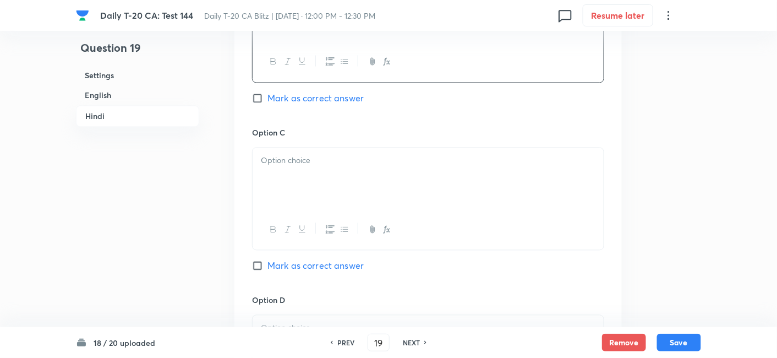
click at [333, 190] on div at bounding box center [428, 179] width 351 height 62
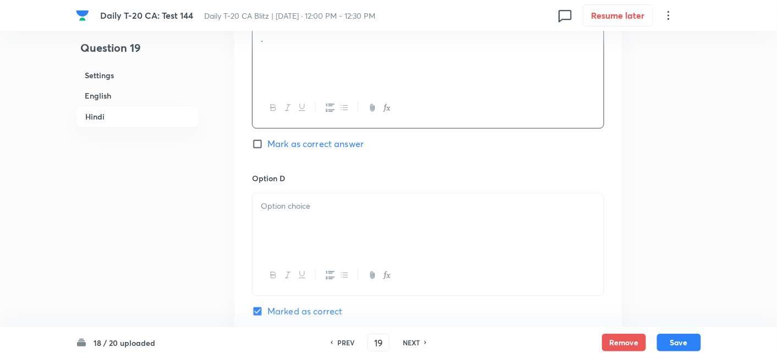
click at [329, 225] on div at bounding box center [428, 224] width 351 height 62
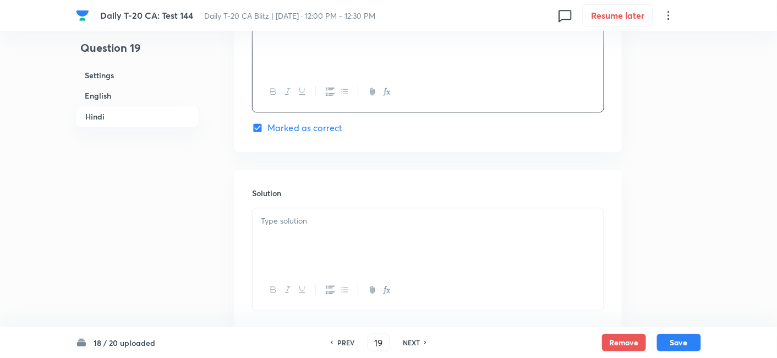
click at [323, 233] on div at bounding box center [428, 239] width 351 height 62
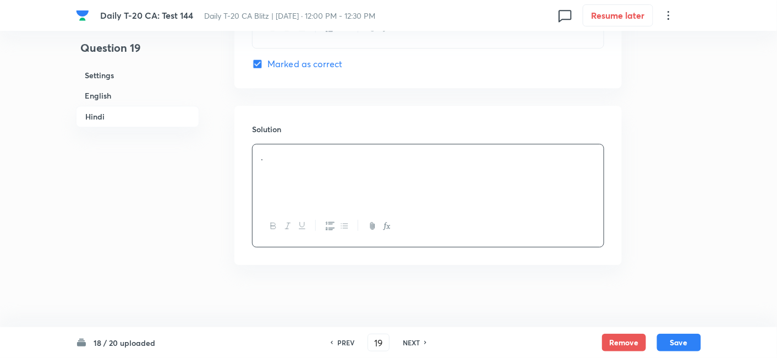
scroll to position [2244, 0]
click at [676, 343] on button "Save" at bounding box center [679, 341] width 44 height 18
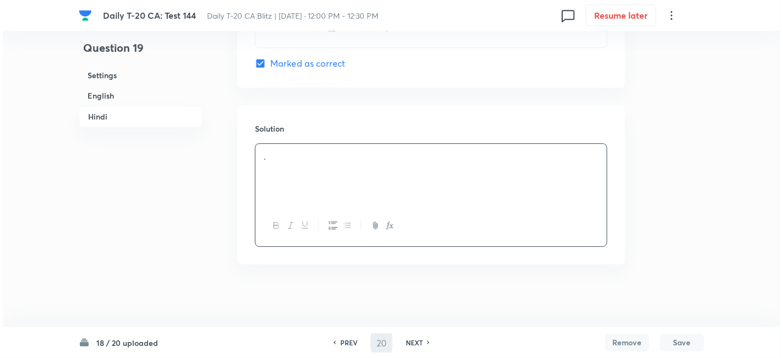
scroll to position [0, 0]
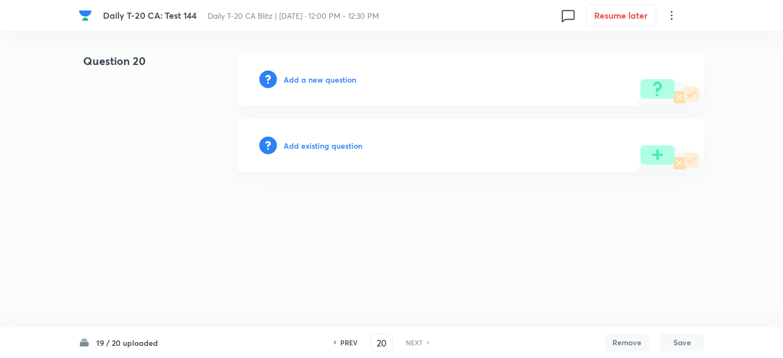
click at [325, 79] on h6 "Add a new question" at bounding box center [319, 80] width 73 height 12
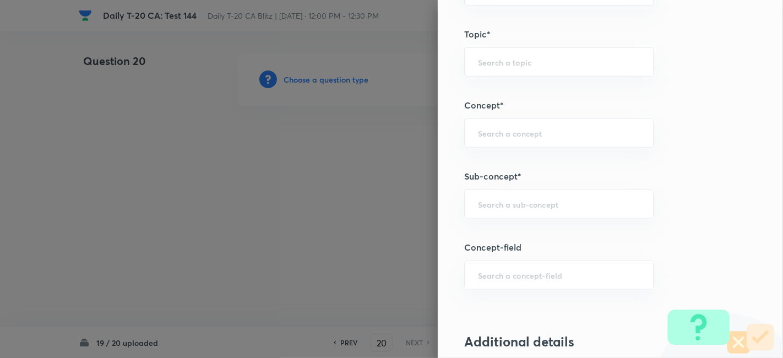
scroll to position [602, 0]
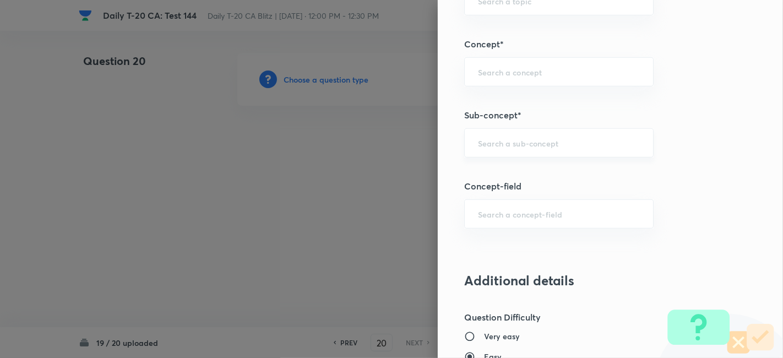
click at [542, 144] on input "text" at bounding box center [559, 143] width 162 height 10
paste input "Current Affairs 2025"
click at [594, 149] on div "Current Affairs 2025 ​" at bounding box center [558, 142] width 189 height 29
click at [504, 173] on li "Current Affairs 2025" at bounding box center [549, 172] width 189 height 20
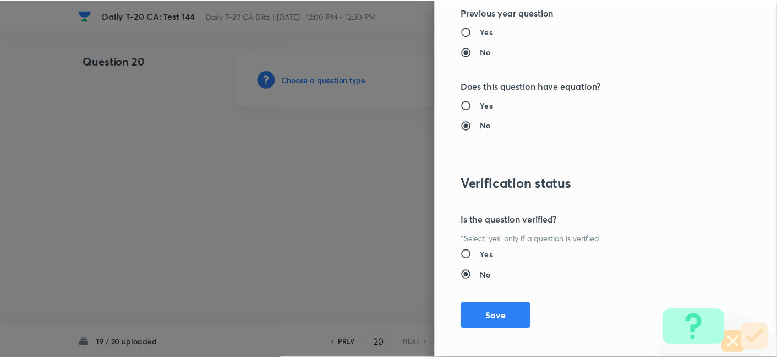
scroll to position [1139, 0]
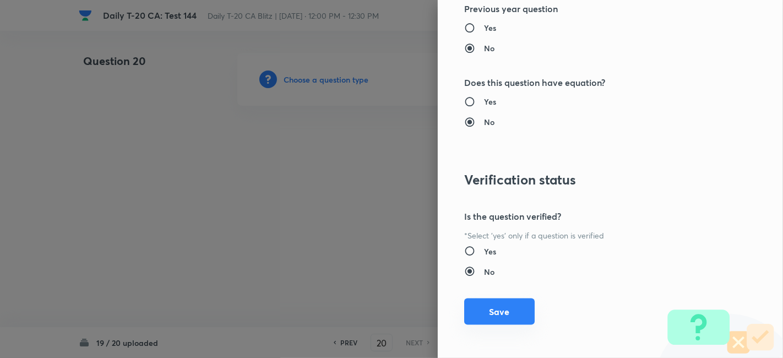
click at [498, 313] on button "Save" at bounding box center [499, 311] width 70 height 26
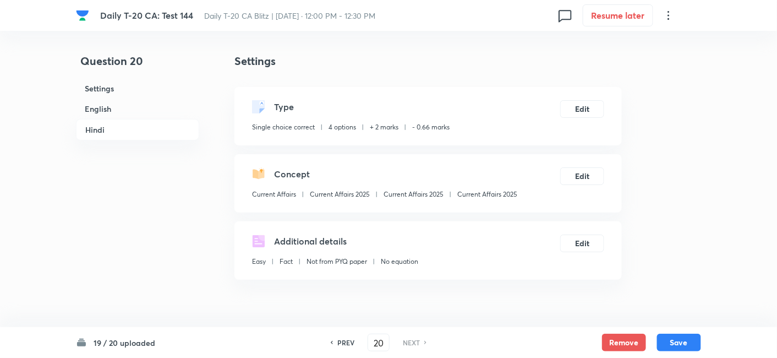
drag, startPoint x: 119, startPoint y: 108, endPoint x: 159, endPoint y: 114, distance: 39.5
click at [119, 108] on h6 "English" at bounding box center [137, 109] width 123 height 20
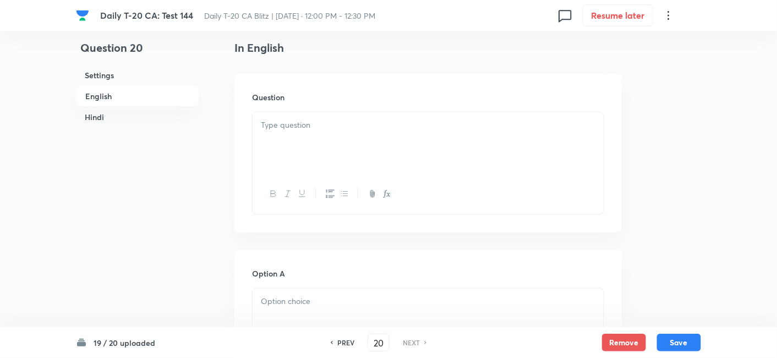
click at [307, 121] on p at bounding box center [428, 125] width 335 height 13
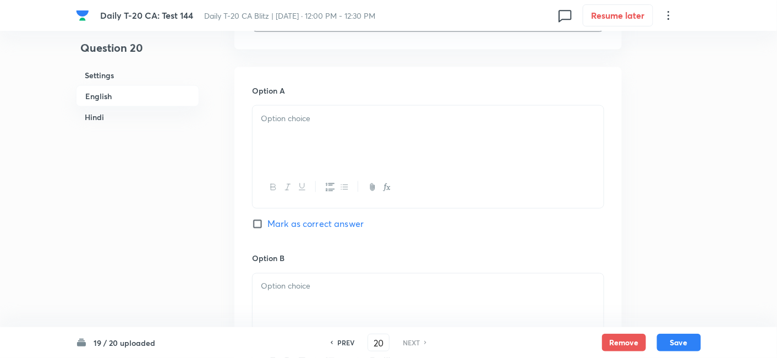
scroll to position [467, 0]
click at [309, 144] on div at bounding box center [428, 136] width 351 height 62
drag, startPoint x: 332, startPoint y: 276, endPoint x: 335, endPoint y: 281, distance: 6.0
click at [335, 281] on div at bounding box center [428, 304] width 351 height 62
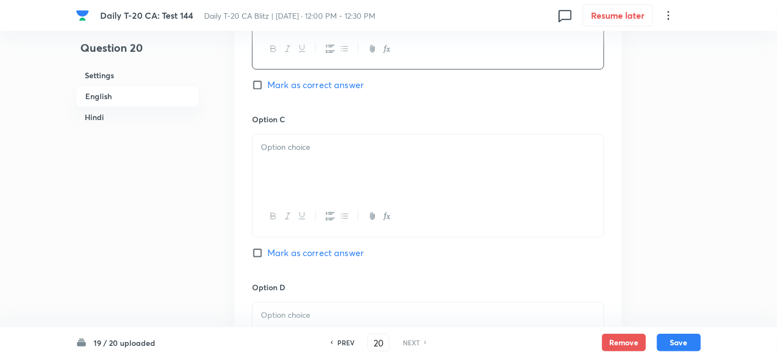
click at [319, 166] on div at bounding box center [428, 165] width 351 height 62
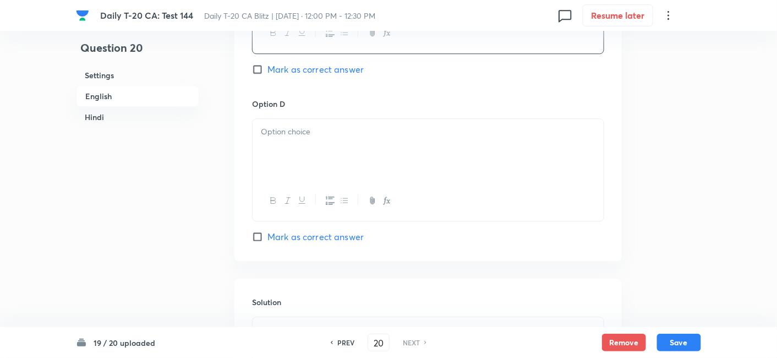
click at [313, 146] on div at bounding box center [428, 150] width 351 height 62
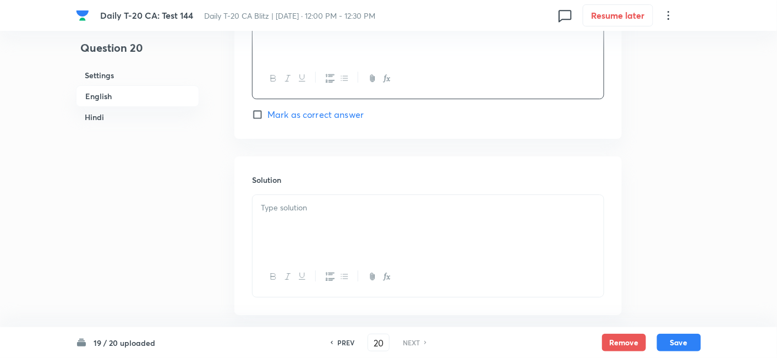
click at [326, 226] on div at bounding box center [428, 226] width 351 height 62
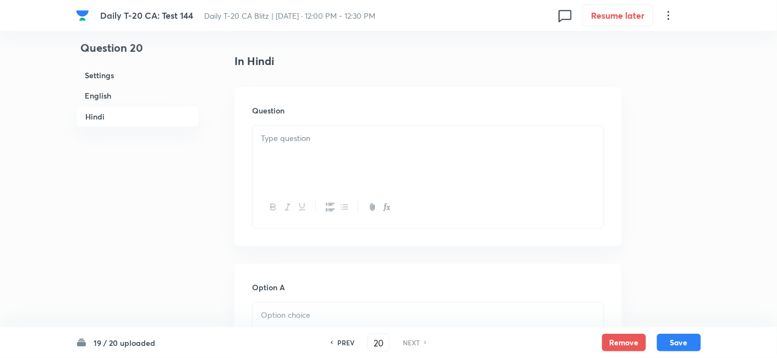
click at [314, 157] on div at bounding box center [428, 156] width 351 height 62
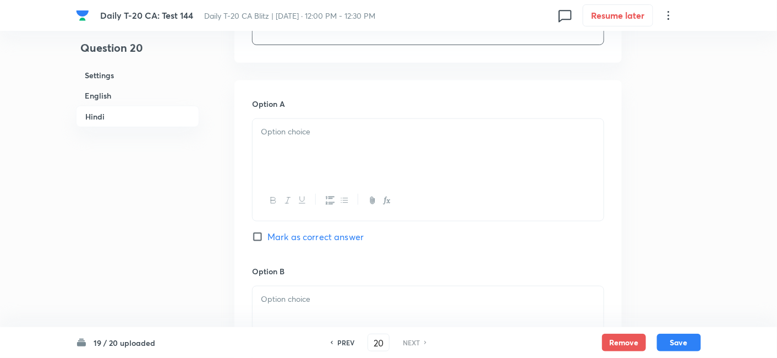
drag, startPoint x: 320, startPoint y: 150, endPoint x: 320, endPoint y: 144, distance: 6.1
click at [320, 144] on div at bounding box center [428, 150] width 351 height 62
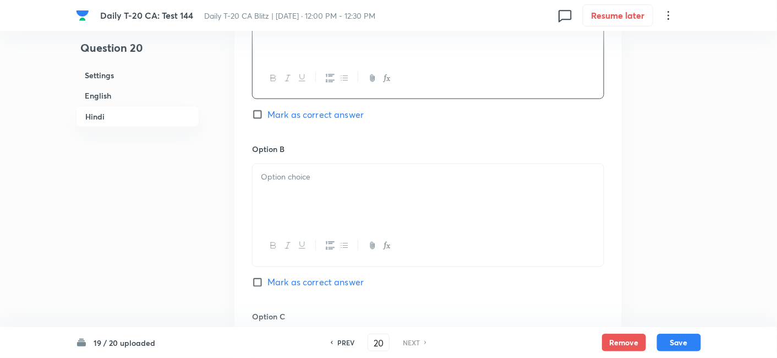
click at [327, 178] on div at bounding box center [428, 195] width 351 height 62
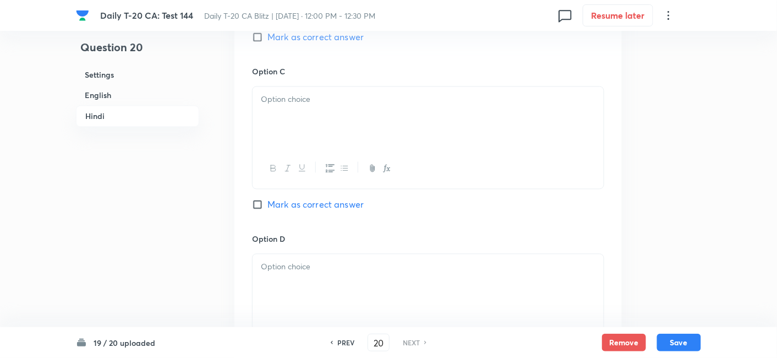
click at [320, 129] on div at bounding box center [428, 118] width 351 height 62
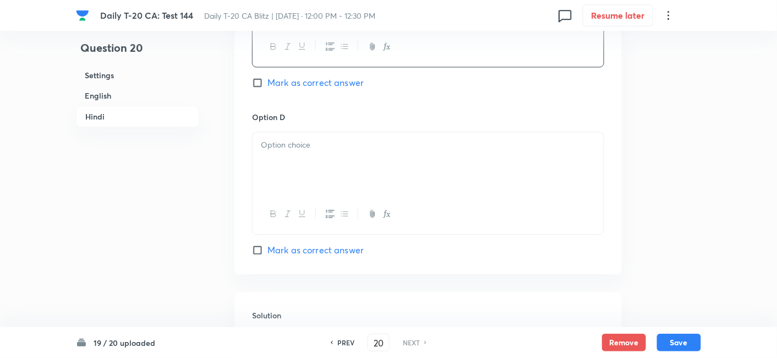
click at [313, 161] on div at bounding box center [428, 163] width 351 height 62
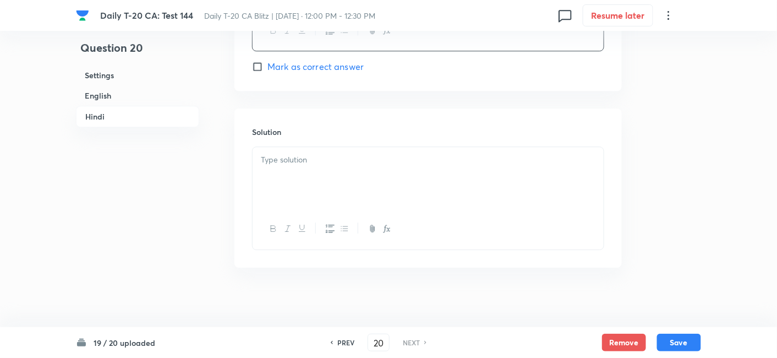
click at [319, 195] on div at bounding box center [428, 178] width 351 height 62
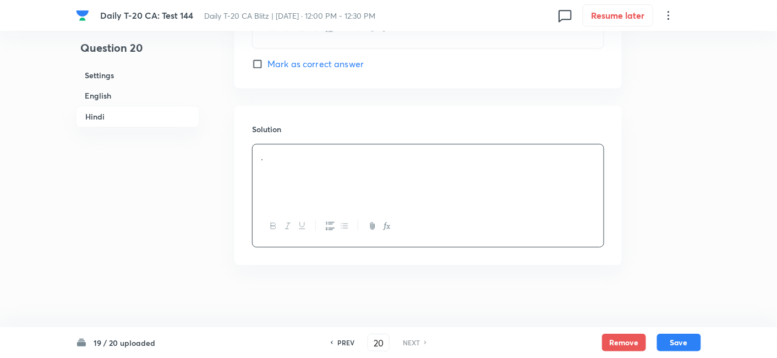
scroll to position [2244, 0]
click at [674, 332] on div "19 / 20 uploaded PREV 20 ​ NEXT Remove Save" at bounding box center [388, 342] width 625 height 31
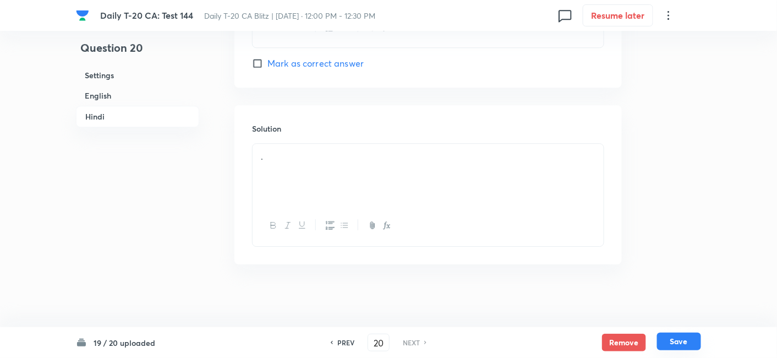
click at [677, 338] on button "Save" at bounding box center [679, 341] width 44 height 18
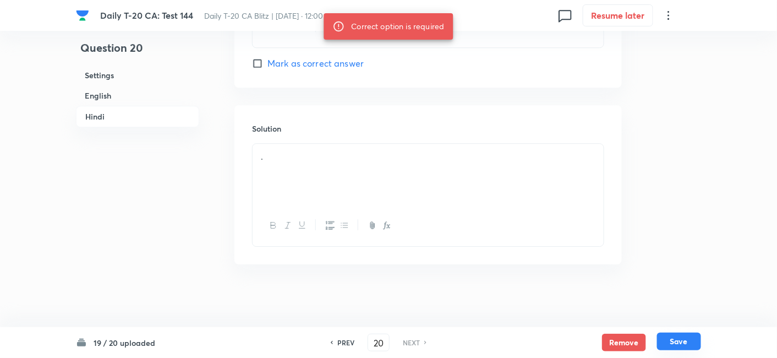
click at [677, 336] on button "Save" at bounding box center [679, 341] width 44 height 18
click at [321, 61] on span "Mark as correct answer" at bounding box center [315, 63] width 96 height 13
click at [267, 61] on input "Mark as correct answer" at bounding box center [259, 63] width 15 height 11
click at [683, 341] on button "Save" at bounding box center [679, 341] width 44 height 18
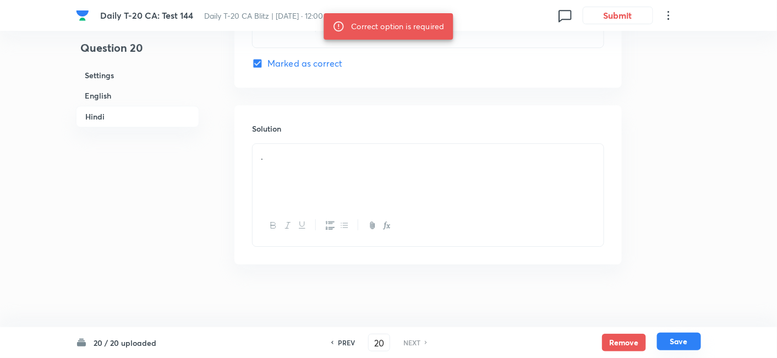
click at [681, 340] on button "Save" at bounding box center [679, 341] width 44 height 18
